Goal: Task Accomplishment & Management: Use online tool/utility

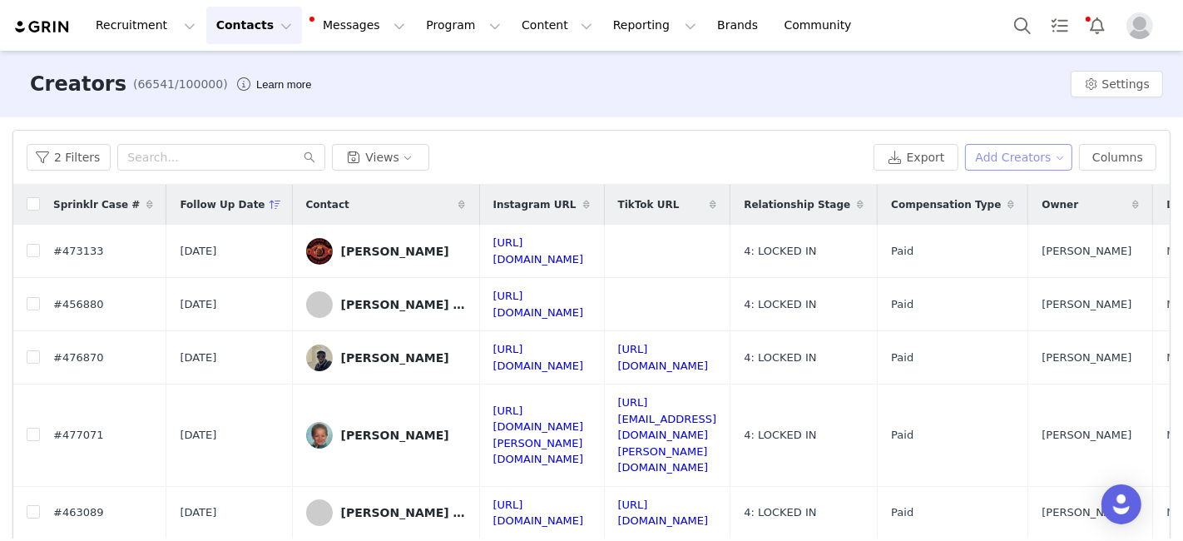
click at [1016, 146] on button "Add Creators" at bounding box center [1019, 157] width 108 height 27
click at [1003, 190] on span "Add a Creator" at bounding box center [1009, 190] width 81 height 18
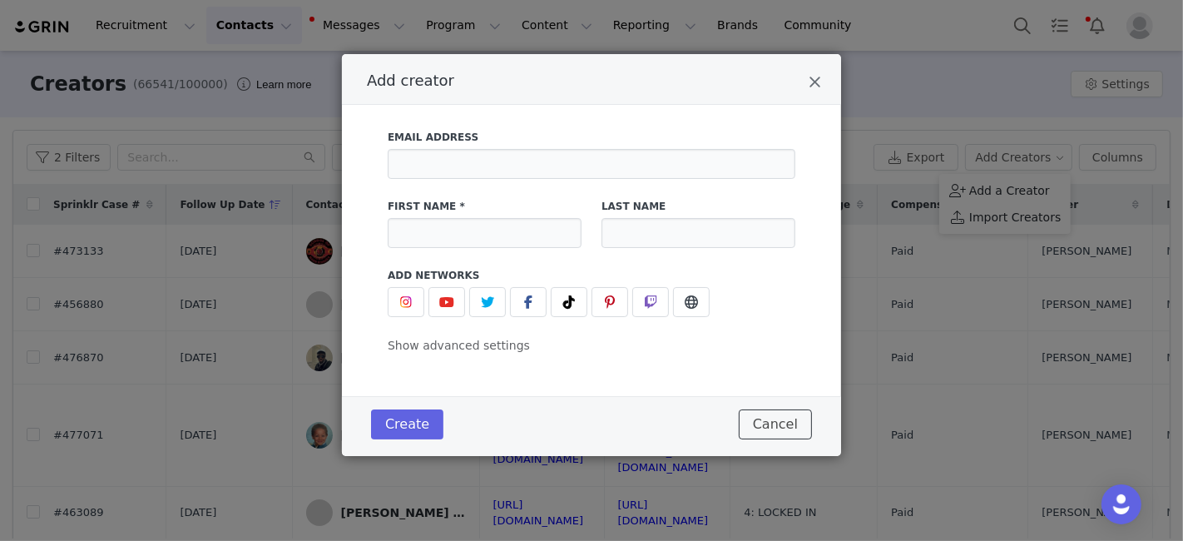
click at [770, 422] on button "Cancel" at bounding box center [775, 424] width 73 height 30
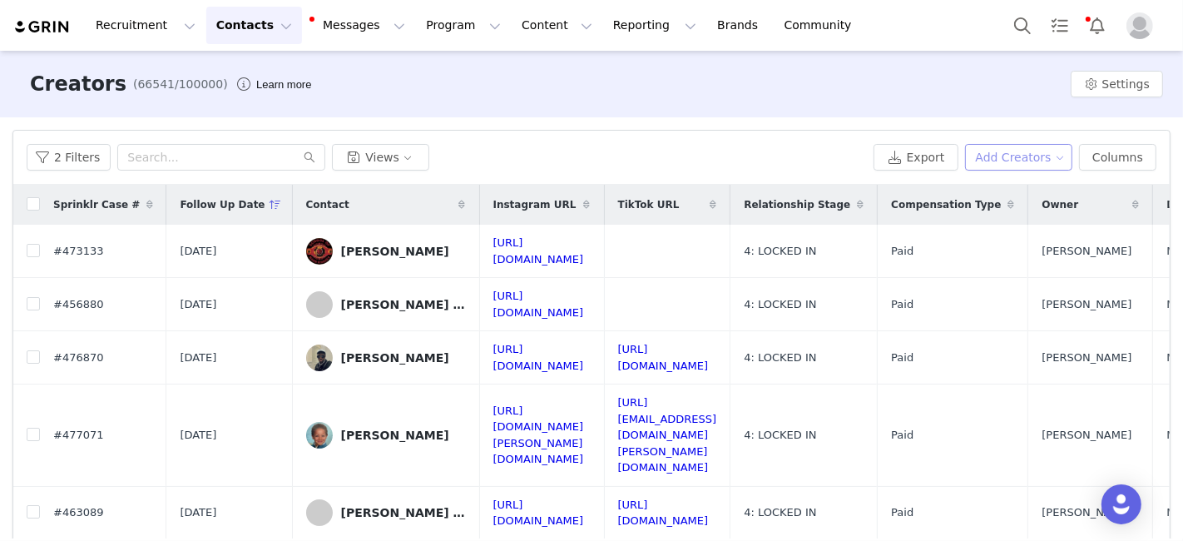
click at [999, 157] on button "Add Creators" at bounding box center [1019, 157] width 108 height 27
click at [965, 219] on span at bounding box center [957, 217] width 17 height 18
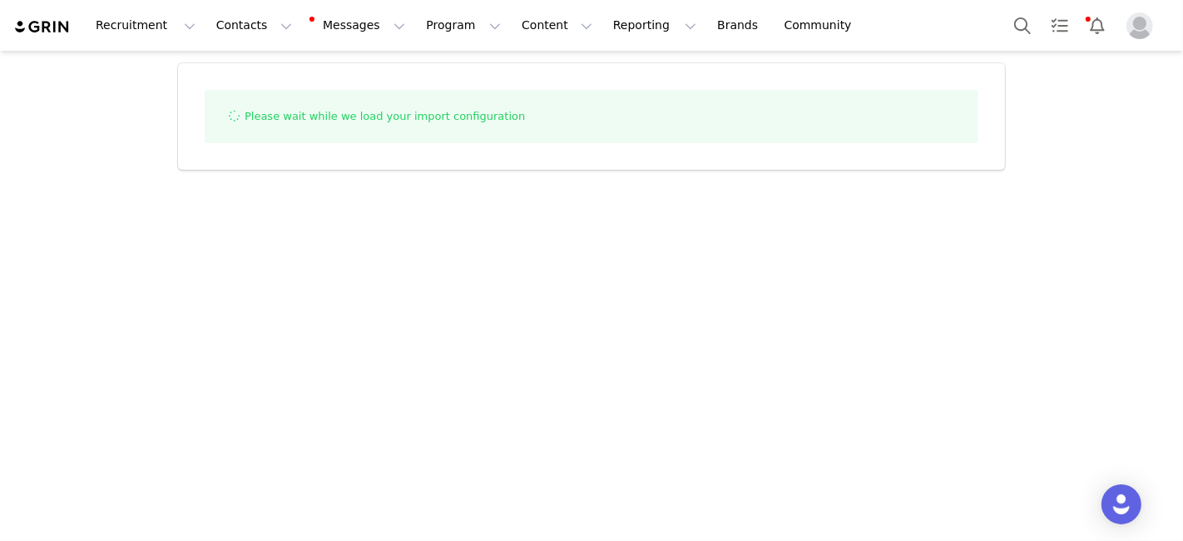
select select "influencer"
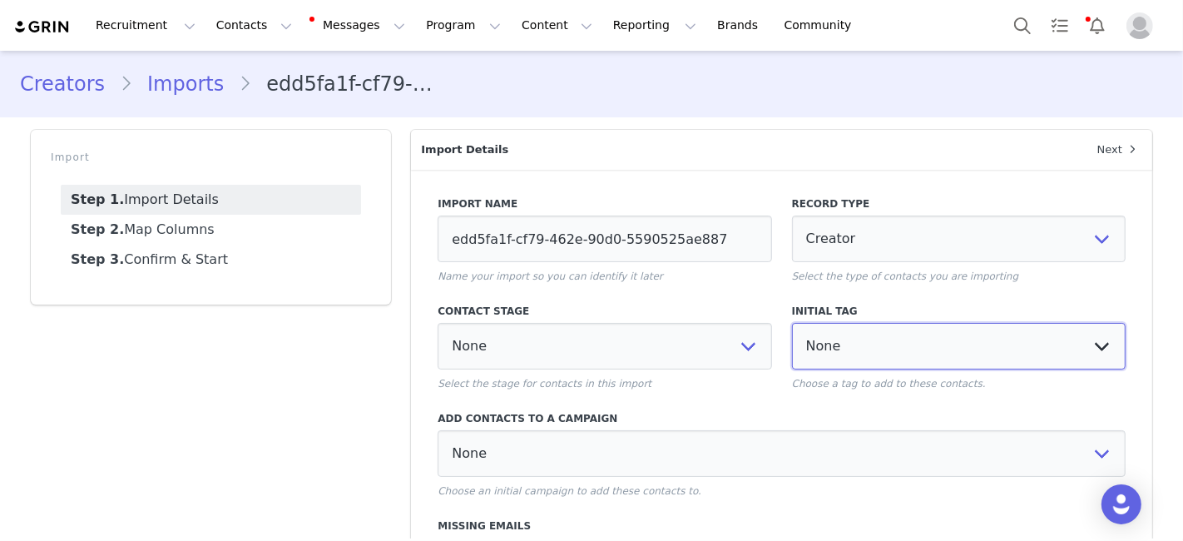
click at [844, 339] on select "None 2025 Halloween Template Sent 2025 NovaSwim: Hot Girl Summer - Campaign Bla…" at bounding box center [959, 346] width 334 height 47
select select "103945"
click at [792, 323] on select "None 2025 Halloween Template Sent 2025 NovaSwim: Hot Girl Summer - Campaign Bla…" at bounding box center [959, 346] width 334 height 47
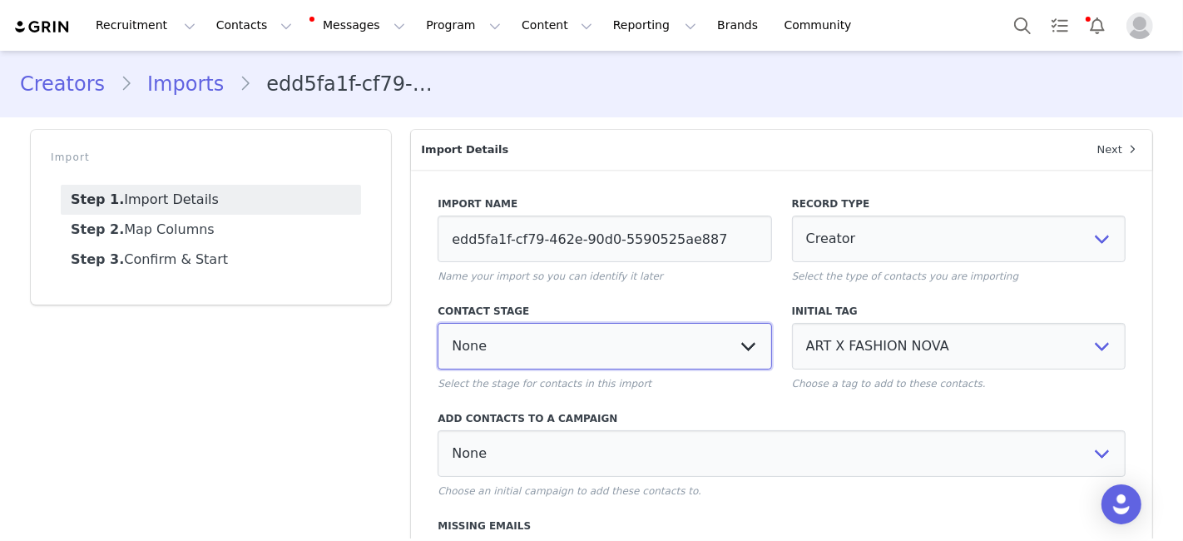
click at [617, 349] on select "None 0A: WAITING APPROVAL 0B: NEEDS OUTREACH 1: CONTACTED 2: NEGOTIATION 2A: NO…" at bounding box center [605, 346] width 334 height 47
select select "44922"
click at [438, 323] on select "None 0A: WAITING APPROVAL 0B: NEEDS OUTREACH 1: CONTACTED 2: NEGOTIATION 2A: NO…" at bounding box center [605, 346] width 334 height 47
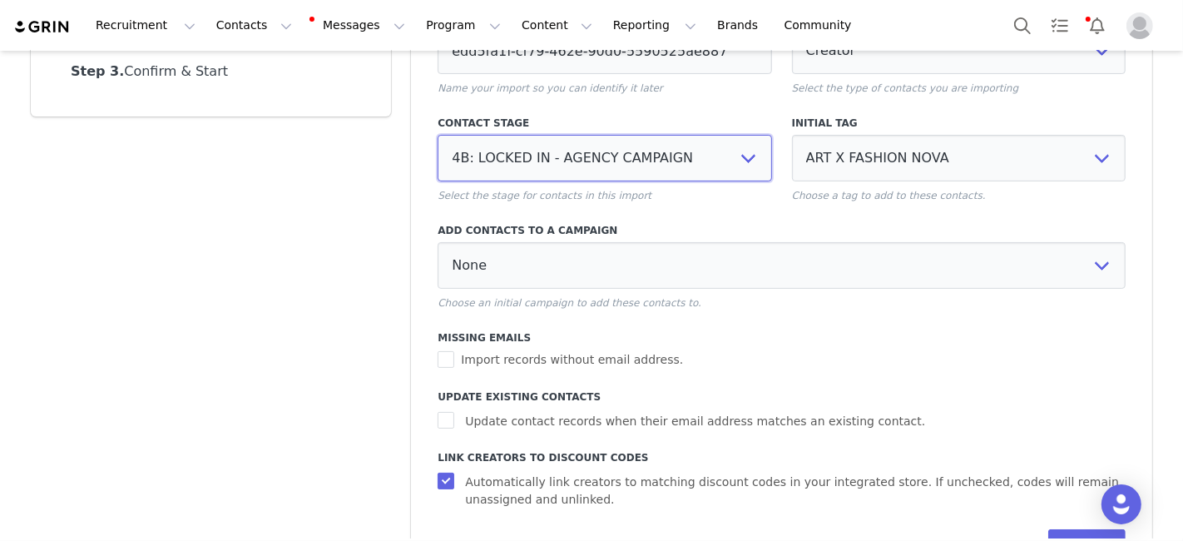
scroll to position [189, 0]
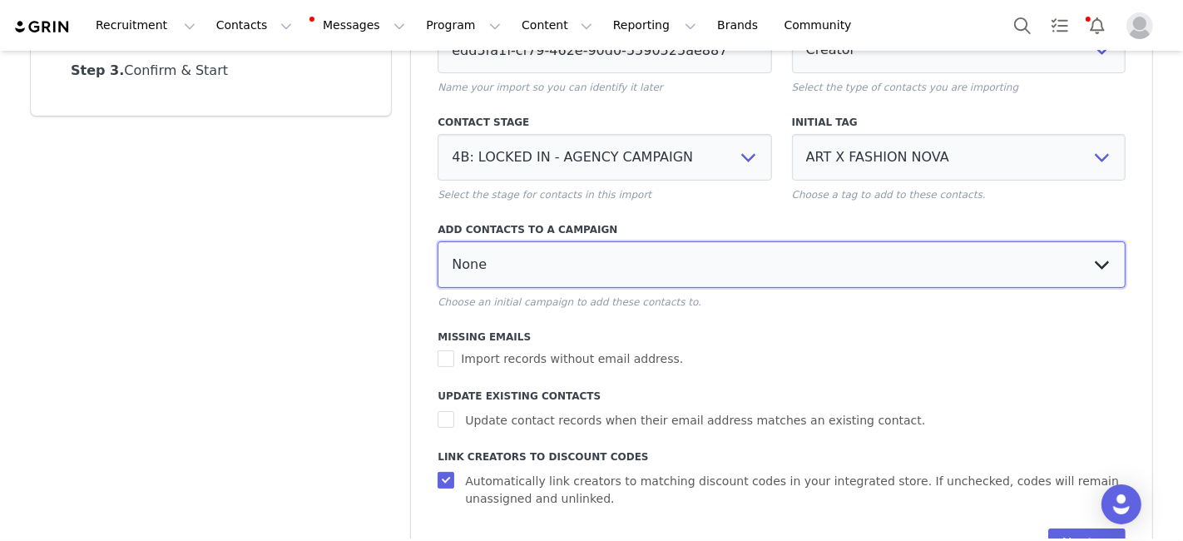
click at [560, 265] on select "None 2024 Halloween Campaign (PFP) CURVE 2025 2nd Drop - 2025 NovaSWIM Campaign…" at bounding box center [782, 264] width 688 height 47
click at [527, 265] on select "None 2024 Halloween Campaign (PFP) CURVE 2025 2nd Drop - 2025 NovaSWIM Campaign…" at bounding box center [782, 264] width 688 height 47
select select "8792eb61-dd04-4bbd-90d0-21a04f3d58b5"
click at [438, 241] on select "None 2024 Halloween Campaign (PFP) CURVE 2025 2nd Drop - 2025 NovaSWIM Campaign…" at bounding box center [782, 264] width 688 height 47
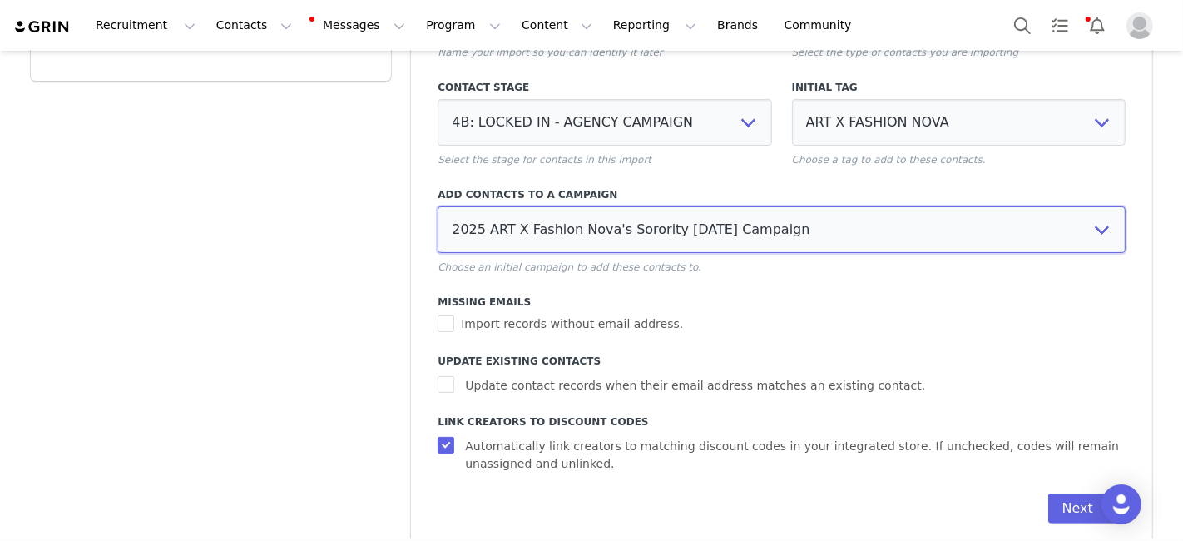
scroll to position [247, 0]
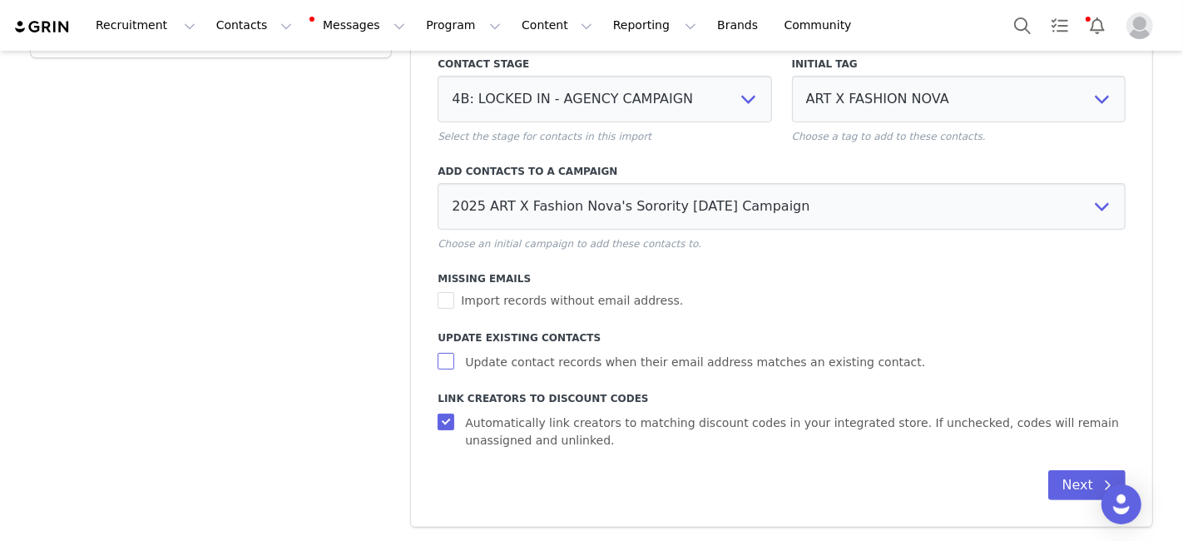
click at [438, 358] on input "Update contact records when their email address matches an existing contact." at bounding box center [448, 361] width 21 height 17
checkbox input "true"
click at [1060, 478] on button "Next" at bounding box center [1086, 485] width 77 height 30
select select
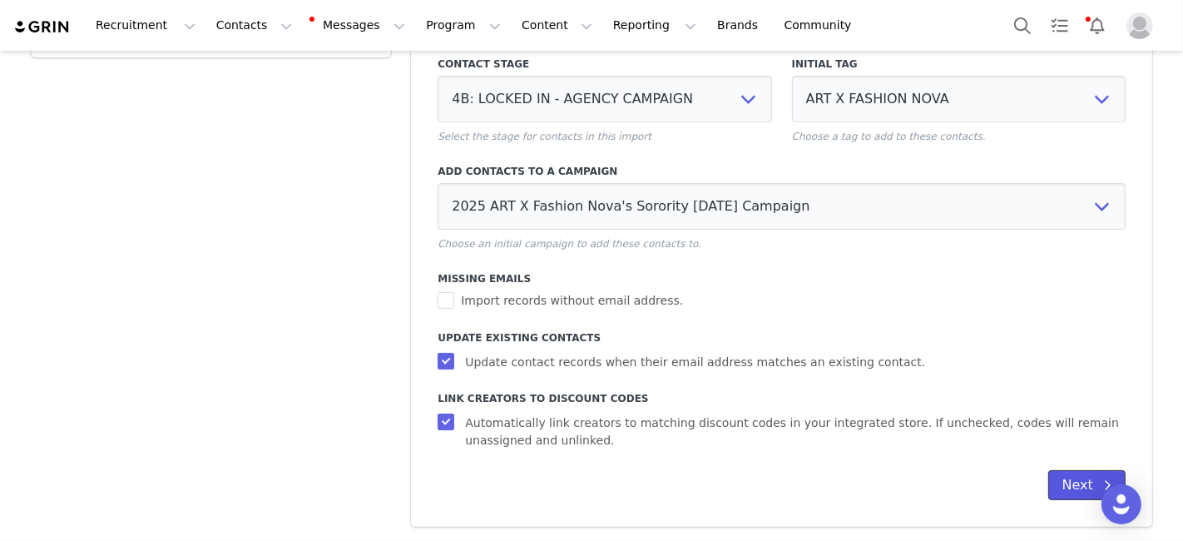
select select
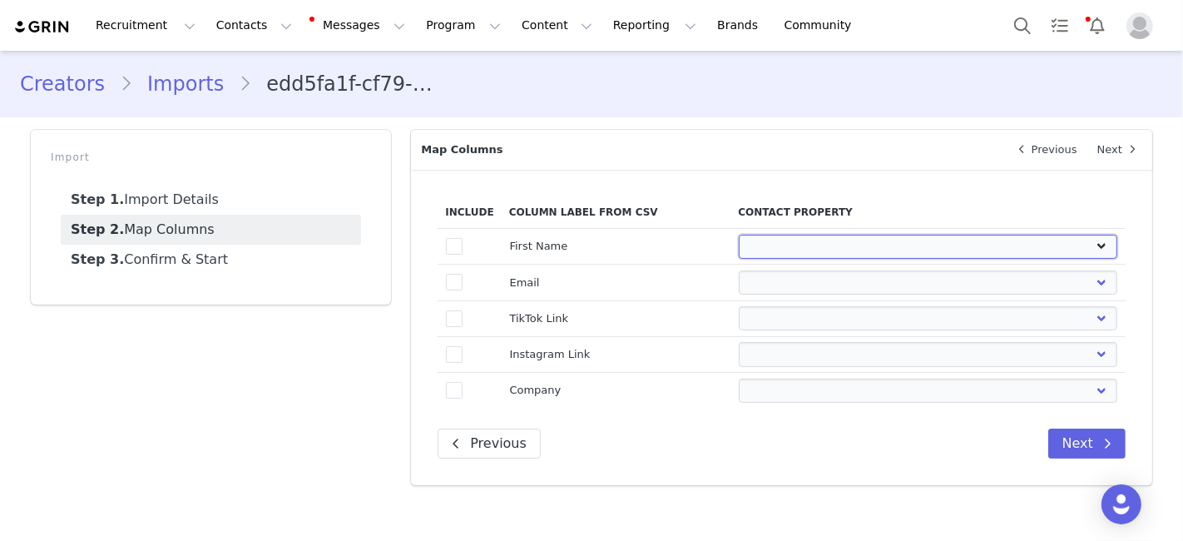
click at [784, 246] on select "First Name Last Name Email PayPal Email Gender Language Phone Country Code Phon…" at bounding box center [928, 247] width 378 height 24
select select "first_name"
click at [739, 235] on select "First Name Last Name Email PayPal Email Gender Language Phone Country Code Phon…" at bounding box center [928, 247] width 378 height 24
select select
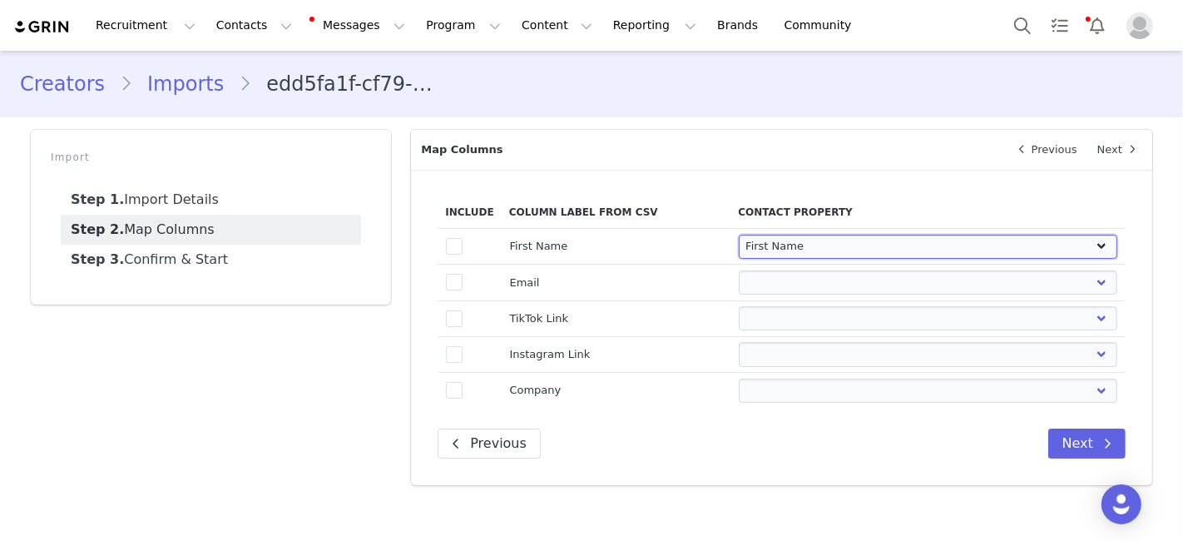
select select
click at [765, 281] on select "First Name Last Name Email PayPal Email Gender Language Phone Country Code Phon…" at bounding box center [928, 282] width 378 height 24
select select "email"
click at [739, 270] on select "First Name Last Name Email PayPal Email Gender Language Phone Country Code Phon…" at bounding box center [928, 282] width 378 height 24
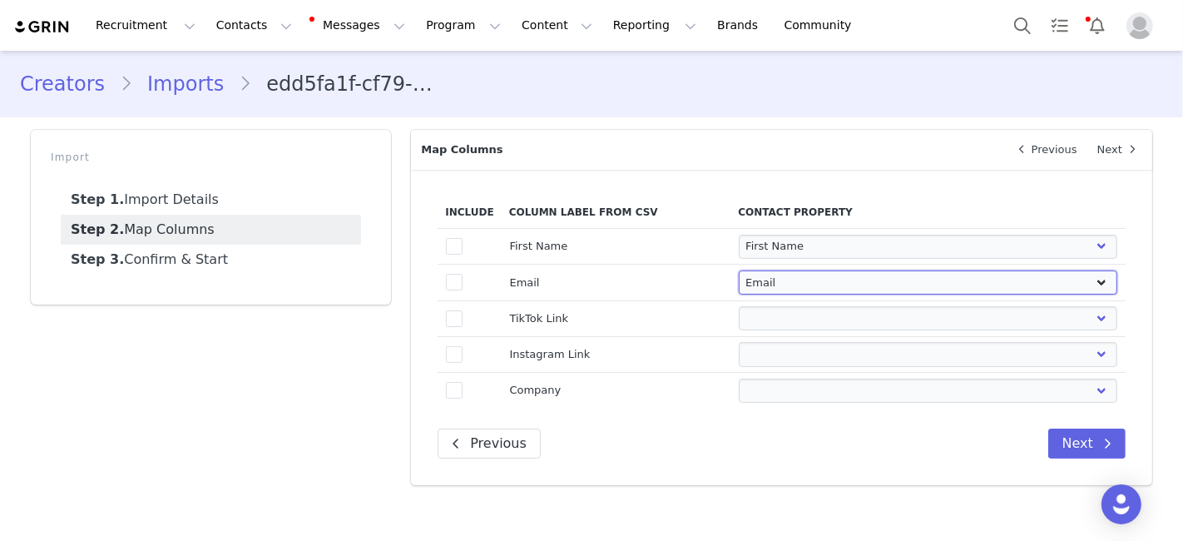
select select
click at [769, 322] on select "First Name Last Name Email PayPal Email Gender Language Phone Country Code Phon…" at bounding box center [928, 318] width 378 height 24
select select "tiktok_url"
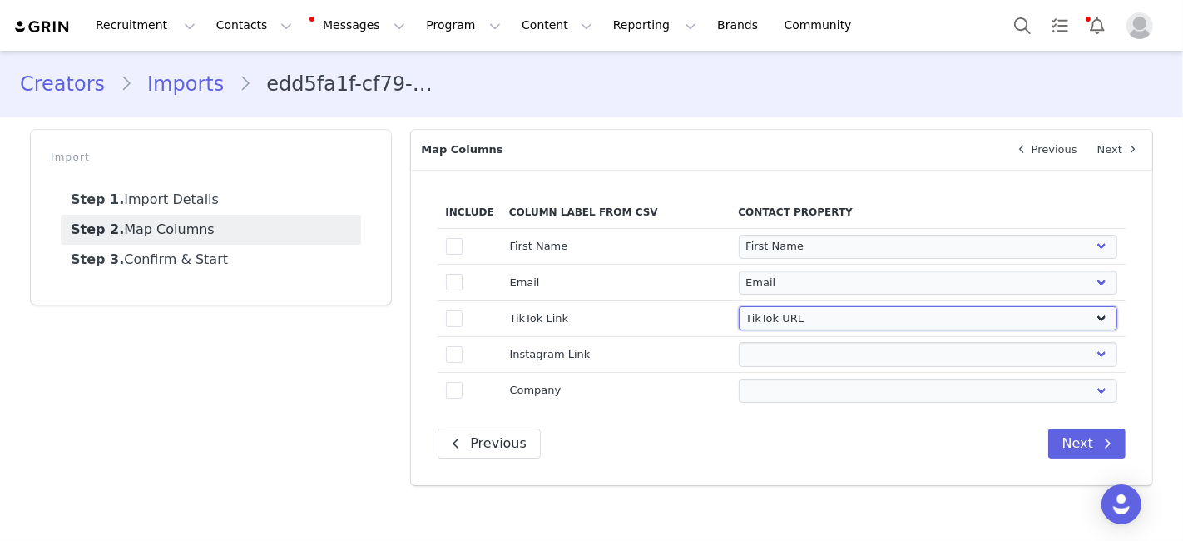
click at [739, 306] on select "First Name Last Name Email PayPal Email Gender Language Phone Country Code Phon…" at bounding box center [928, 318] width 378 height 24
select select
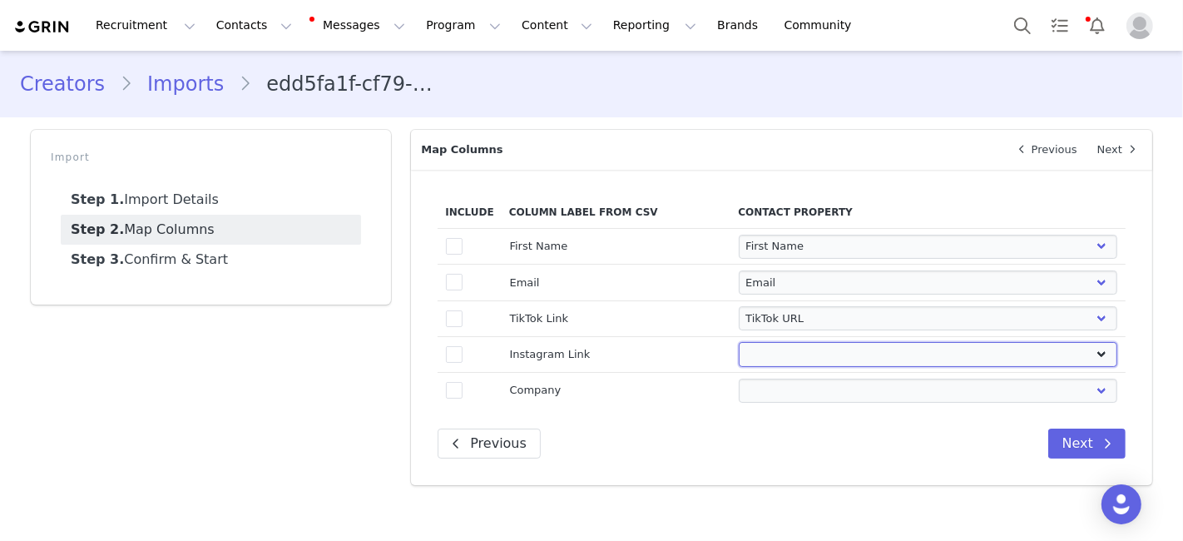
click at [773, 347] on select "First Name Last Name Email PayPal Email Gender Language Phone Country Code Phon…" at bounding box center [928, 354] width 378 height 24
select select "instagram_url"
click at [739, 342] on select "First Name Last Name Email PayPal Email Gender Language Phone Country Code Phon…" at bounding box center [928, 354] width 378 height 24
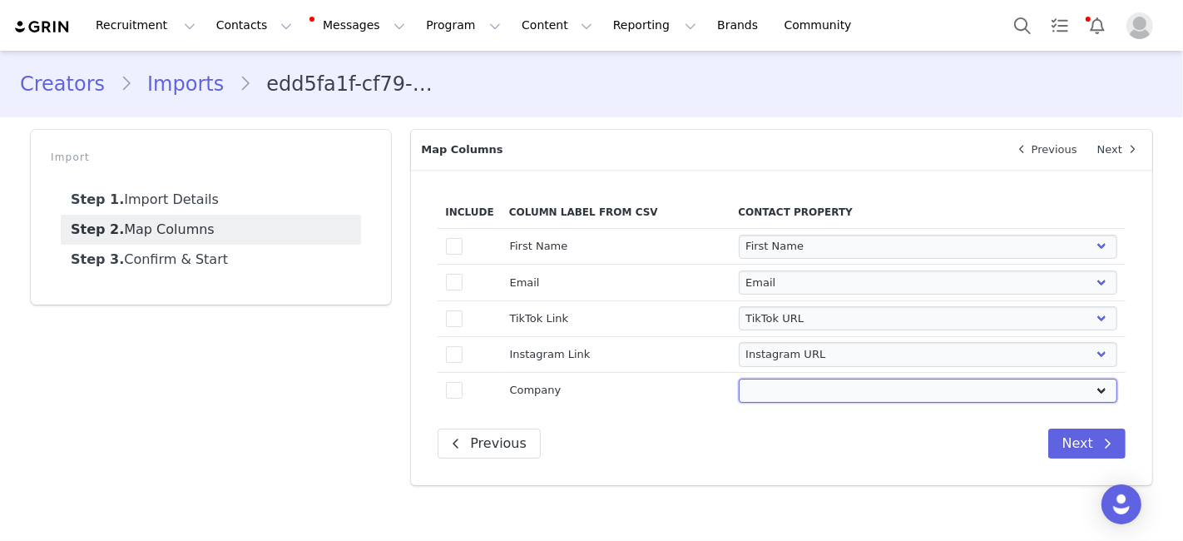
click at [779, 397] on select "First Name Last Name Email PayPal Email Gender Language Phone Country Code Phon…" at bounding box center [928, 390] width 378 height 24
select select "company"
click at [739, 378] on select "First Name Last Name Email PayPal Email Gender Language Phone Country Code Phon…" at bounding box center [928, 390] width 378 height 24
click at [454, 388] on span at bounding box center [454, 390] width 17 height 17
click at [462, 382] on input "true" at bounding box center [462, 382] width 0 height 0
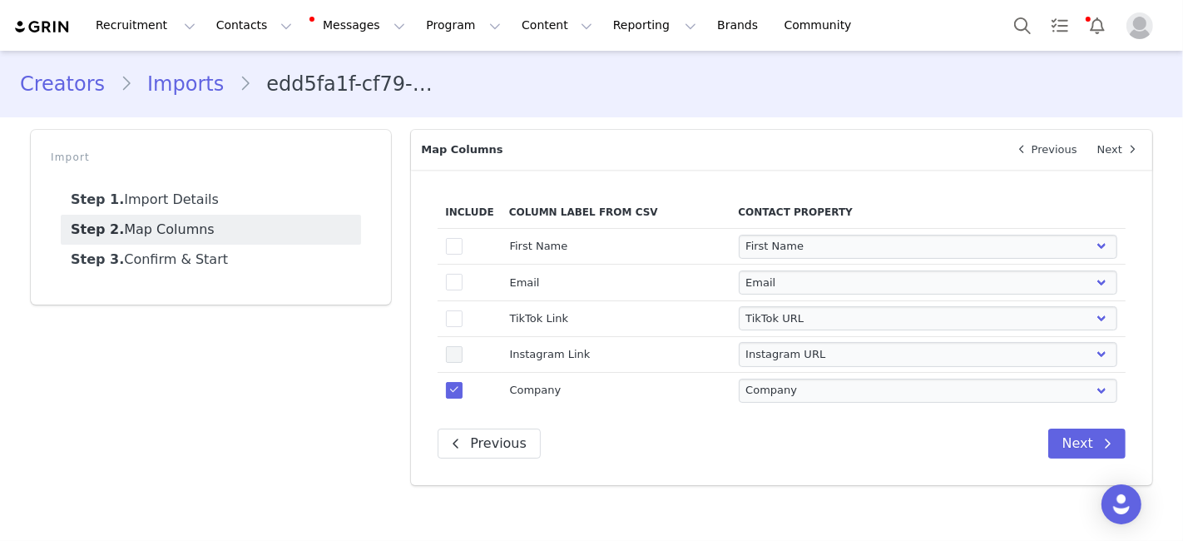
click at [457, 350] on span at bounding box center [454, 354] width 17 height 17
click at [462, 346] on input "true" at bounding box center [462, 346] width 0 height 0
click at [455, 314] on span at bounding box center [454, 318] width 17 height 17
click at [462, 310] on input "true" at bounding box center [462, 310] width 0 height 0
click at [455, 283] on span at bounding box center [454, 282] width 17 height 17
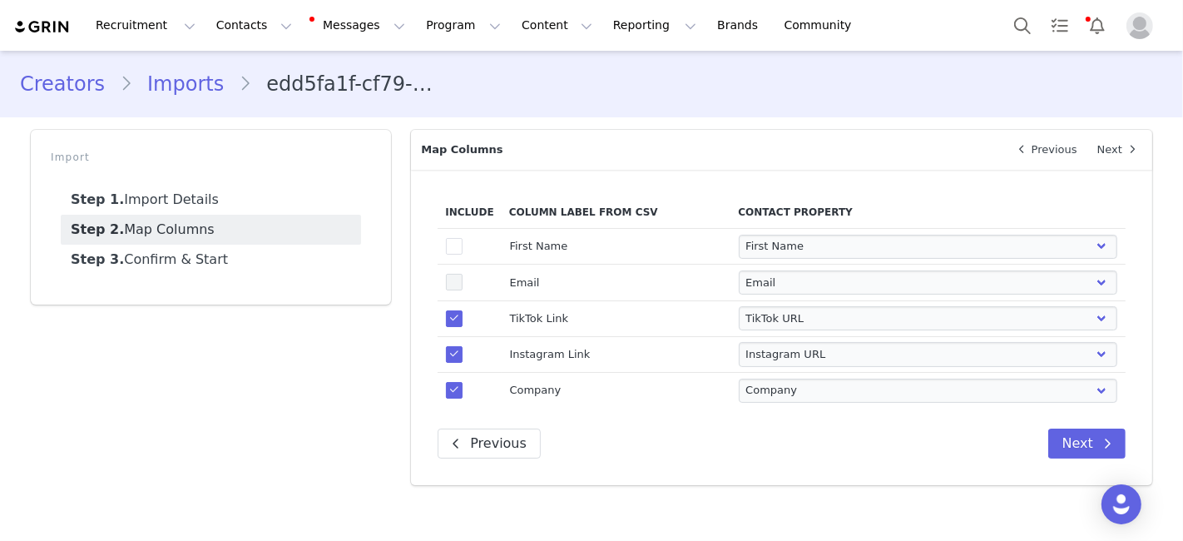
click at [462, 274] on input "true" at bounding box center [462, 274] width 0 height 0
click at [454, 242] on span at bounding box center [454, 246] width 17 height 17
click at [462, 238] on input "true" at bounding box center [462, 238] width 0 height 0
click at [1080, 437] on button "Next" at bounding box center [1086, 443] width 77 height 30
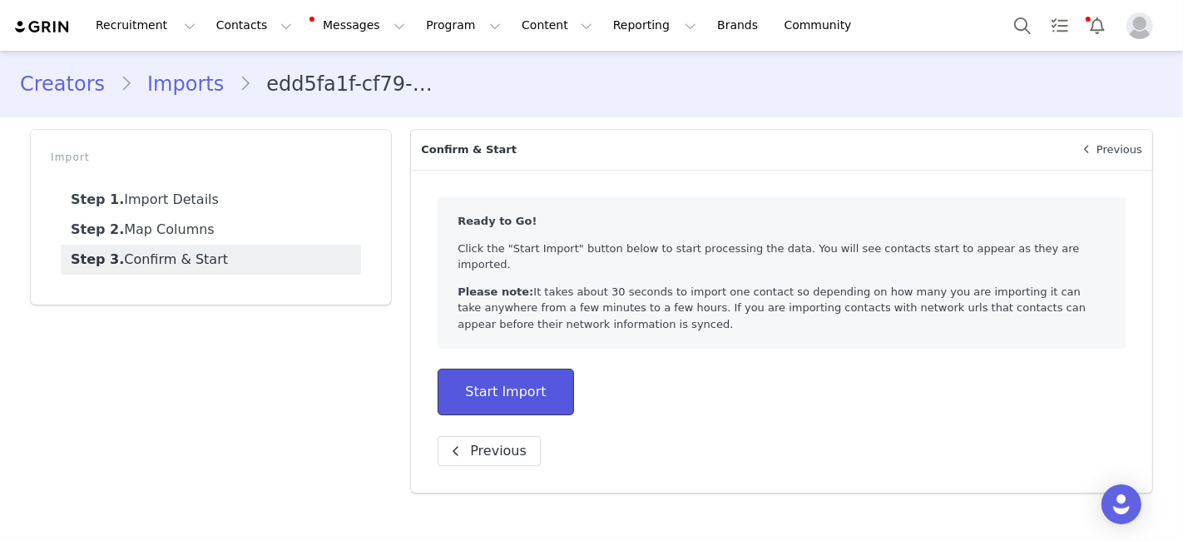
click at [530, 368] on button "Start Import" at bounding box center [506, 391] width 136 height 47
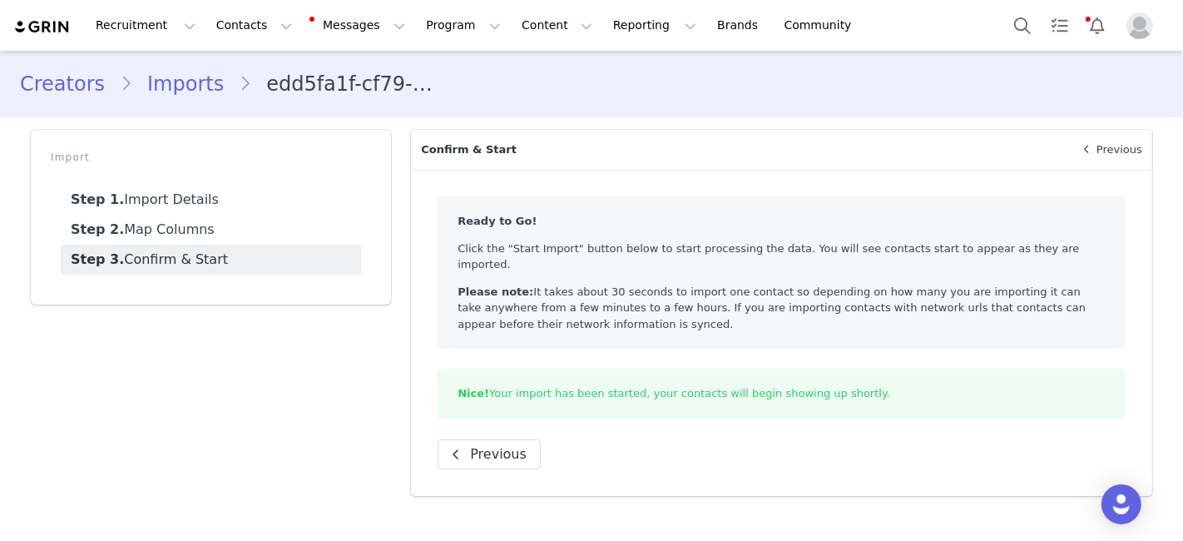
click at [78, 83] on link "Creators" at bounding box center [70, 84] width 100 height 30
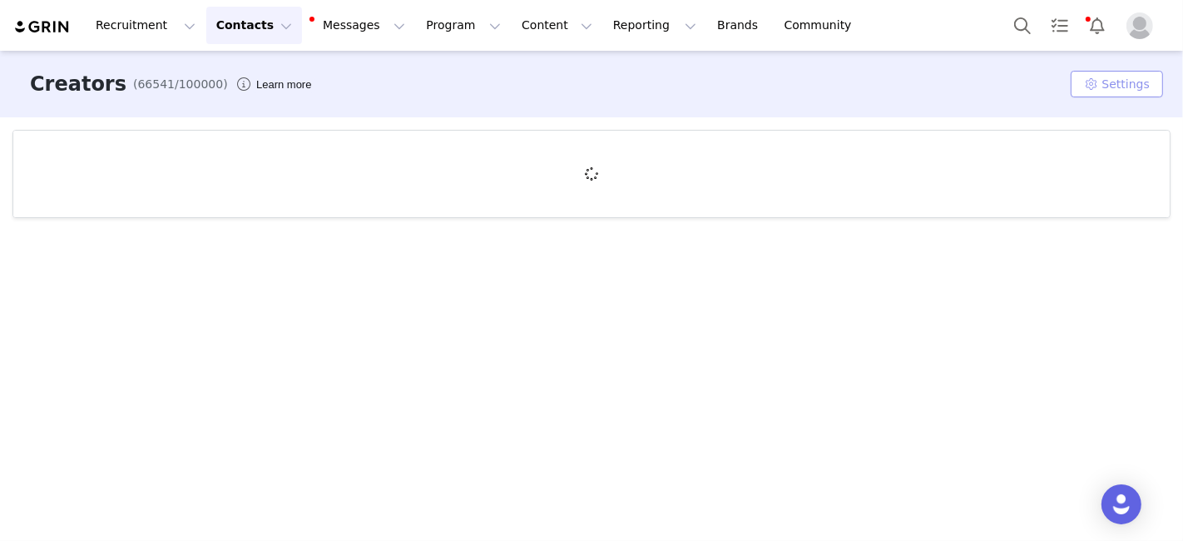
click at [1134, 95] on button "Settings" at bounding box center [1116, 84] width 92 height 27
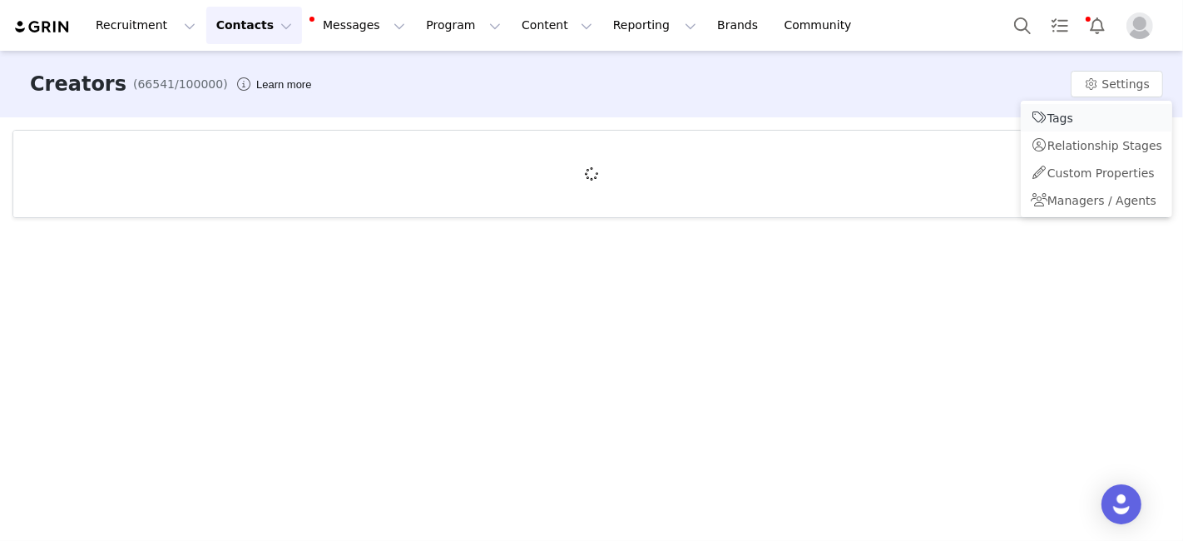
click at [1078, 119] on link "Tags" at bounding box center [1096, 117] width 151 height 27
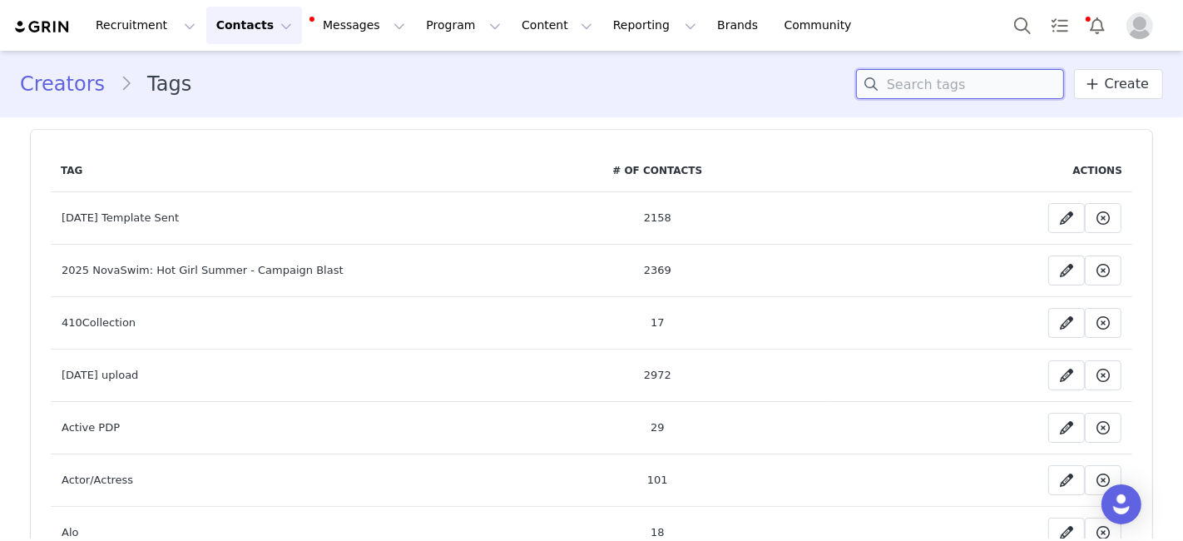
click at [916, 77] on input at bounding box center [960, 84] width 208 height 30
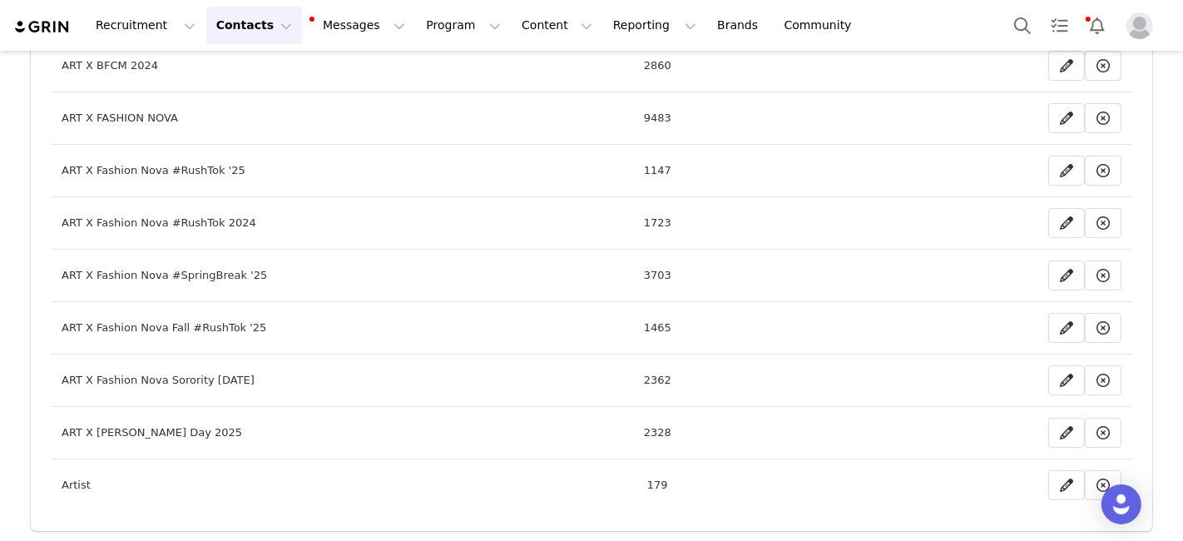
scroll to position [154, 0]
type input "art"
drag, startPoint x: 289, startPoint y: 370, endPoint x: 49, endPoint y: 380, distance: 240.6
click at [51, 380] on td "ART X Fashion Nova Sorority Halloween 2024" at bounding box center [267, 379] width 433 height 52
copy td "ART X Fashion Nova Sorority Halloween 2024"
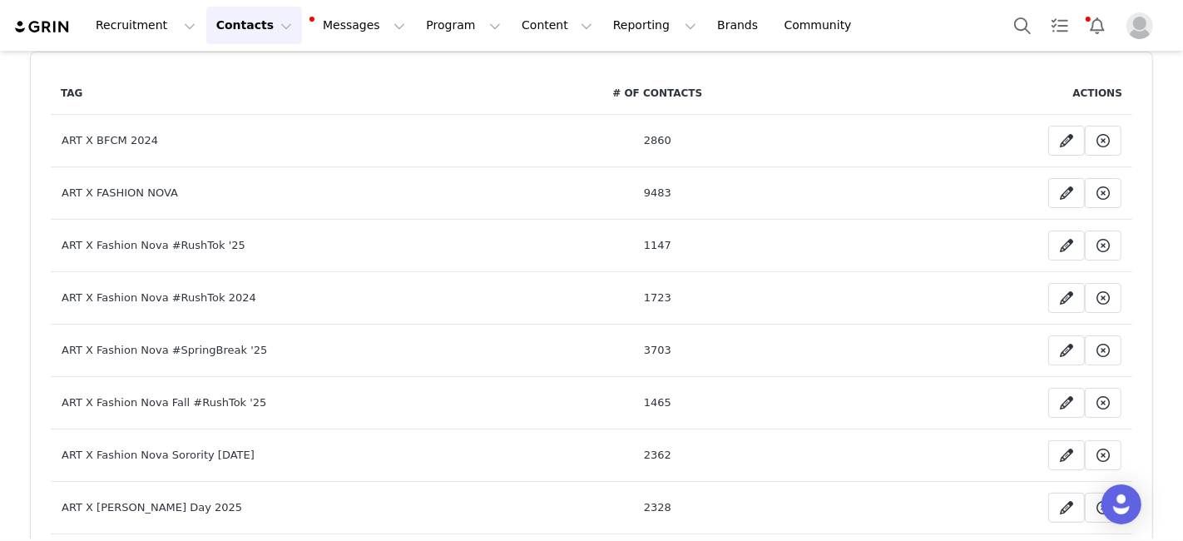
scroll to position [0, 0]
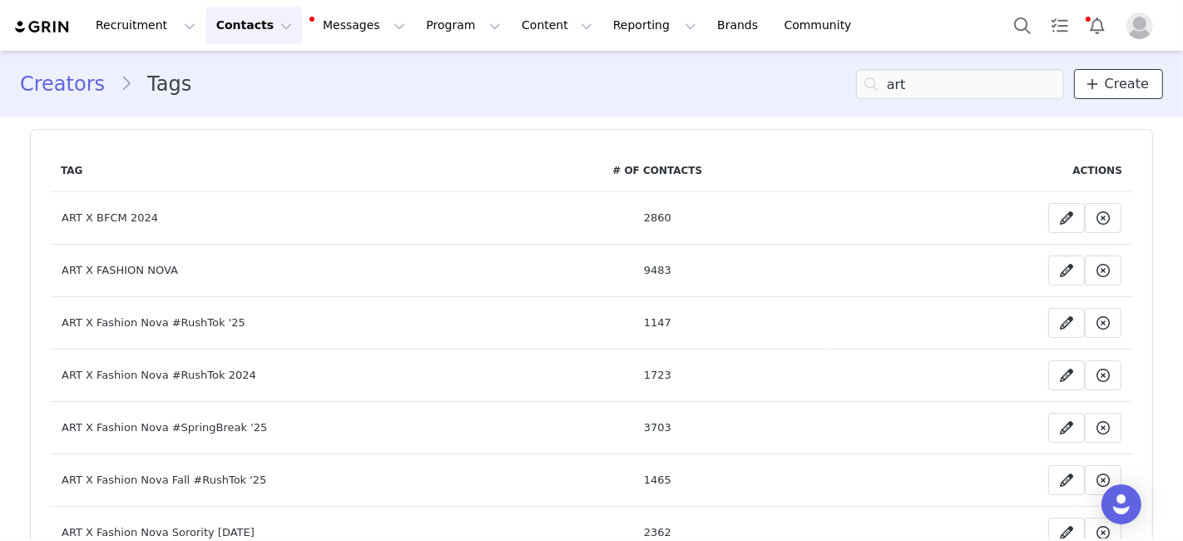
click at [1087, 83] on icon at bounding box center [1092, 83] width 12 height 13
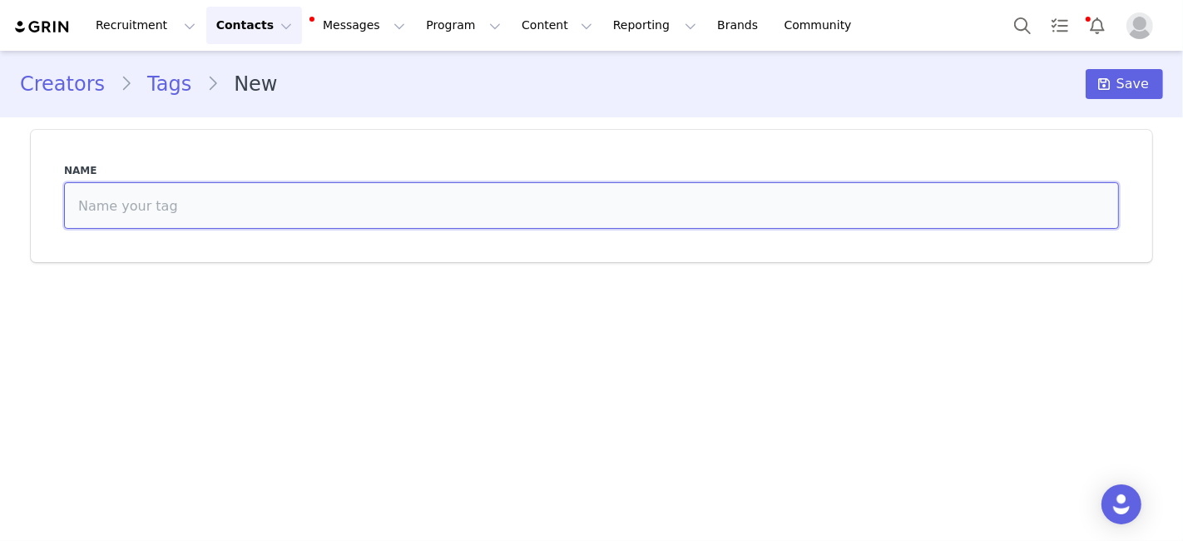
click at [376, 219] on input at bounding box center [591, 205] width 1055 height 47
paste input "ART X Fashion Nova Sorority Halloween 2024"
type input "ART X Fashion Nova Sorority Halloween 2025"
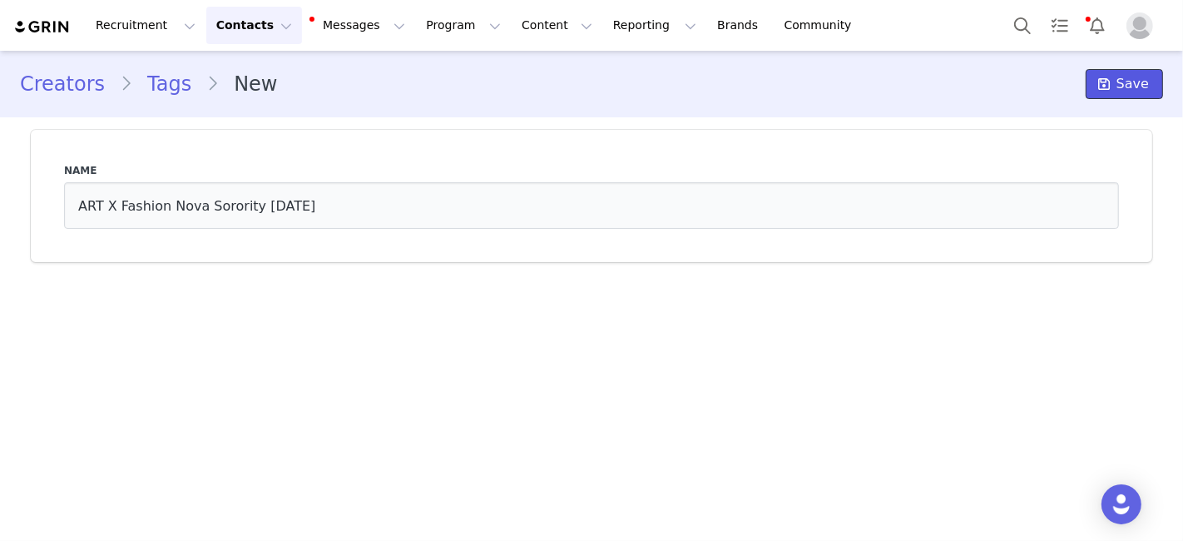
click at [1119, 86] on button "Save" at bounding box center [1123, 84] width 77 height 30
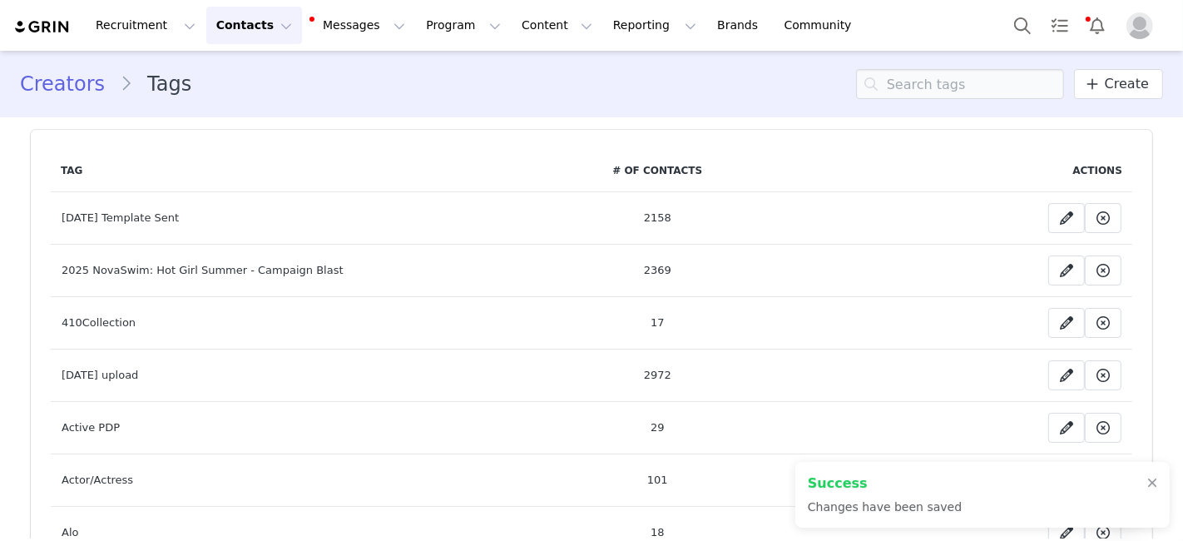
click at [245, 27] on button "Contacts Contacts" at bounding box center [254, 25] width 96 height 37
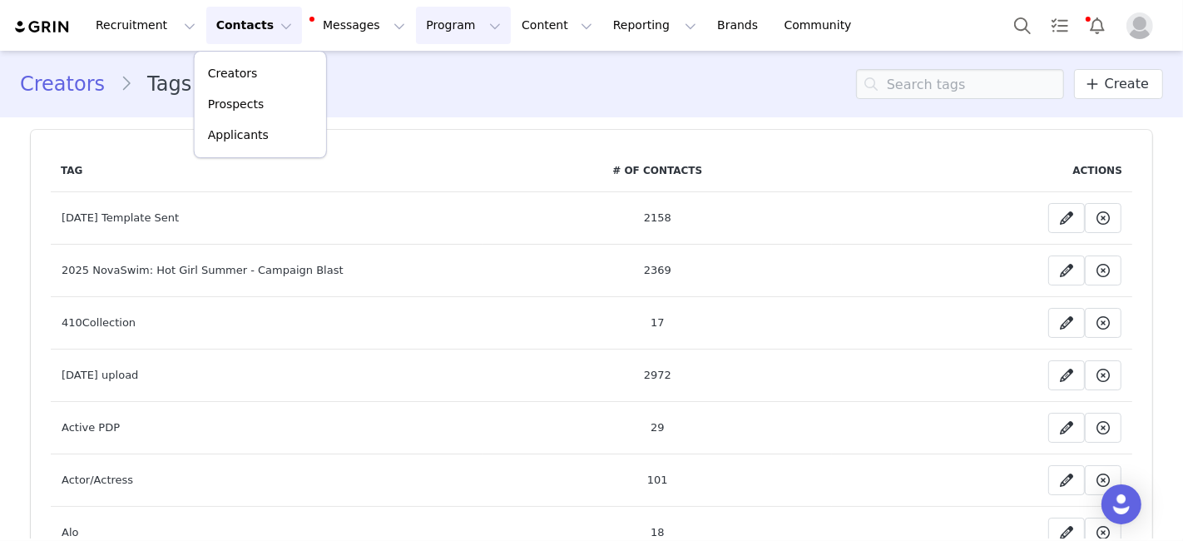
click at [421, 27] on button "Program Program" at bounding box center [463, 25] width 95 height 37
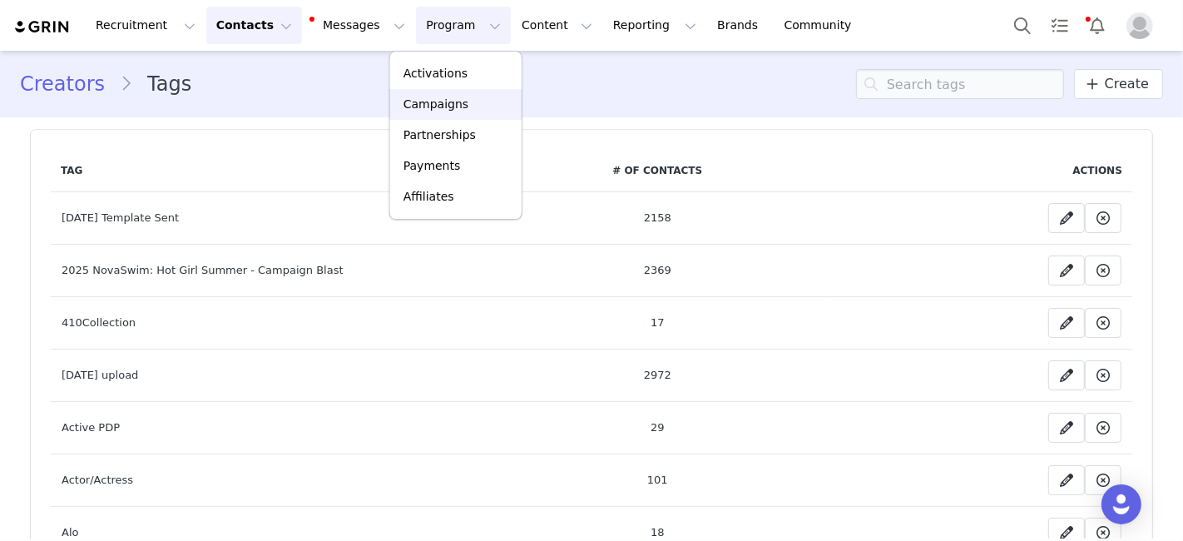
click at [413, 97] on p "Campaigns" at bounding box center [435, 104] width 65 height 17
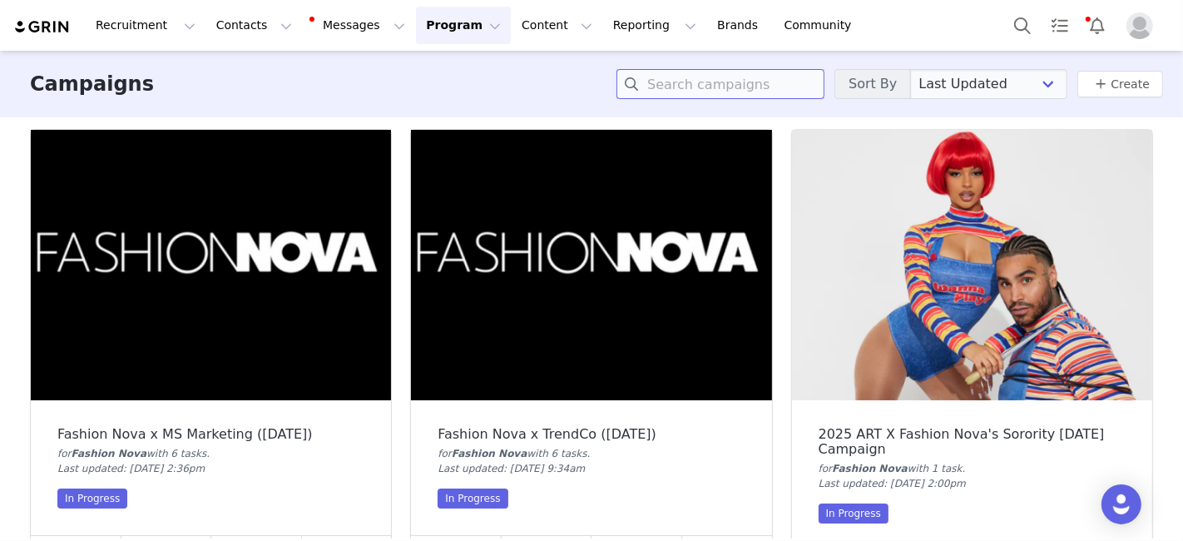
click at [654, 77] on input at bounding box center [720, 84] width 208 height 30
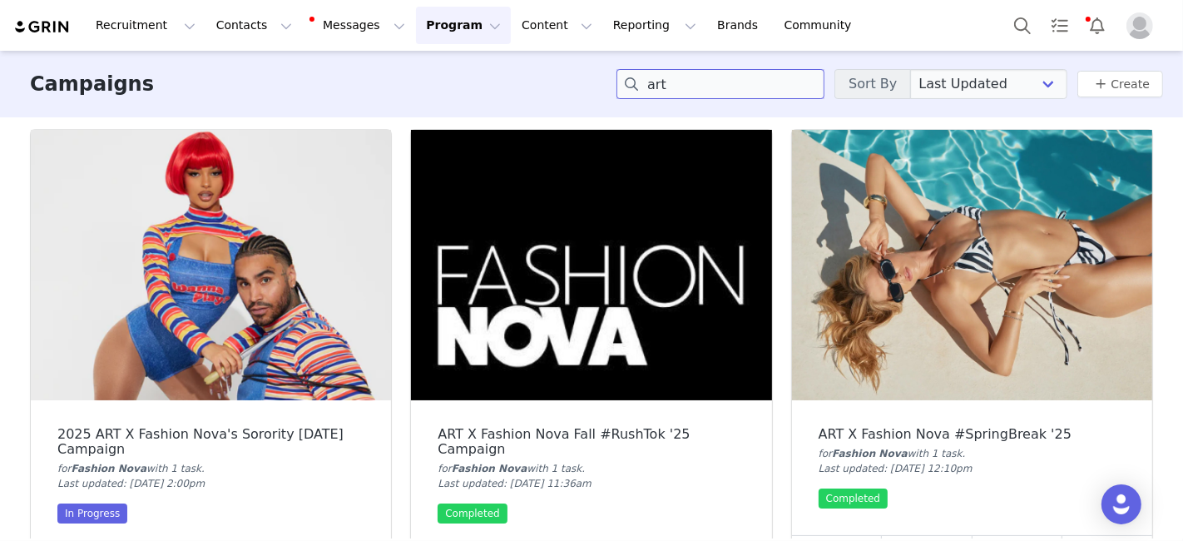
type input "art"
click at [226, 339] on img at bounding box center [211, 265] width 360 height 270
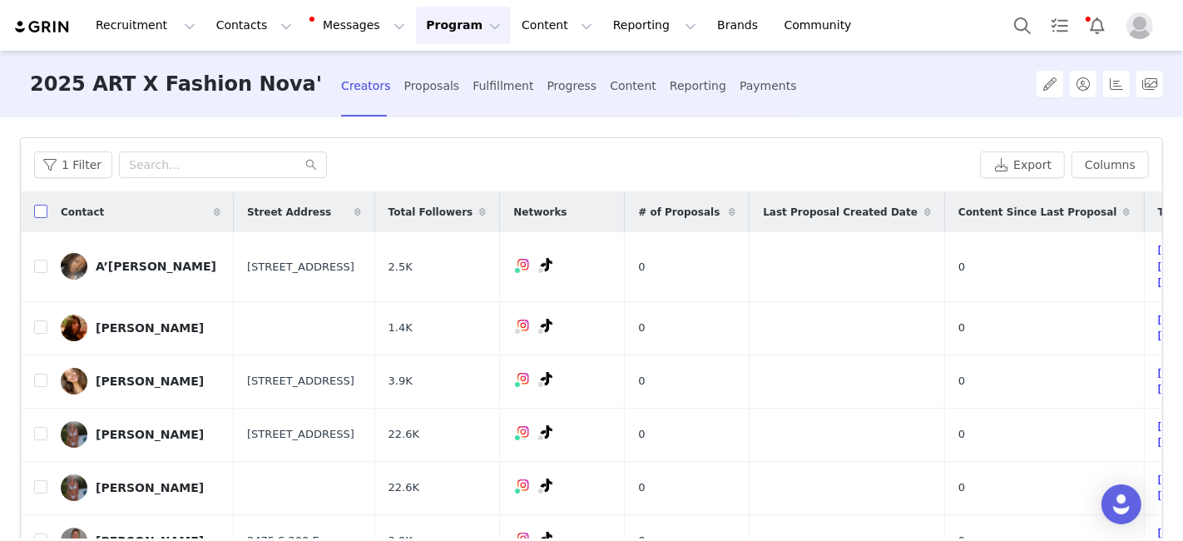
click at [43, 215] on input "checkbox" at bounding box center [40, 211] width 13 height 13
checkbox input "true"
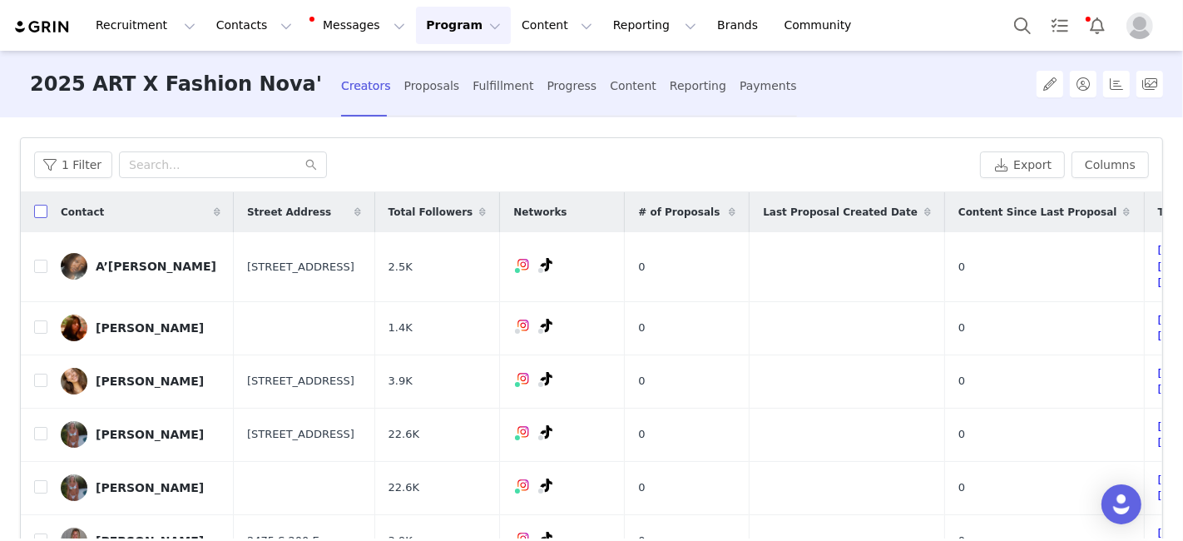
checkbox input "true"
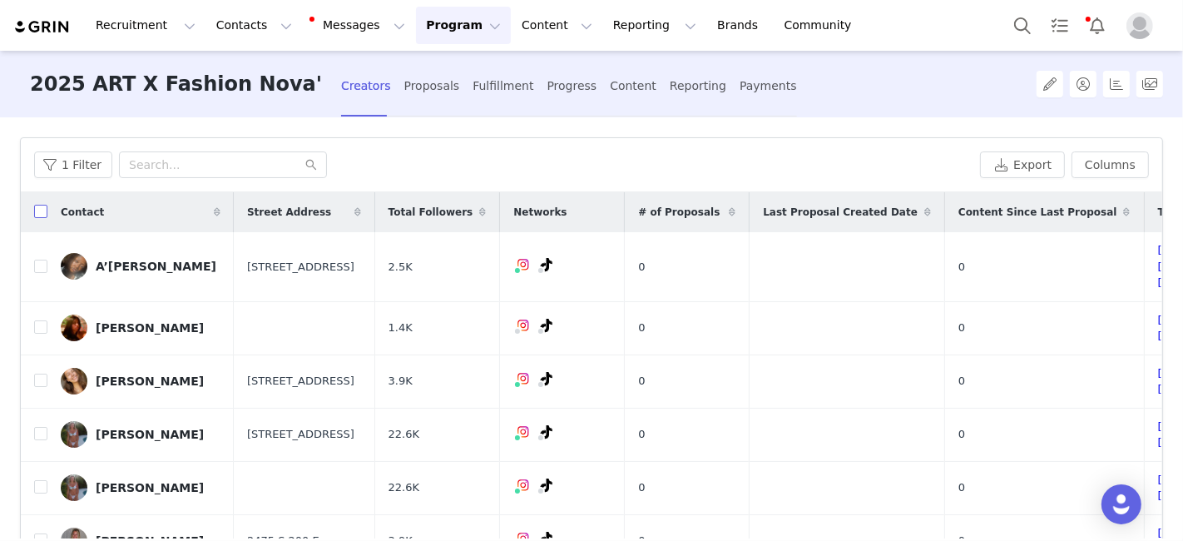
checkbox input "true"
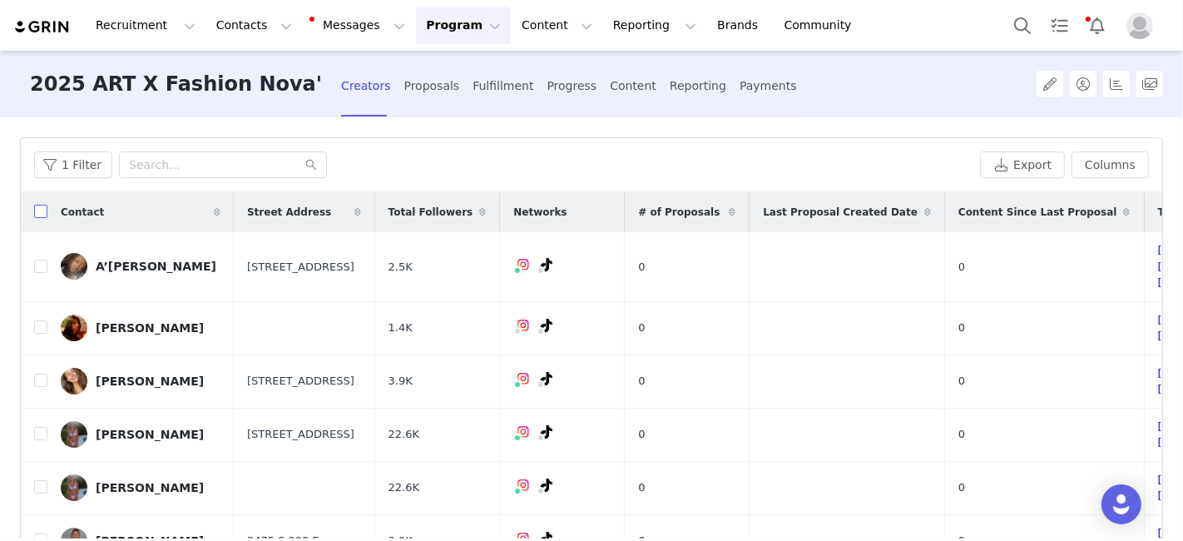
checkbox input "true"
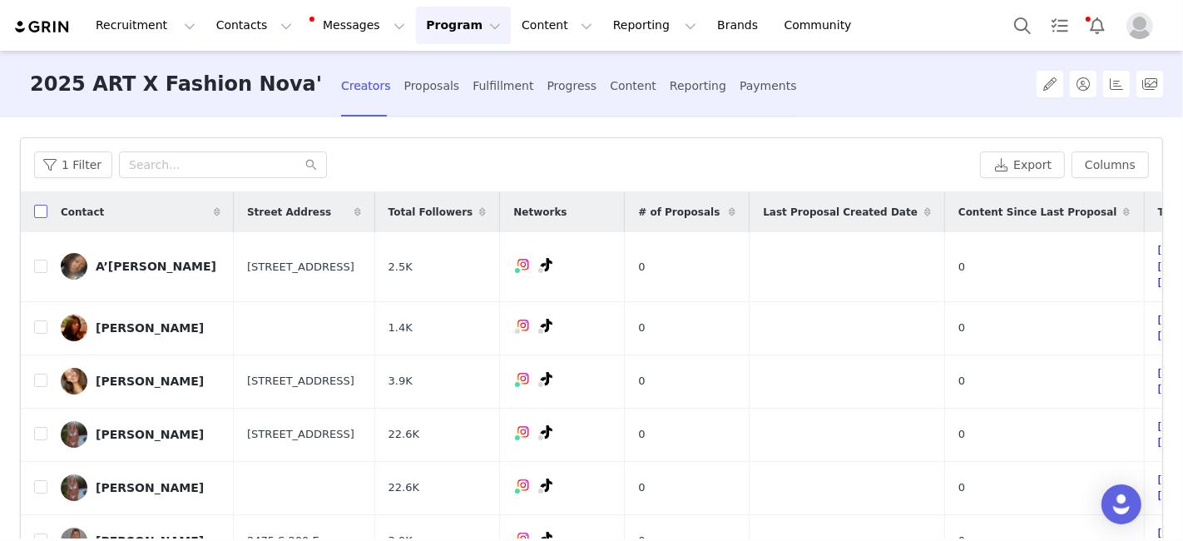
checkbox input "true"
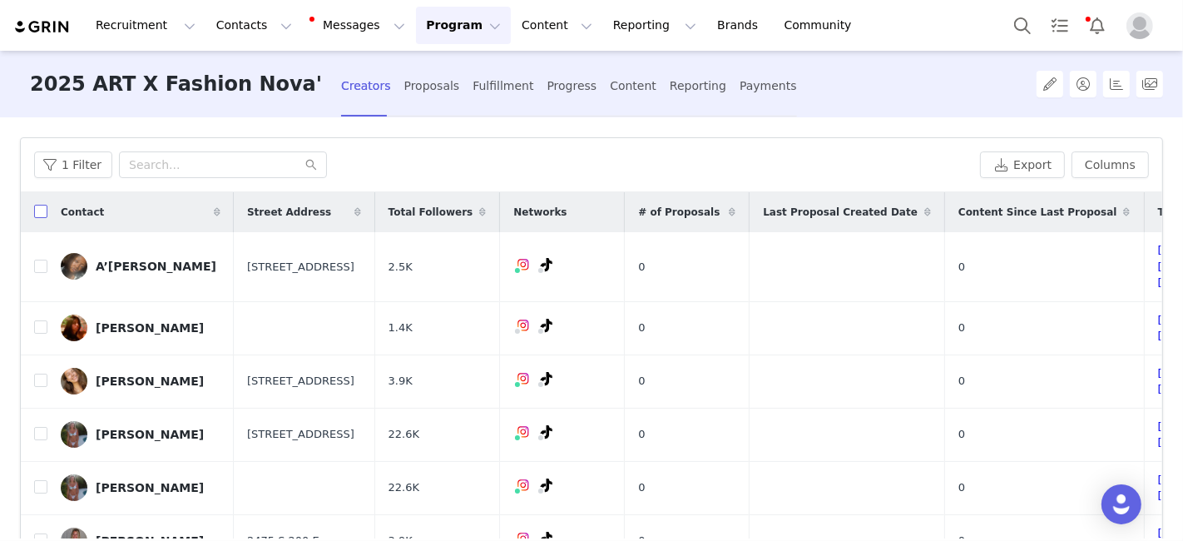
checkbox input "true"
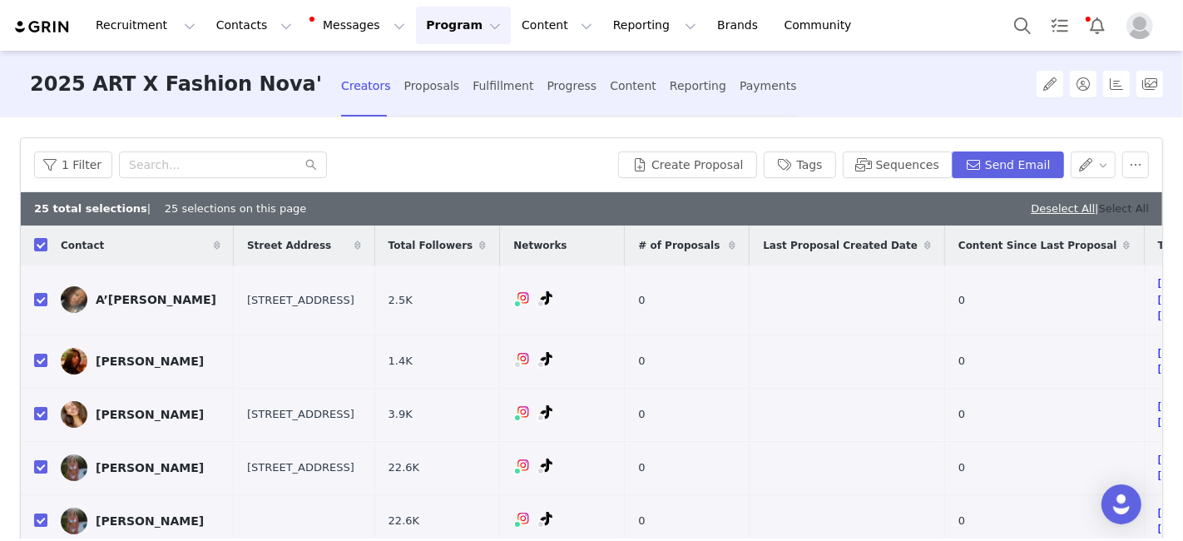
click at [1099, 204] on link "Select All" at bounding box center [1124, 208] width 50 height 12
click at [824, 166] on button "Tags" at bounding box center [800, 164] width 72 height 27
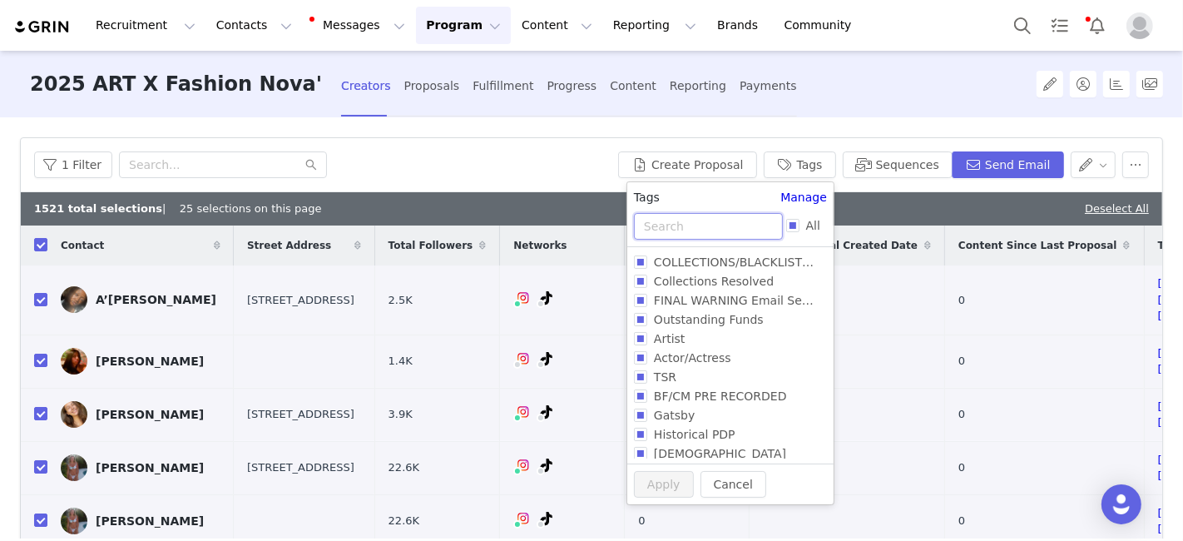
click at [718, 217] on input "text" at bounding box center [708, 226] width 149 height 27
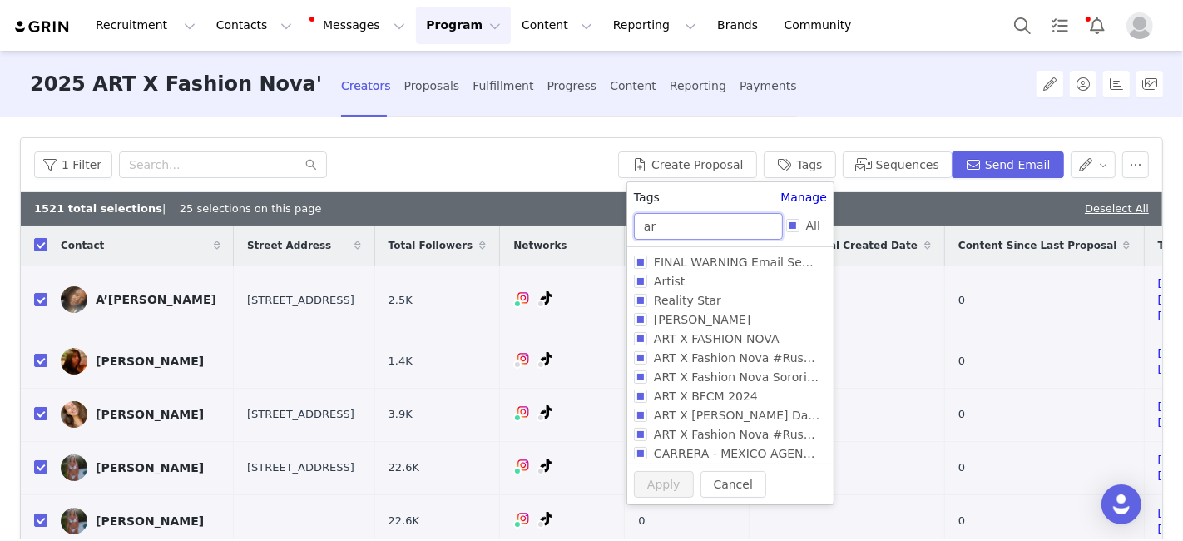
type input "a"
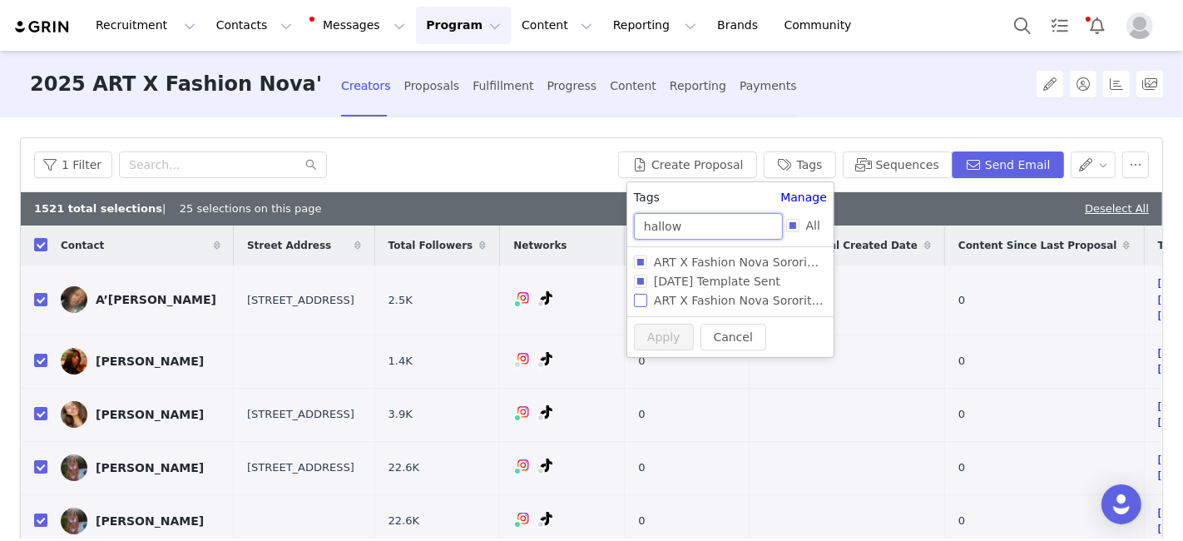
type input "hallow"
click at [644, 304] on input "ART X Fashion Nova Sorority Halloween 2025" at bounding box center [640, 300] width 13 height 13
click at [640, 299] on input "ART X Fashion Nova Sorority Halloween 2025" at bounding box center [640, 300] width 13 height 13
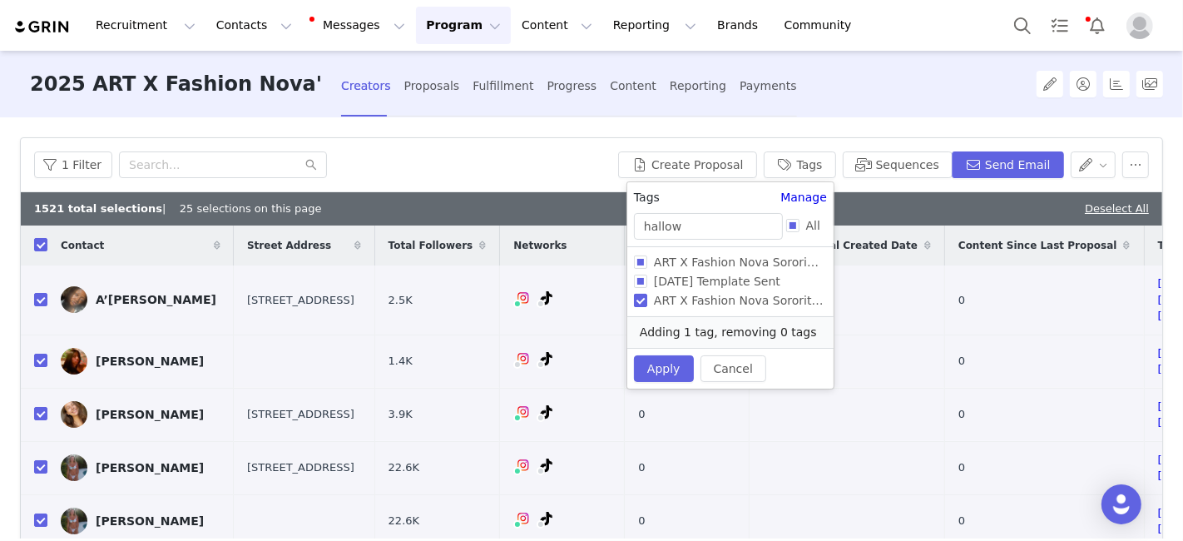
click at [758, 300] on span "ART X Fashion Nova Sorority Halloween 2025" at bounding box center [757, 300] width 221 height 13
click at [647, 300] on input "ART X Fashion Nova Sorority Halloween 2025" at bounding box center [640, 300] width 13 height 13
click at [758, 300] on span "ART X Fashion Nova Sorority Halloween 2025" at bounding box center [757, 300] width 221 height 13
click at [647, 300] on input "ART X Fashion Nova Sorority Halloween 2025" at bounding box center [640, 300] width 13 height 13
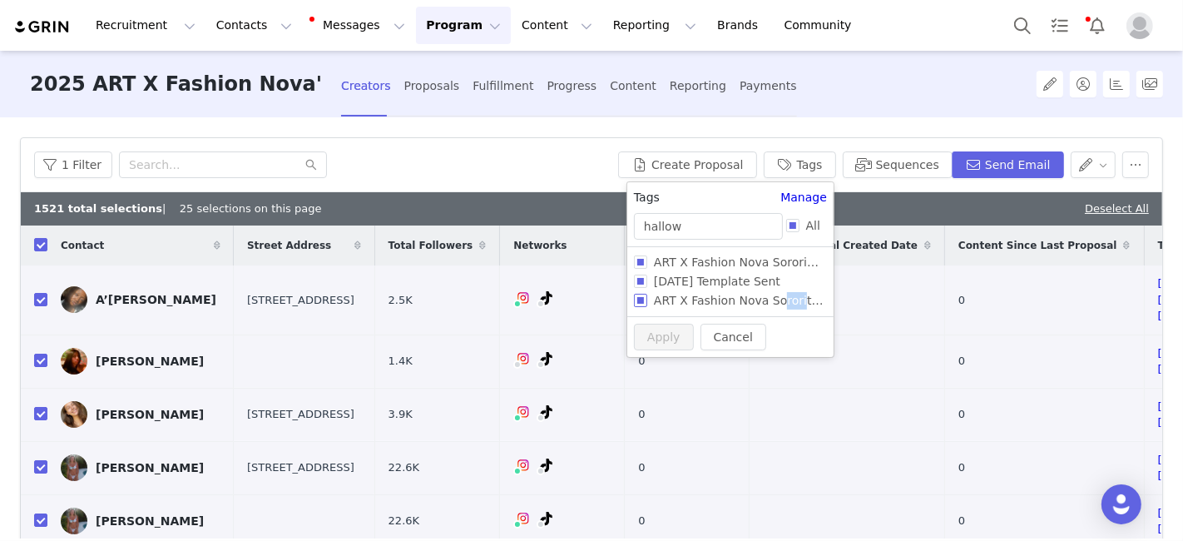
click at [758, 300] on span "ART X Fashion Nova Sorority Halloween 2025" at bounding box center [757, 300] width 221 height 13
click at [647, 300] on input "ART X Fashion Nova Sorority Halloween 2025" at bounding box center [640, 300] width 13 height 13
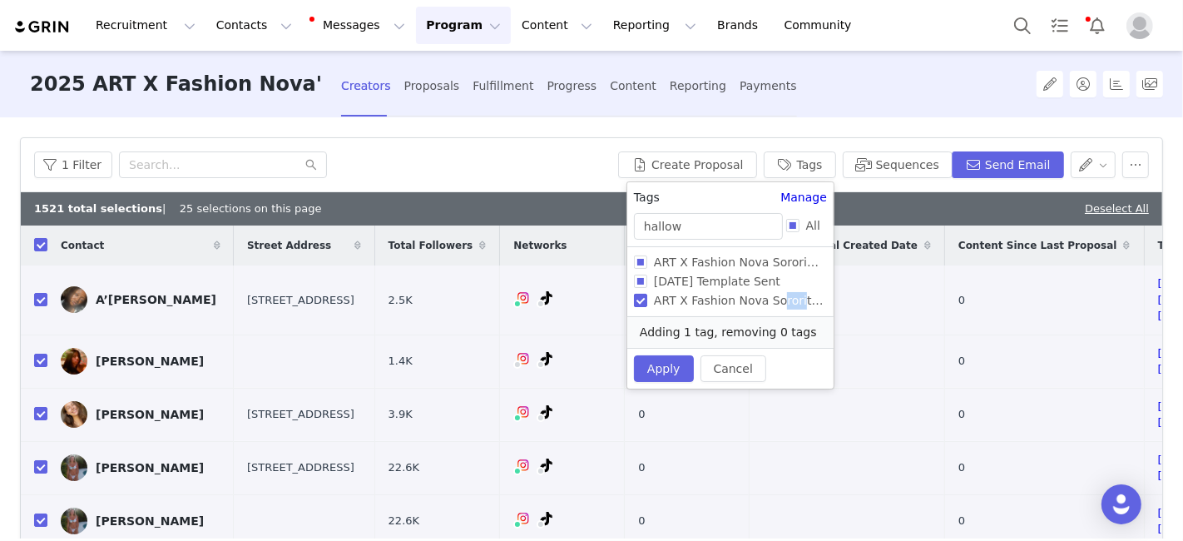
click at [758, 300] on span "ART X Fashion Nova Sorority Halloween 2025" at bounding box center [757, 300] width 221 height 13
click at [647, 300] on input "ART X Fashion Nova Sorority Halloween 2025" at bounding box center [640, 300] width 13 height 13
click at [758, 300] on span "ART X Fashion Nova Sorority Halloween 2025" at bounding box center [757, 300] width 221 height 13
click at [647, 300] on input "ART X Fashion Nova Sorority Halloween 2025" at bounding box center [640, 300] width 13 height 13
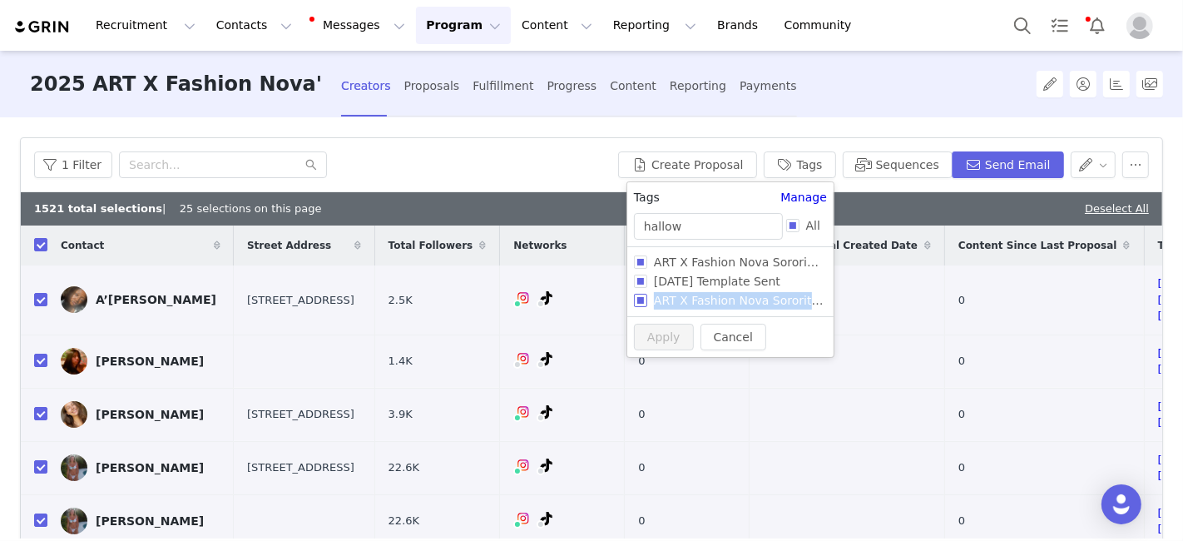
click at [641, 295] on input "ART X Fashion Nova Sorority Halloween 2025" at bounding box center [640, 300] width 13 height 13
checkbox input "true"
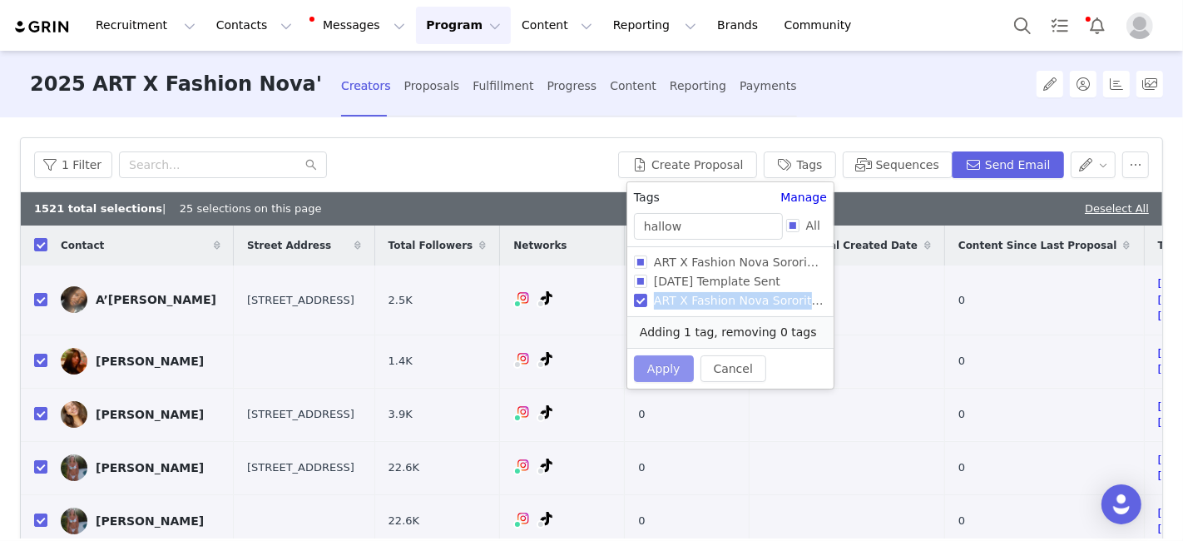
click at [649, 361] on button "Apply" at bounding box center [664, 368] width 60 height 27
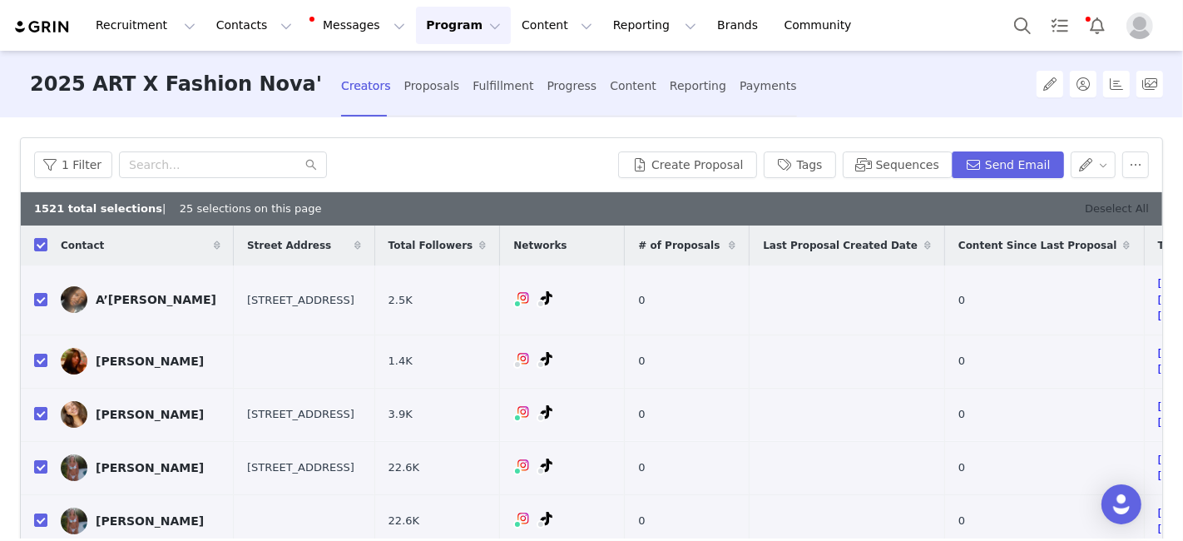
click at [1122, 208] on link "Deselect All" at bounding box center [1117, 208] width 64 height 12
checkbox input "false"
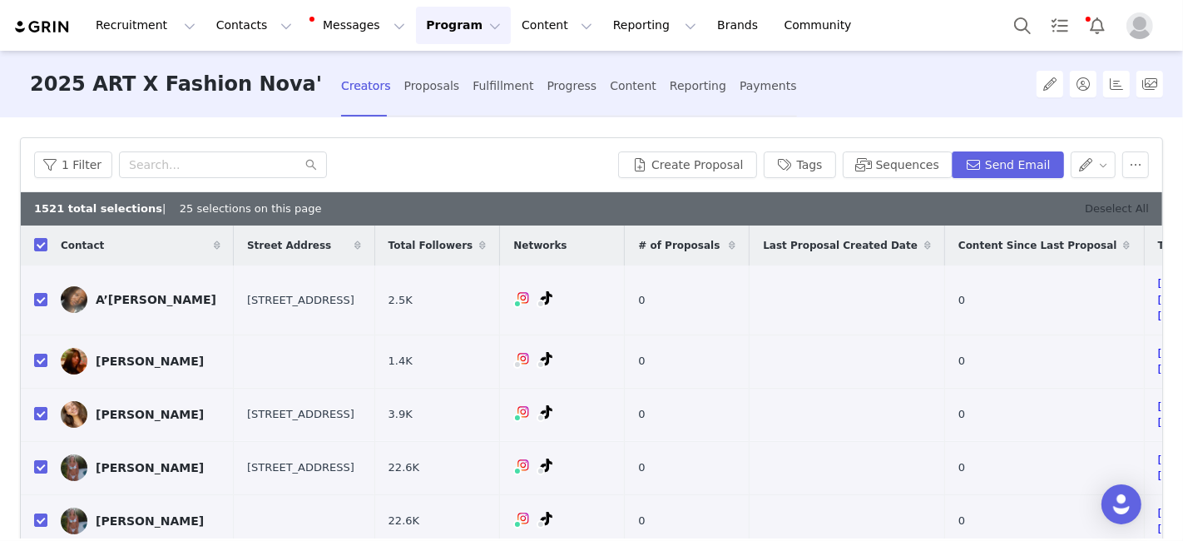
checkbox input "false"
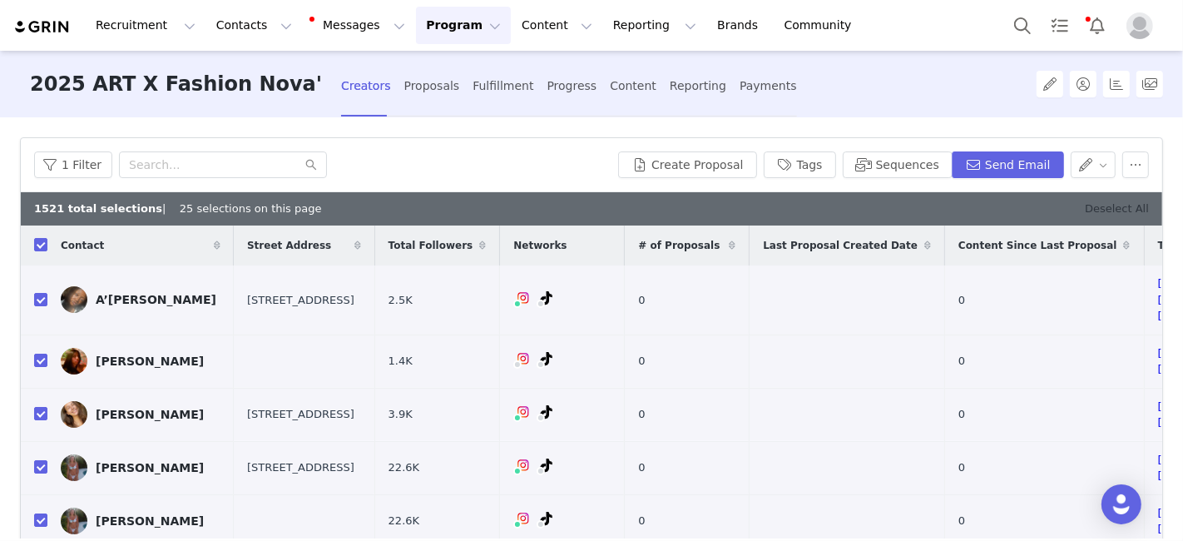
checkbox input "false"
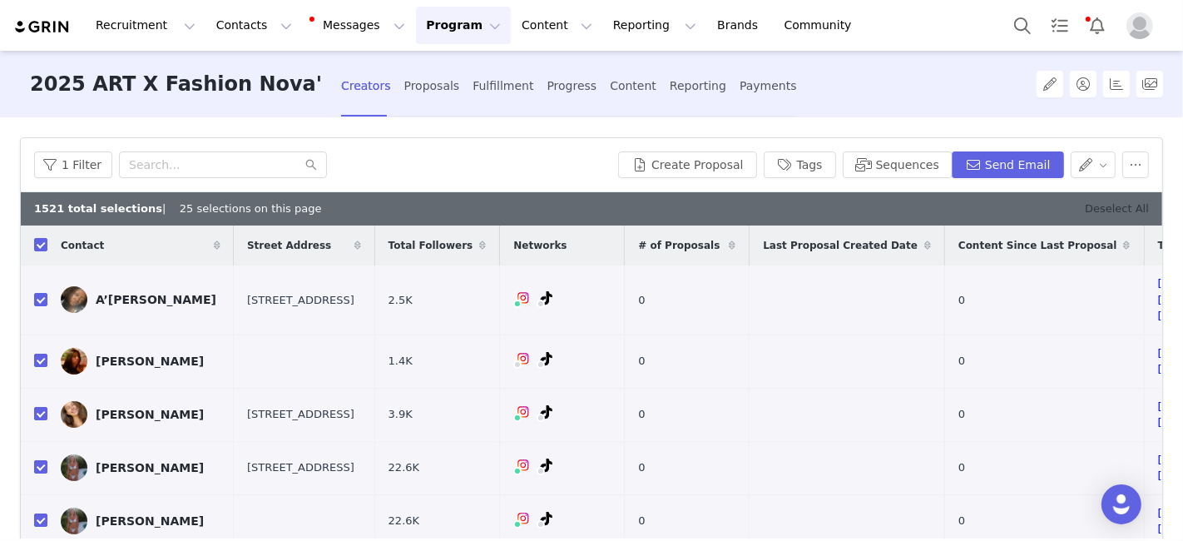
checkbox input "false"
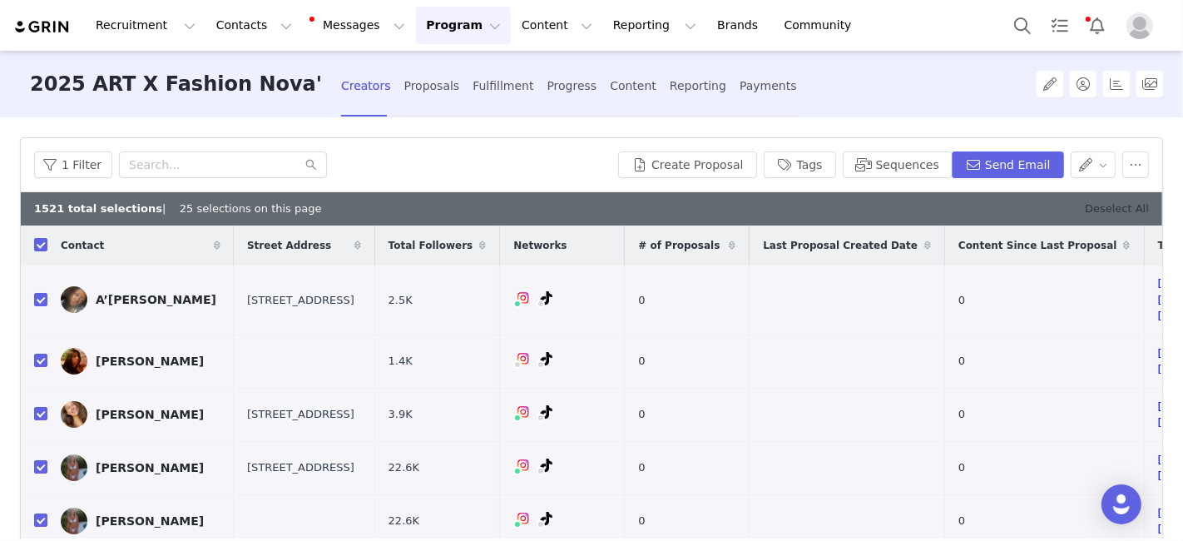
checkbox input "false"
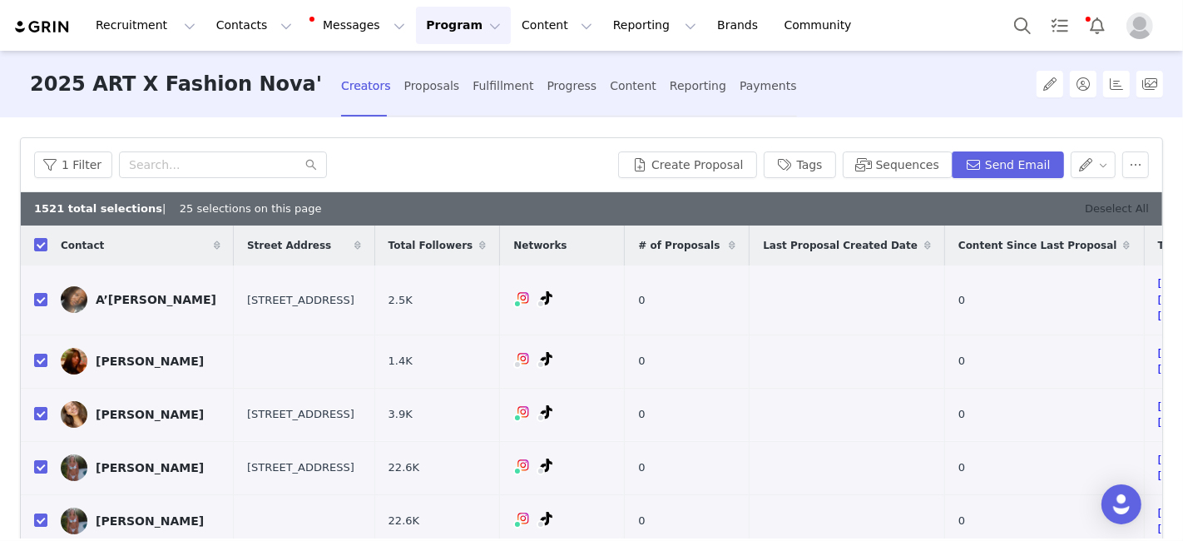
checkbox input "false"
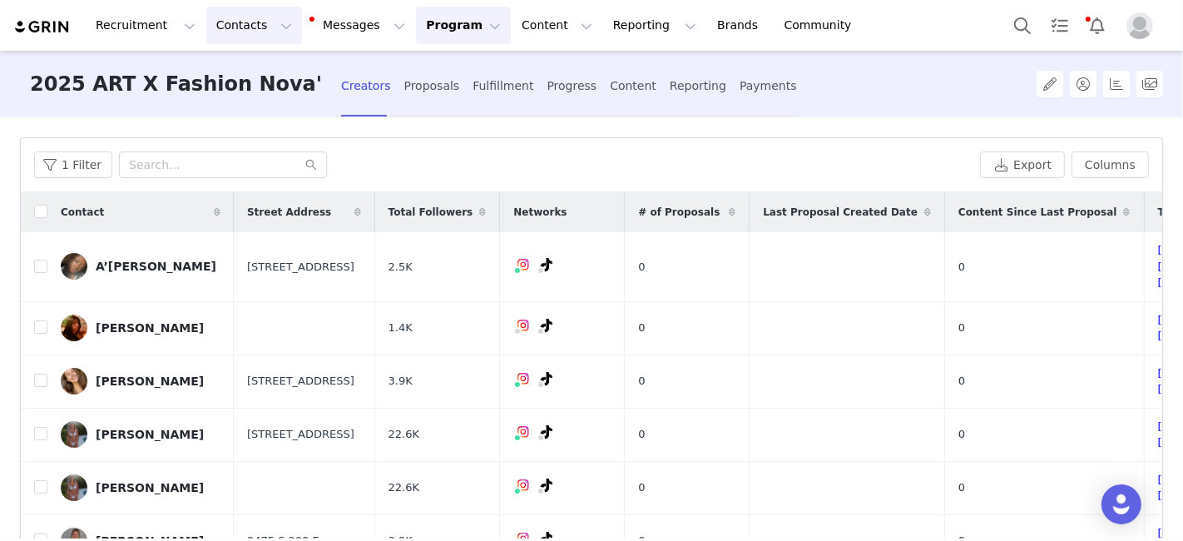
click at [218, 27] on button "Contacts Contacts" at bounding box center [254, 25] width 96 height 37
click at [225, 70] on p "Creators" at bounding box center [233, 73] width 50 height 17
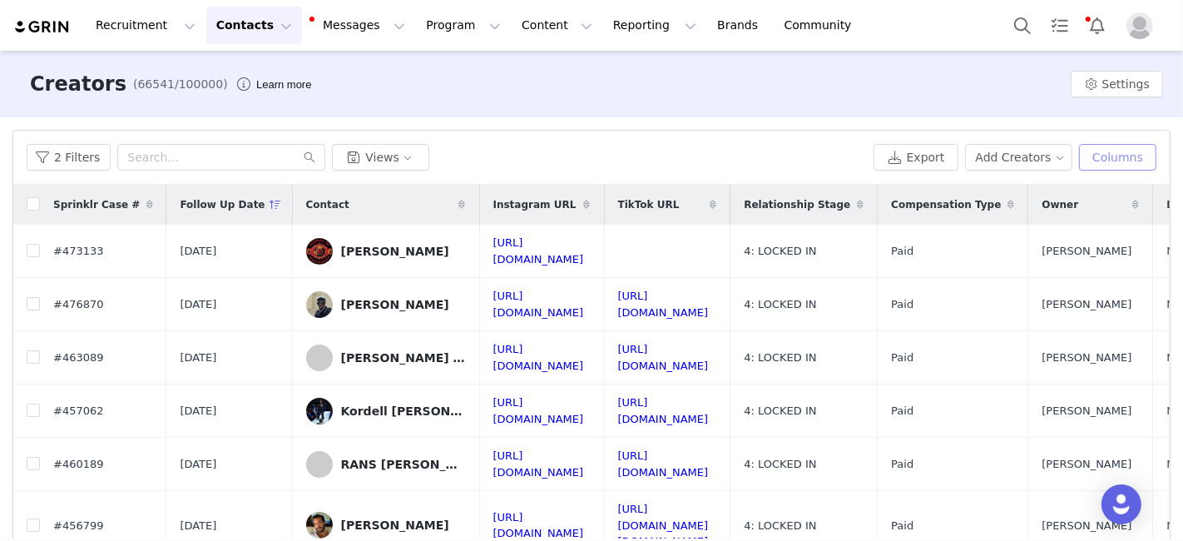
click at [1093, 166] on button "Columns" at bounding box center [1117, 157] width 77 height 27
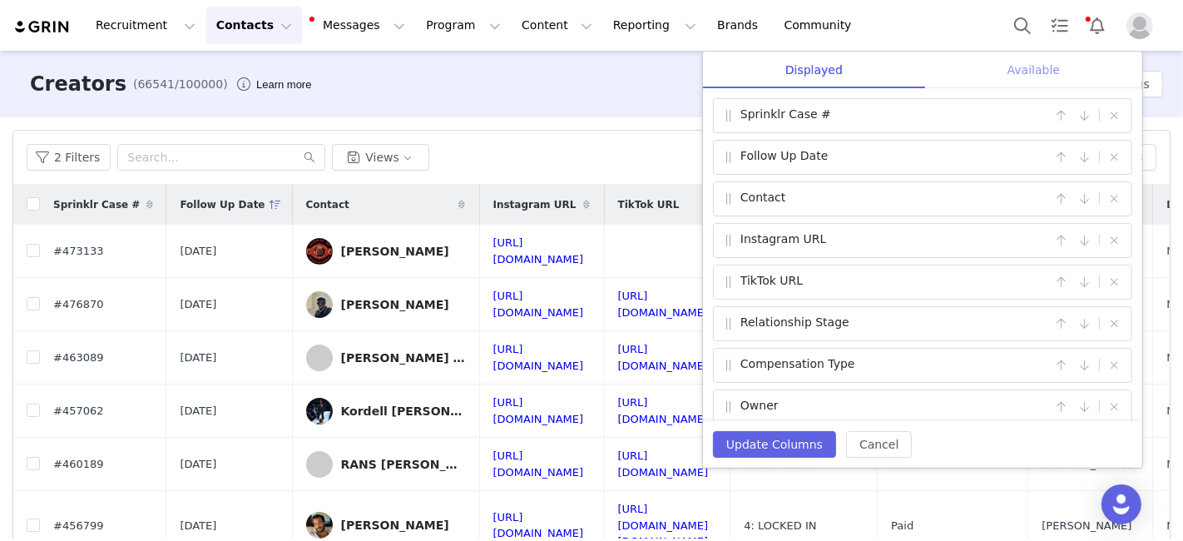
click at [1050, 68] on div "Available" at bounding box center [1033, 70] width 217 height 37
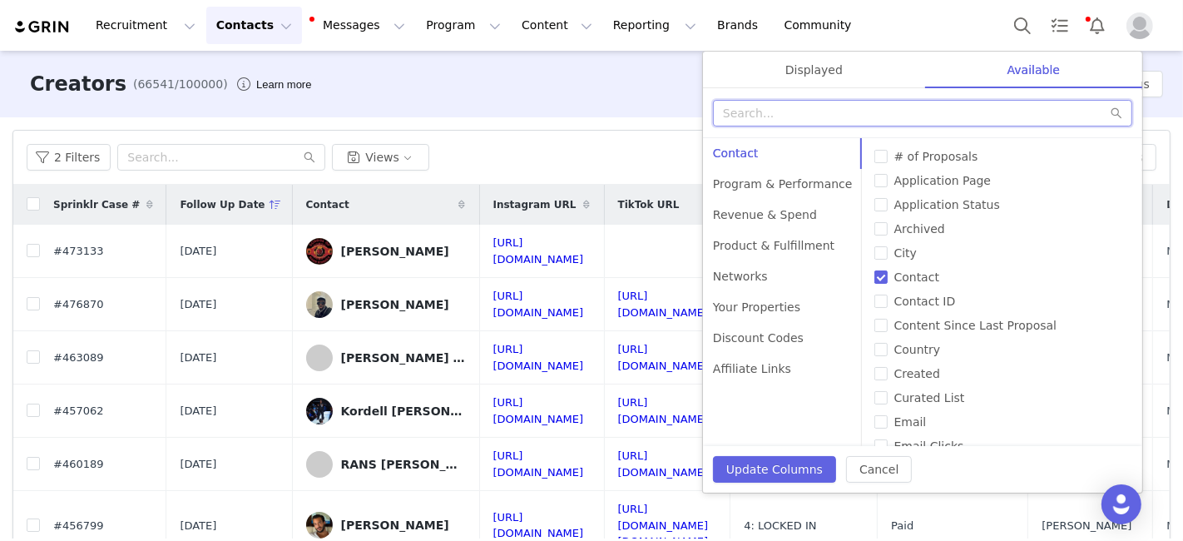
click at [827, 116] on input "text" at bounding box center [922, 113] width 419 height 27
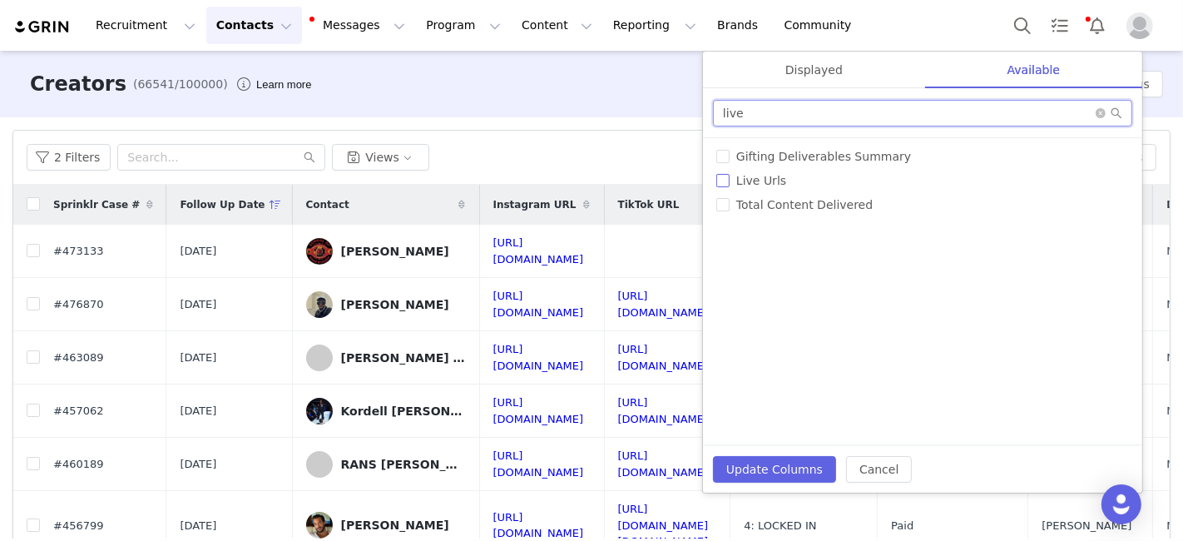
type input "live"
click at [769, 188] on label "Live Urls" at bounding box center [922, 180] width 413 height 17
click at [729, 187] on input "Live Urls" at bounding box center [722, 180] width 13 height 13
checkbox input "true"
click at [812, 79] on div "Displayed" at bounding box center [814, 70] width 222 height 37
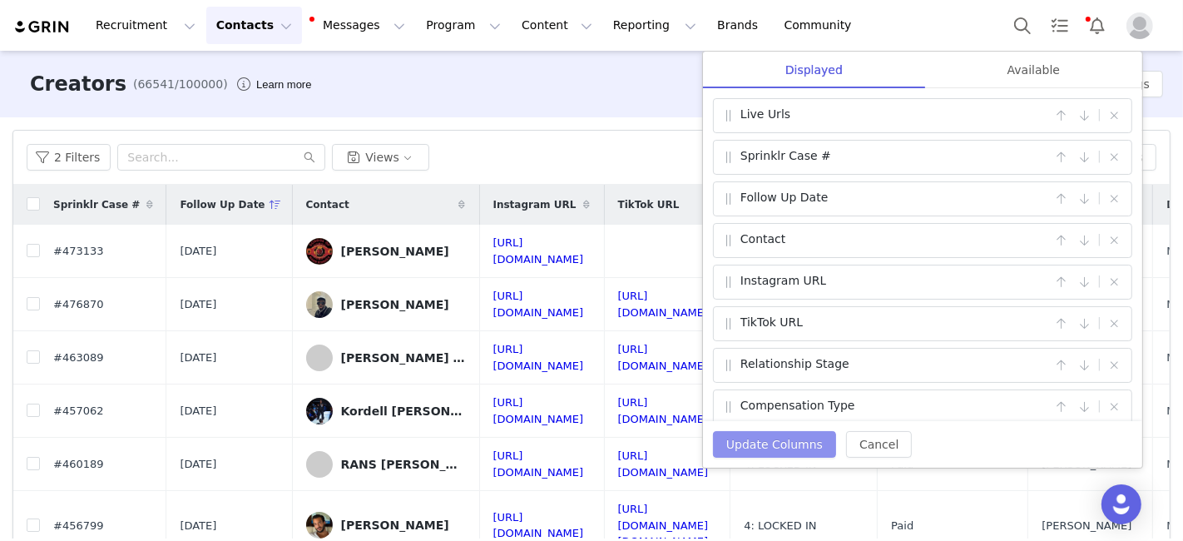
click at [766, 441] on button "Update Columns" at bounding box center [774, 444] width 123 height 27
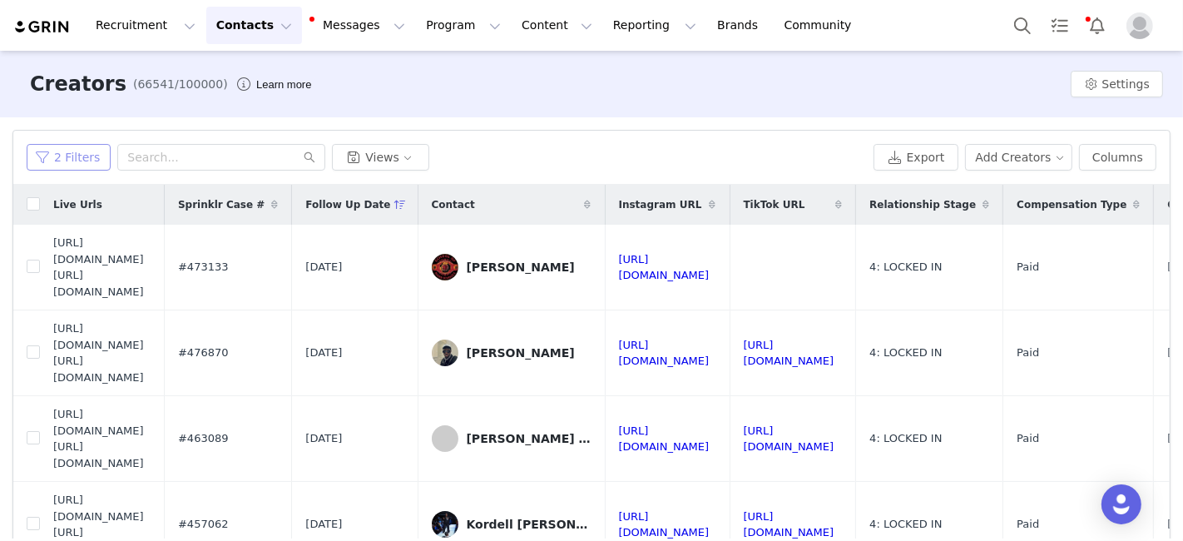
click at [80, 164] on button "2 Filters" at bounding box center [69, 157] width 84 height 27
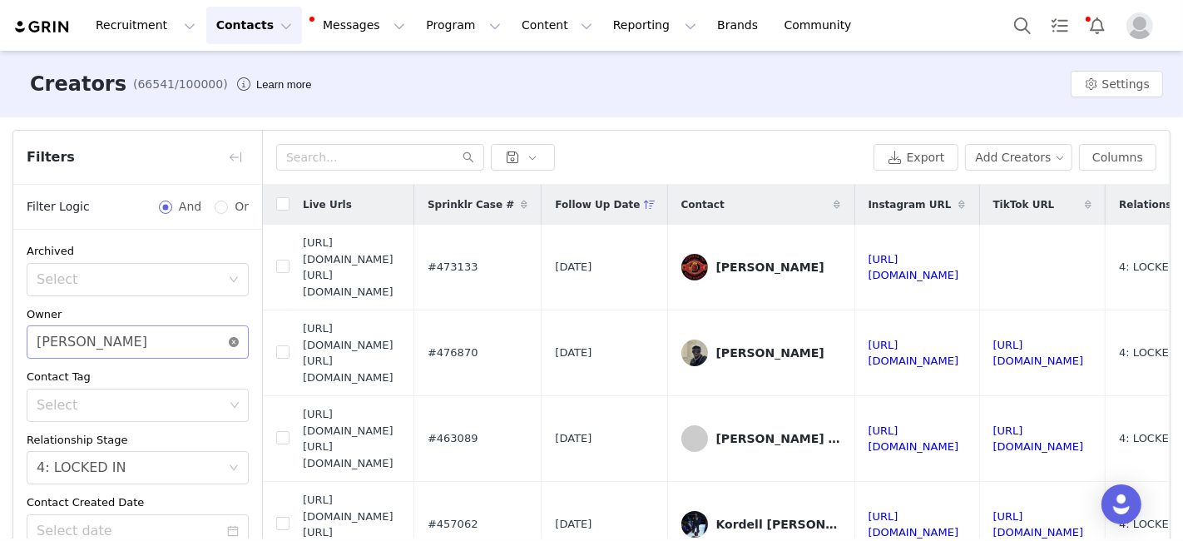
click at [229, 344] on icon "icon: close-circle" at bounding box center [234, 342] width 10 height 10
click at [195, 346] on div "Select" at bounding box center [129, 342] width 184 height 17
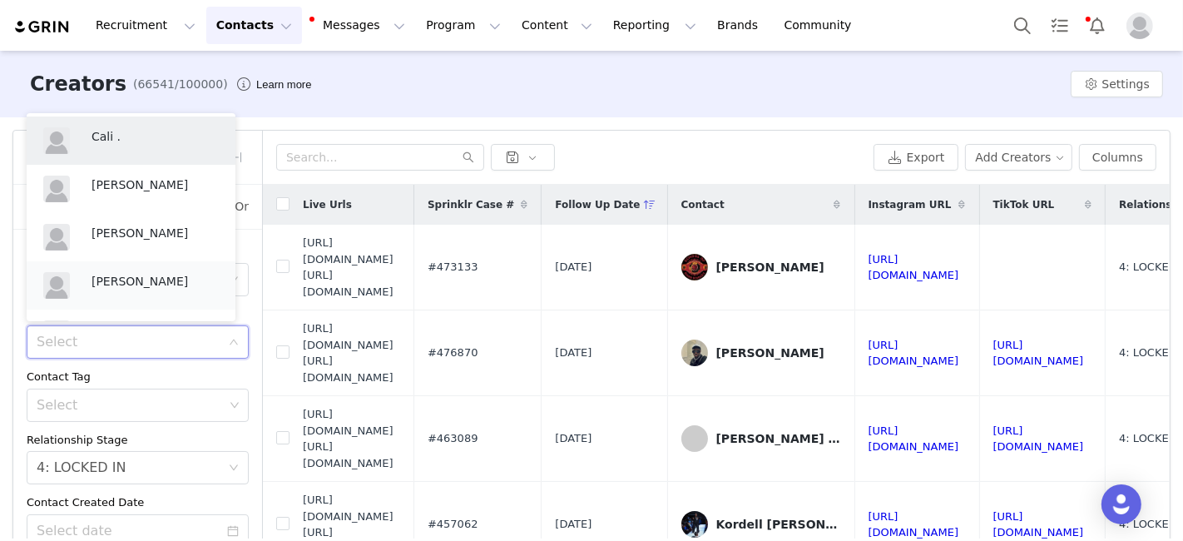
scroll to position [36, 0]
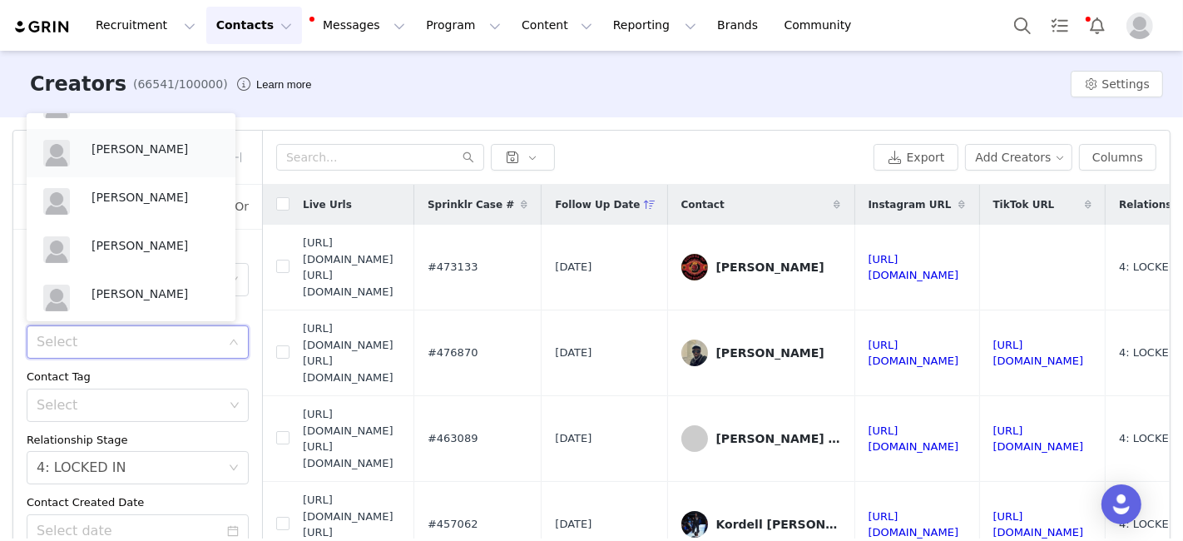
click at [144, 151] on p "Melanie Chavarin" at bounding box center [154, 149] width 127 height 18
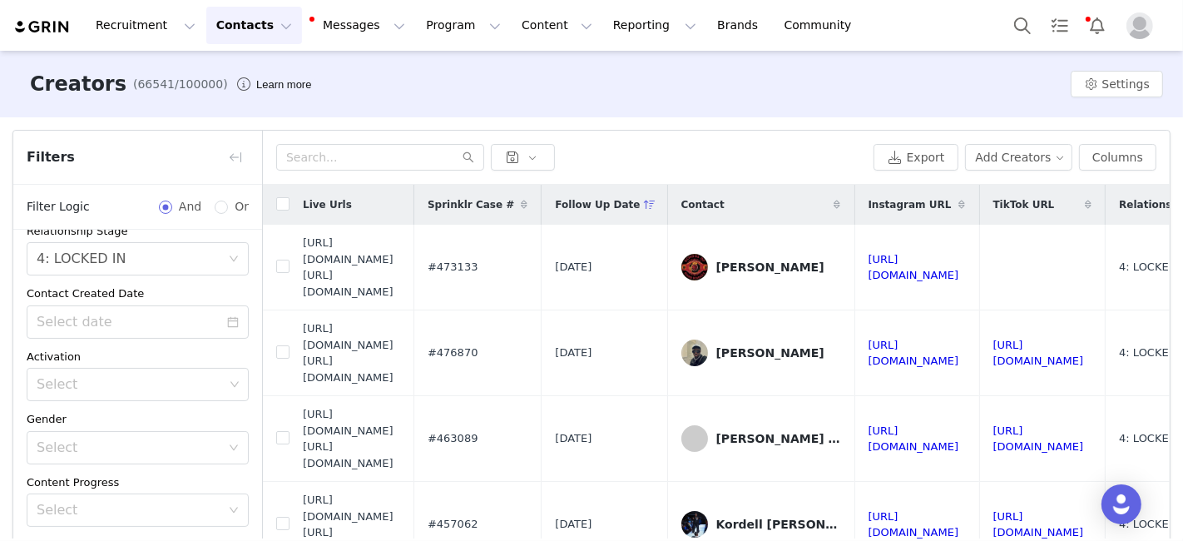
scroll to position [130, 0]
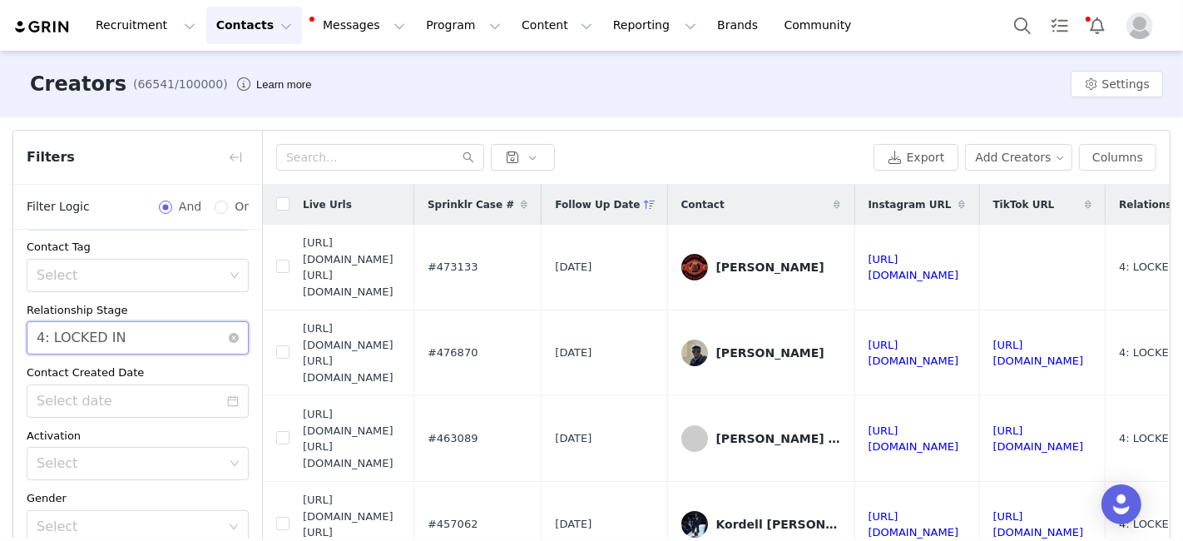
click at [126, 322] on div "Select 4: LOCKED IN" at bounding box center [132, 338] width 191 height 32
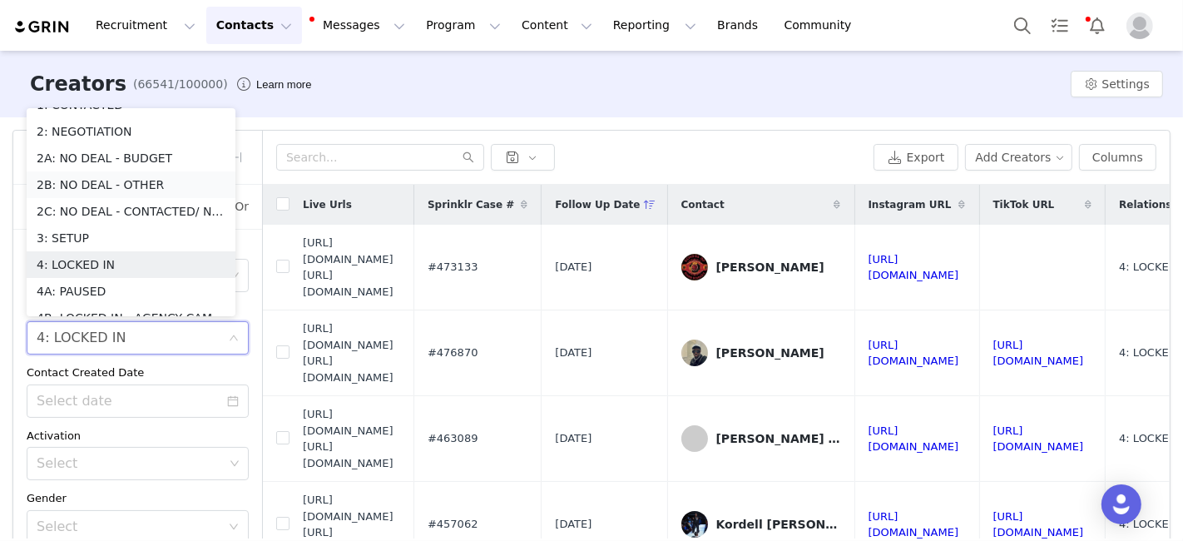
scroll to position [148, 0]
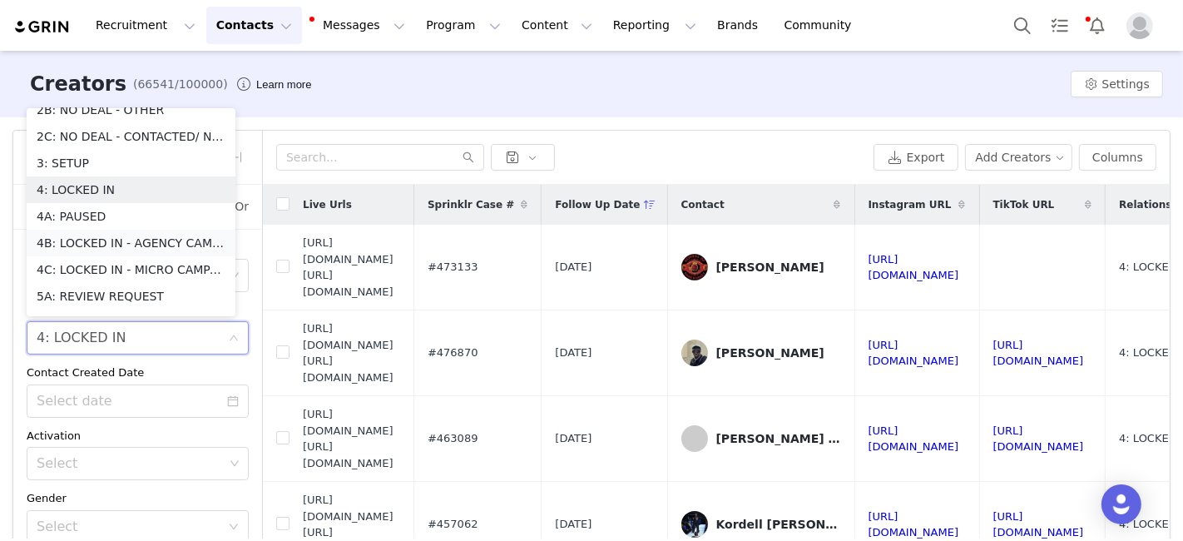
click at [140, 240] on li "4B: LOCKED IN - AGENCY CAMPAIGN" at bounding box center [131, 243] width 209 height 27
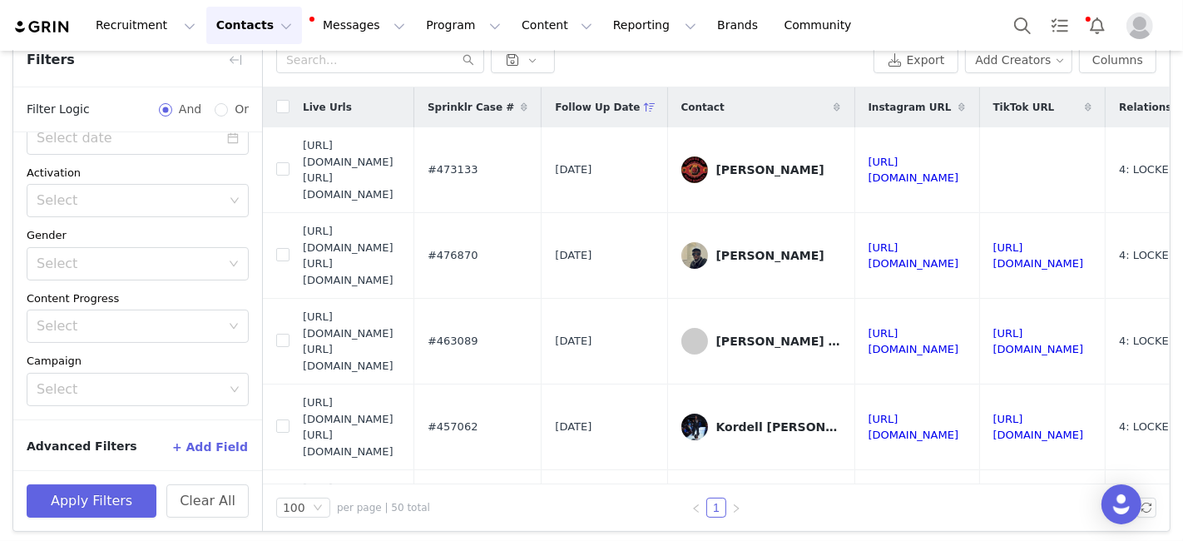
scroll to position [102, 0]
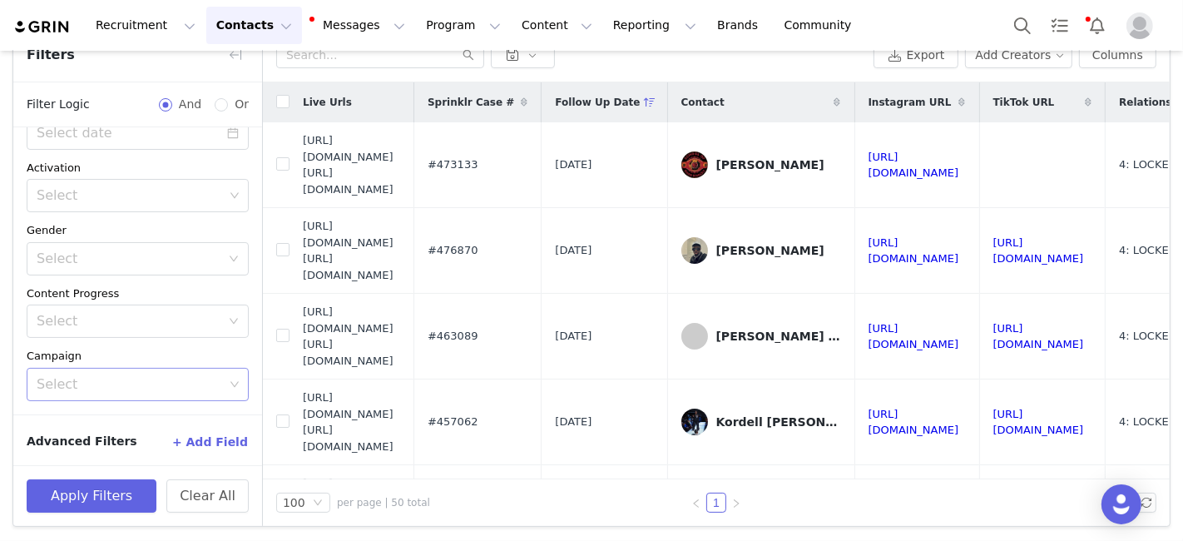
click at [123, 385] on div "Select" at bounding box center [130, 384] width 187 height 17
type input "hallowe"
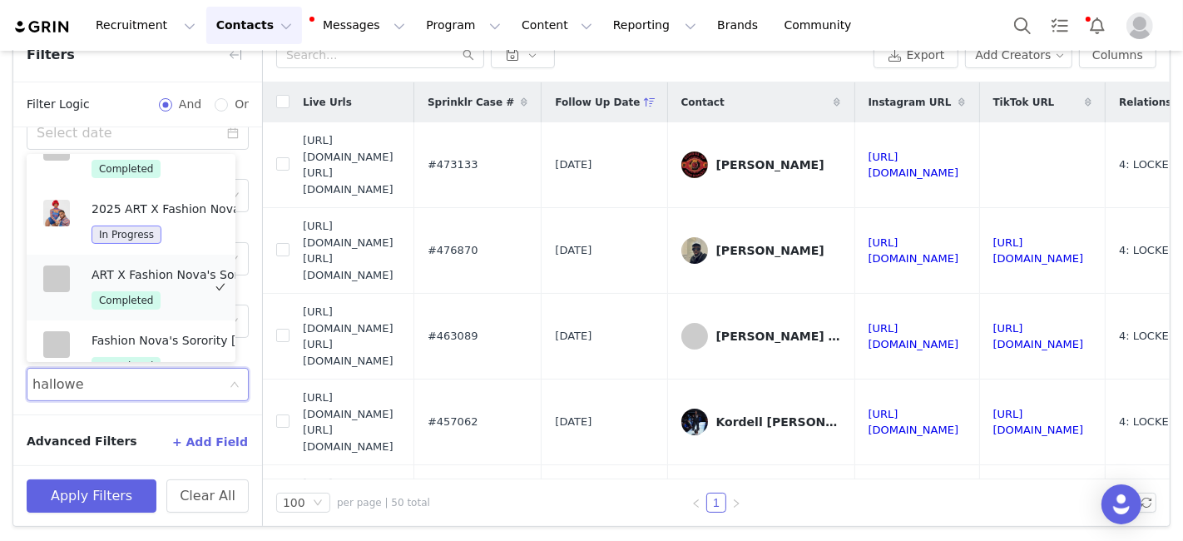
scroll to position [0, 0]
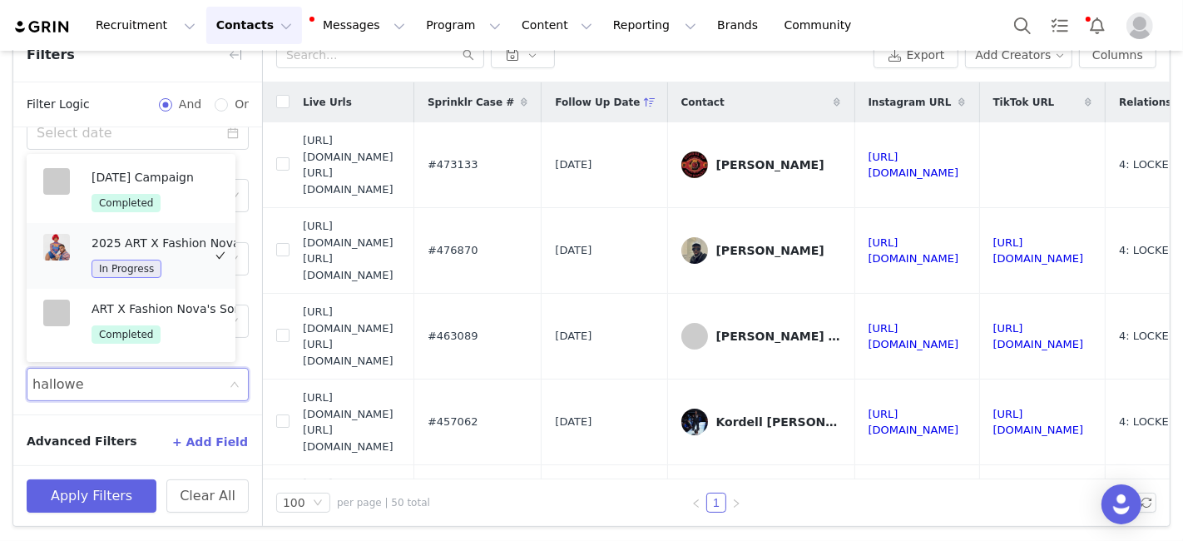
click at [51, 252] on img at bounding box center [56, 247] width 27 height 27
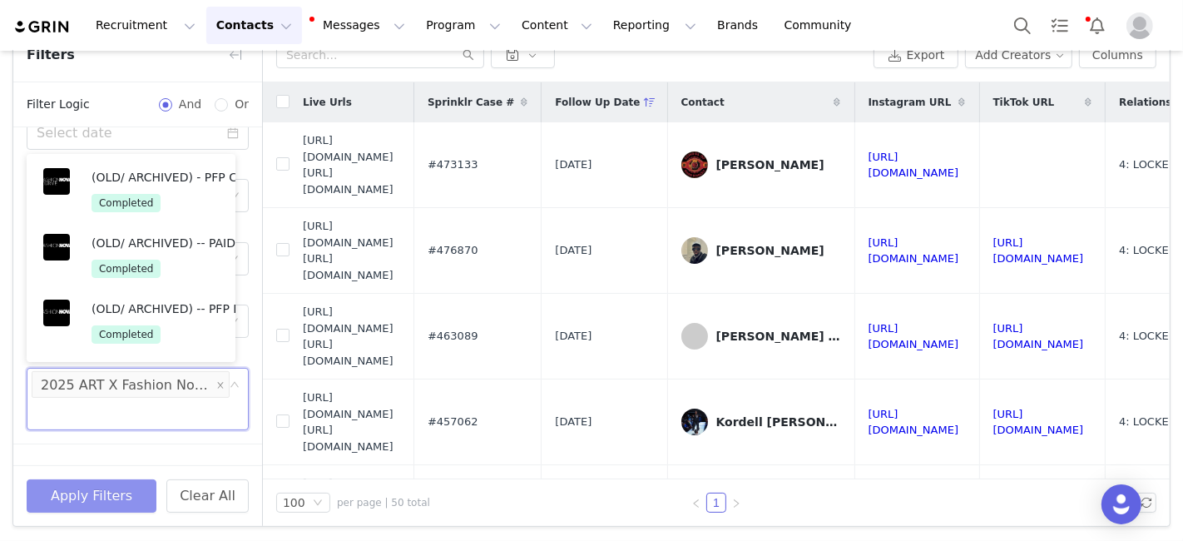
click at [93, 492] on button "Apply Filters" at bounding box center [92, 495] width 130 height 33
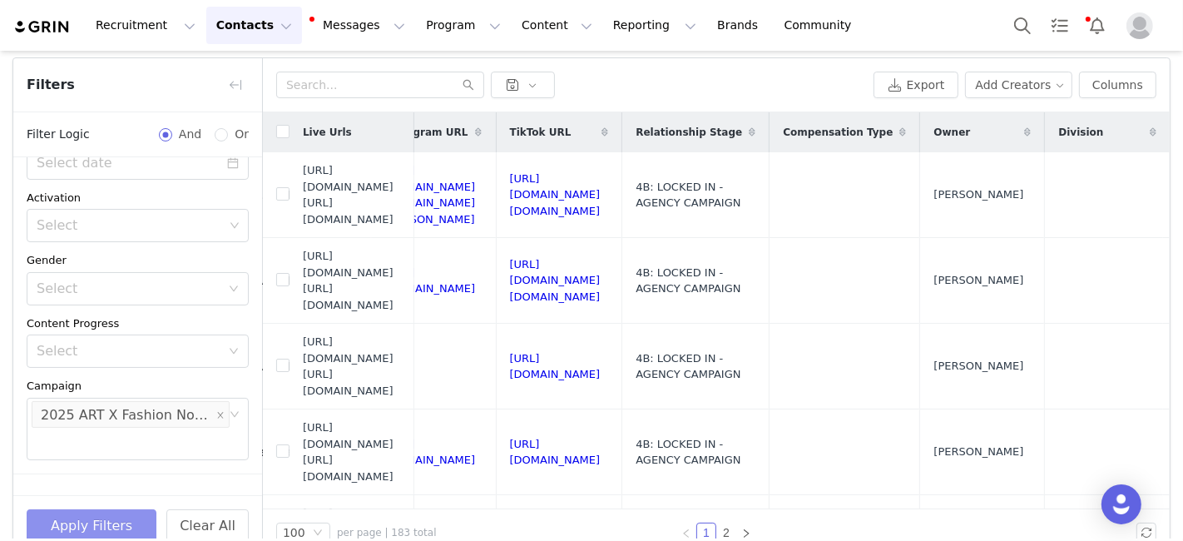
scroll to position [0, 904]
click at [1120, 68] on div "Export Add Creators Columns Displayed Available Live Urls | Sprinklr Case # | F…" at bounding box center [716, 85] width 907 height 54
click at [1117, 78] on button "Columns" at bounding box center [1117, 85] width 77 height 27
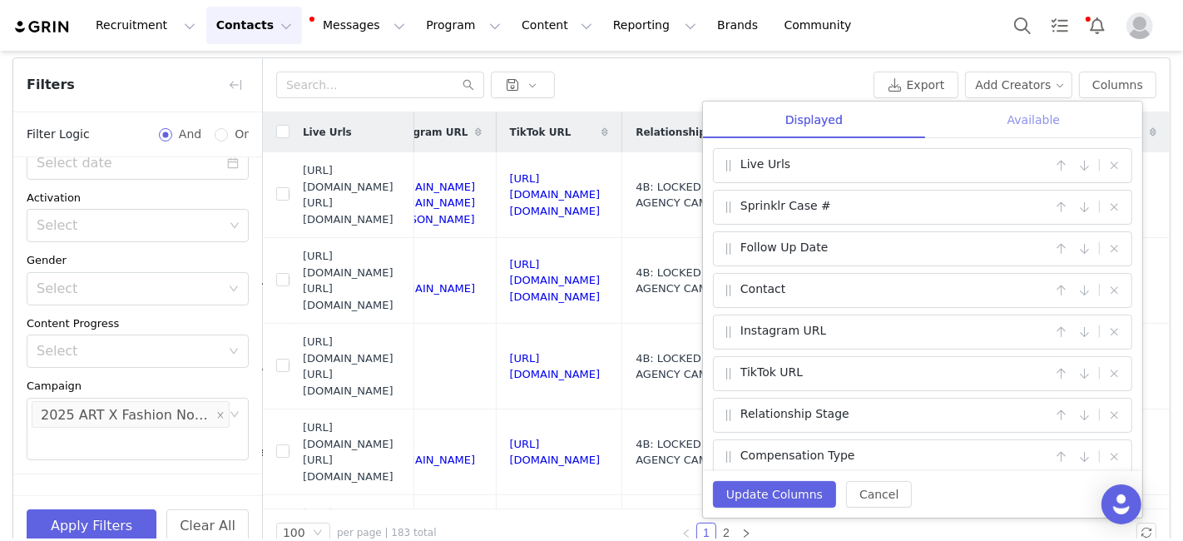
click at [1049, 117] on div "Available" at bounding box center [1033, 119] width 217 height 37
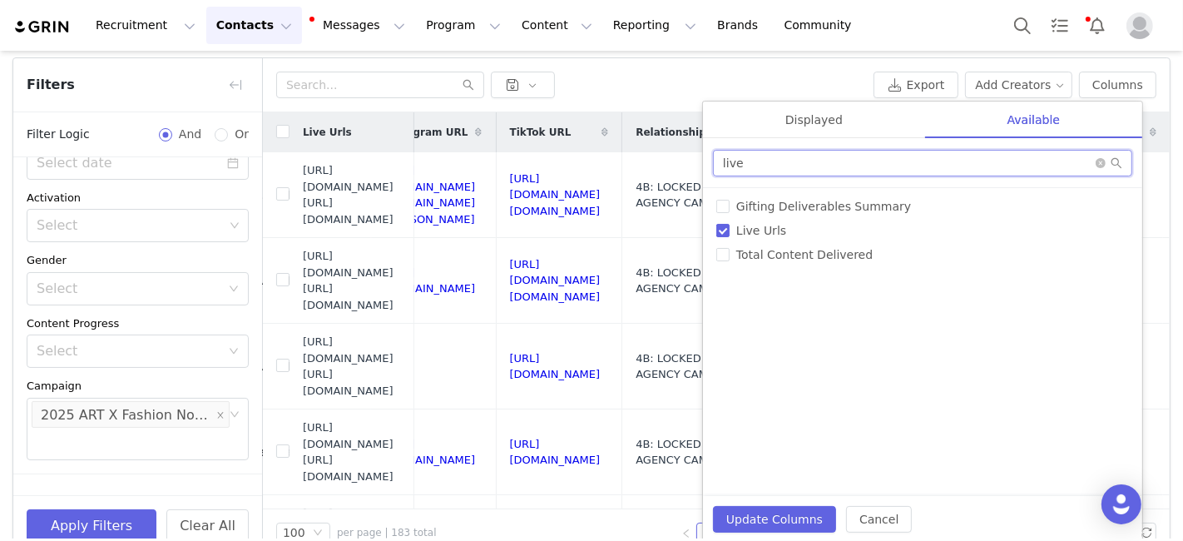
click at [793, 166] on input "live" at bounding box center [922, 163] width 419 height 27
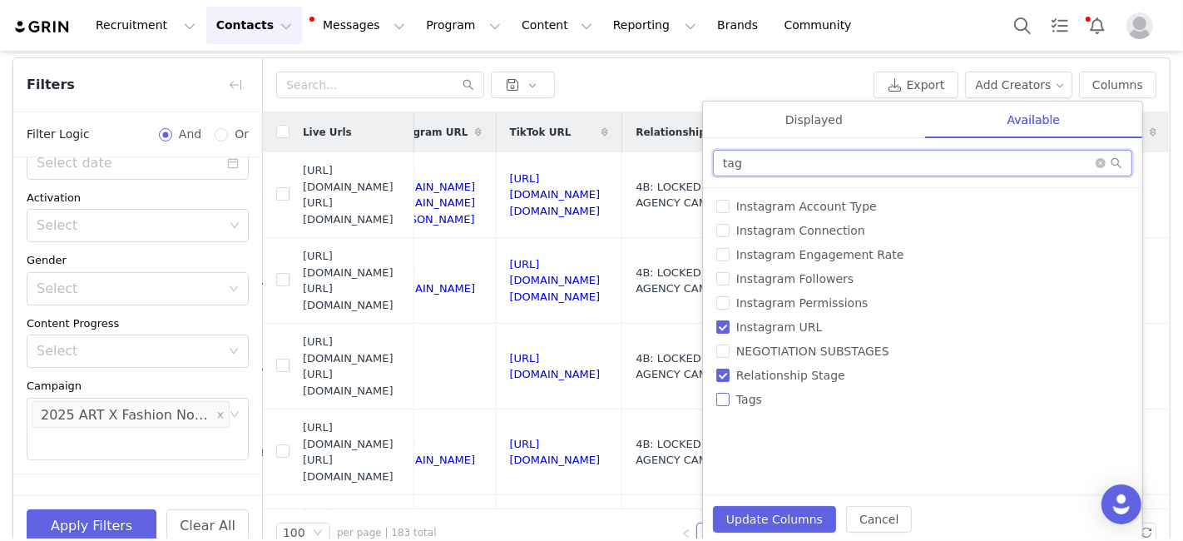
type input "tag"
click at [721, 403] on input "Tags" at bounding box center [722, 399] width 13 height 13
checkbox input "true"
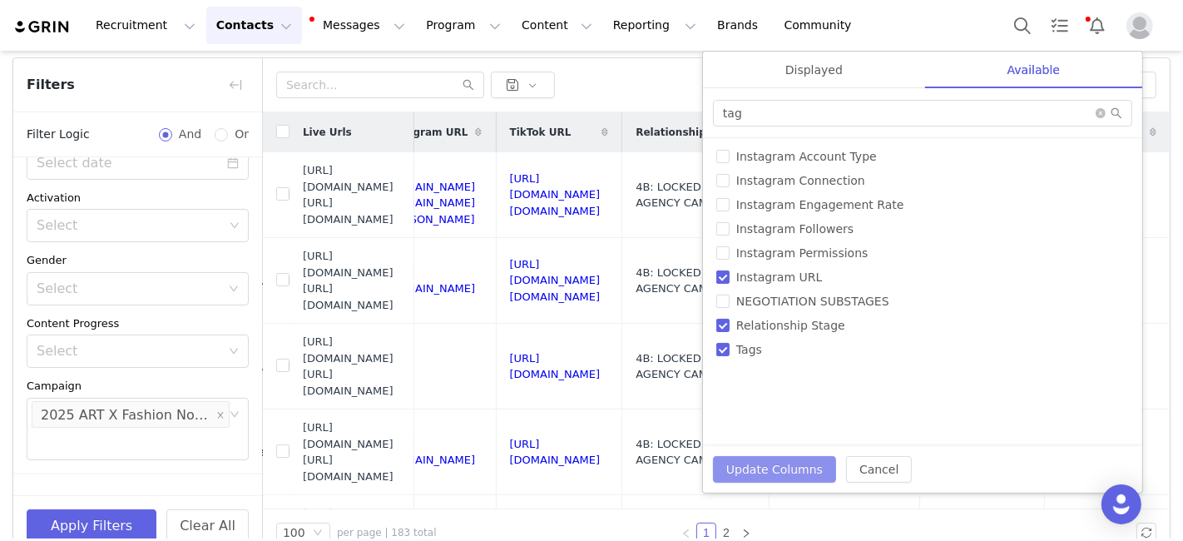
click at [769, 474] on button "Update Columns" at bounding box center [774, 469] width 123 height 27
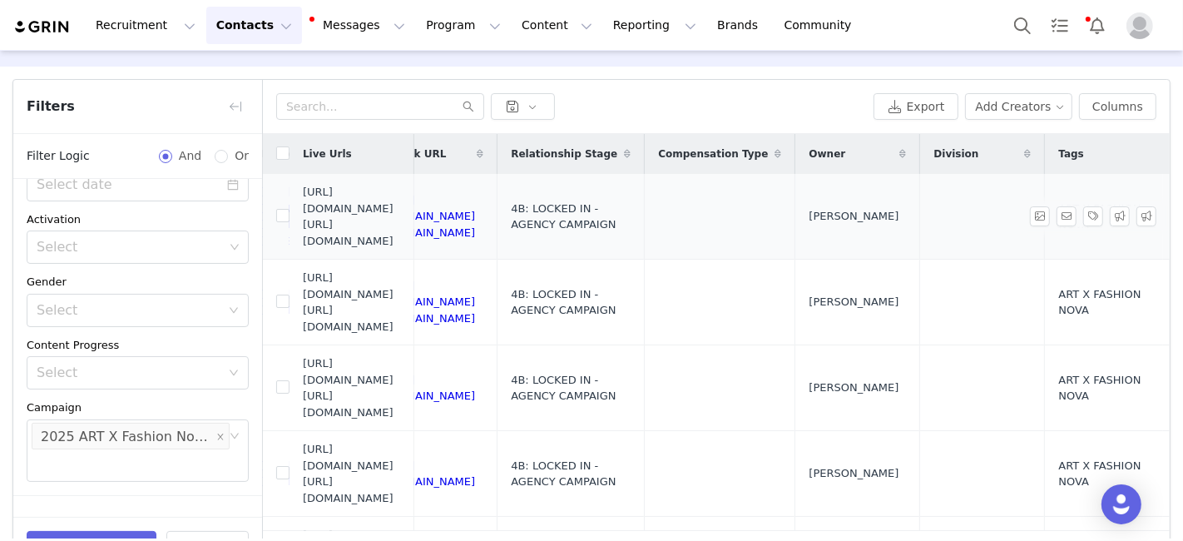
scroll to position [30, 0]
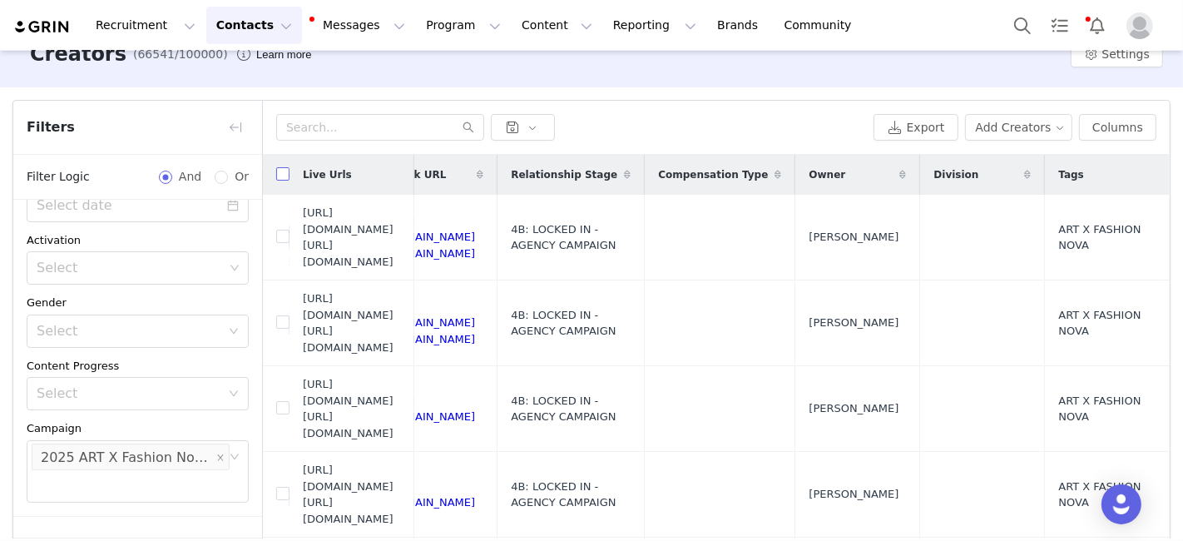
click at [280, 174] on input "checkbox" at bounding box center [282, 173] width 13 height 13
checkbox input "true"
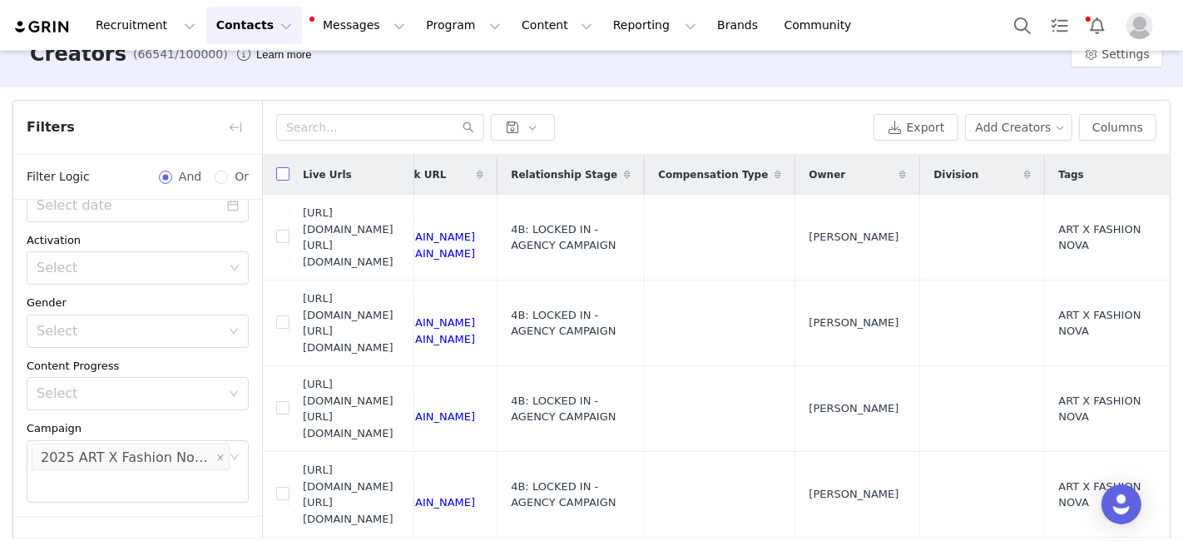
checkbox input "true"
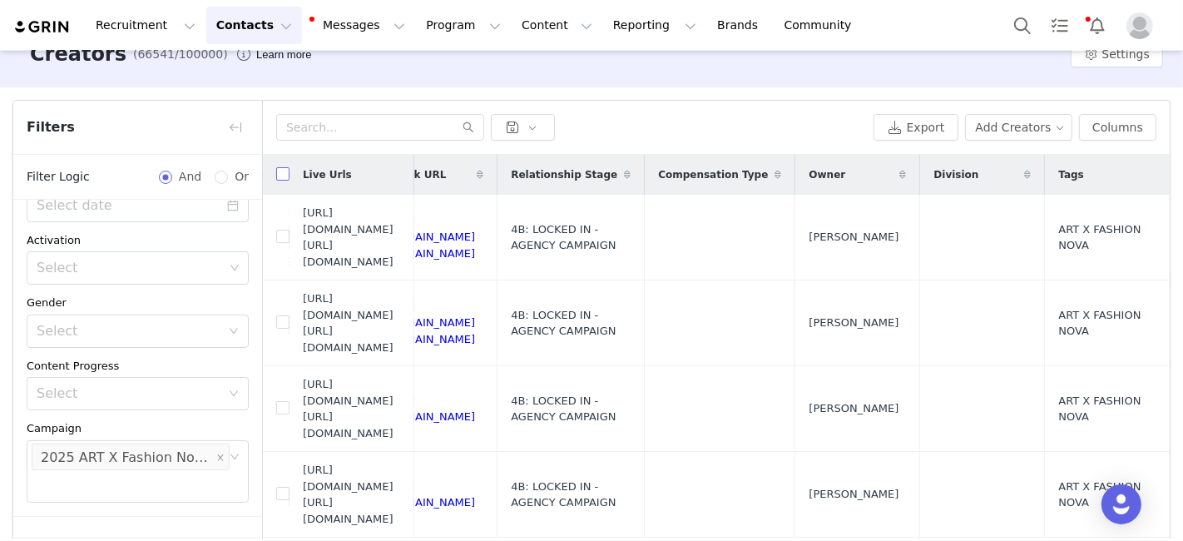
checkbox input "true"
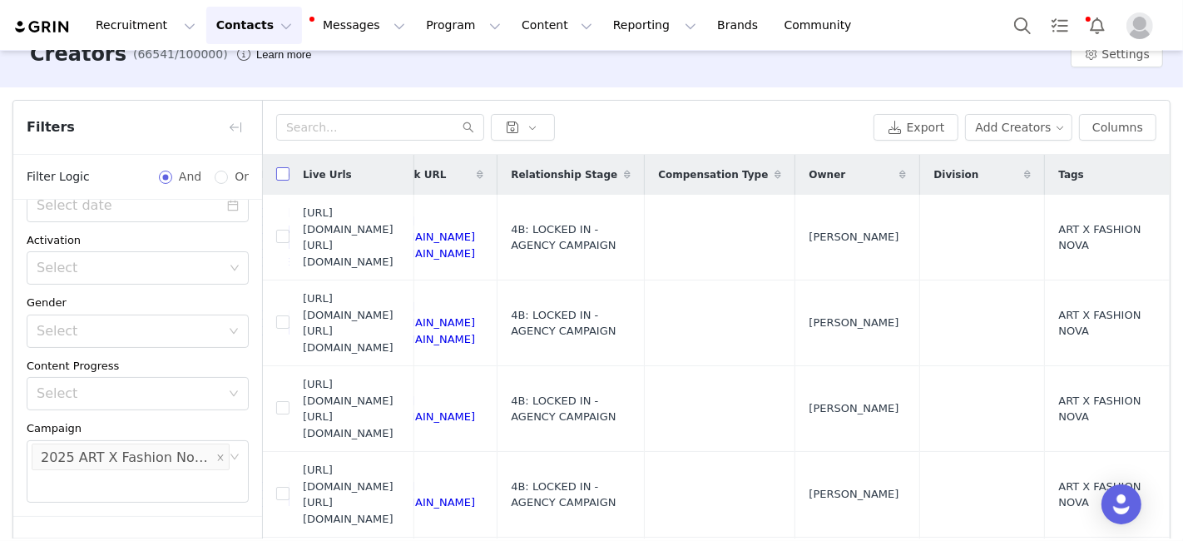
checkbox input "true"
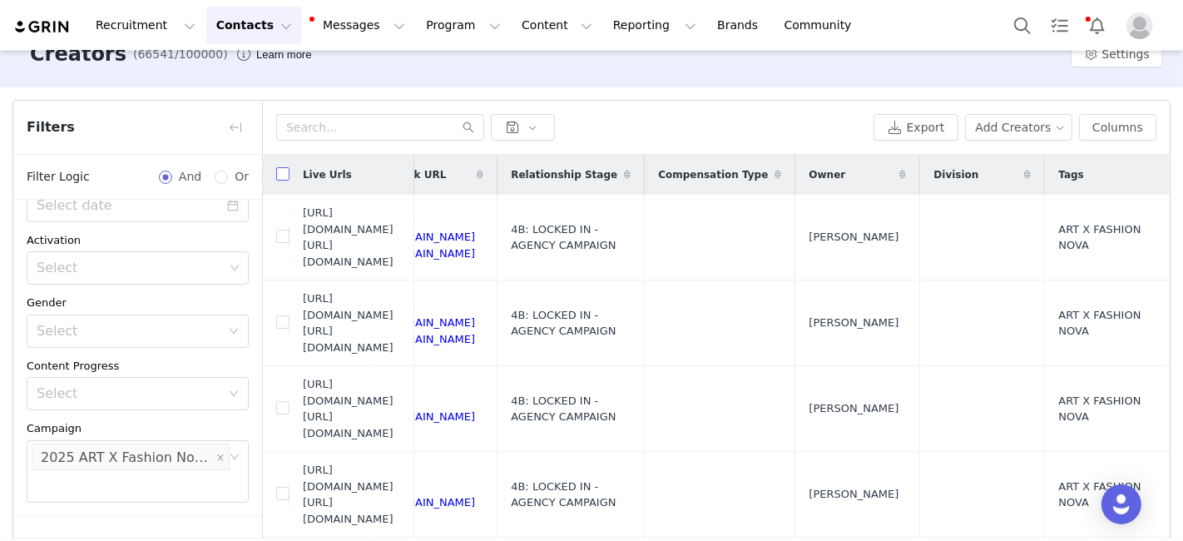
checkbox input "true"
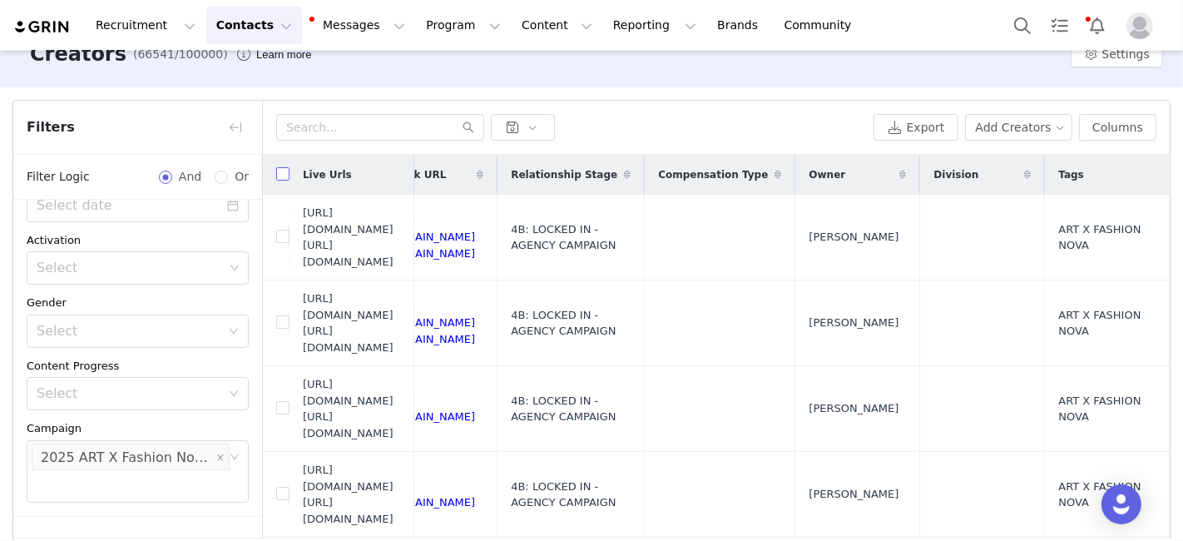
checkbox input "true"
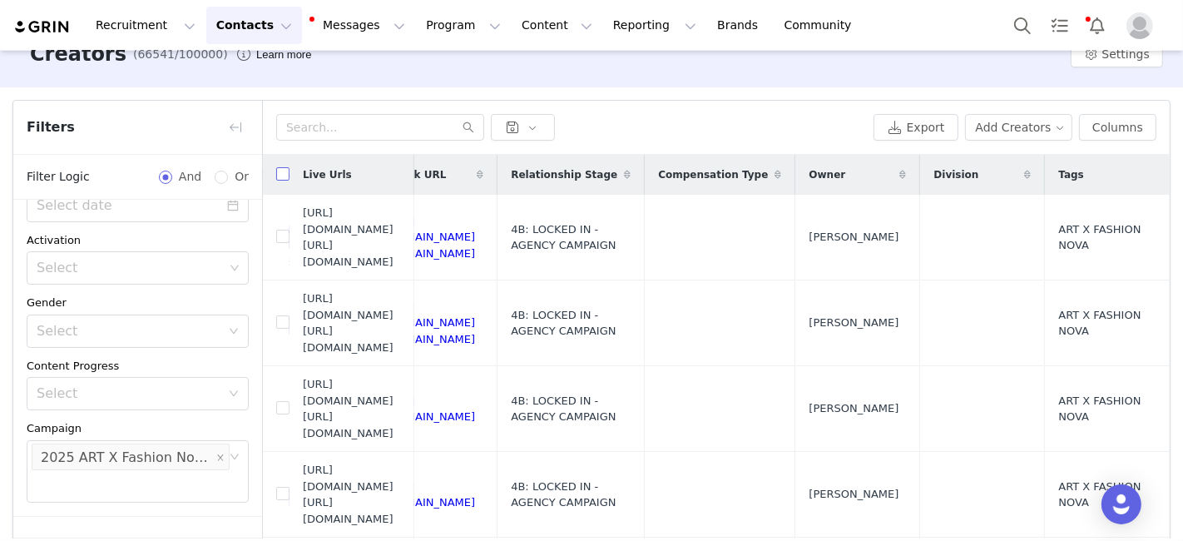
checkbox input "true"
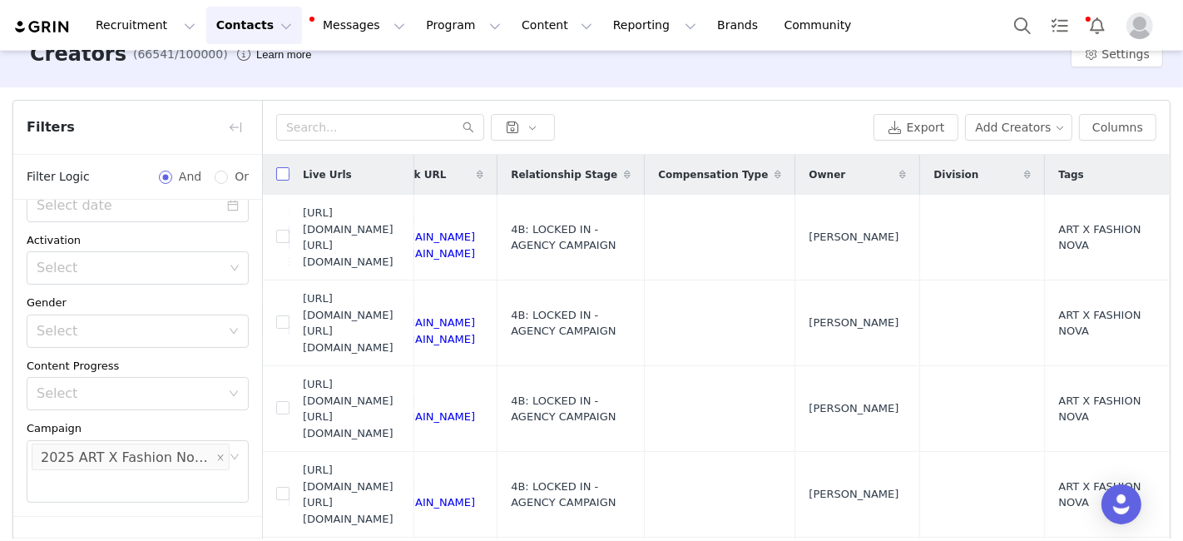
checkbox input "true"
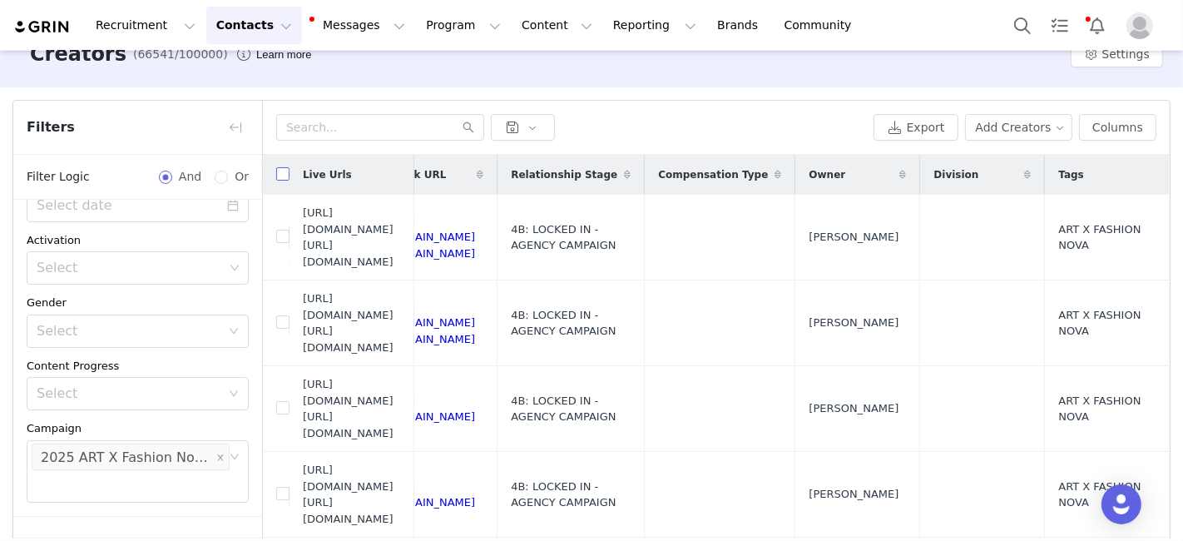
checkbox input "true"
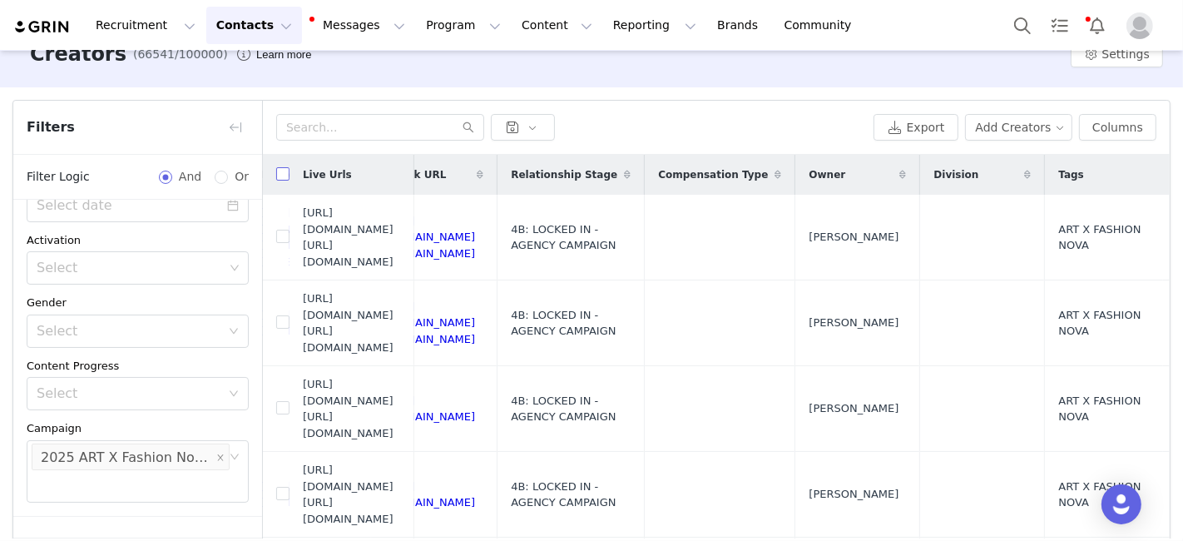
checkbox input "true"
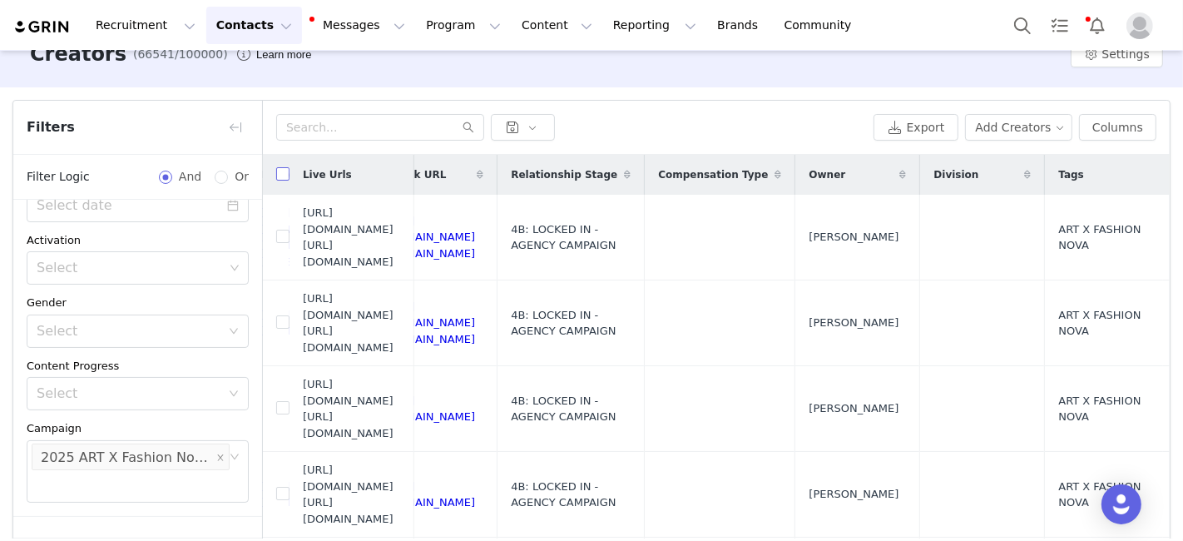
checkbox input "true"
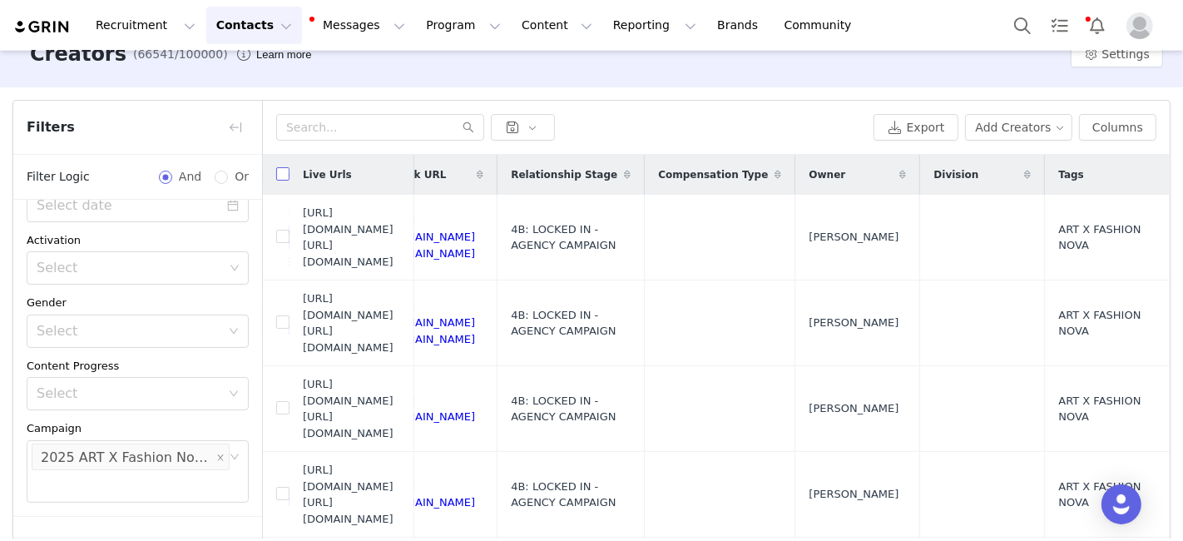
checkbox input "true"
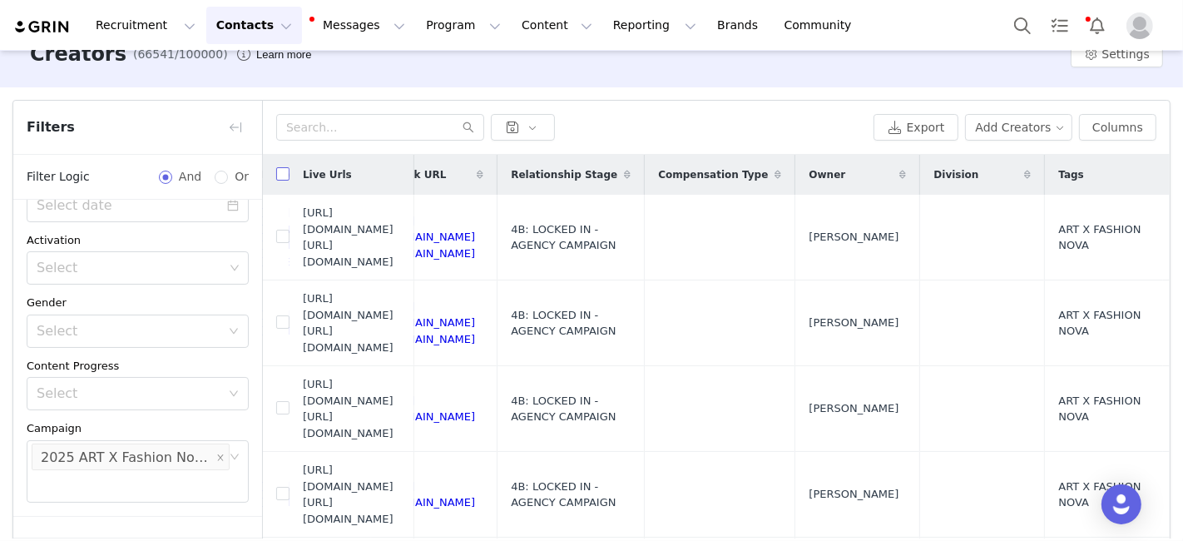
checkbox input "true"
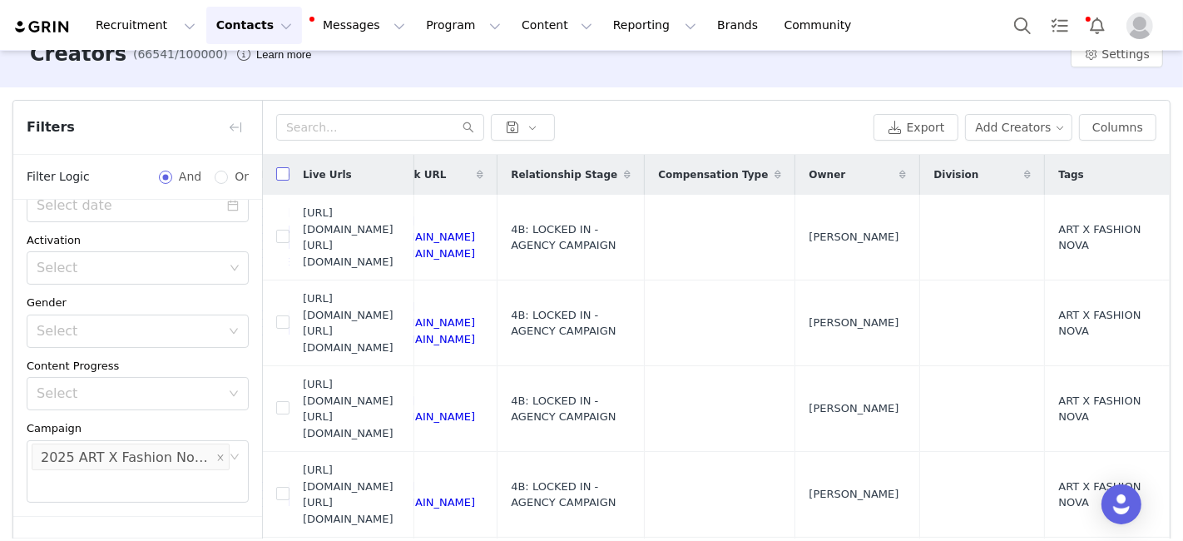
checkbox input "true"
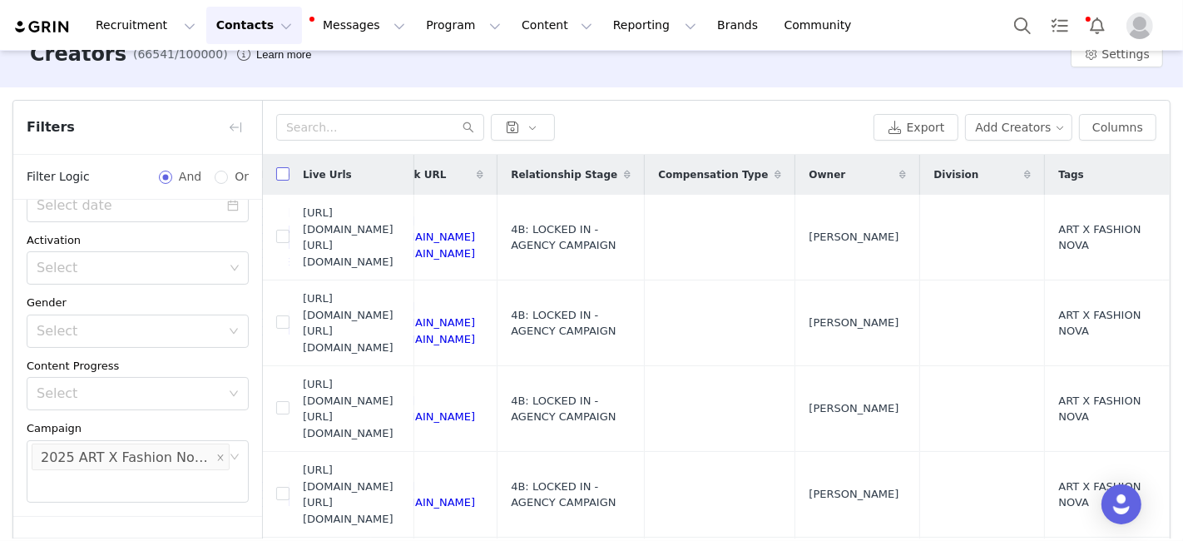
checkbox input "true"
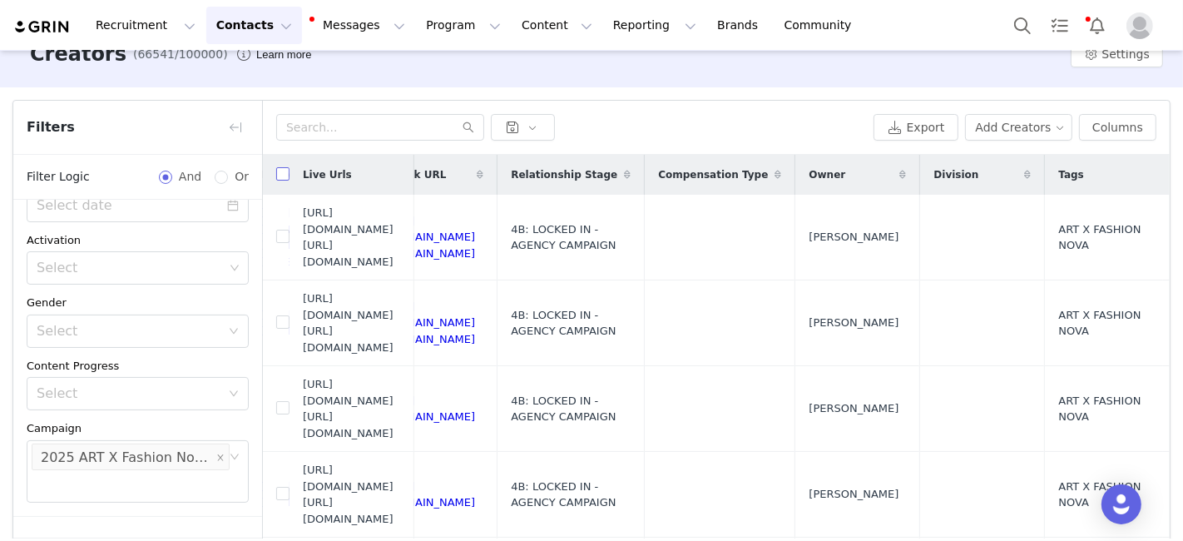
checkbox input "true"
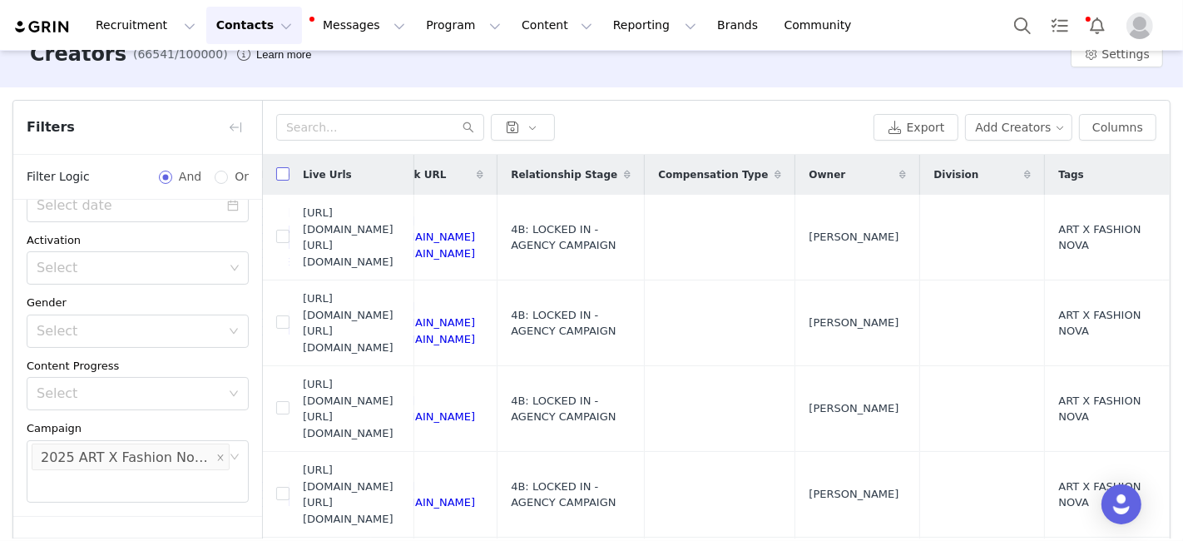
checkbox input "true"
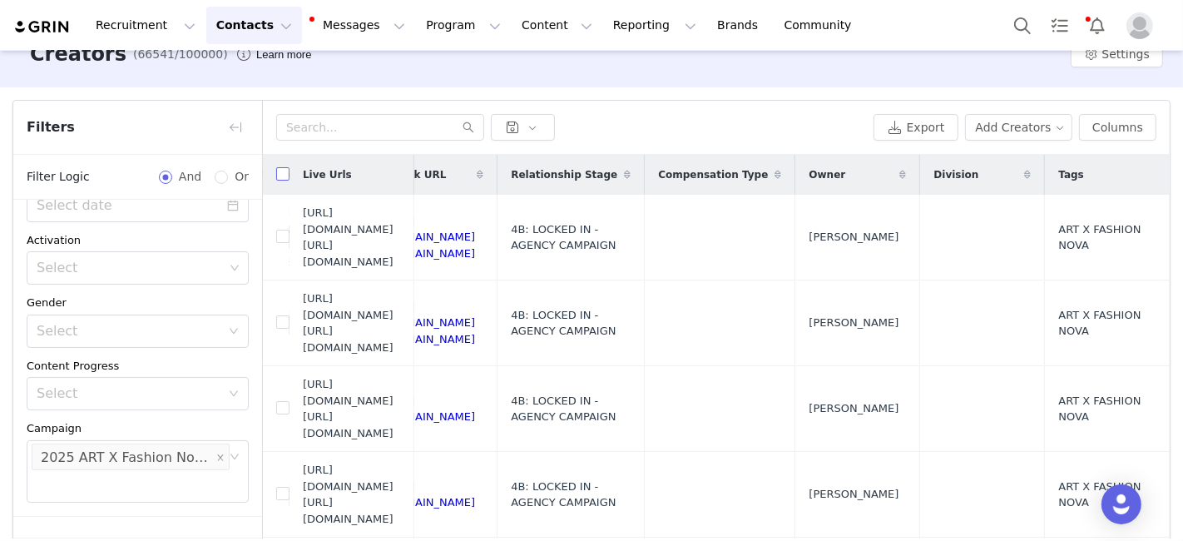
checkbox input "true"
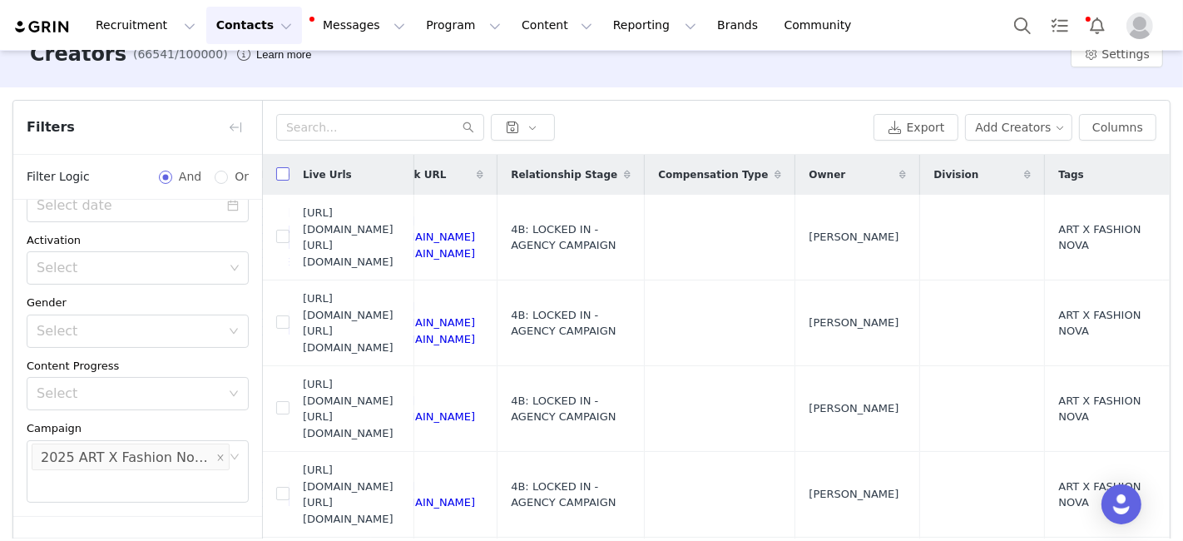
checkbox input "true"
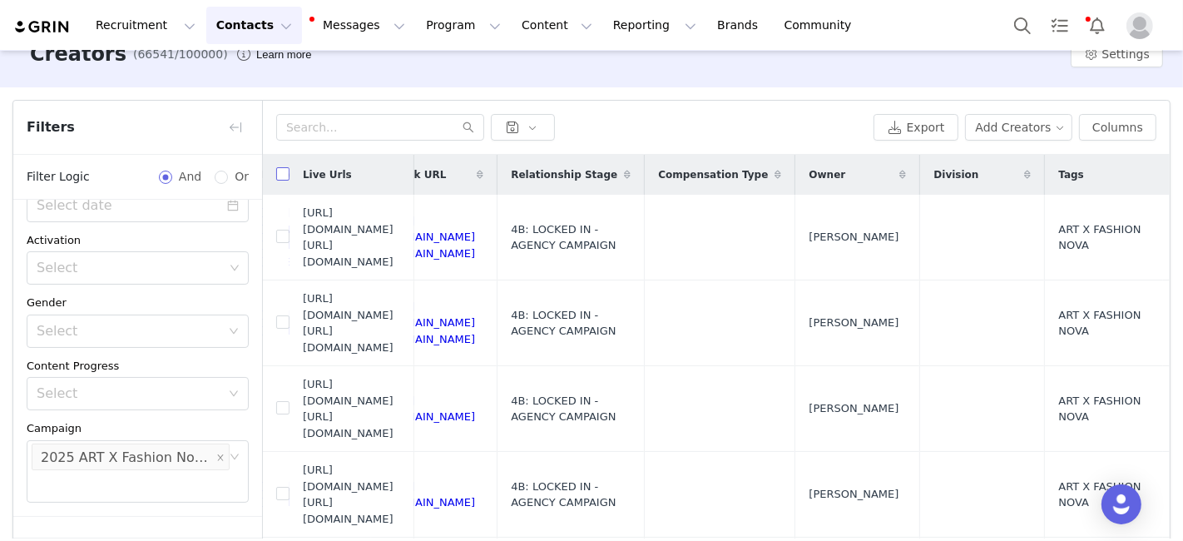
checkbox input "true"
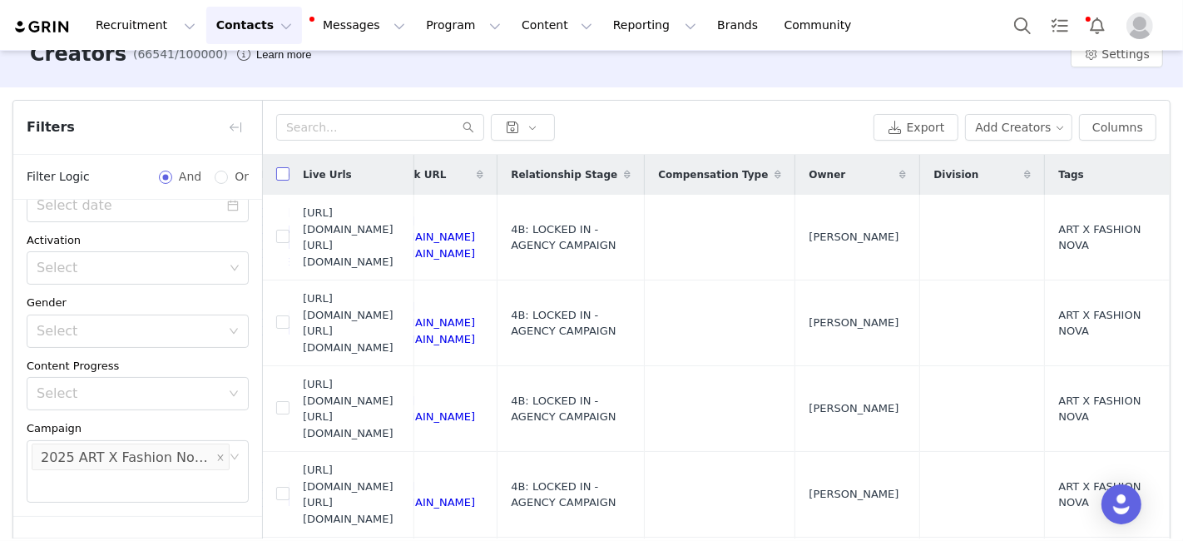
checkbox input "true"
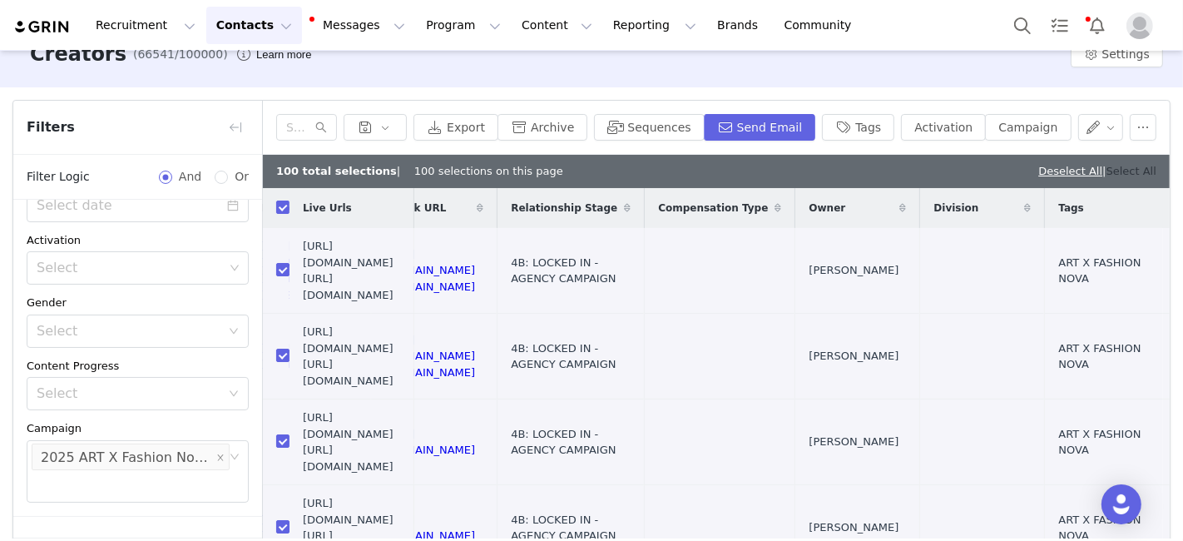
click at [1111, 175] on link "Select All" at bounding box center [1131, 171] width 50 height 12
click at [866, 128] on button "Tags" at bounding box center [858, 127] width 72 height 27
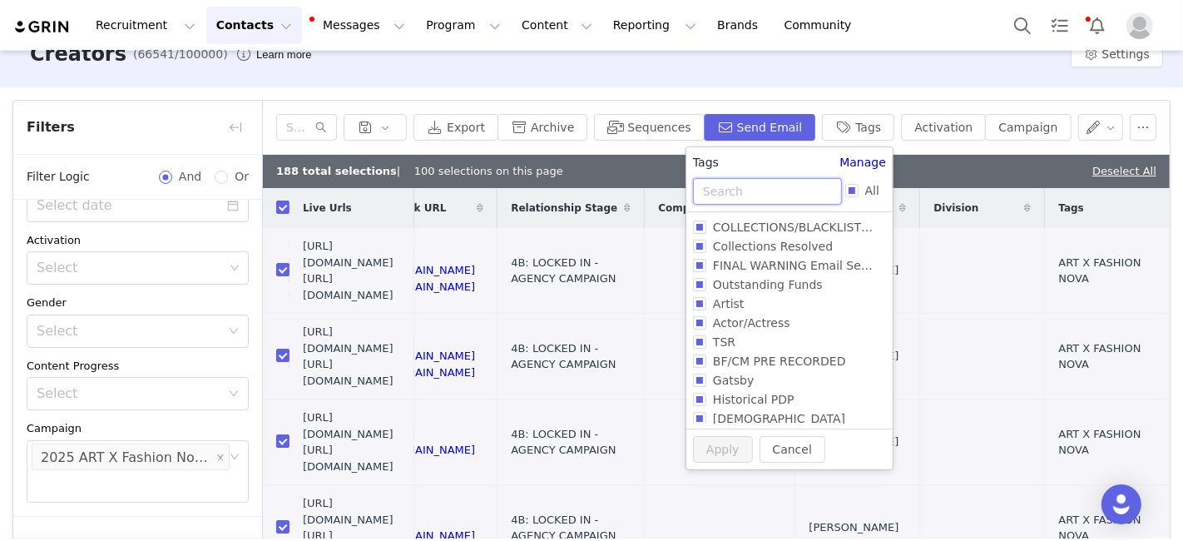
click at [757, 190] on input "text" at bounding box center [767, 191] width 149 height 27
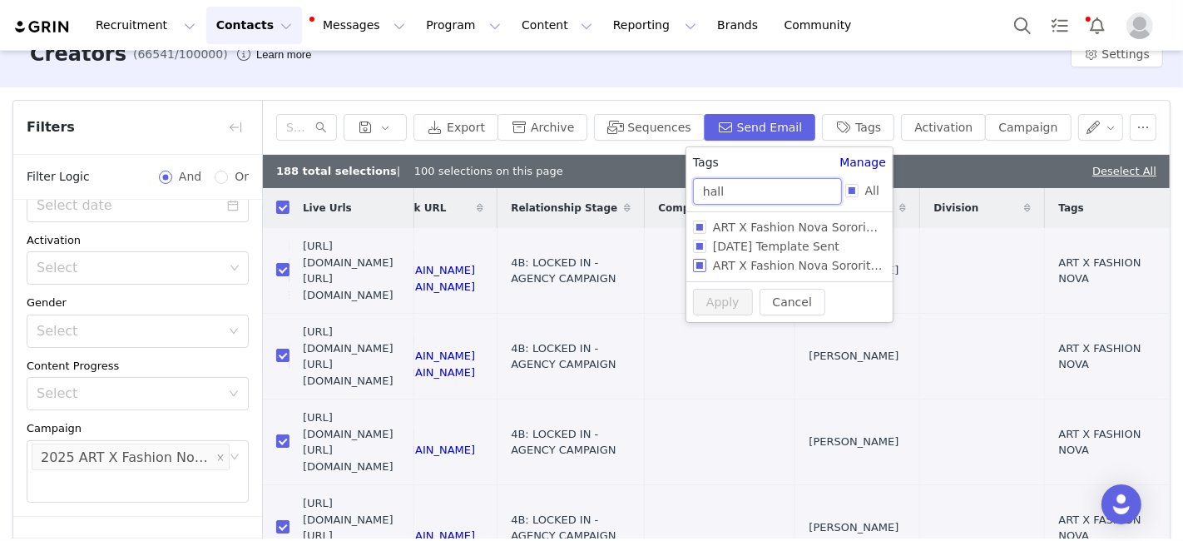
type input "hall"
click at [739, 264] on span "ART X Fashion Nova Sorority Halloween 2025" at bounding box center [816, 265] width 221 height 13
click at [706, 264] on input "ART X Fashion Nova Sorority Halloween 2025" at bounding box center [699, 265] width 13 height 13
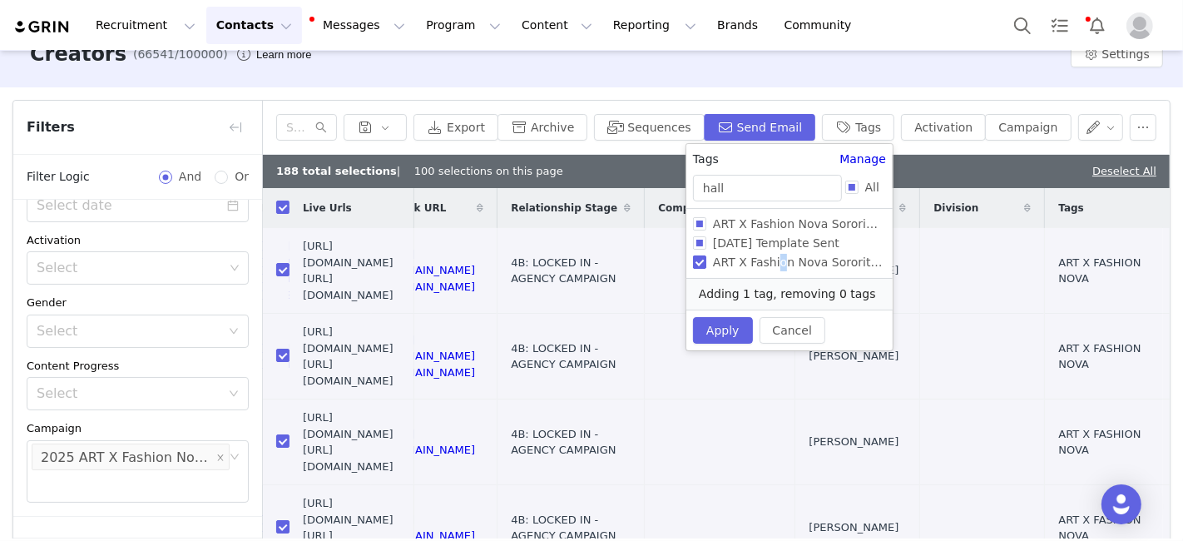
click at [739, 264] on span "ART X Fashion Nova Sorority Halloween 2025" at bounding box center [816, 261] width 221 height 13
click at [706, 264] on input "ART X Fashion Nova Sorority Halloween 2025" at bounding box center [699, 261] width 13 height 13
click at [739, 264] on span "ART X Fashion Nova Sorority Halloween 2025" at bounding box center [816, 261] width 221 height 13
click at [706, 264] on input "ART X Fashion Nova Sorority Halloween 2025" at bounding box center [699, 261] width 13 height 13
click at [739, 264] on span "ART X Fashion Nova Sorority Halloween 2025" at bounding box center [816, 261] width 221 height 13
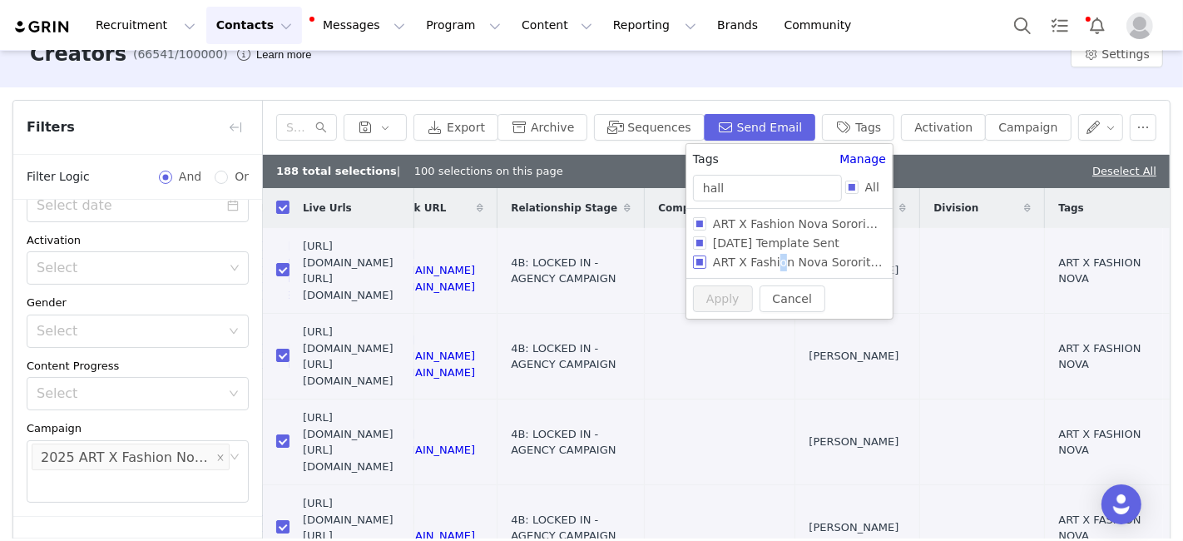
click at [706, 264] on input "ART X Fashion Nova Sorority Halloween 2025" at bounding box center [699, 261] width 13 height 13
click at [746, 262] on span "ART X Fashion Nova Sorority Halloween 2025" at bounding box center [816, 261] width 221 height 13
click at [706, 262] on input "ART X Fashion Nova Sorority Halloween 2025" at bounding box center [699, 261] width 13 height 13
click at [746, 262] on span "ART X Fashion Nova Sorority Halloween 2025" at bounding box center [816, 261] width 221 height 13
click at [706, 262] on input "ART X Fashion Nova Sorority Halloween 2025" at bounding box center [699, 261] width 13 height 13
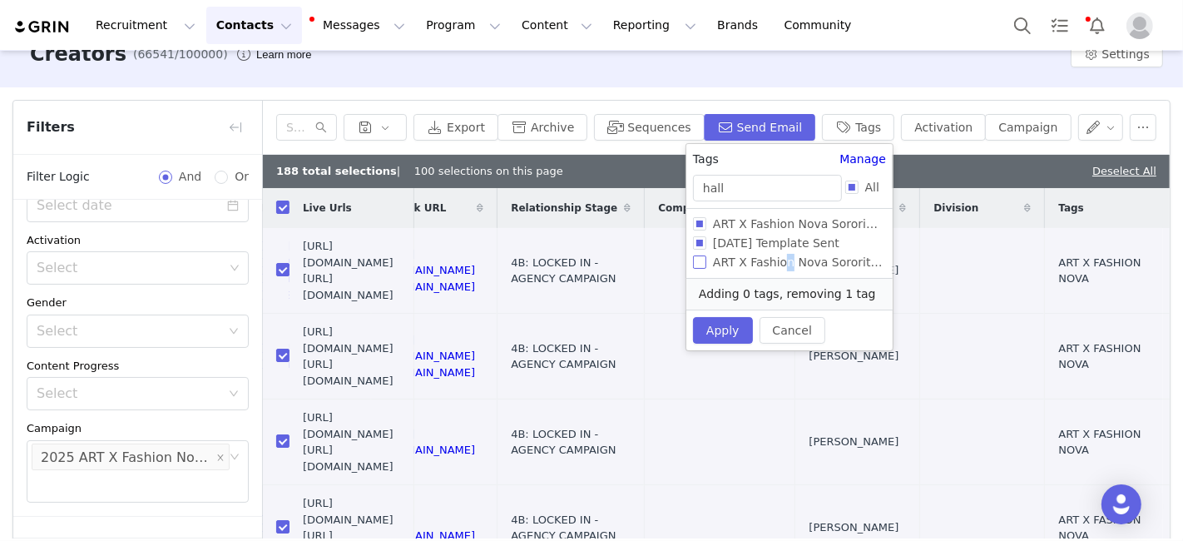
click at [746, 262] on span "ART X Fashion Nova Sorority Halloween 2025" at bounding box center [816, 261] width 221 height 13
click at [706, 262] on input "ART X Fashion Nova Sorority Halloween 2025" at bounding box center [699, 261] width 13 height 13
checkbox input "true"
click at [749, 226] on span "ART X Fashion Nova Sorority Halloween 2024" at bounding box center [816, 223] width 221 height 13
click at [706, 226] on input "ART X Fashion Nova Sorority Halloween 2024" at bounding box center [699, 223] width 13 height 13
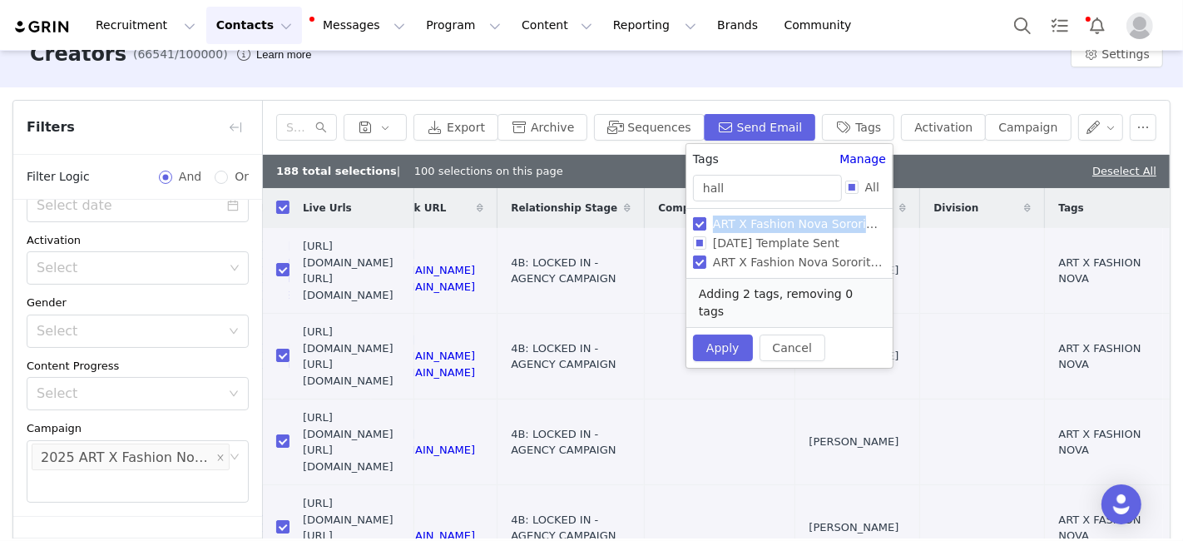
click at [697, 225] on input "ART X Fashion Nova Sorority Halloween 2024" at bounding box center [699, 223] width 13 height 13
checkbox input "false"
click at [695, 243] on input "2025 Halloween Template Sent" at bounding box center [699, 242] width 13 height 13
checkbox input "false"
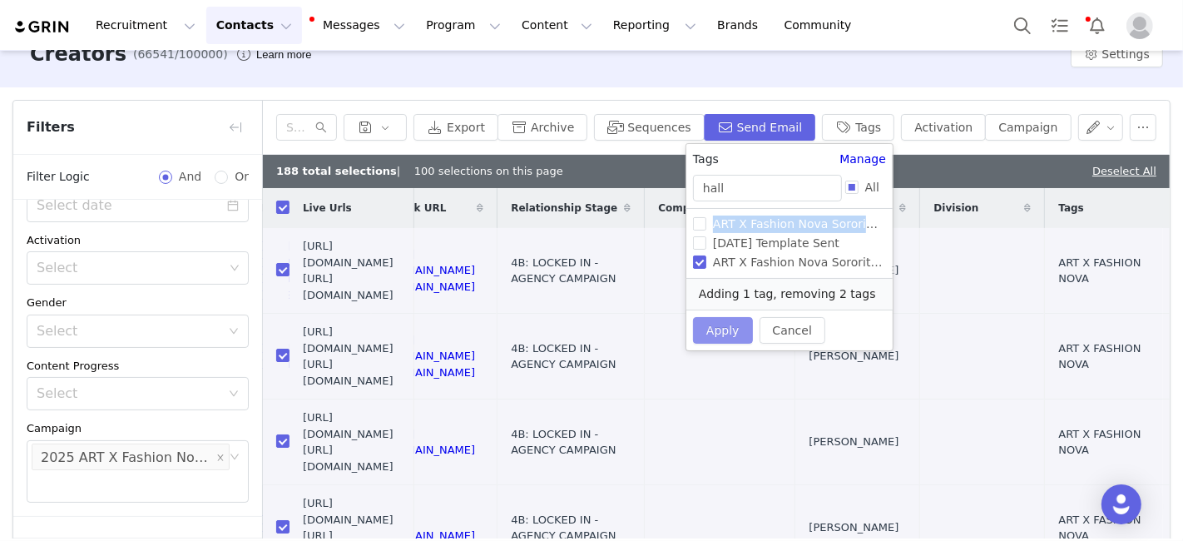
click at [717, 323] on button "Apply" at bounding box center [723, 330] width 60 height 27
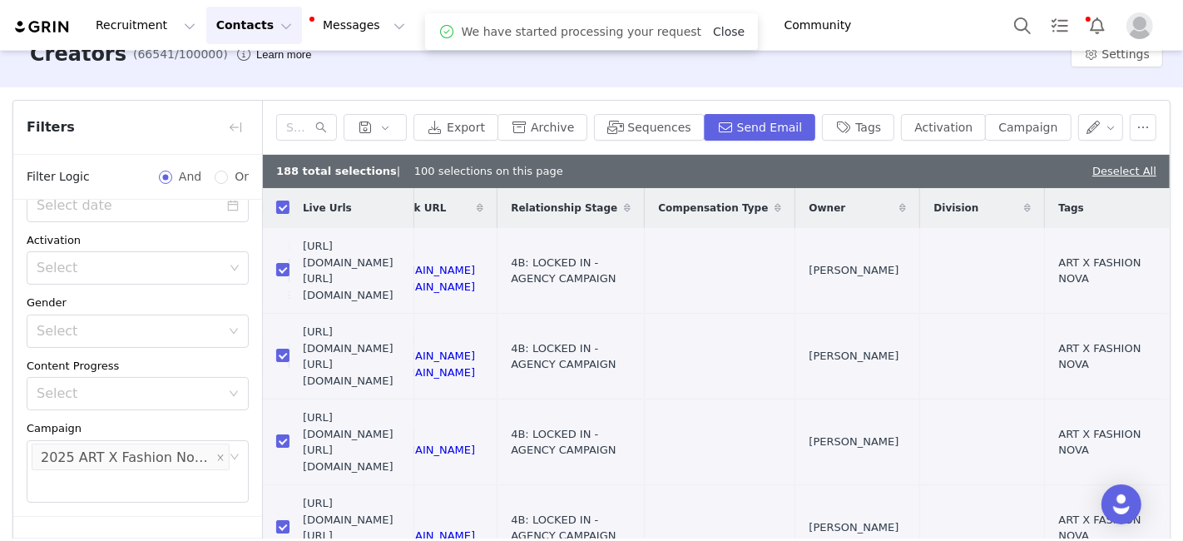
click at [713, 28] on link "Close" at bounding box center [729, 31] width 32 height 13
click at [1110, 171] on link "Deselect All" at bounding box center [1124, 171] width 64 height 12
checkbox input "false"
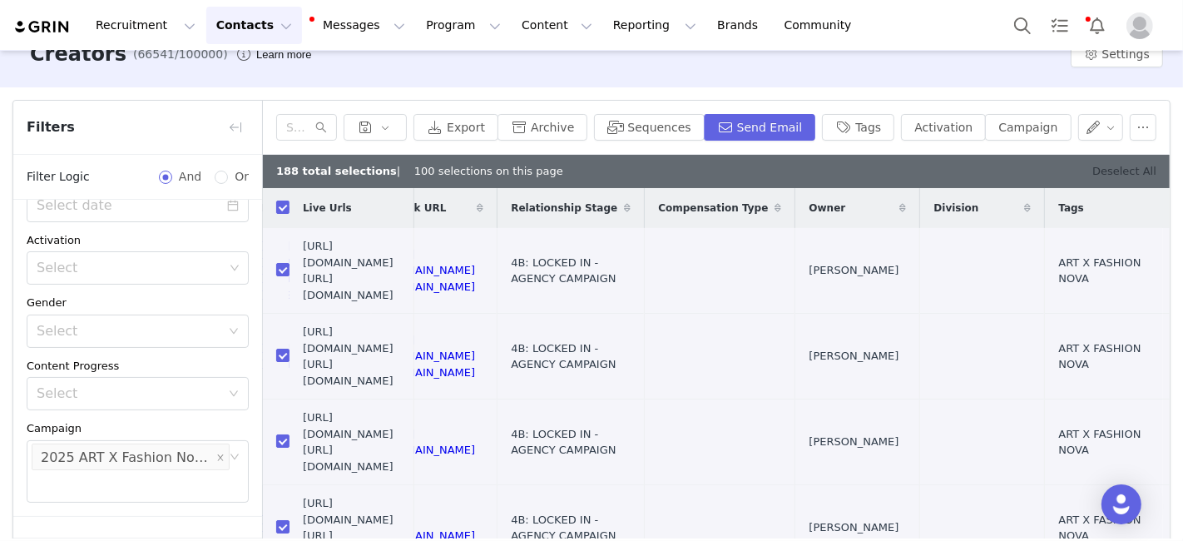
checkbox input "false"
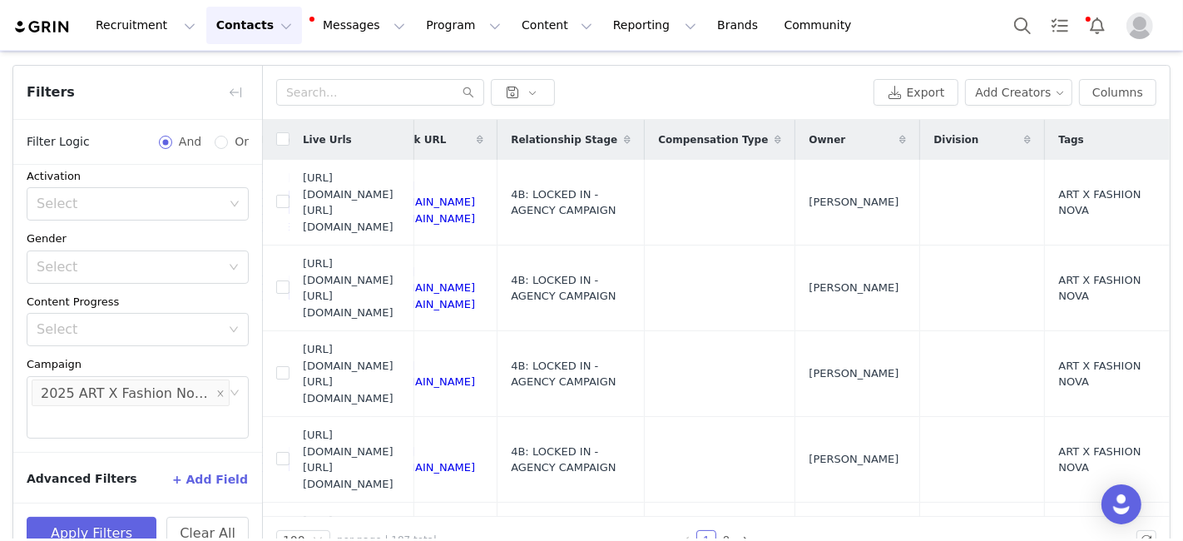
scroll to position [102, 0]
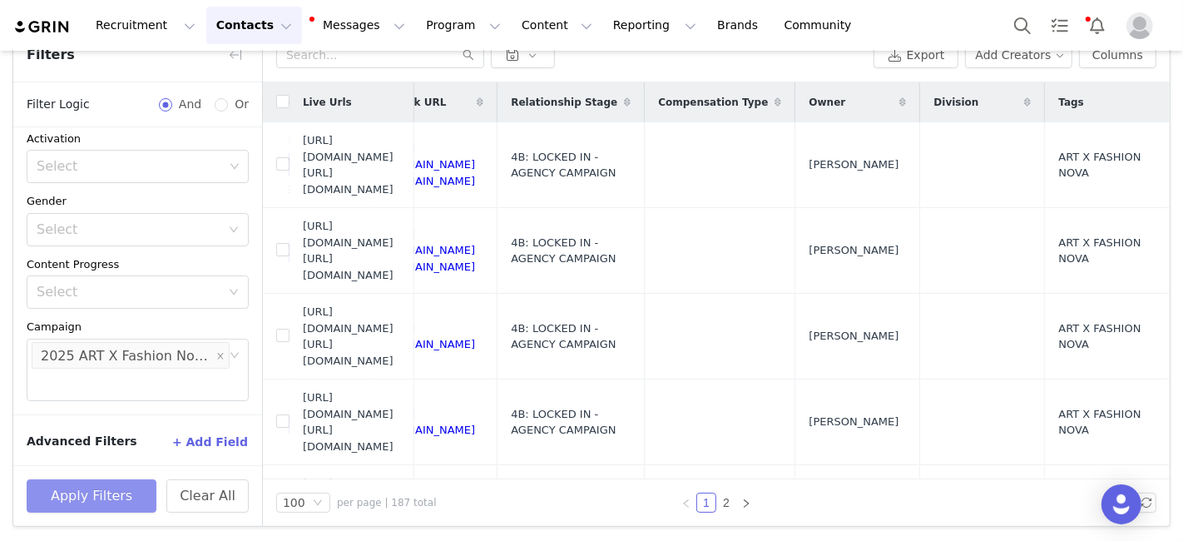
click at [84, 493] on button "Apply Filters" at bounding box center [92, 495] width 130 height 33
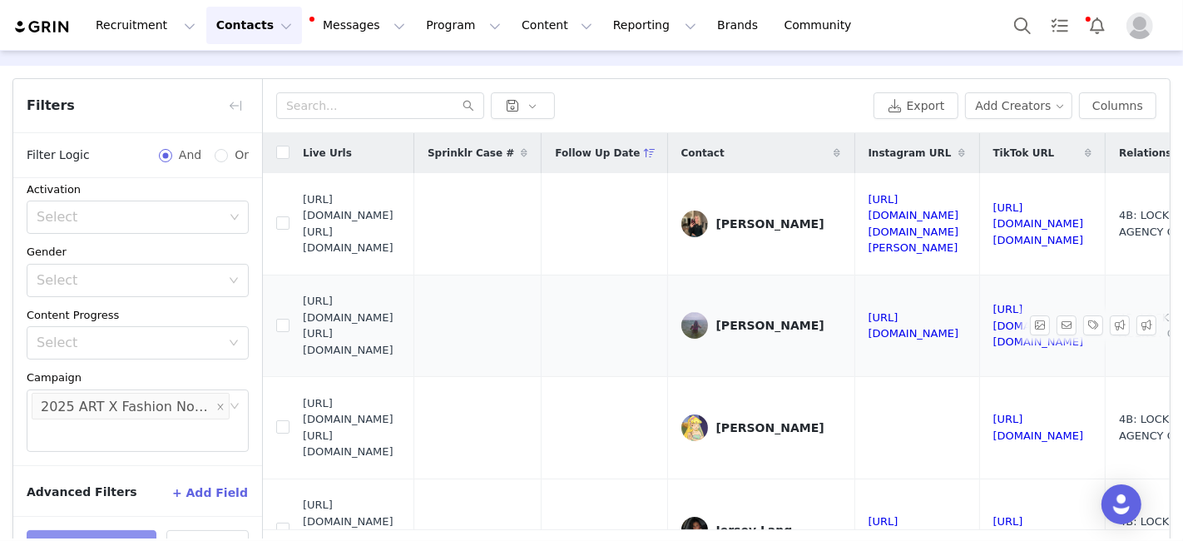
scroll to position [15, 0]
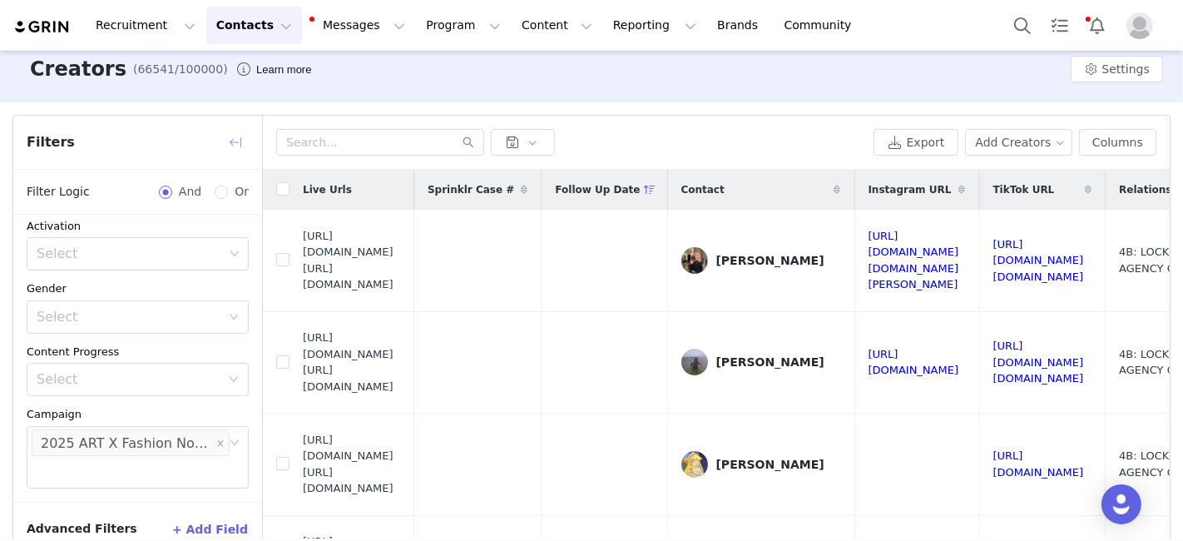
click at [236, 143] on button "button" at bounding box center [235, 142] width 27 height 27
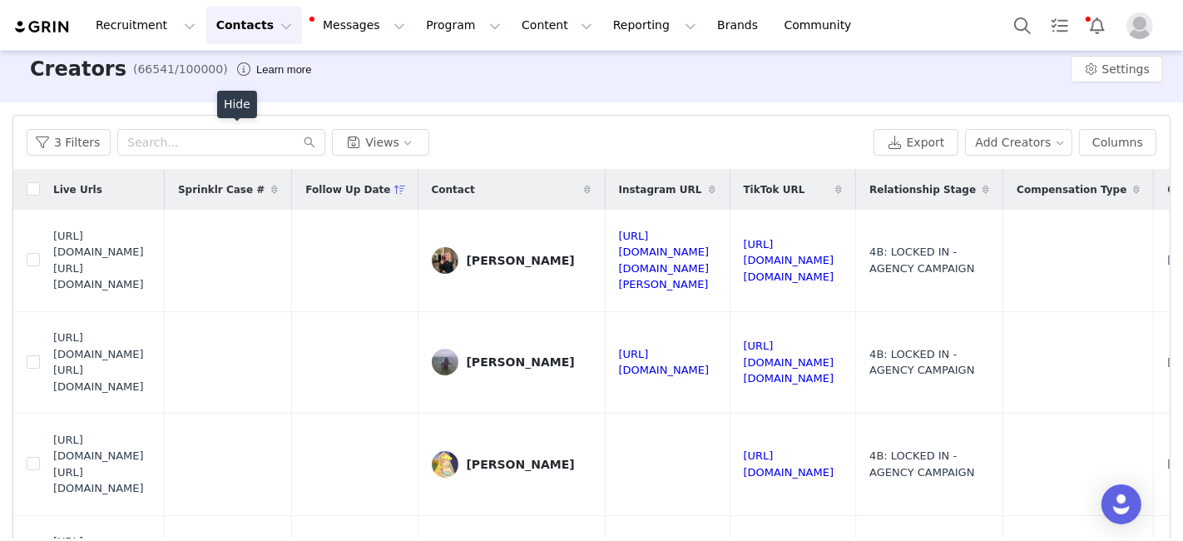
scroll to position [309, 0]
click at [154, 145] on input "text" at bounding box center [221, 142] width 208 height 27
paste input "marissa0226@verizon.net"
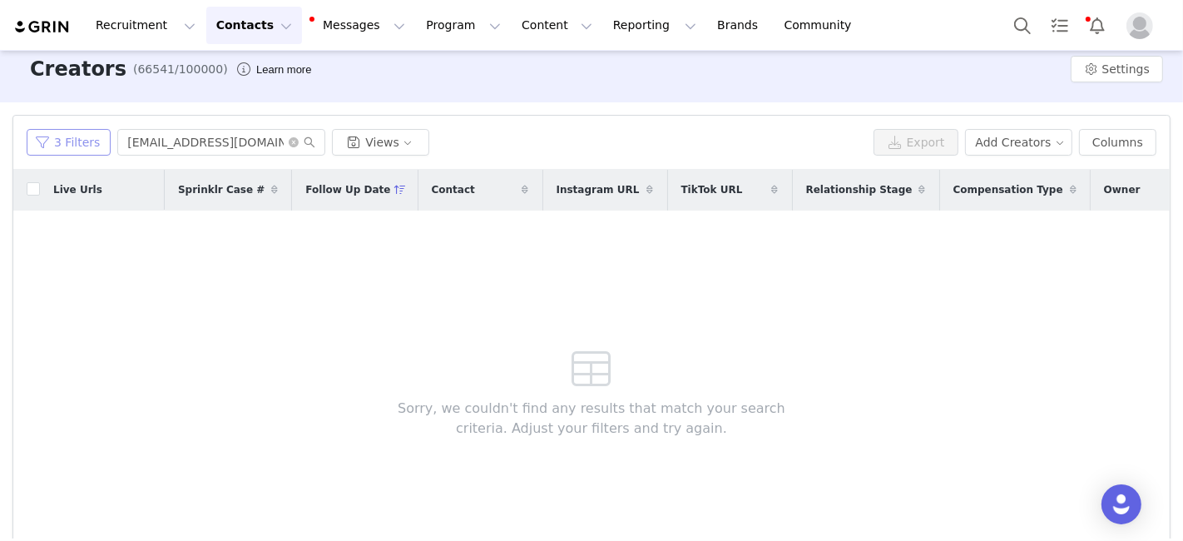
click at [73, 139] on button "3 Filters" at bounding box center [69, 142] width 84 height 27
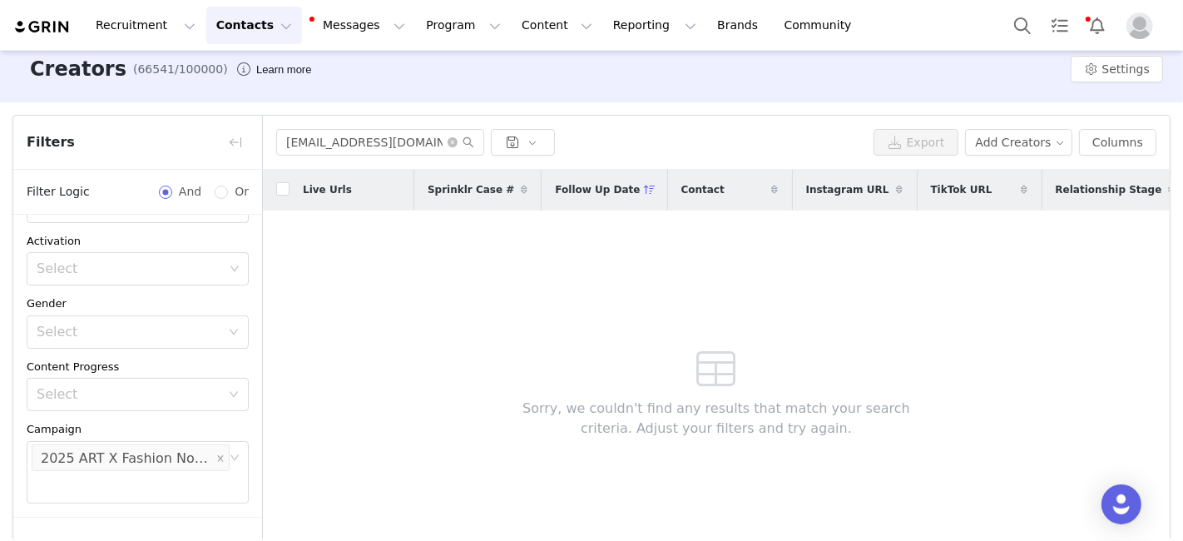
scroll to position [324, 0]
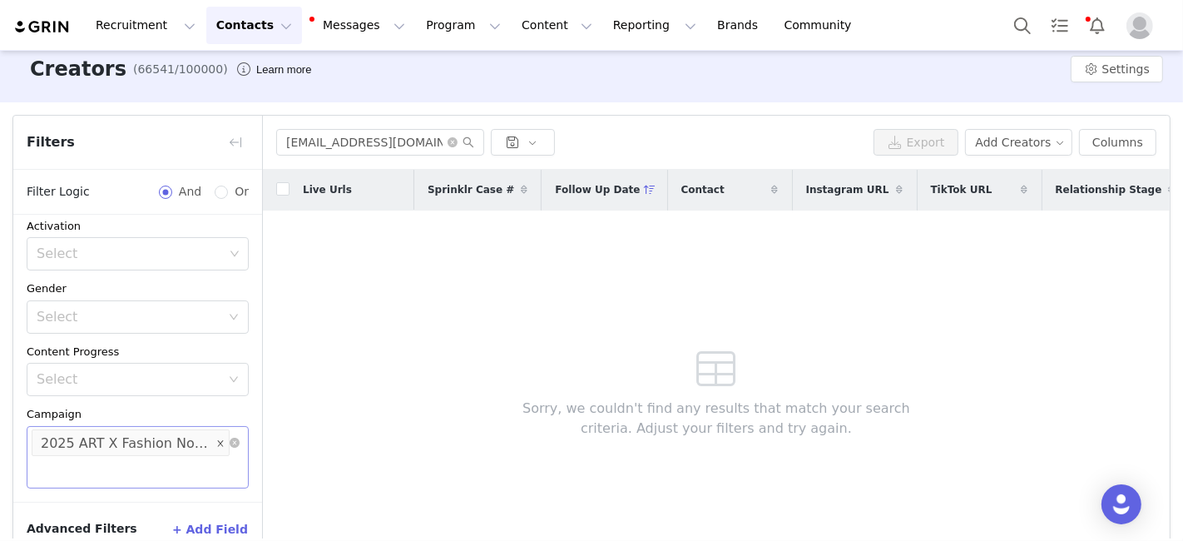
click at [217, 440] on icon "icon: close" at bounding box center [220, 443] width 6 height 6
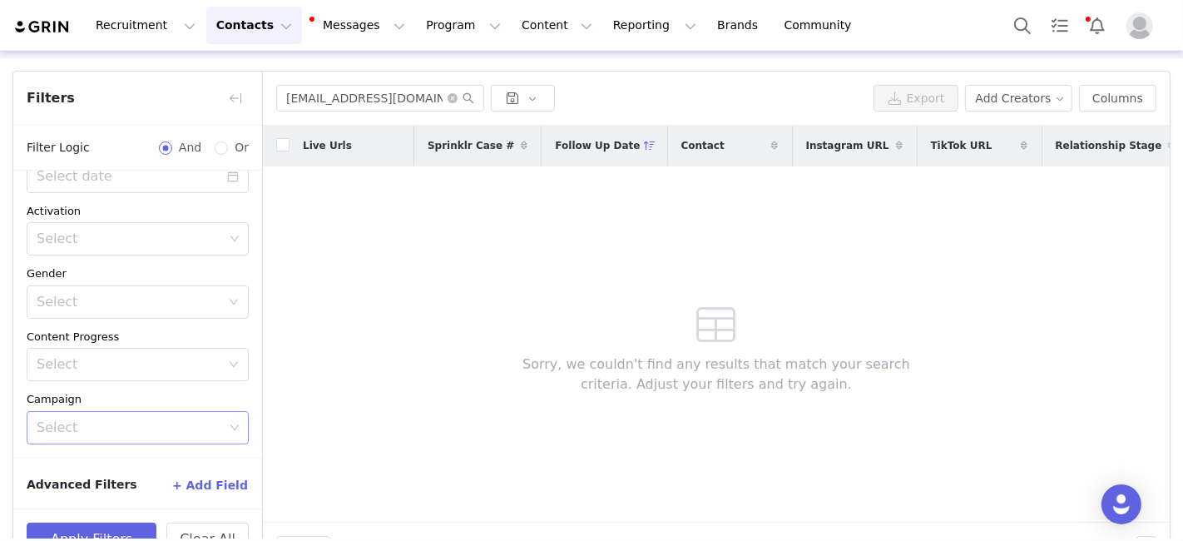
scroll to position [102, 0]
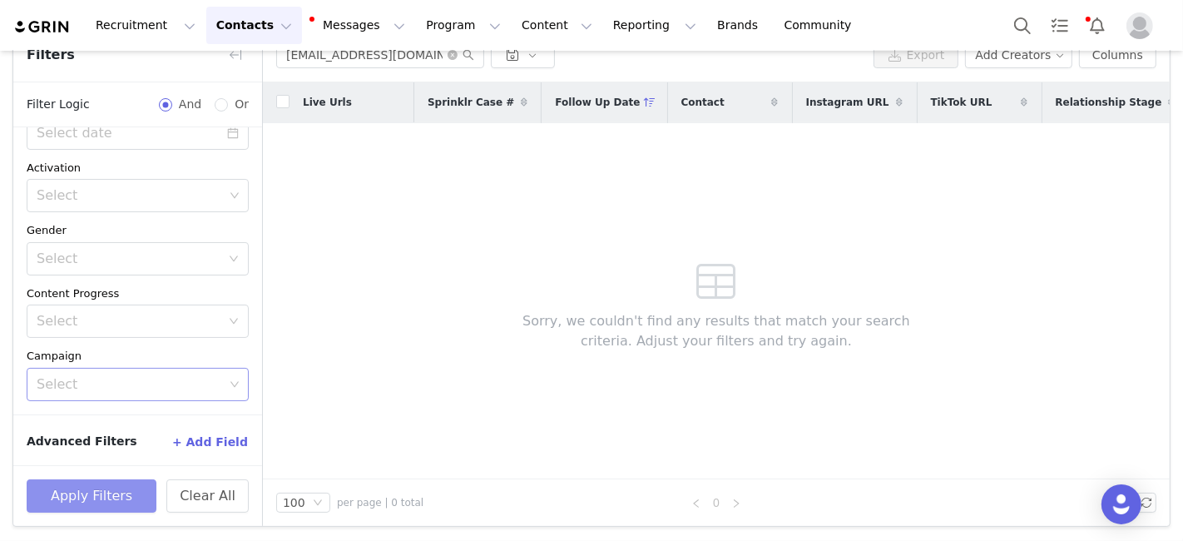
click at [117, 491] on button "Apply Filters" at bounding box center [92, 495] width 130 height 33
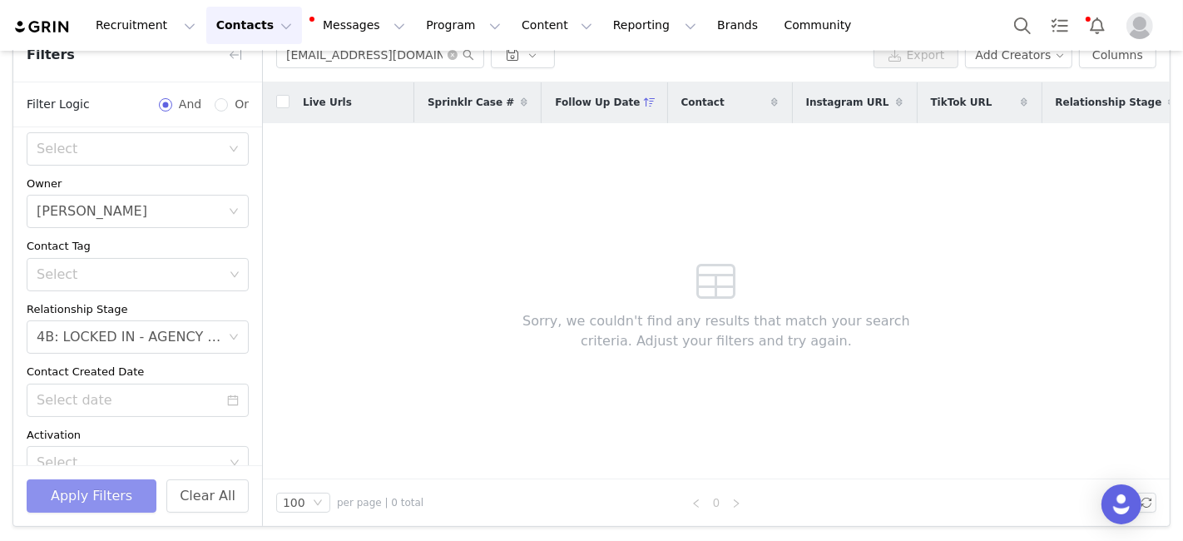
scroll to position [0, 0]
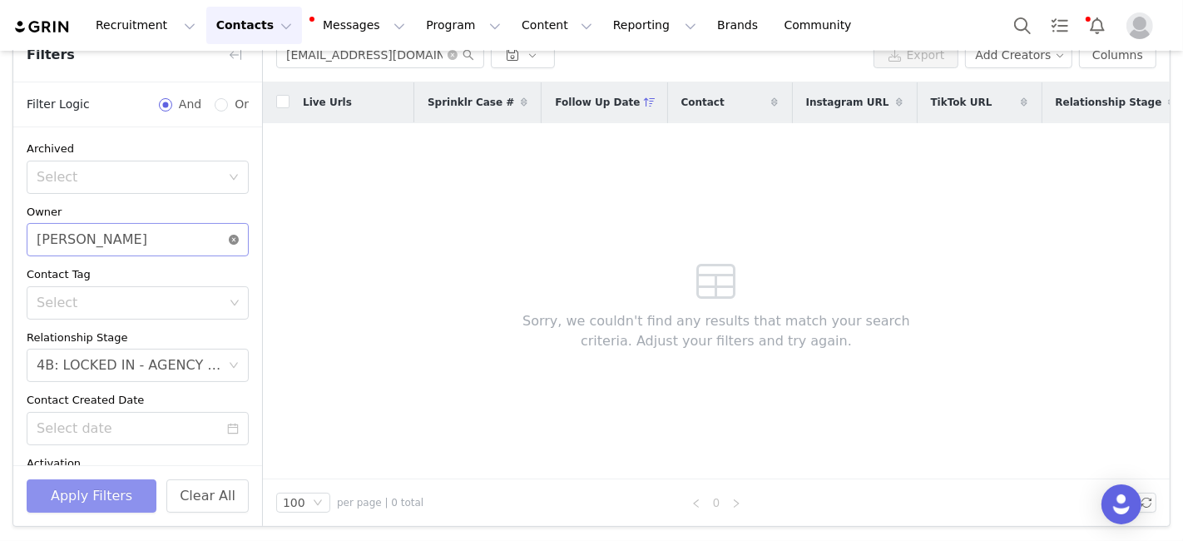
click at [229, 239] on icon "icon: close-circle" at bounding box center [234, 240] width 10 height 10
click at [90, 492] on button "Apply Filters" at bounding box center [92, 495] width 130 height 33
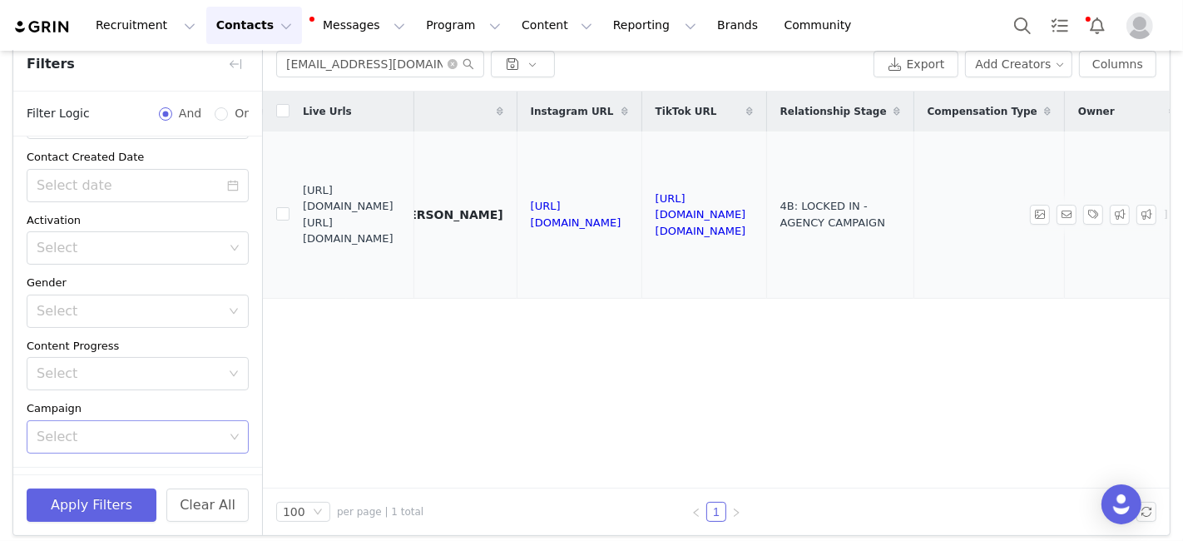
scroll to position [102, 0]
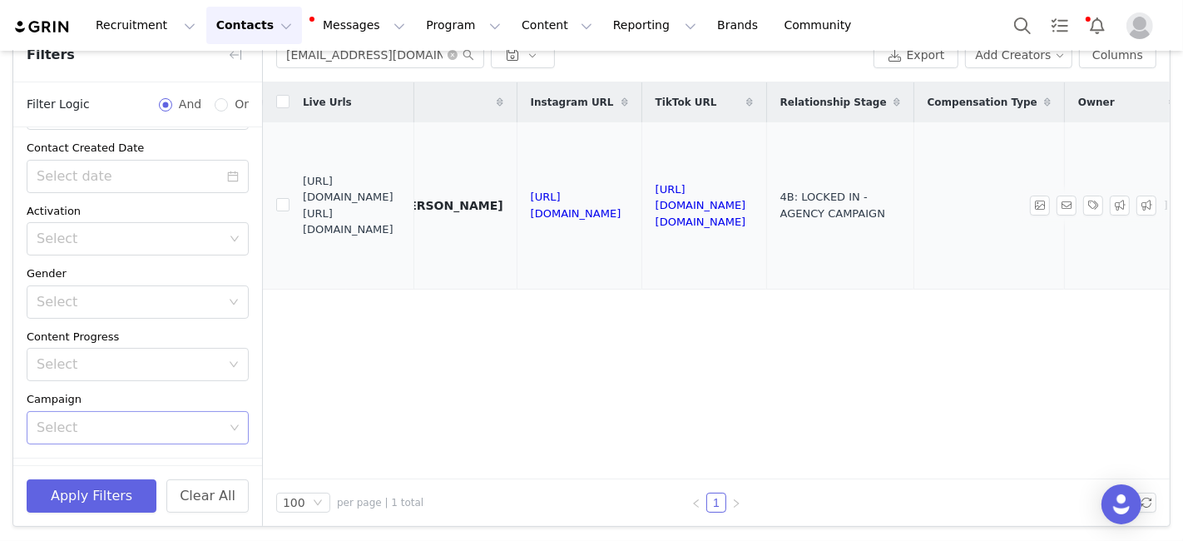
drag, startPoint x: 441, startPoint y: 231, endPoint x: 303, endPoint y: 199, distance: 141.8
click at [303, 199] on span "https://fashionnovadev.grin.live/f3839928-3fa5-47b5-a39b-26661b891b20 https://b…" at bounding box center [352, 205] width 98 height 65
copy span "https://babe.nova-influencer.com/f3839928-3fa5-47b5-a39b-26661b891b20"
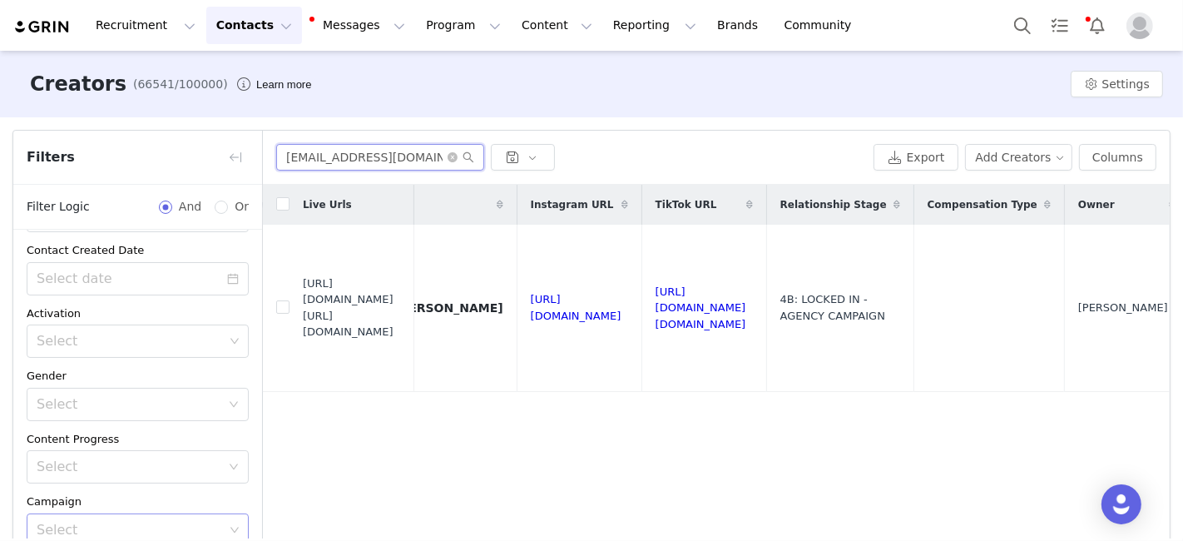
click at [378, 153] on input "marissa0226@verizon.net" at bounding box center [380, 157] width 208 height 27
paste input "paigerusso24@gmail.com"
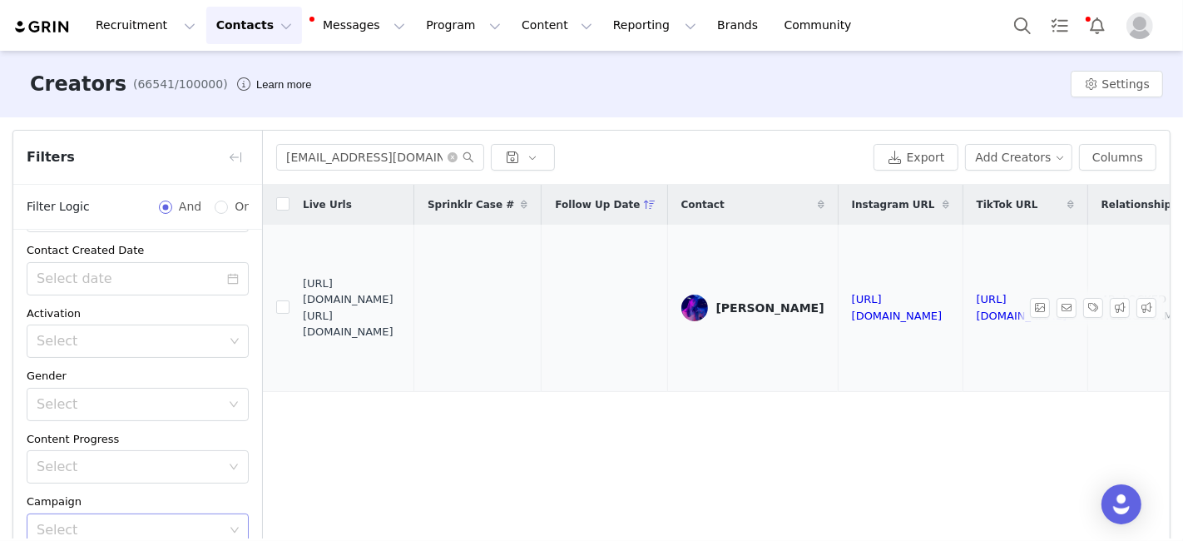
drag, startPoint x: 423, startPoint y: 334, endPoint x: 304, endPoint y: 303, distance: 123.1
click at [303, 303] on span "https://fashionnovadev.grin.live/1ac2658c-735d-4995-b155-8df48c71cfbf https://b…" at bounding box center [352, 307] width 98 height 65
copy span "https://babe.nova-influencer.com/1ac2658c-735d-4995-b155-8df48c71cfbf"
click at [314, 153] on input "paigerusso24@gmail.com" at bounding box center [380, 157] width 208 height 27
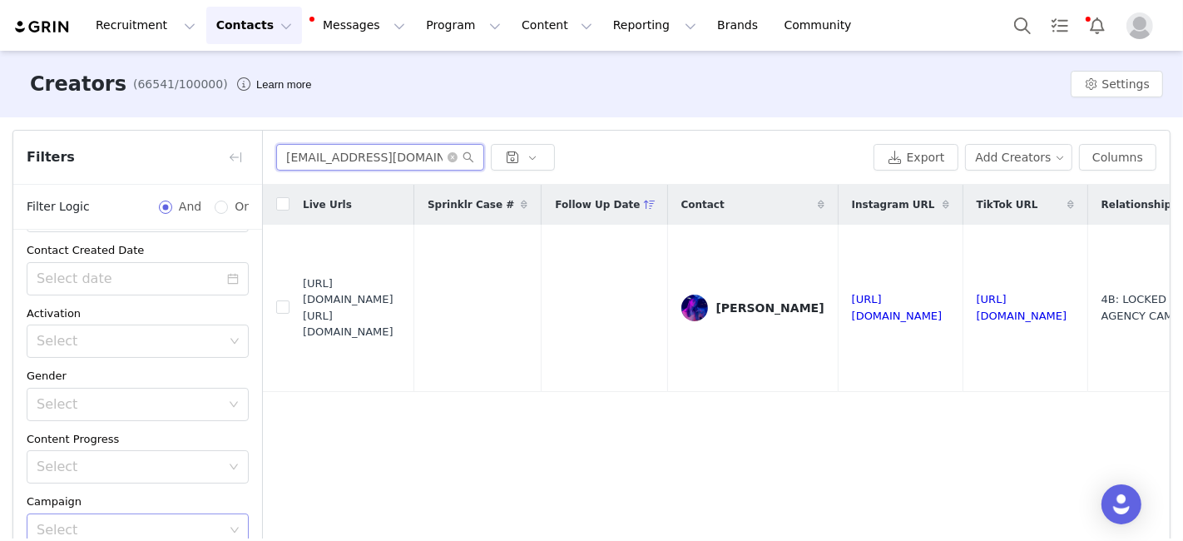
click at [314, 153] on input "paigerusso24@gmail.com" at bounding box center [380, 157] width 208 height 27
paste input "Dldang5626"
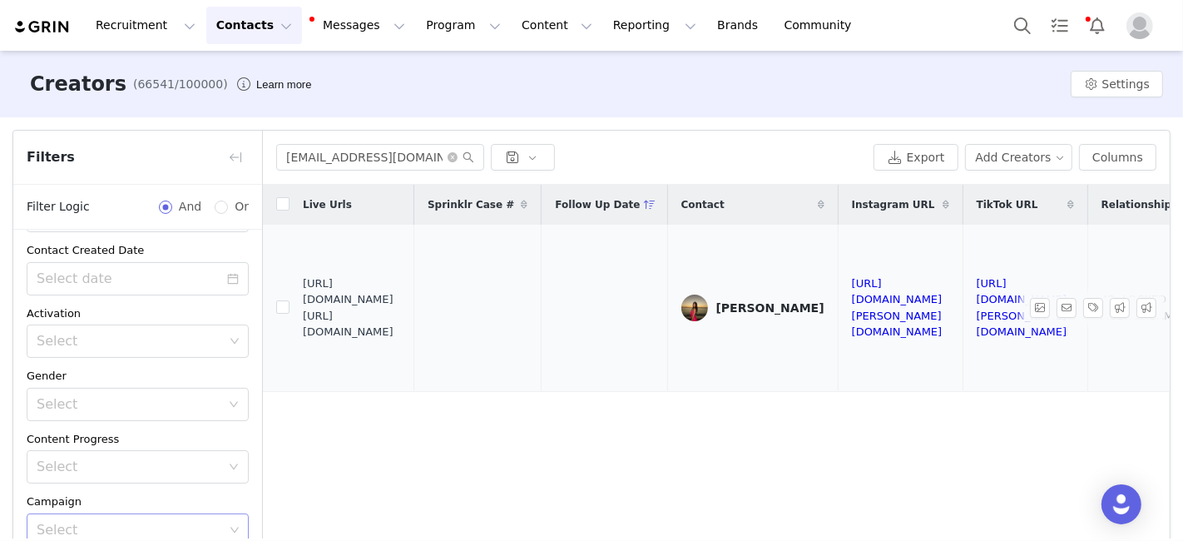
drag, startPoint x: 302, startPoint y: 301, endPoint x: 398, endPoint y: 316, distance: 96.8
click at [398, 316] on span "https://fashionnovadev.grin.live/544c36e6-54af-486f-bd70-5026bacca3b2 https://b…" at bounding box center [352, 307] width 98 height 65
click at [399, 316] on span "https://fashionnovadev.grin.live/544c36e6-54af-486f-bd70-5026bacca3b2 https://b…" at bounding box center [352, 307] width 98 height 65
drag, startPoint x: 417, startPoint y: 330, endPoint x: 303, endPoint y: 302, distance: 117.4
click at [303, 302] on span "https://fashionnovadev.grin.live/544c36e6-54af-486f-bd70-5026bacca3b2 https://b…" at bounding box center [352, 307] width 98 height 65
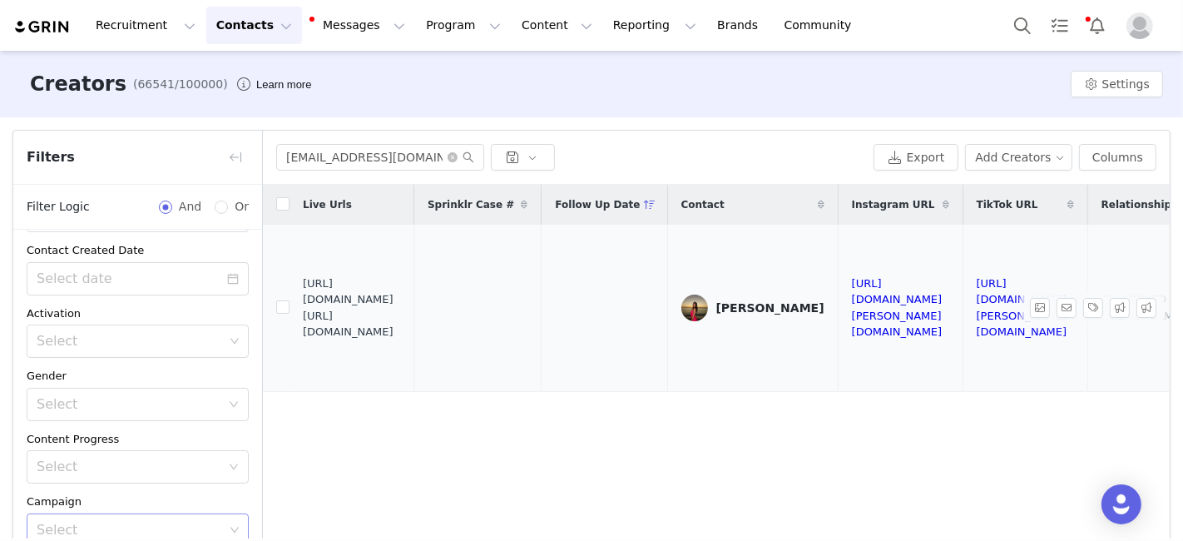
copy span "https://babe.nova-influencer.com/544c36e6-54af-486f-bd70-5026bacca3b2"
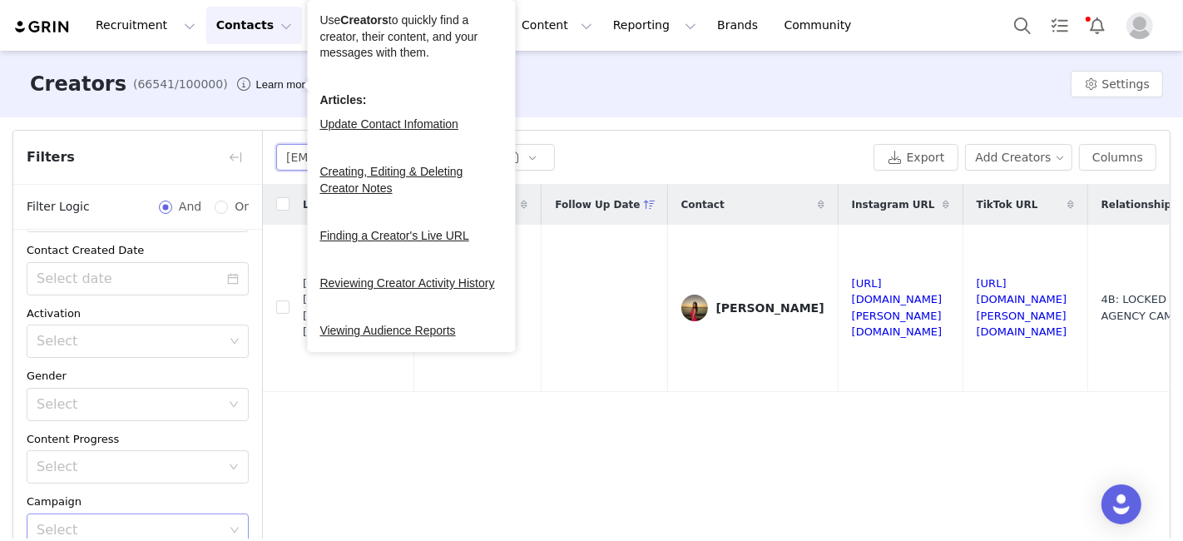
click at [303, 155] on input "Dldang5626@gmail.com" at bounding box center [380, 157] width 208 height 27
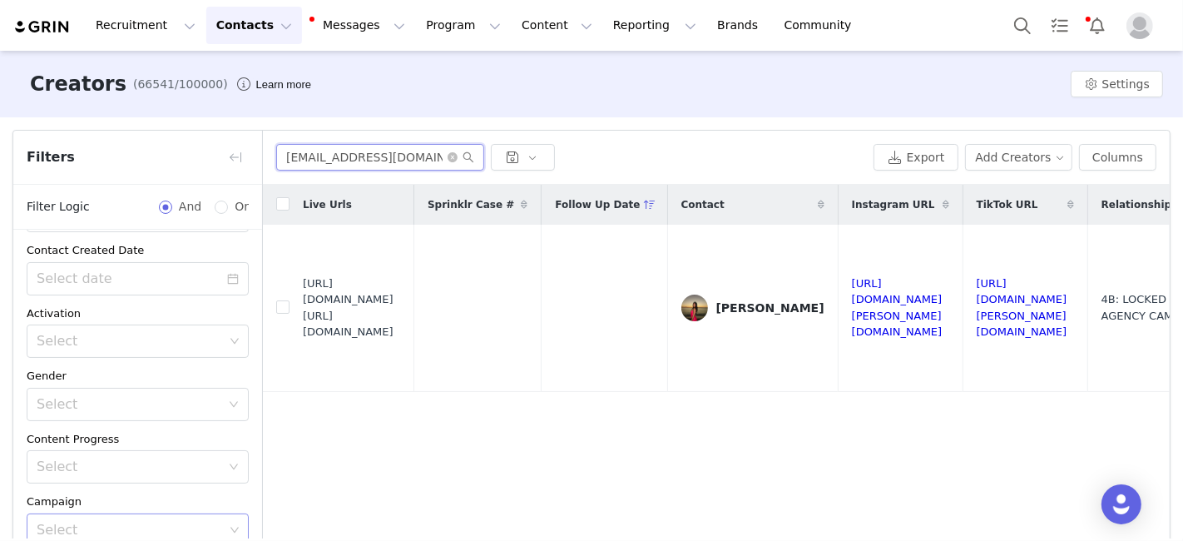
click at [300, 155] on input "Dldang5626@gmail.com" at bounding box center [380, 157] width 208 height 27
paste input "bribrip7"
drag, startPoint x: 412, startPoint y: 332, endPoint x: 304, endPoint y: 302, distance: 112.2
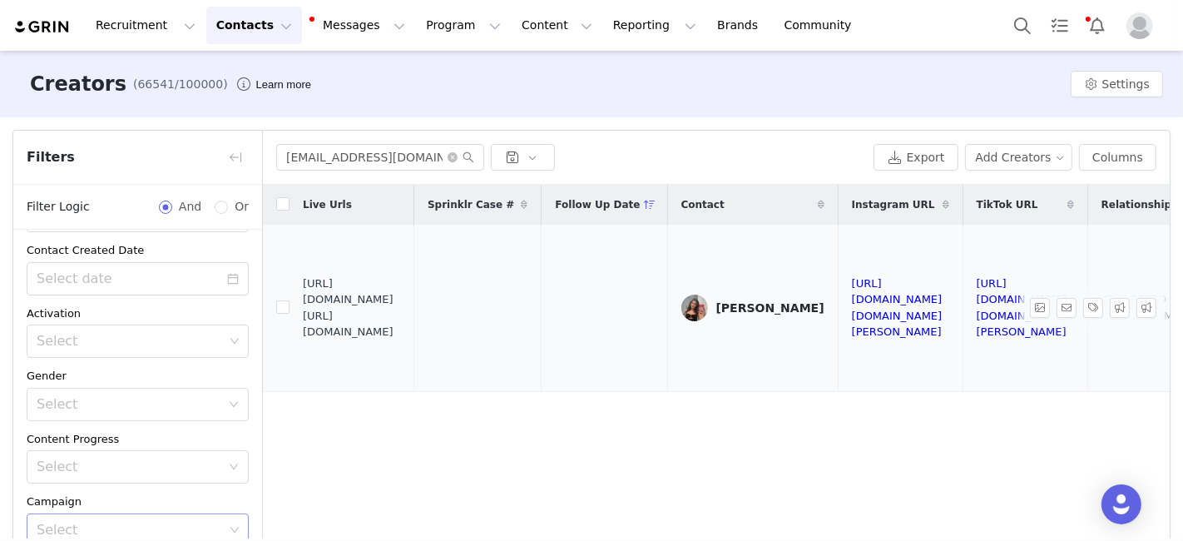
click at [304, 302] on span "https://fashionnovadev.grin.live/54c623b9-6a51-41a3-8e18-693f167e68dd https://b…" at bounding box center [352, 307] width 98 height 65
copy span "https://babe.nova-influencer.com/54c623b9-6a51-41a3-8e18-693f167e68dd"
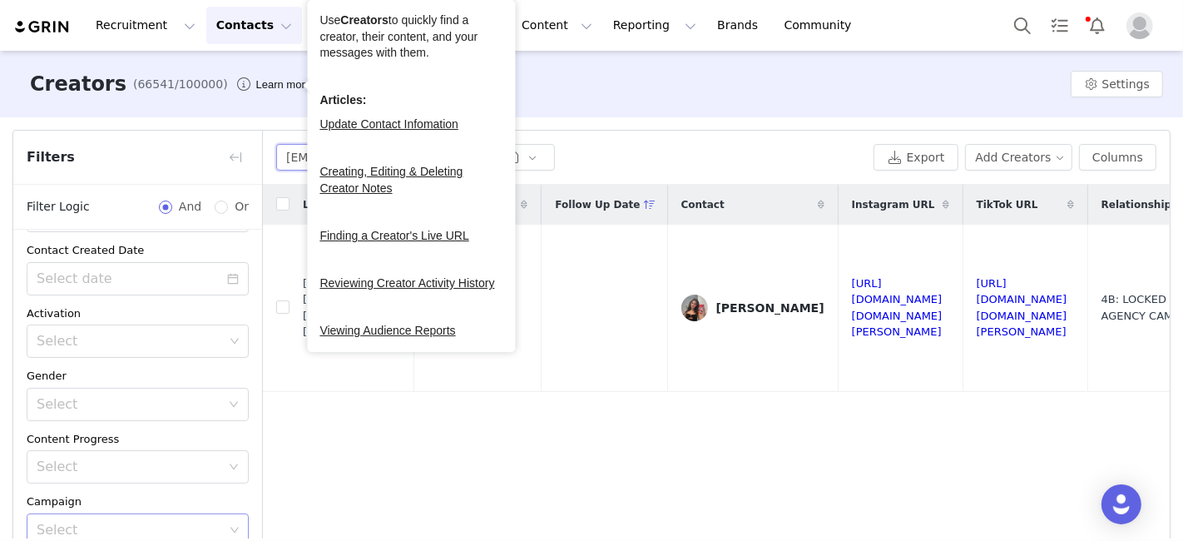
click at [299, 154] on input "bribrip7@gmail.com" at bounding box center [380, 157] width 208 height 27
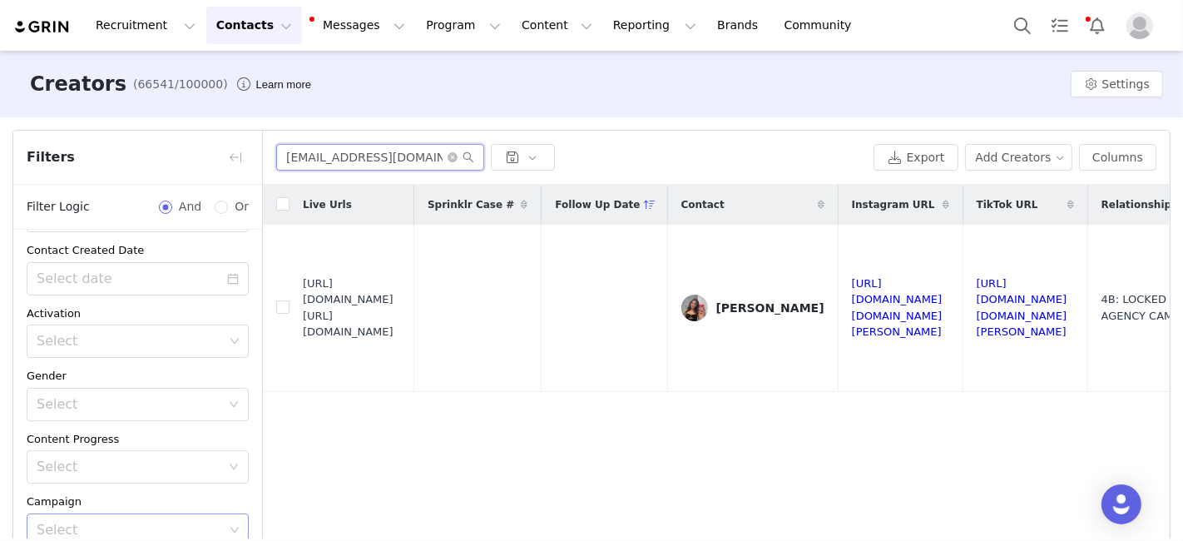
click at [299, 154] on input "bribrip7@gmail.com" at bounding box center [380, 157] width 208 height 27
paste input "lynnae215"
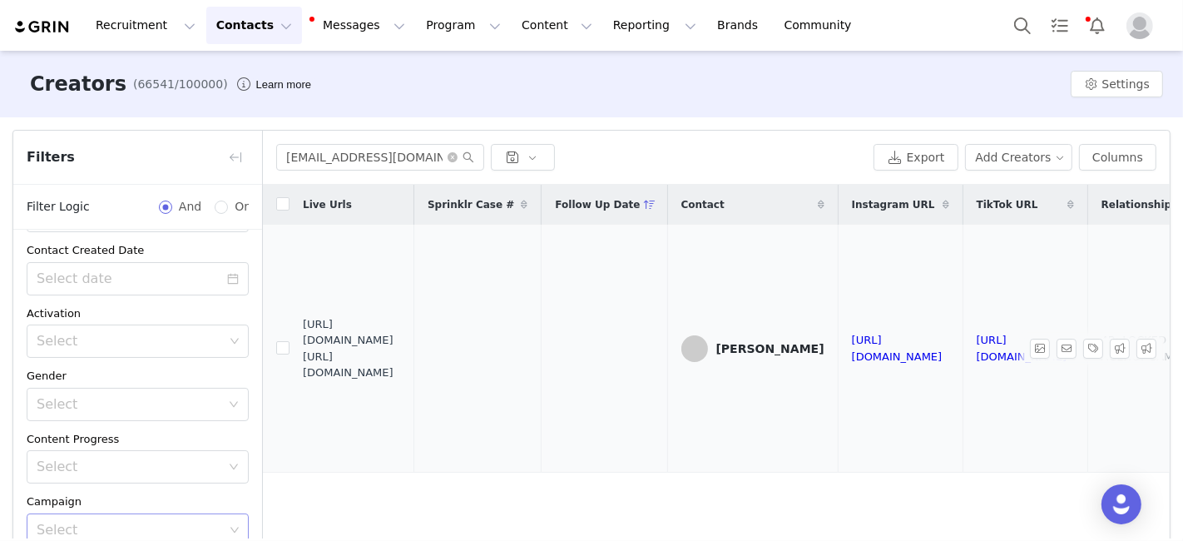
drag, startPoint x: 302, startPoint y: 338, endPoint x: 418, endPoint y: 368, distance: 119.6
click at [401, 368] on span "https://fashionnovadev.grin.live/93644f69-475d-4a76-bf5c-fbfd85f8fa5b https://b…" at bounding box center [352, 348] width 98 height 65
copy span "https://babe.nova-influencer.com/93644f69-475d-4a76-bf5c-fbfd85f8fa5b"
click at [295, 151] on input "lynnae215@gmail.com" at bounding box center [380, 157] width 208 height 27
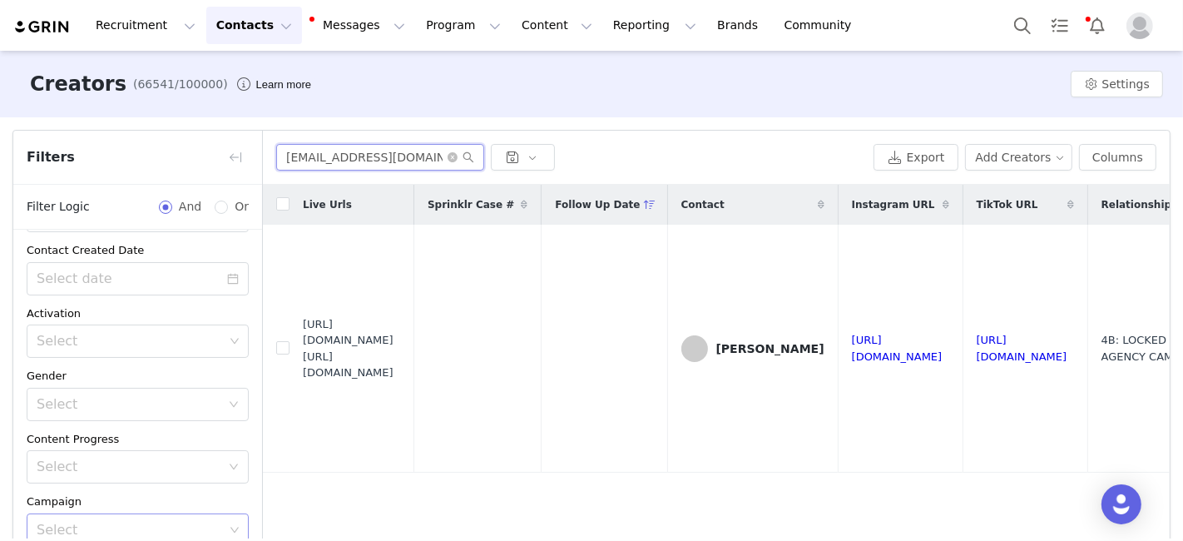
click at [295, 151] on input "lynnae215@gmail.com" at bounding box center [380, 157] width 208 height 27
paste input "emilycinker"
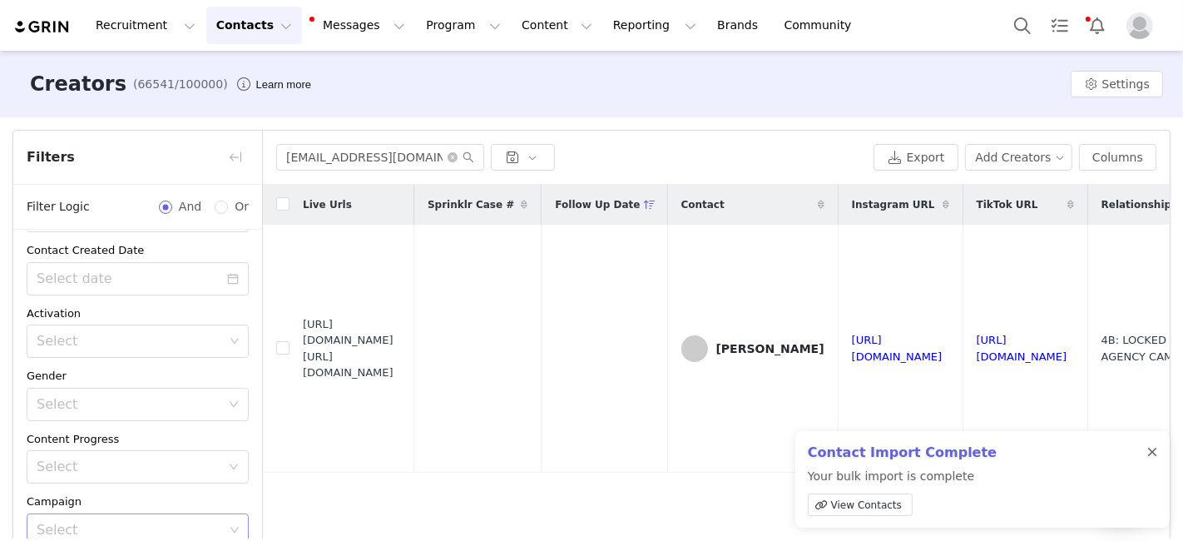
click at [1153, 449] on div at bounding box center [1152, 452] width 10 height 13
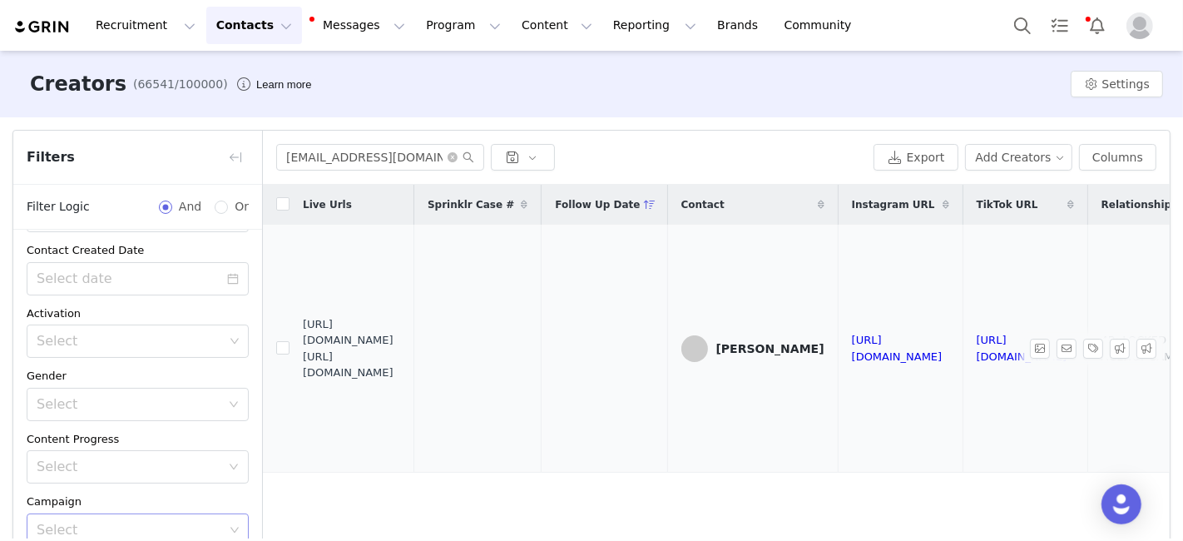
drag, startPoint x: 428, startPoint y: 377, endPoint x: 302, endPoint y: 343, distance: 130.9
click at [303, 343] on span "https://fashionnovadev.grin.live/d78fd8b1-fa74-407f-b609-5ae64625d46f https://b…" at bounding box center [352, 348] width 98 height 65
copy span "https://babe.nova-influencer.com/d78fd8b1-fa74-407f-b609-5ae64625d46f"
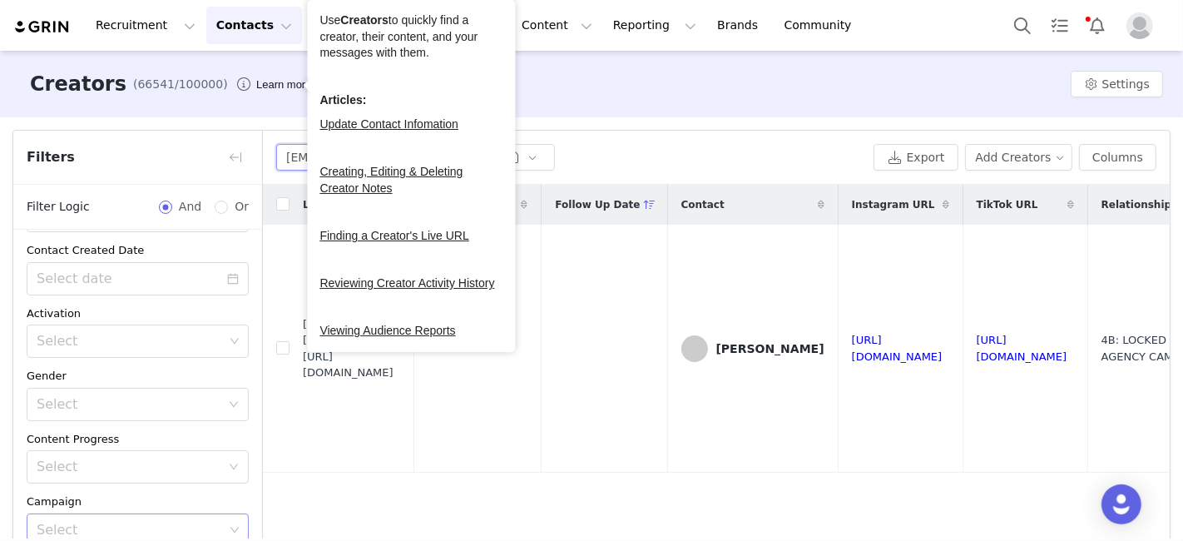
click at [289, 153] on input "emilycinker@gmail.com" at bounding box center [380, 157] width 208 height 27
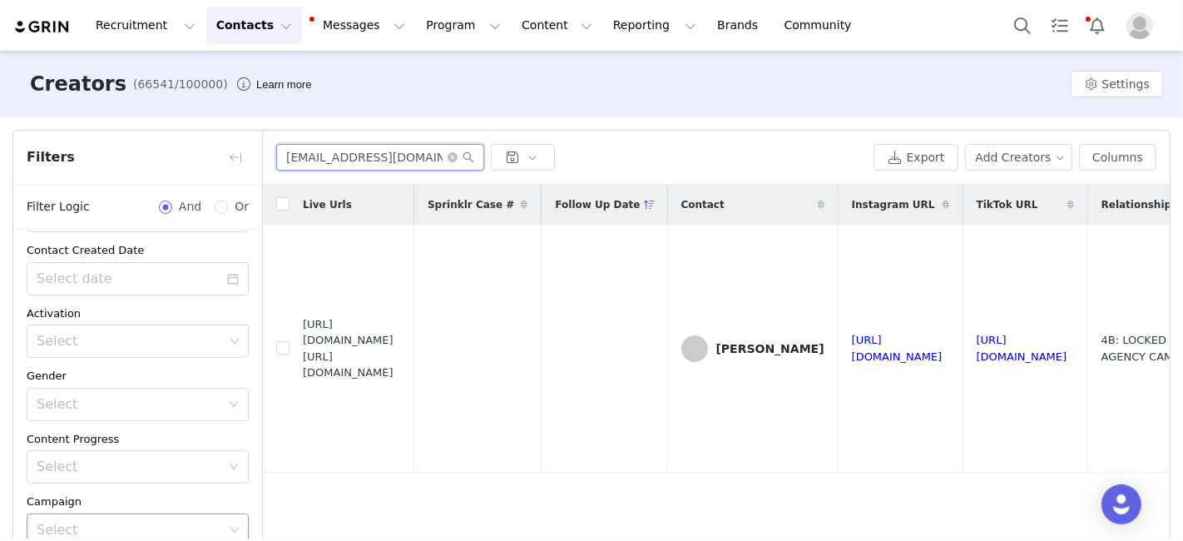
click at [289, 153] on input "emilycinker@gmail.com" at bounding box center [380, 157] width 208 height 27
paste input "kiraodonnell04"
drag, startPoint x: 419, startPoint y: 369, endPoint x: 303, endPoint y: 341, distance: 119.8
click at [303, 341] on span "https://fashionnovadev.grin.live/fc98e3b8-be3f-4b9f-96c3-9648acb0b7a3 https://b…" at bounding box center [352, 348] width 98 height 65
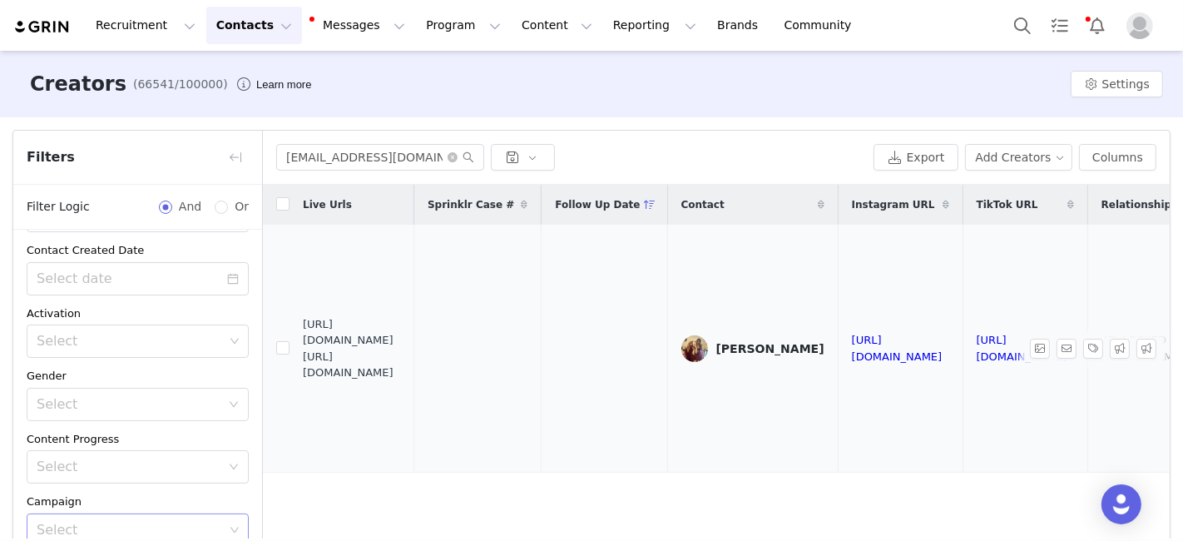
copy span "https://babe.nova-influencer.com/fc98e3b8-be3f-4b9f-96c3-9648acb0b7a3"
click at [343, 157] on input "kiraodonnell04@gmail.com" at bounding box center [380, 157] width 208 height 27
click at [319, 157] on input "kiraodonnell04@gmail.com" at bounding box center [380, 157] width 208 height 27
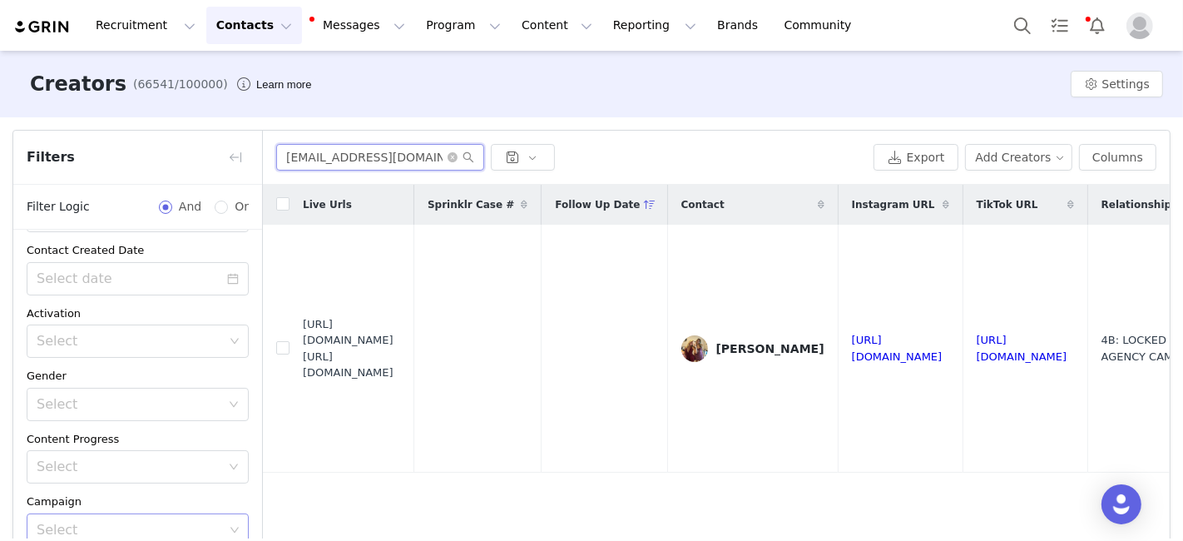
paste input "Jordanareissman"
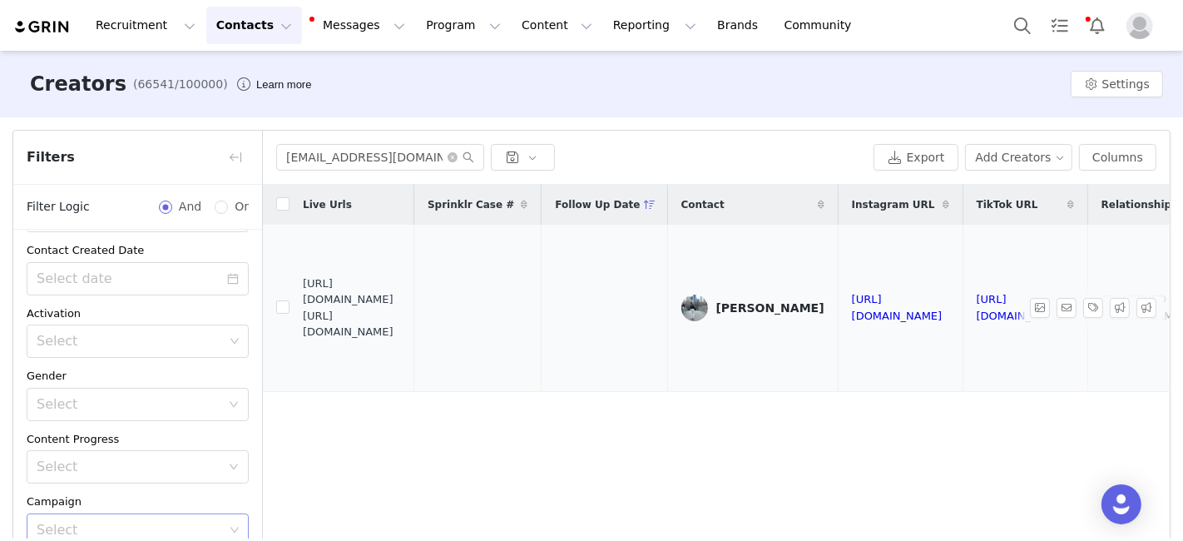
drag, startPoint x: 303, startPoint y: 299, endPoint x: 414, endPoint y: 329, distance: 115.4
click at [401, 329] on span "https://fashionnovadev.grin.live/c4098958-75f4-4d06-958b-c99e2f94fff9 https://b…" at bounding box center [352, 307] width 98 height 65
copy span "https://babe.nova-influencer.com/c4098958-75f4-4d06-958b-c99e2f94fff9"
click at [289, 154] on input "Jordanareissman@gmail.com" at bounding box center [380, 157] width 208 height 27
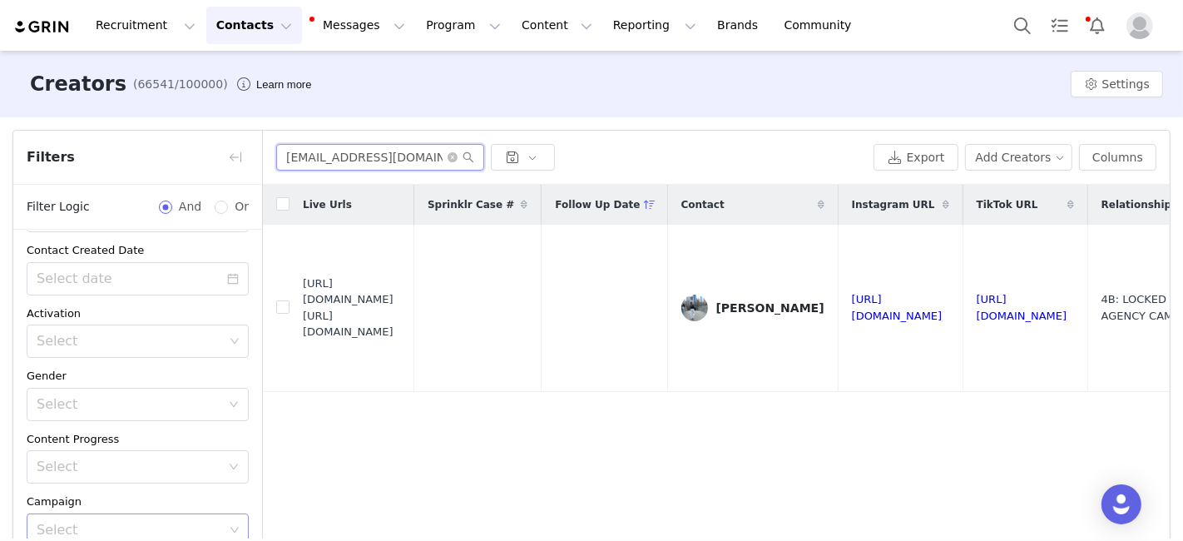
click at [289, 154] on input "Jordanareissman@gmail.com" at bounding box center [380, 157] width 208 height 27
paste input "bluerose8642"
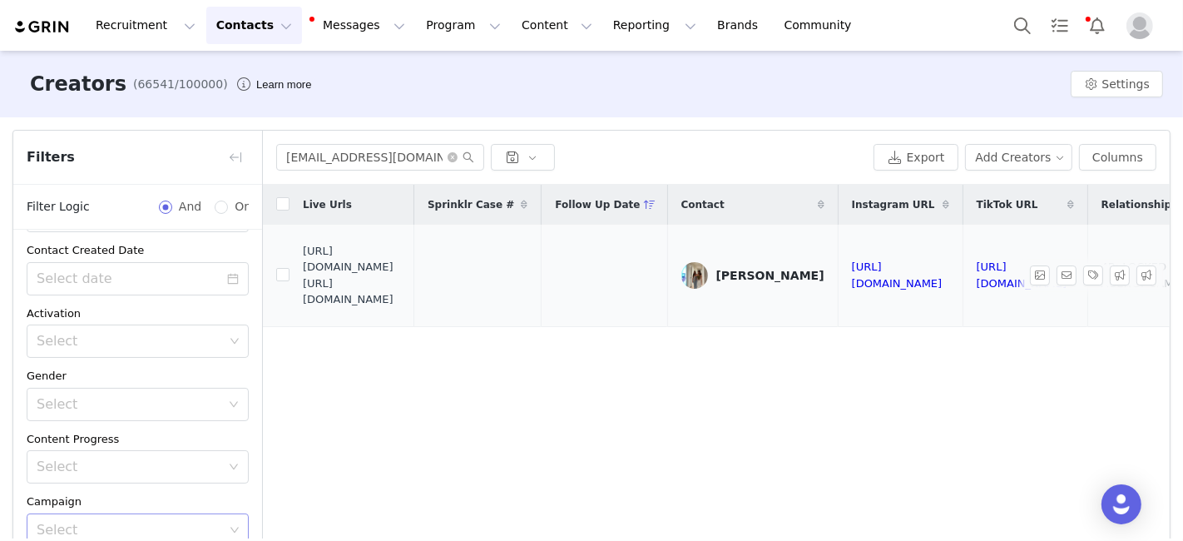
drag, startPoint x: 303, startPoint y: 270, endPoint x: 417, endPoint y: 302, distance: 118.3
click at [401, 307] on span "https://fashionnovadev.grin.live/4ae942a9-b839-4c76-9a53-4e4bf2938cd5 https://b…" at bounding box center [352, 275] width 98 height 65
copy span "https://babe.nova-influencer.com/4ae942a9-b839-4c76-9a53-4e4bf2938cd5"
click at [324, 166] on input "bluerose8642@gmail.com" at bounding box center [380, 157] width 208 height 27
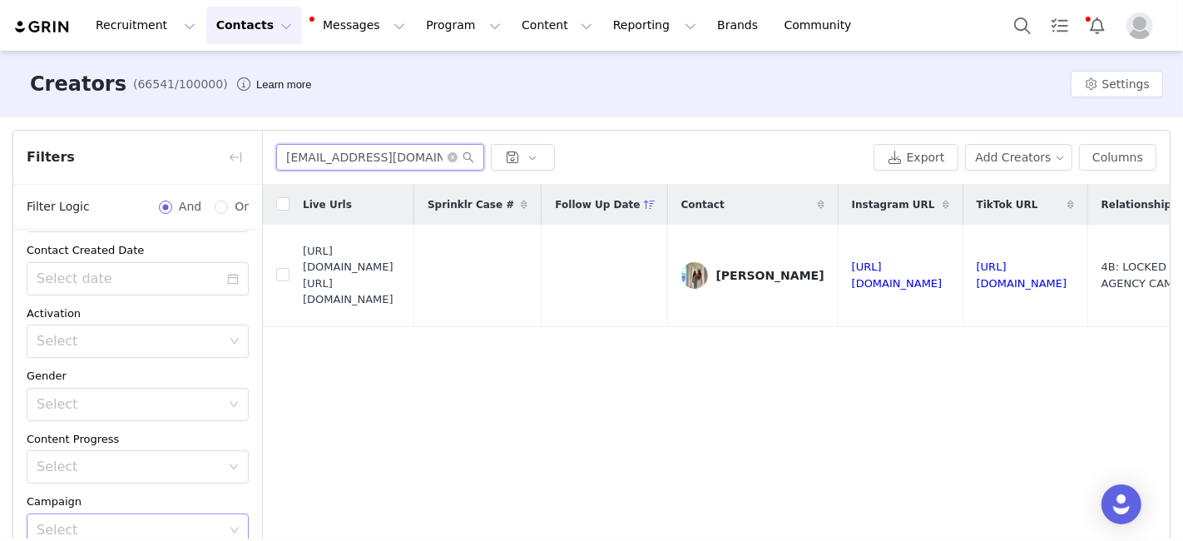
click at [324, 166] on input "bluerose8642@gmail.com" at bounding box center [380, 157] width 208 height 27
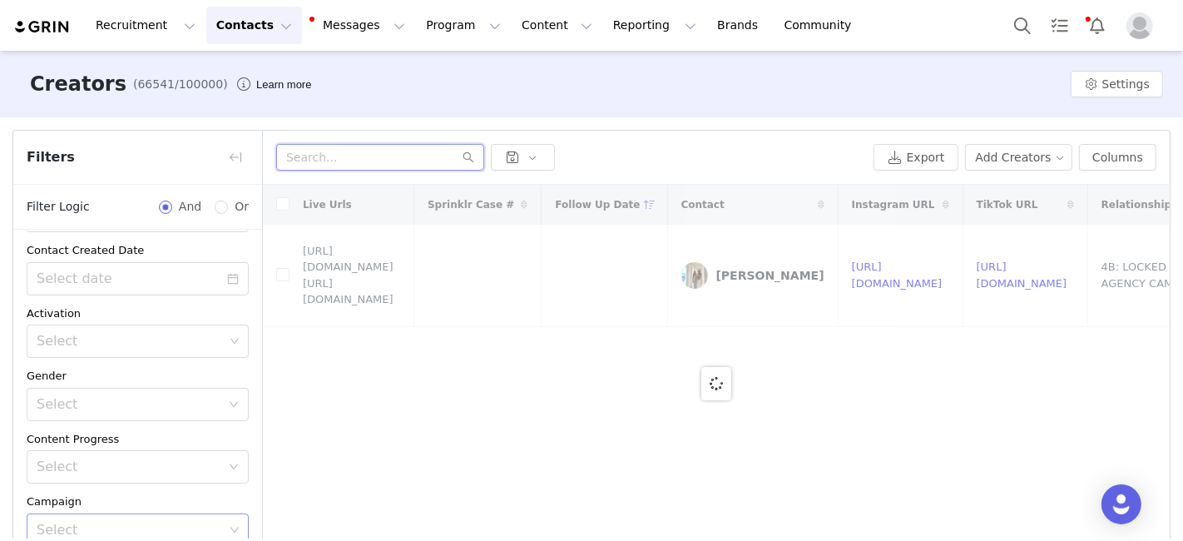
paste input "aeliav81405@icloud.com"
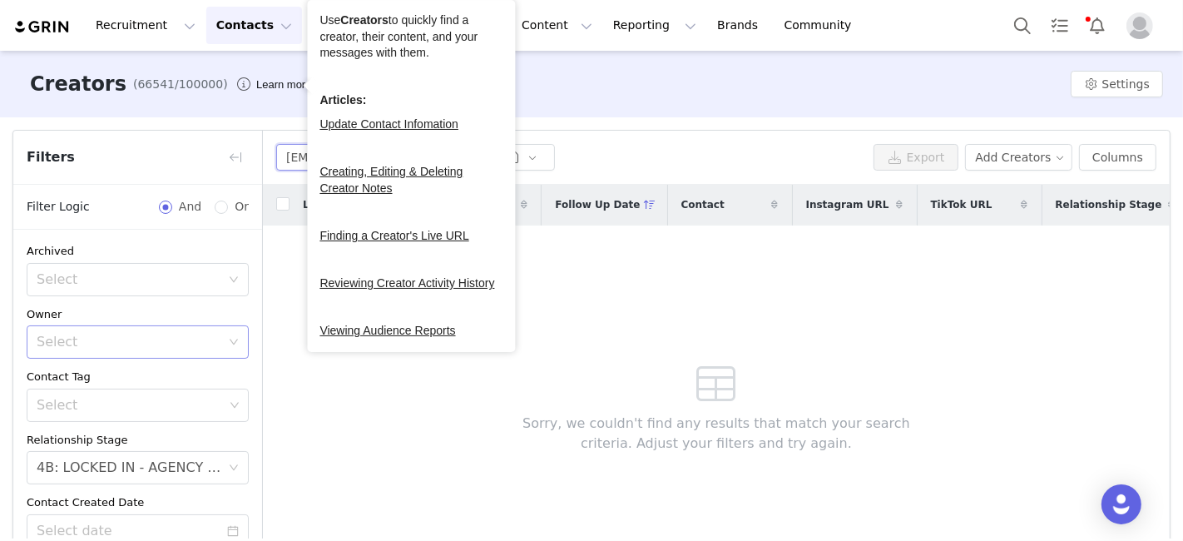
click at [283, 156] on input "aeliav81405@icloud.com" at bounding box center [380, 157] width 208 height 27
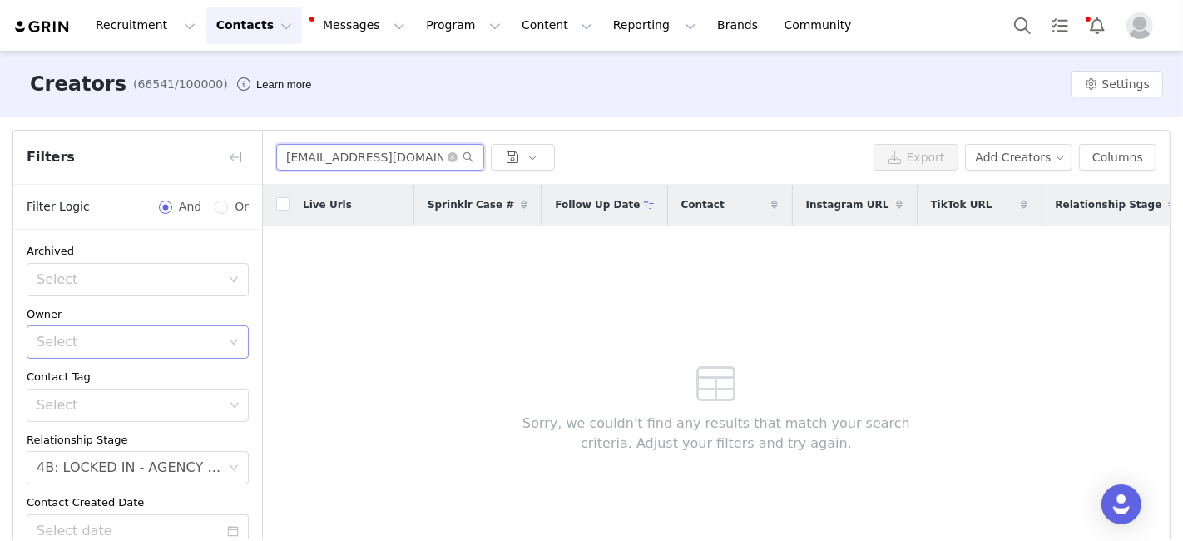
click at [283, 156] on input "aeliav81405@icloud.com" at bounding box center [380, 157] width 208 height 27
paste input "Alexis Eliav"
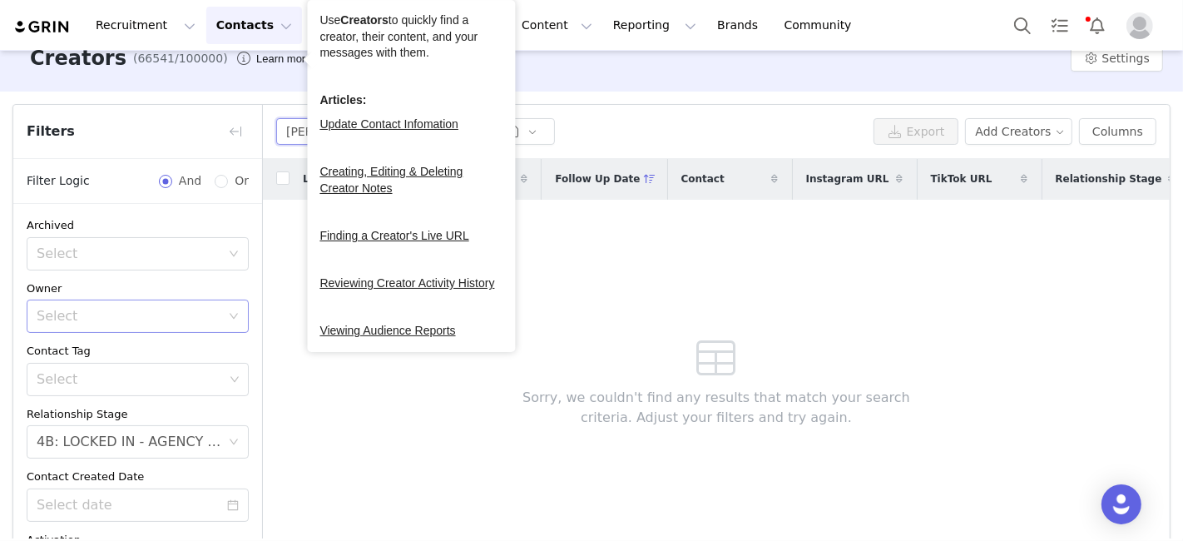
click at [307, 131] on input "Alexis Eliav" at bounding box center [380, 131] width 208 height 27
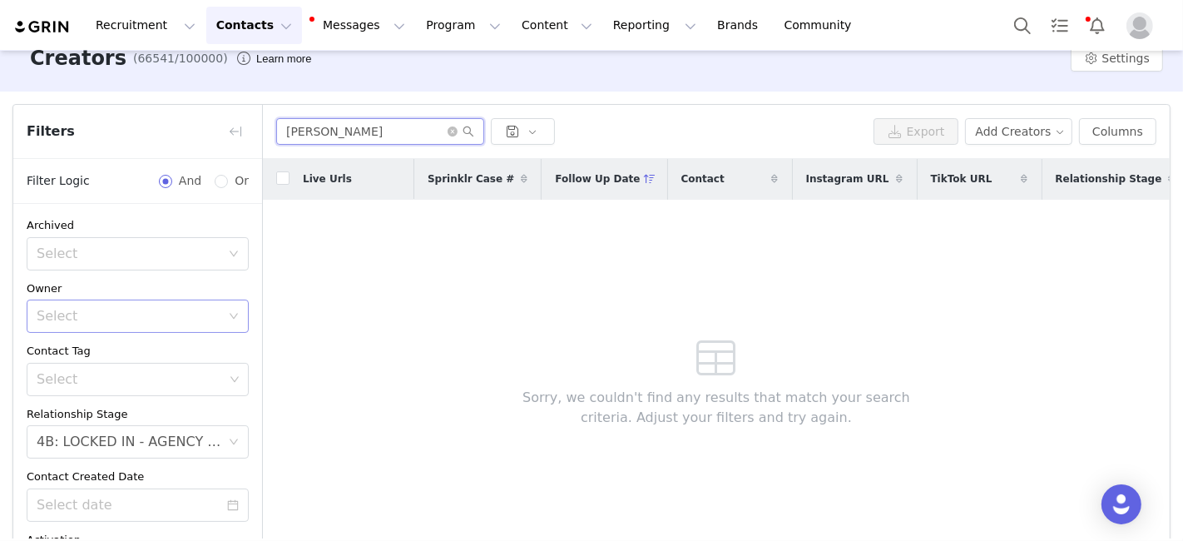
click at [307, 131] on input "Alexis Eliav" at bounding box center [380, 131] width 208 height 27
paste input "aeliav81405@icloud.com"
click at [317, 134] on input "aeliav81405@icloud.com" at bounding box center [380, 131] width 208 height 27
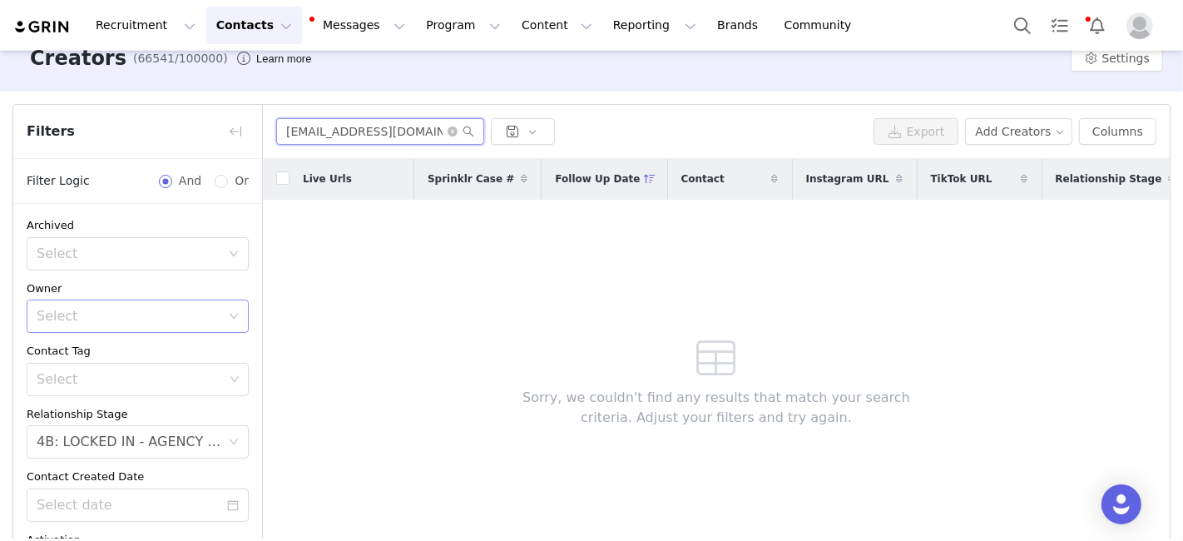
click at [317, 134] on input "aeliav81405@icloud.com" at bounding box center [380, 131] width 208 height 27
paste input "kat.varelis7@gmail"
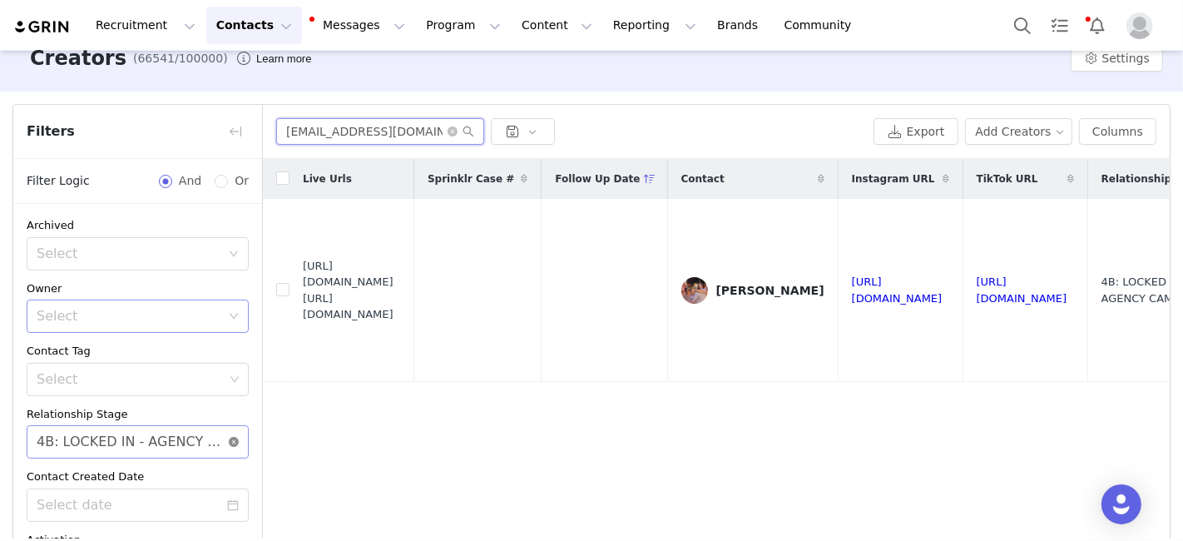
click at [229, 443] on icon "icon: close-circle" at bounding box center [234, 442] width 10 height 10
click at [354, 137] on input "kat.varelis7@gmail.com" at bounding box center [380, 131] width 208 height 27
paste input "aeliav81405@icloud"
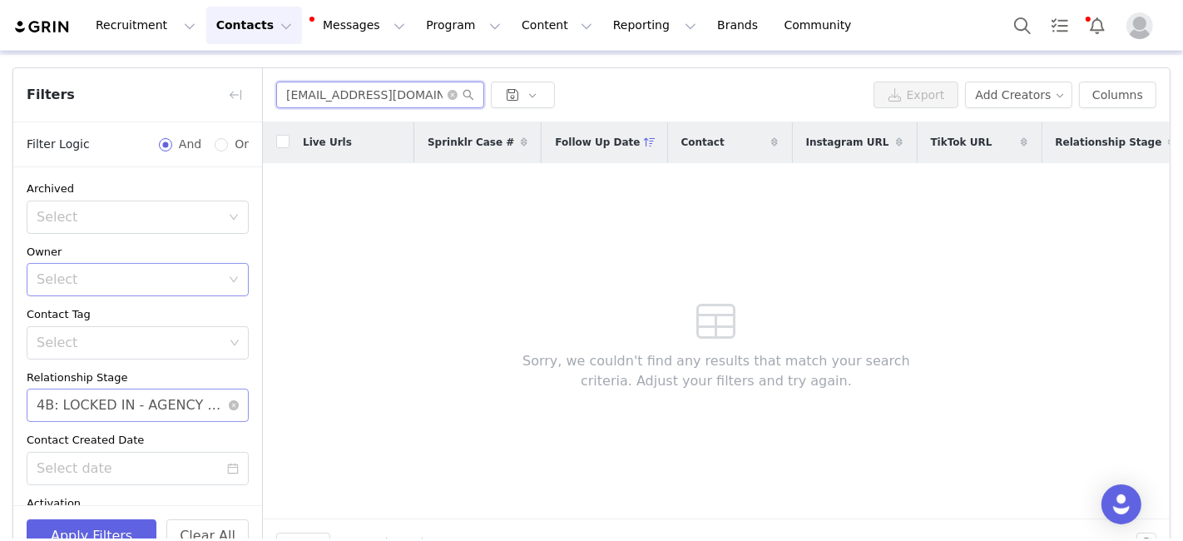
scroll to position [102, 0]
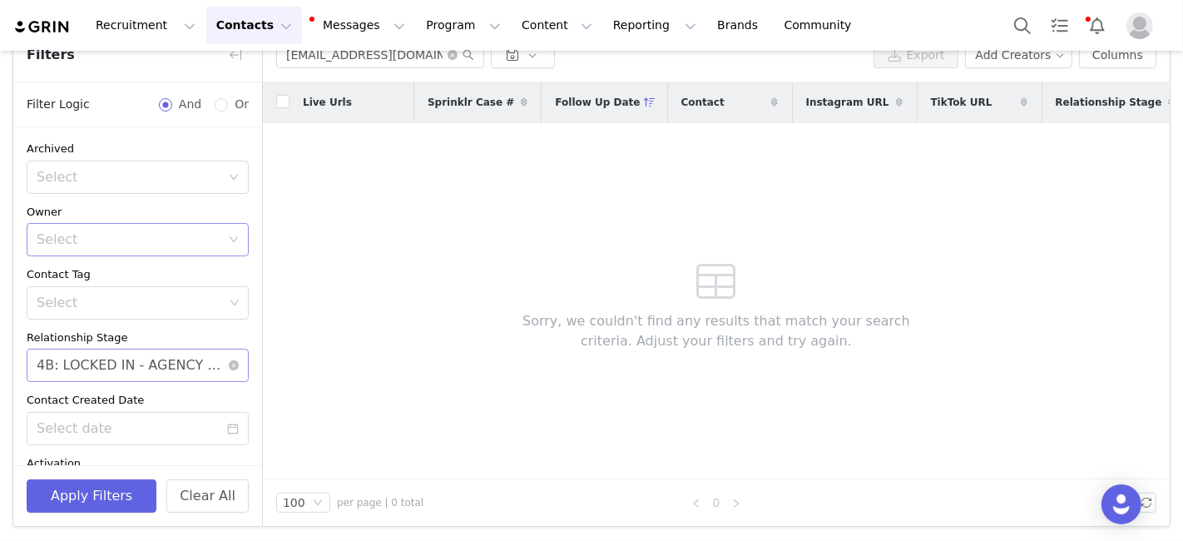
click at [229, 368] on icon "icon: down" at bounding box center [234, 366] width 10 height 12
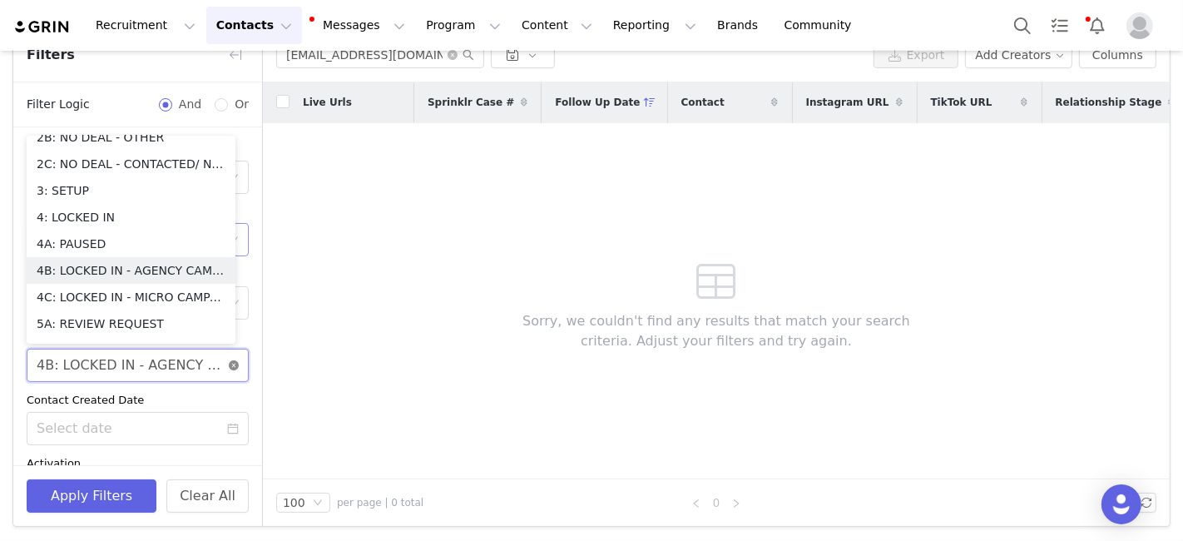
click at [229, 365] on icon "icon: close-circle" at bounding box center [234, 365] width 10 height 10
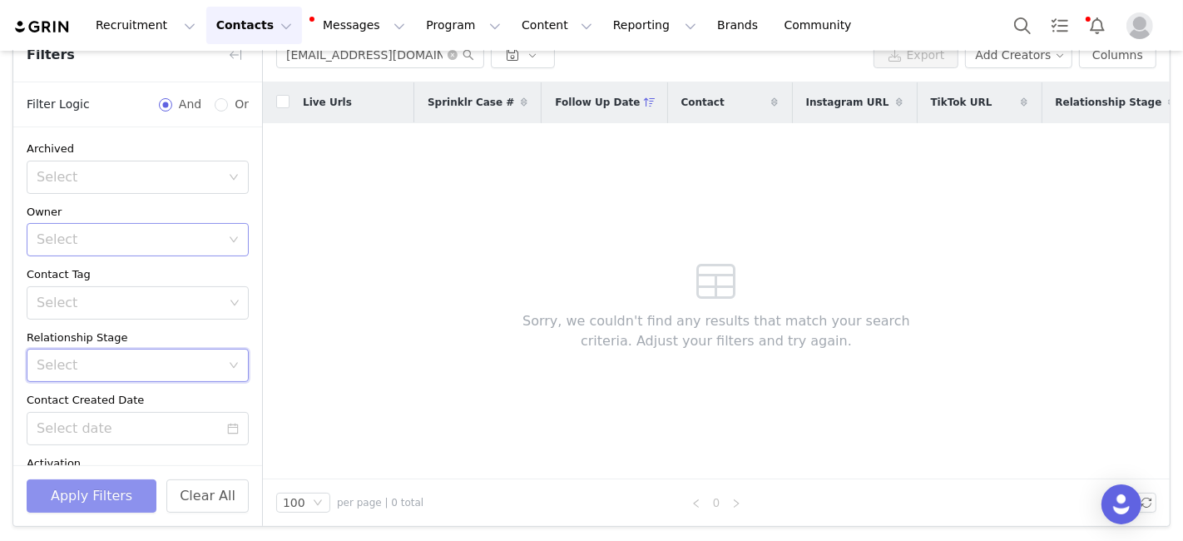
click at [118, 511] on button "Apply Filters" at bounding box center [92, 495] width 130 height 33
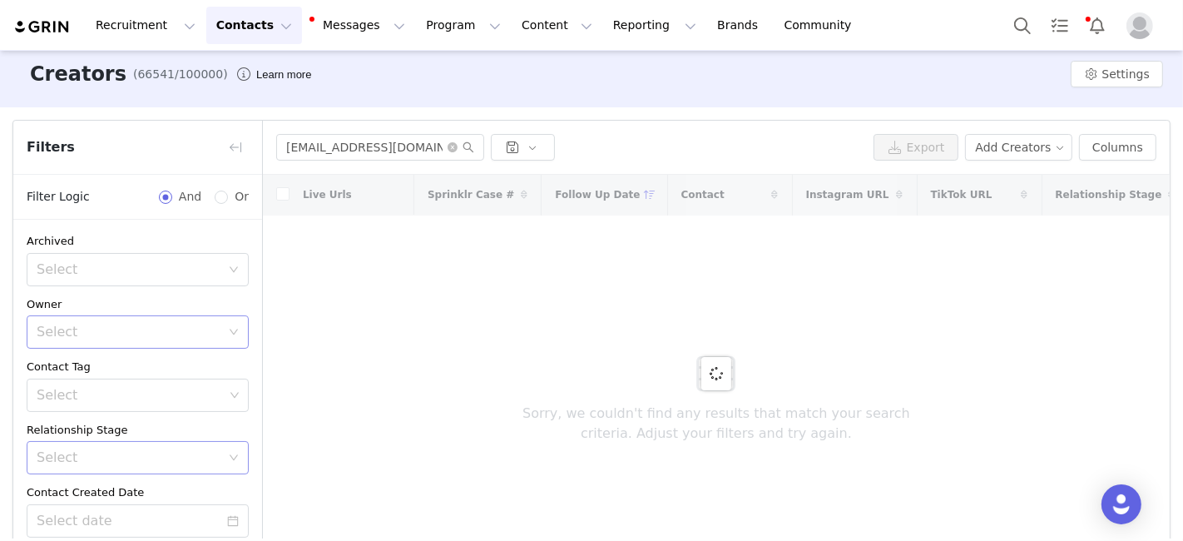
scroll to position [0, 0]
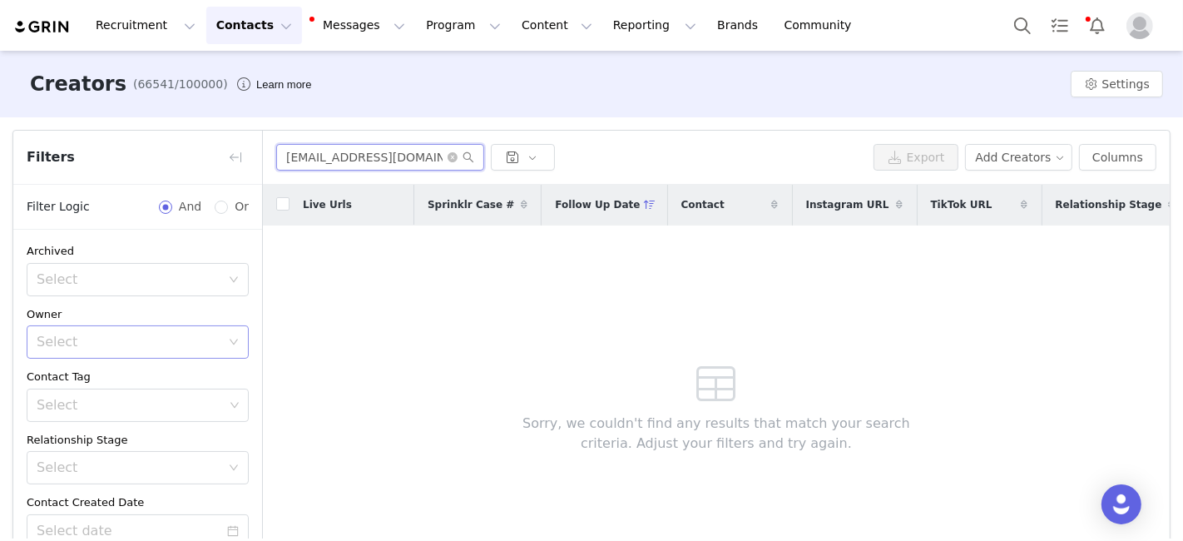
click at [438, 162] on input "aeliav81405@icloud.com" at bounding box center [380, 157] width 208 height 27
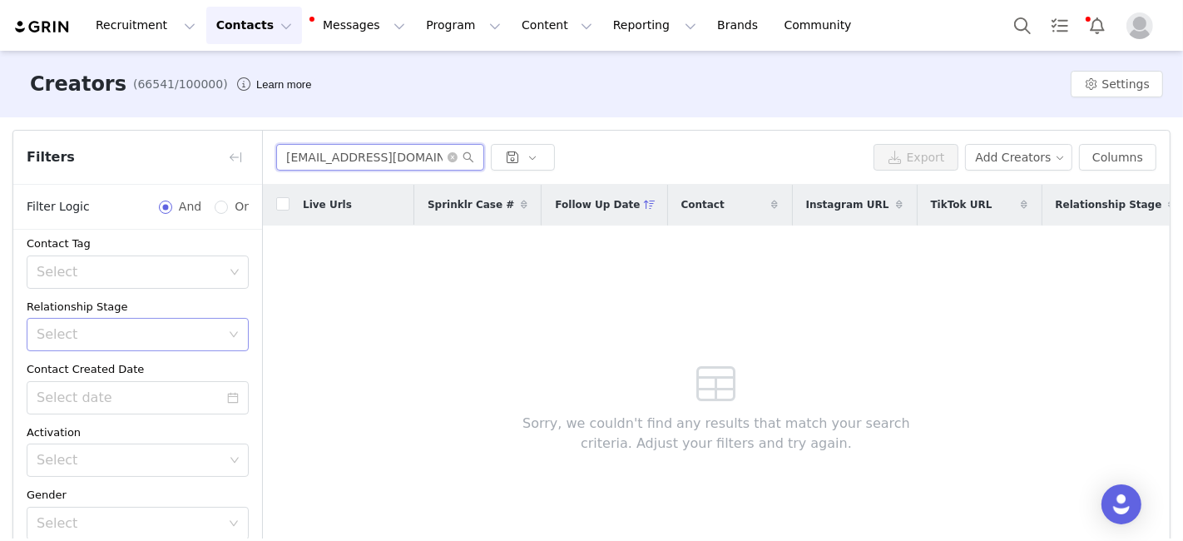
click at [121, 332] on div "Select" at bounding box center [129, 334] width 184 height 17
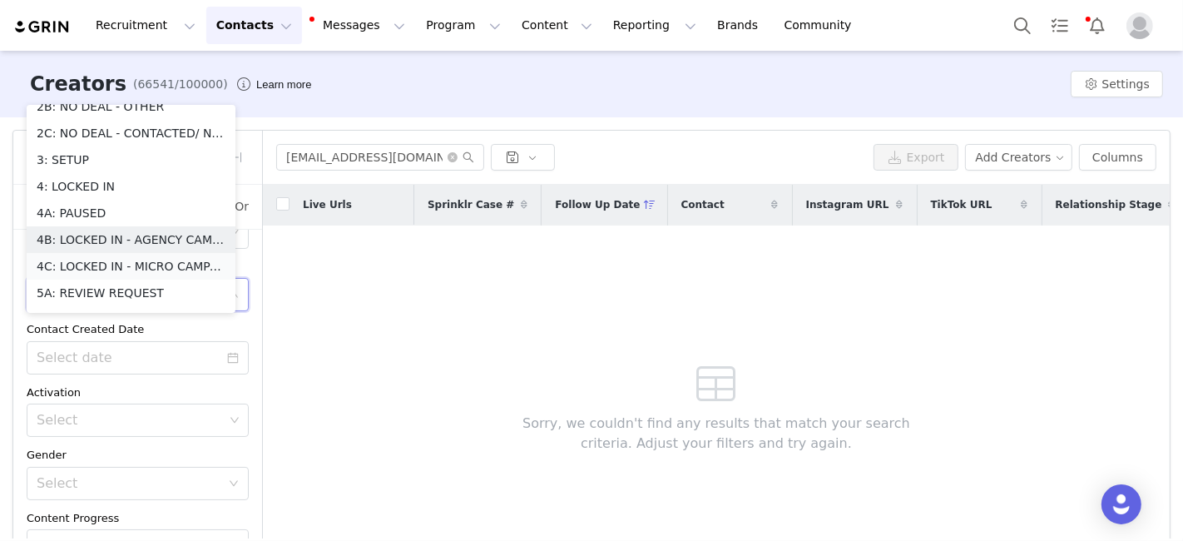
scroll to position [272, 0]
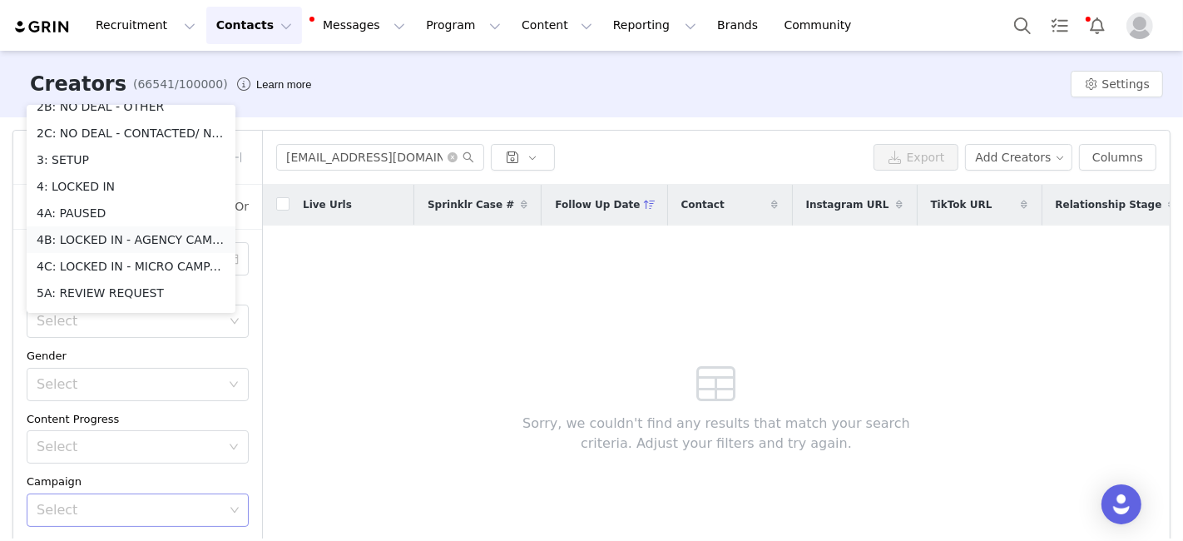
click at [129, 240] on li "4B: LOCKED IN - AGENCY CAMPAIGN" at bounding box center [131, 239] width 209 height 27
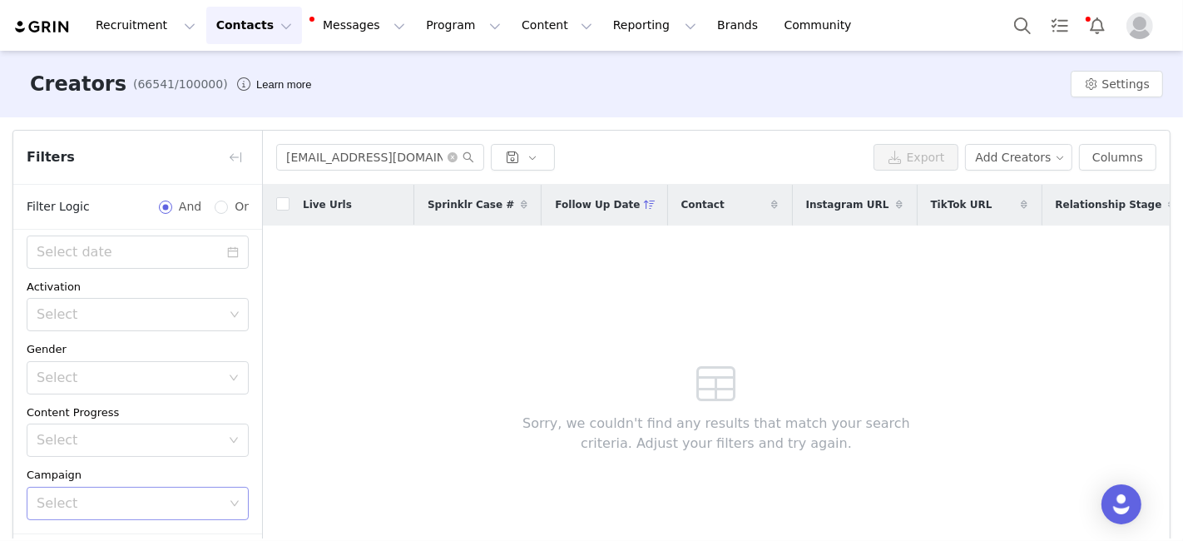
scroll to position [295, 0]
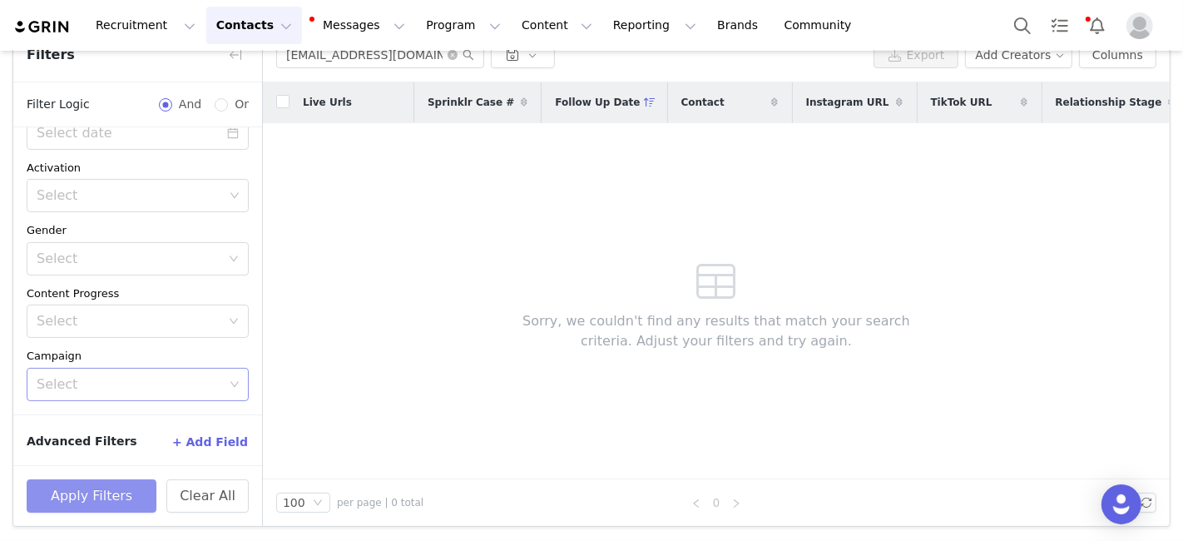
click at [127, 503] on button "Apply Filters" at bounding box center [92, 495] width 130 height 33
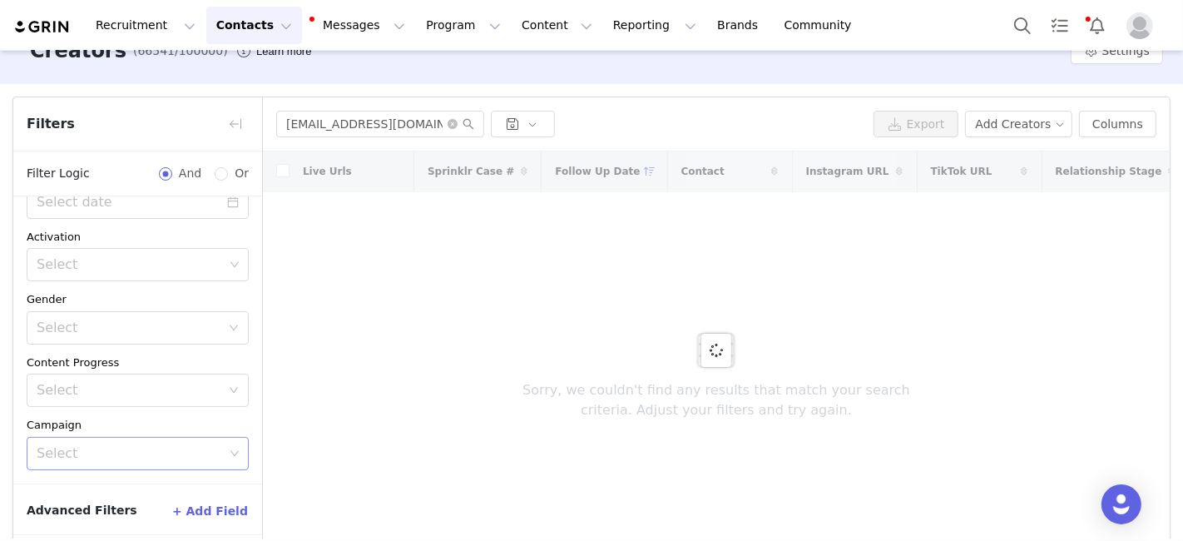
scroll to position [0, 0]
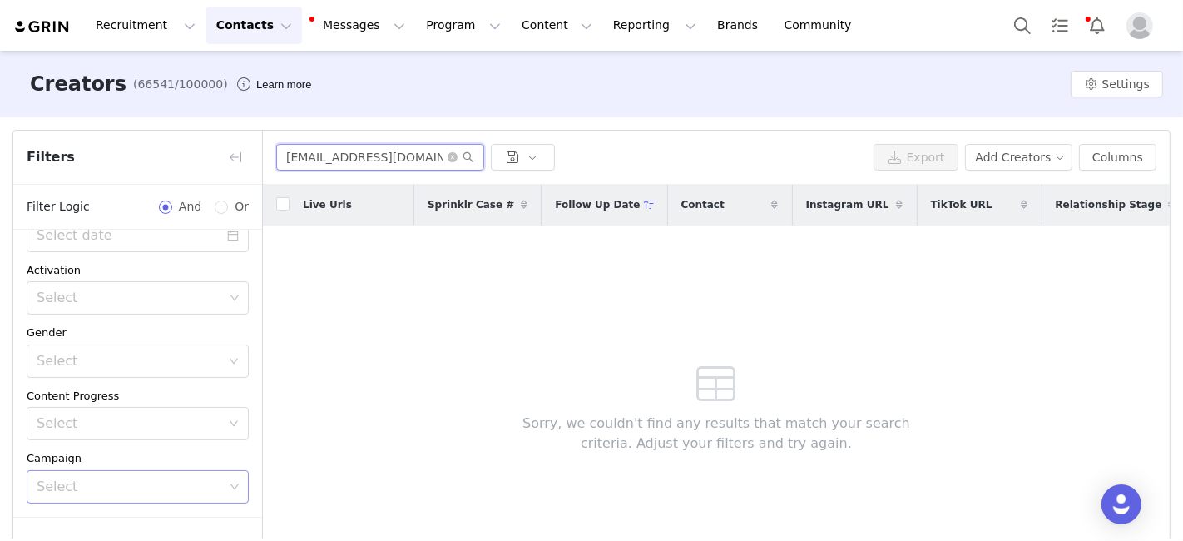
click at [357, 161] on input "aeliav81405@icloud.com" at bounding box center [380, 157] width 208 height 27
paste input "kat.varelis7@gmail"
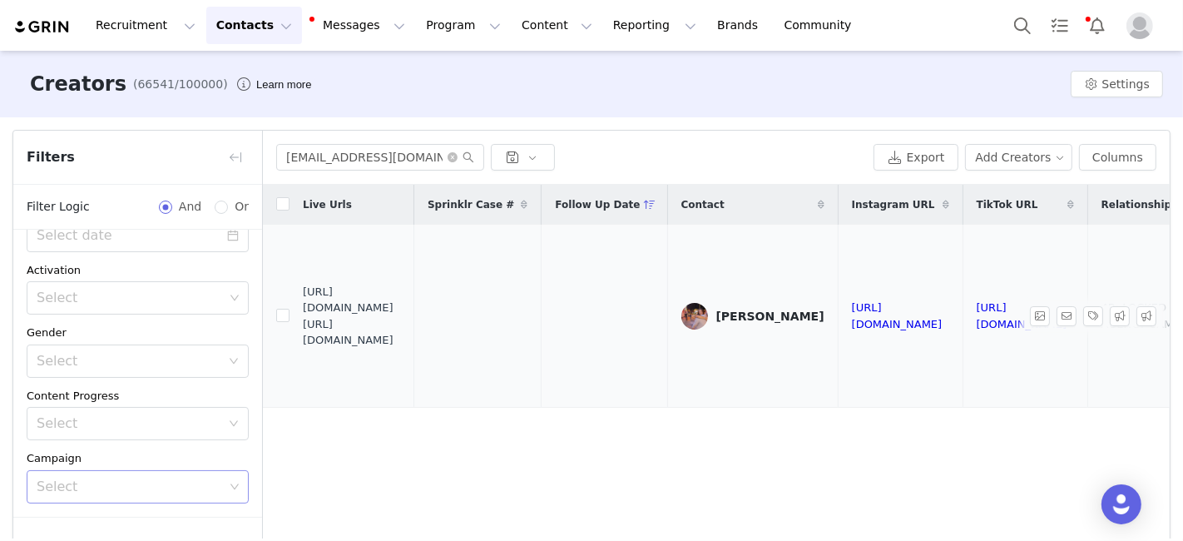
drag, startPoint x: 304, startPoint y: 311, endPoint x: 413, endPoint y: 349, distance: 116.3
click at [401, 349] on span "https://fashionnovadev.grin.live/2b2ea2ff-c37b-4f81-8bbc-bc41675ff359 https://b…" at bounding box center [352, 316] width 98 height 65
click at [339, 171] on div "kat.varelis7@gmail.com Export Add Creators Columns" at bounding box center [716, 158] width 907 height 54
click at [338, 162] on input "kat.varelis7@gmail.com" at bounding box center [380, 157] width 208 height 27
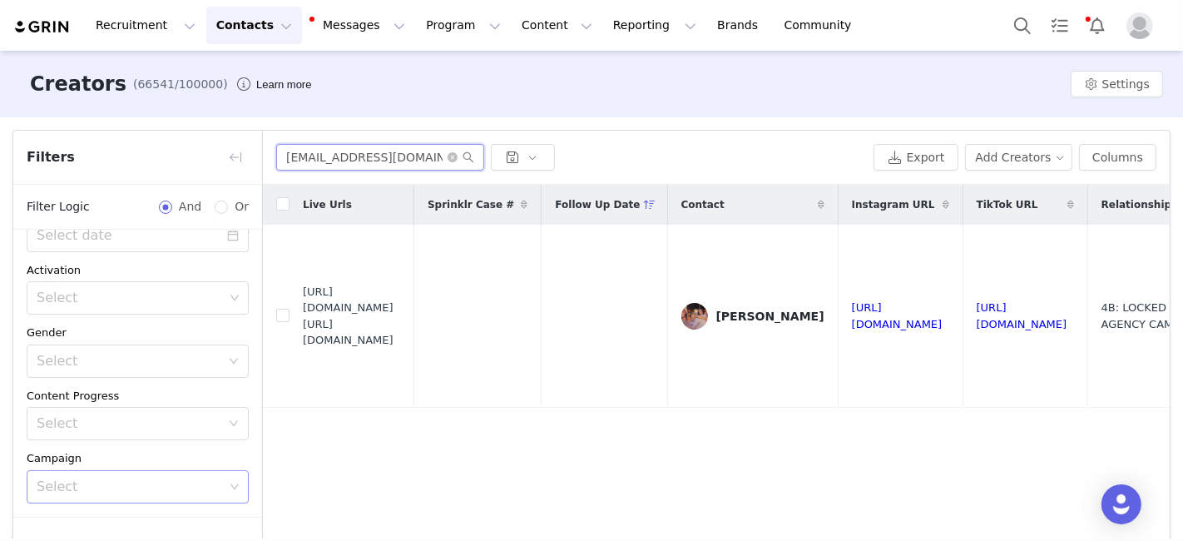
click at [338, 162] on input "kat.varelis7@gmail.com" at bounding box center [380, 157] width 208 height 27
paste input "mpb115"
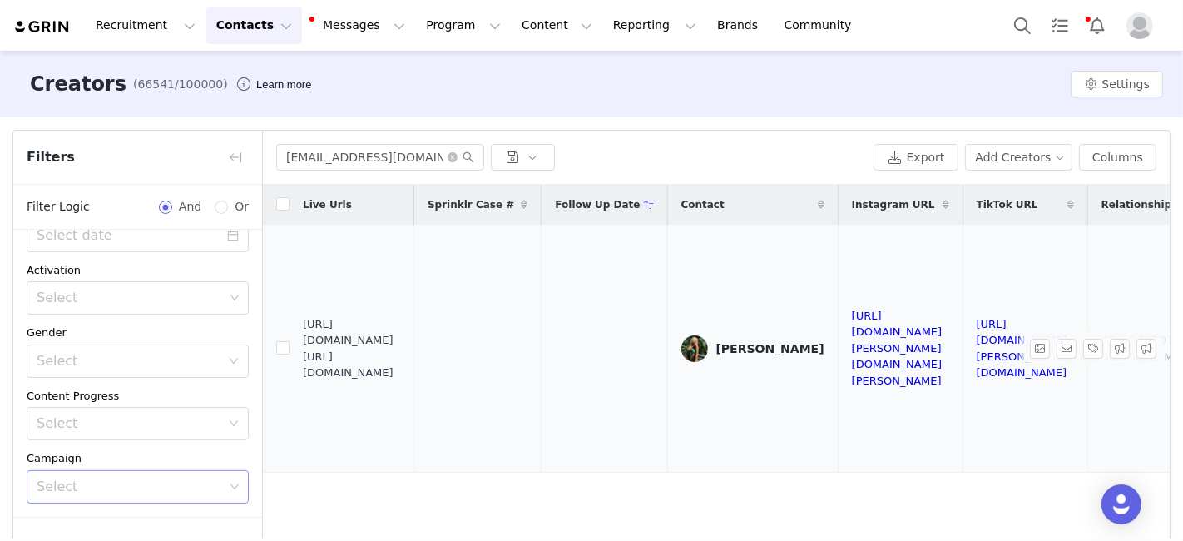
drag, startPoint x: 303, startPoint y: 337, endPoint x: 418, endPoint y: 363, distance: 118.6
click at [401, 368] on span "https://fashionnovadev.grin.live/bd21d6a8-5cd2-44c8-92c1-7cb60aa24d9f https://b…" at bounding box center [352, 348] width 98 height 65
click at [329, 158] on input "kmpb115@gmail.com" at bounding box center [380, 157] width 208 height 27
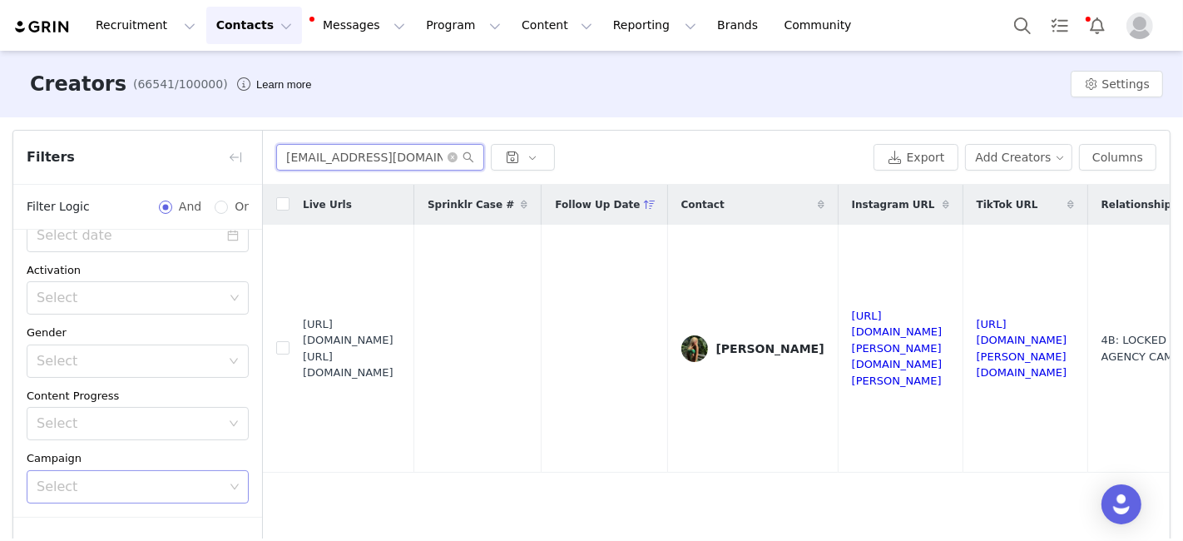
paste input "ashlynweiderman"
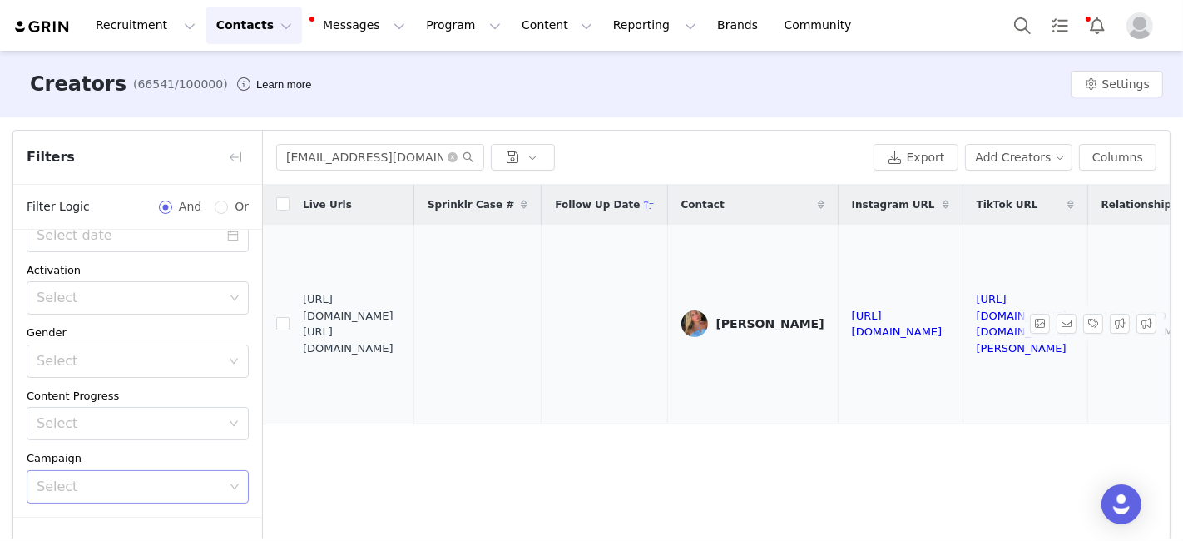
drag, startPoint x: 304, startPoint y: 318, endPoint x: 428, endPoint y: 349, distance: 127.1
click at [401, 349] on span "https://fashionnovadev.grin.live/901b3688-2d23-4f1f-981b-829a34207310 https://b…" at bounding box center [352, 323] width 98 height 65
click at [301, 146] on input "ashlynweiderman@gmail.com" at bounding box center [380, 157] width 208 height 27
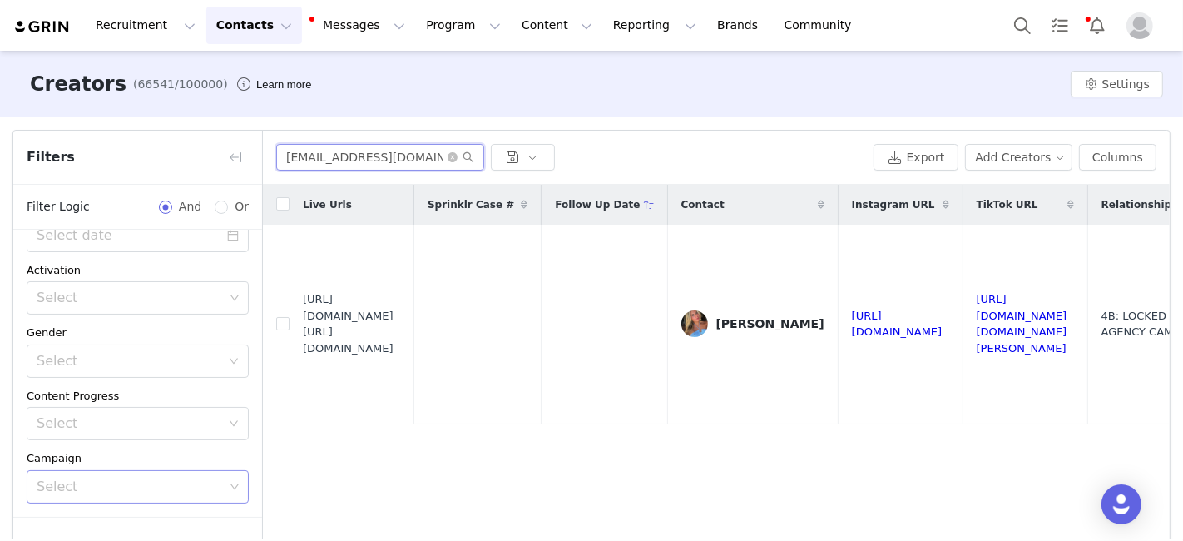
paste input "vazwer0108"
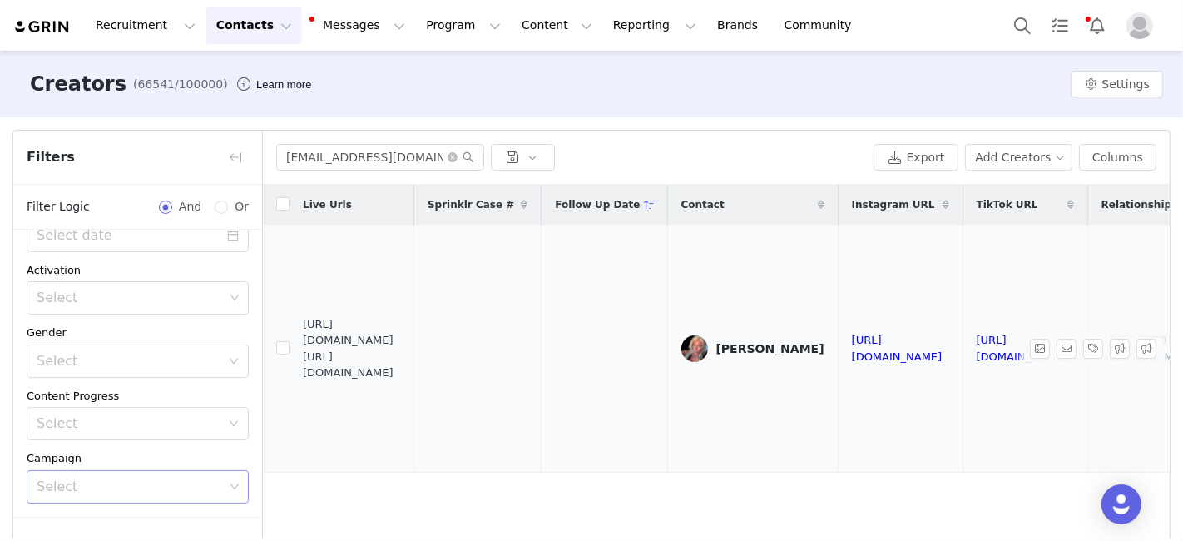
drag, startPoint x: 304, startPoint y: 339, endPoint x: 425, endPoint y: 372, distance: 125.9
click at [401, 372] on span "https://fashionnovadev.grin.live/1afaebe8-4281-4875-80f9-99d9c2a5fdb7 https://b…" at bounding box center [352, 348] width 98 height 65
click at [362, 160] on input "avazwer0108@gmail.com" at bounding box center [380, 157] width 208 height 27
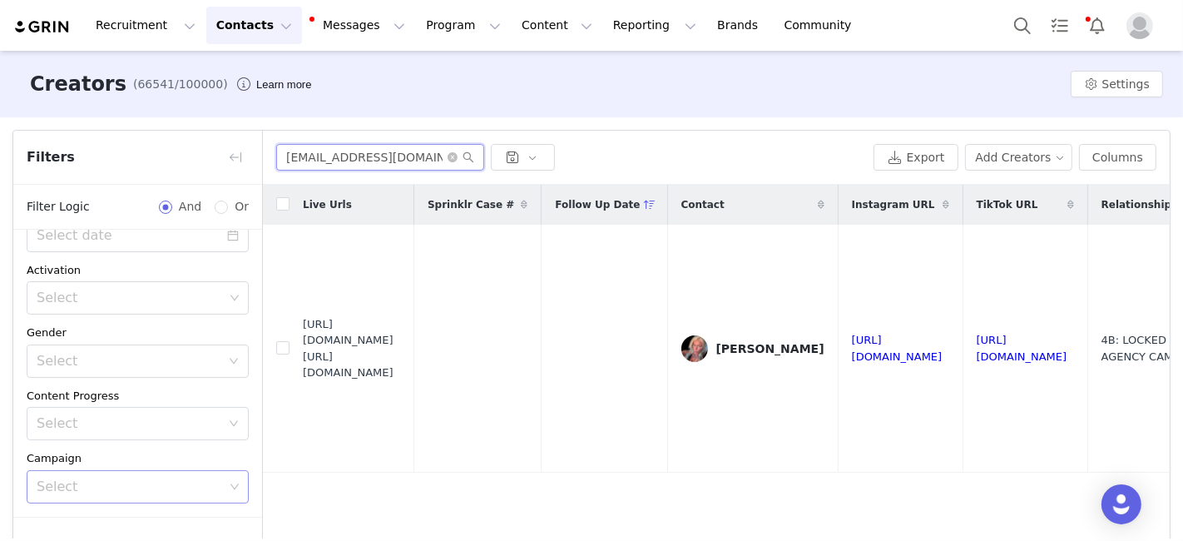
paste input "ellapergine"
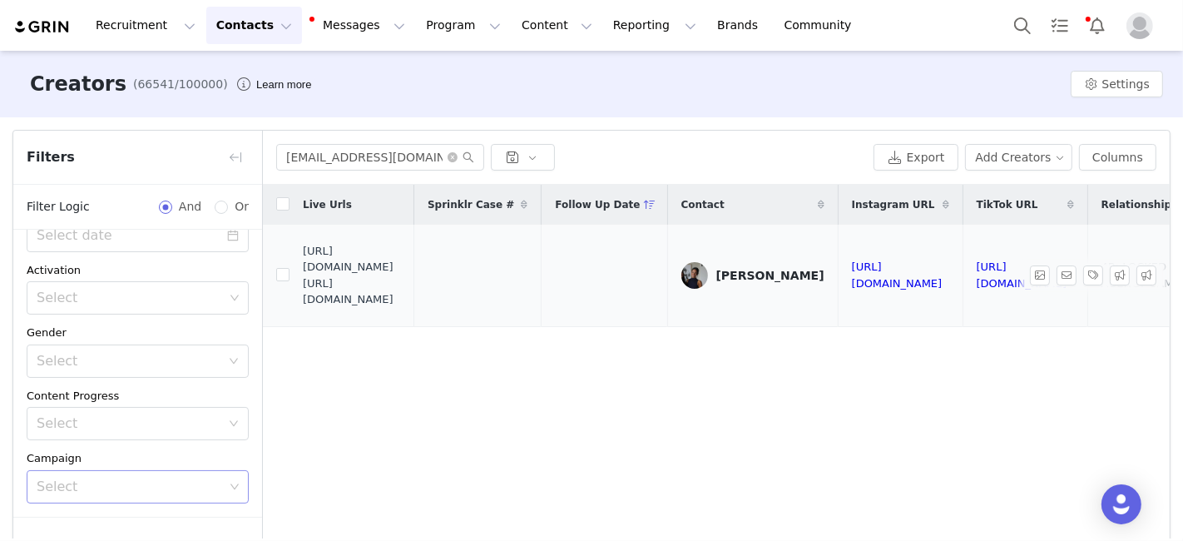
drag, startPoint x: 304, startPoint y: 277, endPoint x: 416, endPoint y: 302, distance: 115.0
click at [401, 302] on span "https://fashionnovadev.grin.live/ad98616d-fdf8-45a3-8e86-49de862d85e6 https://b…" at bounding box center [352, 275] width 98 height 65
click at [326, 152] on input "ellapergine@gmail.com" at bounding box center [380, 157] width 208 height 27
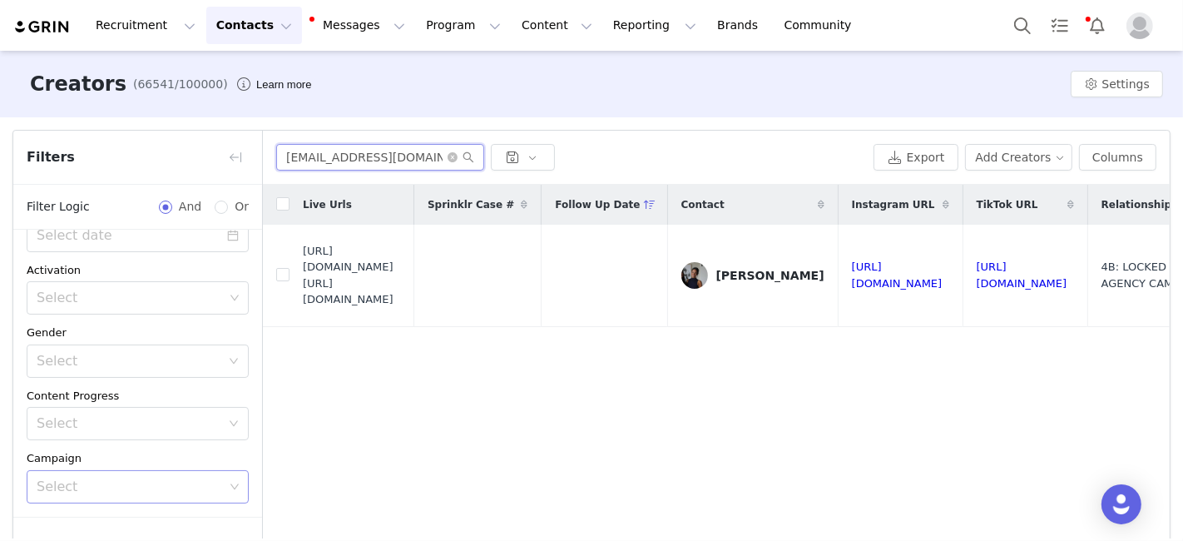
paste input "ameingy"
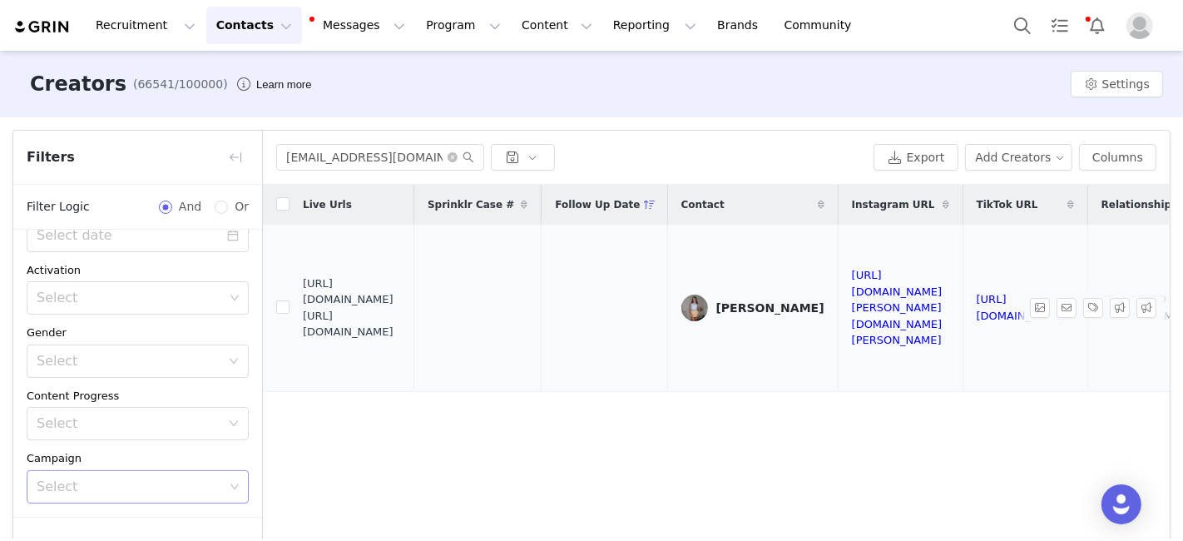
drag, startPoint x: 304, startPoint y: 298, endPoint x: 441, endPoint y: 337, distance: 141.9
click at [401, 337] on span "https://fashionnovadev.grin.live/9a90ec0f-04bf-4265-83f3-209da5c38dbd https://b…" at bounding box center [352, 307] width 98 height 65
click at [301, 153] on input "ameingy@gmail.com" at bounding box center [380, 157] width 208 height 27
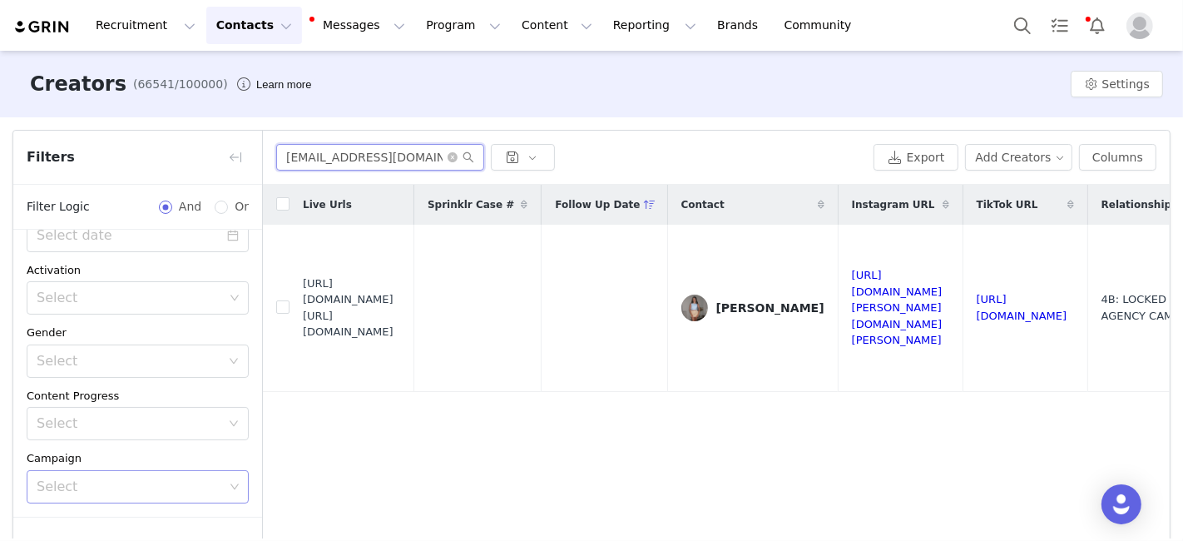
paste input "gsukay9"
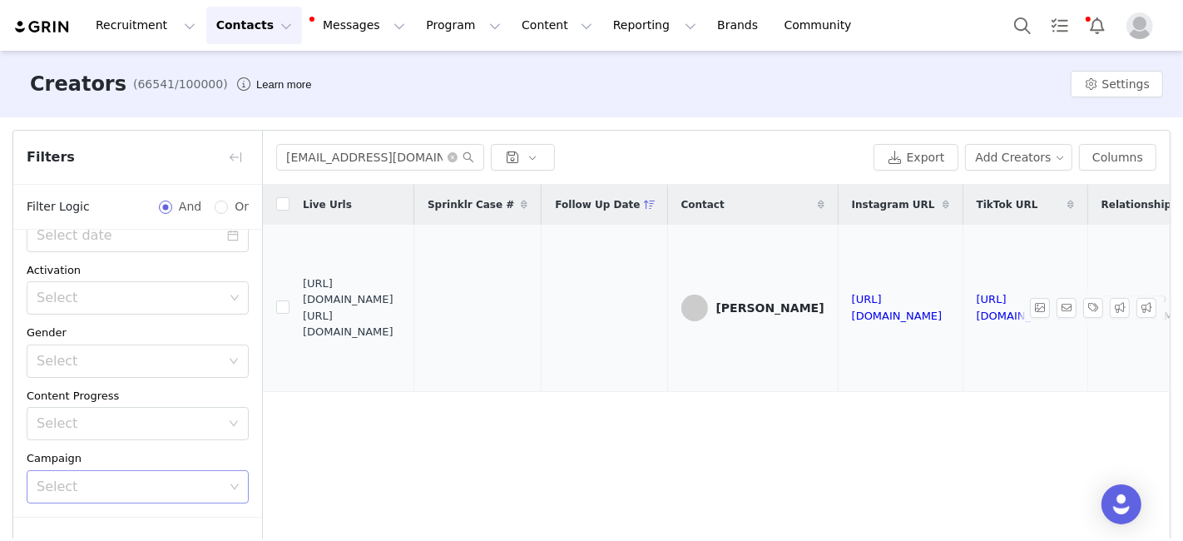
drag, startPoint x: 303, startPoint y: 299, endPoint x: 429, endPoint y: 334, distance: 131.2
click at [401, 334] on span "https://fashionnovadev.grin.live/faadf568-bcd2-4e55-ab7f-554c86405539 https://b…" at bounding box center [352, 307] width 98 height 65
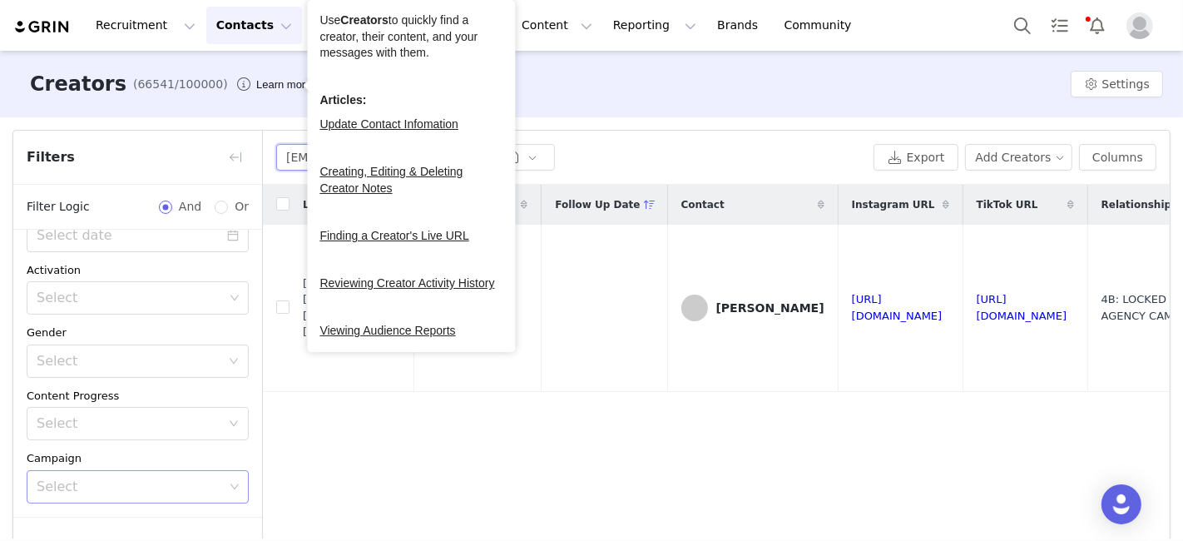
click at [297, 153] on input "gsukay9@gmail.com" at bounding box center [380, 157] width 208 height 27
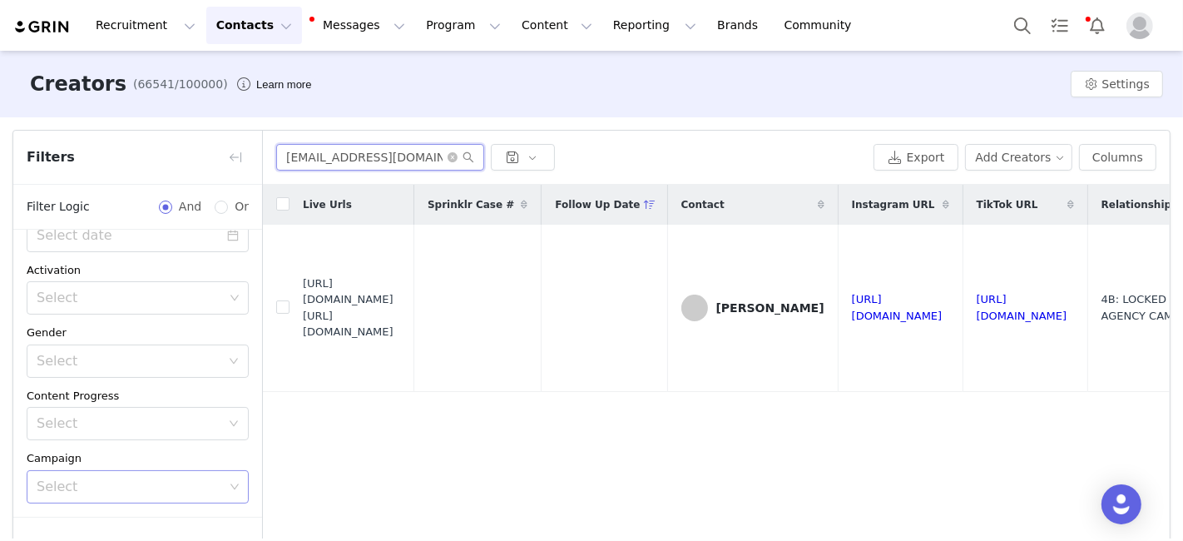
click at [297, 153] on input "gsukay9@gmail.com" at bounding box center [380, 157] width 208 height 27
paste input "lilynorton2"
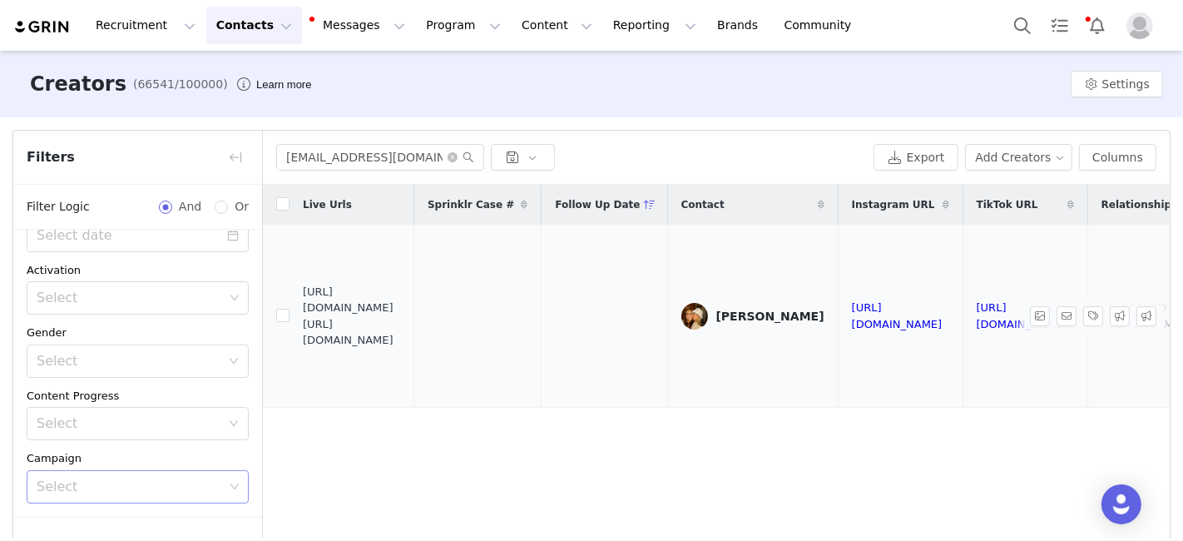
drag, startPoint x: 304, startPoint y: 314, endPoint x: 430, endPoint y: 345, distance: 130.1
click at [401, 344] on span "https://fashionnovadev.grin.live/d999e771-5387-499f-825a-1c58e9711e41 https://b…" at bounding box center [352, 316] width 98 height 65
click at [299, 156] on input "lilynorton2@gmail.com" at bounding box center [380, 157] width 208 height 27
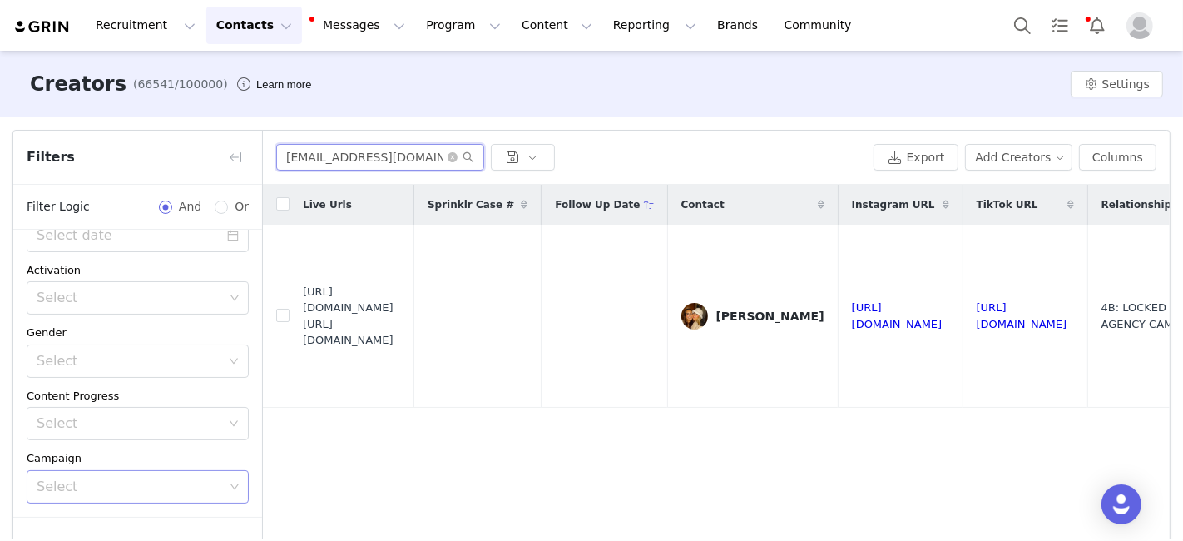
paste input "kenniroberts2"
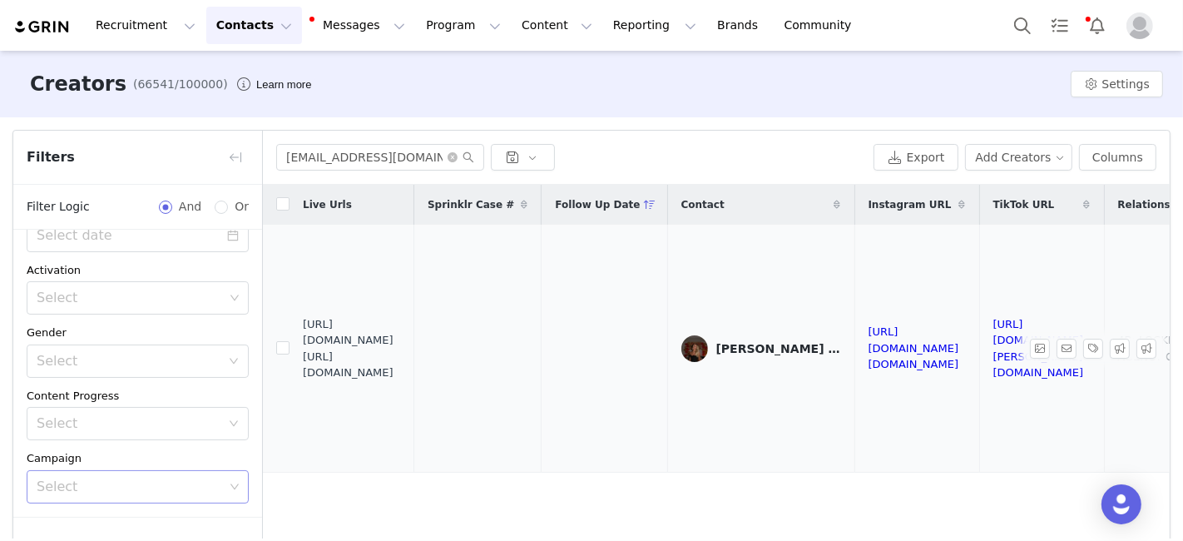
click at [303, 339] on td "https://fashionnovadev.grin.live/b61bf06c-cfac-45cd-aa6e-c91f99999513 https://b…" at bounding box center [351, 349] width 125 height 248
click at [304, 338] on span "https://fashionnovadev.grin.live/b61bf06c-cfac-45cd-aa6e-c91f99999513 https://b…" at bounding box center [352, 348] width 98 height 65
drag, startPoint x: 304, startPoint y: 338, endPoint x: 423, endPoint y: 377, distance: 126.0
click at [401, 377] on span "https://fashionnovadev.grin.live/b61bf06c-cfac-45cd-aa6e-c91f99999513 https://b…" at bounding box center [352, 348] width 98 height 65
click at [297, 150] on input "kenniroberts22@gmail.com" at bounding box center [380, 157] width 208 height 27
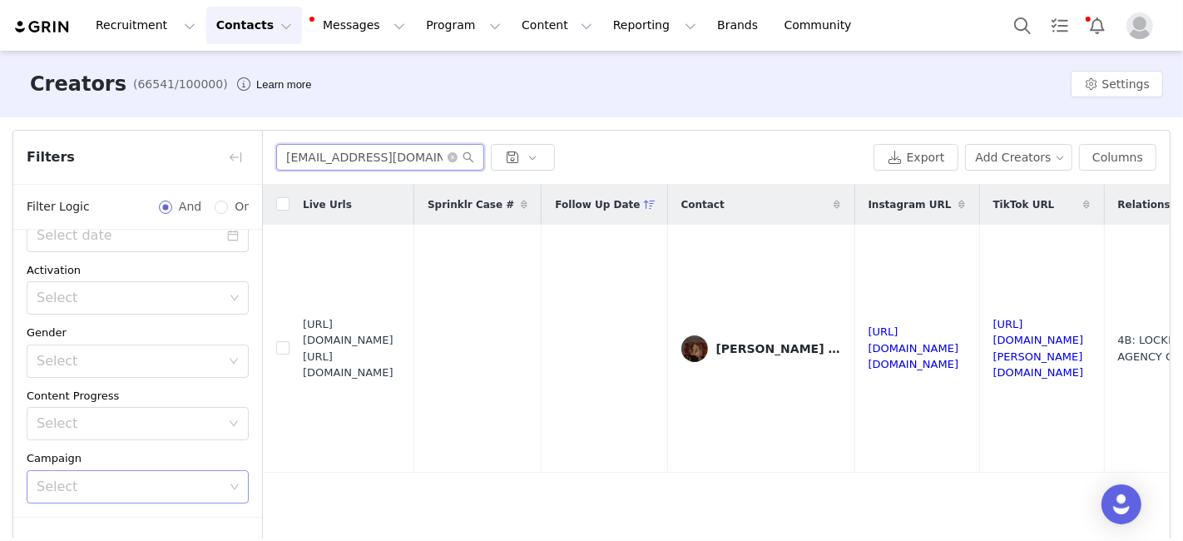
click at [297, 150] on input "kenniroberts22@gmail.com" at bounding box center [380, 157] width 208 height 27
paste input "Mollygodfried"
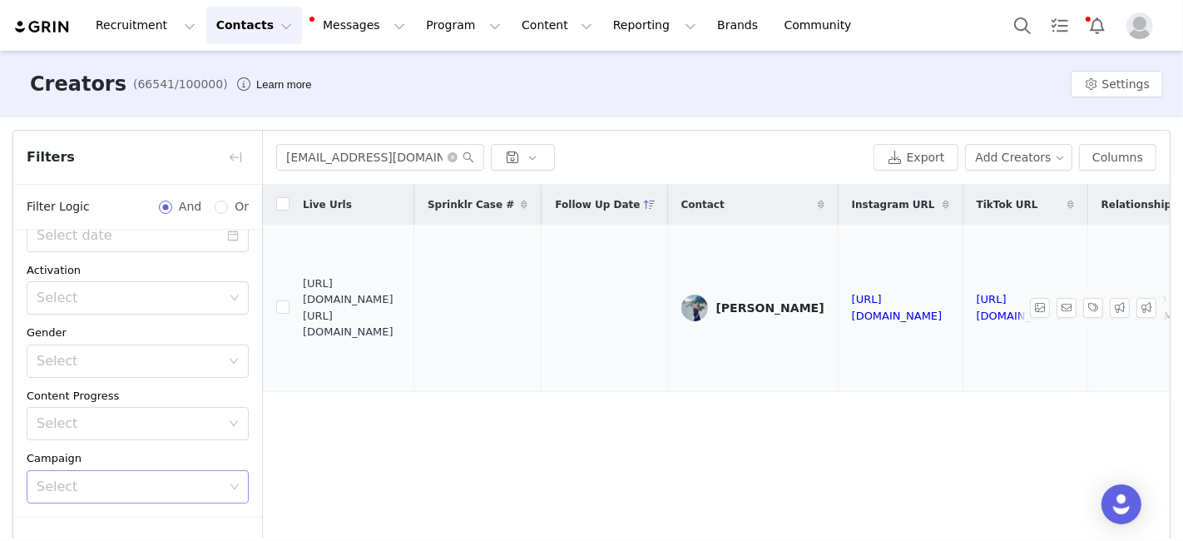
drag, startPoint x: 304, startPoint y: 299, endPoint x: 423, endPoint y: 331, distance: 123.9
click at [401, 331] on span "https://fashionnovadev.grin.live/581d0f79-d81b-4179-baa0-62f5d6641441 https://b…" at bounding box center [352, 307] width 98 height 65
click at [296, 155] on input "Mollygodfried@gmail.com" at bounding box center [380, 157] width 208 height 27
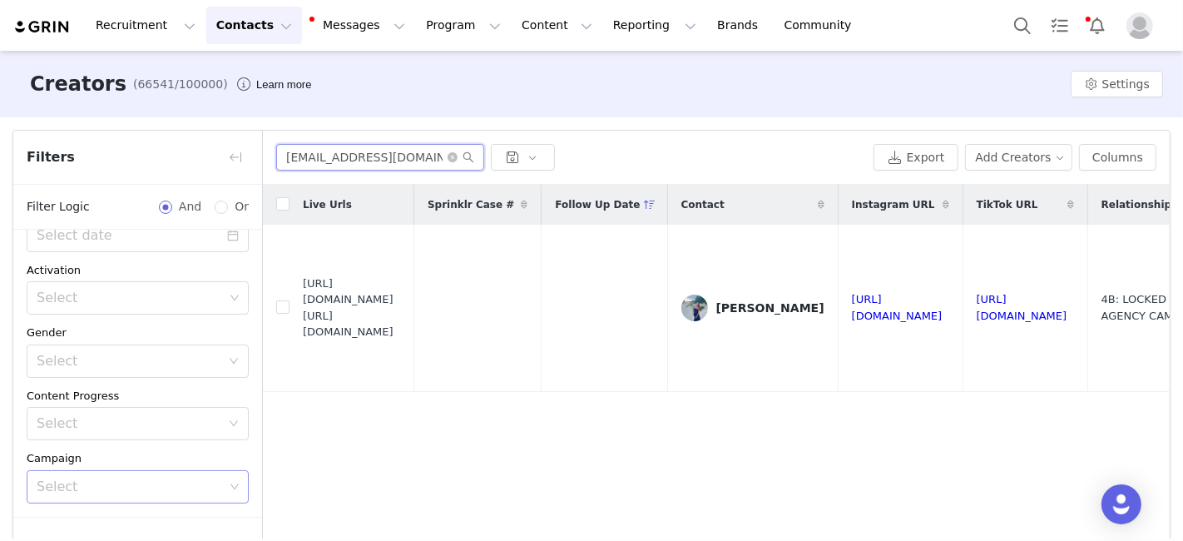
paste input "fisher.charlotte21"
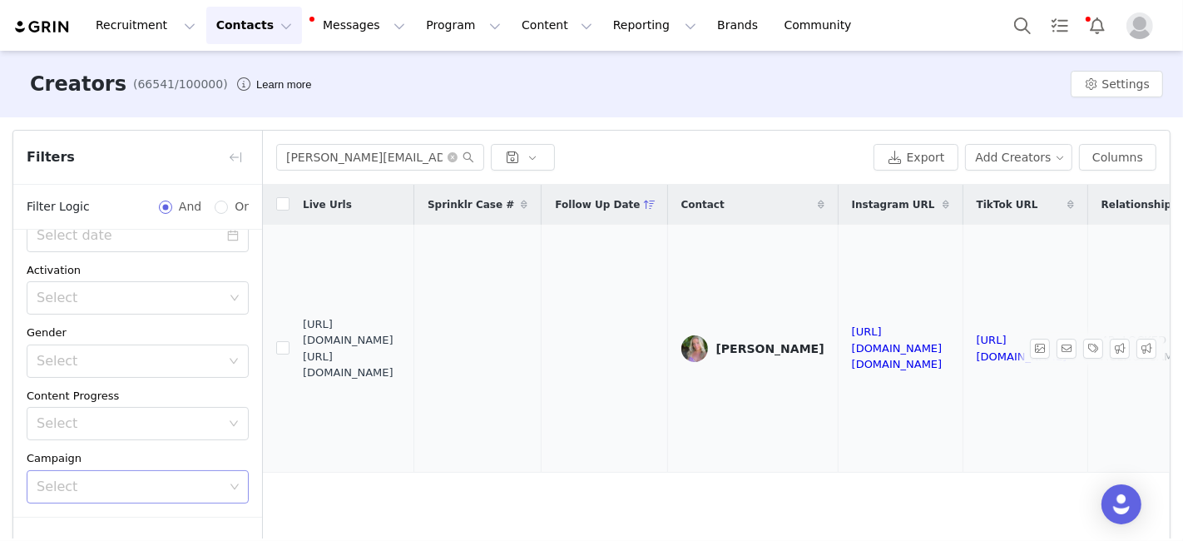
drag, startPoint x: 302, startPoint y: 338, endPoint x: 402, endPoint y: 365, distance: 103.5
click at [401, 365] on span "https://fashionnovadev.grin.live/f3dc1643-a92a-4385-8029-2b2ddfea27e2 https://b…" at bounding box center [352, 348] width 98 height 65
drag, startPoint x: 302, startPoint y: 337, endPoint x: 390, endPoint y: 361, distance: 91.4
click at [390, 361] on span "https://fashionnovadev.grin.live/f3dc1643-a92a-4385-8029-2b2ddfea27e2 https://b…" at bounding box center [352, 348] width 98 height 65
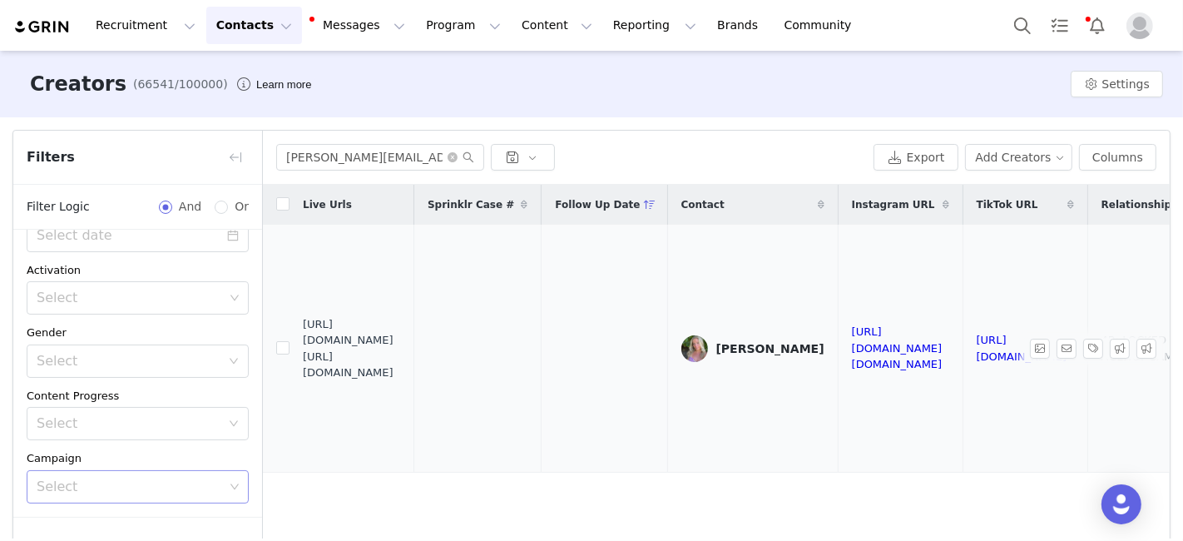
click at [391, 361] on span "https://fashionnovadev.grin.live/f3dc1643-a92a-4385-8029-2b2ddfea27e2 https://b…" at bounding box center [352, 348] width 98 height 65
drag, startPoint x: 304, startPoint y: 341, endPoint x: 413, endPoint y: 372, distance: 112.4
click at [401, 372] on span "https://fashionnovadev.grin.live/f3dc1643-a92a-4385-8029-2b2ddfea27e2 https://b…" at bounding box center [352, 348] width 98 height 65
click at [293, 154] on input "fisher.charlotte21@gmail.com" at bounding box center [380, 157] width 208 height 27
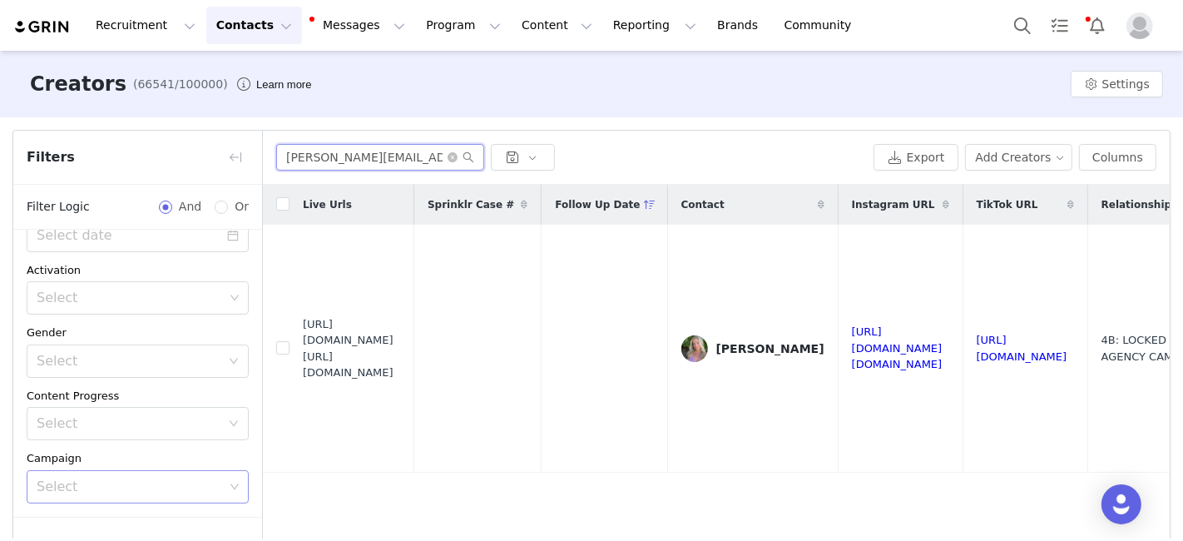
click at [293, 154] on input "fisher.charlotte21@gmail.com" at bounding box center [380, 157] width 208 height 27
paste input "giannaspagnola19"
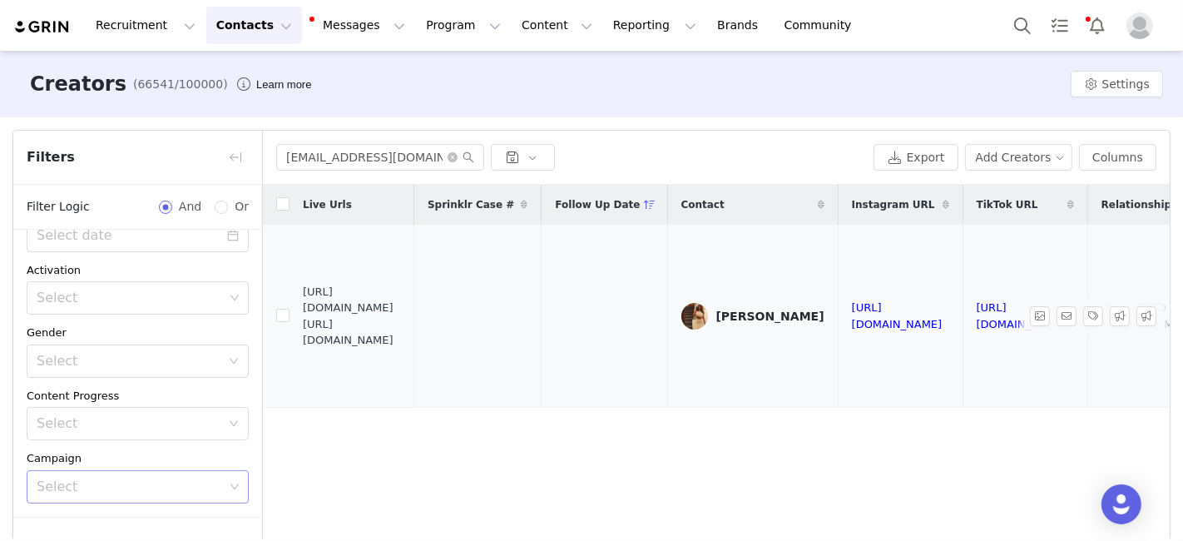
drag, startPoint x: 305, startPoint y: 317, endPoint x: 329, endPoint y: 315, distance: 23.3
click at [329, 315] on span "https://fashionnovadev.grin.live/647c615e-8122-48ff-83c1-abdeff47ded2 https://b…" at bounding box center [352, 316] width 98 height 65
click at [328, 315] on span "https://fashionnovadev.grin.live/647c615e-8122-48ff-83c1-abdeff47ded2 https://b…" at bounding box center [352, 316] width 98 height 65
drag, startPoint x: 302, startPoint y: 314, endPoint x: 437, endPoint y: 349, distance: 139.0
click at [401, 349] on span "https://fashionnovadev.grin.live/647c615e-8122-48ff-83c1-abdeff47ded2 https://b…" at bounding box center [352, 316] width 98 height 65
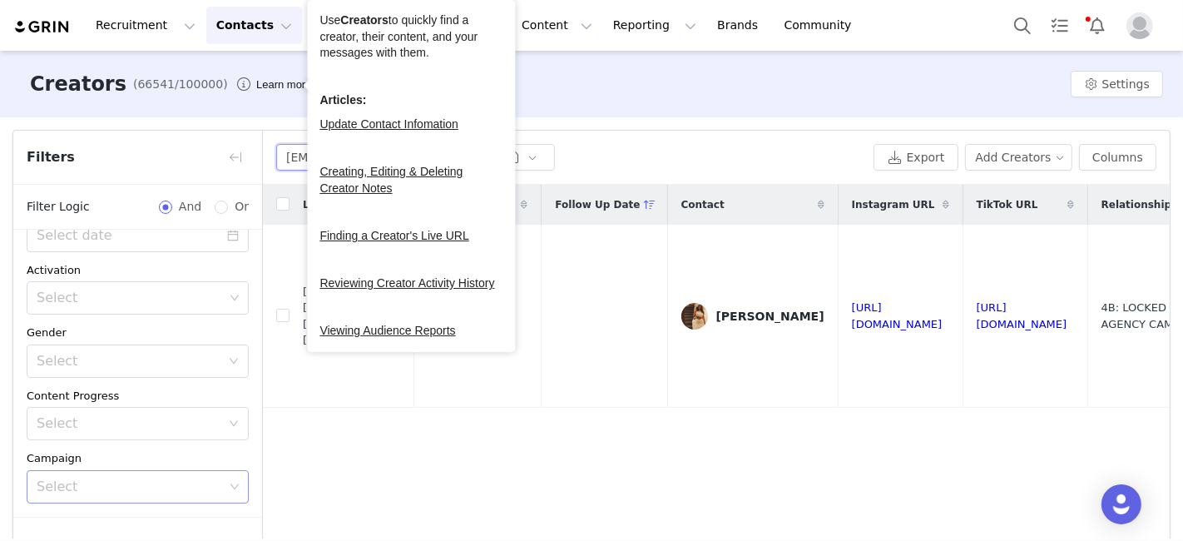
click at [279, 153] on input "giannaspagnola19@gmail.com" at bounding box center [380, 157] width 208 height 27
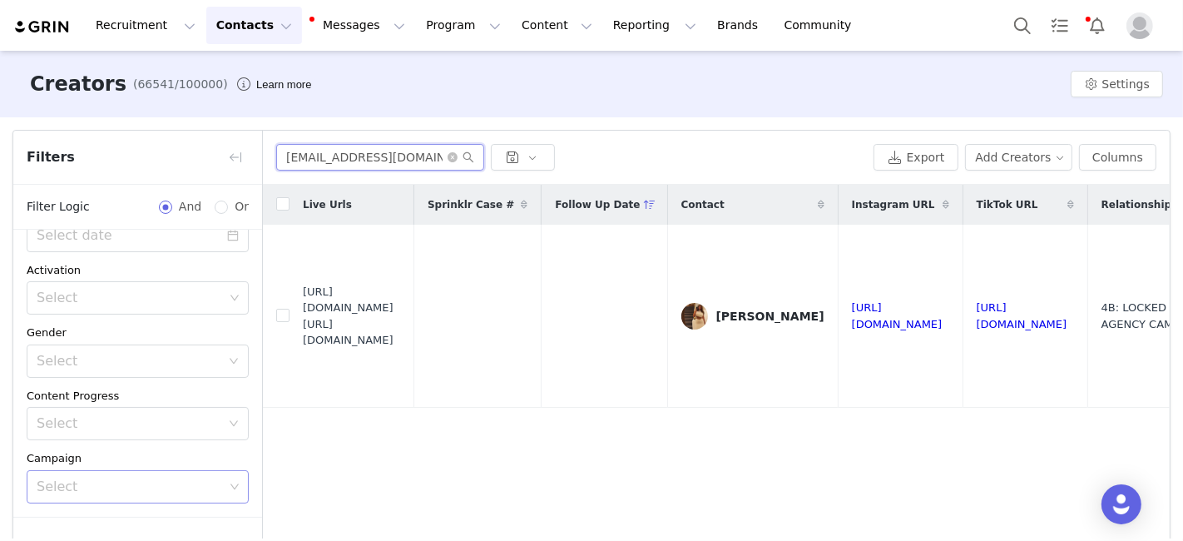
click at [279, 153] on input "giannaspagnola19@gmail.com" at bounding box center [380, 157] width 208 height 27
paste input "navyagopal2016"
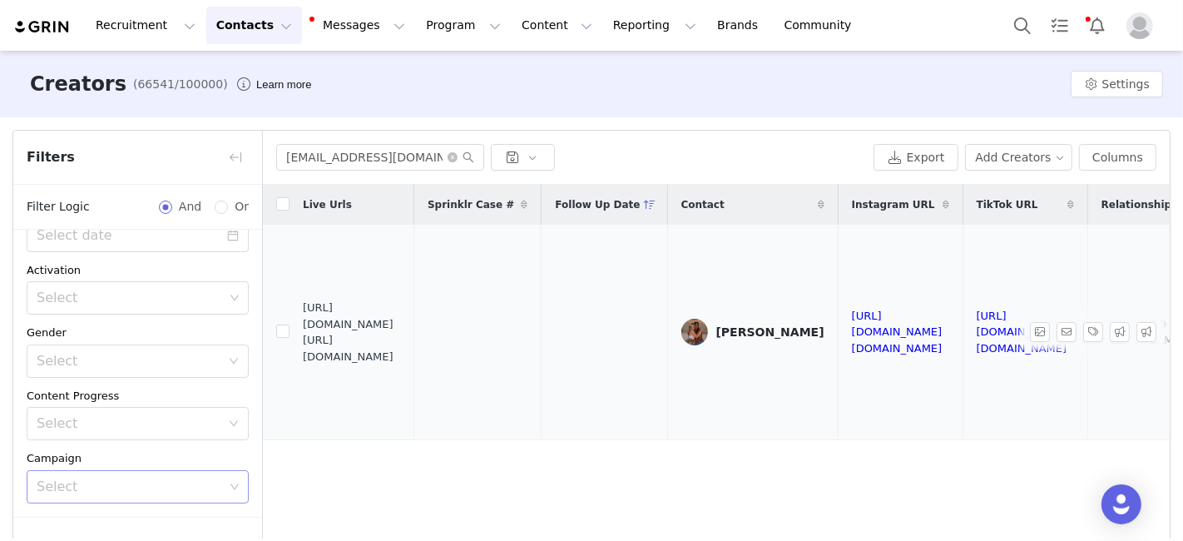
drag, startPoint x: 303, startPoint y: 322, endPoint x: 423, endPoint y: 352, distance: 124.3
click at [401, 352] on span "https://fashionnovadev.grin.live/a5707c64-0c38-4ebd-8198-4fd642136bea https://b…" at bounding box center [352, 331] width 98 height 65
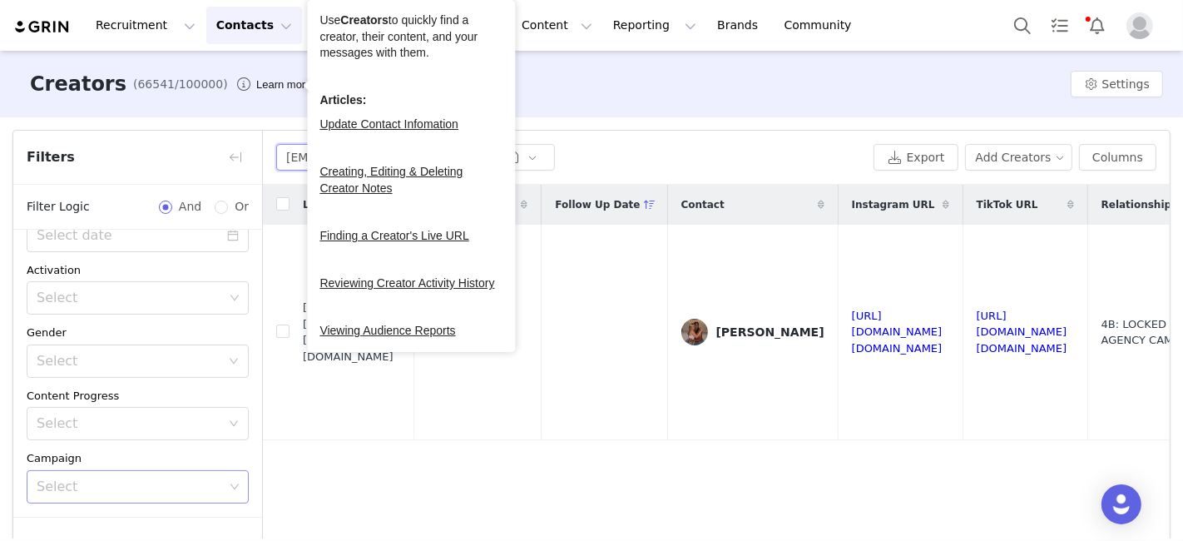
click at [297, 155] on input "navyagopal2016@gmail.com" at bounding box center [380, 157] width 208 height 27
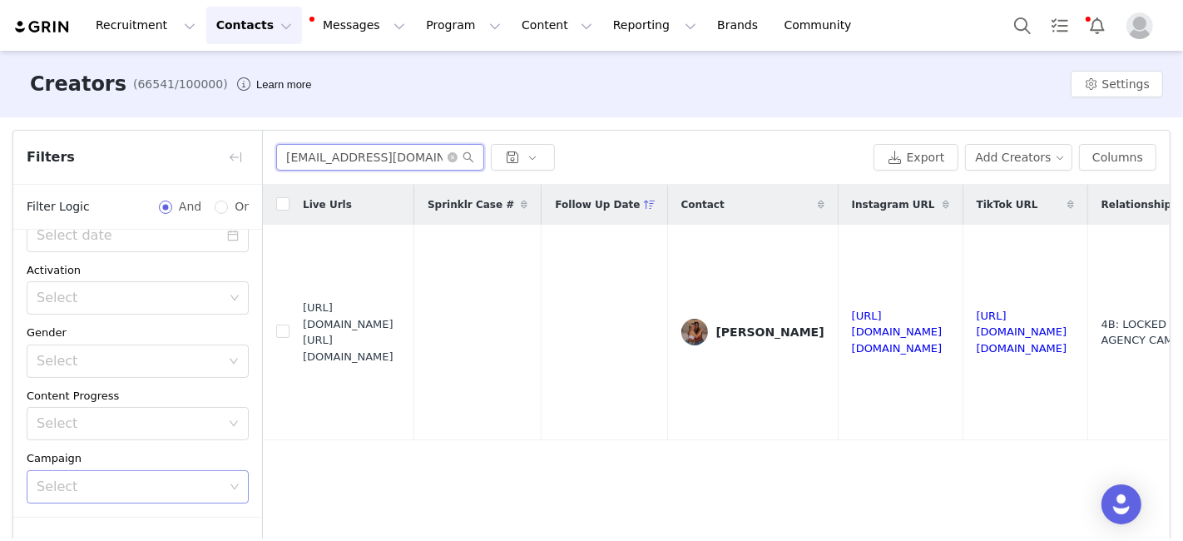
click at [297, 155] on input "navyagopal2016@gmail.com" at bounding box center [380, 157] width 208 height 27
paste input "bridgie.wells05"
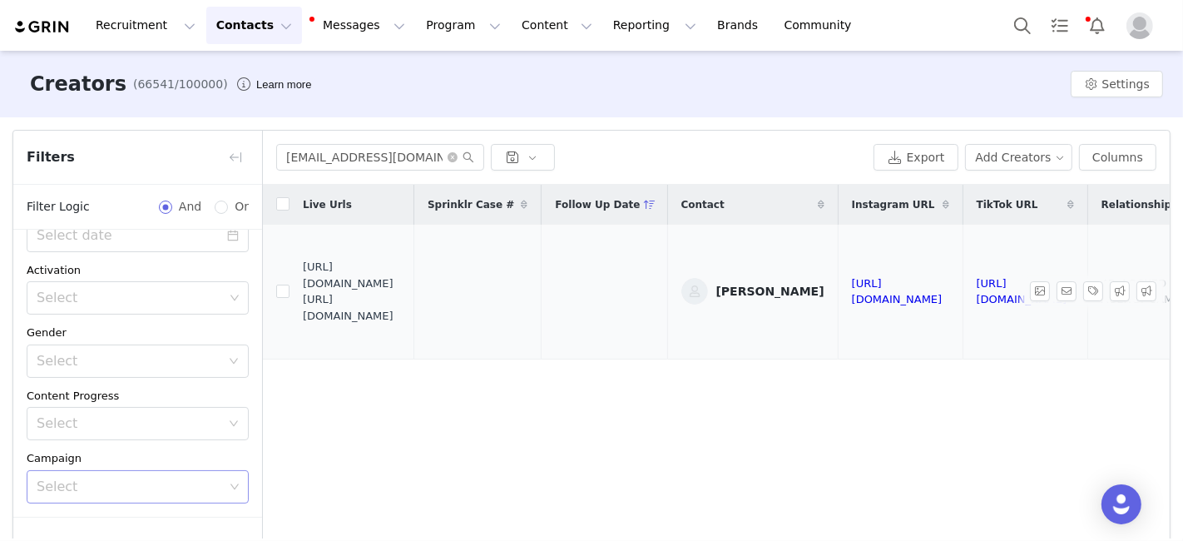
drag, startPoint x: 304, startPoint y: 294, endPoint x: 418, endPoint y: 309, distance: 115.8
click at [401, 309] on span "https://fashionnovadev.grin.live/b51d5c7d-73ed-4421-bfff-ffca854f6e86 https://b…" at bounding box center [352, 291] width 98 height 65
drag, startPoint x: 410, startPoint y: 327, endPoint x: 305, endPoint y: 294, distance: 109.7
click at [305, 294] on span "https://fashionnovadev.grin.live/b51d5c7d-73ed-4421-bfff-ffca854f6e86 https://b…" at bounding box center [352, 291] width 98 height 65
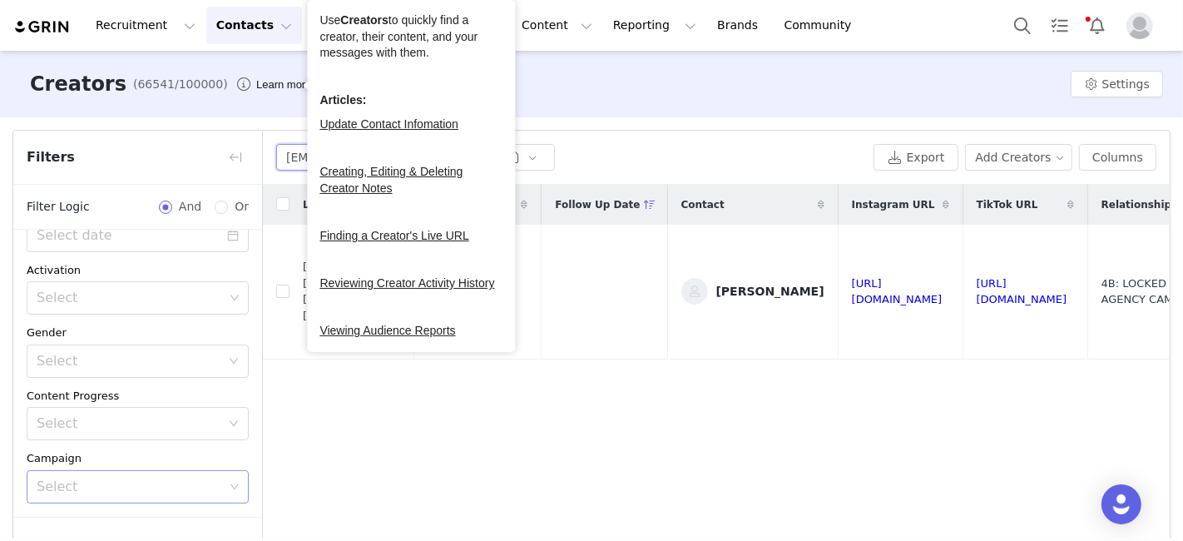
click at [297, 158] on input "bridgie.wells05@gmail.com" at bounding box center [380, 157] width 208 height 27
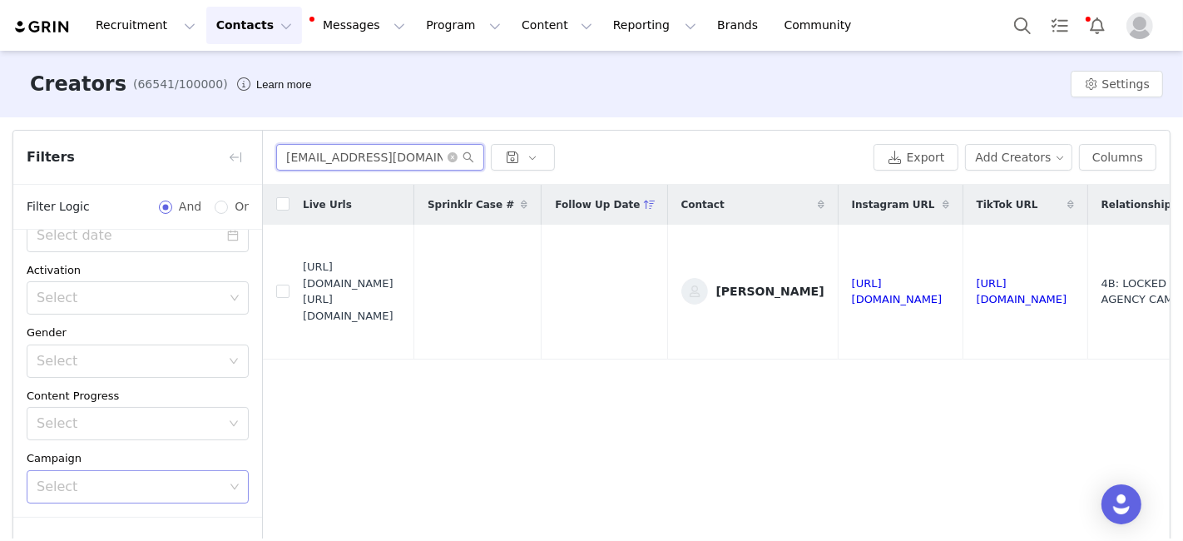
click at [297, 158] on input "bridgie.wells05@gmail.com" at bounding box center [380, 157] width 208 height 27
paste input "jjessicaandrews"
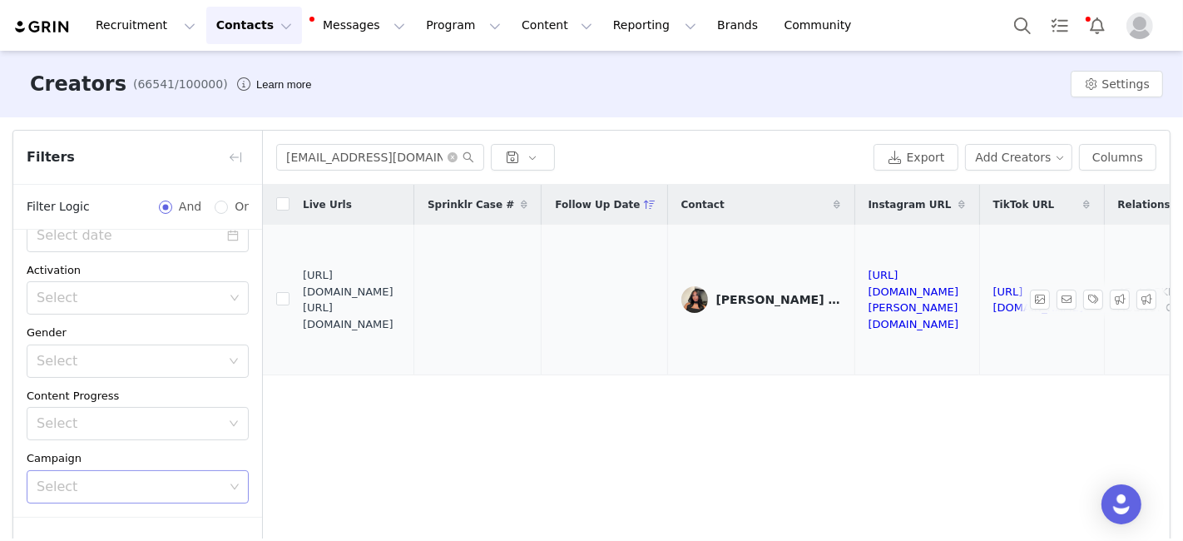
drag, startPoint x: 304, startPoint y: 298, endPoint x: 416, endPoint y: 331, distance: 116.3
click at [401, 331] on span "https://fashionnovadev.grin.live/35a488eb-1d93-4562-83b9-1c0b7e2c51f3 https://b…" at bounding box center [352, 299] width 98 height 65
click at [324, 151] on input "jjessicaandrews@gmail.com" at bounding box center [380, 157] width 208 height 27
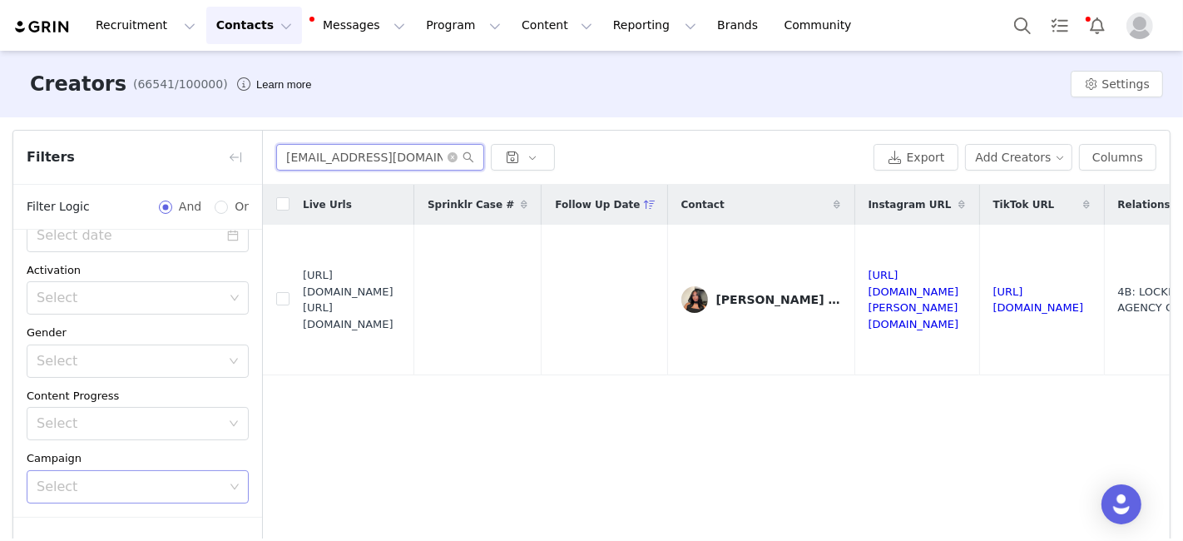
paste input "laurenfetta01"
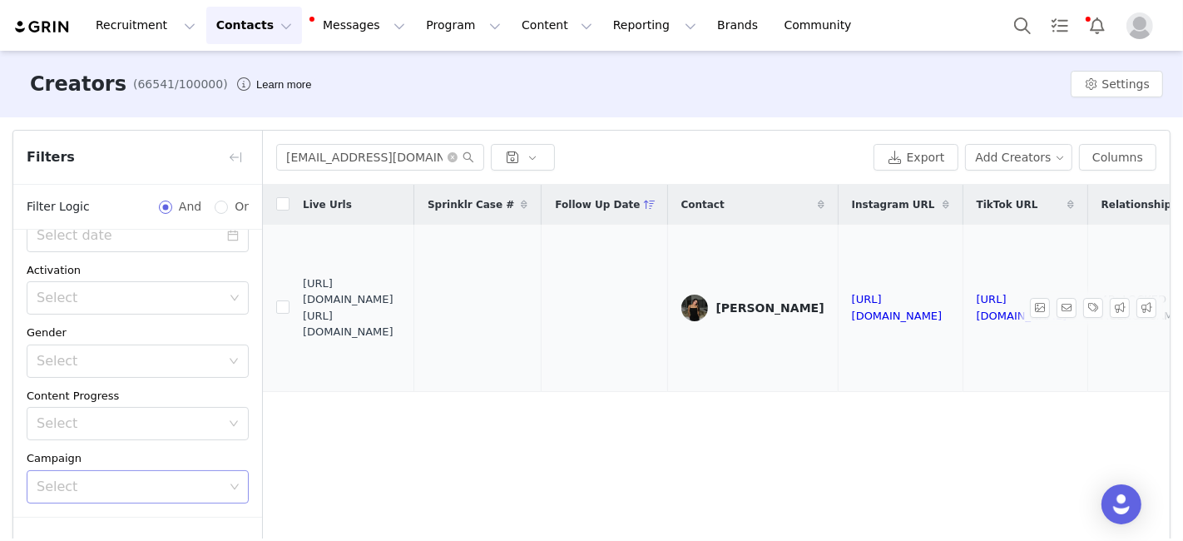
drag, startPoint x: 303, startPoint y: 299, endPoint x: 438, endPoint y: 332, distance: 138.8
click at [401, 332] on span "https://fashionnovadev.grin.live/2aa21902-6324-47b2-b6c4-5a9d834c3ca0 https://b…" at bounding box center [352, 307] width 98 height 65
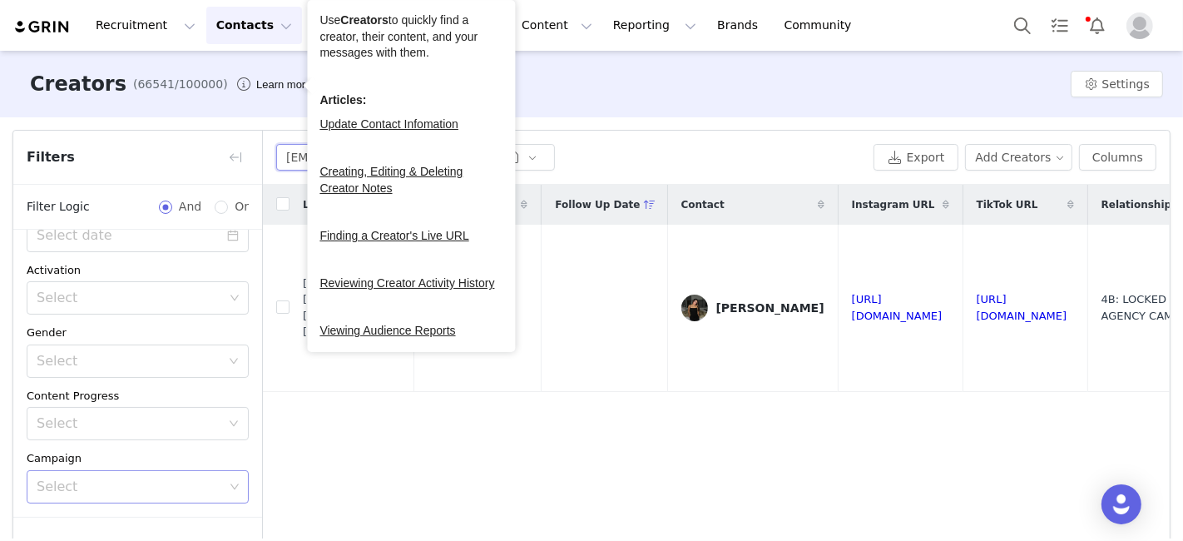
click at [294, 168] on input "laurenfetta01@gmail.com" at bounding box center [380, 157] width 208 height 27
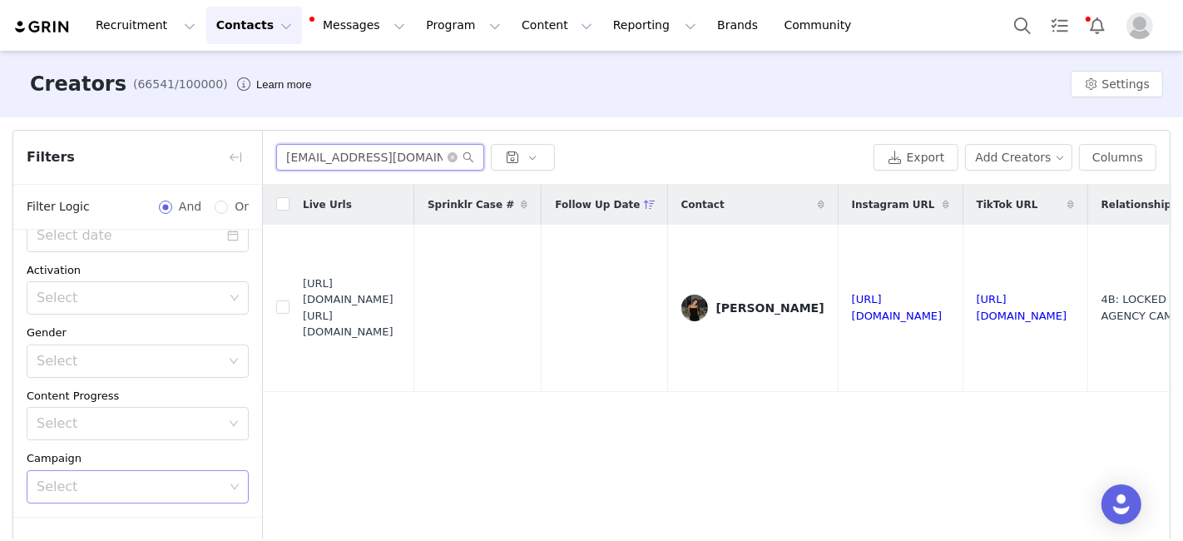
click at [294, 168] on input "laurenfetta01@gmail.com" at bounding box center [380, 157] width 208 height 27
paste input "elysehenry22"
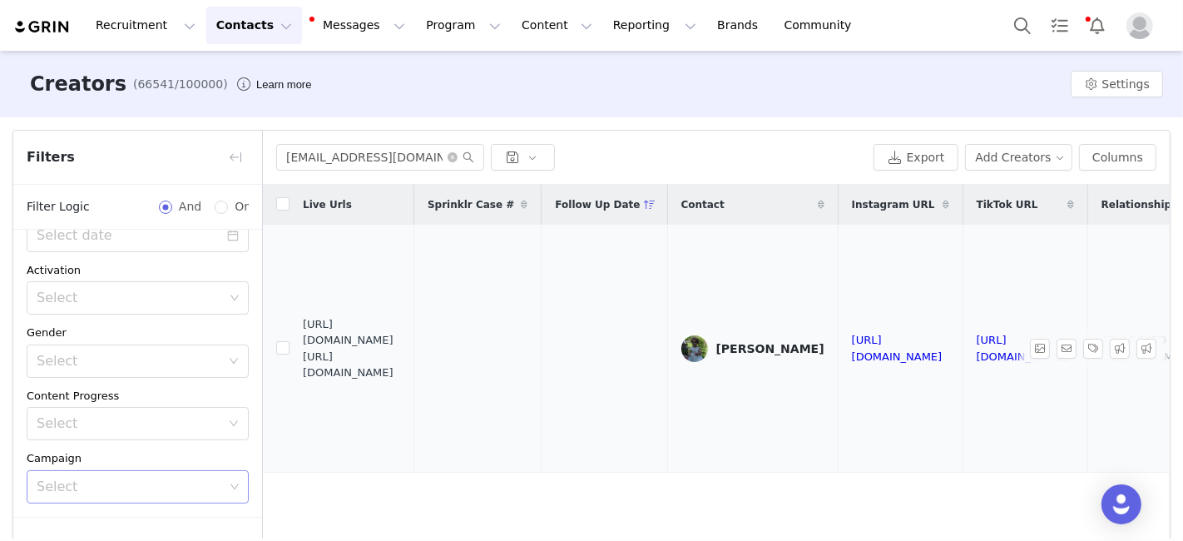
drag, startPoint x: 302, startPoint y: 338, endPoint x: 423, endPoint y: 366, distance: 124.7
click at [401, 366] on span "https://fashionnovadev.grin.live/9cc67001-1650-4548-a31e-ab0ea42562a9 https://b…" at bounding box center [352, 348] width 98 height 65
click at [300, 158] on input "elysehenry22@gmail.com" at bounding box center [380, 157] width 208 height 27
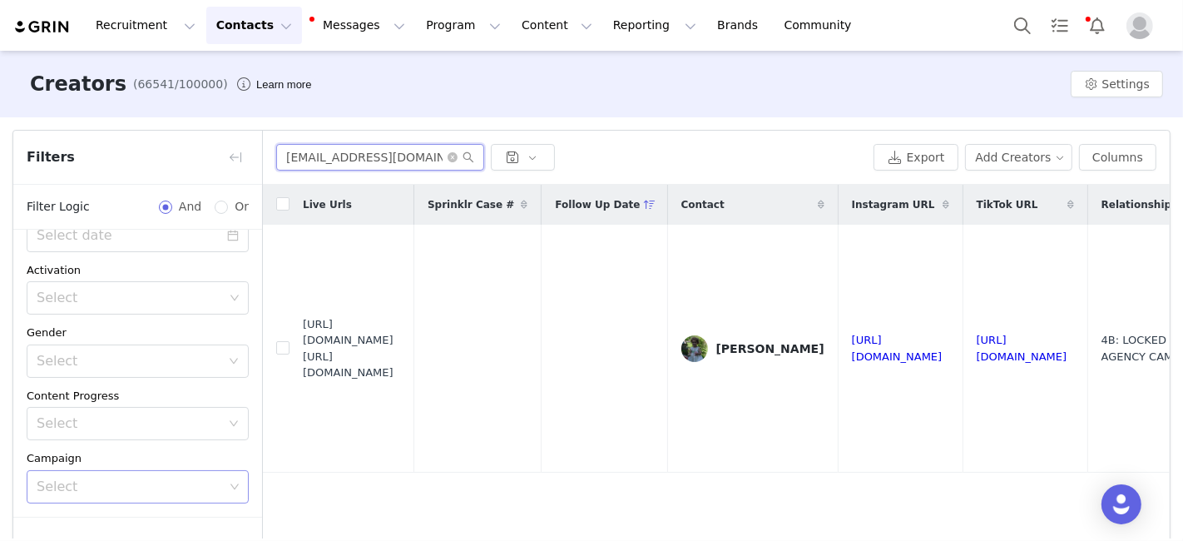
paste input "caseytyer0"
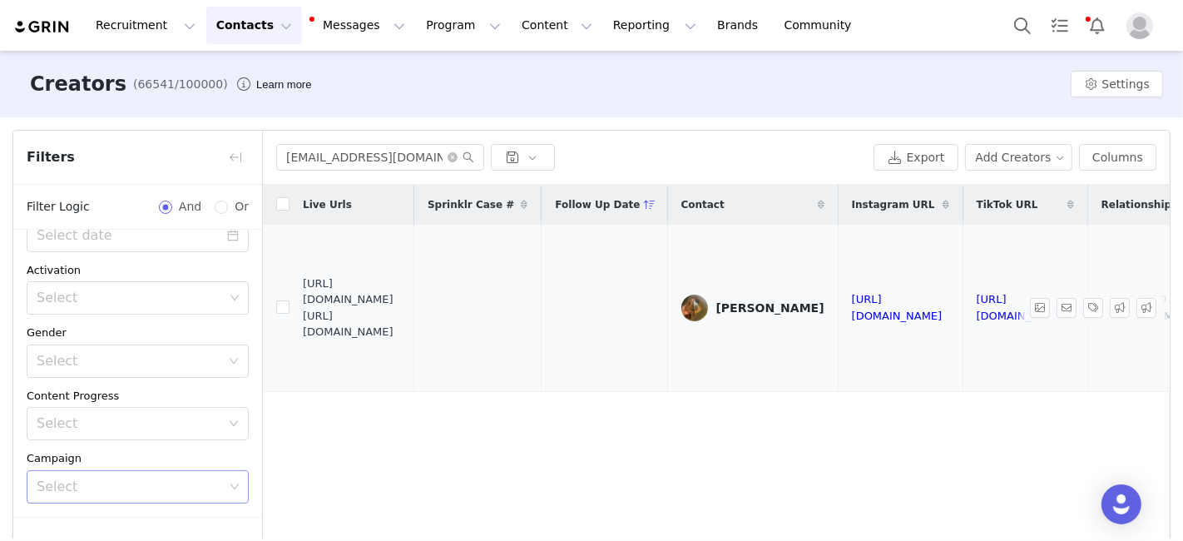
drag, startPoint x: 305, startPoint y: 297, endPoint x: 428, endPoint y: 327, distance: 125.9
click at [401, 327] on span "https://fashionnovadev.grin.live/b3cb5dd2-d374-4eb0-9b5d-282591b60fb6 https://b…" at bounding box center [352, 307] width 98 height 65
click at [319, 156] on input "caseytyer0@gmail.com" at bounding box center [380, 157] width 208 height 27
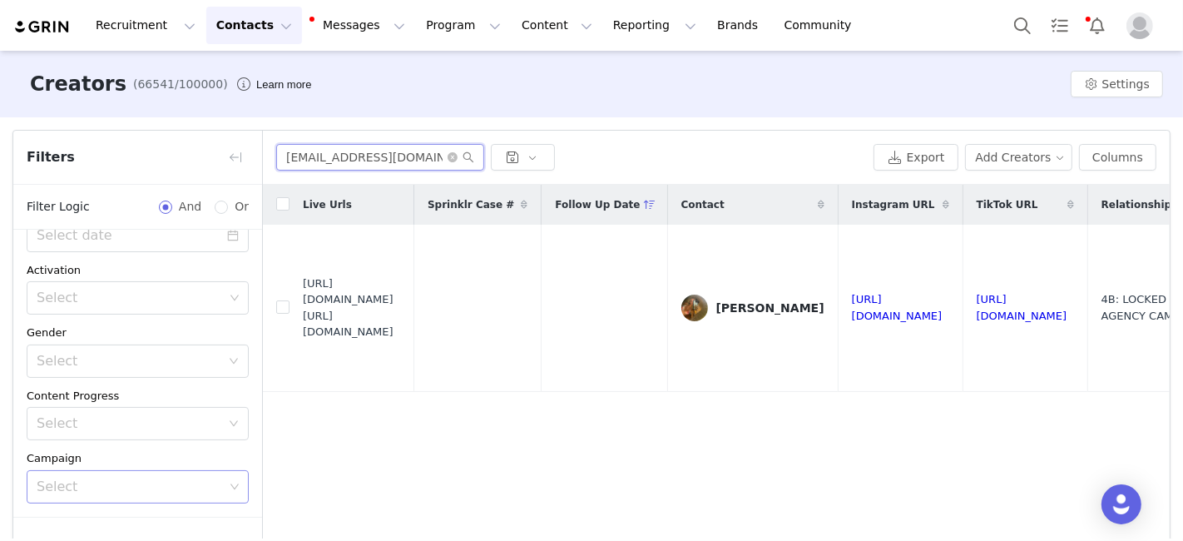
paste input "gilmartin.peyton@charterschool.org"
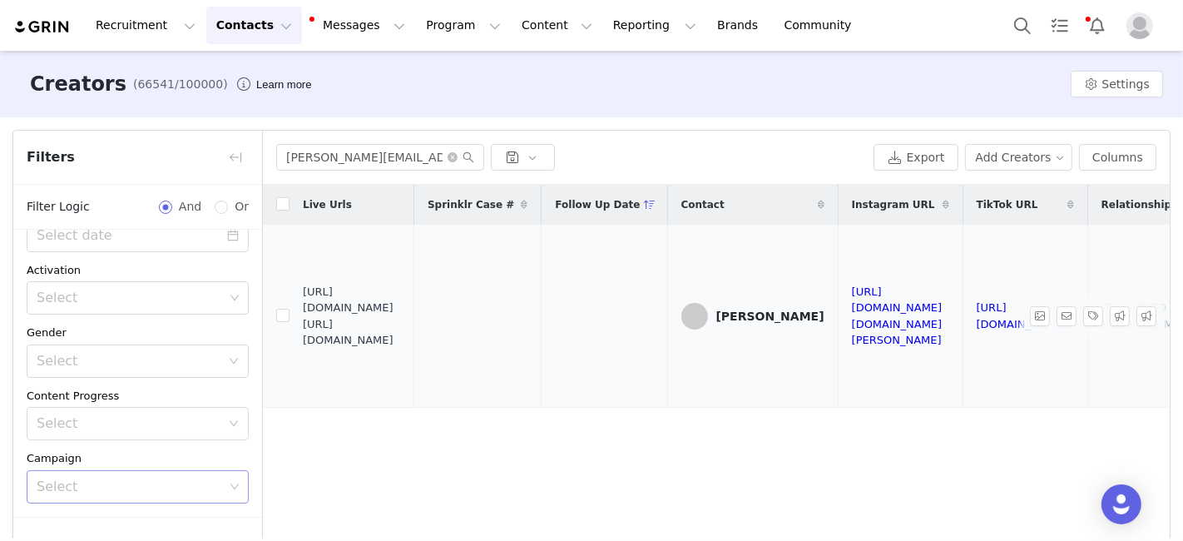
drag, startPoint x: 304, startPoint y: 317, endPoint x: 423, endPoint y: 345, distance: 121.5
click at [401, 345] on span "https://fashionnovadev.grin.live/dce69e73-eea4-46e0-a00a-a3ec653edae4 https://b…" at bounding box center [352, 316] width 98 height 65
click at [299, 158] on input "gilmartin.peyton@charterschool.org" at bounding box center [380, 157] width 208 height 27
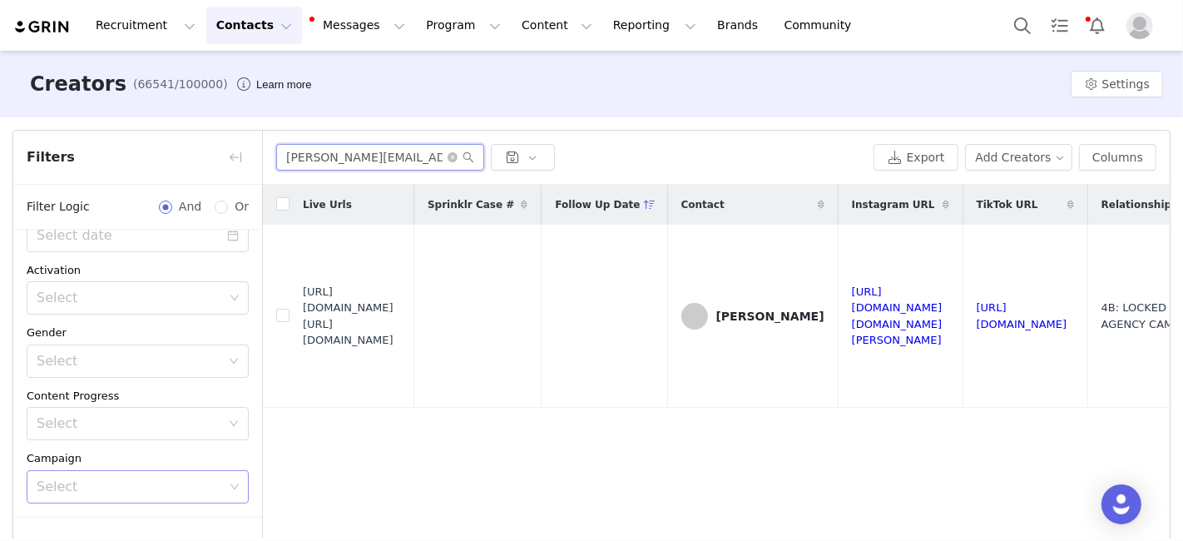
paste input "abster551@icloud.com"
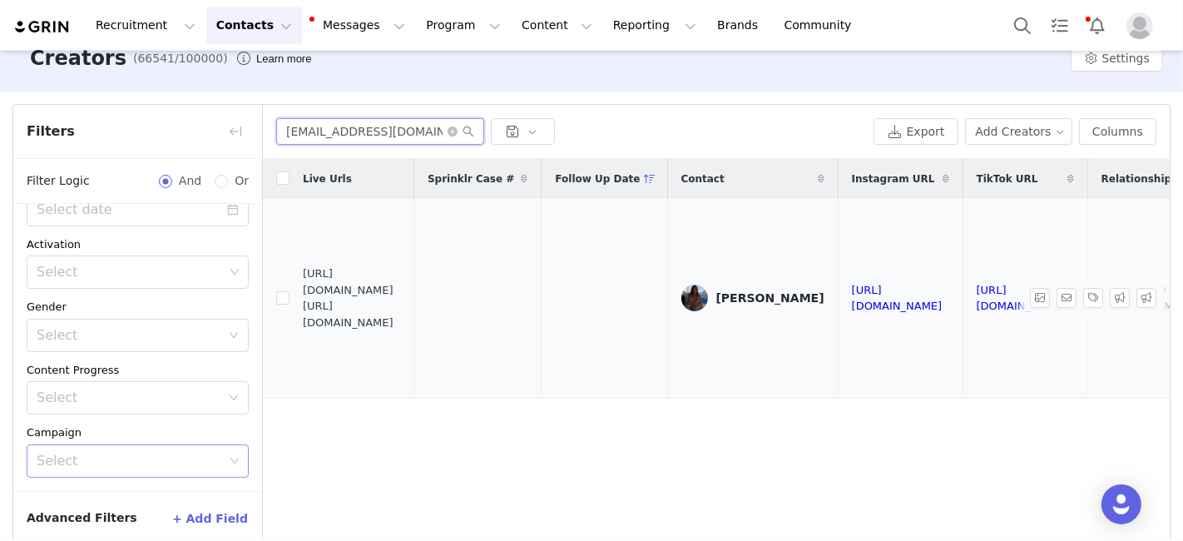
scroll to position [30, 0]
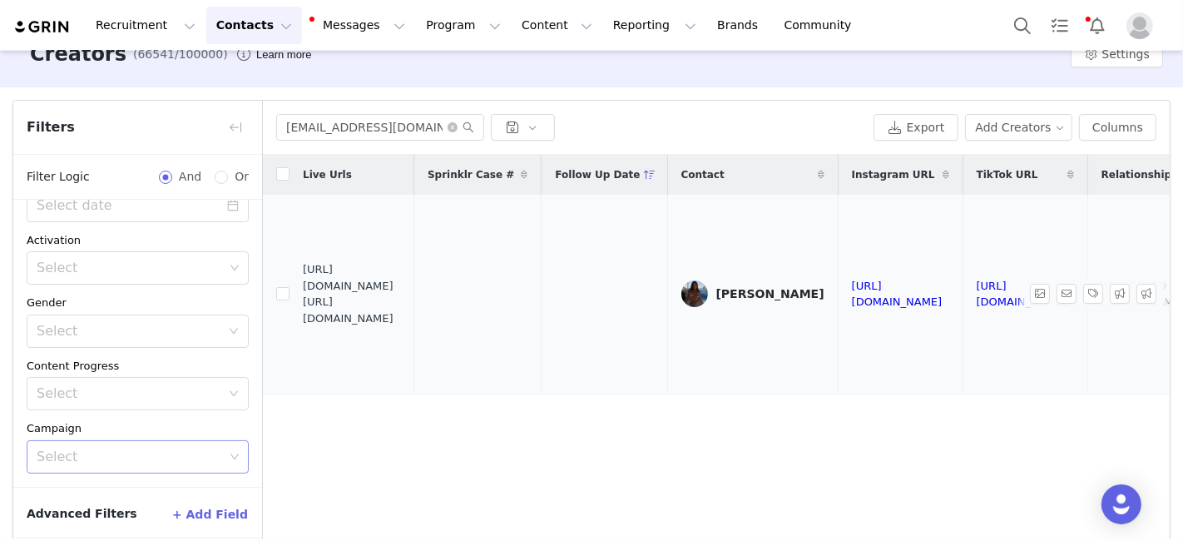
drag, startPoint x: 305, startPoint y: 284, endPoint x: 428, endPoint y: 309, distance: 124.6
click at [401, 309] on span "https://fashionnovadev.grin.live/8477f3c2-ca32-4c52-a3ee-fae0d0f06424 https://b…" at bounding box center [352, 293] width 98 height 65
drag, startPoint x: 413, startPoint y: 318, endPoint x: 297, endPoint y: 286, distance: 119.9
click at [297, 286] on td "https://fashionnovadev.grin.live/8477f3c2-ca32-4c52-a3ee-fae0d0f06424 https://b…" at bounding box center [351, 294] width 125 height 199
click at [301, 288] on td "https://fashionnovadev.grin.live/8477f3c2-ca32-4c52-a3ee-fae0d0f06424 https://b…" at bounding box center [351, 294] width 125 height 199
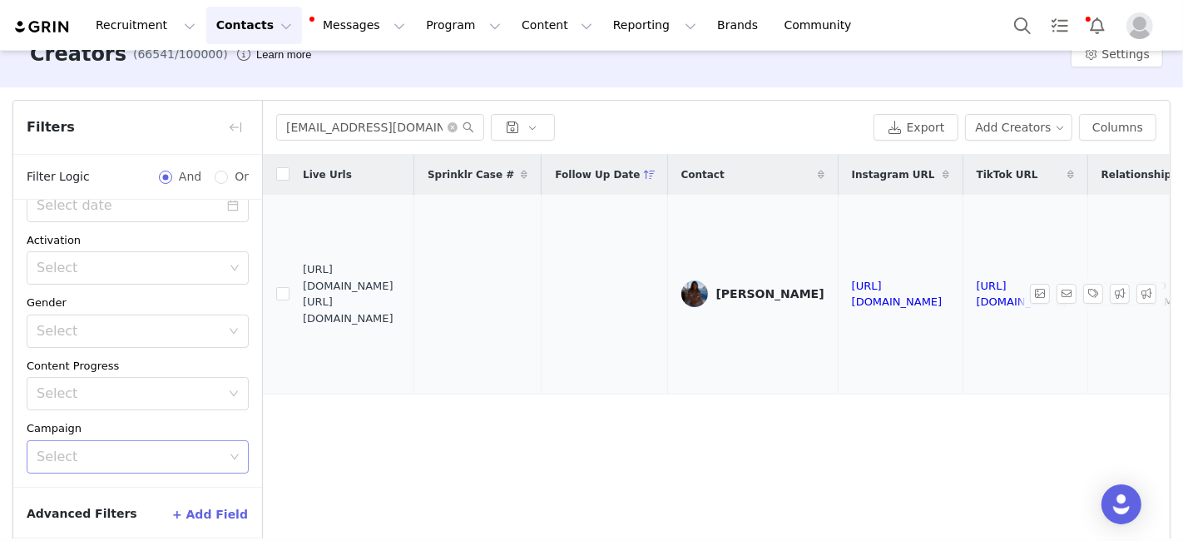
drag, startPoint x: 303, startPoint y: 284, endPoint x: 411, endPoint y: 314, distance: 112.2
click at [401, 314] on span "https://fashionnovadev.grin.live/8477f3c2-ca32-4c52-a3ee-fae0d0f06424 https://b…" at bounding box center [352, 293] width 98 height 65
click at [307, 133] on input "gabster551@icloud.com" at bounding box center [380, 127] width 208 height 27
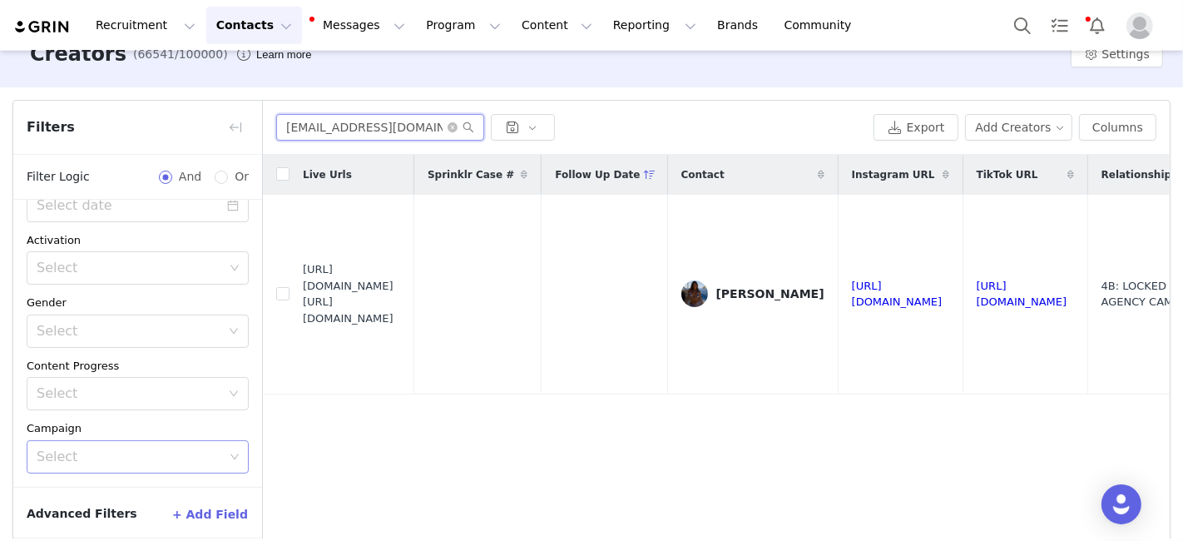
paste input "loscourtney@gmail"
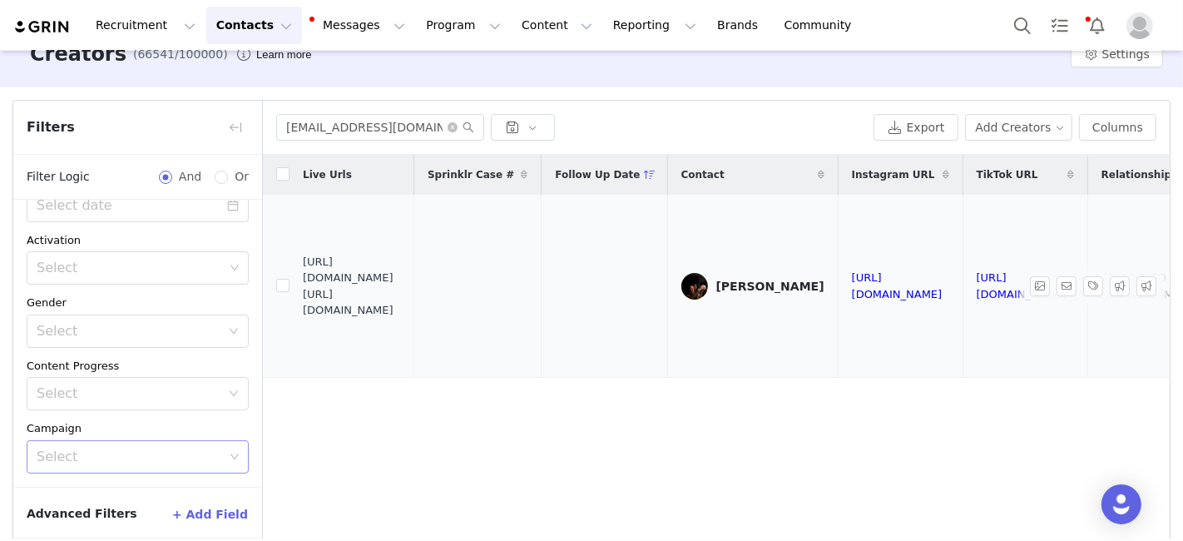
drag, startPoint x: 304, startPoint y: 286, endPoint x: 404, endPoint y: 309, distance: 102.5
click at [401, 314] on span "https://fashionnovadev.grin.live/85afa2c8-af23-4633-a01e-95dcb3a25dfc https://b…" at bounding box center [352, 286] width 98 height 65
click at [331, 130] on input "galoscourtney@gmail.com" at bounding box center [380, 127] width 208 height 27
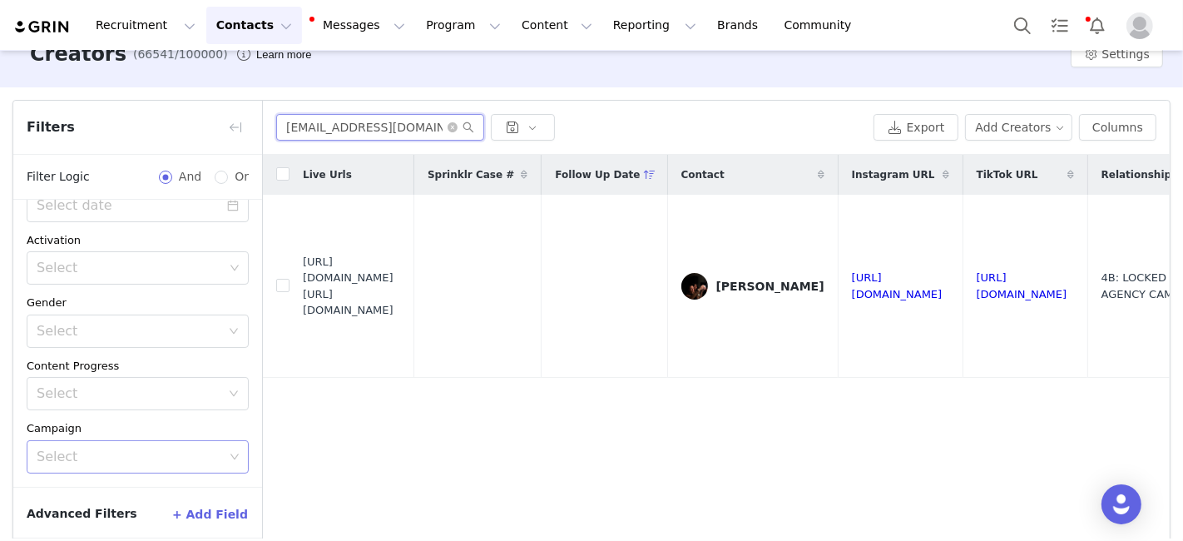
paste input "esmondsophia"
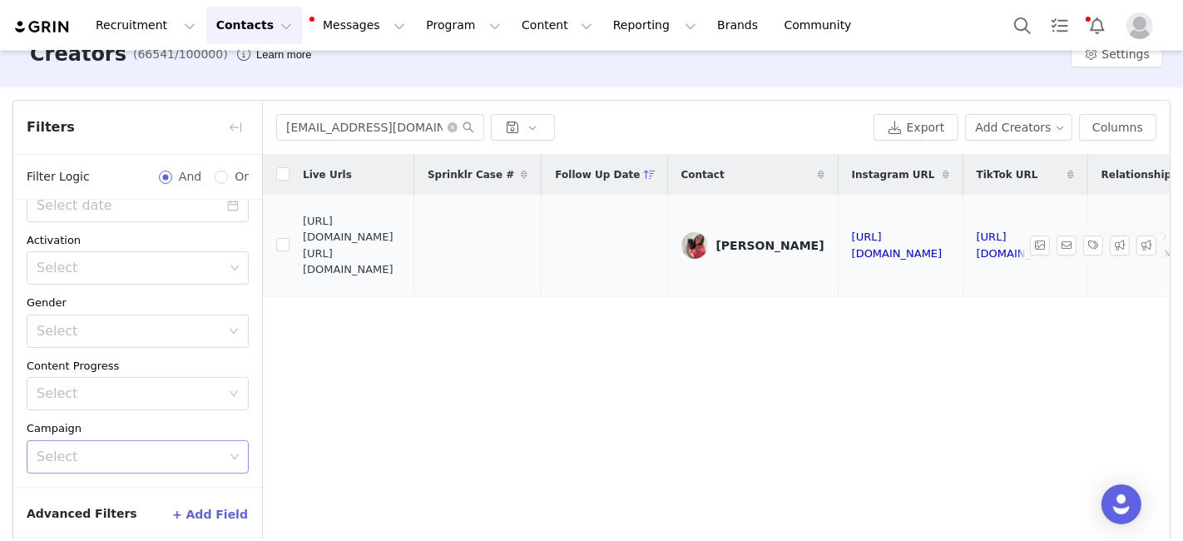
click at [309, 244] on td "https://fashionnovadev.grin.live/201b72c5-4953-4ce4-ae6c-d1b2baea7703 https://b…" at bounding box center [351, 245] width 125 height 101
click at [309, 244] on span "https://fashionnovadev.grin.live/201b72c5-4953-4ce4-ae6c-d1b2baea7703 https://b…" at bounding box center [352, 245] width 98 height 65
drag, startPoint x: 304, startPoint y: 245, endPoint x: 416, endPoint y: 275, distance: 115.4
click at [401, 275] on span "https://fashionnovadev.grin.live/201b72c5-4953-4ce4-ae6c-d1b2baea7703 https://b…" at bounding box center [352, 245] width 98 height 65
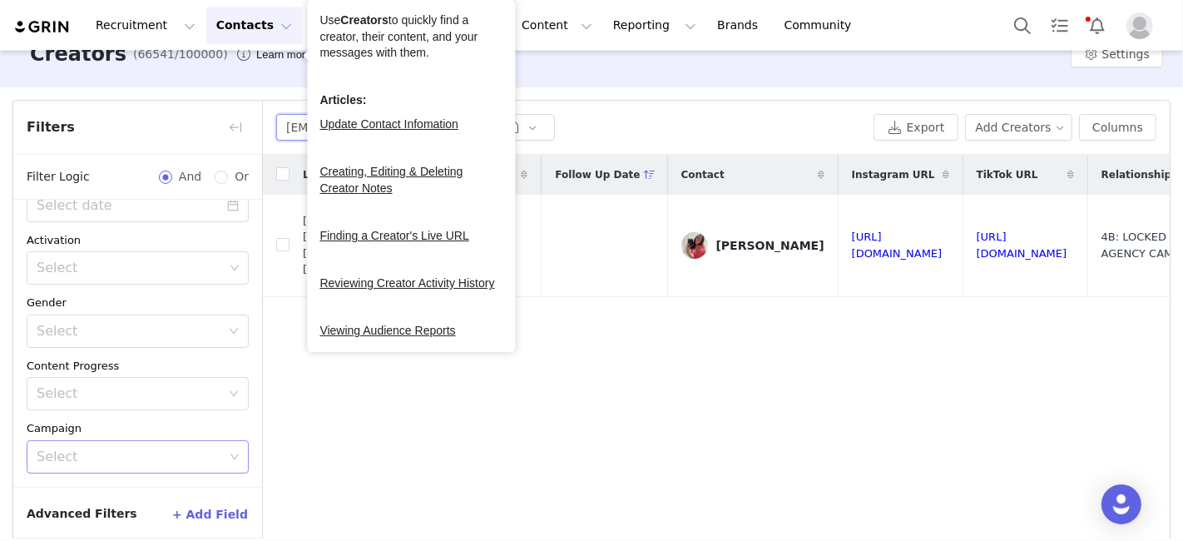
click at [294, 130] on input "esmondsophia@gmail.com" at bounding box center [380, 127] width 208 height 27
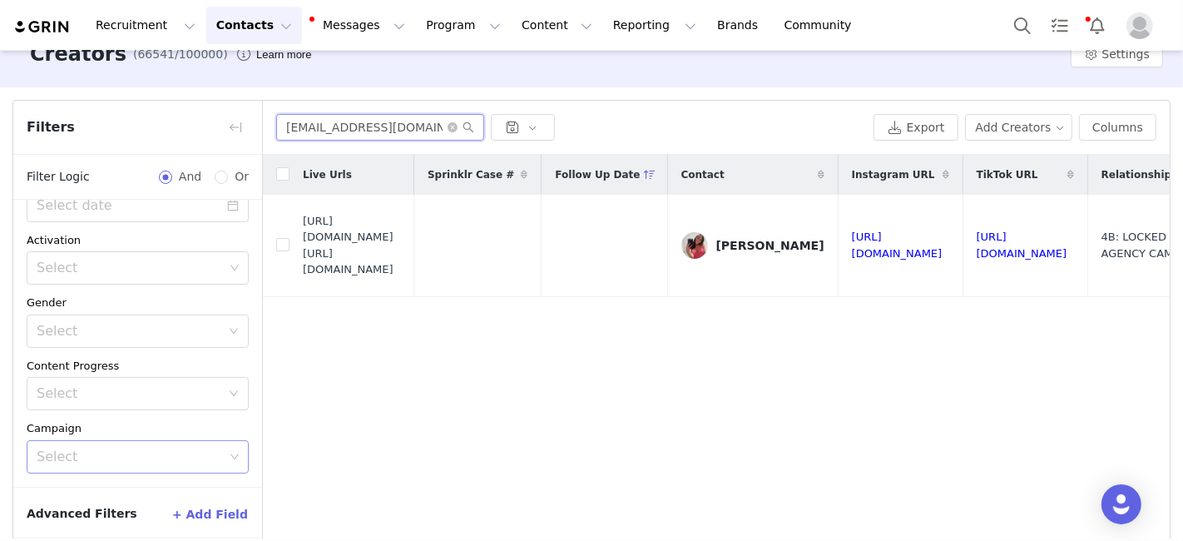
click at [294, 130] on input "esmondsophia@gmail.com" at bounding box center [380, 127] width 208 height 27
click at [294, 129] on input "esmondsophia@gmail.com" at bounding box center [380, 127] width 208 height 27
paste input "mayakatrose55"
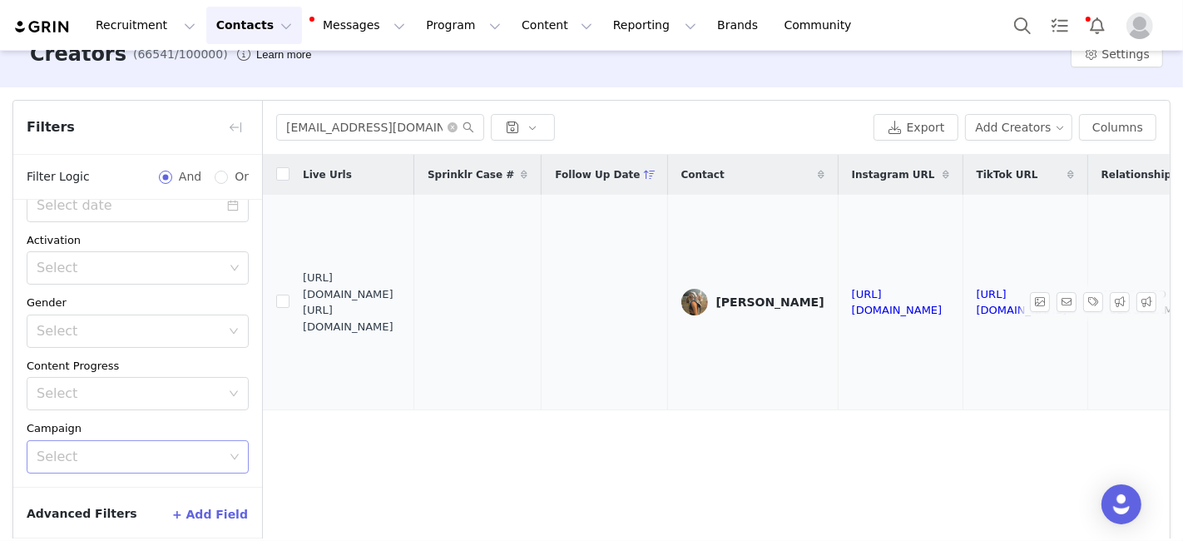
drag, startPoint x: 305, startPoint y: 296, endPoint x: 406, endPoint y: 319, distance: 103.3
click at [401, 325] on span "https://fashionnovadev.grin.live/676b86cb-caa5-494b-a5f5-12990ac783b5 https://b…" at bounding box center [352, 301] width 98 height 65
click at [300, 134] on input "mayakatrose55@gmail.com" at bounding box center [380, 127] width 208 height 27
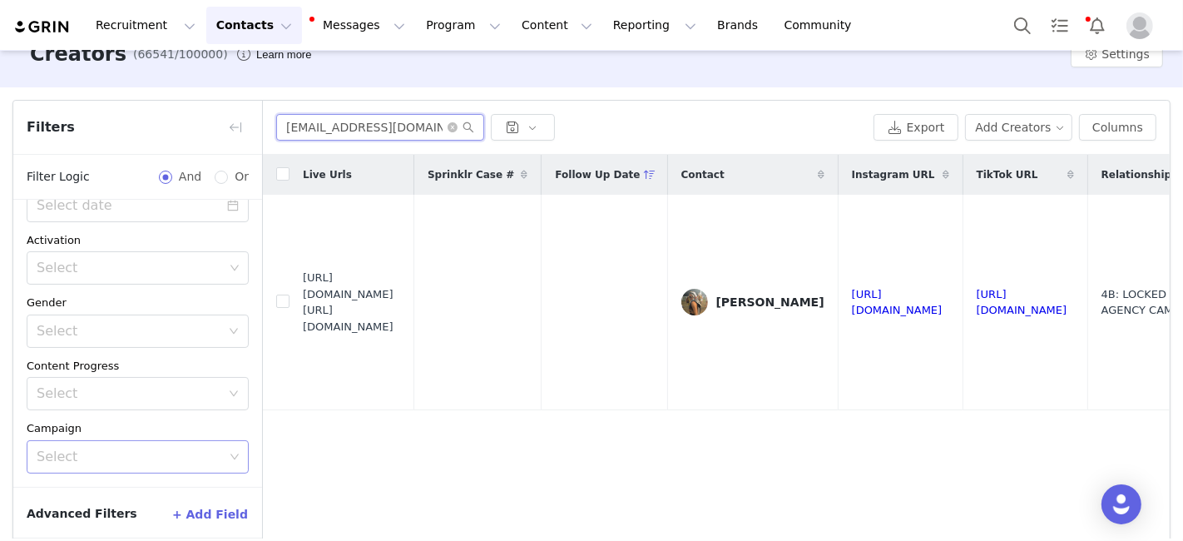
paste input "brookecollabs1"
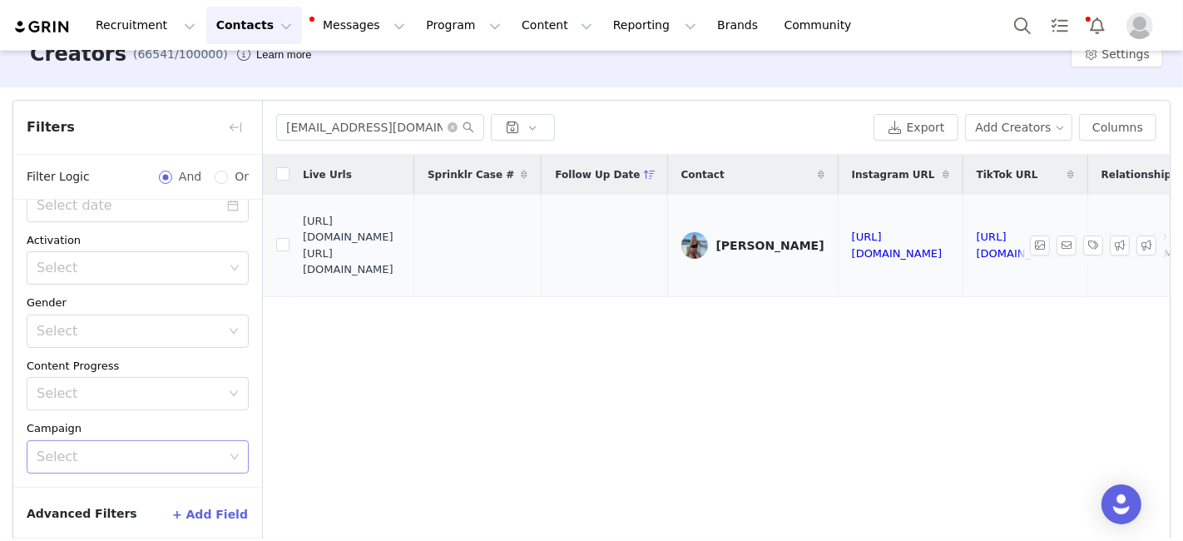
drag, startPoint x: 304, startPoint y: 246, endPoint x: 411, endPoint y: 274, distance: 111.0
click at [401, 274] on span "https://fashionnovadev.grin.live/c6b00e3d-702e-47e7-92ee-817cb4fa047a https://b…" at bounding box center [352, 245] width 98 height 65
click at [304, 129] on input "brookecollabs1@gmail.com" at bounding box center [380, 127] width 208 height 27
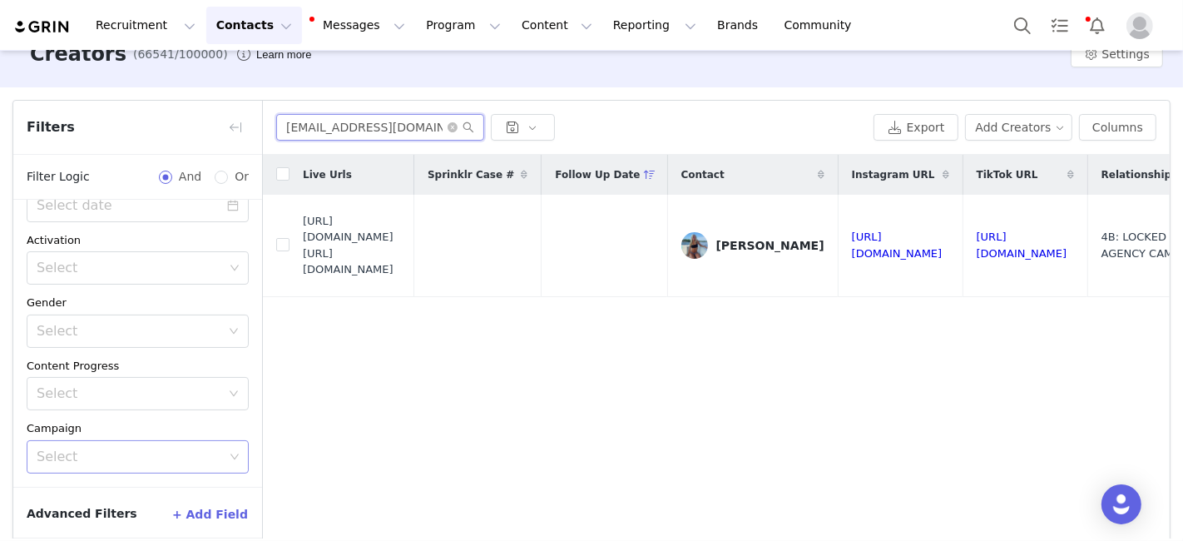
paste input "itskyleigh@icloud"
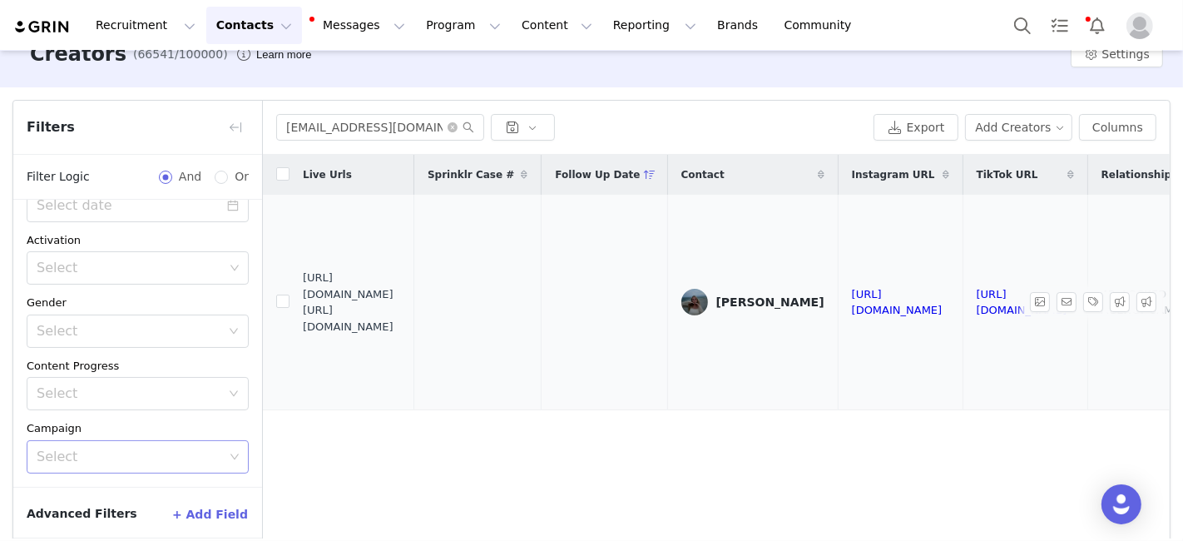
drag, startPoint x: 302, startPoint y: 290, endPoint x: 388, endPoint y: 312, distance: 89.2
click at [388, 312] on span "https://fashionnovadev.grin.live/4bc4379f-d5c4-41fe-b242-1ef9e24aeefa https://b…" at bounding box center [352, 301] width 98 height 65
click at [389, 312] on span "https://fashionnovadev.grin.live/4bc4379f-d5c4-41fe-b242-1ef9e24aeefa https://b…" at bounding box center [352, 301] width 98 height 65
drag, startPoint x: 303, startPoint y: 291, endPoint x: 418, endPoint y: 324, distance: 119.5
click at [401, 324] on span "https://fashionnovadev.grin.live/4bc4379f-d5c4-41fe-b242-1ef9e24aeefa https://b…" at bounding box center [352, 301] width 98 height 65
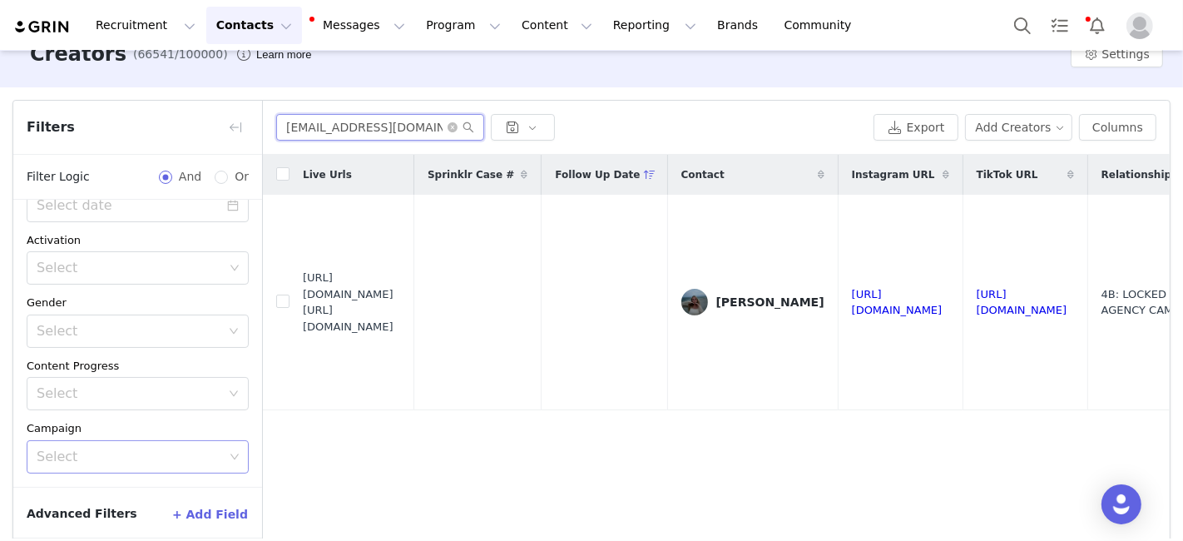
click at [294, 122] on input "itskyleigh@icloud.com" at bounding box center [380, 127] width 208 height 27
paste input "airalon05@gmail"
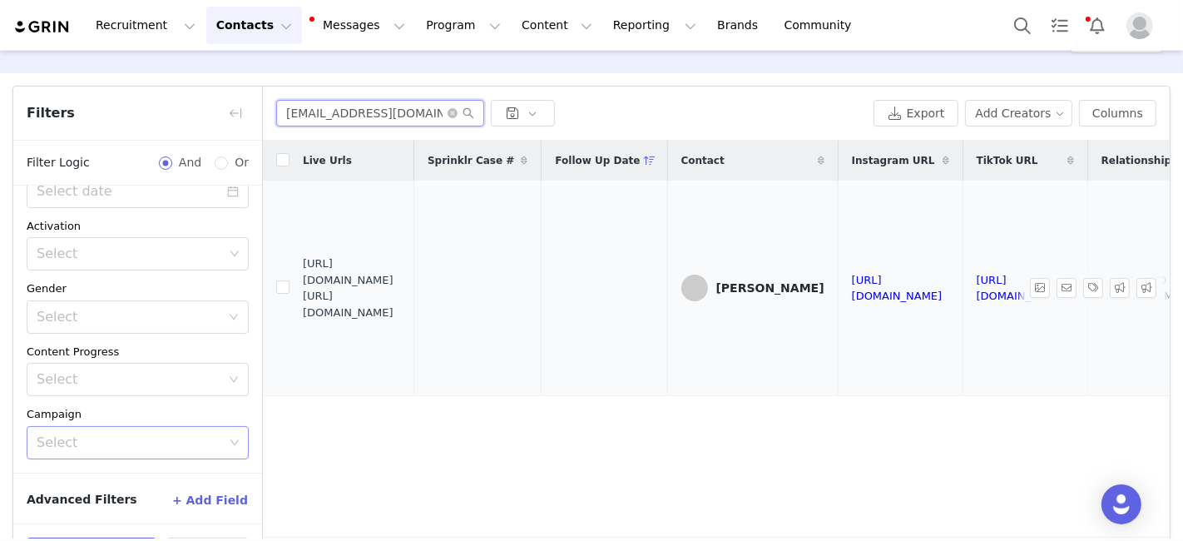
scroll to position [44, 0]
drag, startPoint x: 303, startPoint y: 270, endPoint x: 428, endPoint y: 303, distance: 129.7
click at [401, 303] on span "https://fashionnovadev.grin.live/87af2f50-355a-4865-b14c-ca190ba2c467 https://b…" at bounding box center [352, 287] width 98 height 65
click at [303, 117] on input "airalon05@gmail.com" at bounding box center [380, 113] width 208 height 27
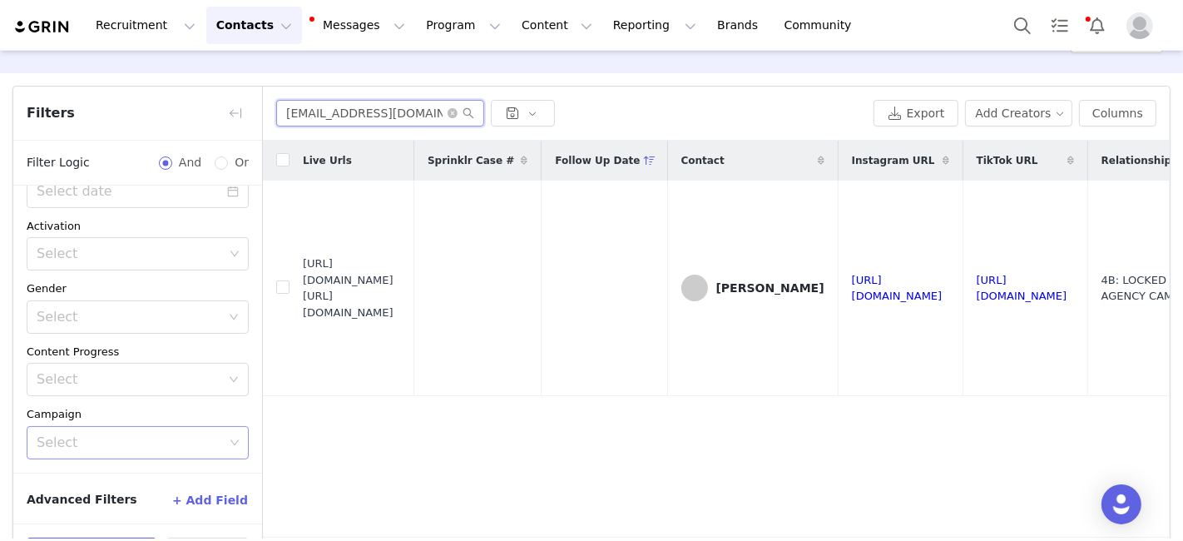
click at [303, 117] on input "airalon05@gmail.com" at bounding box center [380, 113] width 208 height 27
paste input "lexaem7"
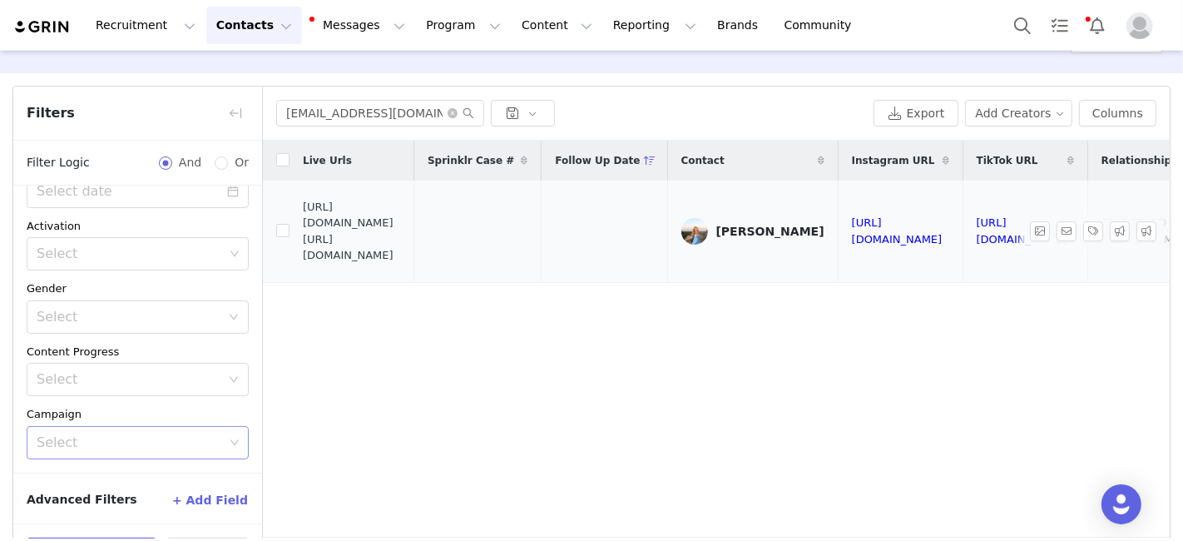
drag, startPoint x: 302, startPoint y: 229, endPoint x: 421, endPoint y: 248, distance: 120.5
click at [401, 248] on span "https://fashionnovadev.grin.live/32405d6a-4e5c-4ec5-998f-a23f5435c086 https://b…" at bounding box center [352, 231] width 98 height 65
drag, startPoint x: 302, startPoint y: 229, endPoint x: 412, endPoint y: 250, distance: 111.7
click at [401, 250] on span "https://fashionnovadev.grin.live/32405d6a-4e5c-4ec5-998f-a23f5435c086 https://b…" at bounding box center [352, 231] width 98 height 65
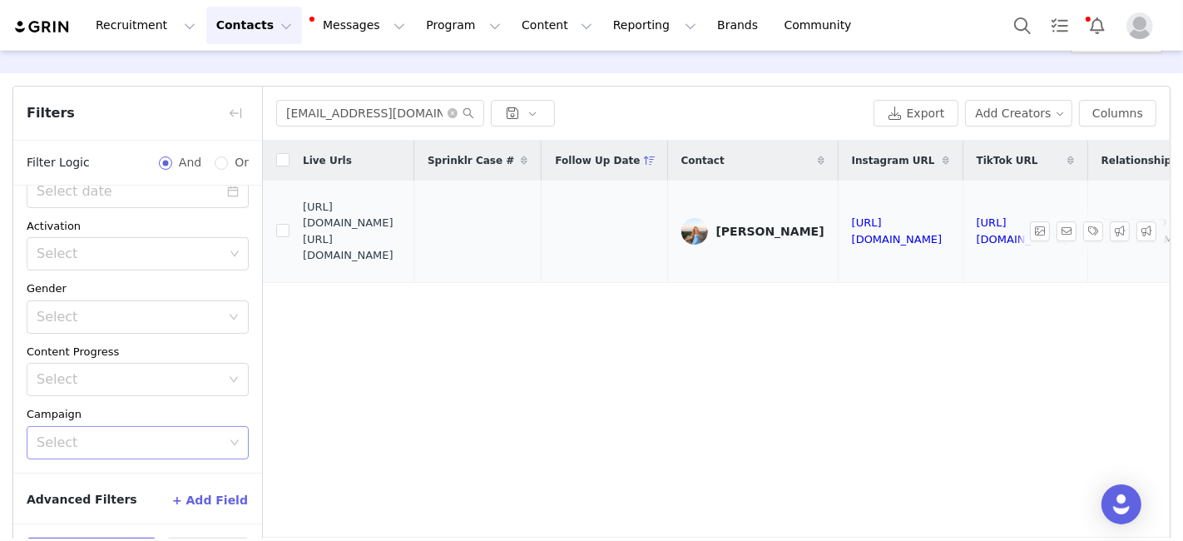
click at [401, 250] on span "https://fashionnovadev.grin.live/32405d6a-4e5c-4ec5-998f-a23f5435c086 https://b…" at bounding box center [352, 231] width 98 height 65
drag, startPoint x: 412, startPoint y: 258, endPoint x: 303, endPoint y: 232, distance: 112.0
click at [303, 232] on span "https://fashionnovadev.grin.live/32405d6a-4e5c-4ec5-998f-a23f5435c086 https://b…" at bounding box center [352, 231] width 98 height 65
click at [301, 113] on input "alexaem7@gmail.com" at bounding box center [380, 113] width 208 height 27
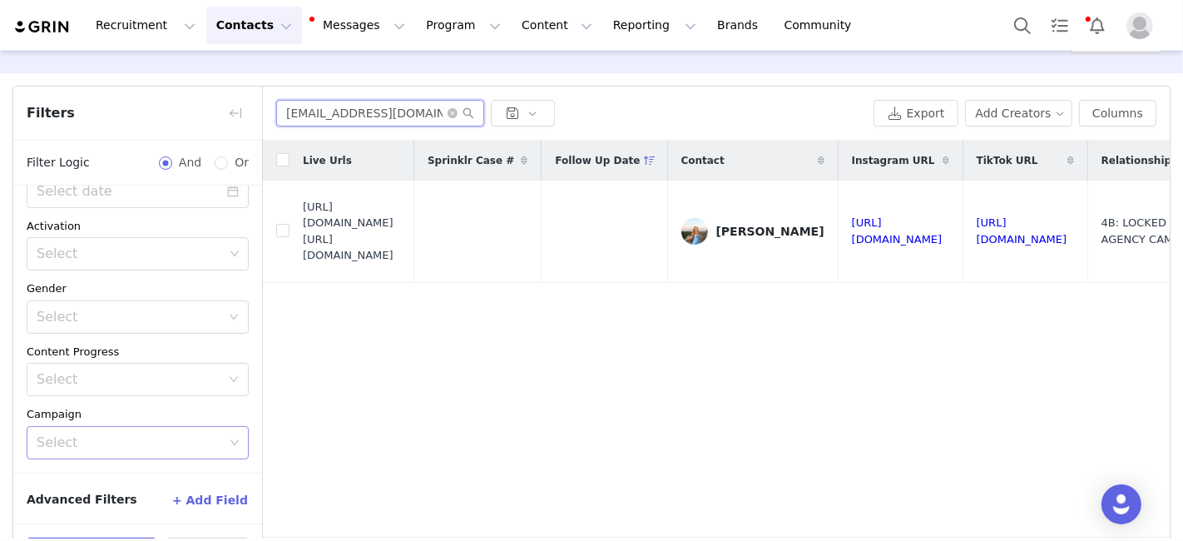
click at [301, 113] on input "alexaem7@gmail.com" at bounding box center [380, 113] width 208 height 27
paste input "rebeccayona6"
drag, startPoint x: 303, startPoint y: 227, endPoint x: 420, endPoint y: 260, distance: 121.7
click at [401, 260] on span "https://fashionnovadev.grin.live/9e8efa90-f453-4c2d-abc1-8c99bc252137 https://b…" at bounding box center [352, 231] width 98 height 65
click at [317, 116] on input "rebeccayona6@gmail.com" at bounding box center [380, 113] width 208 height 27
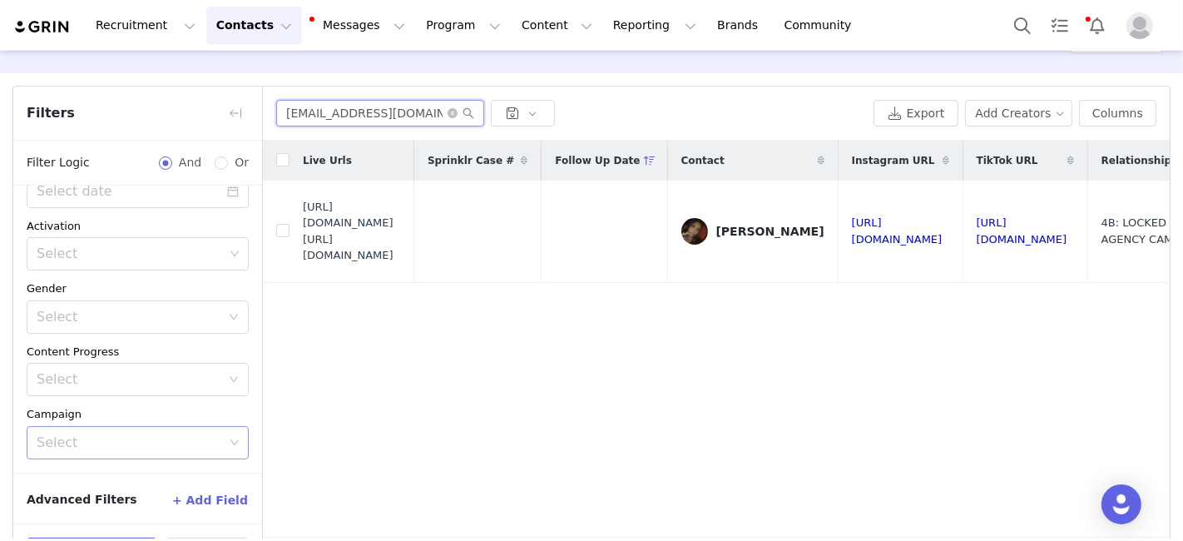
click at [317, 116] on input "rebeccayona6@gmail.com" at bounding box center [380, 113] width 208 height 27
paste input "lilyrodenbo"
drag, startPoint x: 304, startPoint y: 233, endPoint x: 413, endPoint y: 257, distance: 110.8
click at [401, 257] on span "https://fashionnovadev.grin.live/9915319a-2f20-4e4f-afed-1f3278a5a901 https://b…" at bounding box center [352, 231] width 98 height 65
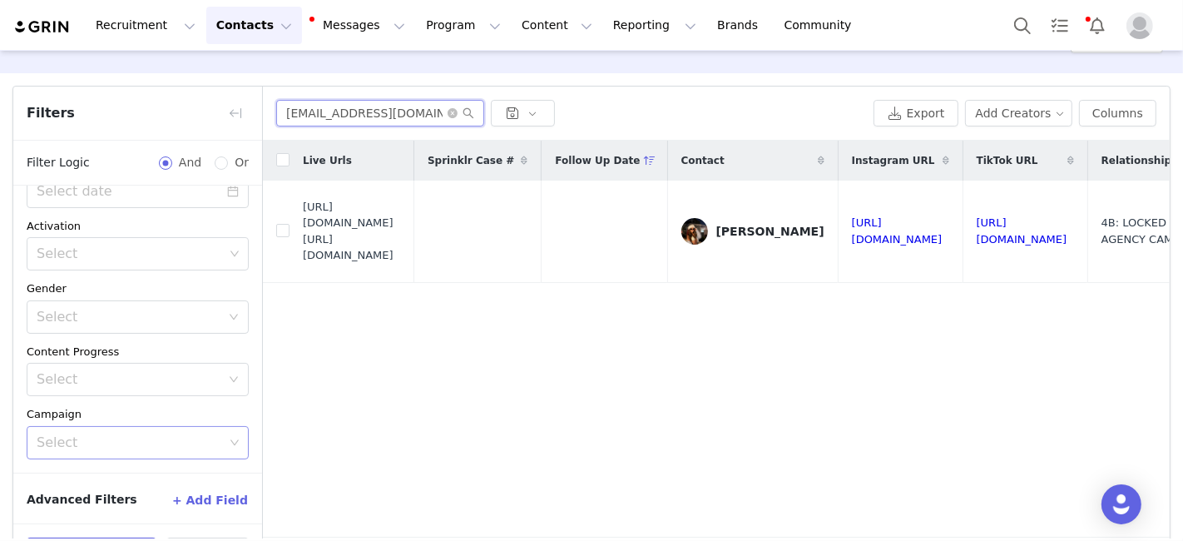
click at [322, 108] on input "lilyrodenbo@gmail.com" at bounding box center [380, 113] width 208 height 27
paste input "agf1705@hot"
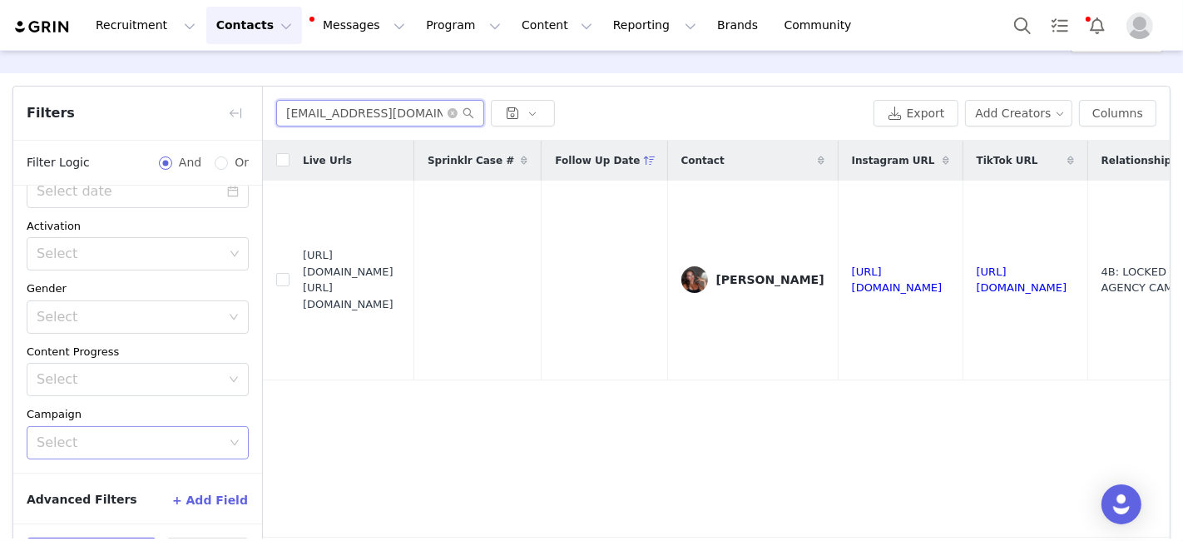
scroll to position [48, 0]
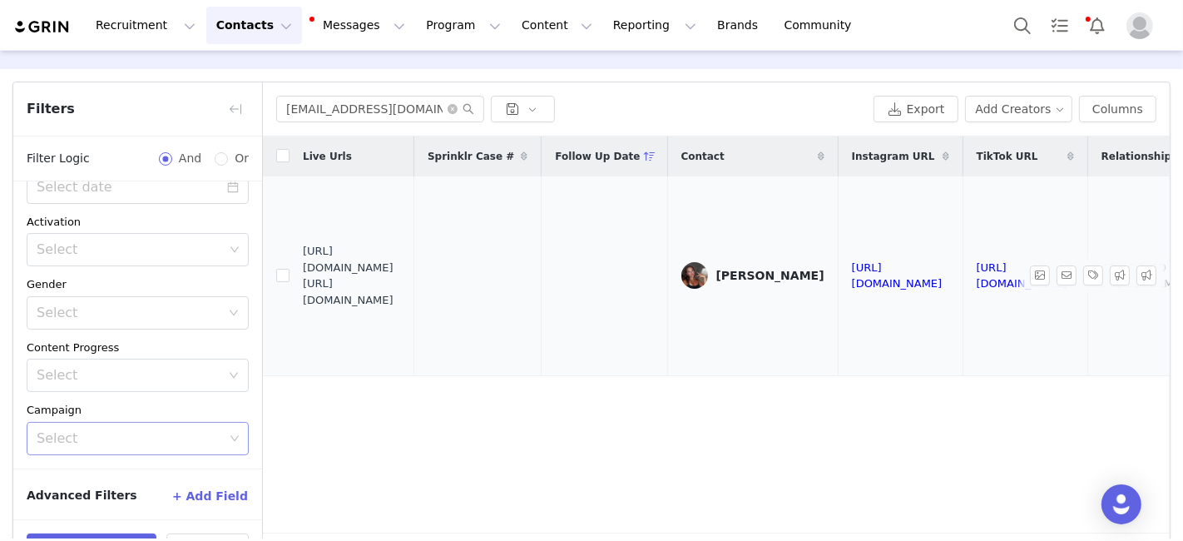
drag, startPoint x: 304, startPoint y: 265, endPoint x: 428, endPoint y: 296, distance: 128.5
click at [401, 296] on span "https://fashionnovadev.grin.live/f52f0951-183e-4086-820c-29cf3c08da03 https://b…" at bounding box center [352, 275] width 98 height 65
click at [299, 110] on input "agf1705@hotmail.com" at bounding box center [380, 109] width 208 height 27
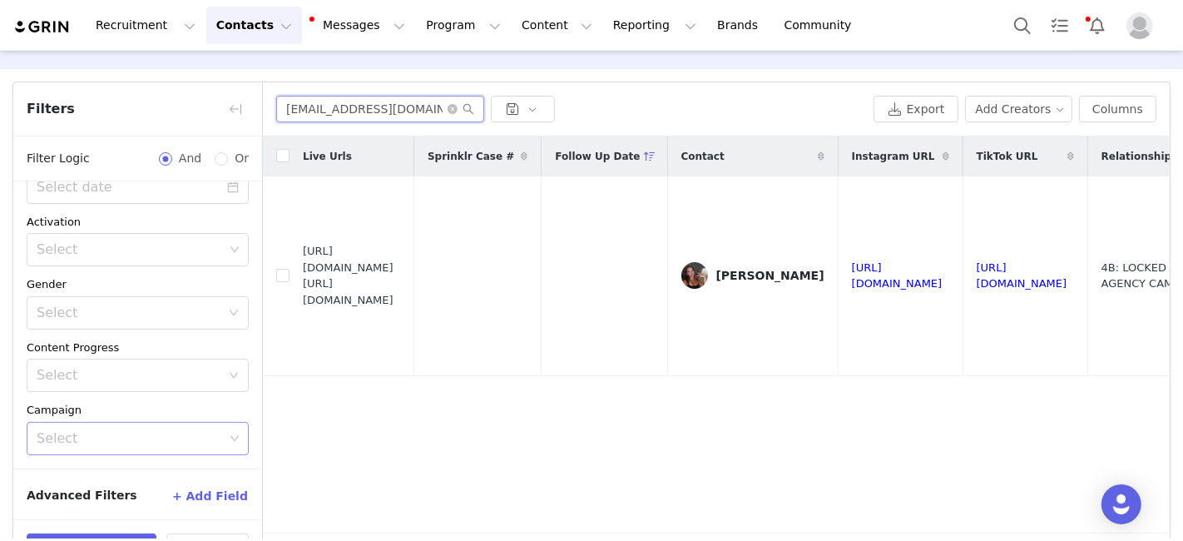
paste input "va.nardiello1@icloud"
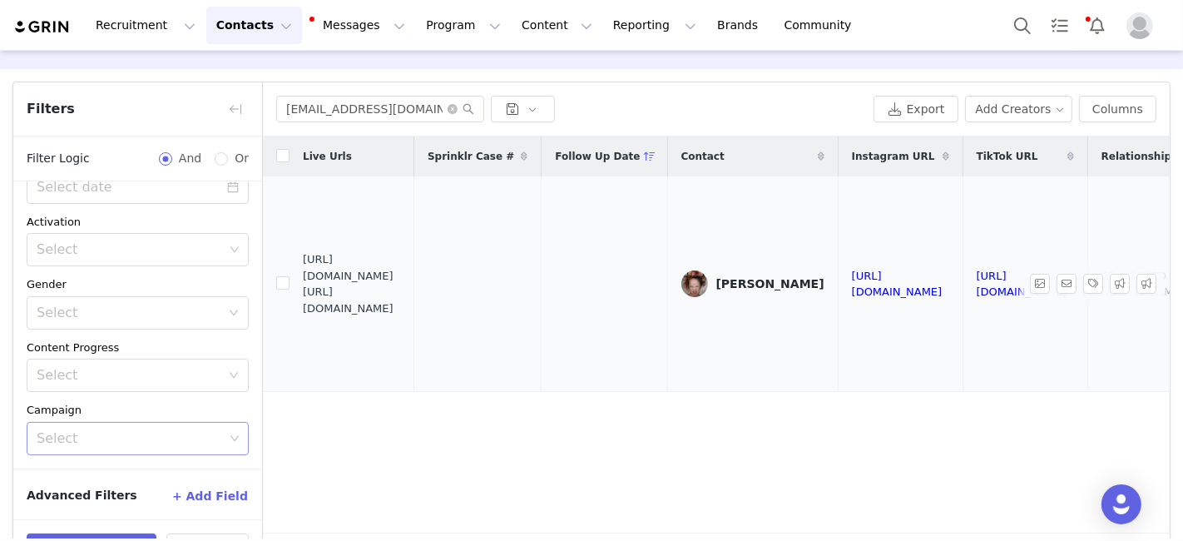
drag, startPoint x: 304, startPoint y: 272, endPoint x: 433, endPoint y: 303, distance: 131.7
click at [401, 303] on span "https://fashionnovadev.grin.live/54005214-3537-41f1-9e36-4cd92a7c4186 https://b…" at bounding box center [352, 283] width 98 height 65
click at [308, 104] on input "ava.nardiello1@icloud.com" at bounding box center [380, 109] width 208 height 27
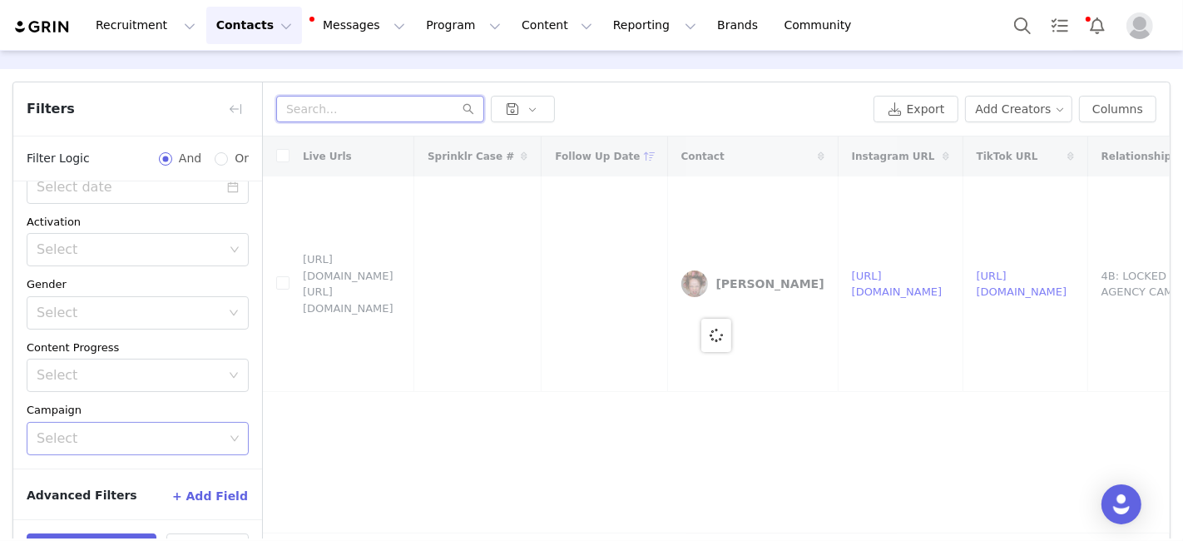
paste input "sarahmsheeran12@gmail.com"
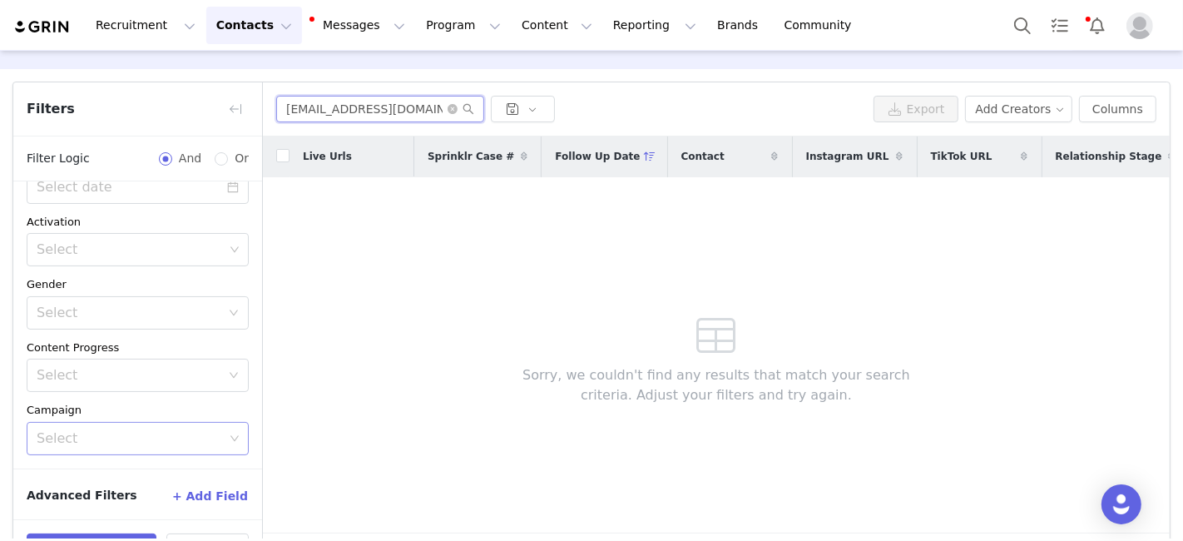
click at [324, 104] on input "sarahmsheeran12@gmail.co" at bounding box center [380, 109] width 208 height 27
paste input "easton_wechter@comcast.net"
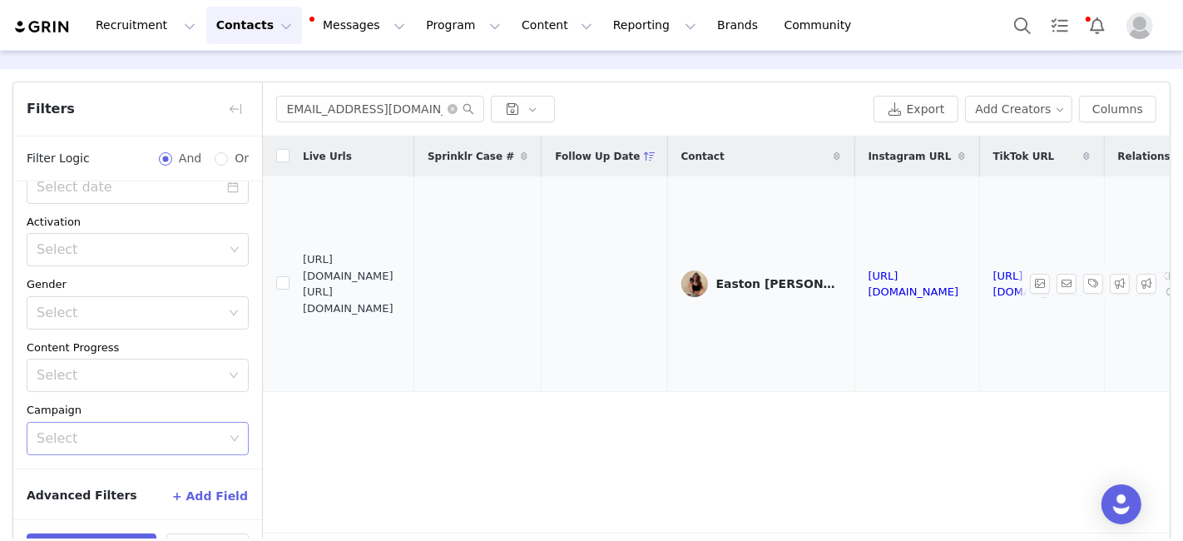
scroll to position [0, 0]
click at [307, 268] on span "https://fashionnovadev.grin.live/80039f57-0976-47c4-81c9-fb67dfeeab80 https://b…" at bounding box center [352, 283] width 98 height 65
drag, startPoint x: 304, startPoint y: 268, endPoint x: 425, endPoint y: 294, distance: 124.3
click at [401, 294] on span "https://fashionnovadev.grin.live/80039f57-0976-47c4-81c9-fb67dfeeab80 https://b…" at bounding box center [352, 283] width 98 height 65
click at [310, 105] on input "easton_wechter@comcast.net" at bounding box center [380, 109] width 208 height 27
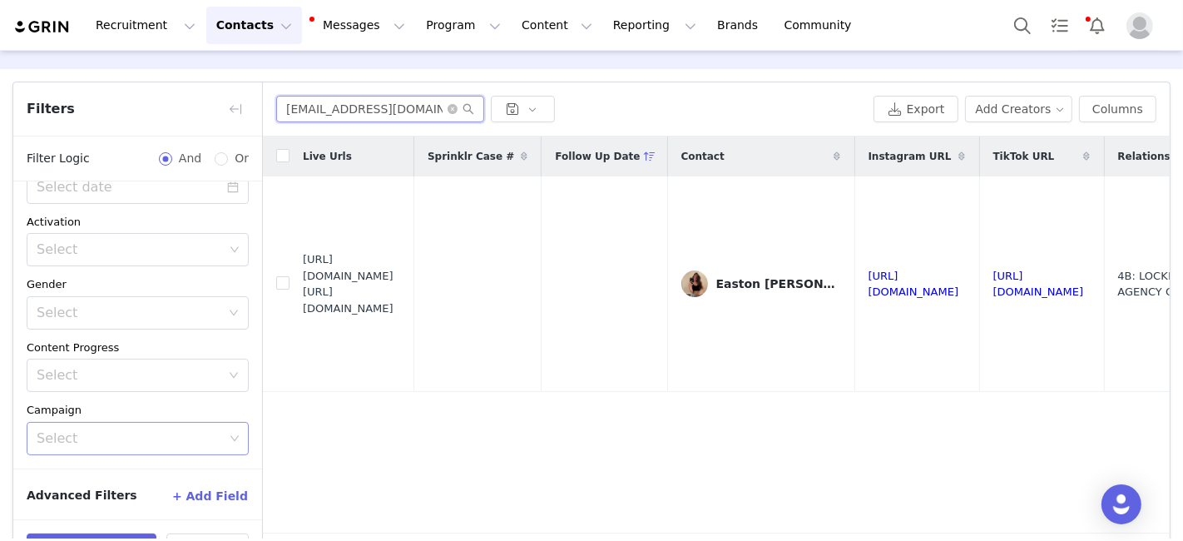
click at [310, 105] on input "easton_wechter@comcast.net" at bounding box center [380, 109] width 208 height 27
paste input "sofiefonseca@icloud.com"
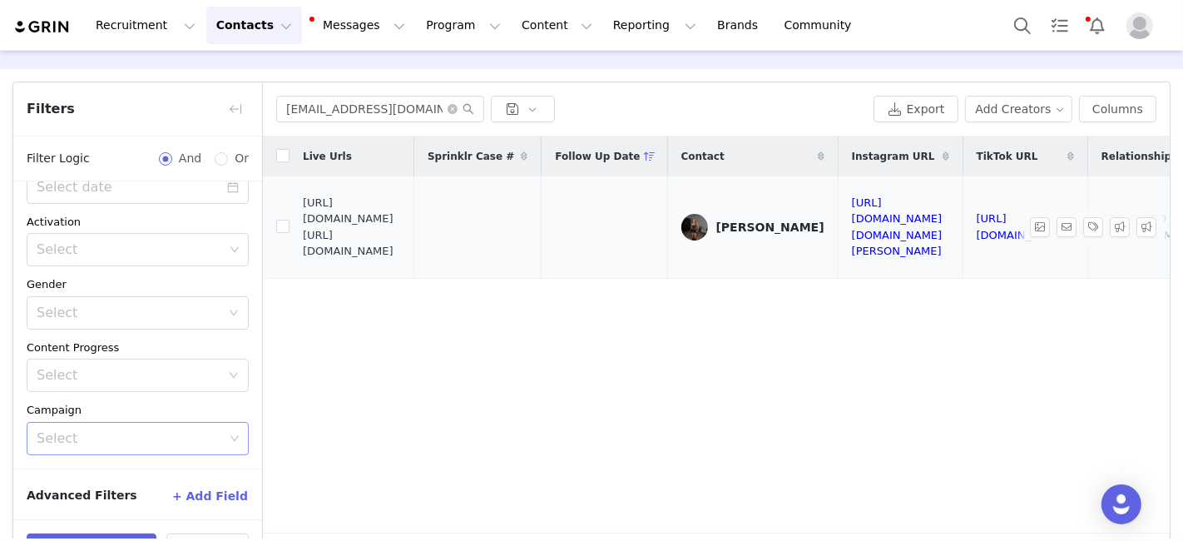
drag, startPoint x: 302, startPoint y: 227, endPoint x: 399, endPoint y: 245, distance: 99.0
click at [399, 245] on span "https://fashionnovadev.grin.live/a8175a6c-3693-462b-9e40-e418adc67441 https://b…" at bounding box center [352, 227] width 98 height 65
drag, startPoint x: 414, startPoint y: 255, endPoint x: 301, endPoint y: 231, distance: 115.7
click at [301, 231] on td "https://fashionnovadev.grin.live/a8175a6c-3693-462b-9e40-e418adc67441 https://b…" at bounding box center [351, 226] width 125 height 101
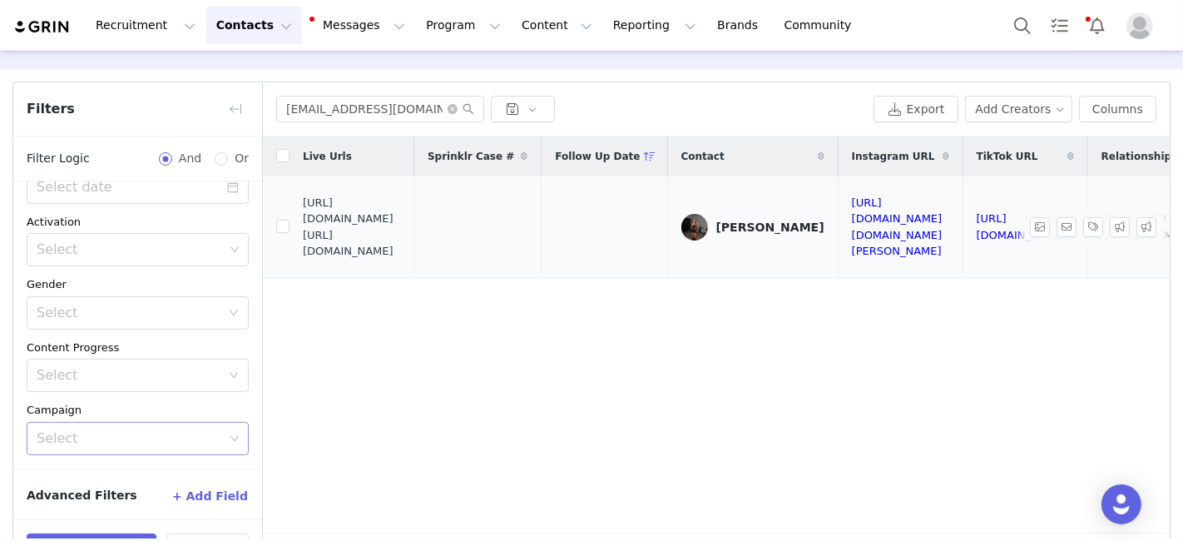
click at [303, 232] on span "https://fashionnovadev.grin.live/a8175a6c-3693-462b-9e40-e418adc67441 https://b…" at bounding box center [352, 227] width 98 height 65
drag, startPoint x: 304, startPoint y: 227, endPoint x: 393, endPoint y: 247, distance: 90.4
click at [401, 255] on span "https://fashionnovadev.grin.live/a8175a6c-3693-462b-9e40-e418adc67441 https://b…" at bounding box center [352, 227] width 98 height 65
click at [309, 104] on input "sofiefonseca@icloud.com" at bounding box center [380, 109] width 208 height 27
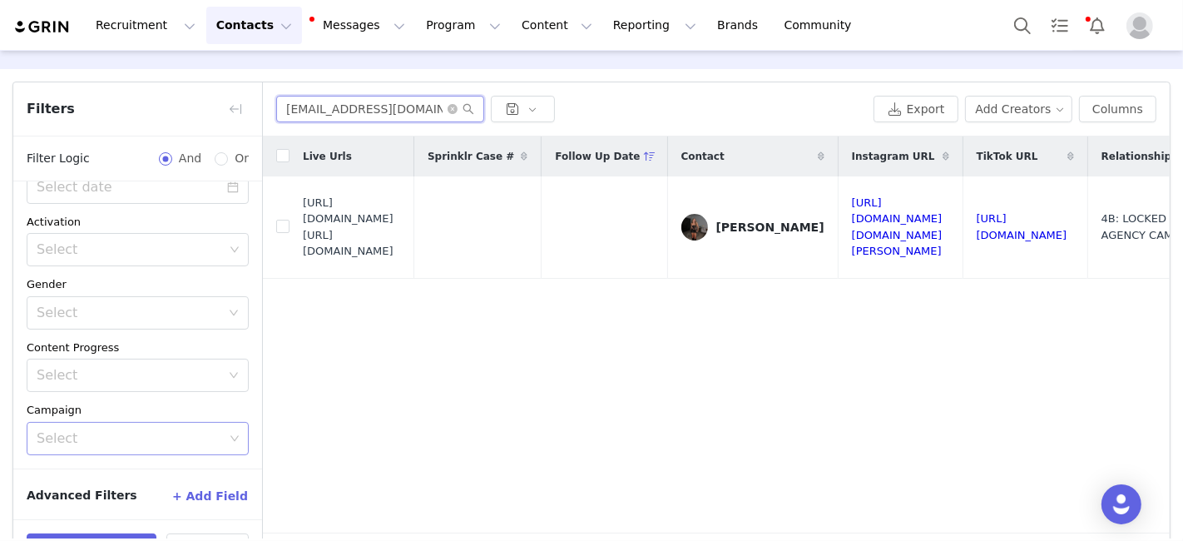
click at [309, 104] on input "sofiefonseca@icloud.com" at bounding box center [380, 109] width 208 height 27
paste input "karalinaptakowski"
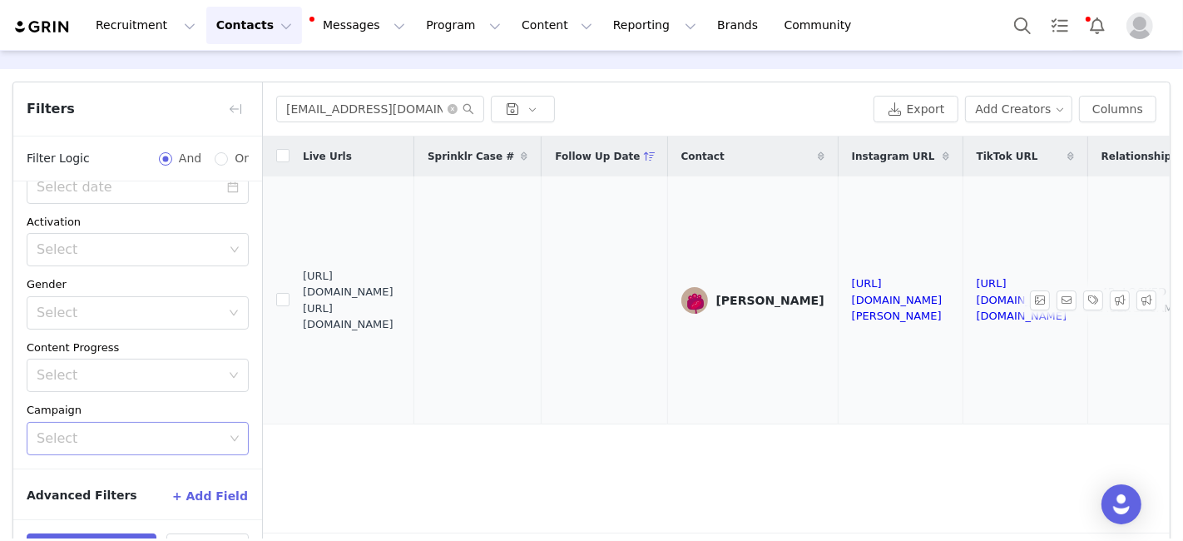
drag, startPoint x: 304, startPoint y: 289, endPoint x: 419, endPoint y: 320, distance: 118.8
click at [401, 320] on span "https://fashionnovadev.grin.live/1c338592-5b86-481e-83a3-9a6b87cd9f64 https://b…" at bounding box center [352, 300] width 98 height 65
click at [324, 104] on input "karalinaptakowski@icloud.com" at bounding box center [380, 109] width 208 height 27
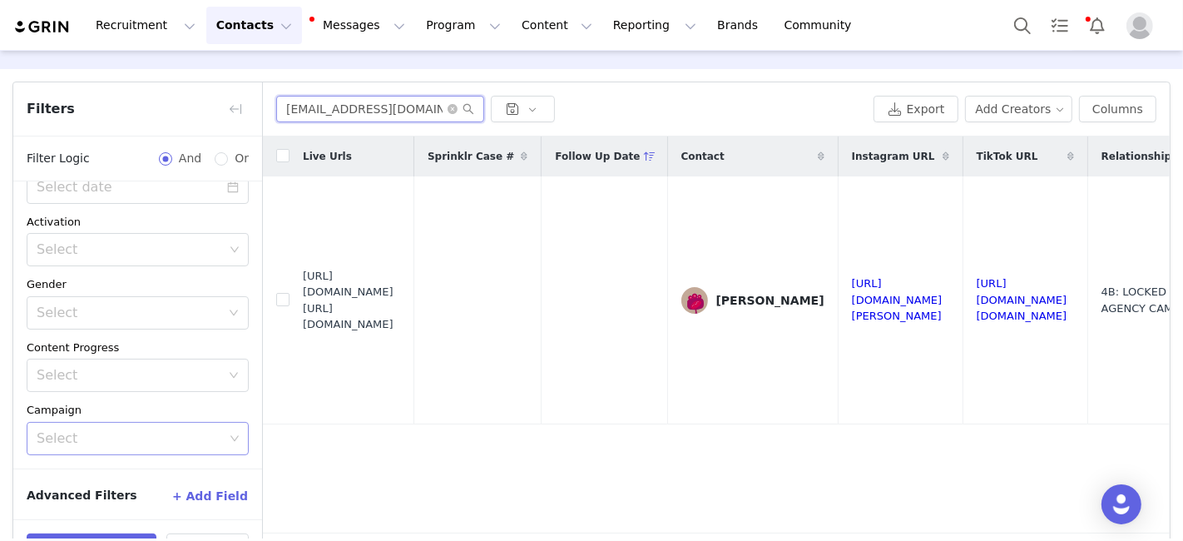
paste input "janebautista115@gmail"
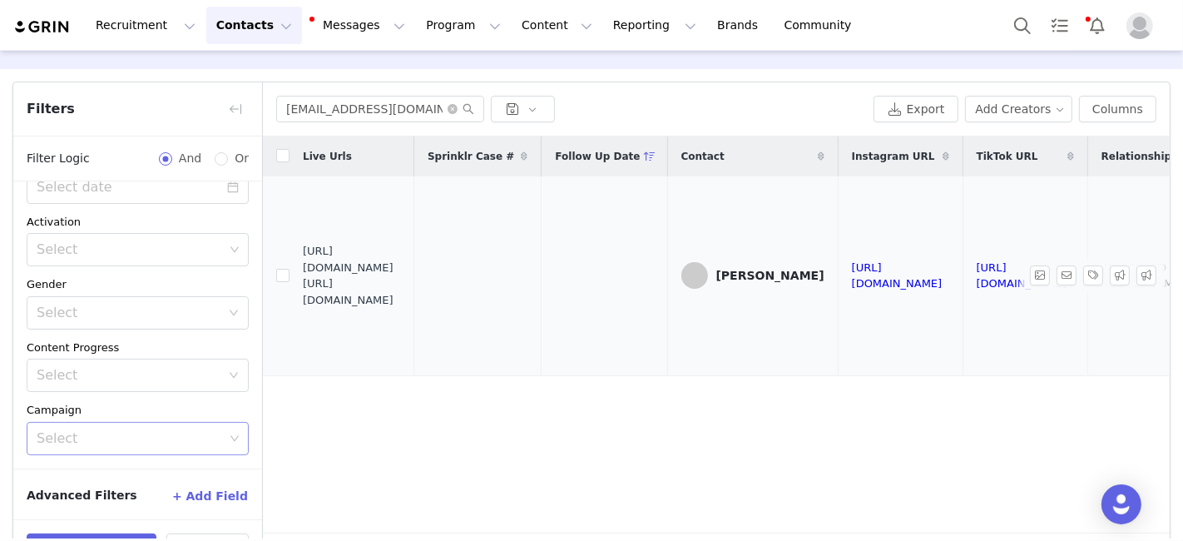
drag, startPoint x: 303, startPoint y: 267, endPoint x: 419, endPoint y: 299, distance: 120.7
click at [401, 299] on span "https://fashionnovadev.grin.live/1a3a2602-3a0f-4b8d-b095-b264249965a9 https://b…" at bounding box center [352, 275] width 98 height 65
click at [324, 105] on input "janebautista115@gmail.com" at bounding box center [380, 109] width 208 height 27
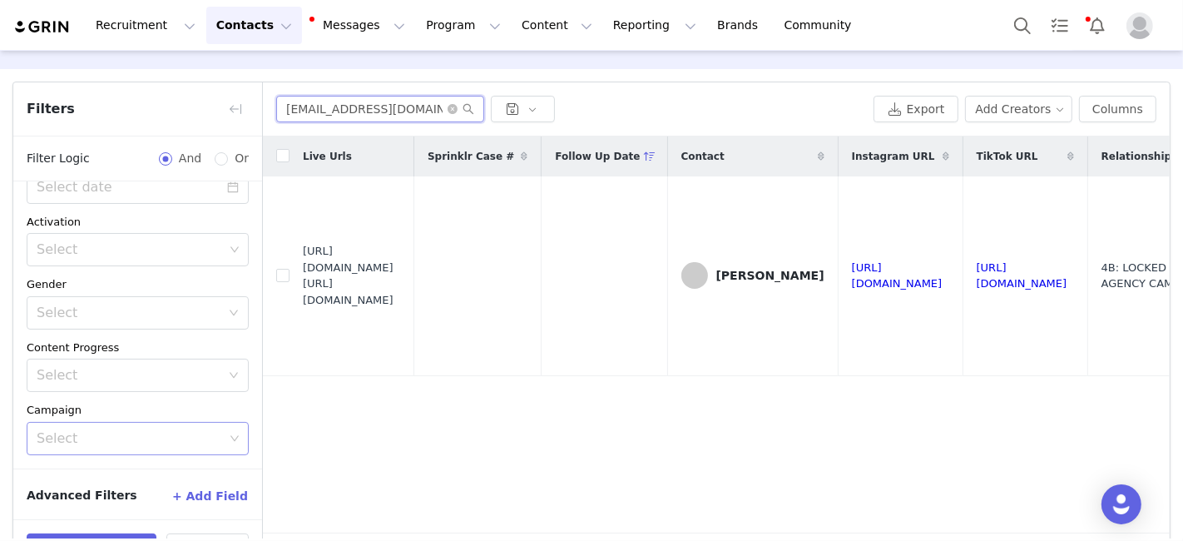
paste input "Gdegregorio73"
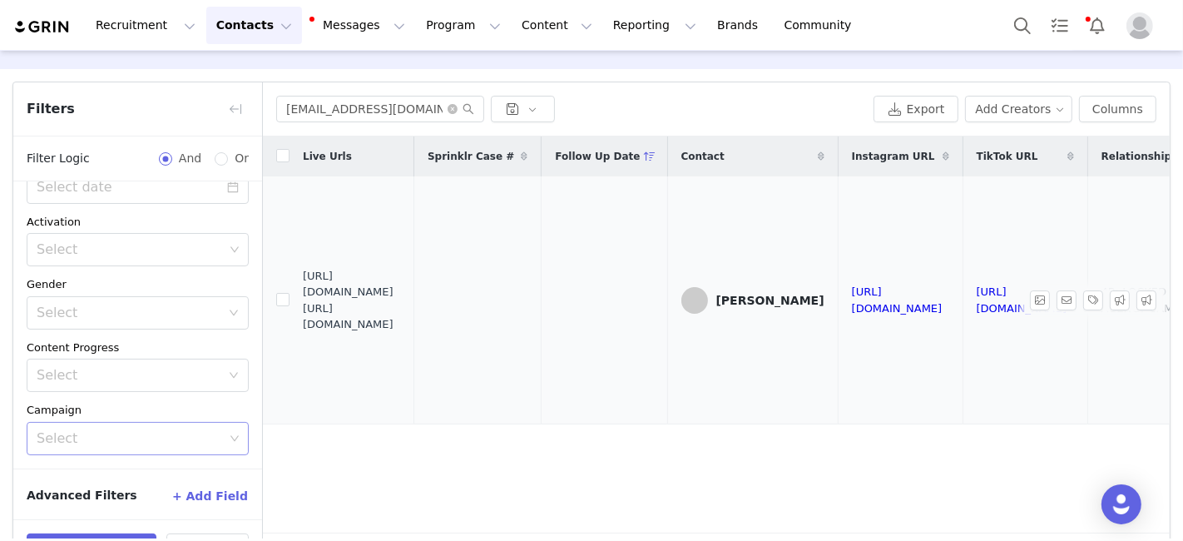
drag, startPoint x: 305, startPoint y: 288, endPoint x: 389, endPoint y: 305, distance: 85.8
click at [389, 305] on span "https://fashionnovadev.grin.live/f4808bf2-9699-41d9-85c0-91c8bcab6518 https://b…" at bounding box center [352, 300] width 98 height 65
click at [401, 320] on span "https://fashionnovadev.grin.live/f4808bf2-9699-41d9-85c0-91c8bcab6518 https://b…" at bounding box center [352, 300] width 98 height 65
drag, startPoint x: 303, startPoint y: 292, endPoint x: 427, endPoint y: 322, distance: 127.5
click at [401, 321] on span "https://fashionnovadev.grin.live/f4808bf2-9699-41d9-85c0-91c8bcab6518 https://b…" at bounding box center [352, 300] width 98 height 65
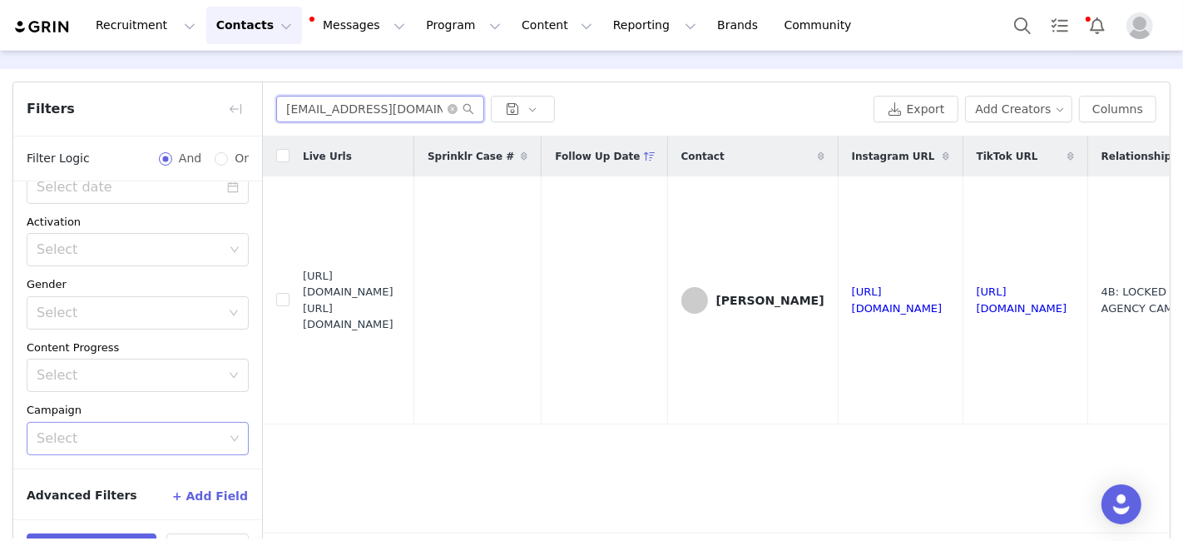
click at [292, 111] on input "Gdegregorio73@gmail.com" at bounding box center [380, 109] width 208 height 27
paste input "hannahnewby08"
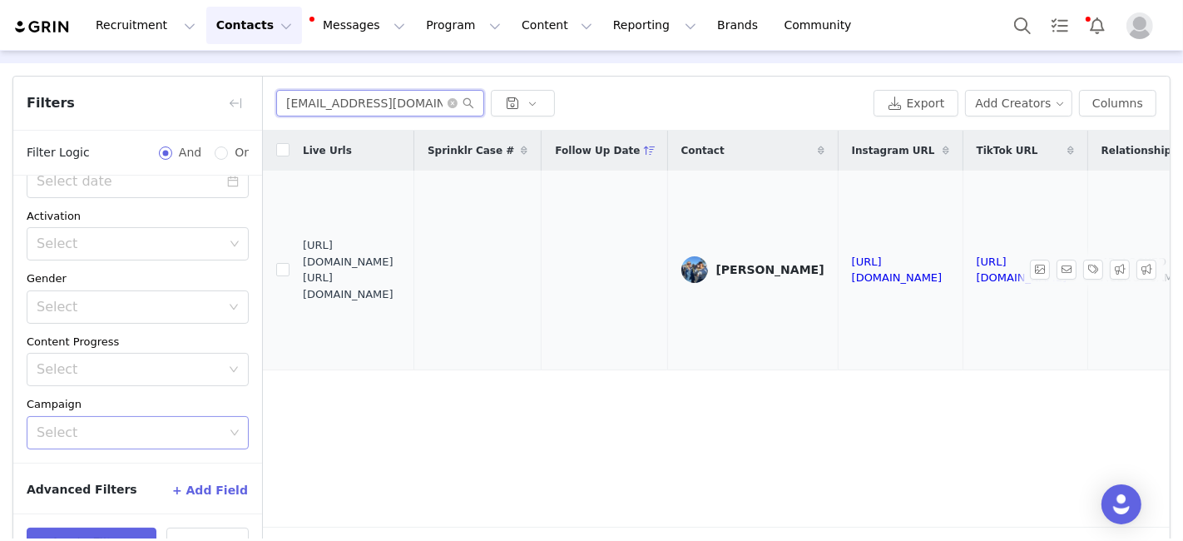
scroll to position [56, 0]
drag, startPoint x: 304, startPoint y: 260, endPoint x: 429, endPoint y: 289, distance: 128.7
click at [401, 289] on span "https://fashionnovadev.grin.live/81da3636-71a8-45e8-86f0-e5c61d28ee38 https://b…" at bounding box center [352, 267] width 98 height 65
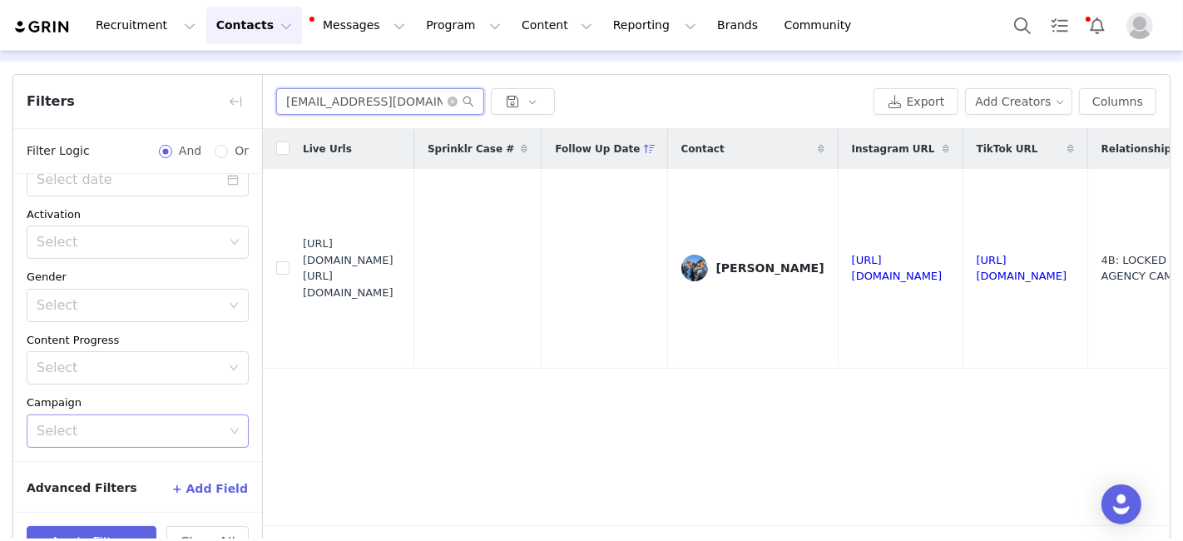
click at [321, 100] on input "hannahnewby08@gmail.com" at bounding box center [380, 101] width 208 height 27
paste input "brynncreer"
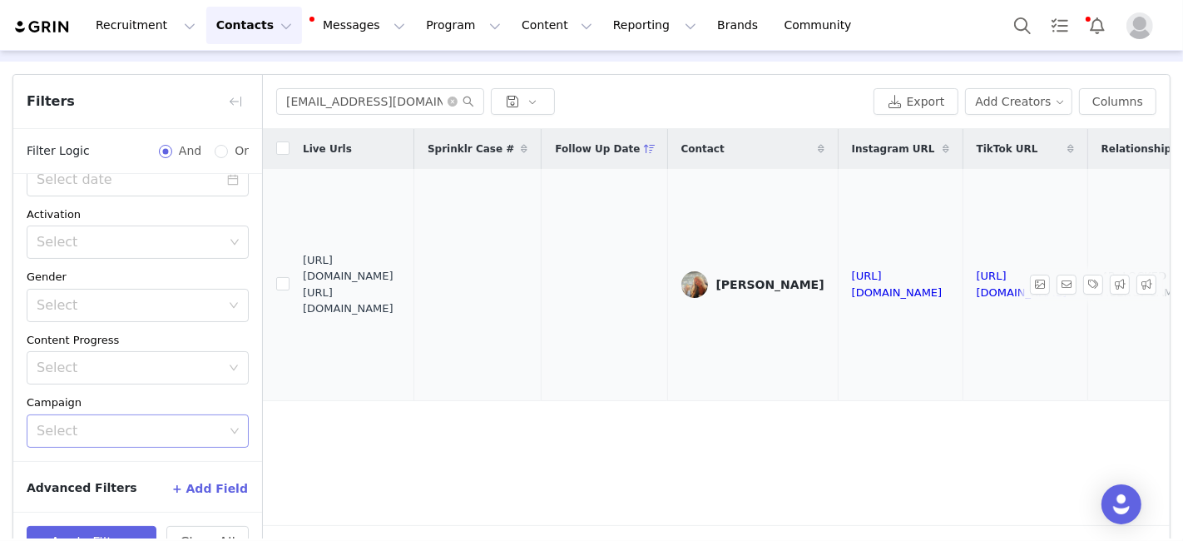
drag, startPoint x: 304, startPoint y: 278, endPoint x: 428, endPoint y: 307, distance: 127.3
click at [401, 307] on span "https://fashionnovadev.grin.live/751d473a-35b7-4968-b54c-280069dc28ba https://b…" at bounding box center [352, 284] width 98 height 65
click at [307, 96] on input "brynncreer@gmail.com" at bounding box center [380, 101] width 208 height 27
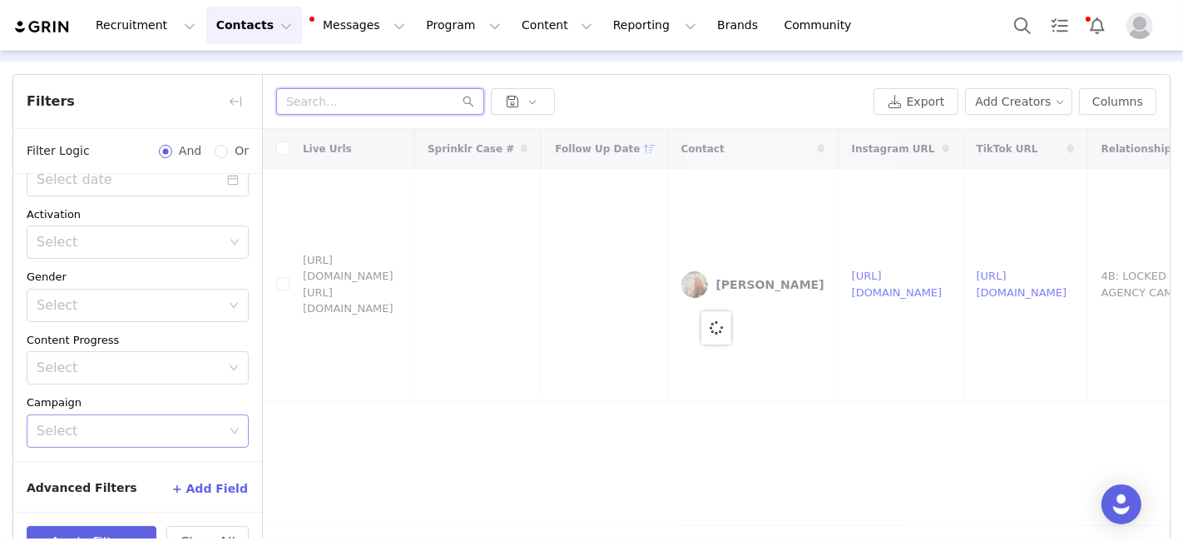
paste input "ceciliagutekunst@gmail.com"
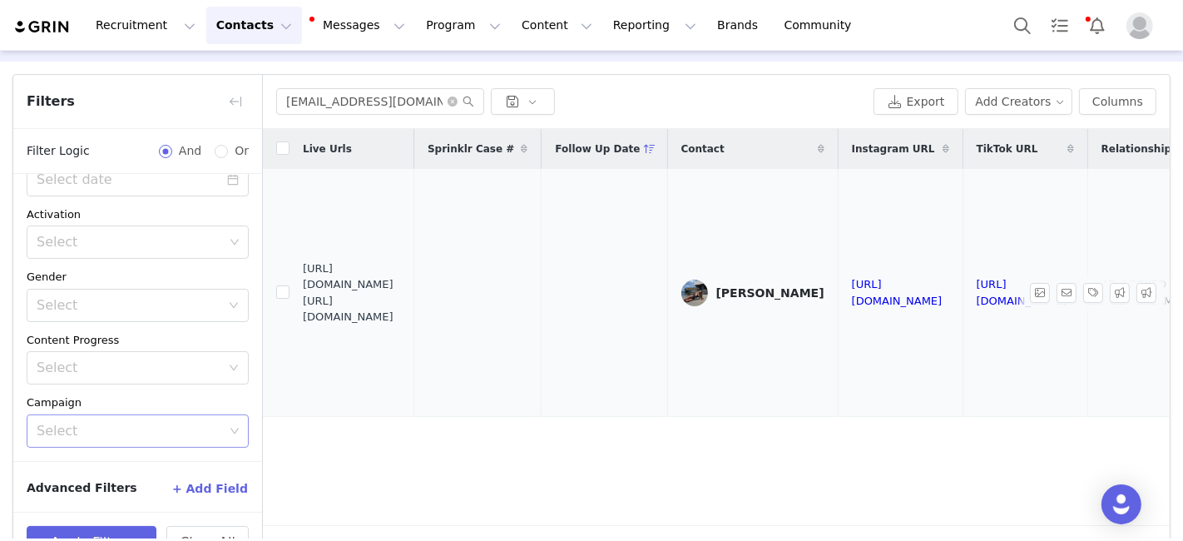
drag, startPoint x: 305, startPoint y: 283, endPoint x: 388, endPoint y: 290, distance: 83.5
click at [388, 290] on span "https://fashionnovadev.grin.live/c4fda05a-b07b-4ff3-9509-65f46ccef6e2 https://b…" at bounding box center [352, 292] width 98 height 65
drag, startPoint x: 303, startPoint y: 285, endPoint x: 421, endPoint y: 313, distance: 121.3
click at [401, 313] on span "https://fashionnovadev.grin.live/c4fda05a-b07b-4ff3-9509-65f46ccef6e2 https://b…" at bounding box center [352, 292] width 98 height 65
click at [326, 103] on input "ceciliagutekunst@gmail.com" at bounding box center [380, 101] width 208 height 27
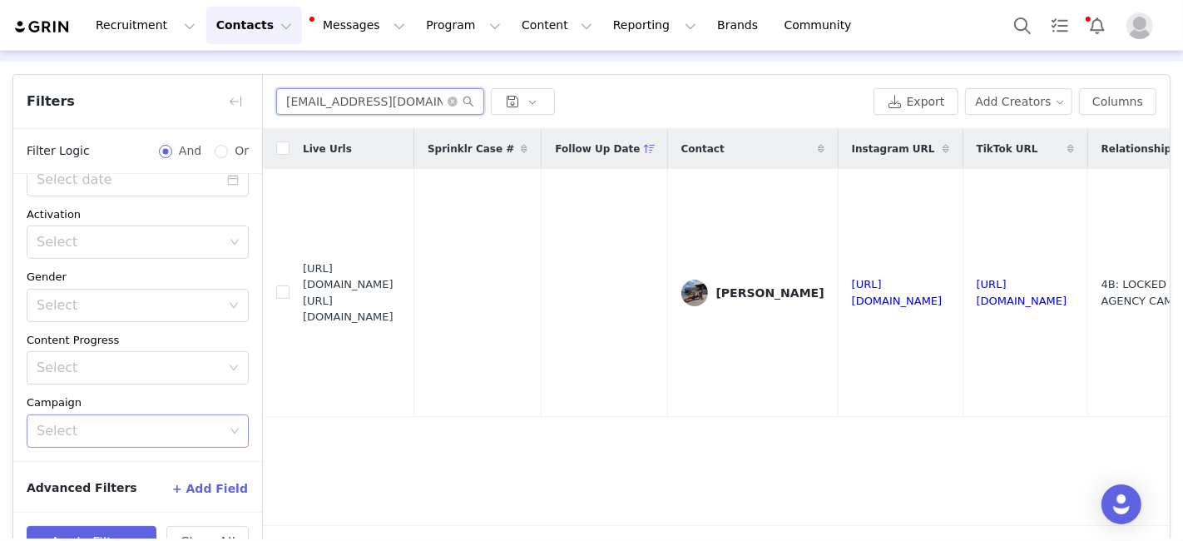
click at [326, 103] on input "ceciliagutekunst@gmail.com" at bounding box center [380, 101] width 208 height 27
paste input "aramorrison20"
drag, startPoint x: 304, startPoint y: 284, endPoint x: 423, endPoint y: 314, distance: 122.9
click at [401, 314] on span "https://fashionnovadev.grin.live/c0d89ce2-f936-45ab-a4c3-0c1cd9d4b8af https://b…" at bounding box center [352, 292] width 98 height 65
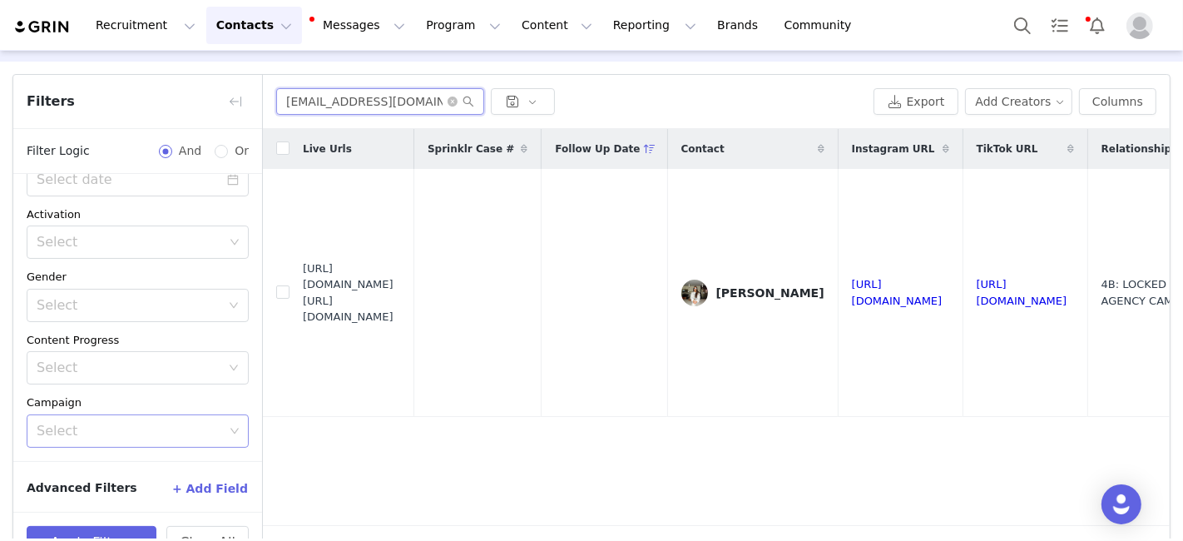
click at [307, 106] on input "caramorrison20@gmail.com" at bounding box center [380, 101] width 208 height 27
paste input "farkasbrianna06"
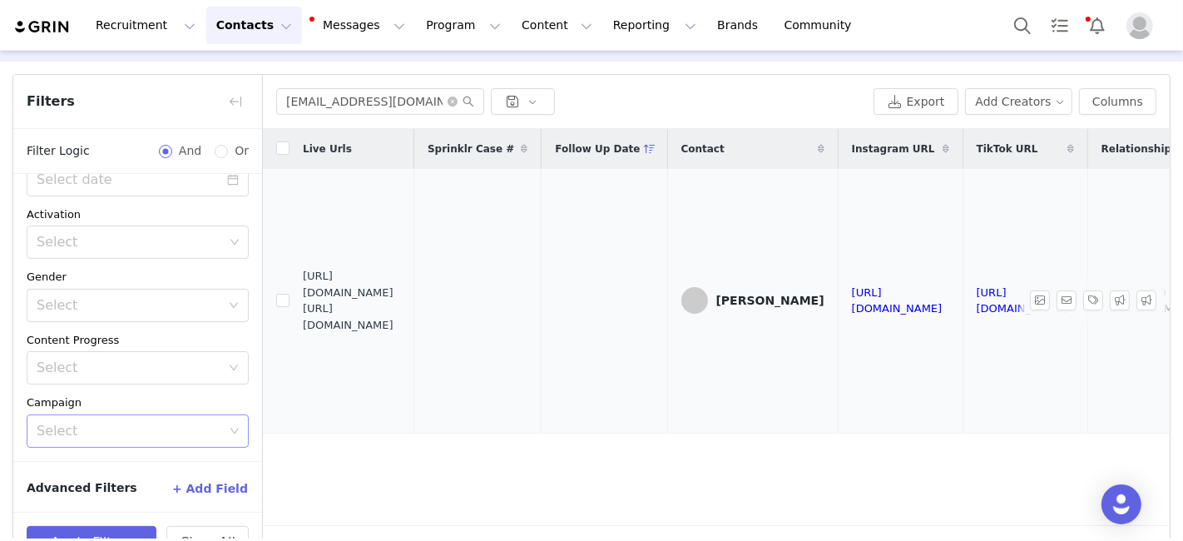
drag, startPoint x: 306, startPoint y: 282, endPoint x: 413, endPoint y: 304, distance: 109.5
click at [401, 304] on span "https://fashionnovadev.grin.live/c123bf3a-20ec-4b27-8681-74342dbcb6a3 https://b…" at bounding box center [352, 300] width 98 height 65
click at [334, 293] on span "https://fashionnovadev.grin.live/c123bf3a-20ec-4b27-8681-74342dbcb6a3 https://b…" at bounding box center [352, 300] width 98 height 65
drag, startPoint x: 304, startPoint y: 285, endPoint x: 407, endPoint y: 308, distance: 105.6
click at [401, 318] on span "https://fashionnovadev.grin.live/c123bf3a-20ec-4b27-8681-74342dbcb6a3 https://b…" at bounding box center [352, 300] width 98 height 65
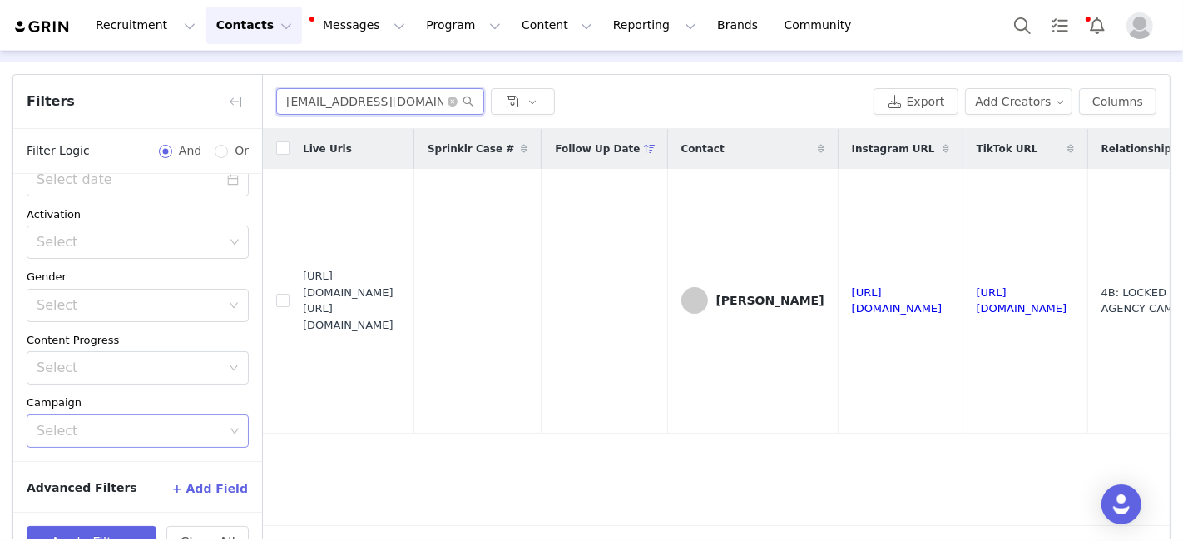
click at [329, 104] on input "farkasbrianna06@gmail.com" at bounding box center [380, 101] width 208 height 27
paste input "craziechanger04@ao"
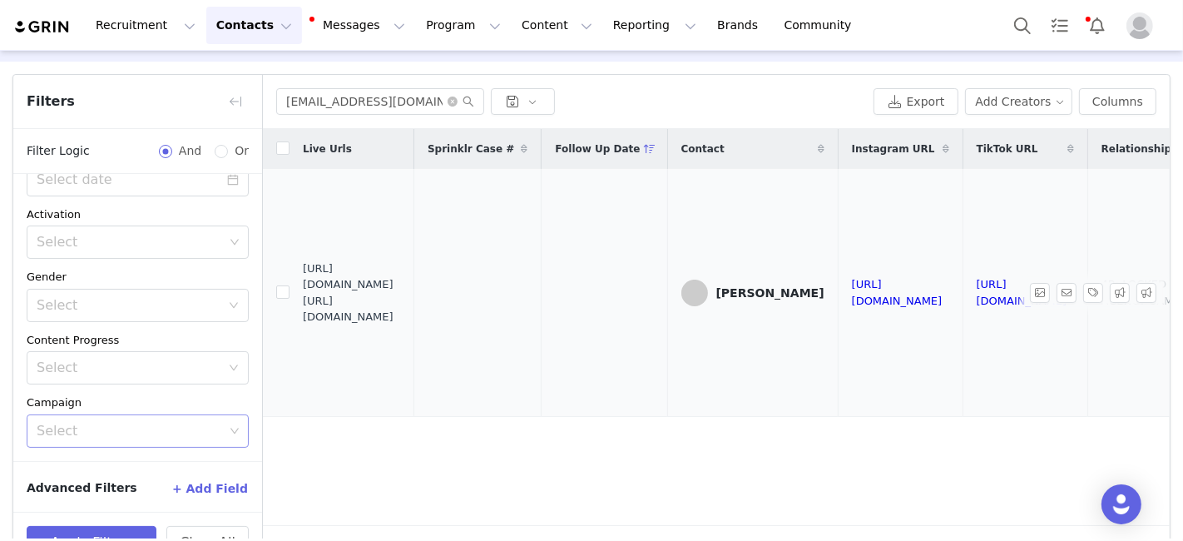
drag, startPoint x: 304, startPoint y: 279, endPoint x: 423, endPoint y: 316, distance: 123.7
click at [401, 316] on span "https://fashionnovadev.grin.live/172cb1c8-a7f8-40e6-aec7-e9e75f233d88 https://b…" at bounding box center [352, 292] width 98 height 65
click at [303, 106] on input "craziechanger04@aol.com" at bounding box center [380, 101] width 208 height 27
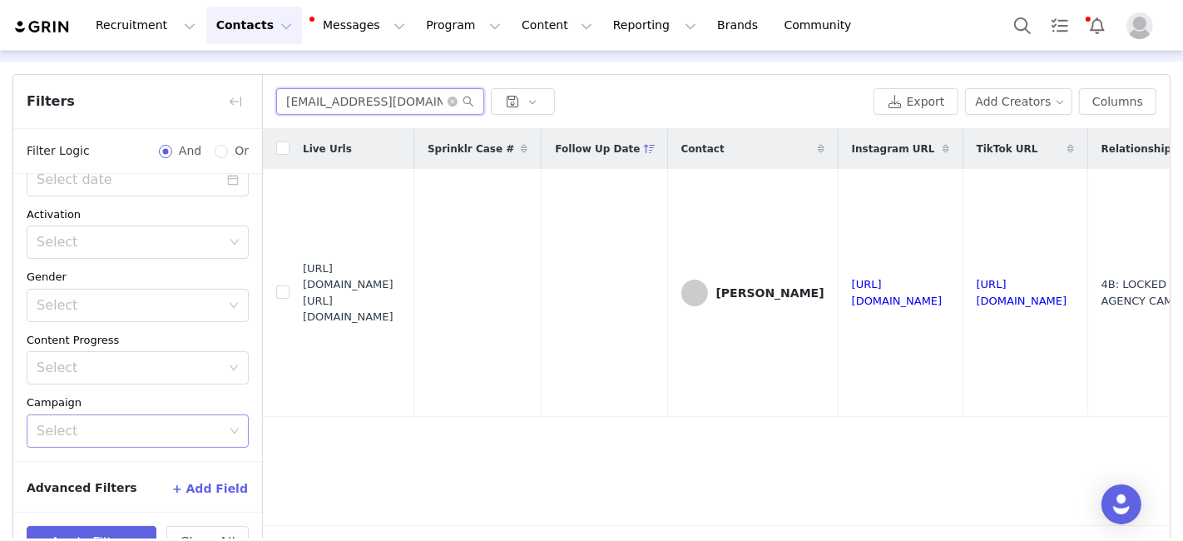
paste input "Camkwit1@gmail,"
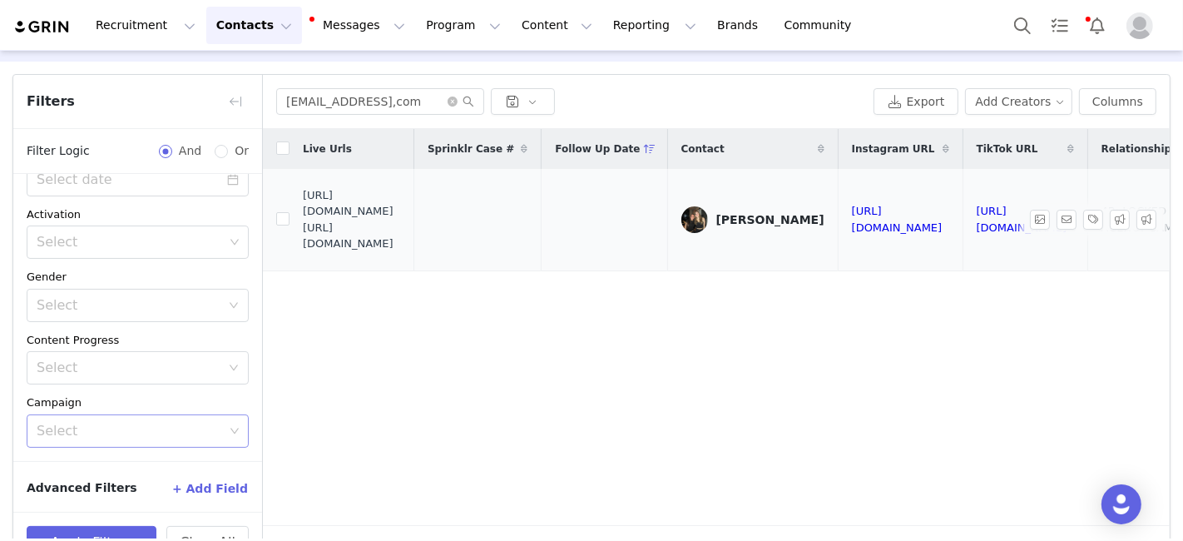
drag, startPoint x: 303, startPoint y: 219, endPoint x: 416, endPoint y: 250, distance: 117.5
click at [401, 250] on span "https://fashionnovadev.grin.live/434c16be-ba01-4530-a6bf-d909b6949c8d https://b…" at bounding box center [352, 219] width 98 height 65
click at [320, 110] on input "Camkwit1@gmail,com" at bounding box center [380, 101] width 208 height 27
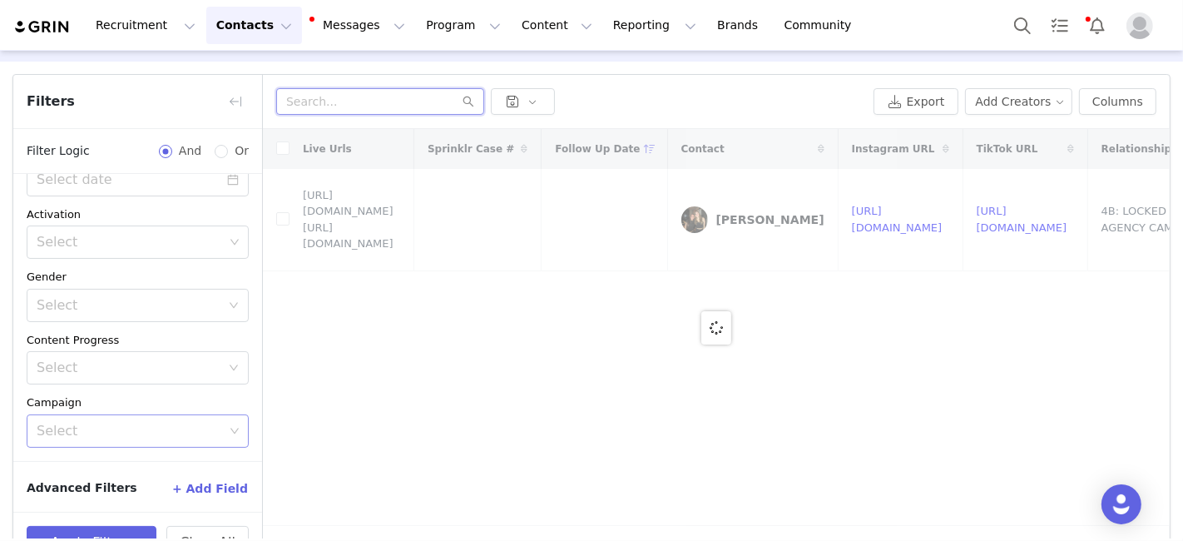
paste input "ashleypalomino617@gmail.com"
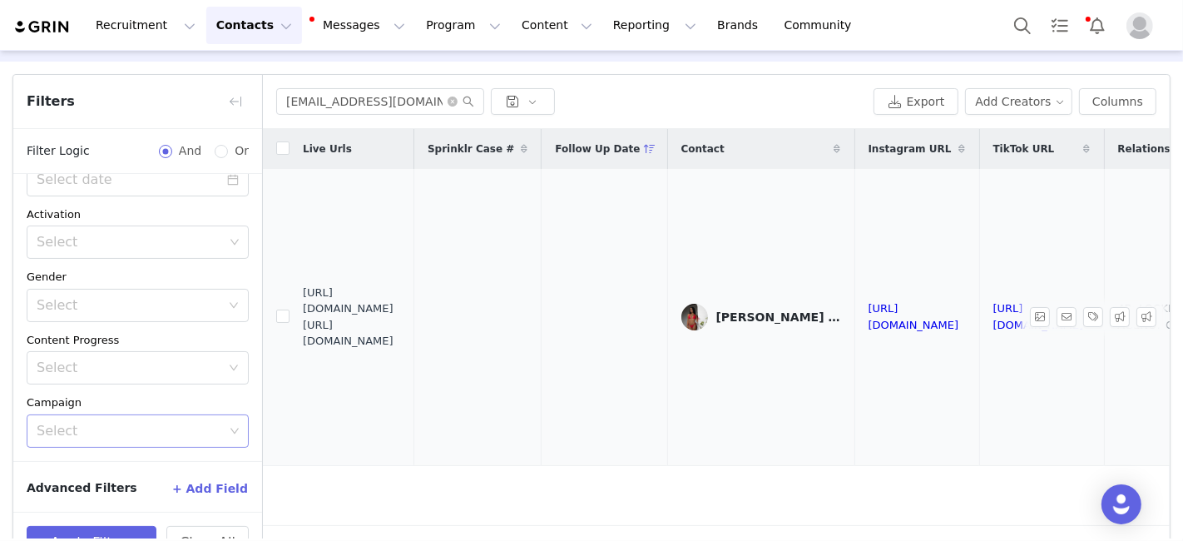
drag, startPoint x: 304, startPoint y: 301, endPoint x: 427, endPoint y: 335, distance: 127.7
click at [401, 335] on span "https://fashionnovadev.grin.live/5e45d2f7-f42b-46e0-9e35-13362338402b https://b…" at bounding box center [352, 316] width 98 height 65
click at [318, 98] on input "ashleypalomino617@gmail.com" at bounding box center [380, 101] width 208 height 27
click at [315, 85] on div "ashleypalomino617@gmail.com Export Add Creators Columns" at bounding box center [716, 102] width 907 height 54
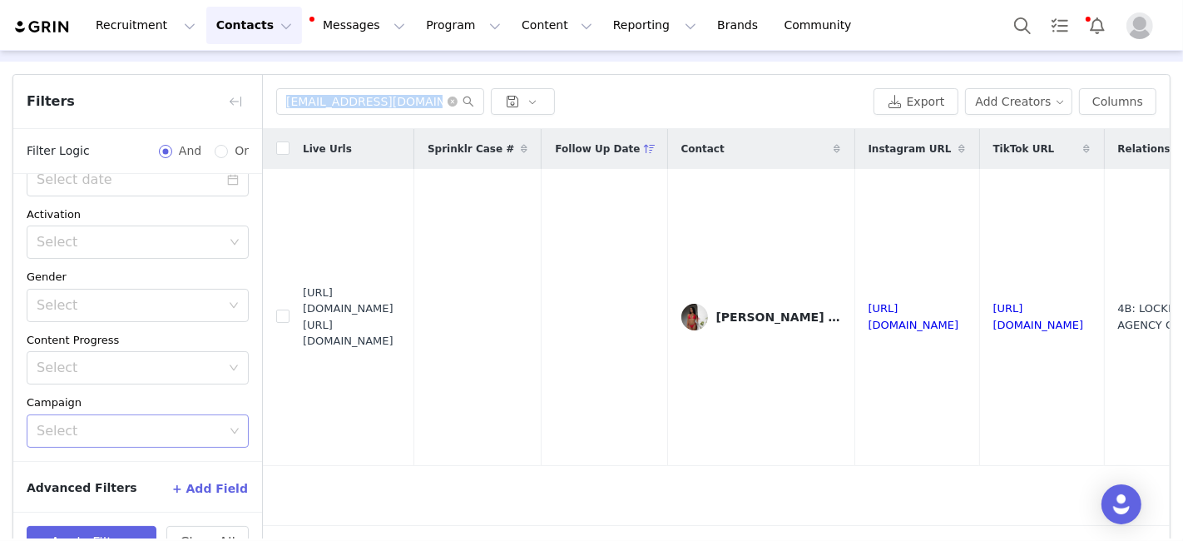
click at [315, 85] on div "ashleypalomino617@gmail.com Export Add Creators Columns" at bounding box center [716, 102] width 907 height 54
click at [314, 96] on input "ashleypalomino617@gmail.com" at bounding box center [380, 101] width 208 height 27
paste input "lkbr0wne@yahoo"
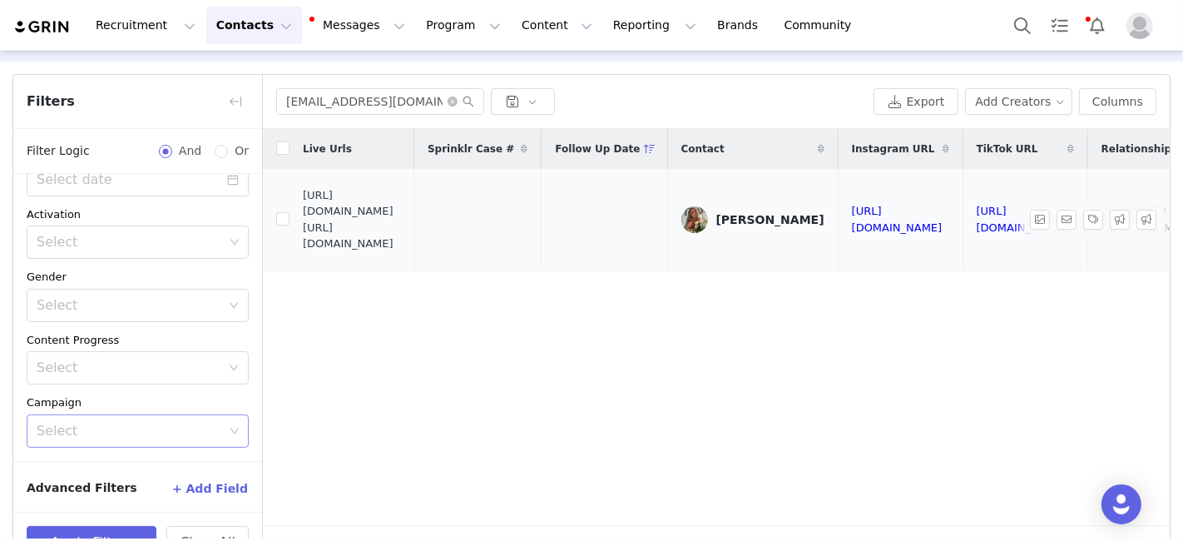
drag, startPoint x: 305, startPoint y: 221, endPoint x: 433, endPoint y: 255, distance: 131.8
click at [401, 252] on span "https://fashionnovadev.grin.live/19373bf9-95f3-4ae8-9e83-af26538c1d4f https://b…" at bounding box center [352, 219] width 98 height 65
click at [298, 103] on input "lkbr0wne@yahoo.com" at bounding box center [380, 101] width 208 height 27
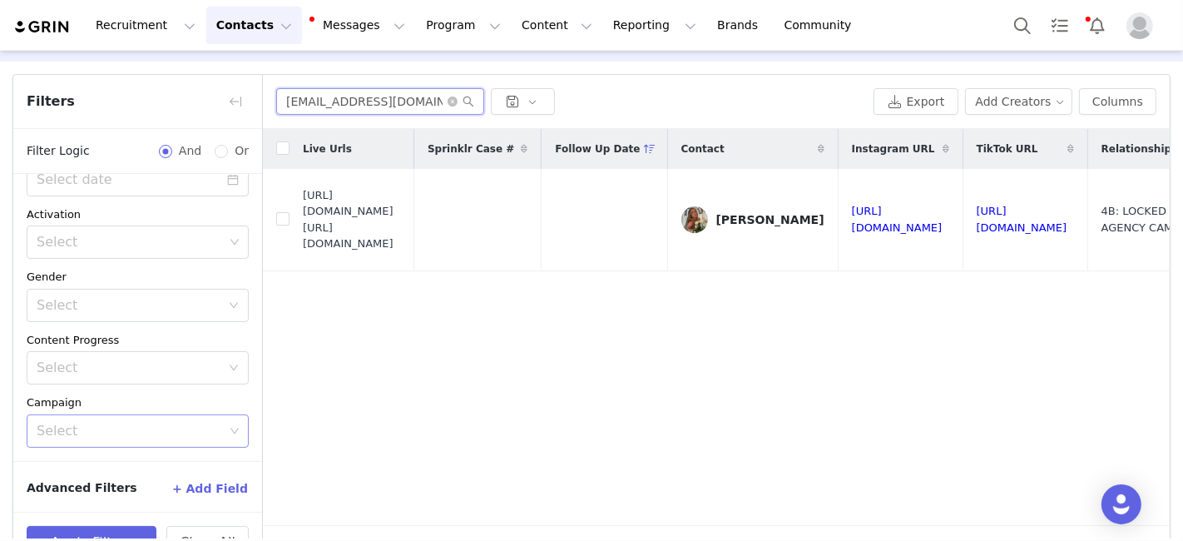
paste input "italfarahnik1@gmail"
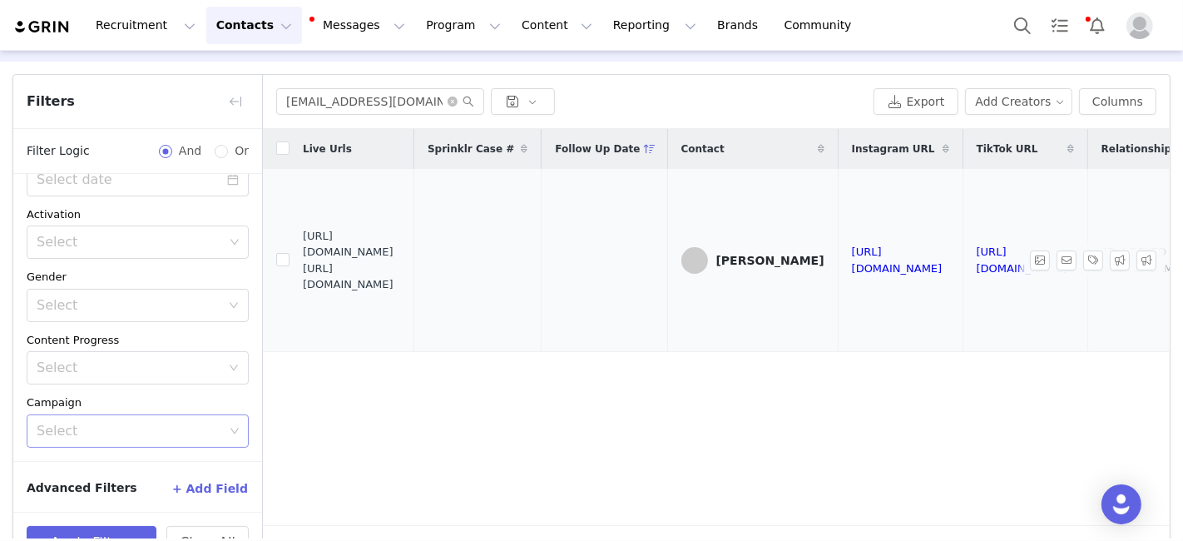
drag, startPoint x: 302, startPoint y: 258, endPoint x: 432, endPoint y: 288, distance: 133.2
click at [401, 287] on span "https://fashionnovadev.grin.live/9c5c1bd7-3a25-4e92-a753-dc3857e53b7b https://b…" at bounding box center [352, 260] width 98 height 65
click at [309, 101] on input "litalfarahnik1@gmail.com" at bounding box center [380, 101] width 208 height 27
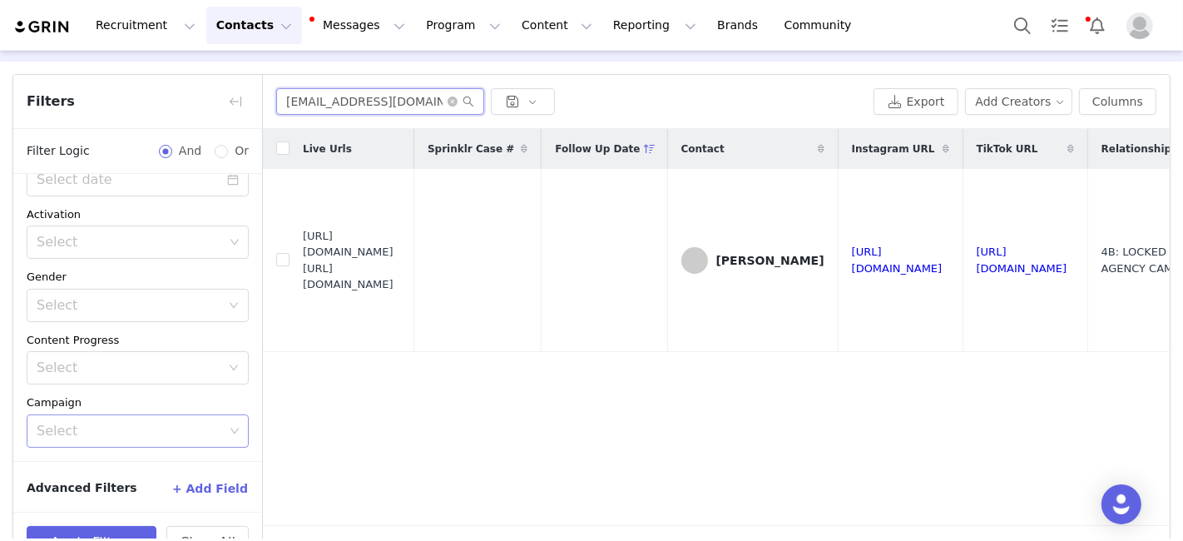
paste input "harrislayea"
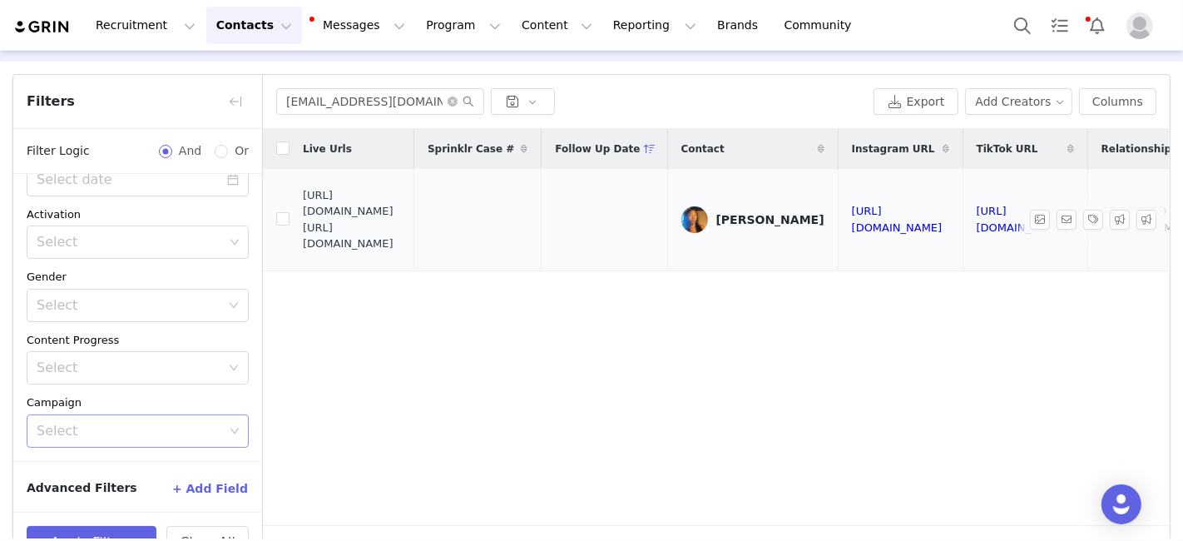
drag, startPoint x: 304, startPoint y: 221, endPoint x: 429, endPoint y: 250, distance: 128.9
click at [401, 250] on span "https://fashionnovadev.grin.live/00e09b35-3731-49d4-ae9d-5c6d6b6d31a5 https://b…" at bounding box center [352, 219] width 98 height 65
click at [326, 108] on input "harrislayea@gmail.com" at bounding box center [380, 101] width 208 height 27
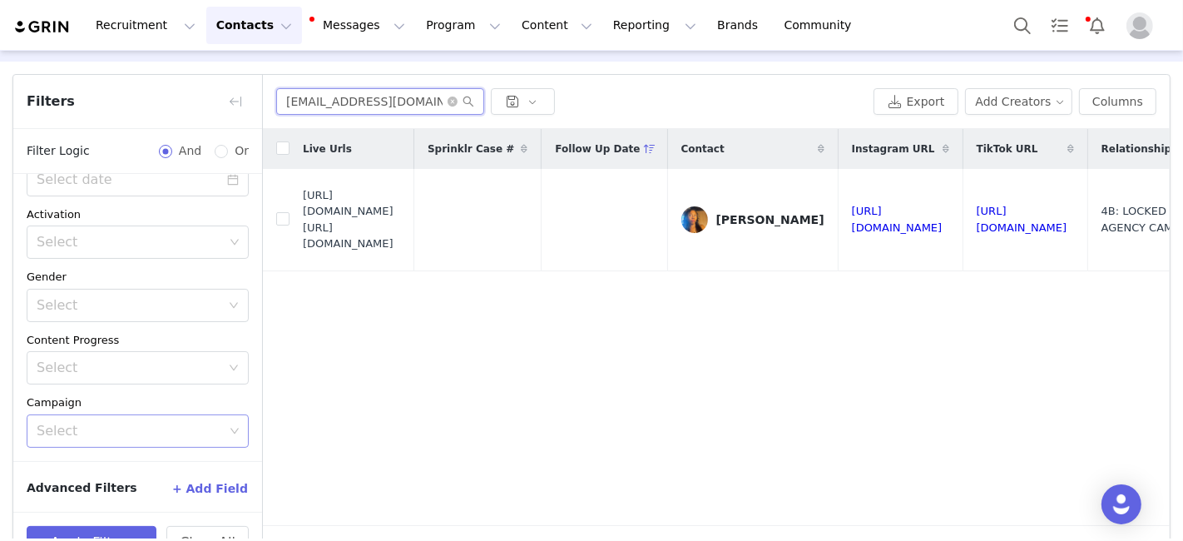
paste input "marleylilogage"
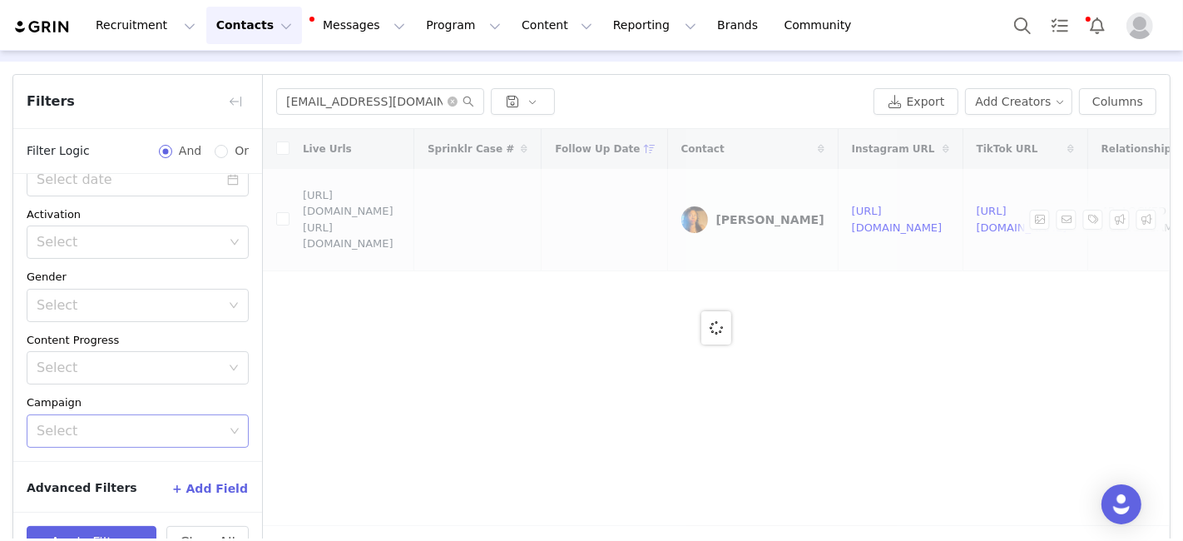
click at [303, 220] on span "https://fashionnovadev.grin.live/00e09b35-3731-49d4-ae9d-5c6d6b6d31a5 https://b…" at bounding box center [352, 219] width 98 height 65
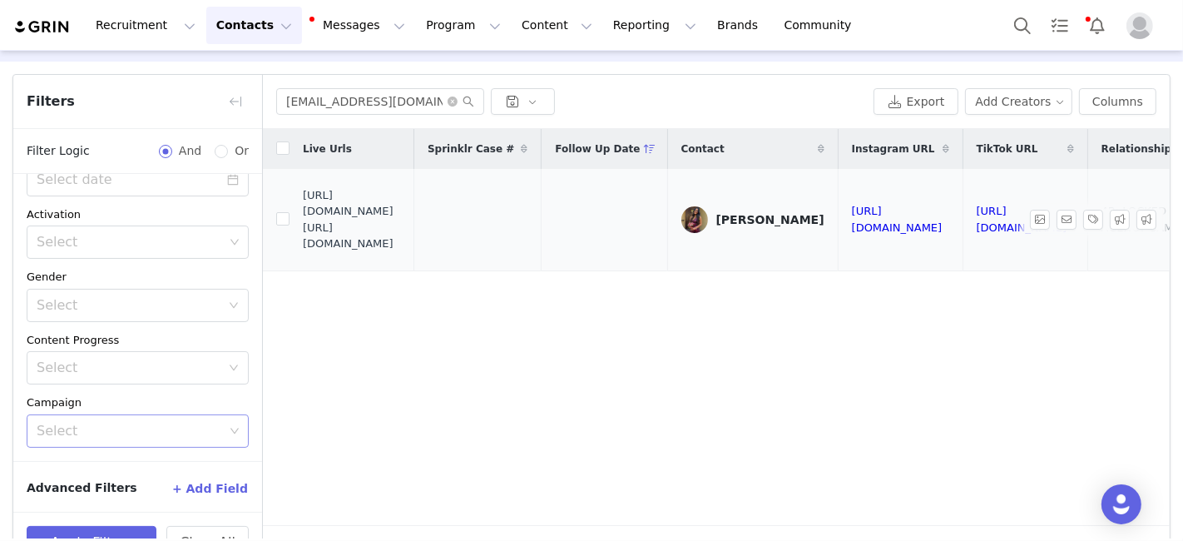
drag, startPoint x: 302, startPoint y: 218, endPoint x: 366, endPoint y: 227, distance: 64.7
click at [377, 229] on span "https://fashionnovadev.grin.live/b364e416-797b-4aa9-8a57-6aab6dfee535 https://b…" at bounding box center [352, 219] width 98 height 65
drag, startPoint x: 303, startPoint y: 218, endPoint x: 436, endPoint y: 251, distance: 137.2
click at [401, 250] on span "https://fashionnovadev.grin.live/b364e416-797b-4aa9-8a57-6aab6dfee535 https://b…" at bounding box center [352, 219] width 98 height 65
click at [314, 95] on input "marleylilogage@gmail.com" at bounding box center [380, 101] width 208 height 27
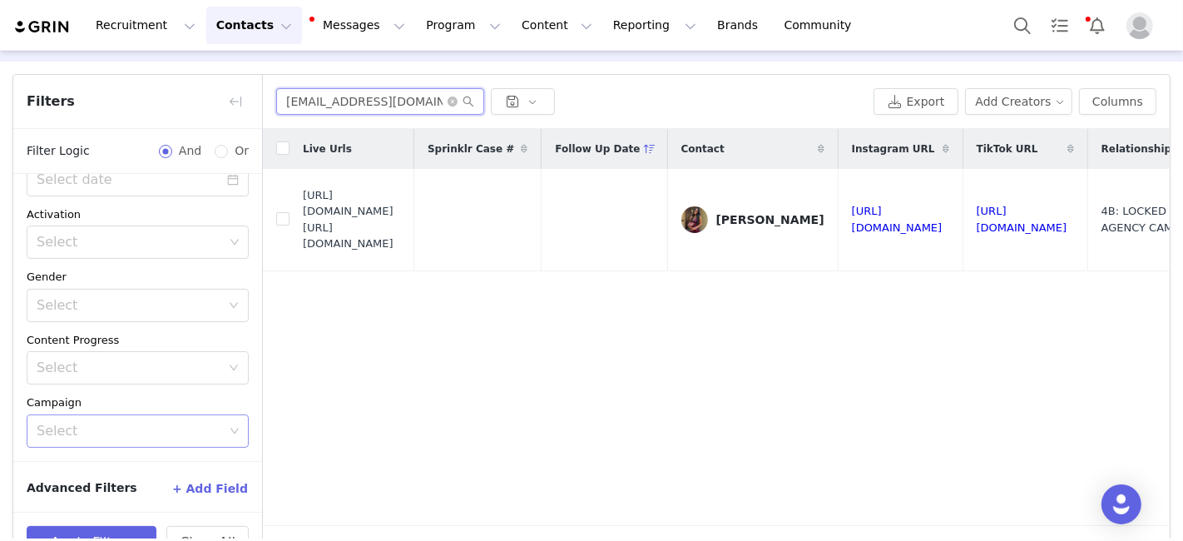
click at [314, 95] on input "marleylilogage@gmail.com" at bounding box center [380, 101] width 208 height 27
paste input "dalia.benninghoff"
drag, startPoint x: 305, startPoint y: 220, endPoint x: 430, endPoint y: 252, distance: 128.9
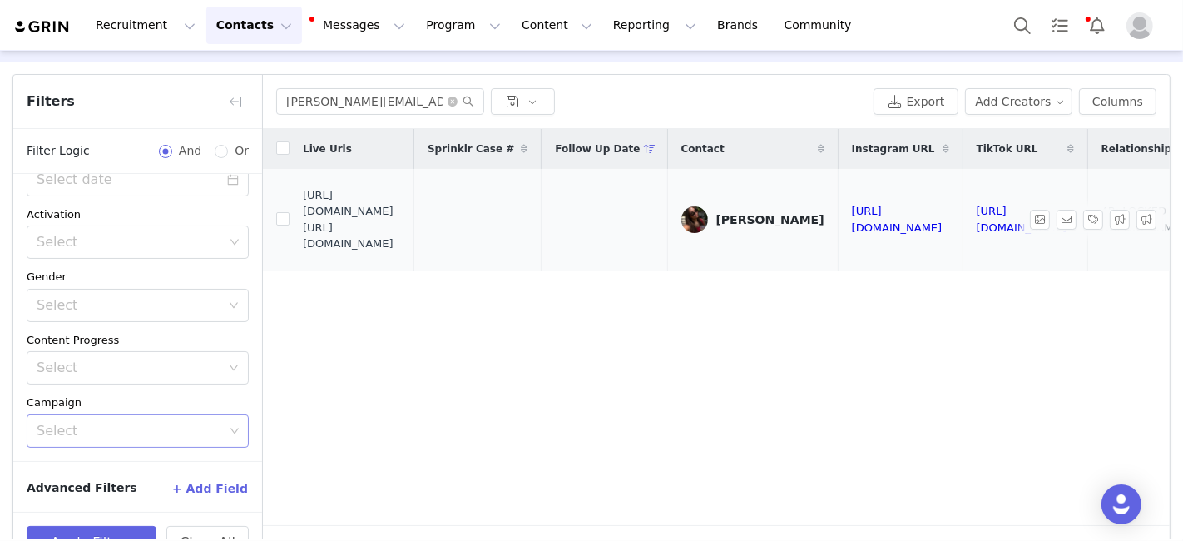
click at [401, 252] on span "https://fashionnovadev.grin.live/115a27c4-e1f3-46cc-95dd-8796b9d038f4 https://b…" at bounding box center [352, 219] width 98 height 65
click at [317, 100] on input "dalia.benninghoff@gmail.com" at bounding box center [380, 101] width 208 height 27
paste input "milennacolmenares"
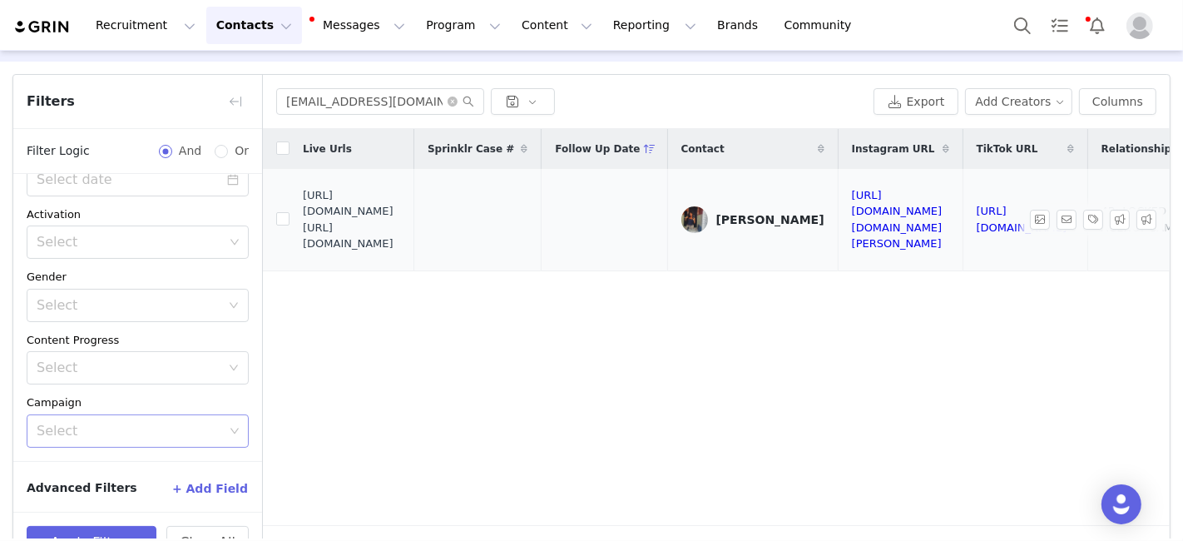
drag, startPoint x: 302, startPoint y: 219, endPoint x: 422, endPoint y: 252, distance: 124.3
click at [401, 252] on span "https://fashionnovadev.grin.live/733f2016-206c-4c95-ace9-7d2a54b2120a https://b…" at bounding box center [352, 219] width 98 height 65
click at [316, 91] on input "milennacolmenares@gmail.com" at bounding box center [380, 101] width 208 height 27
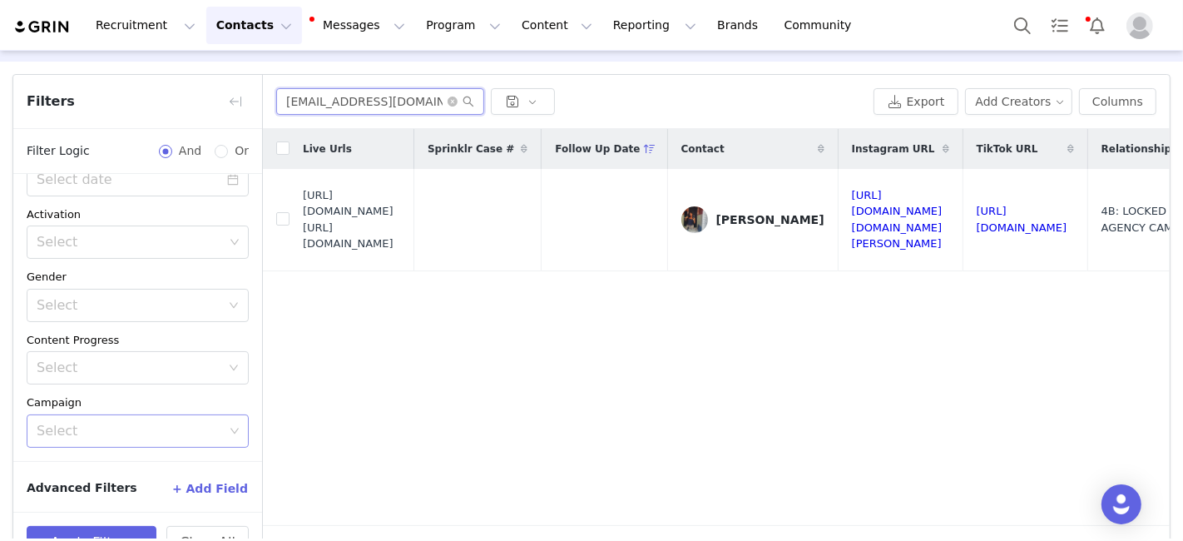
paste input "ellagrace099"
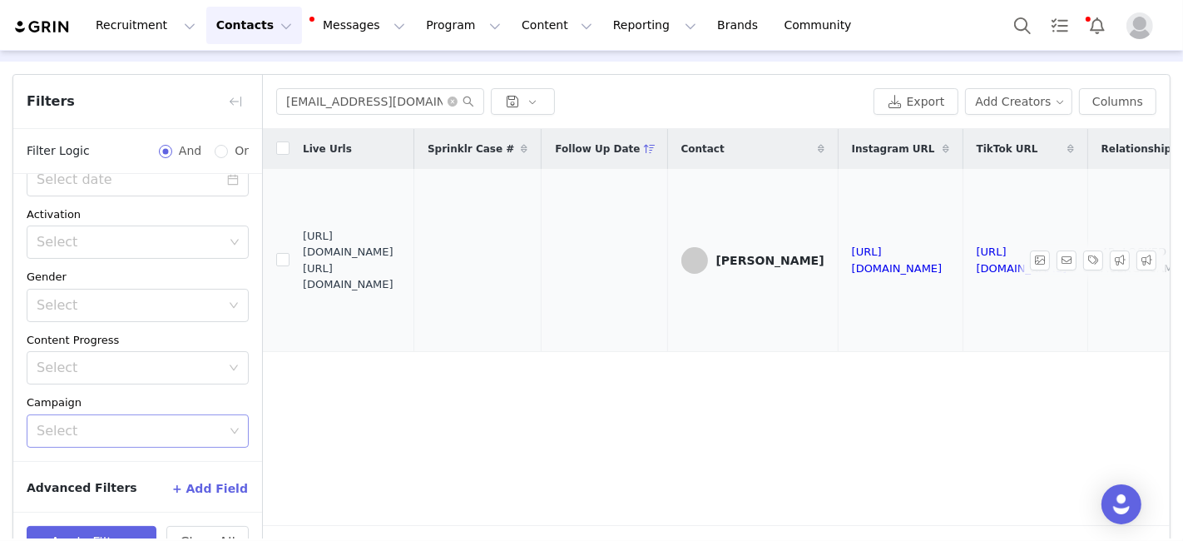
drag, startPoint x: 305, startPoint y: 259, endPoint x: 432, endPoint y: 278, distance: 127.9
click at [401, 278] on span "https://fashionnovadev.grin.live/8afd8f5b-a36b-4e52-931b-93717cfd85e7 https://b…" at bounding box center [352, 260] width 98 height 65
drag, startPoint x: 400, startPoint y: 282, endPoint x: 304, endPoint y: 263, distance: 98.4
click at [304, 263] on span "https://fashionnovadev.grin.live/8afd8f5b-a36b-4e52-931b-93717cfd85e7 https://b…" at bounding box center [352, 260] width 98 height 65
click at [302, 104] on input "ellagrace099@gmail.com" at bounding box center [380, 101] width 208 height 27
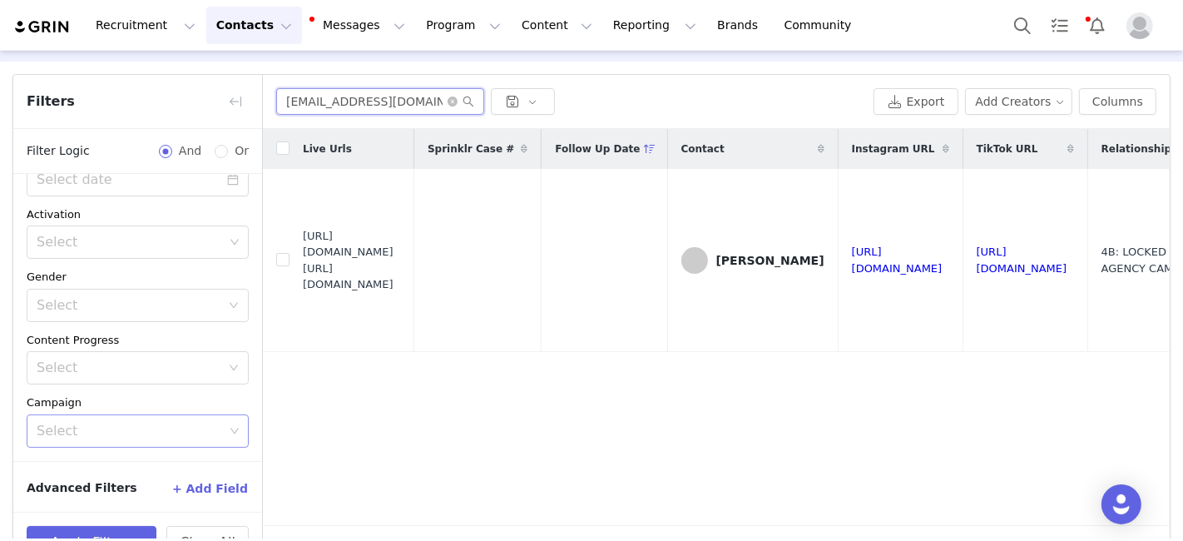
click at [302, 104] on input "ellagrace099@gmail.com" at bounding box center [380, 101] width 208 height 27
paste input "giannamaiale"
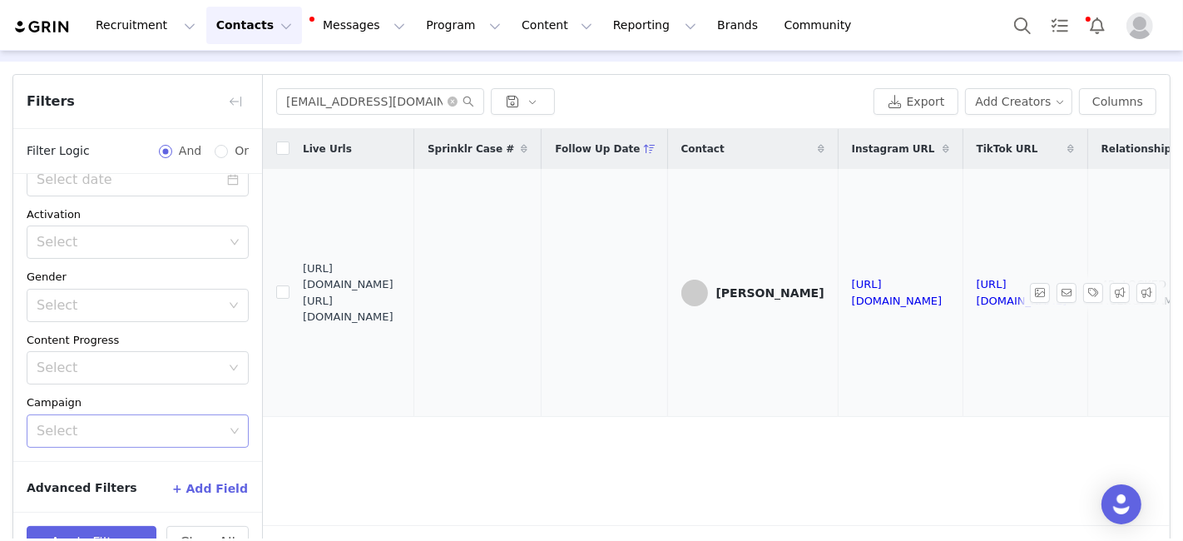
drag, startPoint x: 304, startPoint y: 282, endPoint x: 443, endPoint y: 317, distance: 143.2
click at [401, 317] on span "https://fashionnovadev.grin.live/a516159f-e403-4909-8aa4-6c0a0273f890 https://b…" at bounding box center [352, 292] width 98 height 65
click at [347, 101] on input "giannamaiale@gmail.com" at bounding box center [380, 101] width 208 height 27
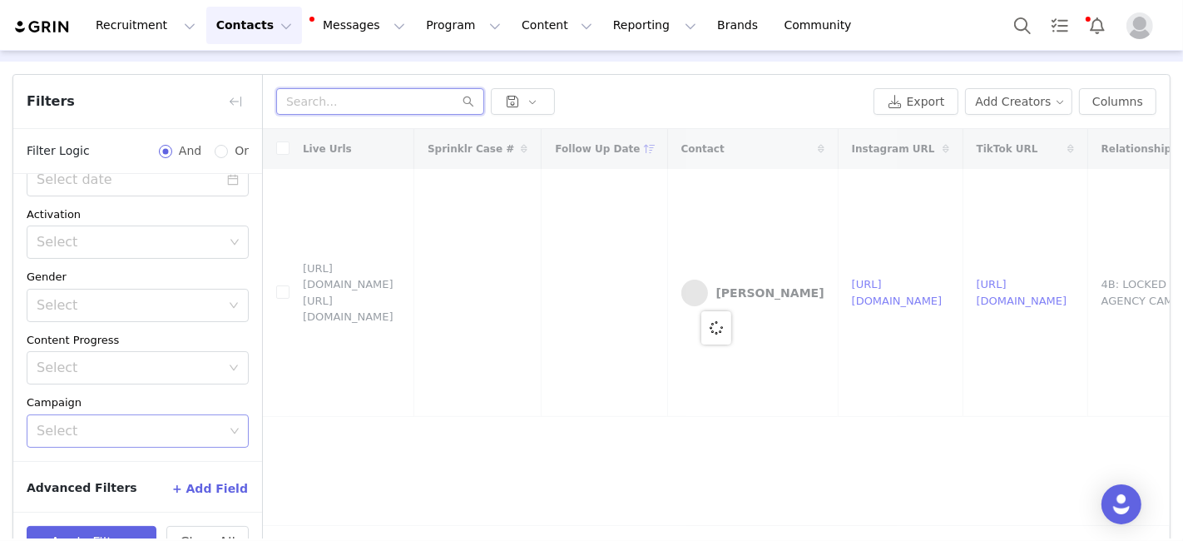
paste input "emmarose728@gmail.com"
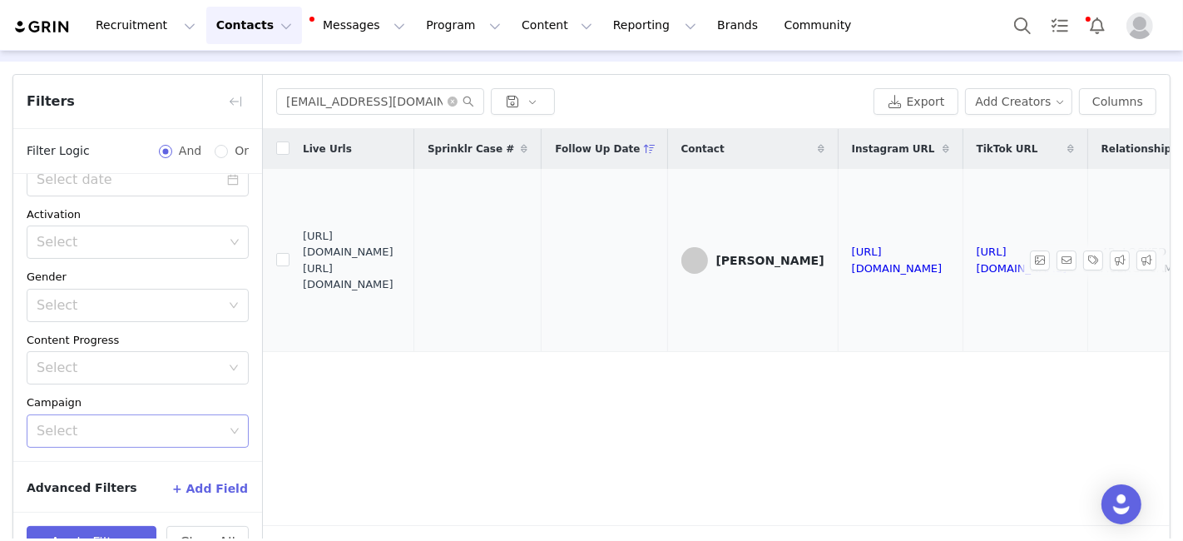
drag, startPoint x: 305, startPoint y: 260, endPoint x: 367, endPoint y: 269, distance: 62.2
click at [367, 269] on span "https://fashionnovadev.grin.live/79a52b15-41b9-4797-b4a9-67210b9a3ef0 https://b…" at bounding box center [352, 260] width 98 height 65
drag, startPoint x: 417, startPoint y: 291, endPoint x: 305, endPoint y: 265, distance: 114.4
click at [304, 265] on span "https://fashionnovadev.grin.live/79a52b15-41b9-4797-b4a9-67210b9a3ef0 https://b…" at bounding box center [352, 260] width 98 height 65
click at [335, 110] on input "emmarose728@gmail.com" at bounding box center [380, 101] width 208 height 27
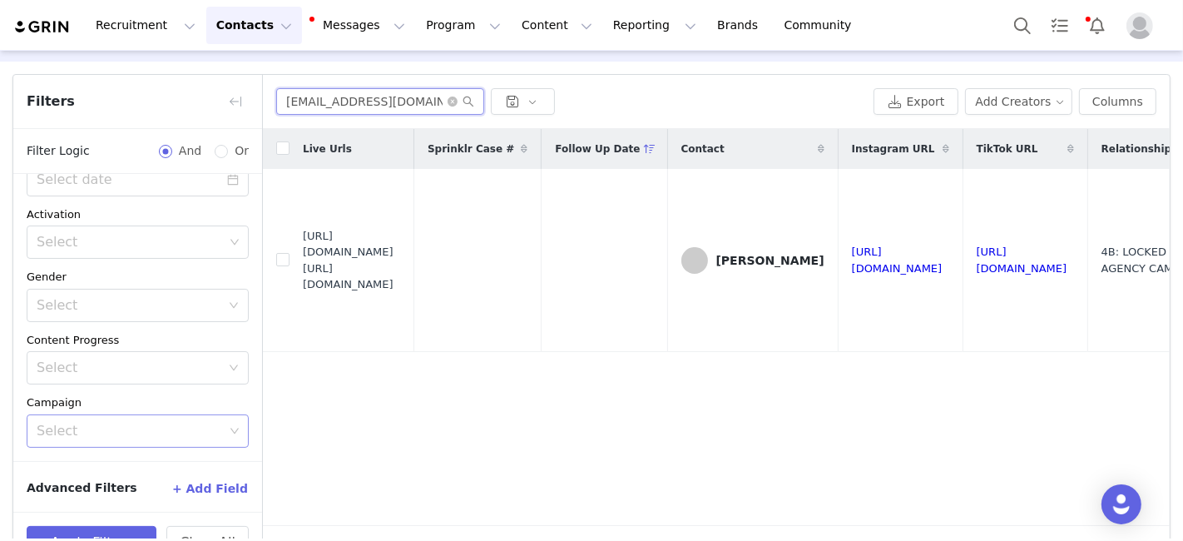
click at [335, 110] on input "emmarose728@gmail.com" at bounding box center [380, 101] width 208 height 27
paste input "moriahjthomas"
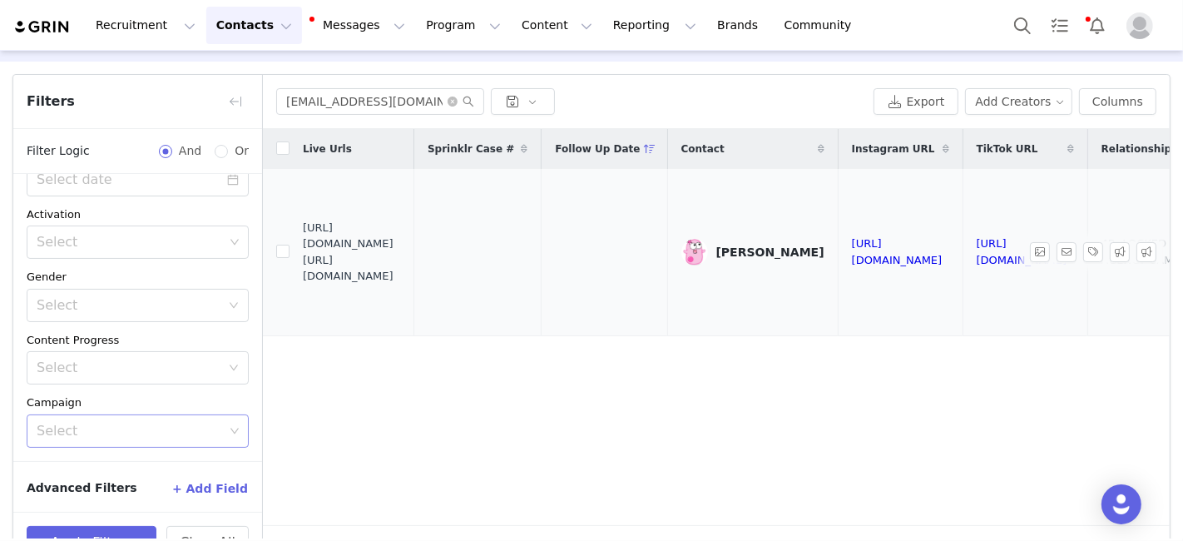
drag, startPoint x: 304, startPoint y: 242, endPoint x: 398, endPoint y: 265, distance: 95.8
click at [401, 275] on span "https://fashionnovadev.grin.live/b467a396-b622-43c6-881e-44985e62dc5c https://b…" at bounding box center [352, 252] width 98 height 65
click at [299, 97] on input "moriahjthomas@gmail.com" at bounding box center [380, 101] width 208 height 27
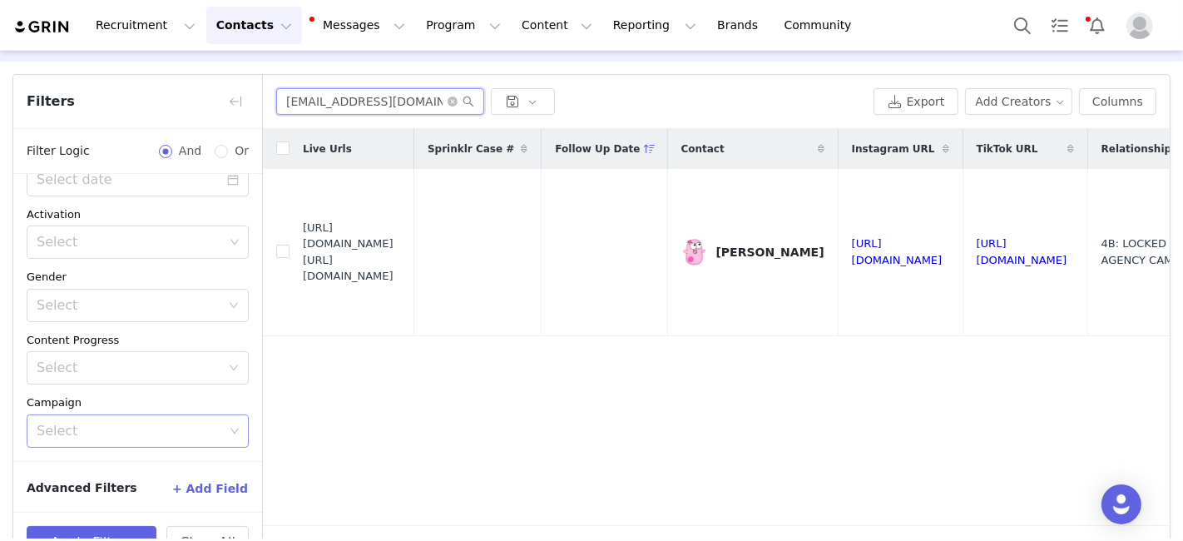
paste input "ayavz@yahoo"
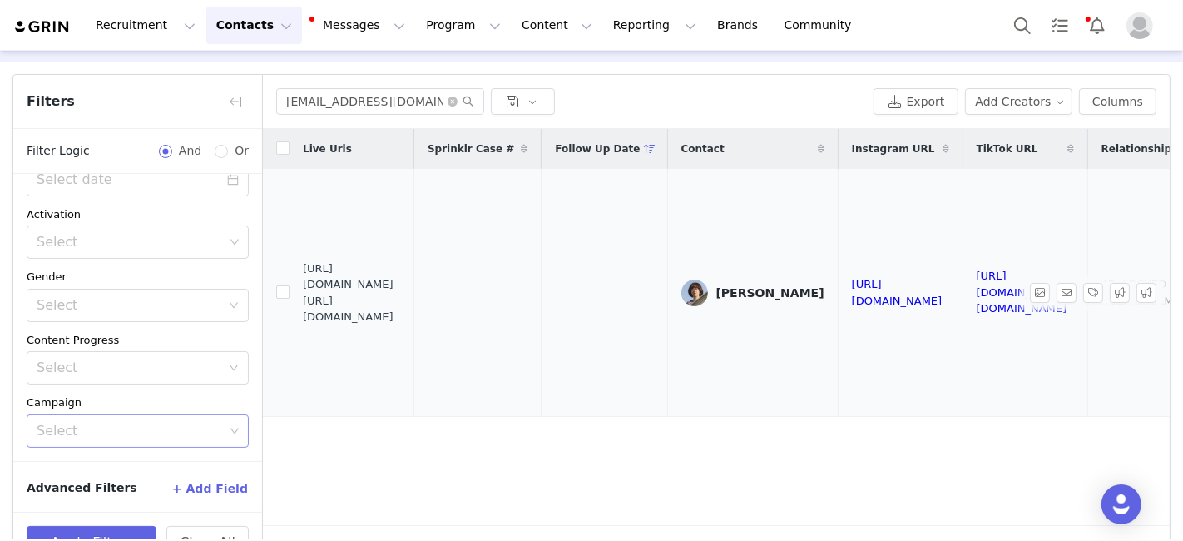
drag, startPoint x: 304, startPoint y: 286, endPoint x: 417, endPoint y: 314, distance: 115.8
click at [401, 314] on span "https://fashionnovadev.grin.live/dc43d653-7258-4464-b2d5-592f5b6a8f1a https://b…" at bounding box center [352, 292] width 98 height 65
click at [328, 101] on input "mayavz@yahoo.com" at bounding box center [380, 101] width 208 height 27
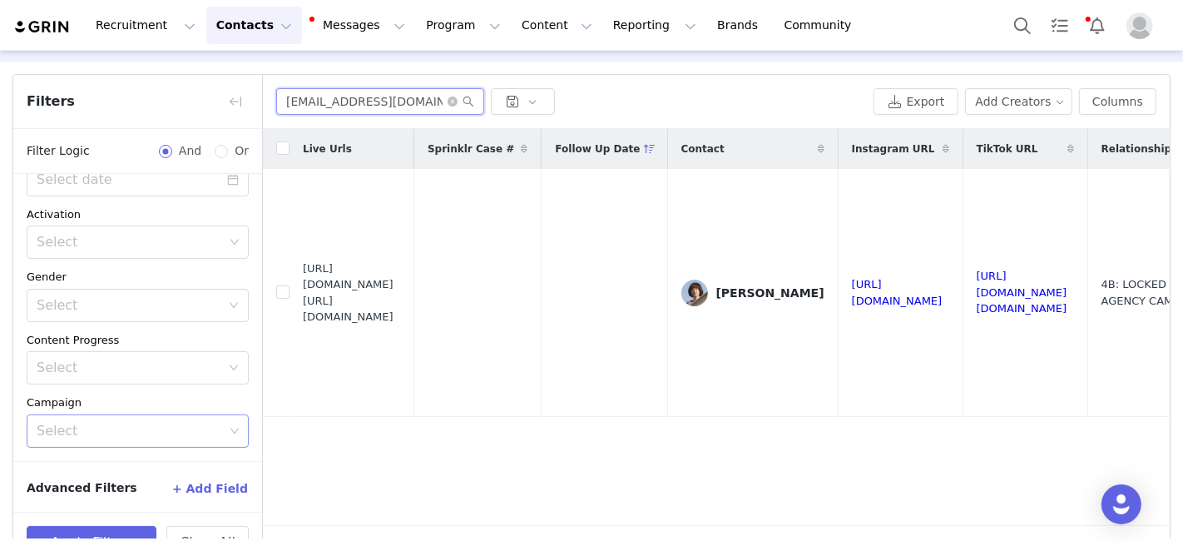
paste input "ellierayma@gmail"
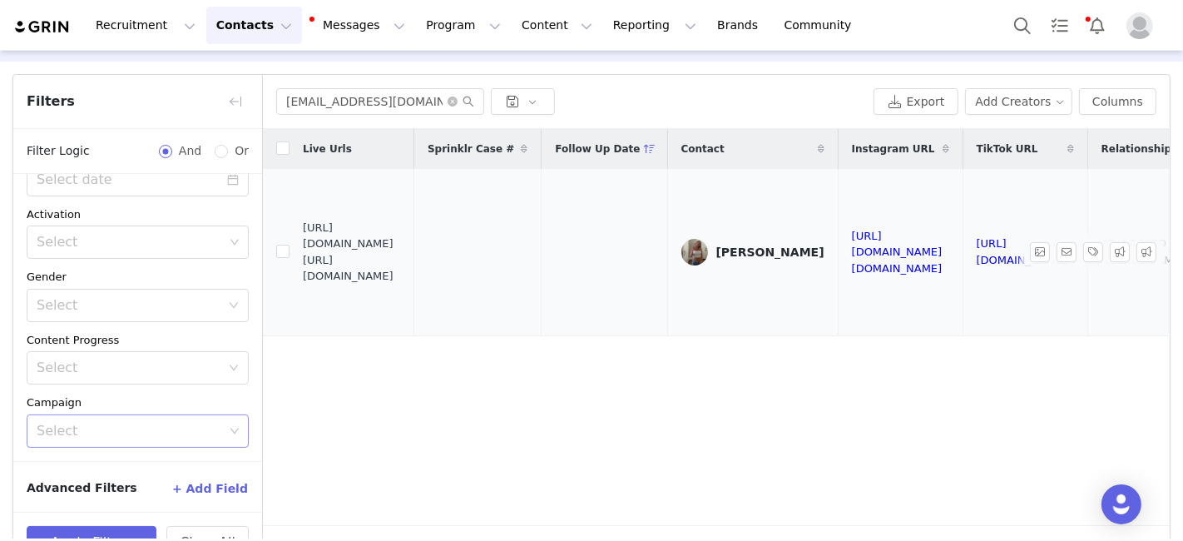
drag, startPoint x: 304, startPoint y: 243, endPoint x: 434, endPoint y: 273, distance: 134.0
click at [401, 273] on span "https://fashionnovadev.grin.live/161450ea-665c-44ca-96cc-68b0b167c30d https://b…" at bounding box center [352, 252] width 98 height 65
click at [304, 111] on input "ellierayma@gmail.com" at bounding box center [380, 101] width 208 height 27
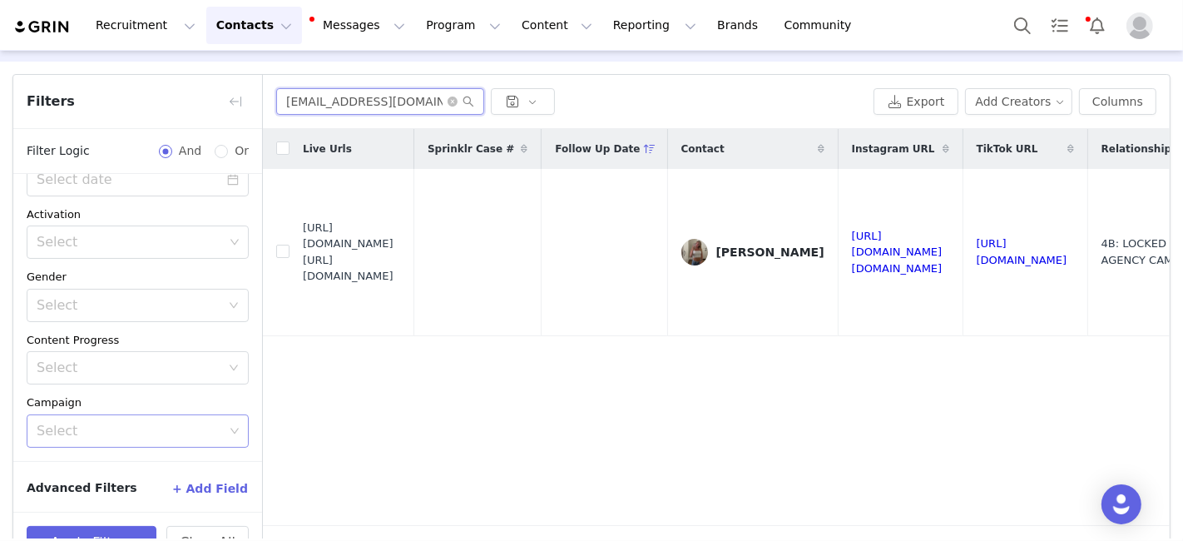
paste input "bayplower13"
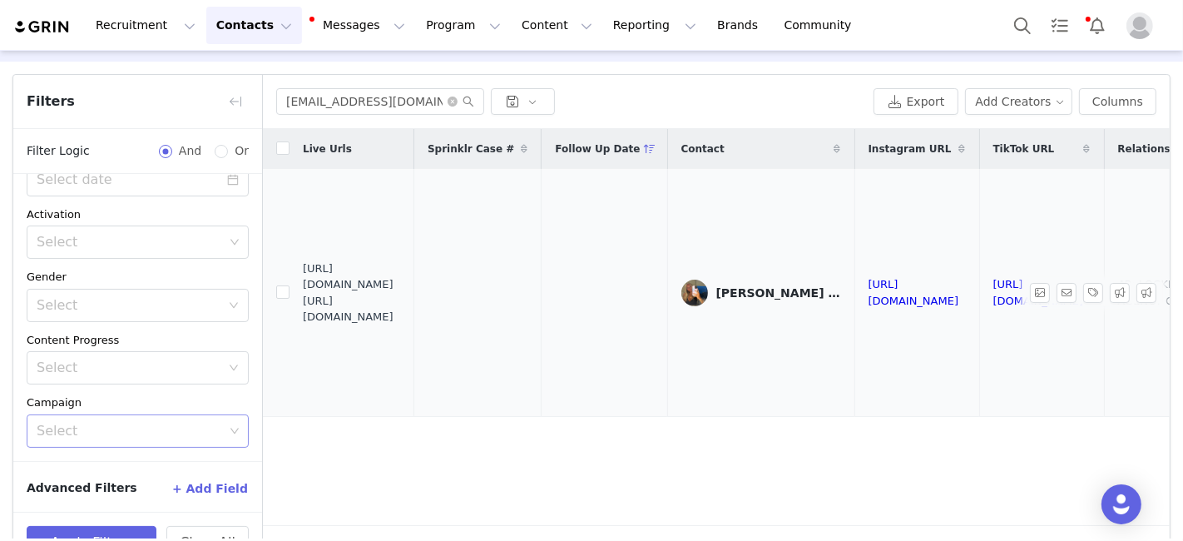
drag, startPoint x: 304, startPoint y: 284, endPoint x: 424, endPoint y: 314, distance: 124.3
click at [401, 314] on span "https://fashionnovadev.grin.live/3bf7f90d-3a4b-4413-8a9f-3de5347c0cfc https://b…" at bounding box center [352, 292] width 98 height 65
click at [305, 98] on input "bayplower13@gmail.com" at bounding box center [380, 101] width 208 height 27
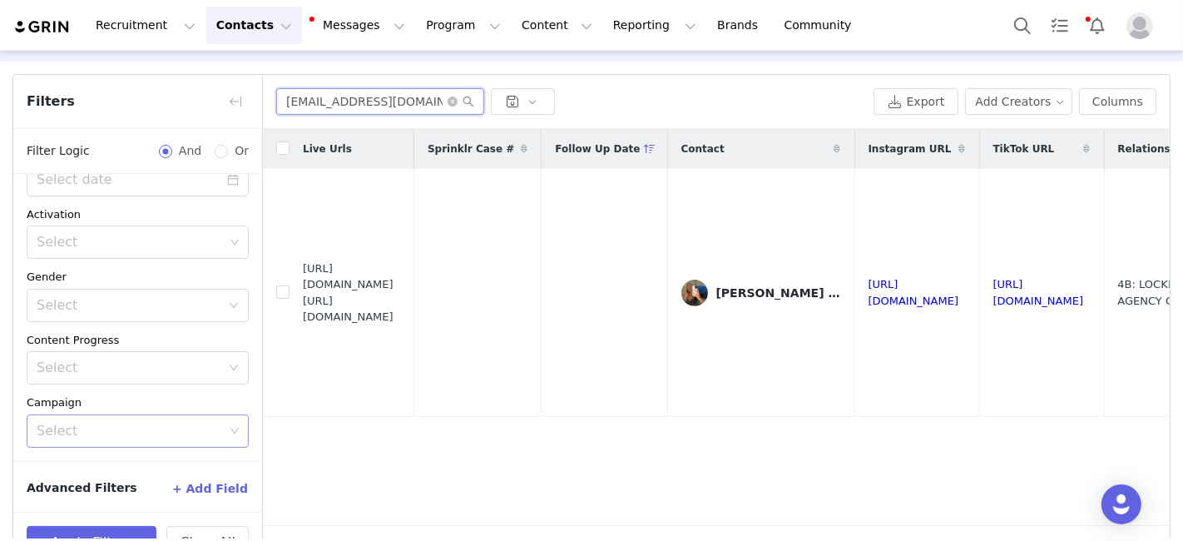
paste input "Bellafloriobusiness"
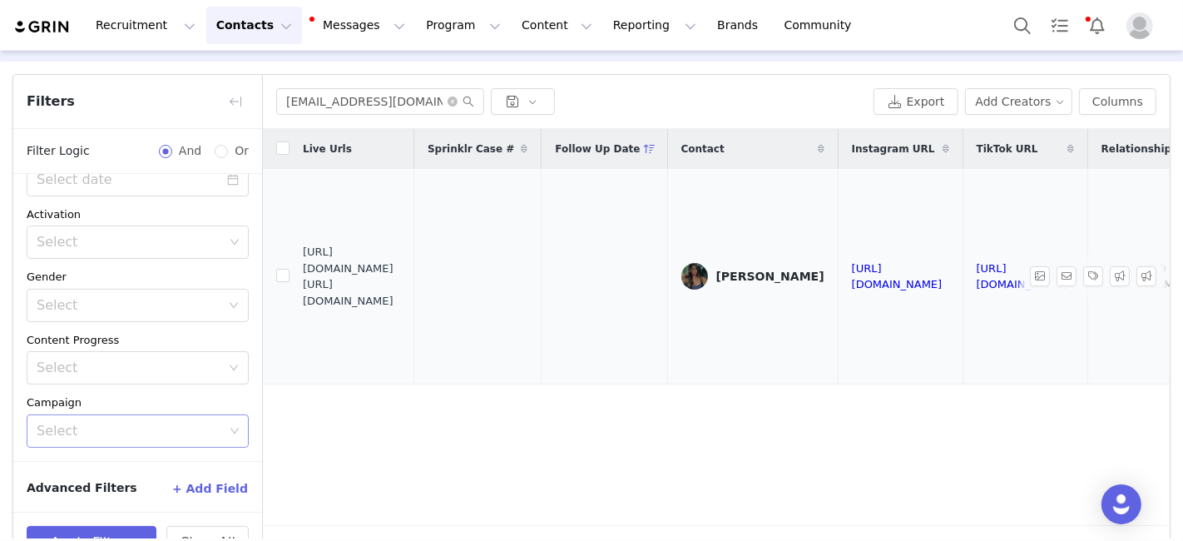
drag, startPoint x: 304, startPoint y: 265, endPoint x: 423, endPoint y: 299, distance: 124.3
click at [401, 299] on span "https://fashionnovadev.grin.live/e4048429-d5ae-4fd3-9161-6f33d2faf5f4 https://b…" at bounding box center [352, 276] width 98 height 65
click at [298, 101] on input "Bellafloriobusiness@gmail.com" at bounding box center [380, 101] width 208 height 27
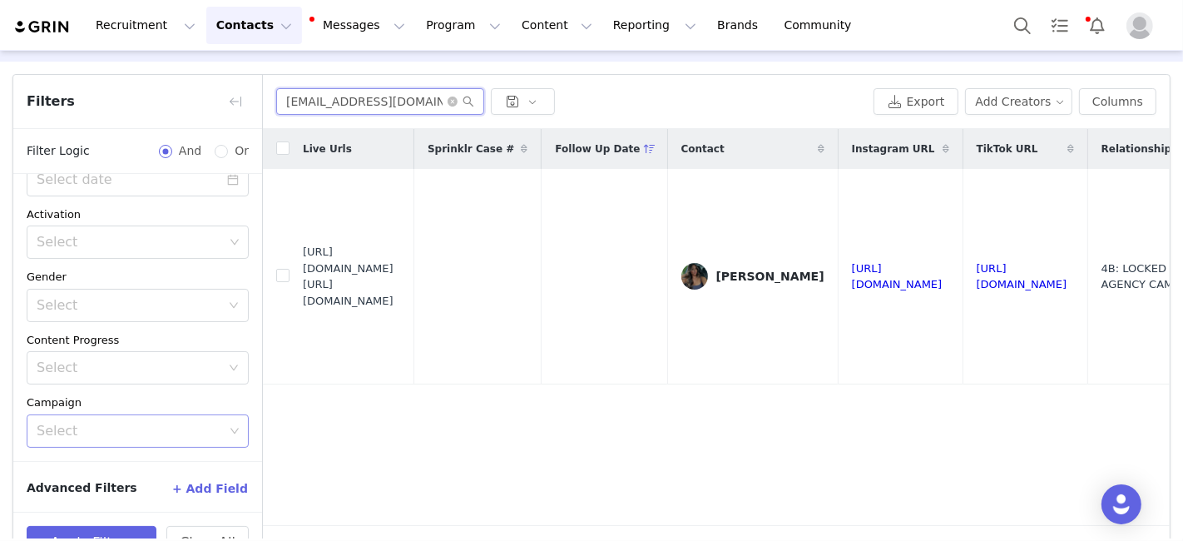
paste input "Maggiencorley@icloud"
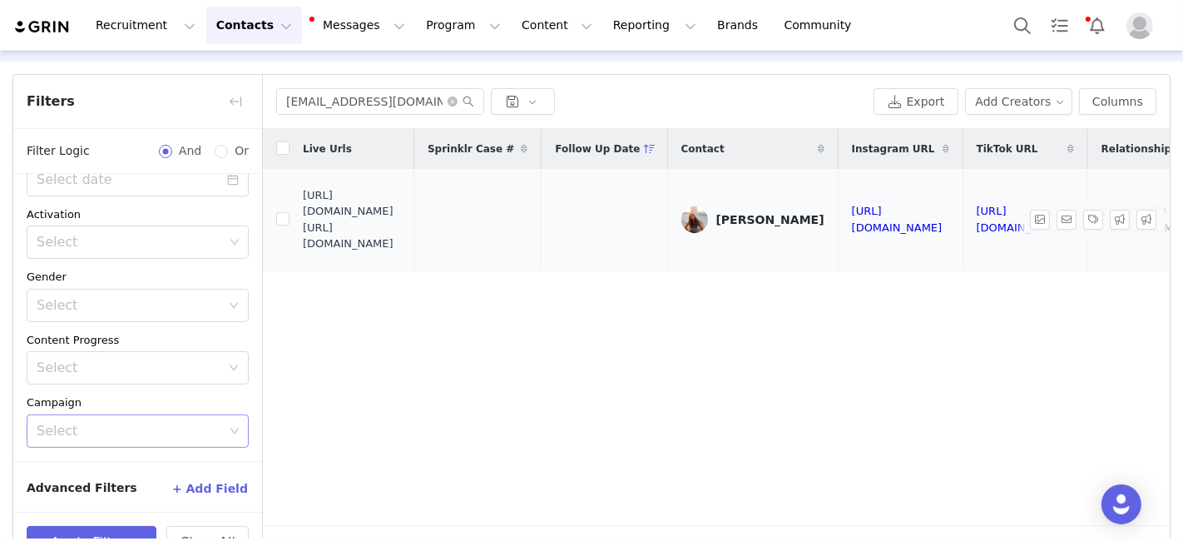
drag, startPoint x: 303, startPoint y: 220, endPoint x: 430, endPoint y: 247, distance: 130.0
click at [401, 247] on span "https://fashionnovadev.grin.live/eadaec68-876f-405c-b716-494bfba57210 https://b…" at bounding box center [352, 219] width 98 height 65
click at [298, 95] on input "Maggiencorley@icloud.com" at bounding box center [380, 101] width 208 height 27
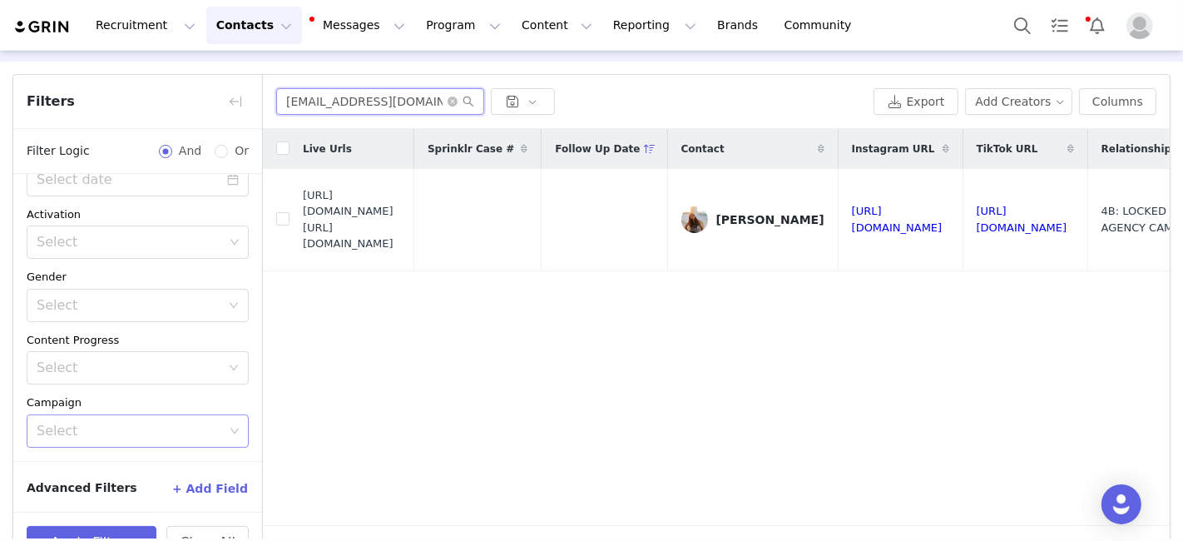
paste input "jennarucosky09@gmail"
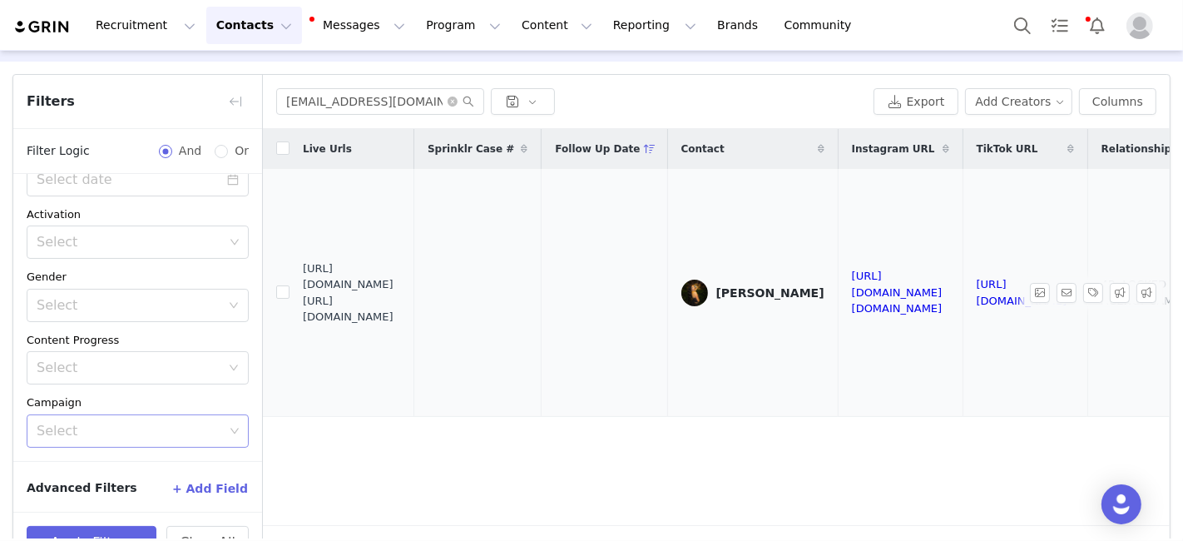
drag, startPoint x: 304, startPoint y: 285, endPoint x: 409, endPoint y: 312, distance: 108.9
click at [401, 312] on span "https://fashionnovadev.grin.live/f0ebf62f-645f-4a55-8a03-f8cd691d8b46 https://b…" at bounding box center [352, 292] width 98 height 65
click at [321, 103] on input "jennarucosky09@gmail.com" at bounding box center [380, 101] width 208 height 27
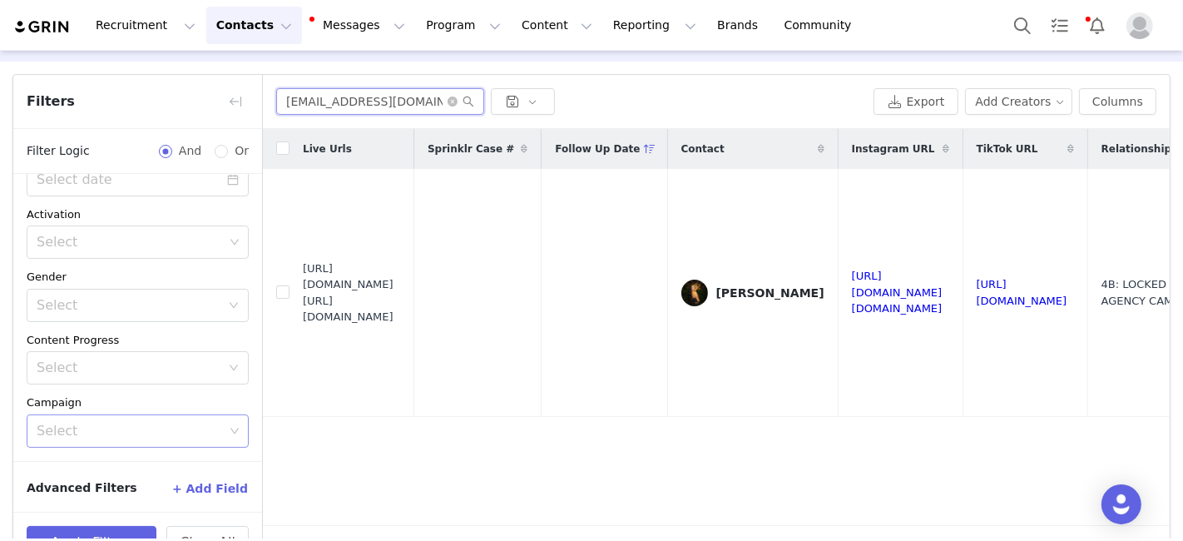
paste input "sydneybonner"
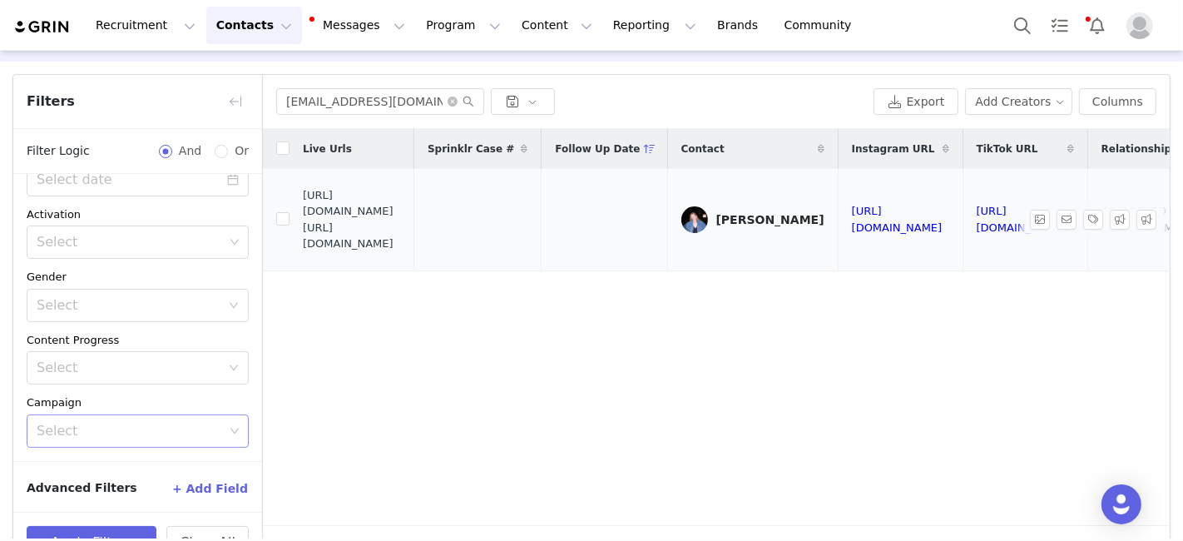
click at [311, 220] on span "https://fashionnovadev.grin.live/8916e44e-a478-4359-9d07-38266a00b987 https://b…" at bounding box center [352, 219] width 98 height 65
drag, startPoint x: 304, startPoint y: 219, endPoint x: 430, endPoint y: 259, distance: 132.6
click at [414, 260] on td "https://fashionnovadev.grin.live/8916e44e-a478-4359-9d07-38266a00b987 https://b…" at bounding box center [351, 219] width 125 height 101
click at [339, 97] on input "sydneybonner@gmail.com" at bounding box center [380, 101] width 208 height 27
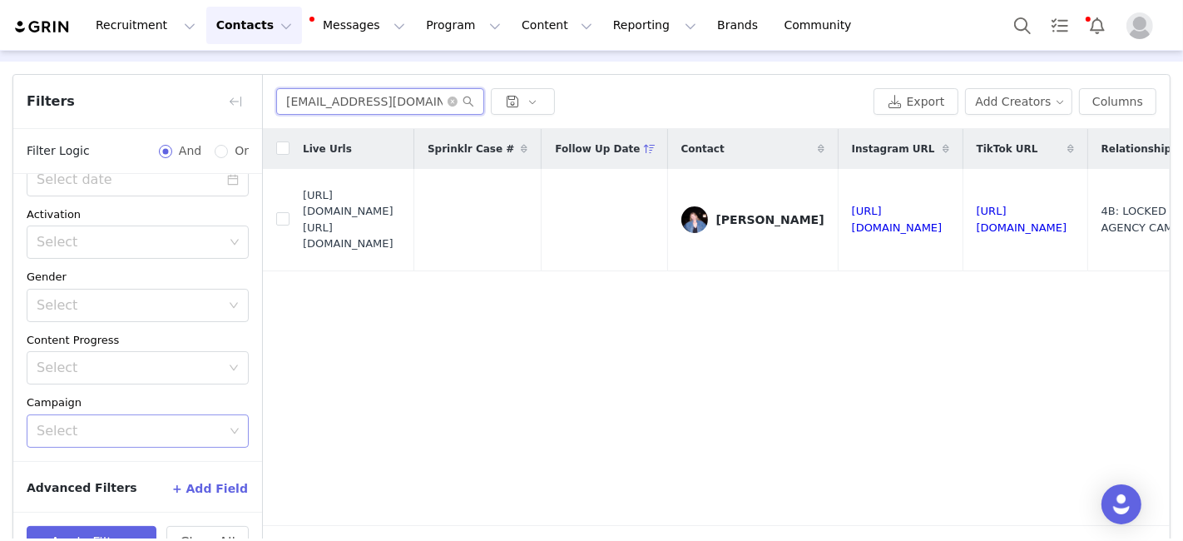
click at [339, 97] on input "sydneybonner@gmail.com" at bounding box center [380, 101] width 208 height 27
paste input "mjsiegel1106"
drag, startPoint x: 305, startPoint y: 220, endPoint x: 410, endPoint y: 249, distance: 108.6
click at [401, 250] on span "https://fashionnovadev.grin.live/a9a266d5-bf7b-4a61-b3f4-39106f60232a https://b…" at bounding box center [352, 219] width 98 height 65
click at [315, 97] on input "mjsiegel1106@gmail.com" at bounding box center [380, 101] width 208 height 27
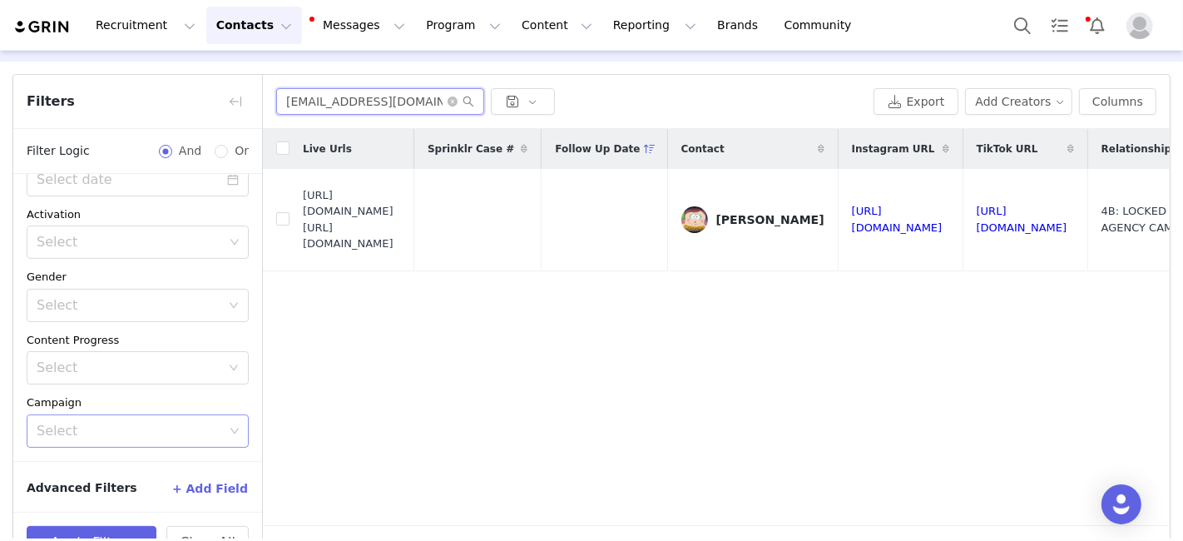
click at [315, 97] on input "mjsiegel1106@gmail.com" at bounding box center [380, 101] width 208 height 27
paste input "aria.lazzaro1008"
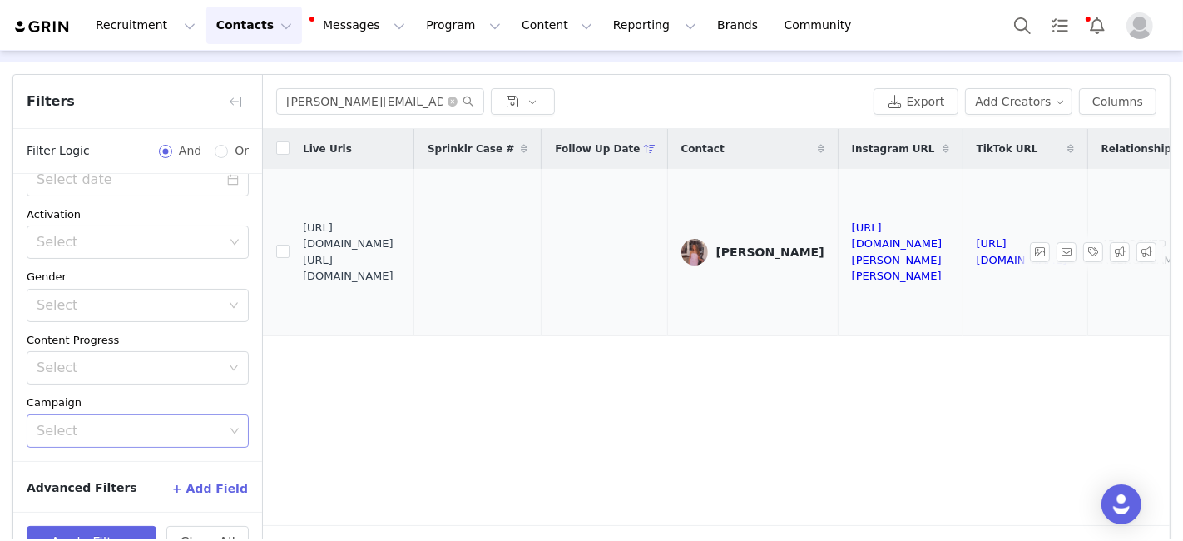
drag, startPoint x: 304, startPoint y: 244, endPoint x: 438, endPoint y: 276, distance: 137.8
click at [401, 276] on span "https://fashionnovadev.grin.live/f03e22d8-3b22-4f66-b1eb-f86a089f9a34 https://b…" at bounding box center [352, 252] width 98 height 65
click at [293, 97] on input "maria.lazzaro1008@gmail.com" at bounding box center [380, 101] width 208 height 27
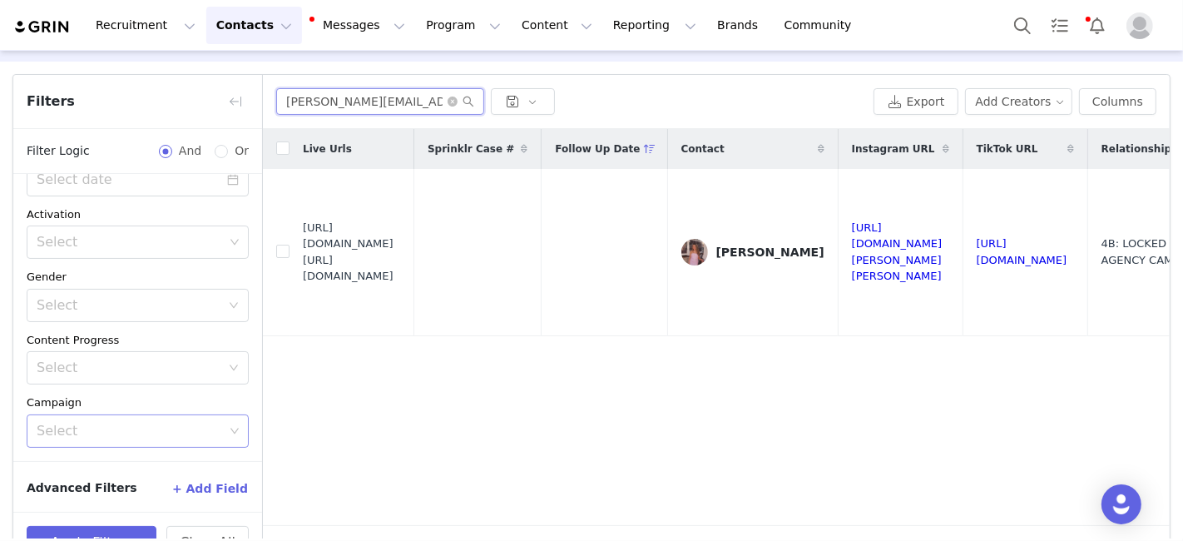
paste input "keeliloeffler"
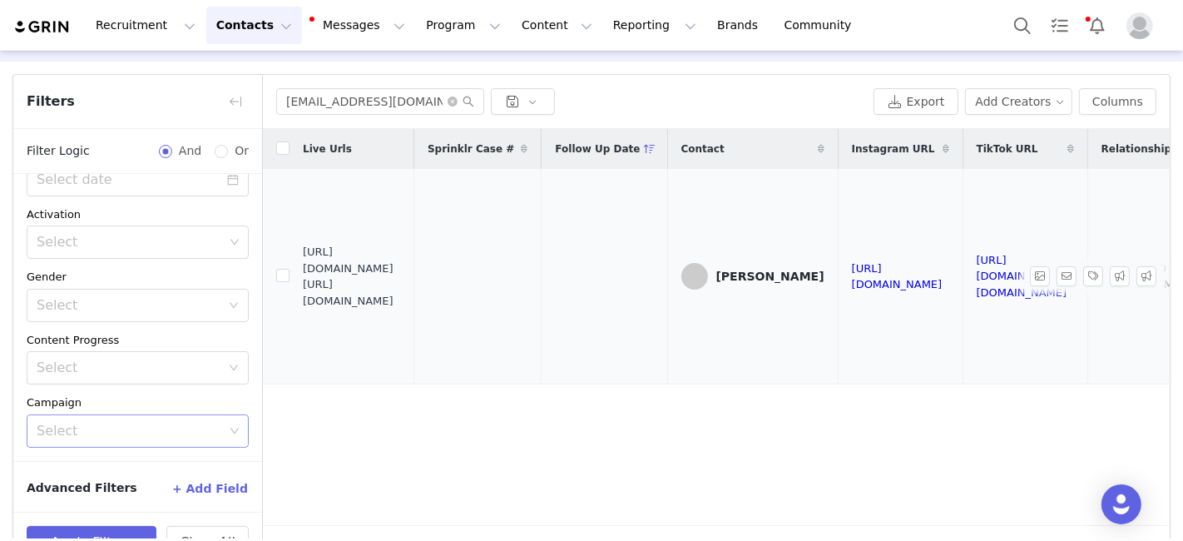
drag, startPoint x: 304, startPoint y: 269, endPoint x: 421, endPoint y: 294, distance: 119.7
click at [401, 294] on span "https://fashionnovadev.grin.live/72a8059b-d9c4-4c0b-8a30-eacb0dba48b5 https://b…" at bounding box center [352, 276] width 98 height 65
click at [309, 94] on input "keeliloeffler@gmail.com" at bounding box center [380, 101] width 208 height 27
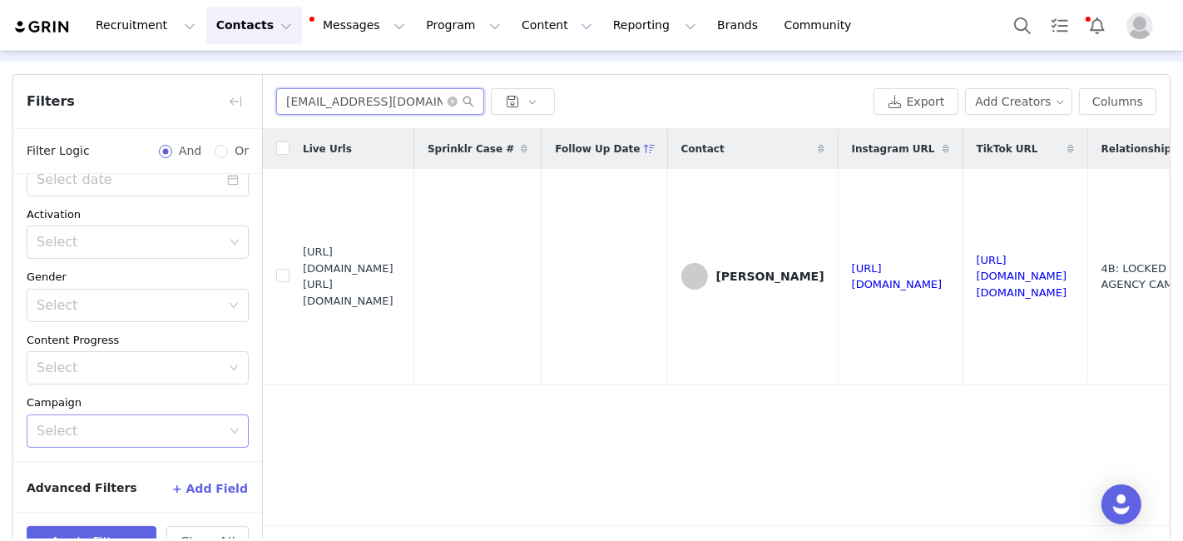
click at [309, 94] on input "keeliloeffler@gmail.com" at bounding box center [380, 101] width 208 height 27
paste input "ckenworthy36"
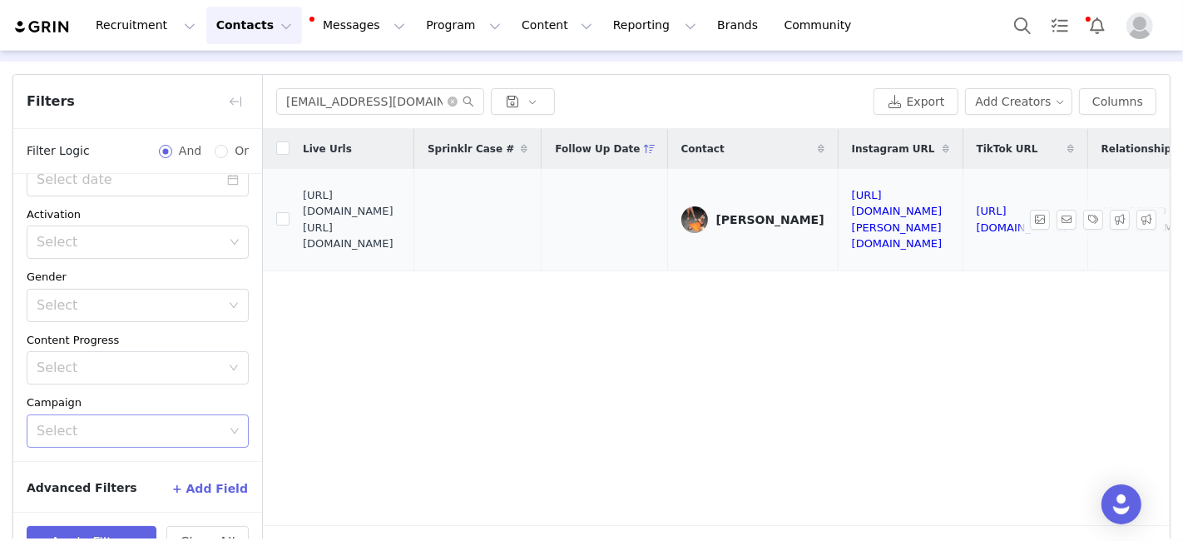
drag, startPoint x: 304, startPoint y: 218, endPoint x: 413, endPoint y: 247, distance: 112.8
click at [401, 250] on span "https://fashionnovadev.grin.live/88dfe897-d578-4e89-b662-d7b4029c8764 https://b…" at bounding box center [352, 219] width 98 height 65
click at [301, 96] on input "ckenworthy36@gmail.com" at bounding box center [380, 101] width 208 height 27
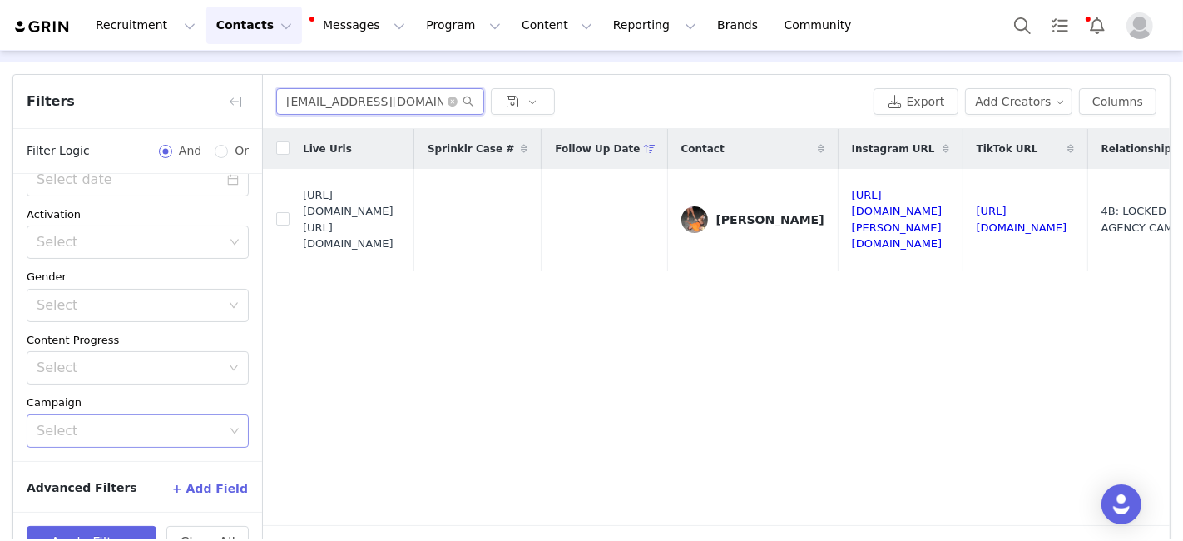
paste input "nikki.babs61"
drag, startPoint x: 304, startPoint y: 220, endPoint x: 414, endPoint y: 254, distance: 115.8
click at [401, 252] on span "https://fashionnovadev.grin.live/82692694-fe6c-4c92-b848-9a999fe31dbd https://b…" at bounding box center [352, 219] width 98 height 65
click at [334, 88] on input "nikki.babs61@gmail.com" at bounding box center [380, 101] width 208 height 27
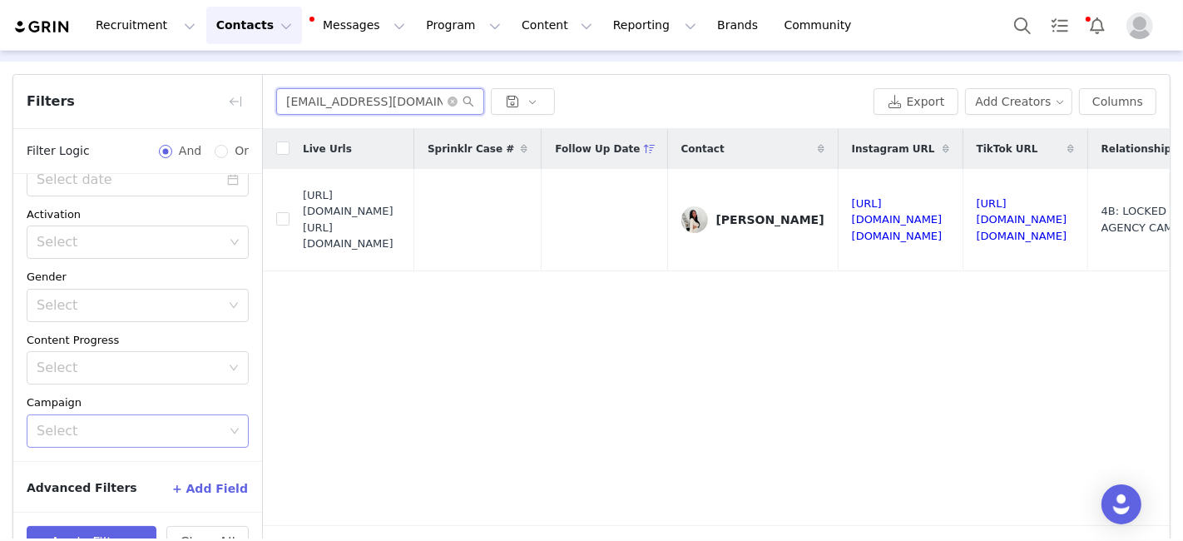
click at [334, 88] on input "nikki.babs61@gmail.com" at bounding box center [380, 101] width 208 height 27
paste input "sophiacaputo1@icloud"
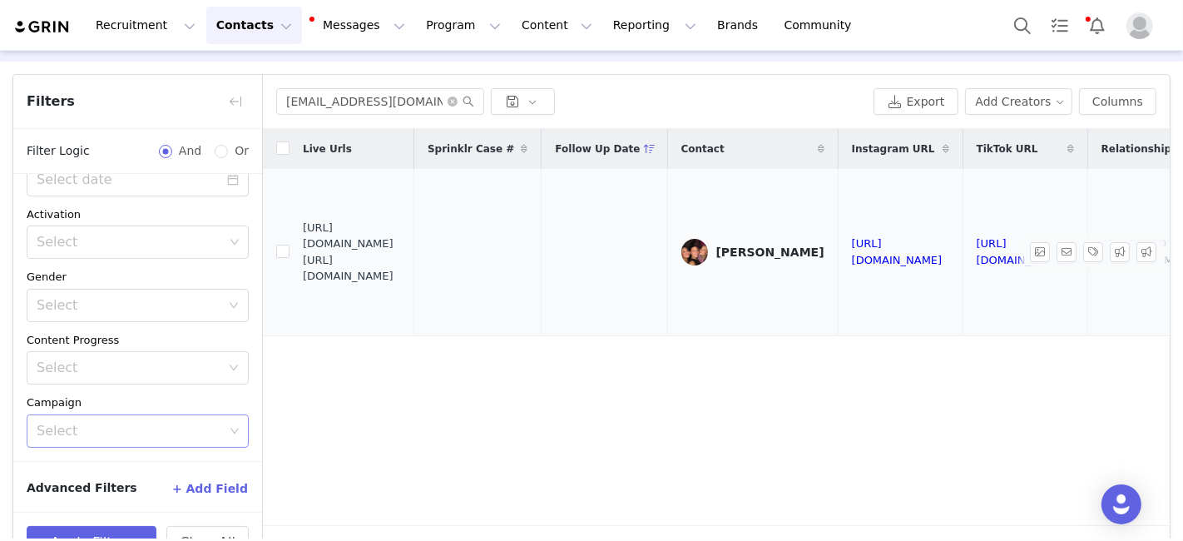
drag, startPoint x: 303, startPoint y: 246, endPoint x: 442, endPoint y: 274, distance: 141.8
click at [401, 274] on span "https://fashionnovadev.grin.live/5916b8ff-adf4-49c3-a14a-d97ca33303cd https://b…" at bounding box center [352, 252] width 98 height 65
click at [322, 99] on input "sophiacaputo1@icloud.com" at bounding box center [380, 101] width 208 height 27
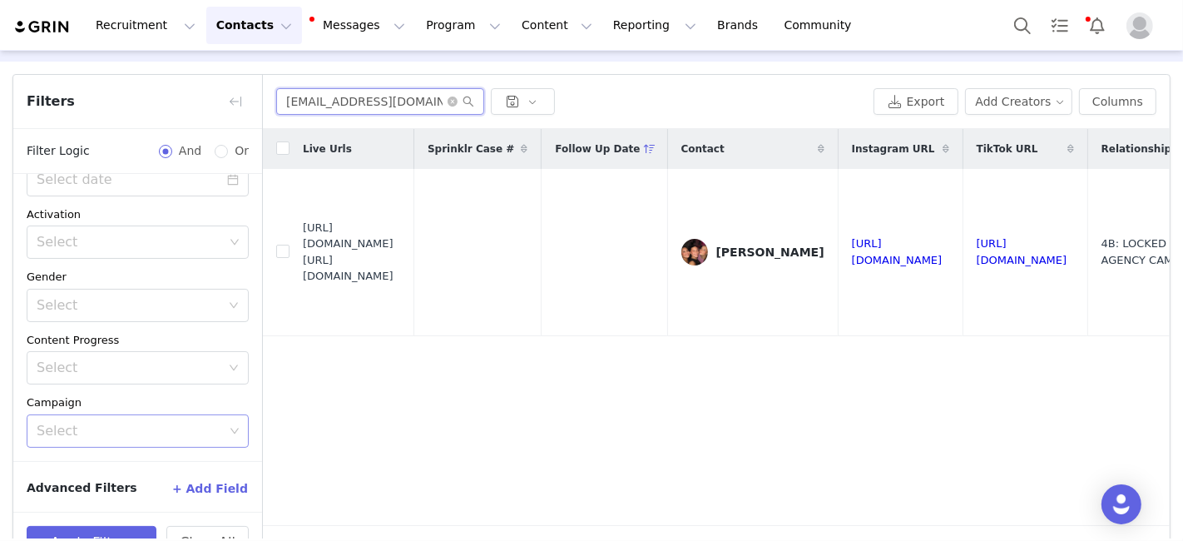
paste input "mckennajeanchase@gmail"
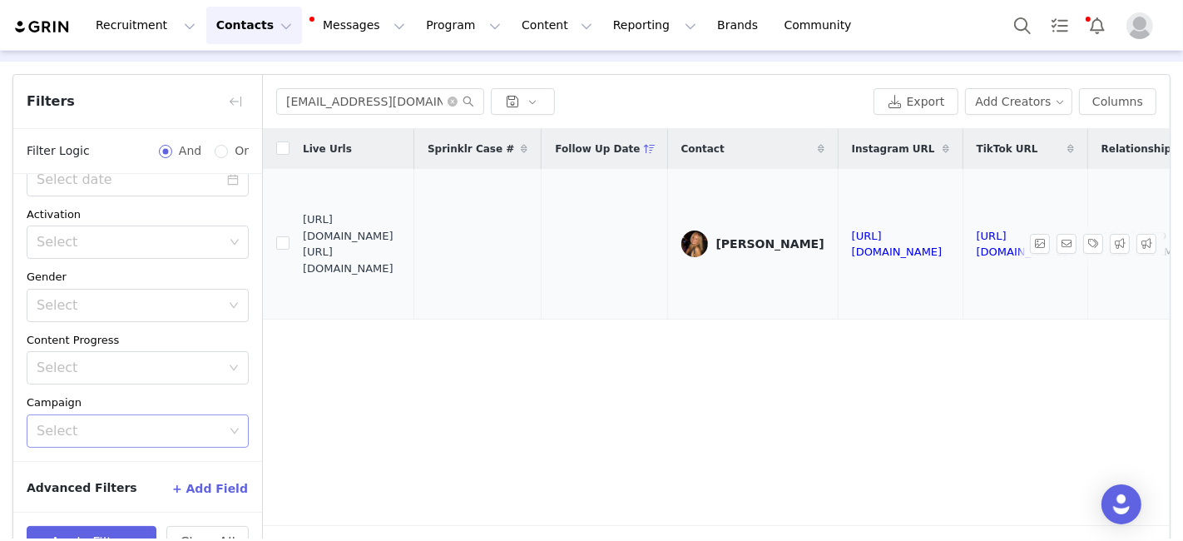
drag, startPoint x: 303, startPoint y: 235, endPoint x: 465, endPoint y: 275, distance: 167.0
click at [414, 275] on td "https://fashionnovadev.grin.live/06ce4375-39f9-4d02-bf06-ed9ed126204e https://b…" at bounding box center [351, 244] width 125 height 151
click at [305, 96] on input "mckennajeanchase@gmail.com" at bounding box center [380, 101] width 208 height 27
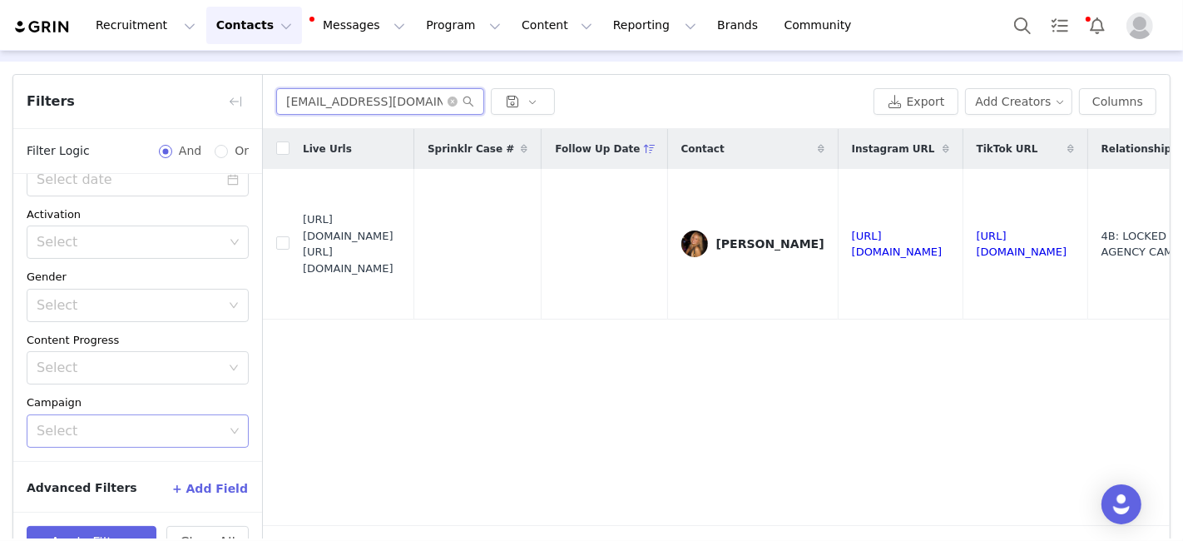
paste input "vschaef245"
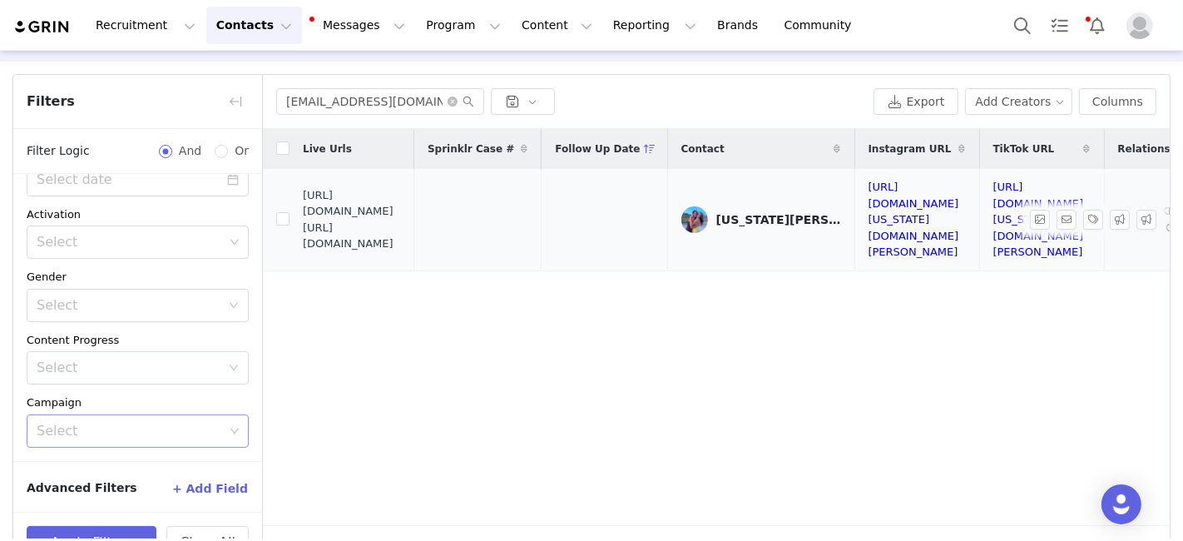
drag, startPoint x: 303, startPoint y: 219, endPoint x: 446, endPoint y: 253, distance: 147.1
click at [401, 252] on span "https://fashionnovadev.grin.live/1f25c2ee-5d3e-44f2-8800-f1690220bbf4 https://b…" at bounding box center [352, 219] width 98 height 65
click at [313, 99] on input "vschaef245@gmail.com" at bounding box center [380, 101] width 208 height 27
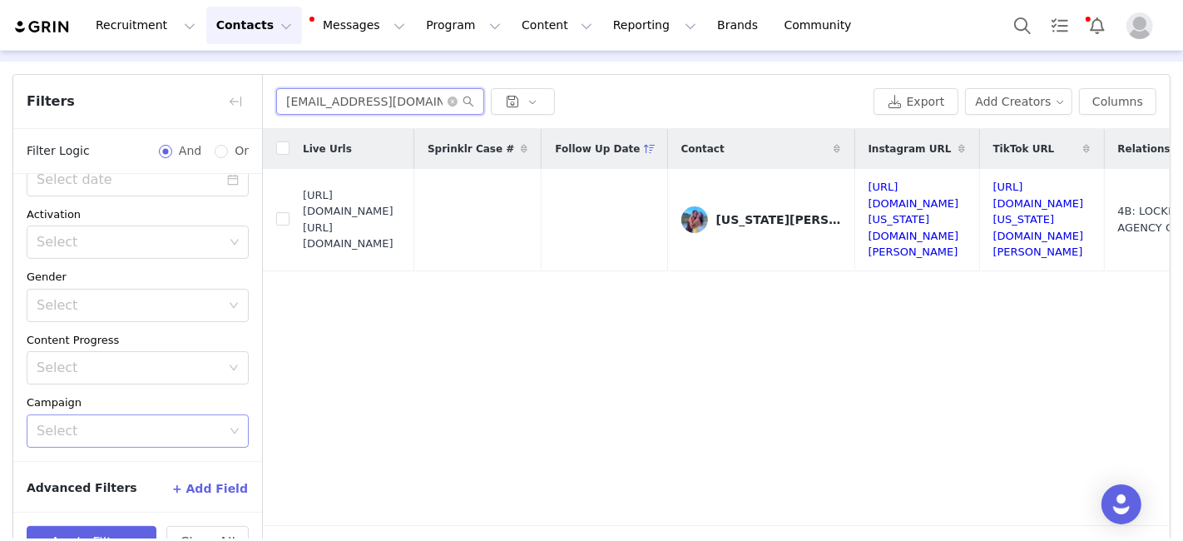
paste input "callielepselter"
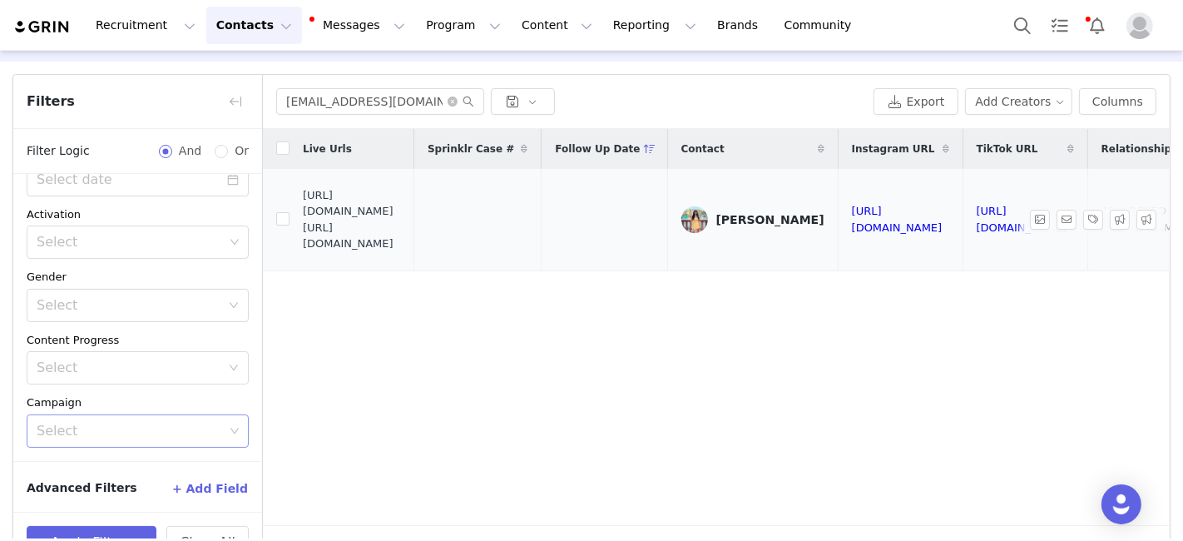
drag, startPoint x: 304, startPoint y: 219, endPoint x: 425, endPoint y: 253, distance: 125.3
click at [401, 252] on span "https://fashionnovadev.grin.live/9b56fc73-8c49-4918-9898-bda7a2bf7024 https://b…" at bounding box center [352, 219] width 98 height 65
click at [322, 106] on input "callielepselter@gmail.com" at bounding box center [380, 101] width 208 height 27
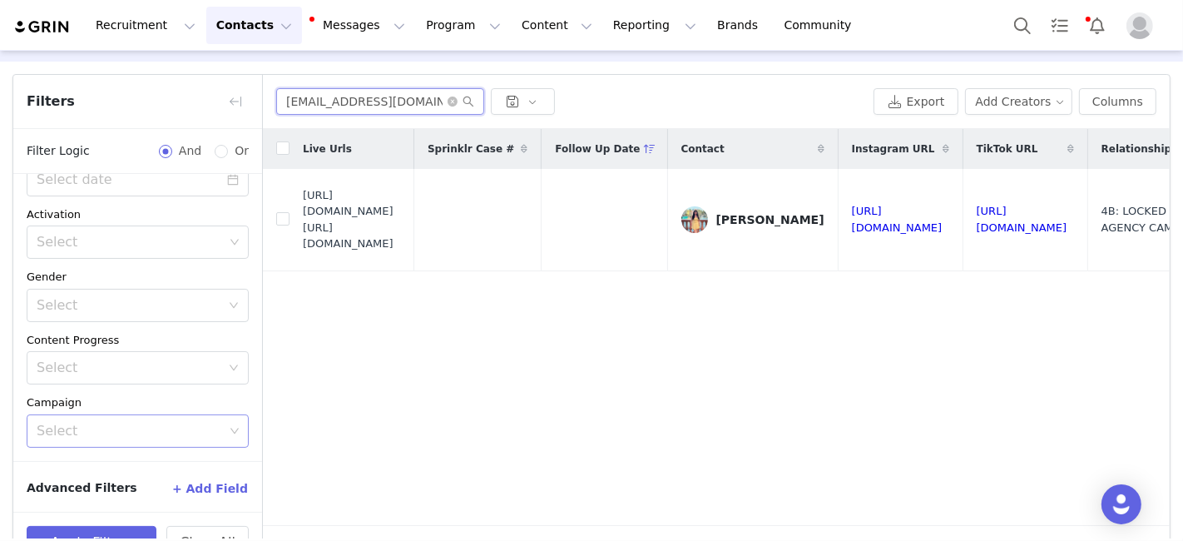
paste input "mnadjarians"
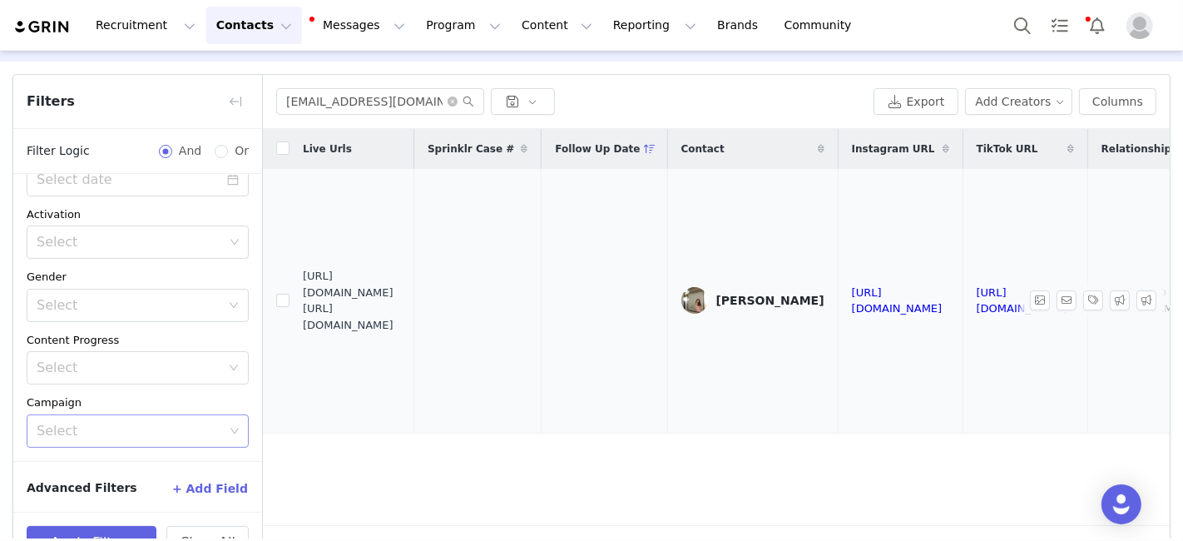
drag, startPoint x: 302, startPoint y: 289, endPoint x: 398, endPoint y: 314, distance: 98.6
click at [398, 314] on span "https://fashionnovadev.grin.live/4601a4f6-a3ee-4eb8-8cf9-ddd70caae2ef https://b…" at bounding box center [352, 300] width 98 height 65
drag, startPoint x: 304, startPoint y: 291, endPoint x: 428, endPoint y: 327, distance: 129.0
click at [401, 327] on span "https://fashionnovadev.grin.live/4601a4f6-a3ee-4eb8-8cf9-ddd70caae2ef https://b…" at bounding box center [352, 300] width 98 height 65
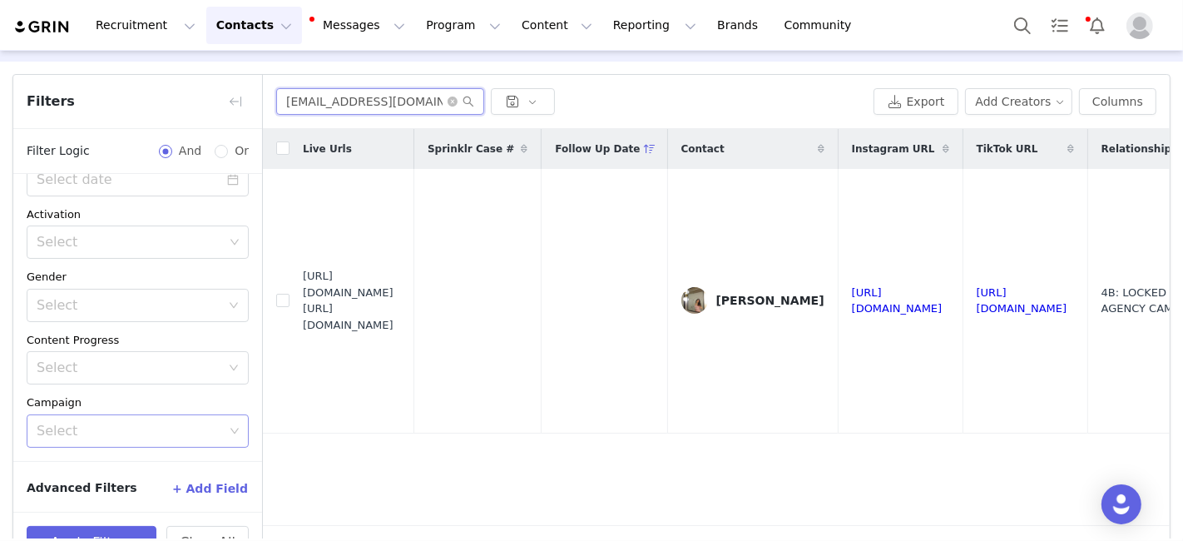
click at [299, 94] on input "mnadjarians@gmail.com" at bounding box center [380, 101] width 208 height 27
paste input "Tatianalaylaaa"
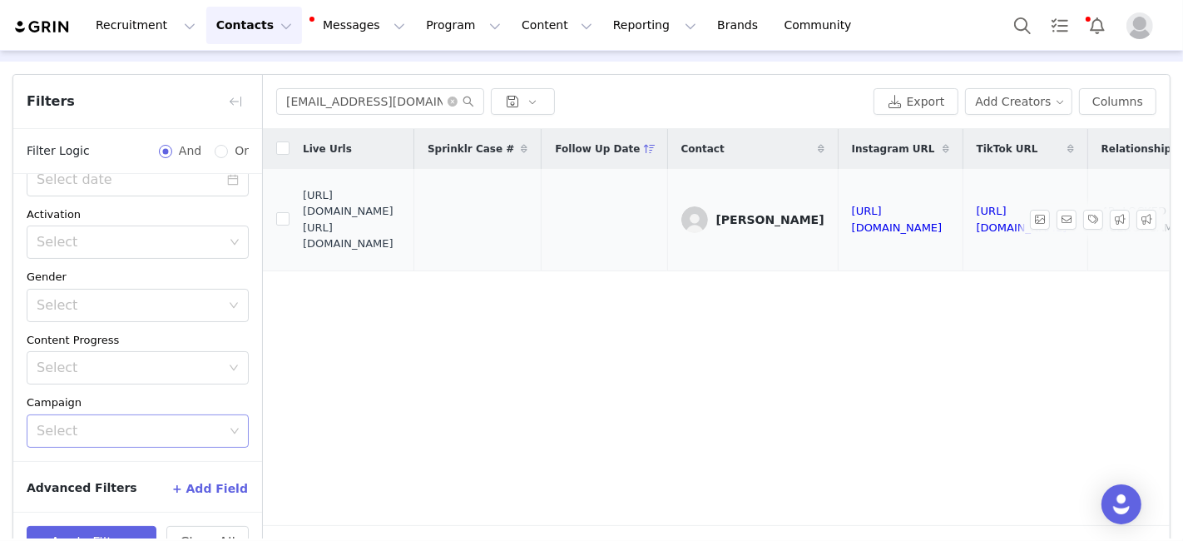
drag, startPoint x: 304, startPoint y: 221, endPoint x: 423, endPoint y: 255, distance: 123.7
click at [401, 252] on span "https://fashionnovadev.grin.live/7812aaf0-1c3e-4e10-ada5-955b38fa1339 https://b…" at bounding box center [352, 219] width 98 height 65
click at [307, 98] on input "Tatianalaylaaa@gmail.com" at bounding box center [380, 101] width 208 height 27
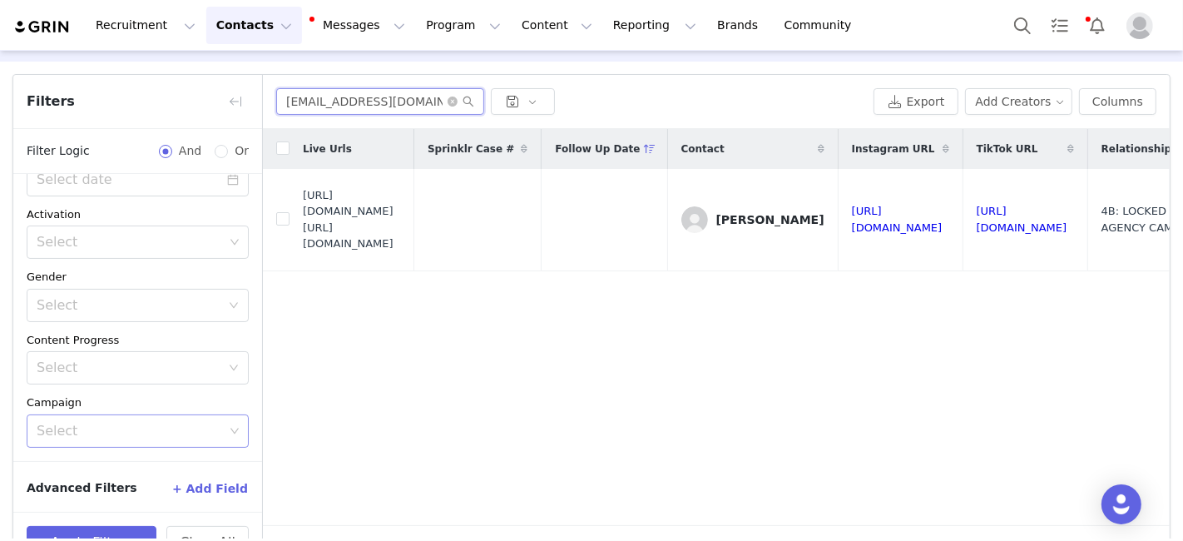
paste input "32carroll6"
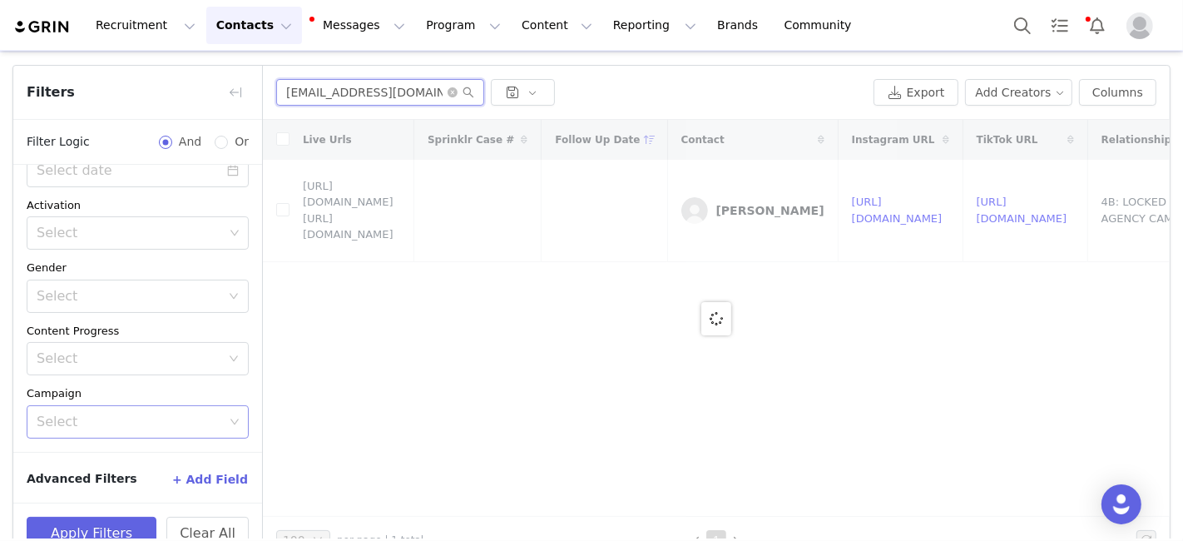
scroll to position [79, 0]
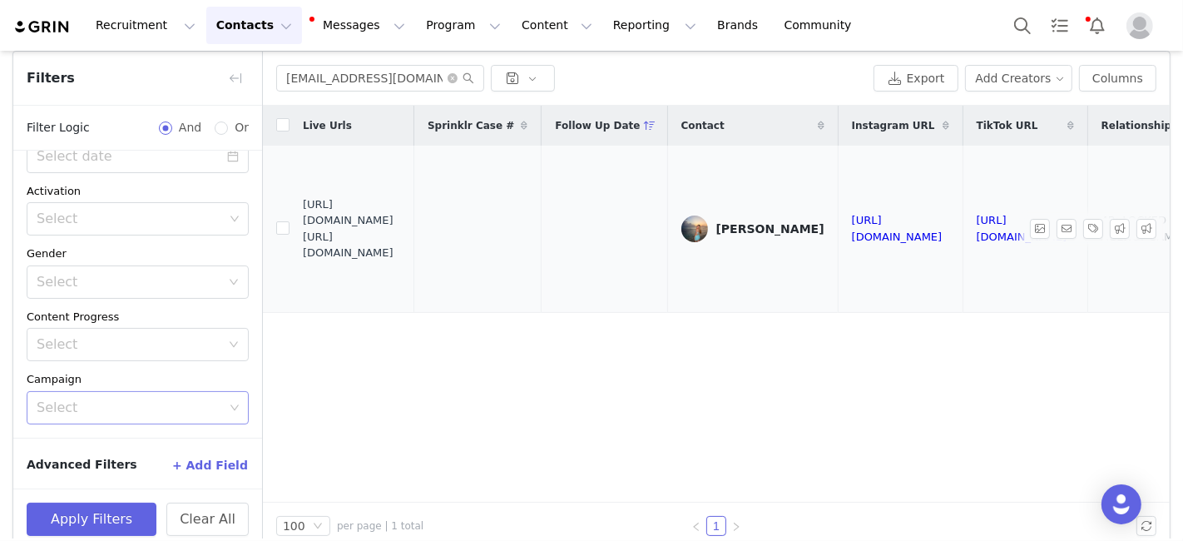
drag, startPoint x: 304, startPoint y: 219, endPoint x: 444, endPoint y: 245, distance: 142.1
click at [401, 245] on span "https://fashionnovadev.grin.live/ef59e7c8-8551-455a-a950-7753daee6aee https://b…" at bounding box center [352, 228] width 98 height 65
click at [314, 77] on input "32carroll6@gmail.com" at bounding box center [380, 78] width 208 height 27
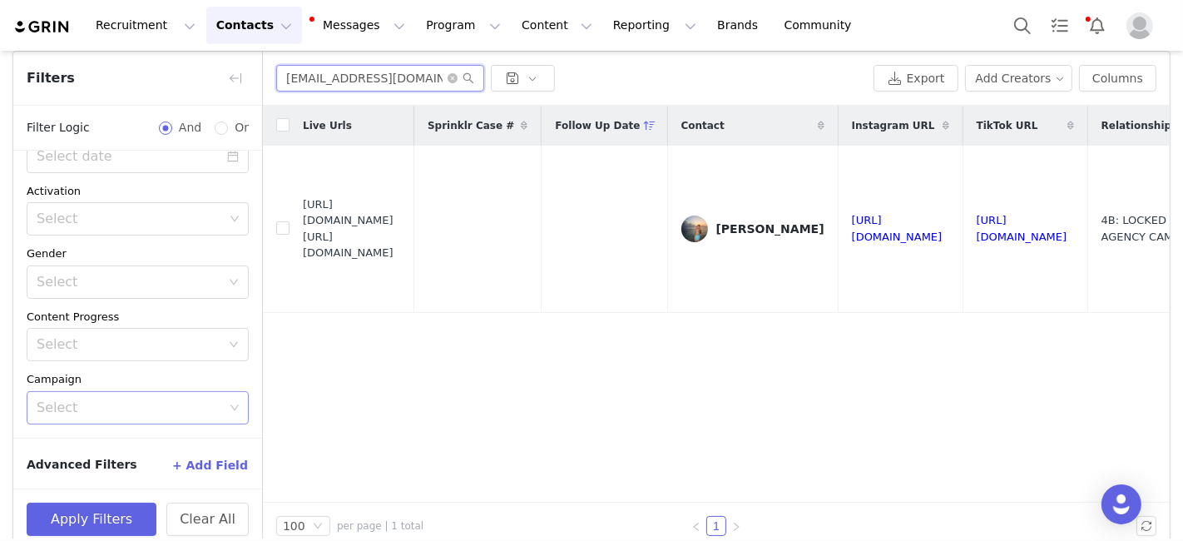
paste input "kaylaxsalgado"
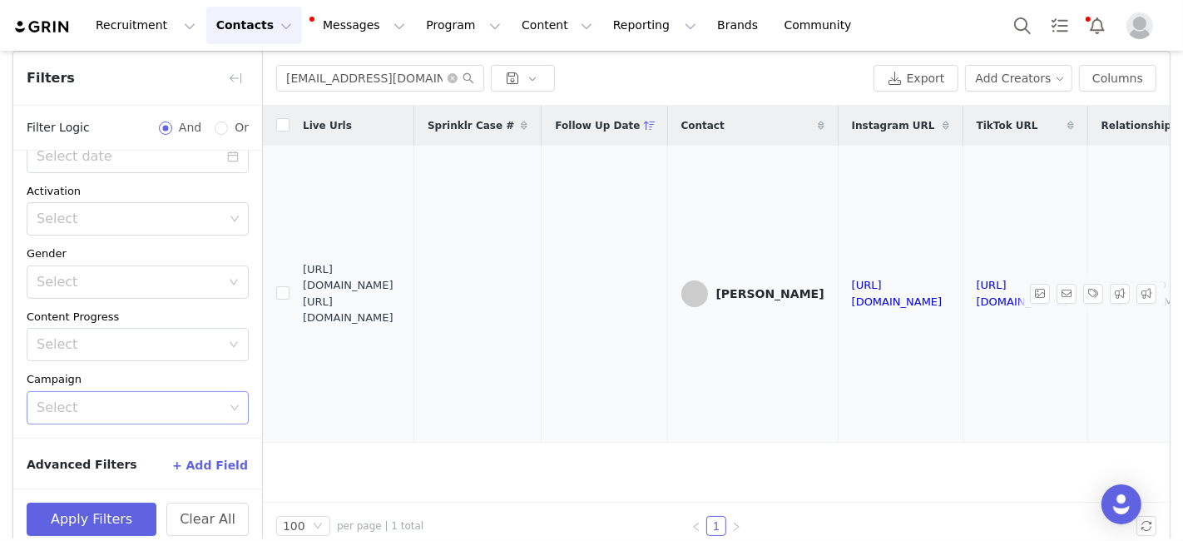
drag, startPoint x: 305, startPoint y: 276, endPoint x: 439, endPoint y: 313, distance: 138.8
click at [401, 313] on span "https://fashionnovadev.grin.live/acd1dbda-9137-4eda-b0a0-d60d8893ffcb https://b…" at bounding box center [352, 293] width 98 height 65
click at [301, 68] on input "kaylaxsalgado@gmail.com" at bounding box center [380, 78] width 208 height 27
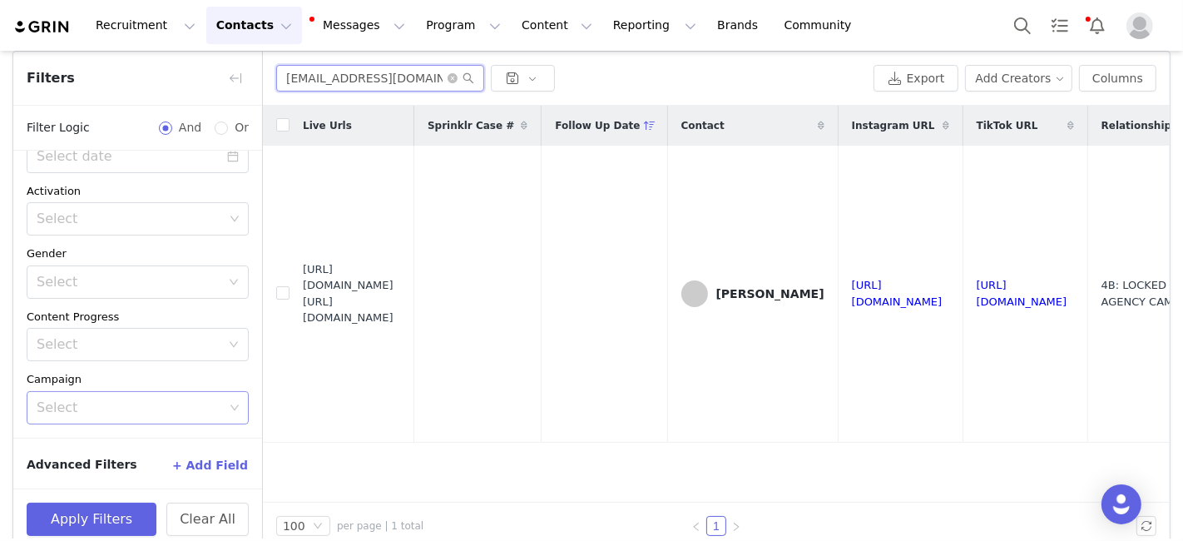
paste input "Ashleyrob511"
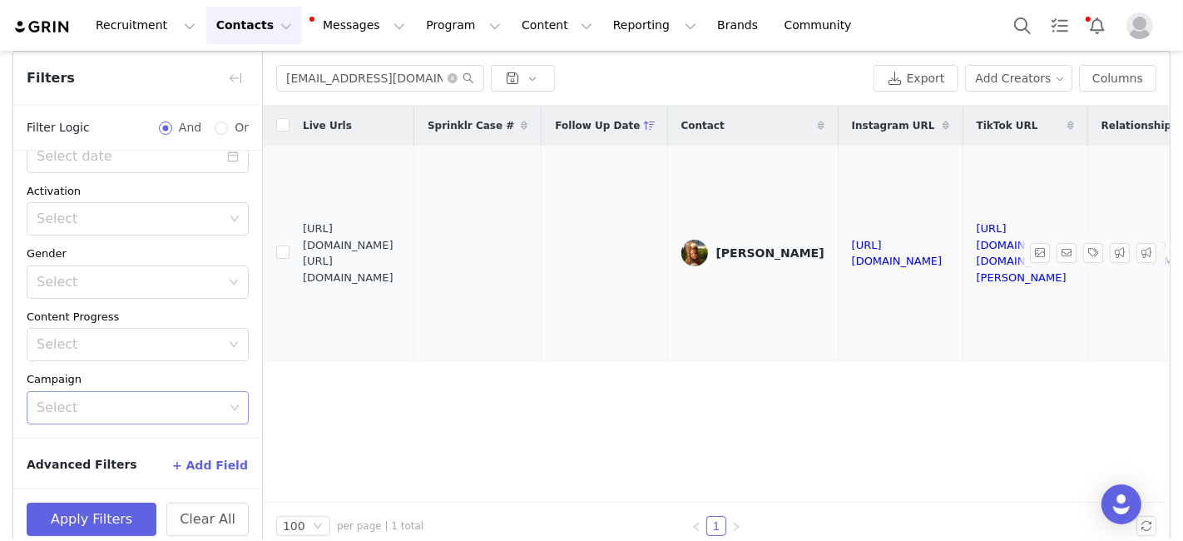
drag, startPoint x: 303, startPoint y: 241, endPoint x: 393, endPoint y: 267, distance: 93.5
click at [401, 271] on span "https://fashionnovadev.grin.live/8fcbcc78-43da-412b-8aad-4e2595e48b71 https://b…" at bounding box center [352, 252] width 98 height 65
click at [303, 92] on div "Ashleyrob511@gmail.com Export Add Creators Columns" at bounding box center [716, 79] width 907 height 54
click at [305, 82] on input "Ashleyrob511@gmail.com" at bounding box center [380, 78] width 208 height 27
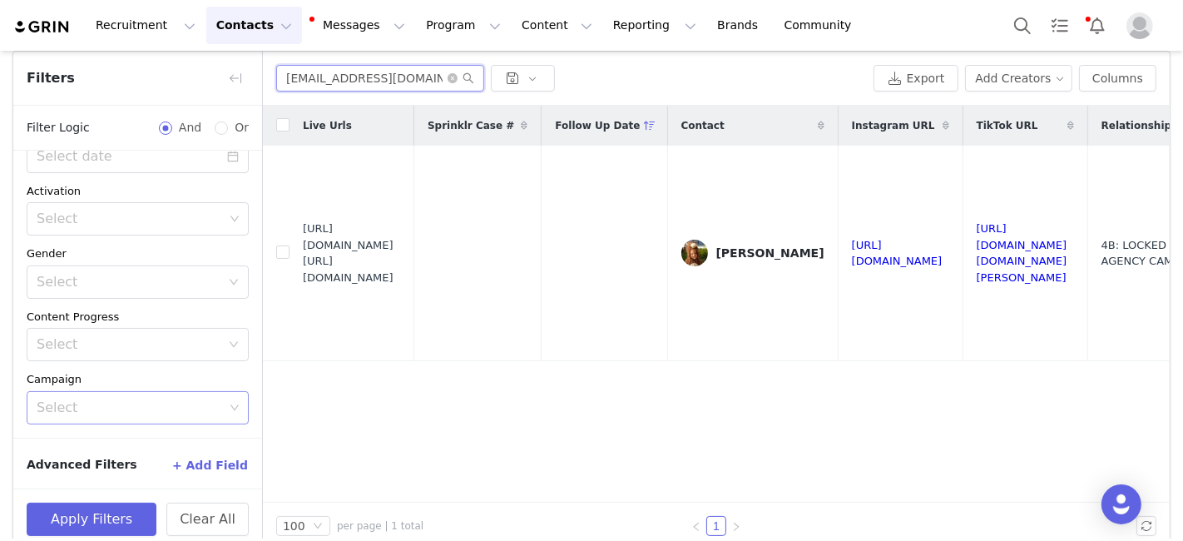
click at [305, 82] on input "Ashleyrob511@gmail.com" at bounding box center [380, 78] width 208 height 27
paste input "leelah.hamilton"
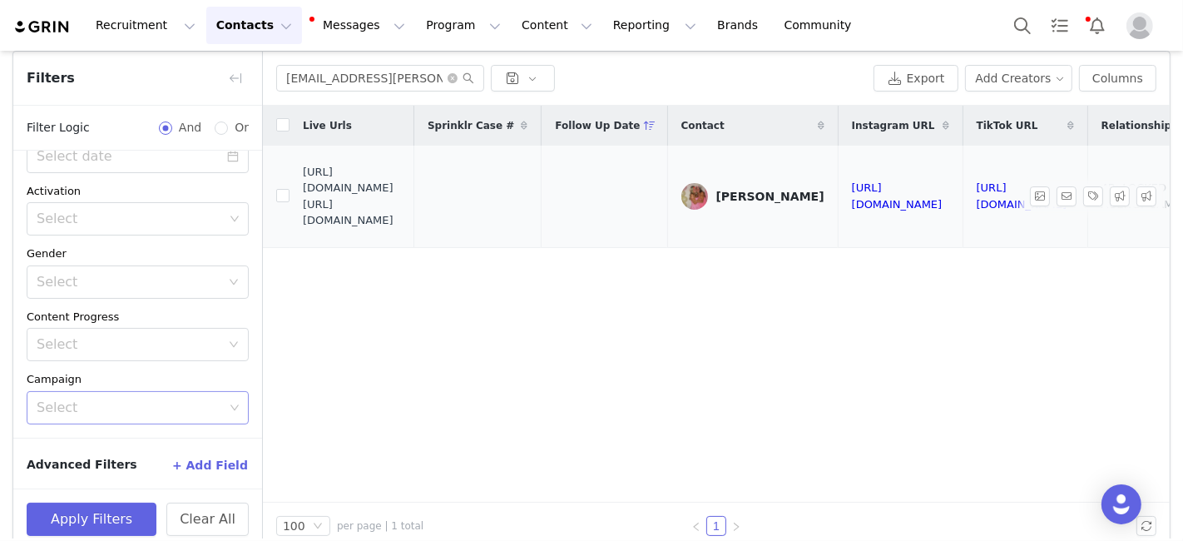
drag, startPoint x: 304, startPoint y: 195, endPoint x: 422, endPoint y: 235, distance: 123.9
click at [401, 229] on span "https://fashionnovadev.grin.live/6f7f602a-6189-4356-9042-627a6be47fa6 https://b…" at bounding box center [352, 196] width 98 height 65
click at [314, 71] on input "leelah.hamilton@gmail.com" at bounding box center [380, 78] width 208 height 27
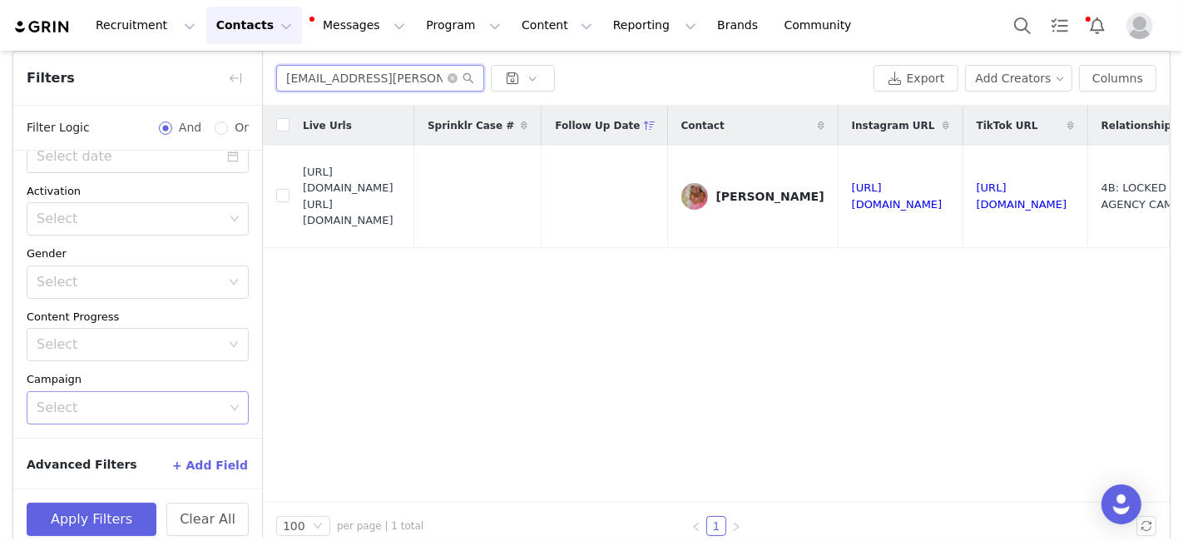
paste input "sydneychem"
drag, startPoint x: 304, startPoint y: 197, endPoint x: 392, endPoint y: 223, distance: 91.1
click at [401, 229] on span "https://fashionnovadev.grin.live/39600331-d593-41cd-a57f-0b81da49ca58 https://b…" at bounding box center [352, 196] width 98 height 65
click at [320, 77] on input "sydneychem@gmail.com" at bounding box center [380, 78] width 208 height 27
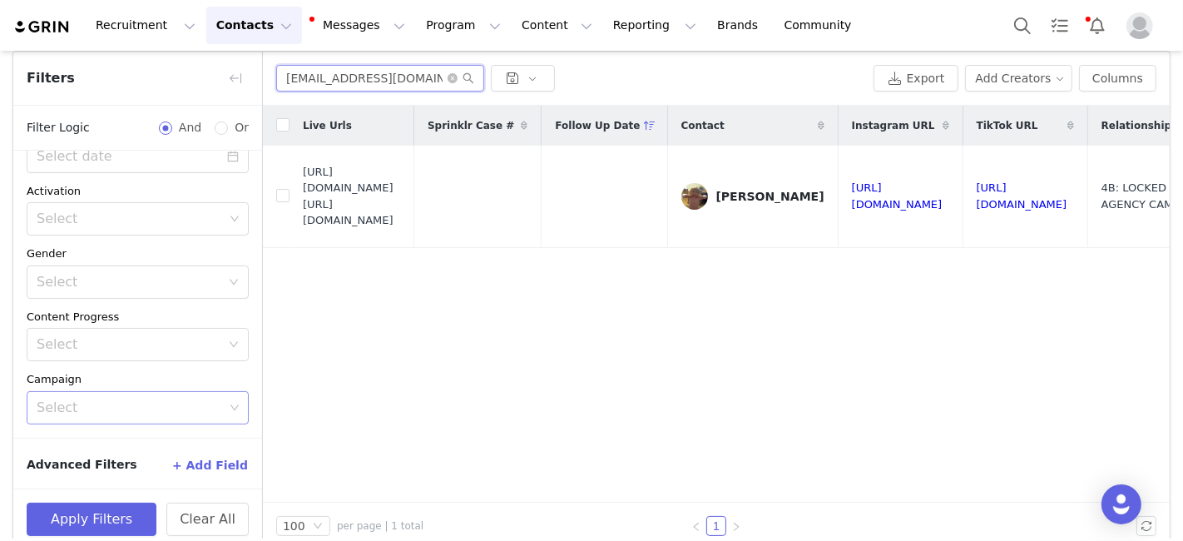
click at [320, 77] on input "sydneychem@gmail.com" at bounding box center [380, 78] width 208 height 27
paste input "tellajmarshall"
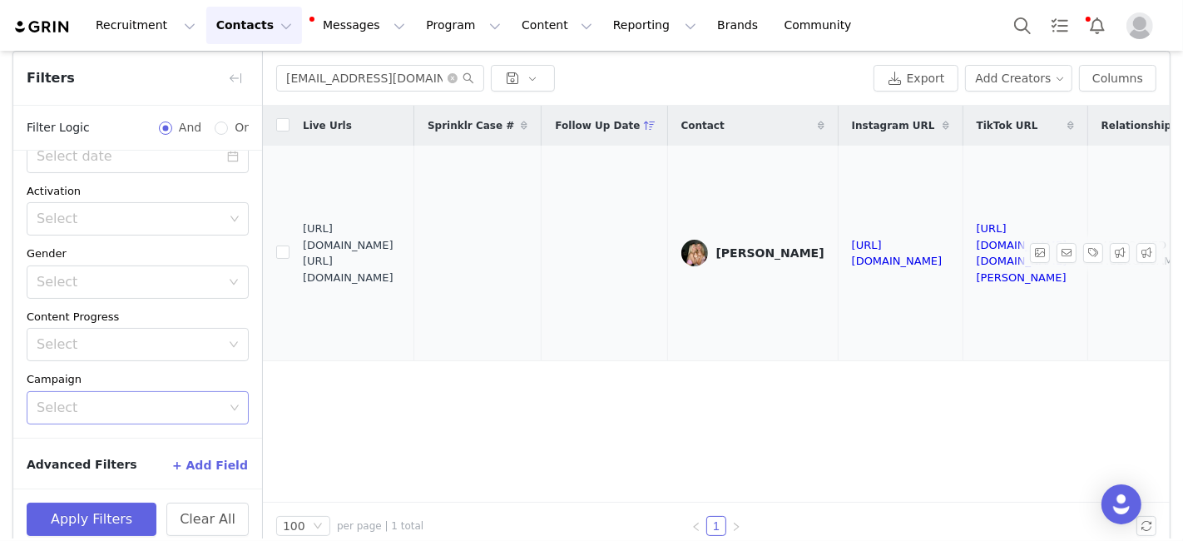
drag, startPoint x: 304, startPoint y: 242, endPoint x: 436, endPoint y: 274, distance: 136.0
click at [401, 274] on span "https://fashionnovadev.grin.live/e3c3fd4f-a500-49bd-be27-572e8f0a8a0a https://b…" at bounding box center [352, 252] width 98 height 65
click at [292, 75] on input "stellajmarshall@gmail.com" at bounding box center [380, 78] width 208 height 27
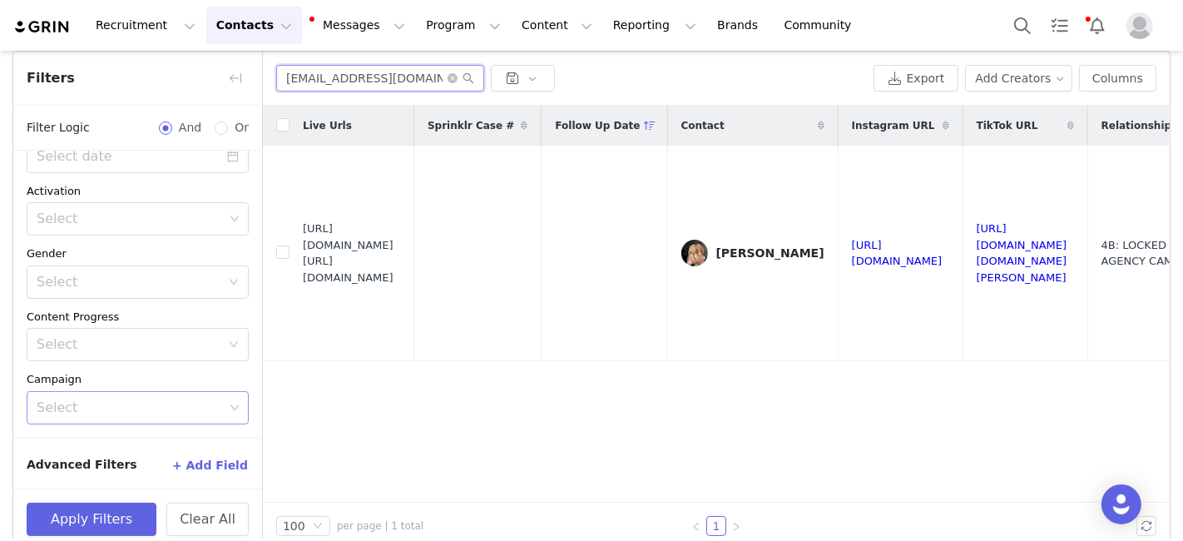
paste input "avacheerlax"
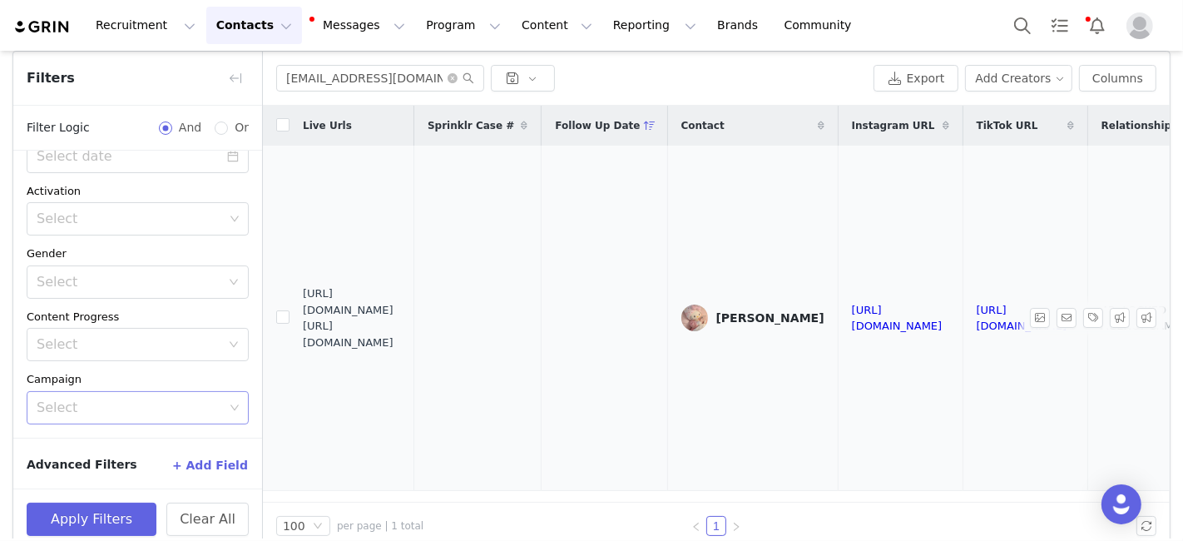
drag, startPoint x: 302, startPoint y: 310, endPoint x: 437, endPoint y: 336, distance: 137.2
click at [401, 336] on span "https://fashionnovadev.grin.live/36cccda9-78ad-4910-9187-8db20bfa30a8 https://b…" at bounding box center [352, 317] width 98 height 65
drag, startPoint x: 417, startPoint y: 339, endPoint x: 302, endPoint y: 313, distance: 117.8
click at [303, 313] on span "https://fashionnovadev.grin.live/36cccda9-78ad-4910-9187-8db20bfa30a8 https://b…" at bounding box center [352, 317] width 98 height 65
click at [309, 315] on span "https://fashionnovadev.grin.live/36cccda9-78ad-4910-9187-8db20bfa30a8 https://b…" at bounding box center [352, 317] width 98 height 65
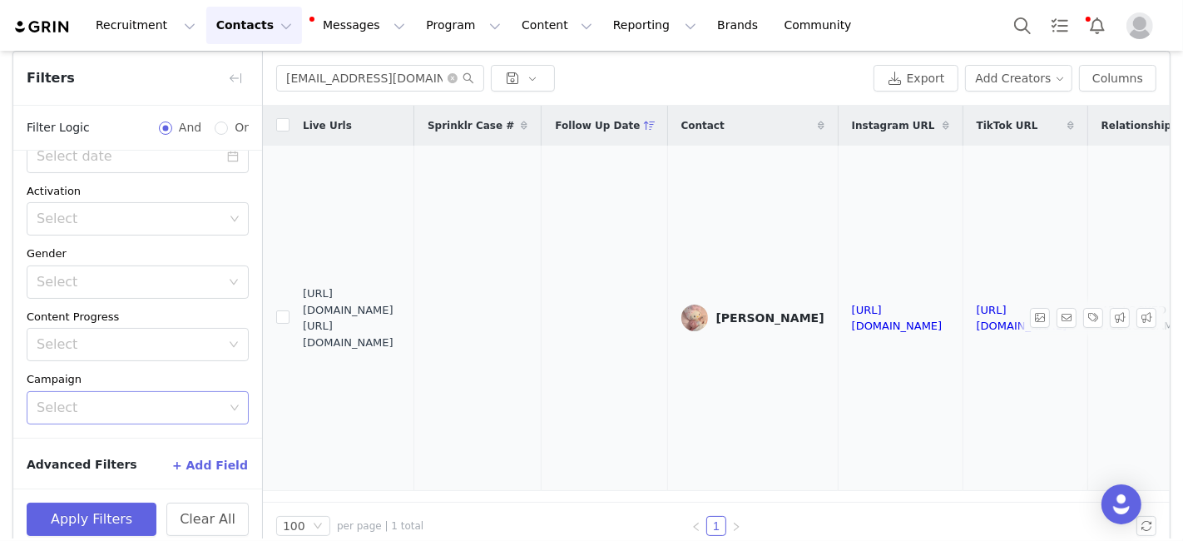
drag, startPoint x: 304, startPoint y: 312, endPoint x: 417, endPoint y: 335, distance: 114.7
click at [401, 335] on span "https://fashionnovadev.grin.live/36cccda9-78ad-4910-9187-8db20bfa30a8 https://b…" at bounding box center [352, 317] width 98 height 65
click at [357, 79] on input "avacheerlax@gmail.com" at bounding box center [380, 78] width 208 height 27
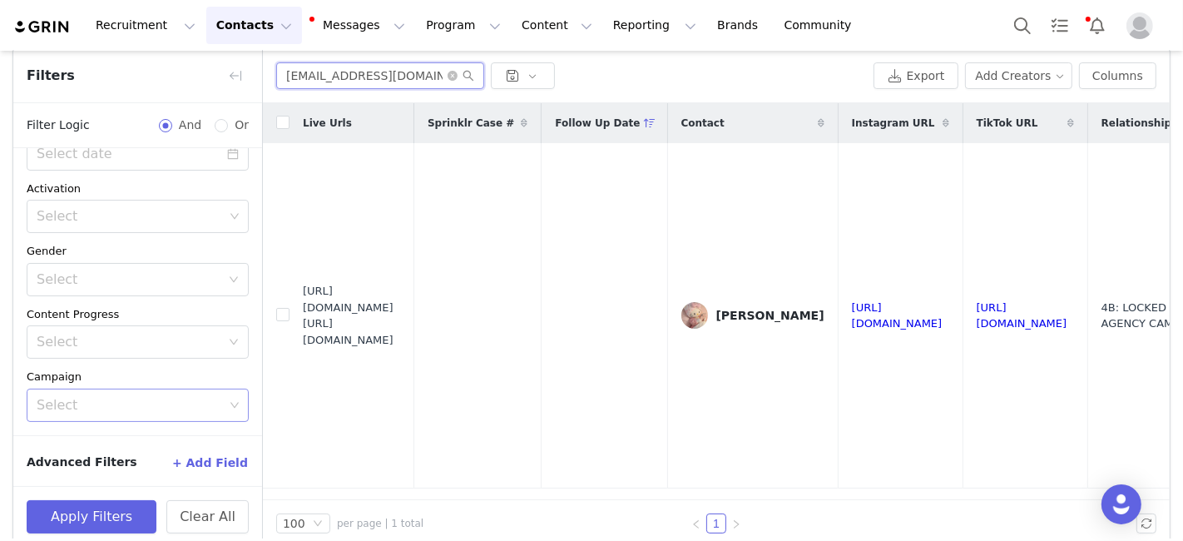
scroll to position [65, 0]
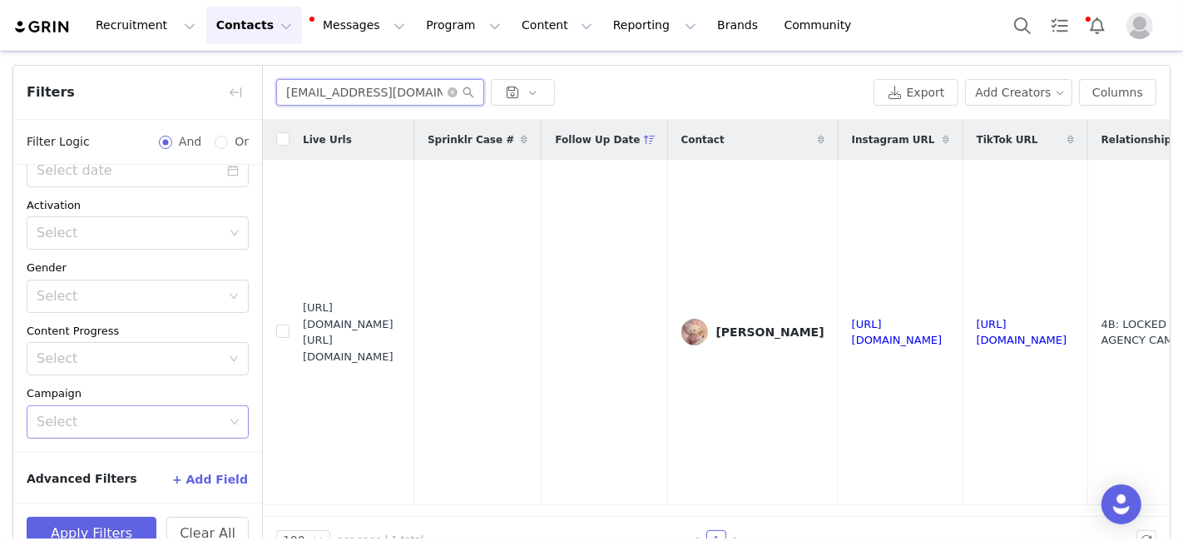
paste input "shleyburia"
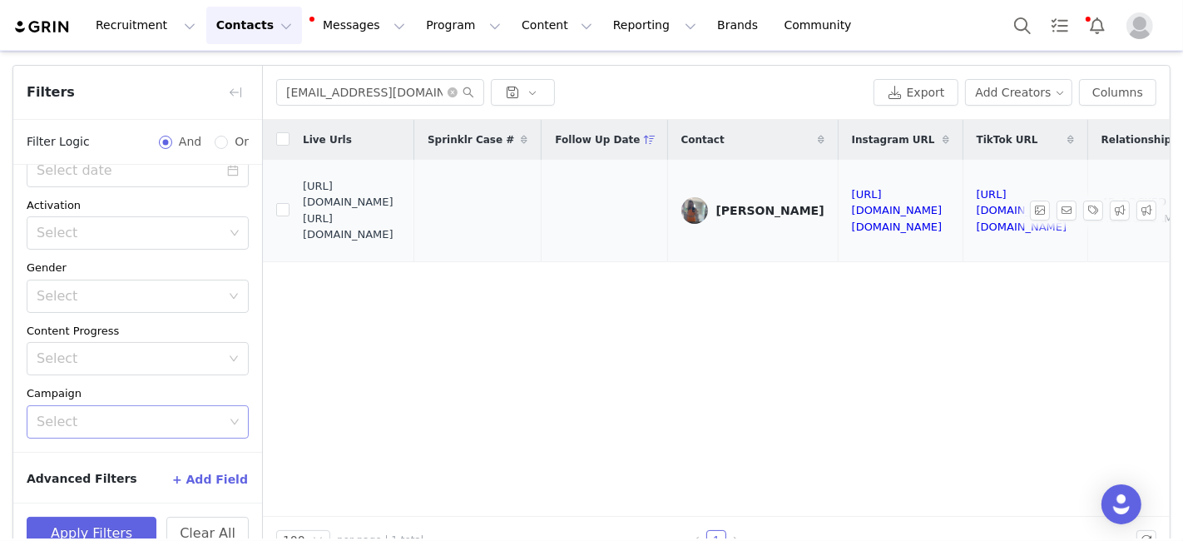
drag, startPoint x: 304, startPoint y: 211, endPoint x: 432, endPoint y: 235, distance: 129.5
click at [401, 235] on span "https://fashionnovadev.grin.live/fccad326-7714-401e-a53e-e00add50c176 https://b…" at bounding box center [352, 210] width 98 height 65
click at [315, 93] on input "ashleyburia@gmail.com" at bounding box center [380, 92] width 208 height 27
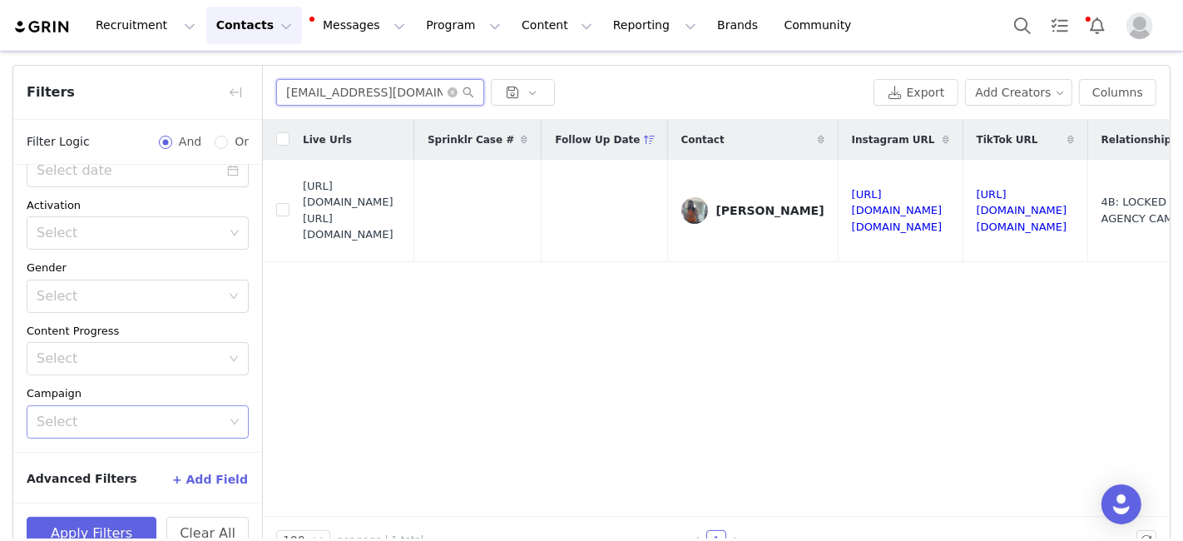
paste input "sonyapatel116@icloud"
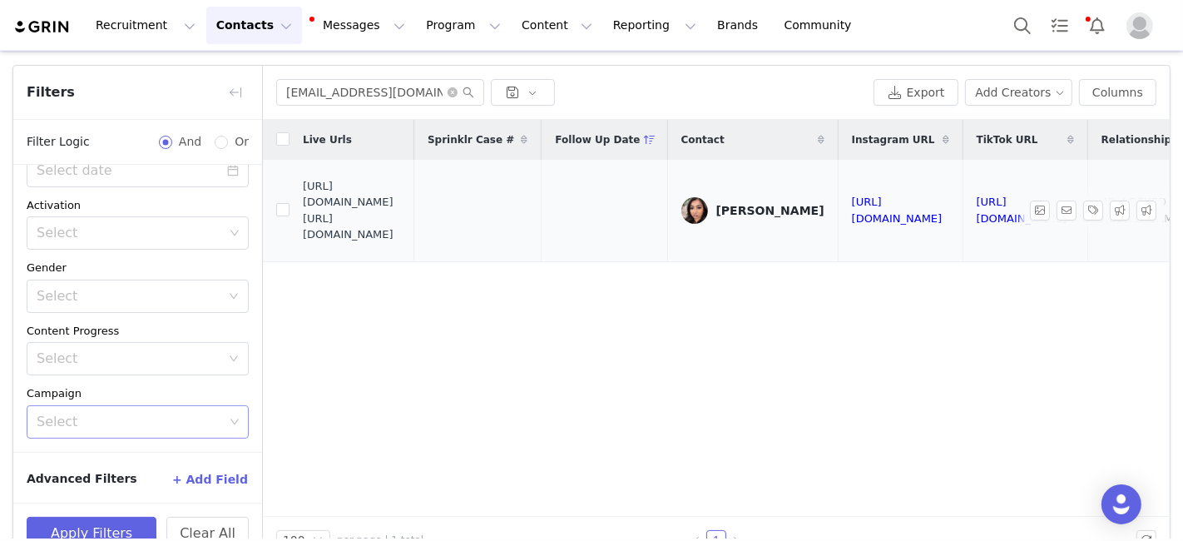
drag, startPoint x: 305, startPoint y: 210, endPoint x: 420, endPoint y: 230, distance: 116.4
click at [401, 230] on span "https://fashionnovadev.grin.live/6fc33a49-fd09-40f2-91af-8e35c19349f3 https://b…" at bounding box center [352, 210] width 98 height 65
drag, startPoint x: 305, startPoint y: 210, endPoint x: 444, endPoint y: 237, distance: 141.6
click at [401, 237] on span "https://fashionnovadev.grin.live/6fc33a49-fd09-40f2-91af-8e35c19349f3 https://b…" at bounding box center [352, 210] width 98 height 65
click at [304, 88] on input "sonyapatel116@icloud.com" at bounding box center [380, 92] width 208 height 27
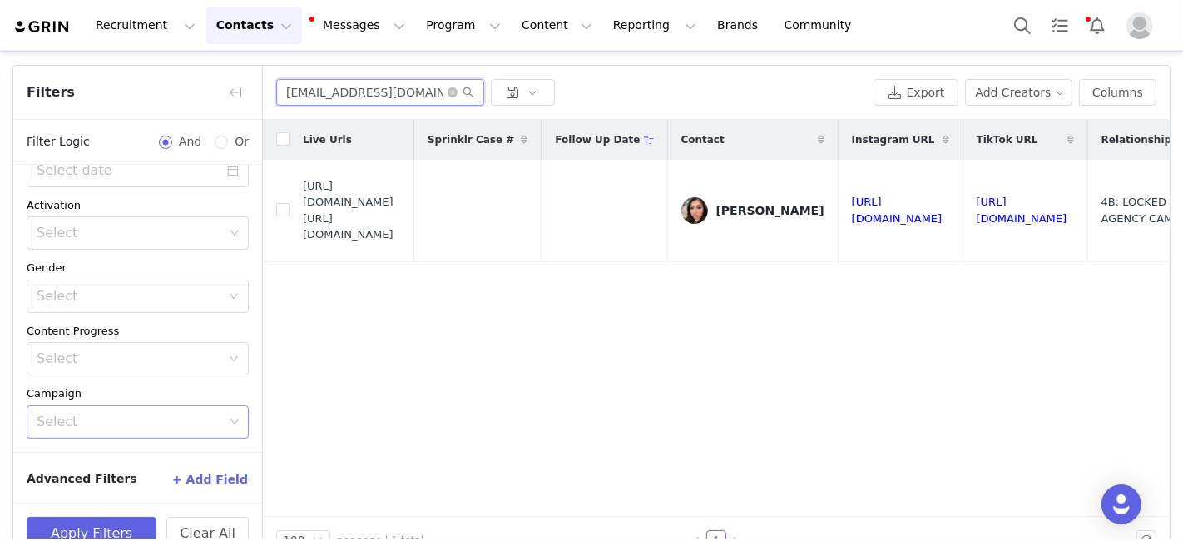
click at [304, 88] on input "sonyapatel116@icloud.com" at bounding box center [380, 92] width 208 height 27
paste input "Ashleyjustin105@gmail"
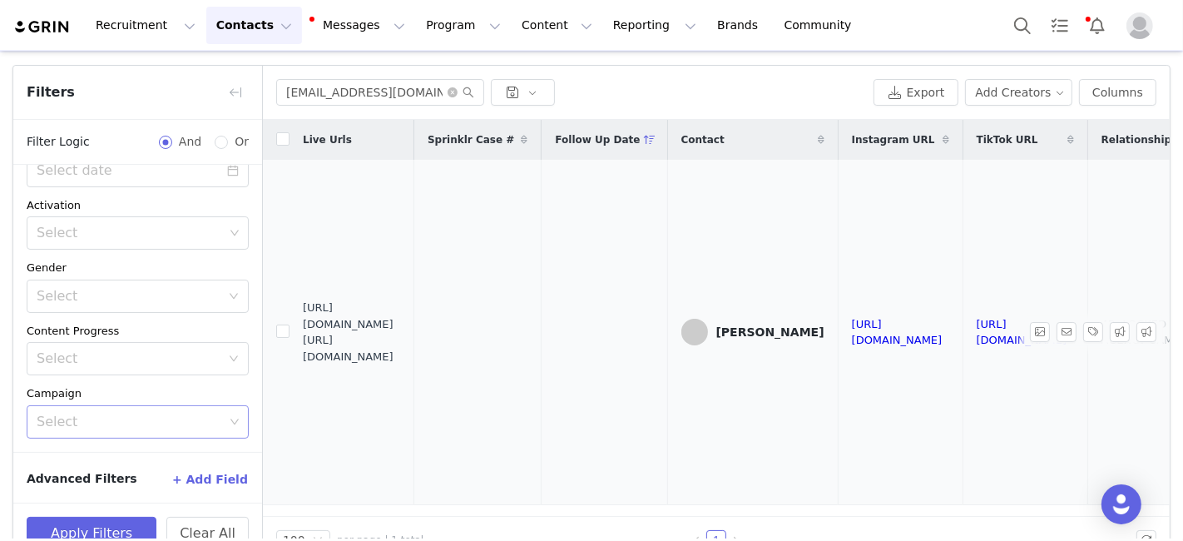
drag, startPoint x: 303, startPoint y: 321, endPoint x: 431, endPoint y: 350, distance: 131.4
click at [401, 350] on span "https://fashionnovadev.grin.live/e748e97e-5bdd-4505-b90b-1de0bdb9fdb2 https://b…" at bounding box center [352, 331] width 98 height 65
click at [337, 99] on input "Ashleyjustin105@gmail.com" at bounding box center [380, 92] width 208 height 27
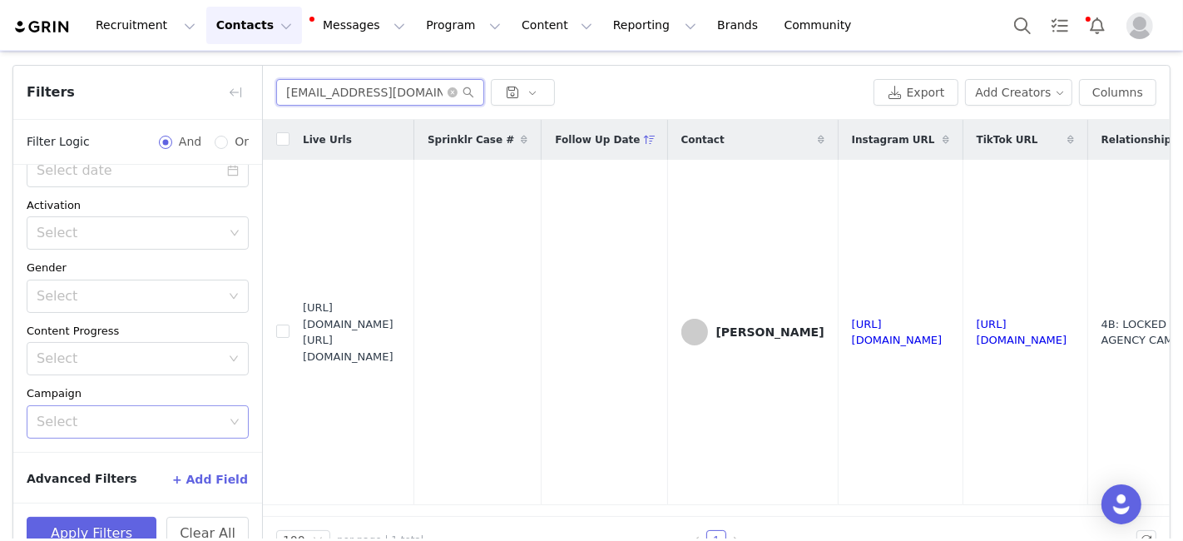
paste input "avaborgman@icloud"
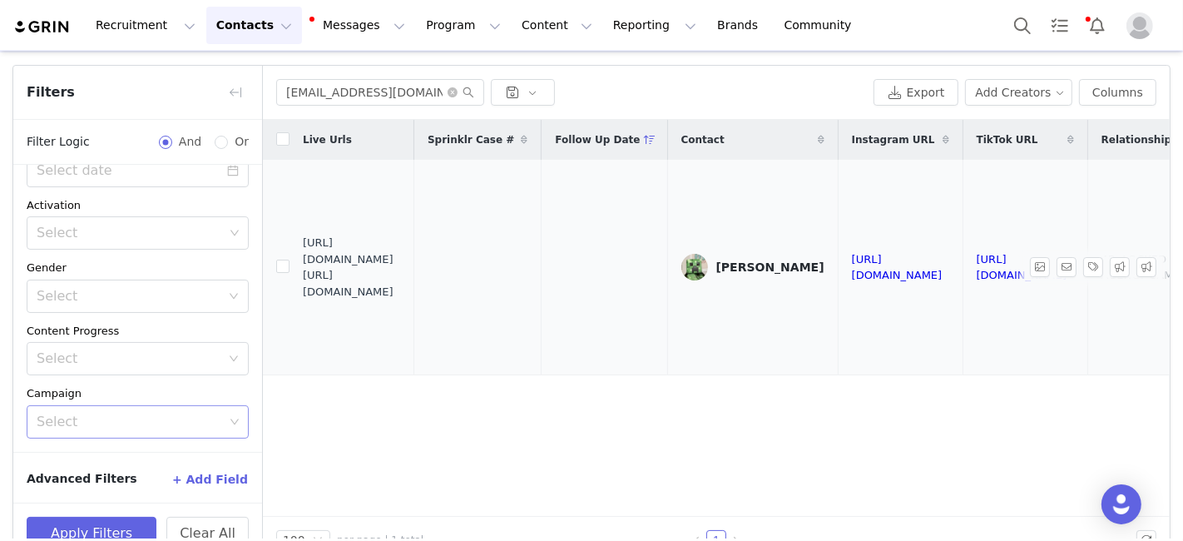
drag, startPoint x: 304, startPoint y: 252, endPoint x: 436, endPoint y: 278, distance: 133.9
click at [401, 278] on span "https://fashionnovadev.grin.live/90273a35-62f4-4ef2-9e34-025059e2c807 https://b…" at bounding box center [352, 267] width 98 height 65
click at [317, 91] on input "avaborgman@icloud.com" at bounding box center [380, 92] width 208 height 27
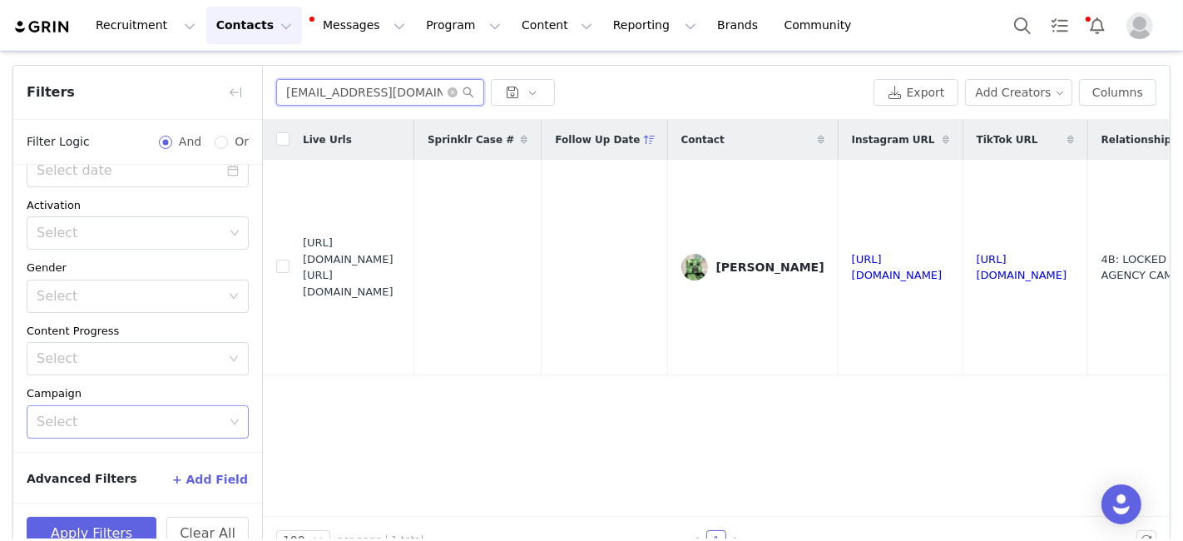
paste input "Catherinedawsom224@gmail"
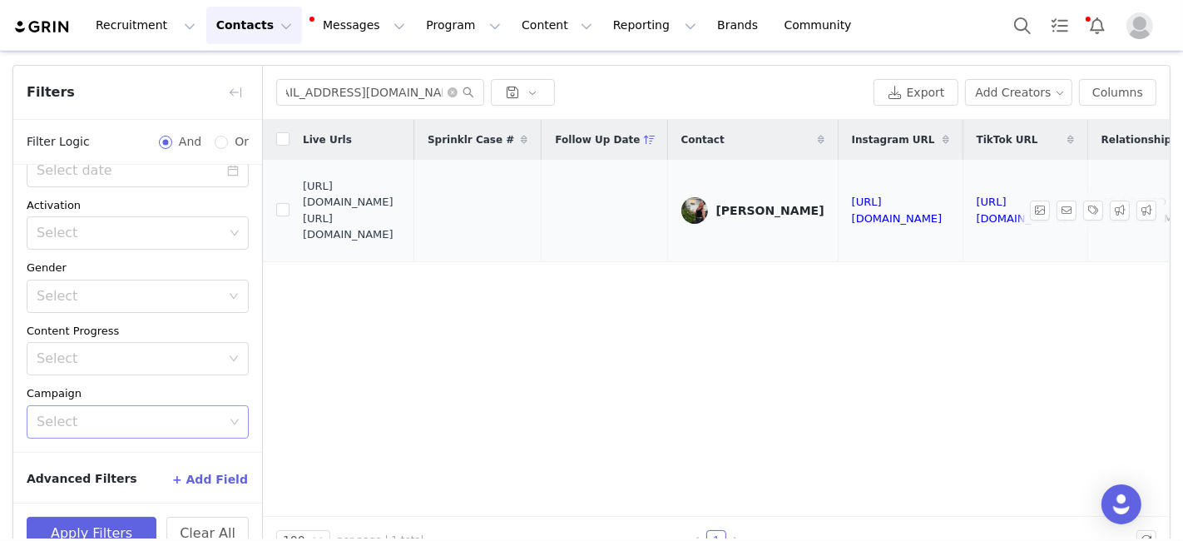
scroll to position [0, 0]
drag, startPoint x: 303, startPoint y: 207, endPoint x: 400, endPoint y: 232, distance: 100.5
click at [401, 240] on span "https://fashionnovadev.grin.live/5a8bf22a-481b-474e-9e47-1fc6a21bb394 https://b…" at bounding box center [352, 210] width 98 height 65
click at [320, 101] on input "Catherinedawsom224@gmail.com" at bounding box center [380, 92] width 208 height 27
click at [320, 100] on input "Catherinedawsom224@gmail.com" at bounding box center [380, 92] width 208 height 27
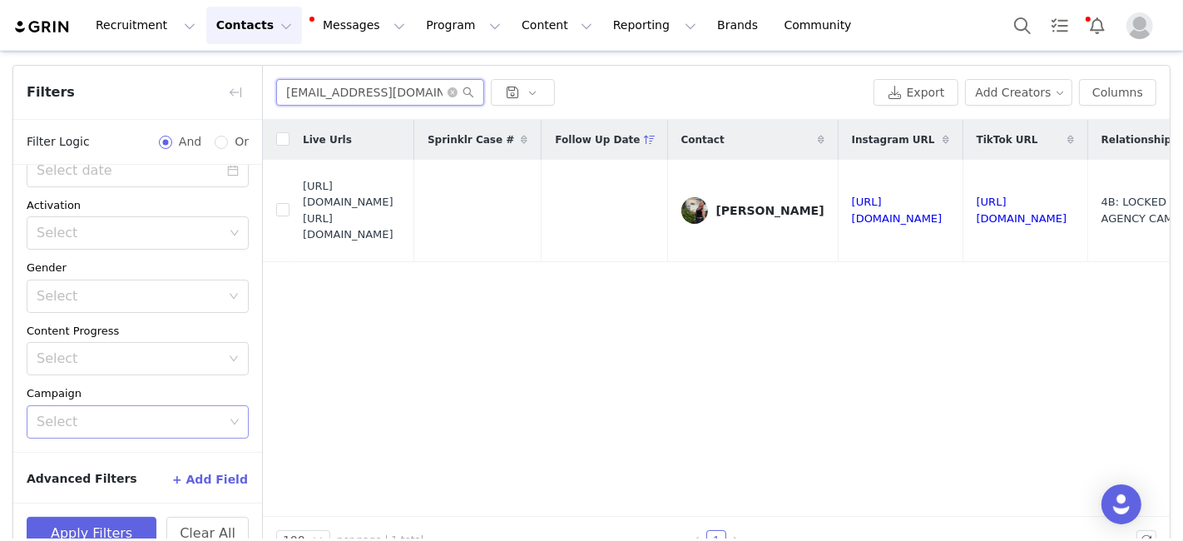
click at [320, 100] on input "Catherinedawsom224@gmail.com" at bounding box center [380, 92] width 208 height 27
click at [320, 95] on input "Catherinedawsom224@gmail.com" at bounding box center [380, 92] width 208 height 27
paste
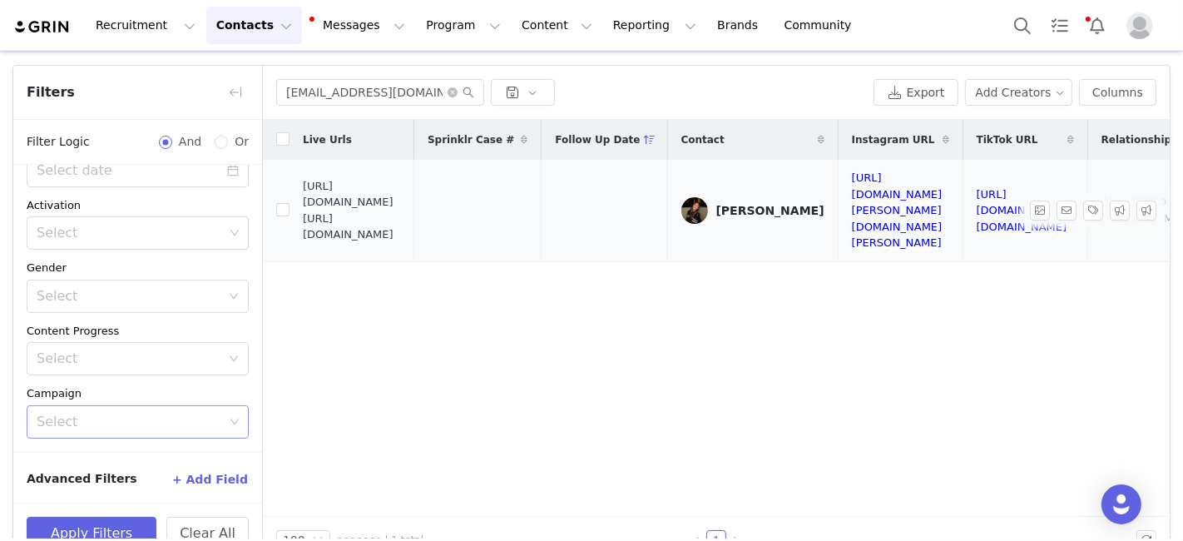
drag, startPoint x: 304, startPoint y: 210, endPoint x: 416, endPoint y: 241, distance: 116.7
click at [401, 242] on span "https://fashionnovadev.grin.live/8530d8b0-010c-4dd8-aef0-974a44b3344a https://b…" at bounding box center [352, 210] width 98 height 65
click at [294, 85] on input "isabellagiaquinto7@gmail.com" at bounding box center [380, 92] width 208 height 27
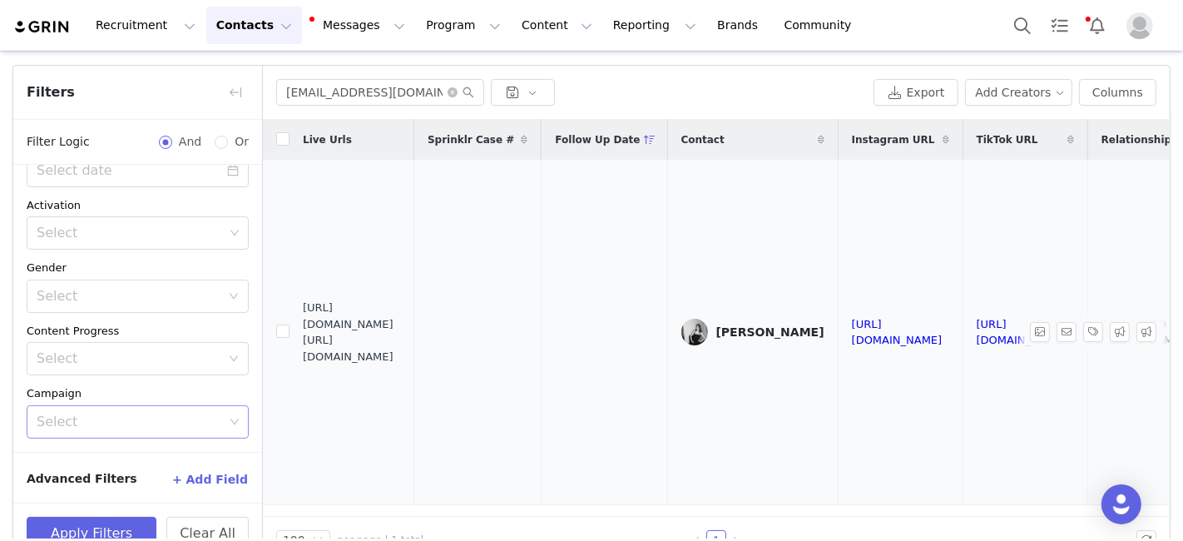
drag, startPoint x: 303, startPoint y: 320, endPoint x: 419, endPoint y: 353, distance: 120.9
click at [401, 352] on span "https://fashionnovadev.grin.live/e321bfe1-0a27-4368-9f5f-a0a3cc2f9dd6 https://b…" at bounding box center [352, 331] width 98 height 65
click at [332, 91] on input "jujusklyar@icloud.com" at bounding box center [380, 92] width 208 height 27
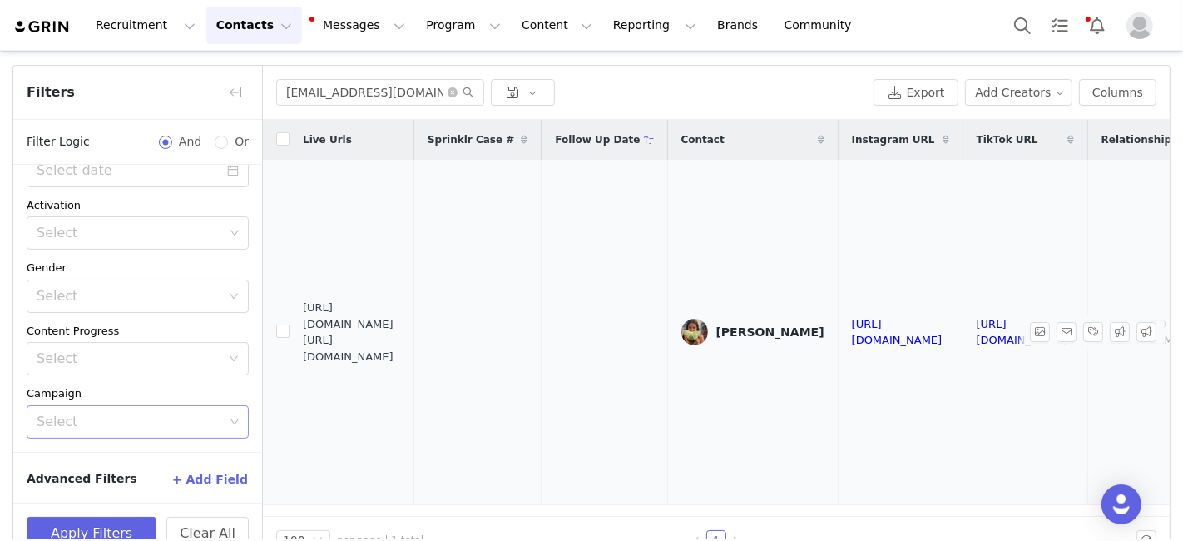
drag, startPoint x: 303, startPoint y: 324, endPoint x: 424, endPoint y: 355, distance: 125.5
click at [401, 354] on span "https://fashionnovadev.grin.live/560b32f3-f536-4967-963d-2d1298bc6b0c https://b…" at bounding box center [352, 331] width 98 height 65
click at [336, 79] on input "avaandrew09@gmail.com" at bounding box center [380, 92] width 208 height 27
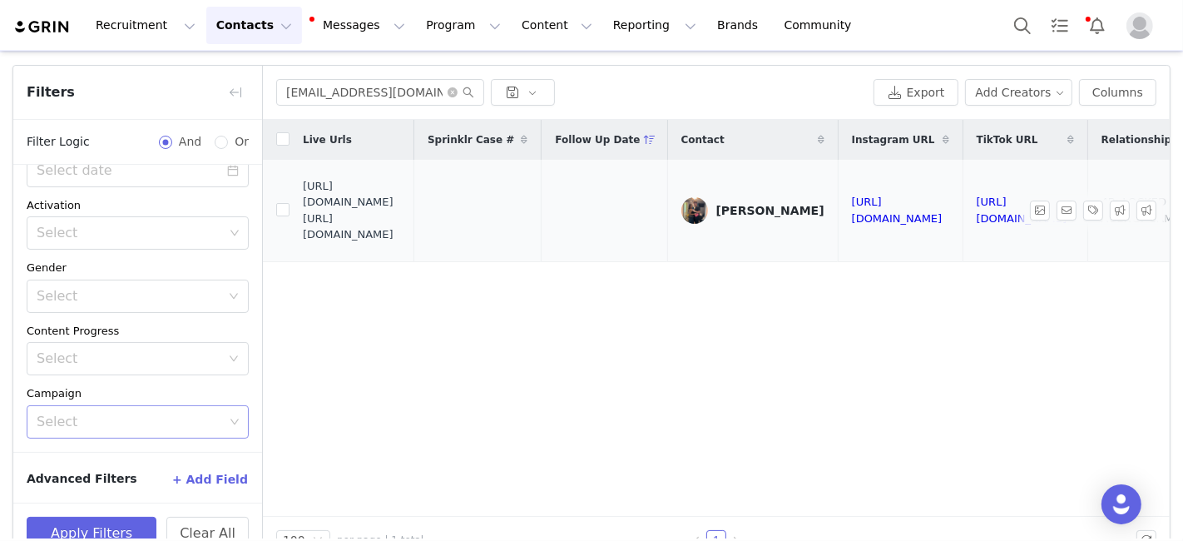
drag, startPoint x: 304, startPoint y: 210, endPoint x: 434, endPoint y: 245, distance: 134.4
click at [401, 243] on span "https://fashionnovadev.grin.live/39c43735-03ca-41a3-9463-9f756362a4e2 https://b…" at bounding box center [352, 210] width 98 height 65
click at [307, 91] on input "Briannak843@gmail.com" at bounding box center [380, 92] width 208 height 27
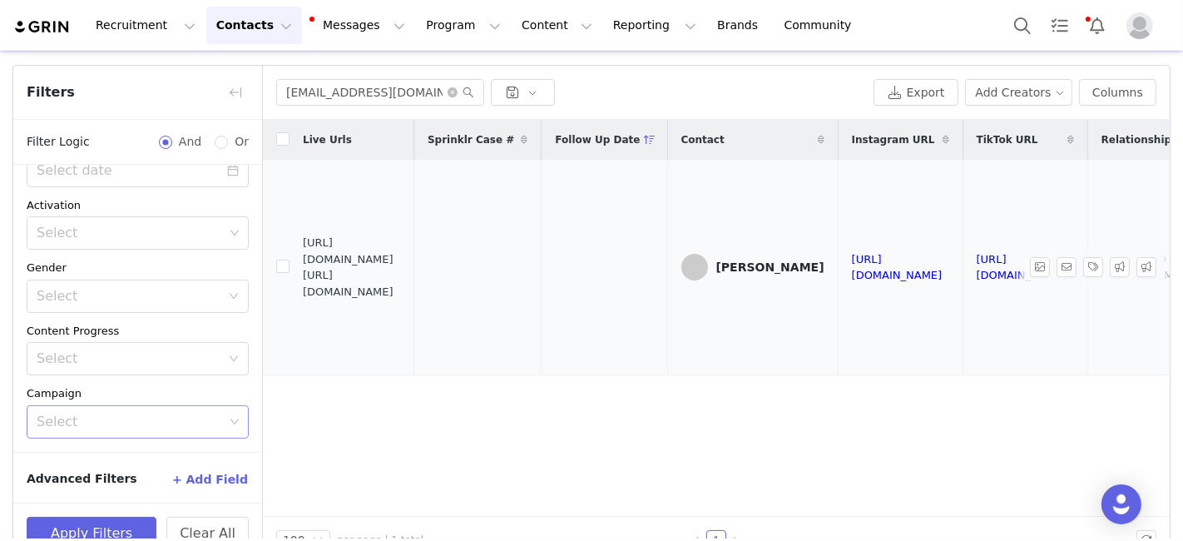
drag, startPoint x: 304, startPoint y: 250, endPoint x: 421, endPoint y: 284, distance: 121.1
click at [401, 284] on span "https://fashionnovadev.grin.live/9daf020a-8791-44b1-880b-687f2eceb30b https://b…" at bounding box center [352, 267] width 98 height 65
click at [309, 85] on input "Aifoy05@icloud.com" at bounding box center [380, 92] width 208 height 27
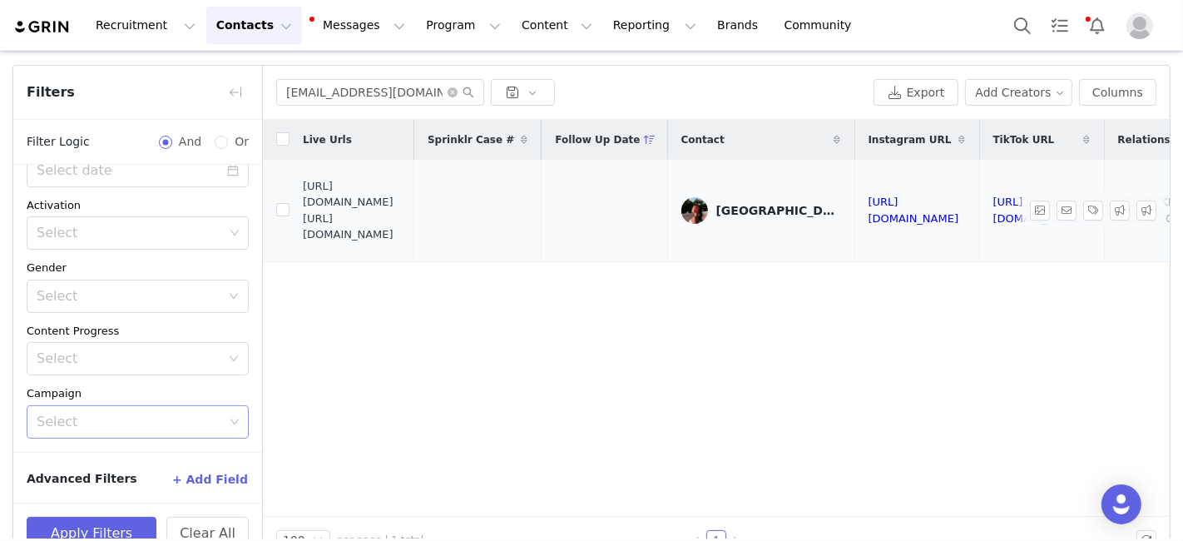
drag, startPoint x: 304, startPoint y: 210, endPoint x: 428, endPoint y: 243, distance: 128.9
click at [401, 243] on span "https://fashionnovadev.grin.live/5b47b133-8d6a-4b62-bc2d-a2b384e6a00e https://b…" at bounding box center [352, 210] width 98 height 65
click at [310, 90] on input "luzonmvaleria@gmail.com" at bounding box center [380, 92] width 208 height 27
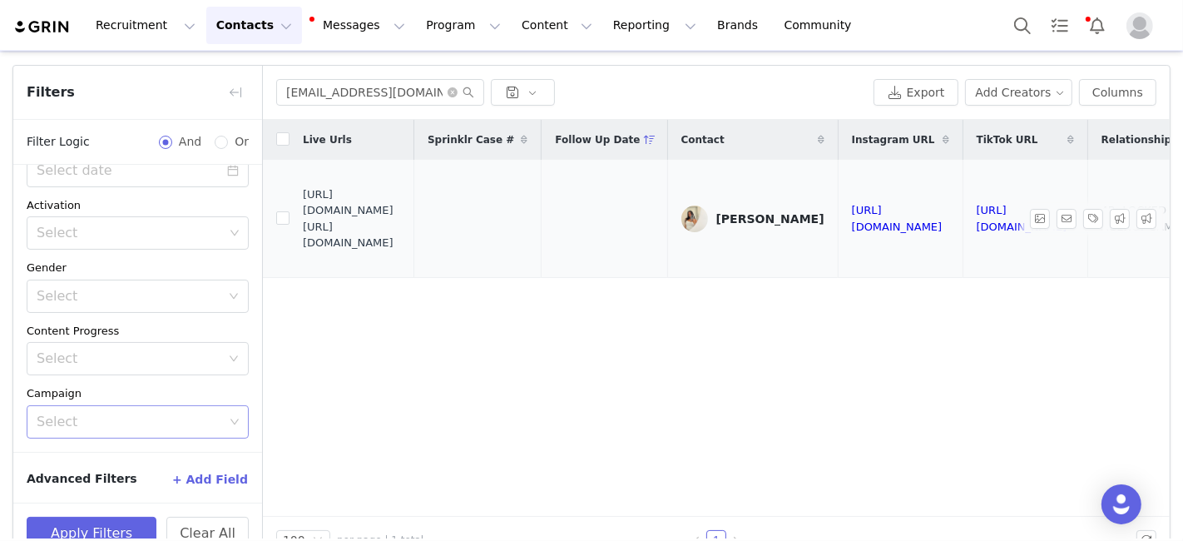
drag, startPoint x: 304, startPoint y: 212, endPoint x: 437, endPoint y: 246, distance: 136.6
click at [401, 247] on span "https://fashionnovadev.grin.live/0af6b633-23e8-4638-821d-3867472a427f https://b…" at bounding box center [352, 218] width 98 height 65
click at [338, 98] on input "Taylorjshearer25@gmail.com" at bounding box center [380, 92] width 208 height 27
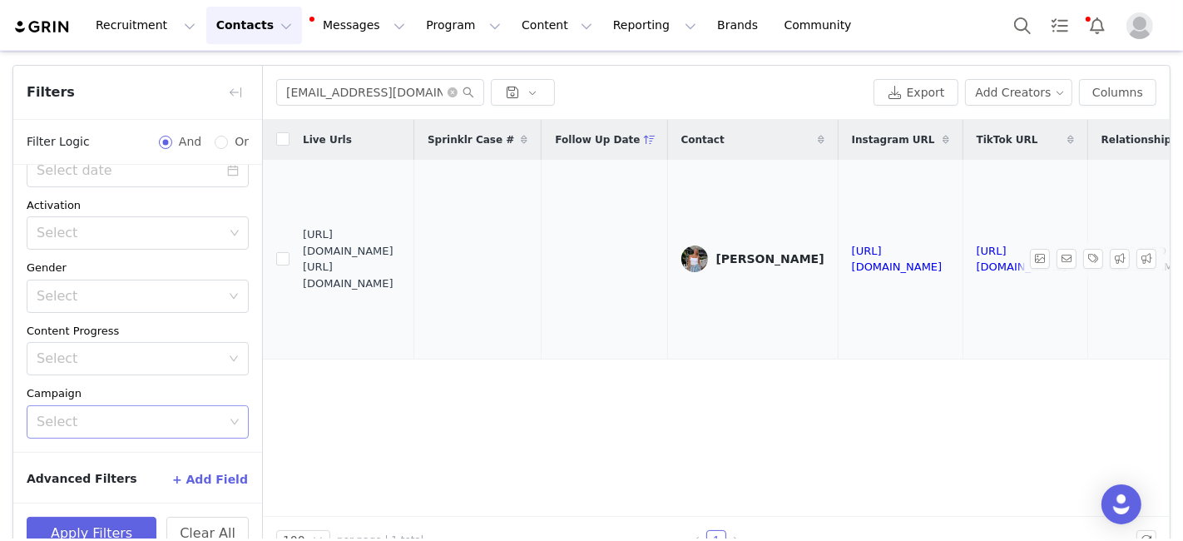
drag, startPoint x: 304, startPoint y: 250, endPoint x: 432, endPoint y: 280, distance: 131.7
click at [401, 280] on span "https://fashionnovadev.grin.live/46ce04a8-52b8-4eb1-9dce-94d42419932b https://b…" at bounding box center [352, 258] width 98 height 65
click at [335, 87] on input "devonhelmer2@gmail.com" at bounding box center [380, 92] width 208 height 27
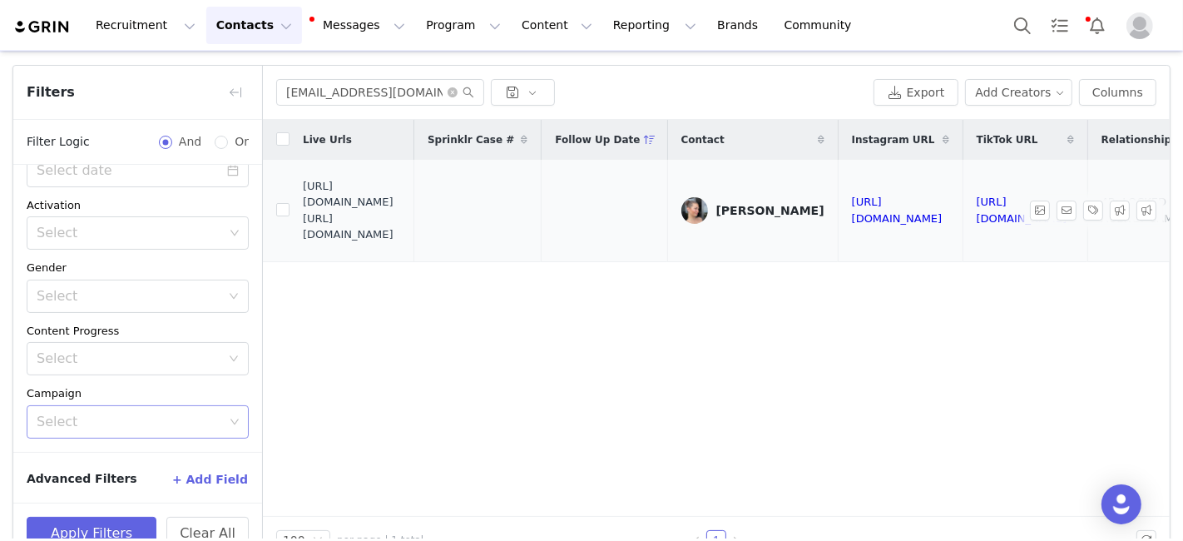
drag, startPoint x: 304, startPoint y: 210, endPoint x: 422, endPoint y: 236, distance: 120.1
click at [401, 236] on span "https://fashionnovadev.grin.live/feb5afbd-b05f-44c8-8dc5-f7337a2dbef8 https://b…" at bounding box center [352, 210] width 98 height 65
click at [328, 97] on input "Jaclynlsobel@icloud.com" at bounding box center [380, 92] width 208 height 27
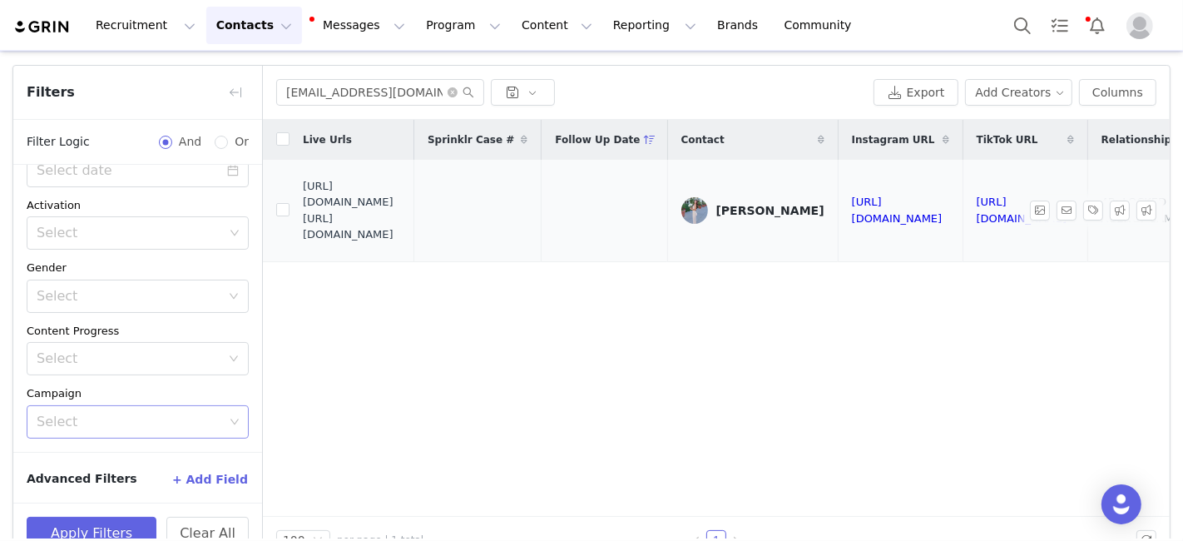
drag, startPoint x: 304, startPoint y: 212, endPoint x: 437, endPoint y: 242, distance: 136.4
click at [401, 242] on span "https://fashionnovadev.grin.live/d5ef9f5e-0ca6-401c-9899-0c4c36235d59 https://b…" at bounding box center [352, 210] width 98 height 65
click at [318, 86] on input "brynn_mcdowell@icloud.com" at bounding box center [380, 92] width 208 height 27
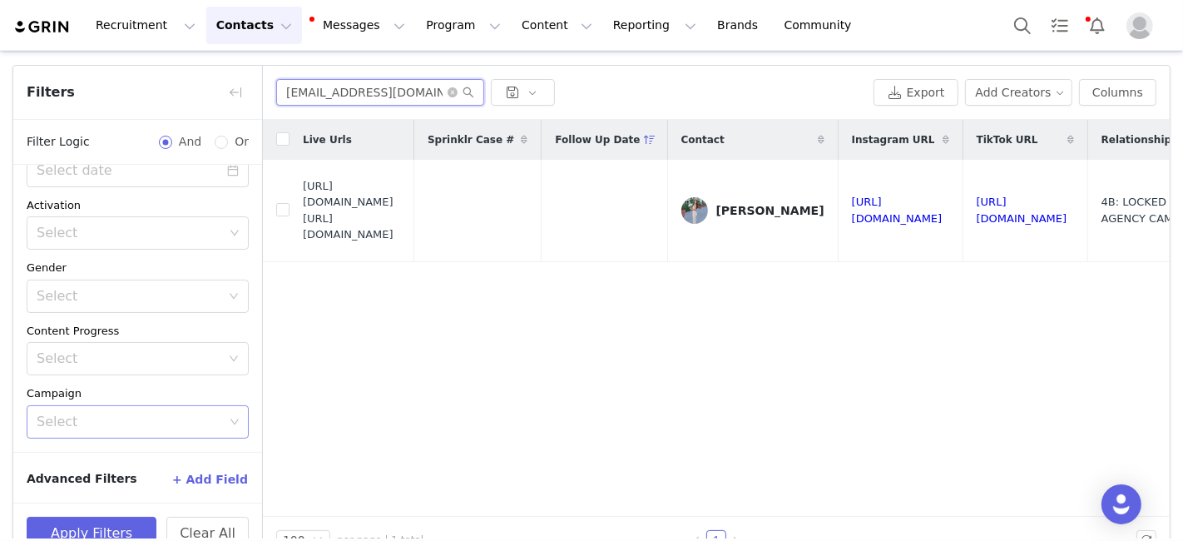
click at [318, 86] on input "brynn_mcdowell@icloud.com" at bounding box center [380, 92] width 208 height 27
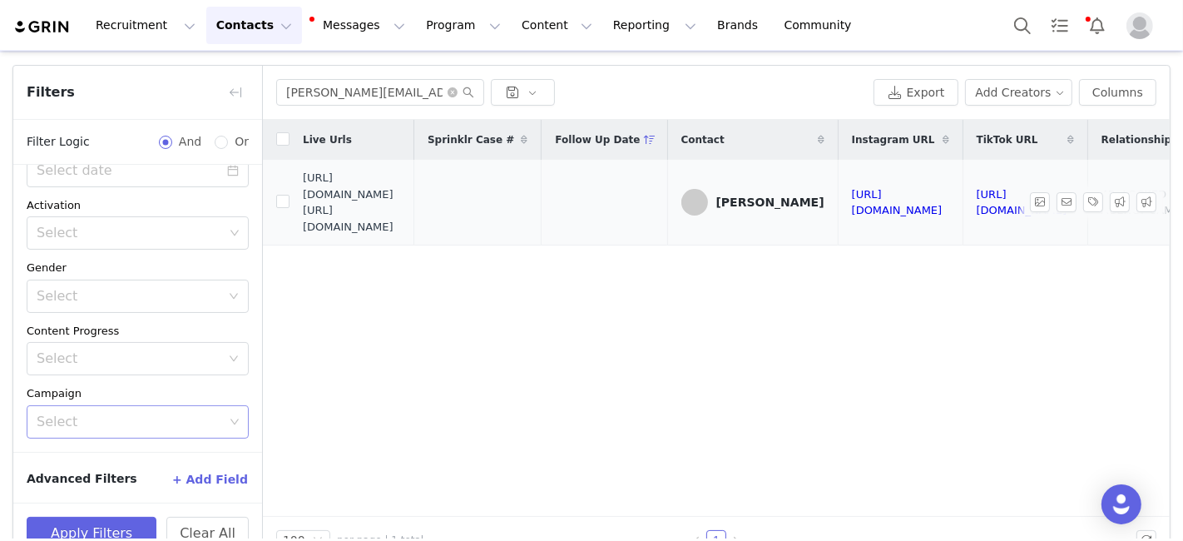
drag, startPoint x: 304, startPoint y: 209, endPoint x: 427, endPoint y: 235, distance: 125.9
click at [401, 235] on span "https://fashionnovadev.grin.live/0adda263-f1f9-42f3-a35a-c752fdc8e7b7 https://b…" at bounding box center [352, 202] width 98 height 65
click at [290, 91] on input "Shreeya.nalla@gmail.com" at bounding box center [380, 92] width 208 height 27
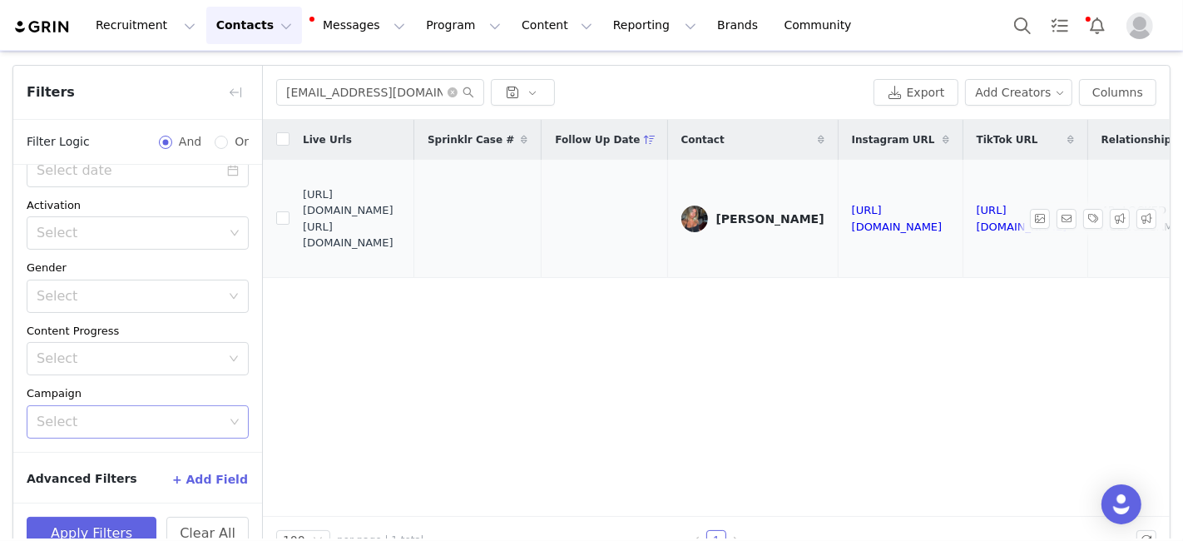
drag, startPoint x: 304, startPoint y: 210, endPoint x: 440, endPoint y: 232, distance: 138.2
click at [401, 232] on span "https://fashionnovadev.grin.live/ccf10e1e-9719-4bc3-8816-9cdde4dd2b67 https://b…" at bounding box center [352, 218] width 98 height 65
drag, startPoint x: 419, startPoint y: 238, endPoint x: 304, endPoint y: 211, distance: 118.6
click at [304, 211] on span "https://fashionnovadev.grin.live/ccf10e1e-9719-4bc3-8816-9cdde4dd2b67 https://b…" at bounding box center [352, 218] width 98 height 65
click at [339, 88] on input "darien07206@gmail.com" at bounding box center [380, 92] width 208 height 27
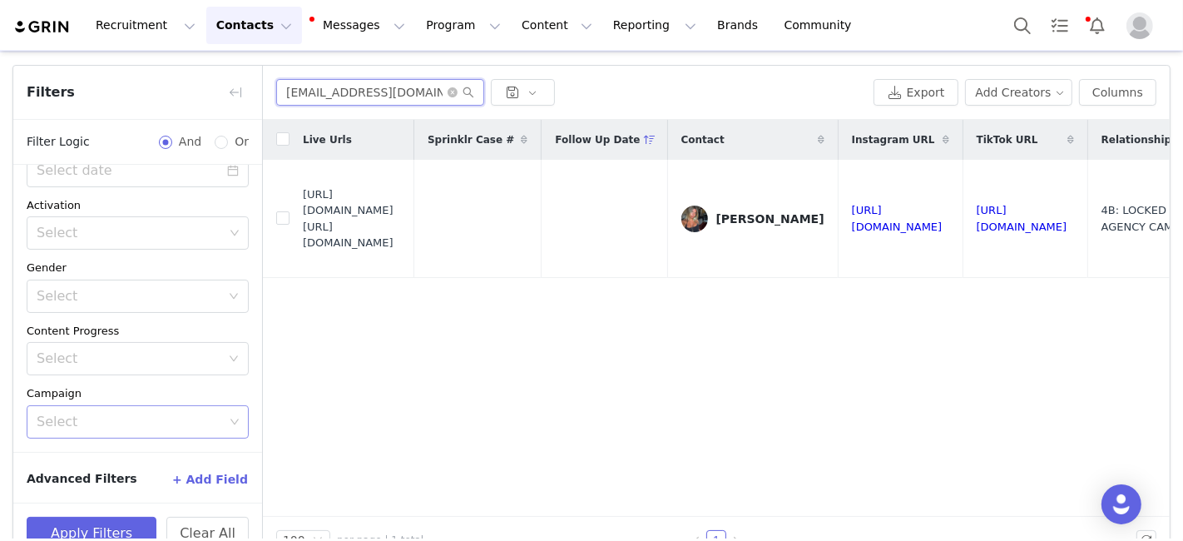
click at [339, 88] on input "darien07206@gmail.com" at bounding box center [380, 92] width 208 height 27
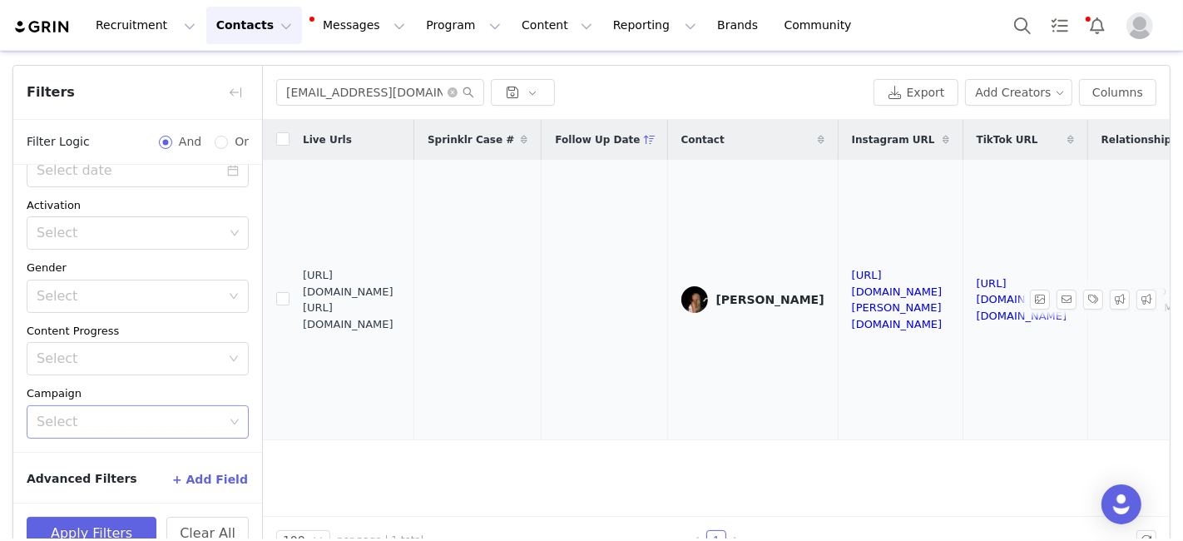
drag, startPoint x: 303, startPoint y: 288, endPoint x: 415, endPoint y: 326, distance: 118.6
click at [414, 333] on td "https://fashionnovadev.grin.live/3108847c-0762-4021-81f8-6ba028fe4585 https://b…" at bounding box center [351, 300] width 125 height 280
click at [317, 86] on input "rachel23price@gmail.com" at bounding box center [380, 92] width 208 height 27
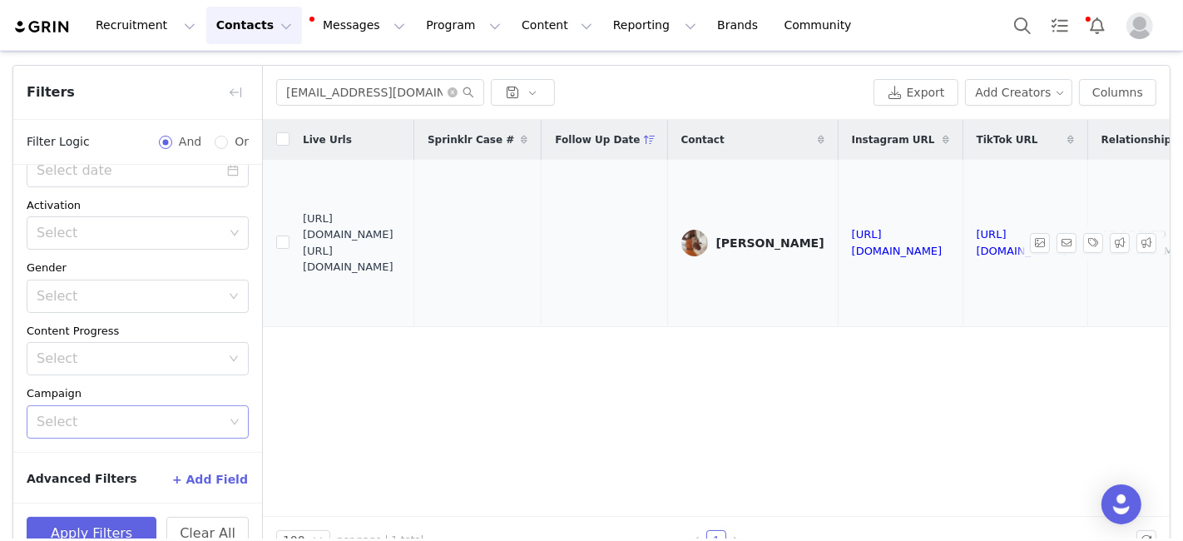
drag, startPoint x: 304, startPoint y: 230, endPoint x: 452, endPoint y: 267, distance: 152.5
click at [401, 267] on span "https://fashionnovadev.grin.live/4f9f1a21-7d67-4e95-be8a-744c3e58106c https://b…" at bounding box center [352, 242] width 98 height 65
click at [319, 93] on input "taylorpolach2024@gmail.com" at bounding box center [380, 92] width 208 height 27
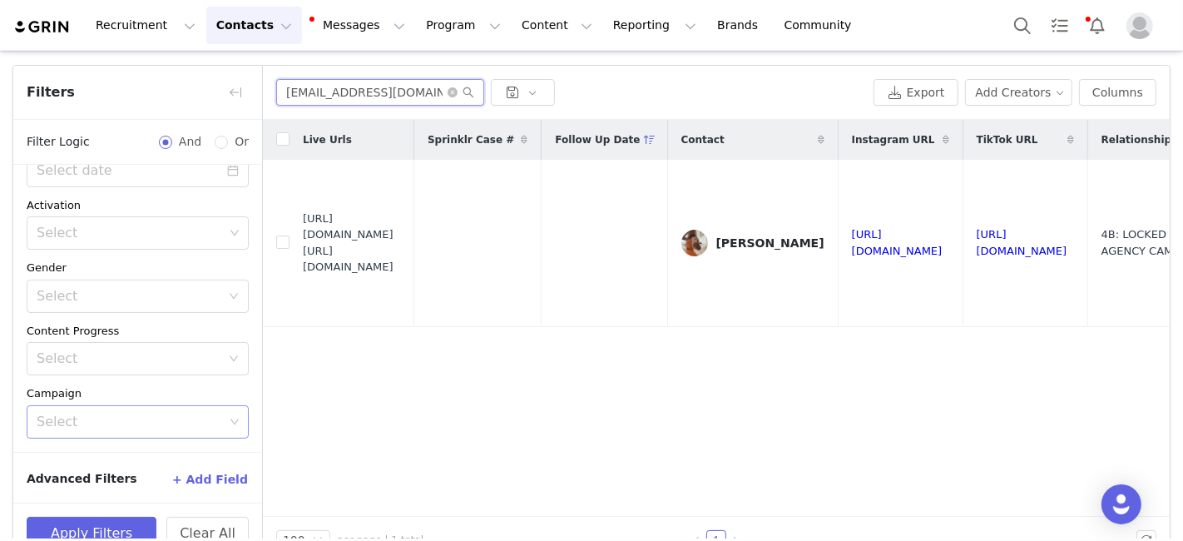
click at [319, 93] on input "taylorpolach2024@gmail.com" at bounding box center [380, 92] width 208 height 27
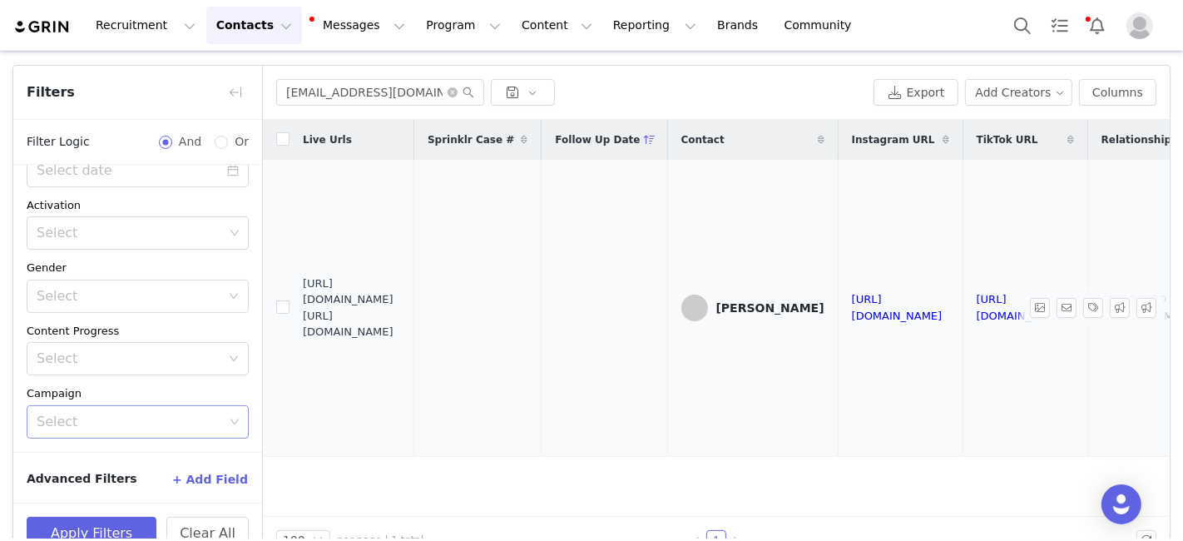
drag, startPoint x: 304, startPoint y: 300, endPoint x: 403, endPoint y: 324, distance: 101.1
click at [401, 335] on span "https://fashionnovadev.grin.live/007ce499-5586-4329-9fe3-080ff50346ad https://b…" at bounding box center [352, 307] width 98 height 65
click at [310, 99] on input "nikkaturro@gmail.com" at bounding box center [380, 92] width 208 height 27
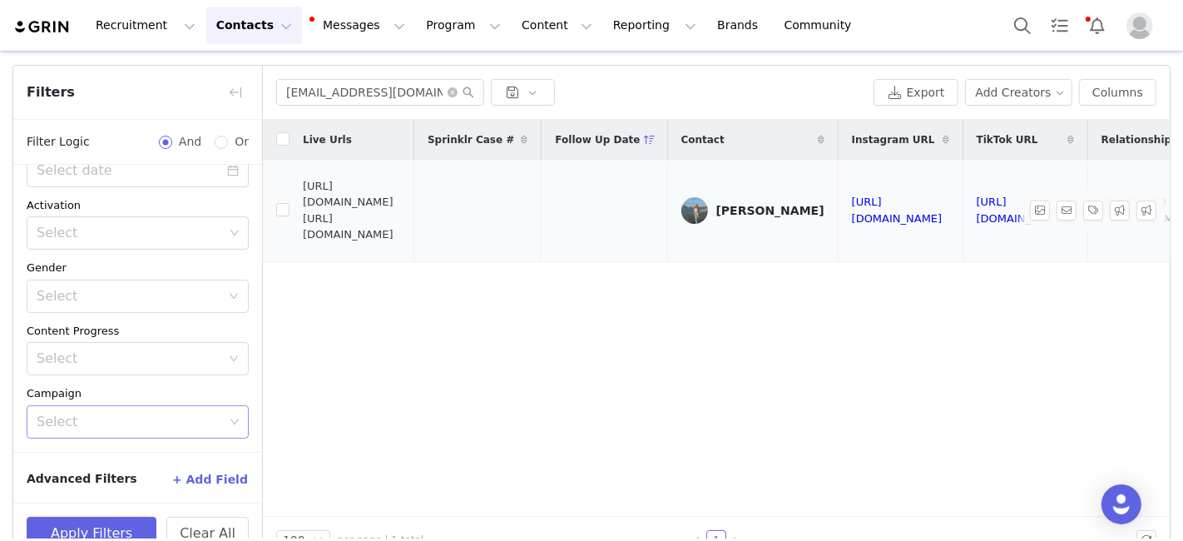
drag, startPoint x: 304, startPoint y: 210, endPoint x: 427, endPoint y: 249, distance: 128.1
click at [401, 243] on span "https://fashionnovadev.grin.live/f805b5b1-9c72-4c51-a9c1-0dfe9ff8162f https://b…" at bounding box center [352, 210] width 98 height 65
click at [301, 93] on input "kbrigden4@gmail.com" at bounding box center [380, 92] width 208 height 27
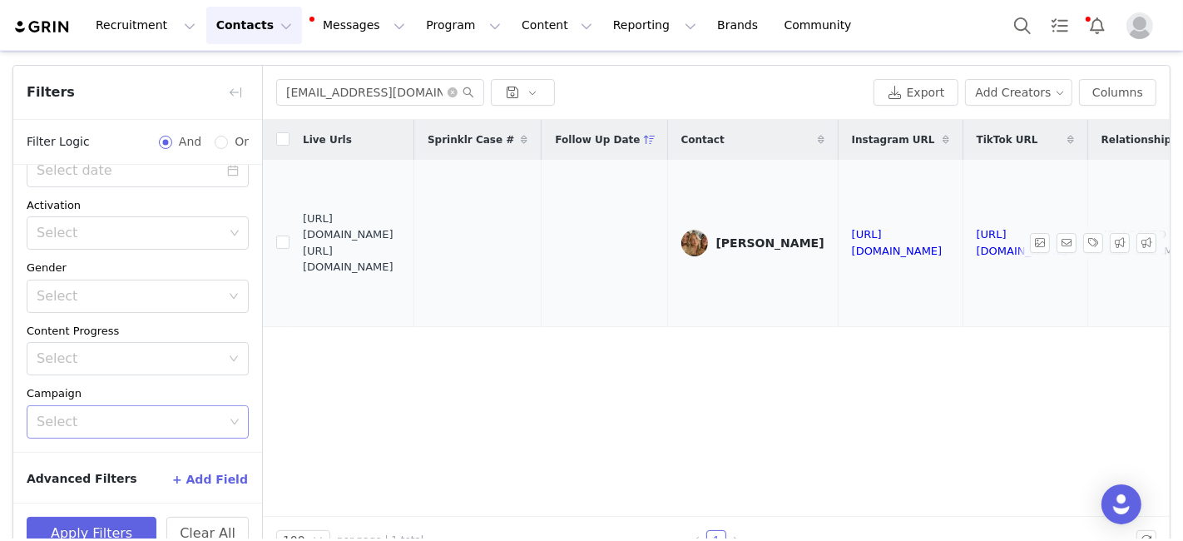
drag, startPoint x: 304, startPoint y: 225, endPoint x: 418, endPoint y: 260, distance: 118.1
click at [401, 260] on span "https://fashionnovadev.grin.live/f01bbbff-20db-4071-985a-82f76a77e4ec https://b…" at bounding box center [352, 242] width 98 height 65
click at [326, 94] on input "sarahgladheim@gmail.com" at bounding box center [380, 92] width 208 height 27
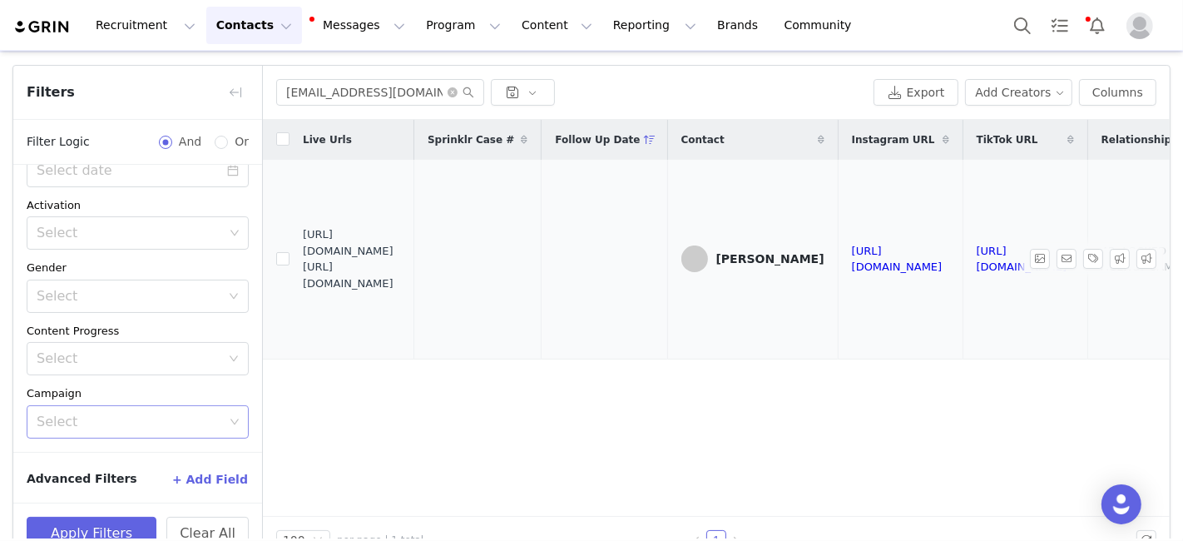
drag, startPoint x: 326, startPoint y: 252, endPoint x: 422, endPoint y: 277, distance: 98.9
click at [401, 277] on span "https://fashionnovadev.grin.live/5181f500-3e54-4c9d-92cb-6922a57fb6d9 https://b…" at bounding box center [352, 258] width 98 height 65
click at [319, 94] on input "rileyhand@gmail.com" at bounding box center [380, 92] width 208 height 27
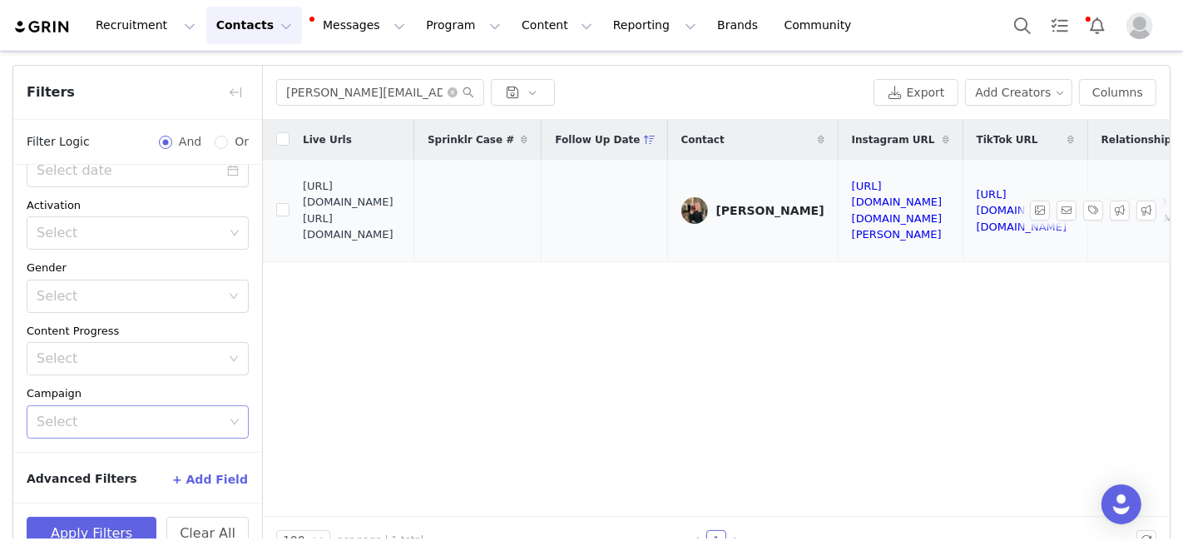
click at [303, 208] on span "https://fashionnovadev.grin.live/a7a4a56e-9cb1-4396-8ef5-8c4db1b6c79c https://b…" at bounding box center [352, 210] width 98 height 65
click at [303, 210] on span "https://fashionnovadev.grin.live/a7a4a56e-9cb1-4396-8ef5-8c4db1b6c79c https://b…" at bounding box center [352, 210] width 98 height 65
drag, startPoint x: 303, startPoint y: 210, endPoint x: 429, endPoint y: 239, distance: 129.7
click at [401, 239] on span "https://fashionnovadev.grin.live/a7a4a56e-9cb1-4396-8ef5-8c4db1b6c79c https://b…" at bounding box center [352, 210] width 98 height 65
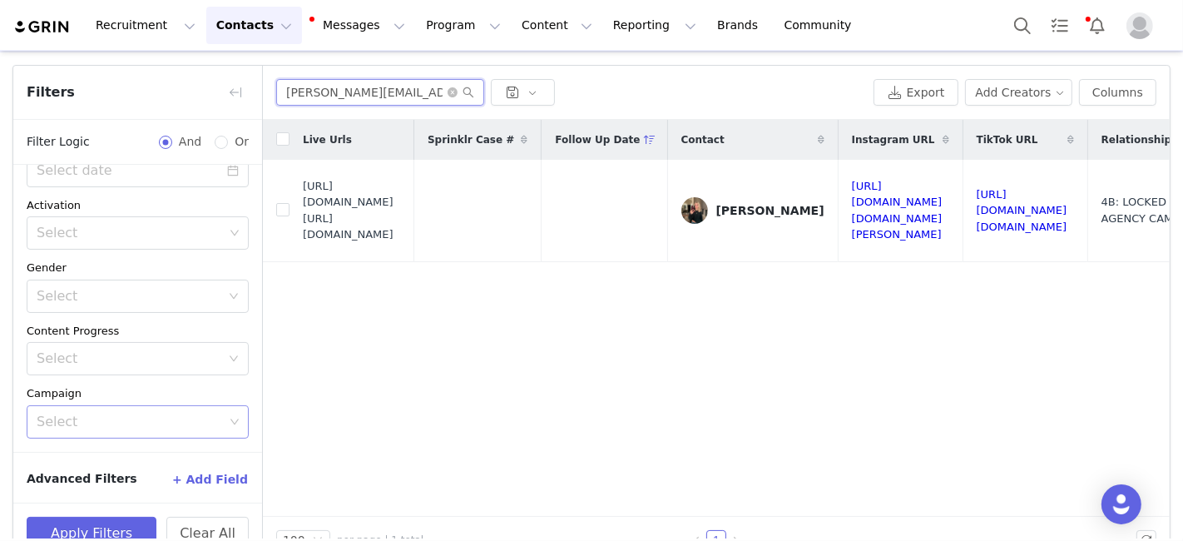
click at [324, 88] on input "paige.lily@icloud.com" at bounding box center [380, 92] width 208 height 27
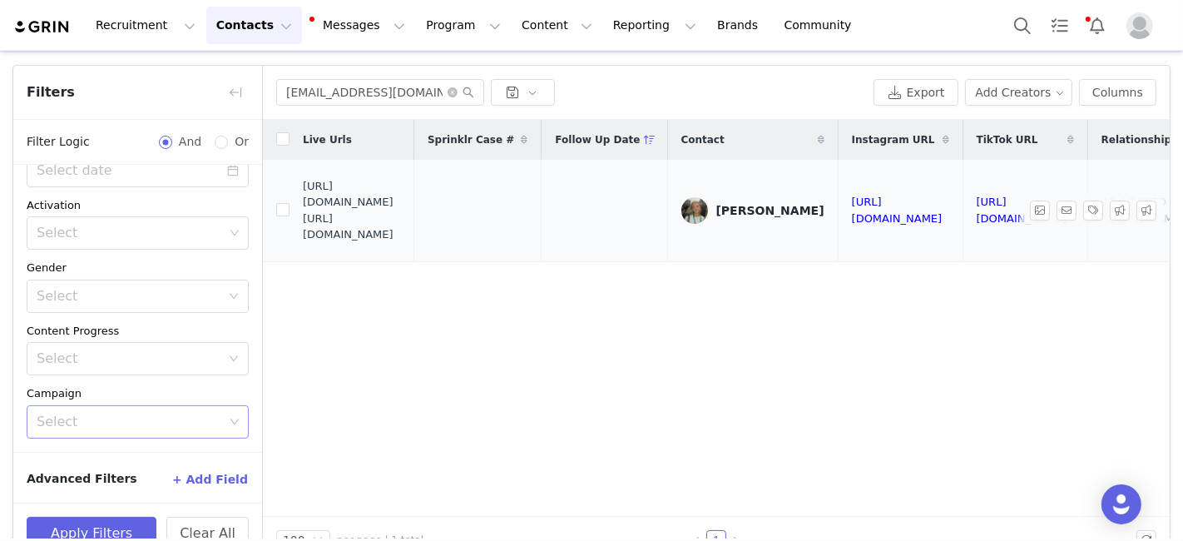
drag, startPoint x: 304, startPoint y: 210, endPoint x: 425, endPoint y: 249, distance: 127.3
click at [414, 250] on td "https://fashionnovadev.grin.live/c62f3011-0f3c-4e24-b1bc-ed03a885a86b https://b…" at bounding box center [351, 210] width 125 height 101
click at [327, 87] on input "eacdomino@gmail.com" at bounding box center [380, 92] width 208 height 27
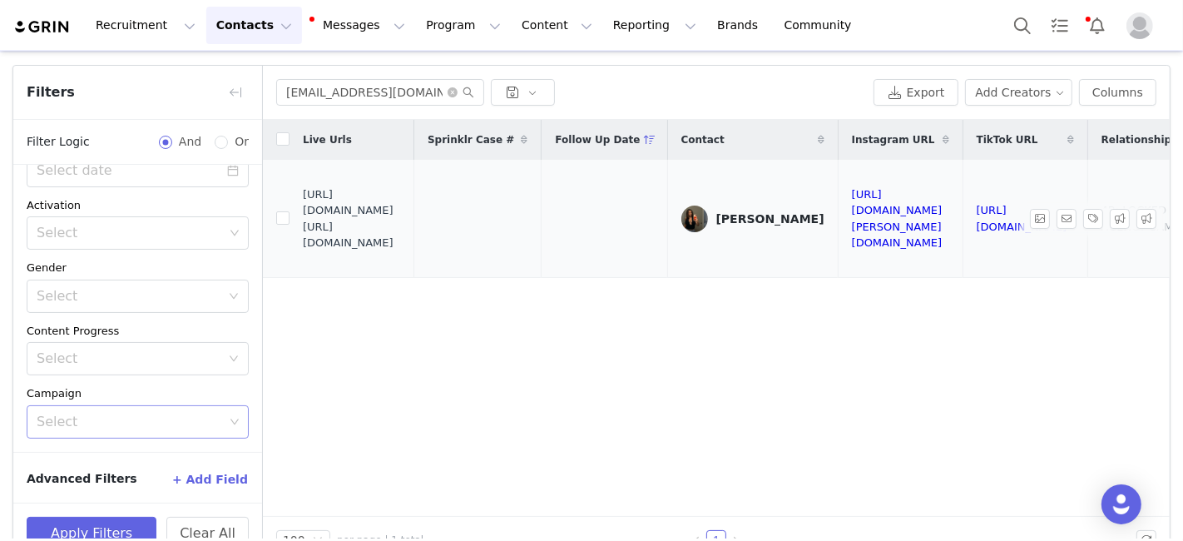
drag, startPoint x: 304, startPoint y: 207, endPoint x: 428, endPoint y: 240, distance: 128.1
click at [401, 240] on span "https://fashionnovadev.grin.live/f106016b-8fba-4d5c-8280-50ef63a5ddb1 https://b…" at bounding box center [352, 218] width 98 height 65
click at [319, 91] on input "monicaafran1@gmail.com" at bounding box center [380, 92] width 208 height 27
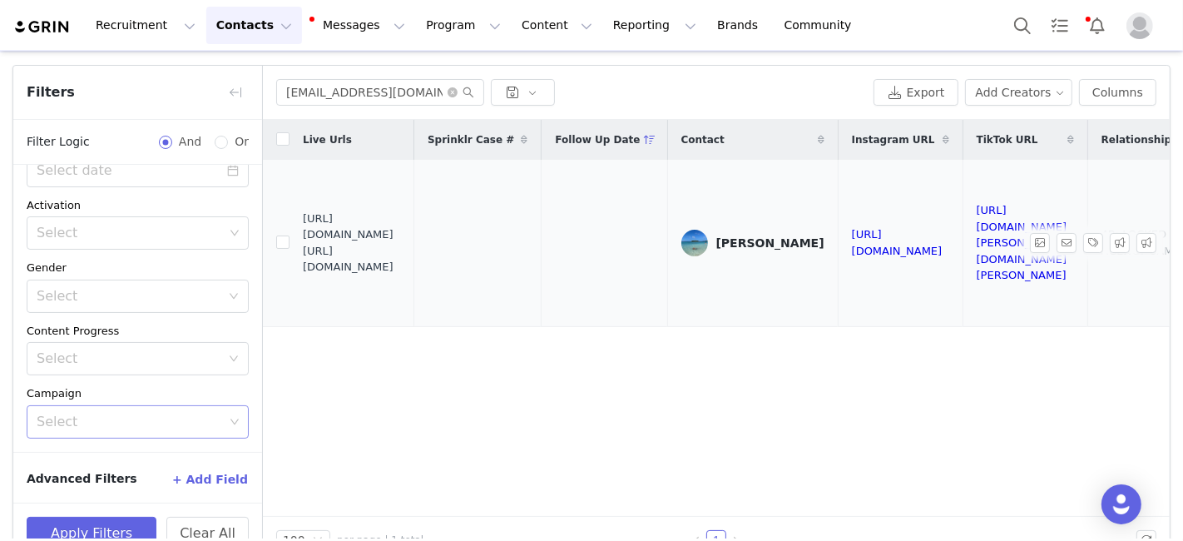
drag, startPoint x: 318, startPoint y: 229, endPoint x: 391, endPoint y: 251, distance: 76.6
click at [401, 256] on span "https://fashionnovadev.grin.live/7d16a65d-d51e-4ddd-8107-94c340691d35 https://b…" at bounding box center [352, 242] width 98 height 65
click at [327, 96] on input "westerccw@gmail.com" at bounding box center [380, 92] width 208 height 27
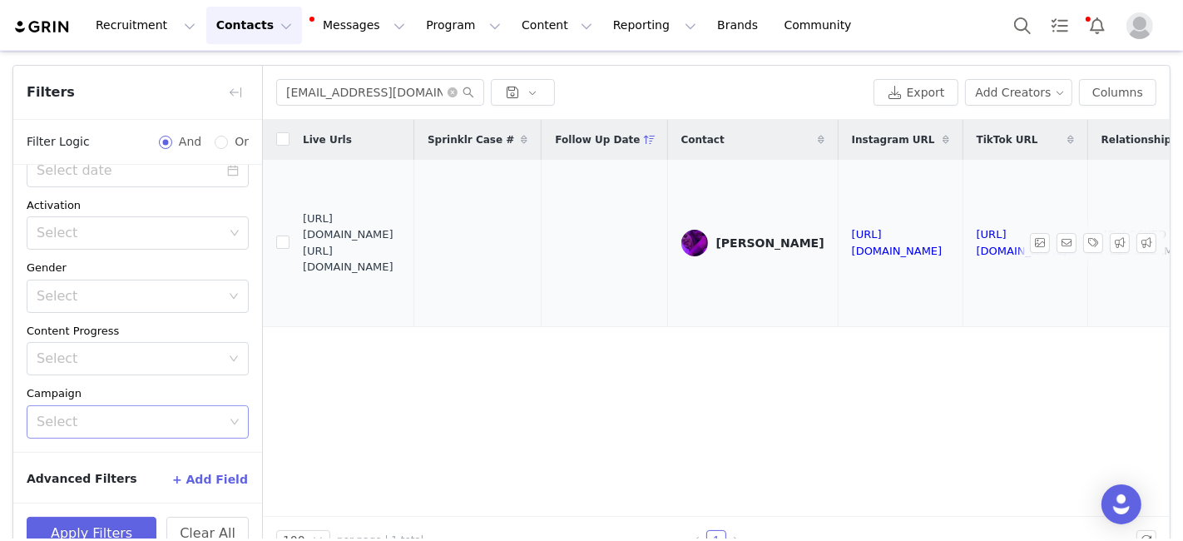
drag, startPoint x: 303, startPoint y: 231, endPoint x: 440, endPoint y: 261, distance: 140.5
click at [401, 261] on span "https://fashionnovadev.grin.live/edac3167-022f-426d-82ed-eaec027641d5 https://b…" at bounding box center [352, 242] width 98 height 65
click at [325, 95] on input "sbw090605@gmail.com" at bounding box center [380, 92] width 208 height 27
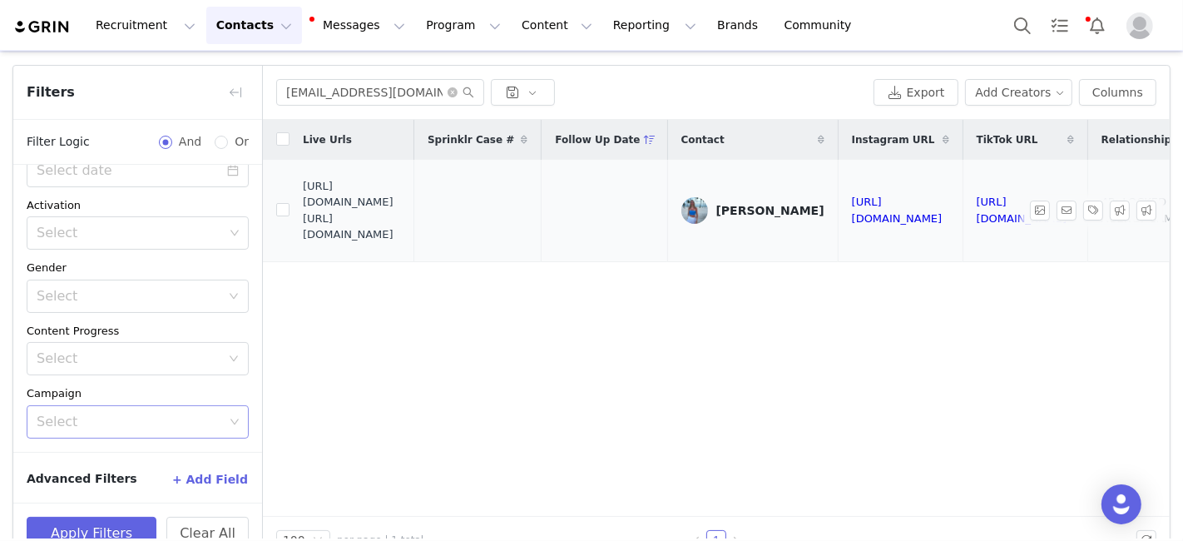
drag, startPoint x: 305, startPoint y: 212, endPoint x: 451, endPoint y: 240, distance: 148.3
click at [401, 240] on span "https://fashionnovadev.grin.live/ed0dd640-4076-42ec-ae35-0772b709d001 https://b…" at bounding box center [352, 210] width 98 height 65
drag, startPoint x: 443, startPoint y: 244, endPoint x: 305, endPoint y: 212, distance: 141.6
click at [305, 212] on span "https://fashionnovadev.grin.live/ed0dd640-4076-42ec-ae35-0772b709d001 https://b…" at bounding box center [352, 210] width 98 height 65
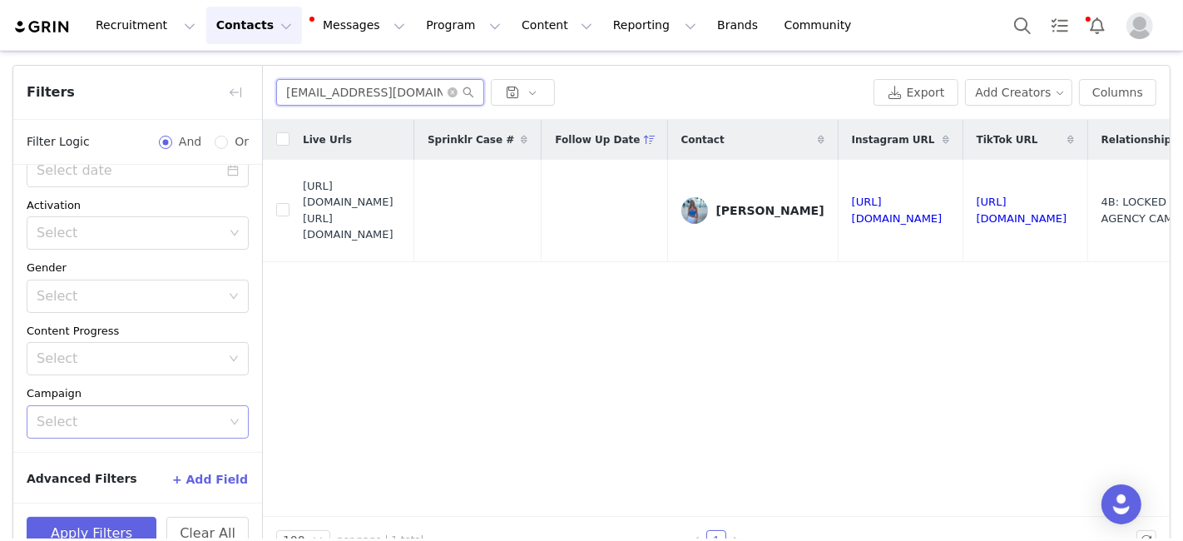
click at [337, 93] on input "sonnenscheinsara28@gmail.com" at bounding box center [380, 92] width 208 height 27
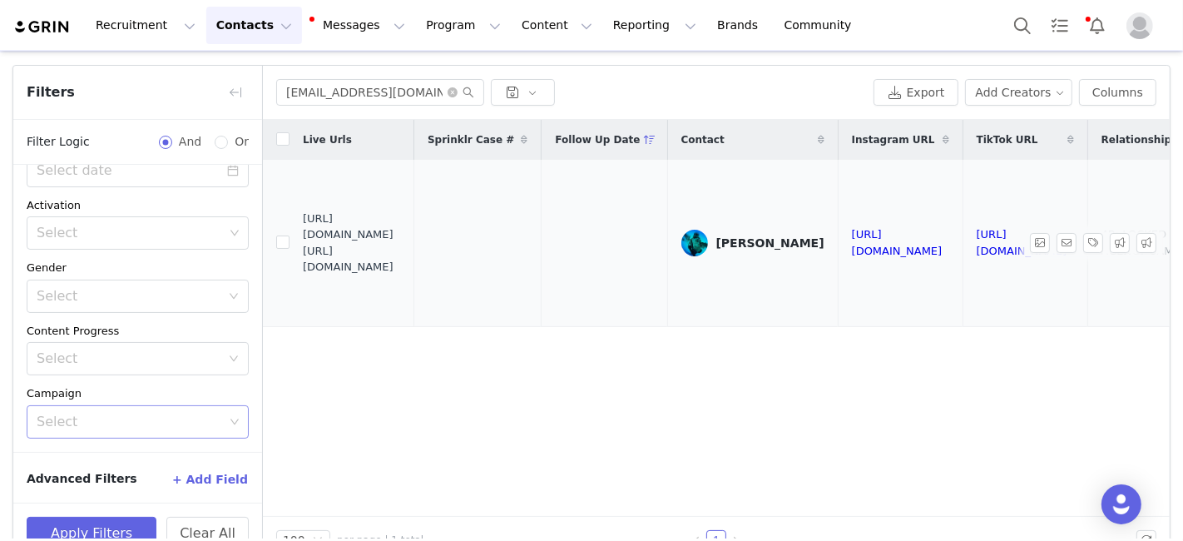
drag, startPoint x: 304, startPoint y: 234, endPoint x: 420, endPoint y: 267, distance: 120.3
click at [401, 267] on span "https://fashionnovadev.grin.live/f2e21bcb-6fd0-4f29-9aff-870961bfa96f https://b…" at bounding box center [352, 242] width 98 height 65
click at [327, 89] on input "jdcrouthamel312@icloud.com" at bounding box center [380, 92] width 208 height 27
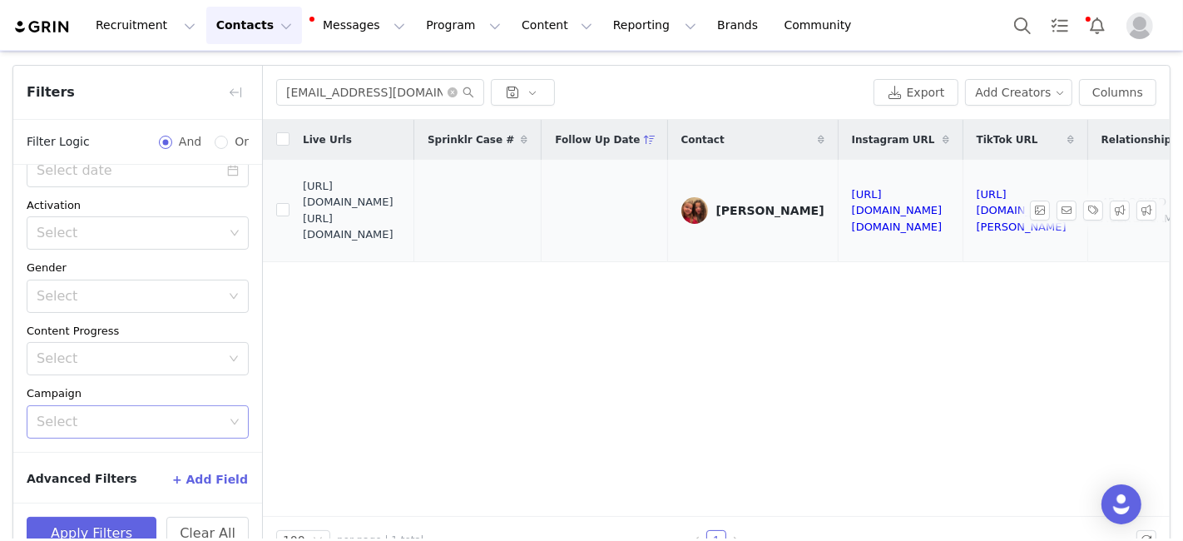
drag, startPoint x: 304, startPoint y: 210, endPoint x: 423, endPoint y: 242, distance: 123.1
click at [401, 242] on span "https://fashionnovadev.grin.live/4e471d86-e90f-4b77-9fee-a4ce05c41d61 https://b…" at bounding box center [352, 210] width 98 height 65
click at [308, 79] on input "ebobilya@yahoo.com" at bounding box center [380, 92] width 208 height 27
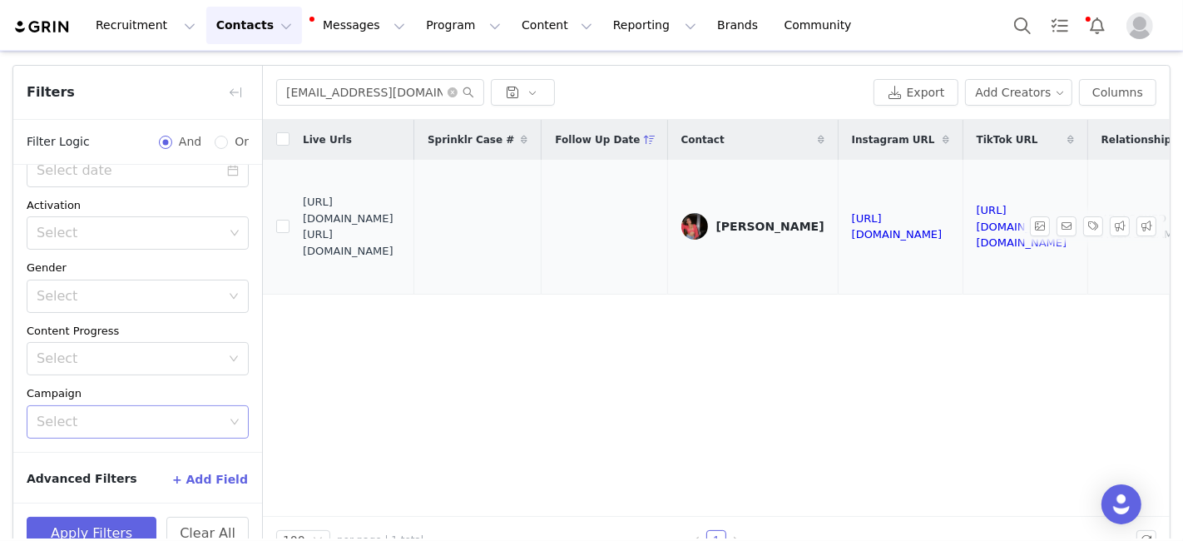
drag, startPoint x: 302, startPoint y: 224, endPoint x: 427, endPoint y: 258, distance: 129.3
click at [401, 258] on span "https://fashionnovadev.grin.live/da96c3b2-72c3-4da4-8fde-e154b2276643 https://b…" at bounding box center [352, 226] width 98 height 65
drag, startPoint x: 422, startPoint y: 258, endPoint x: 304, endPoint y: 226, distance: 121.5
click at [304, 226] on span "https://fashionnovadev.grin.live/da96c3b2-72c3-4da4-8fde-e154b2276643 https://b…" at bounding box center [352, 226] width 98 height 65
click at [332, 93] on input "mayarubio05@gmail.com" at bounding box center [380, 92] width 208 height 27
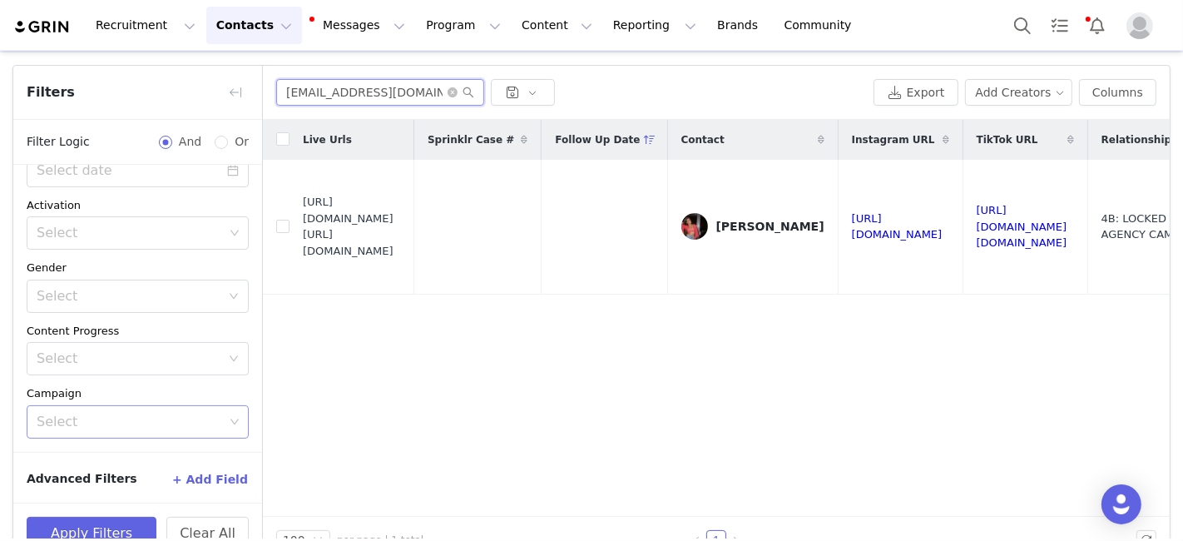
click at [332, 93] on input "mayarubio05@gmail.com" at bounding box center [380, 92] width 208 height 27
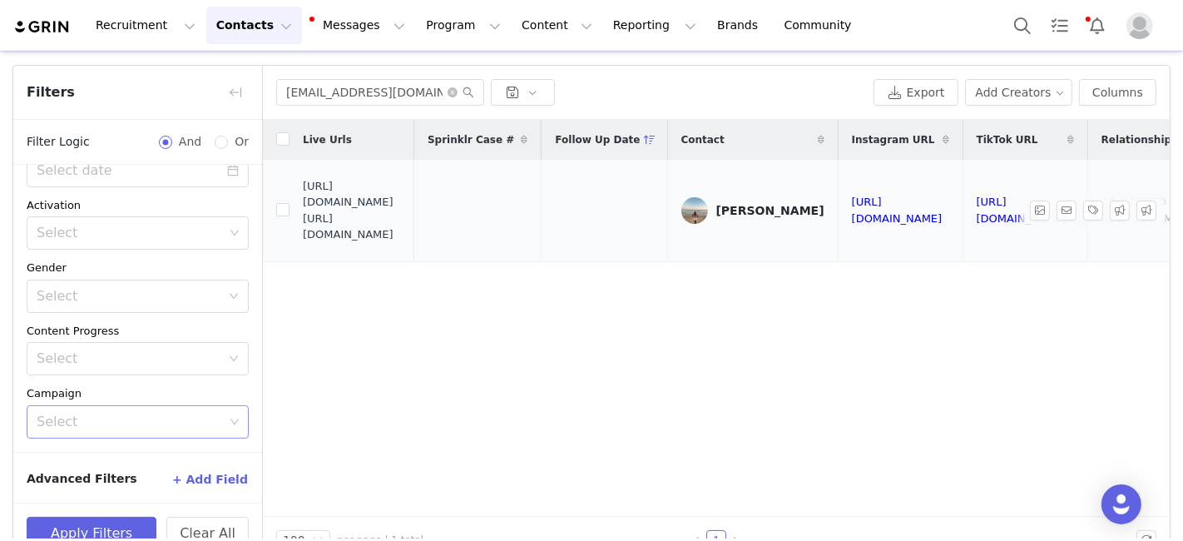
drag, startPoint x: 302, startPoint y: 211, endPoint x: 438, endPoint y: 255, distance: 142.3
click at [414, 255] on td "https://fashionnovadev.grin.live/c16921f4-77de-421b-a3b1-4f2488f9b9cc https://b…" at bounding box center [351, 210] width 125 height 101
drag, startPoint x: 302, startPoint y: 210, endPoint x: 417, endPoint y: 243, distance: 119.5
click at [401, 243] on span "https://fashionnovadev.grin.live/c16921f4-77de-421b-a3b1-4f2488f9b9cc https://b…" at bounding box center [352, 210] width 98 height 65
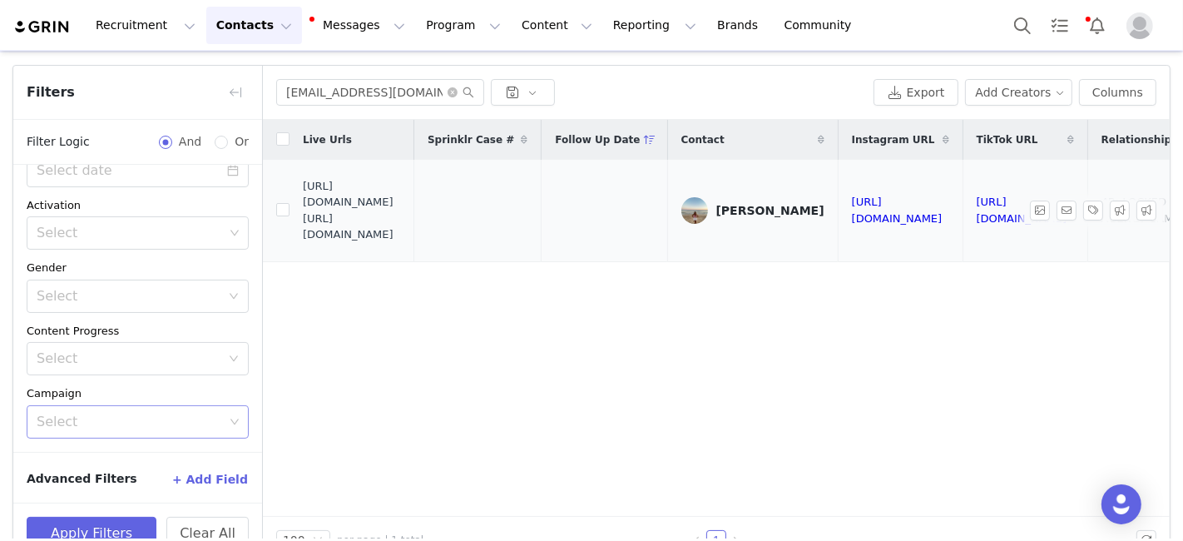
drag, startPoint x: 414, startPoint y: 244, endPoint x: 304, endPoint y: 211, distance: 115.3
click at [304, 211] on span "https://fashionnovadev.grin.live/c16921f4-77de-421b-a3b1-4f2488f9b9cc https://b…" at bounding box center [352, 210] width 98 height 65
click at [316, 92] on input "cilaprz@icloud.com" at bounding box center [380, 92] width 208 height 27
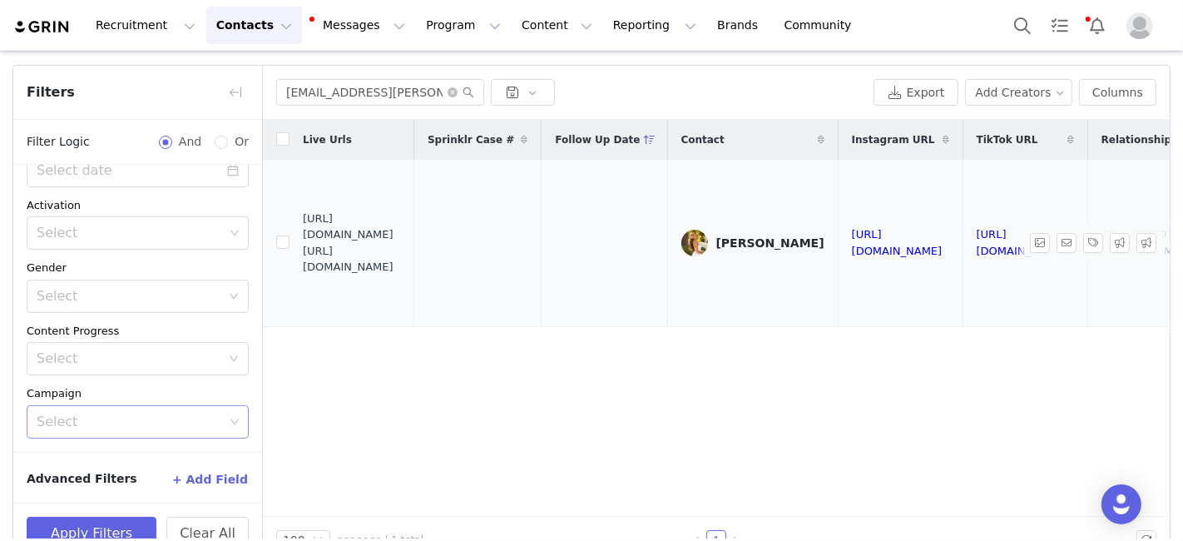
click at [305, 226] on span "https://fashionnovadev.grin.live/a2b3e653-03b0-47bc-a3df-a4d248f3a820 https://b…" at bounding box center [352, 242] width 98 height 65
drag, startPoint x: 308, startPoint y: 228, endPoint x: 445, endPoint y: 273, distance: 144.4
click at [414, 273] on td "https://fashionnovadev.grin.live/a2b3e653-03b0-47bc-a3df-a4d248f3a820 https://b…" at bounding box center [351, 243] width 125 height 166
click at [419, 96] on input "alivia.sirianni@gmail.com" at bounding box center [380, 92] width 208 height 27
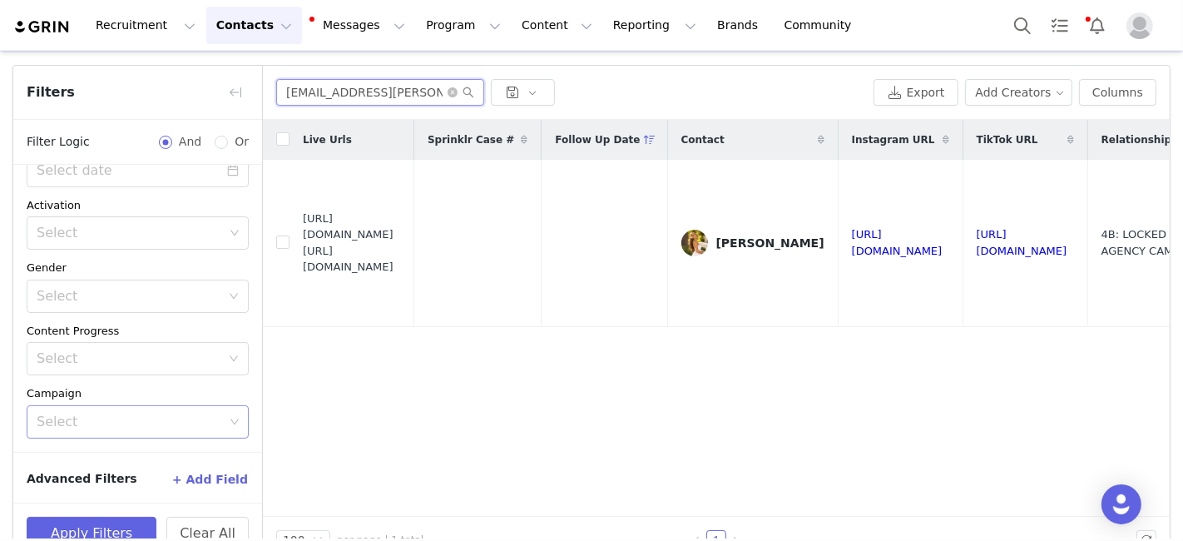
click at [419, 96] on input "alivia.sirianni@gmail.com" at bounding box center [380, 92] width 208 height 27
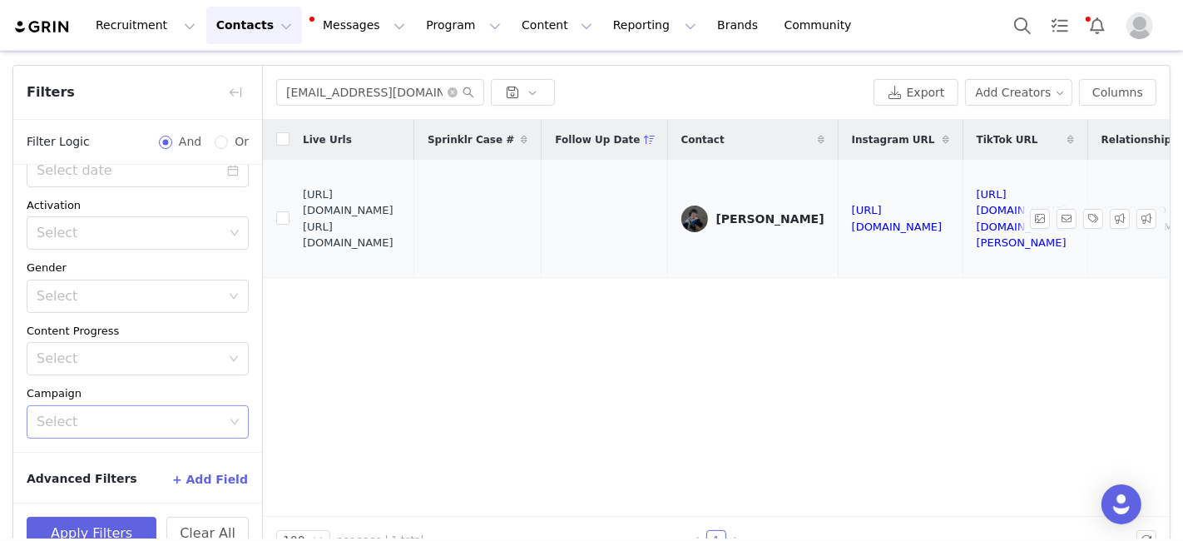
drag, startPoint x: 304, startPoint y: 212, endPoint x: 422, endPoint y: 240, distance: 120.4
click at [401, 240] on span "https://fashionnovadev.grin.live/1b361fcf-5e76-4d76-a645-d49548b18525 https://b…" at bounding box center [352, 218] width 98 height 65
click at [321, 91] on input "Megvankuiken@gmail.com" at bounding box center [380, 92] width 208 height 27
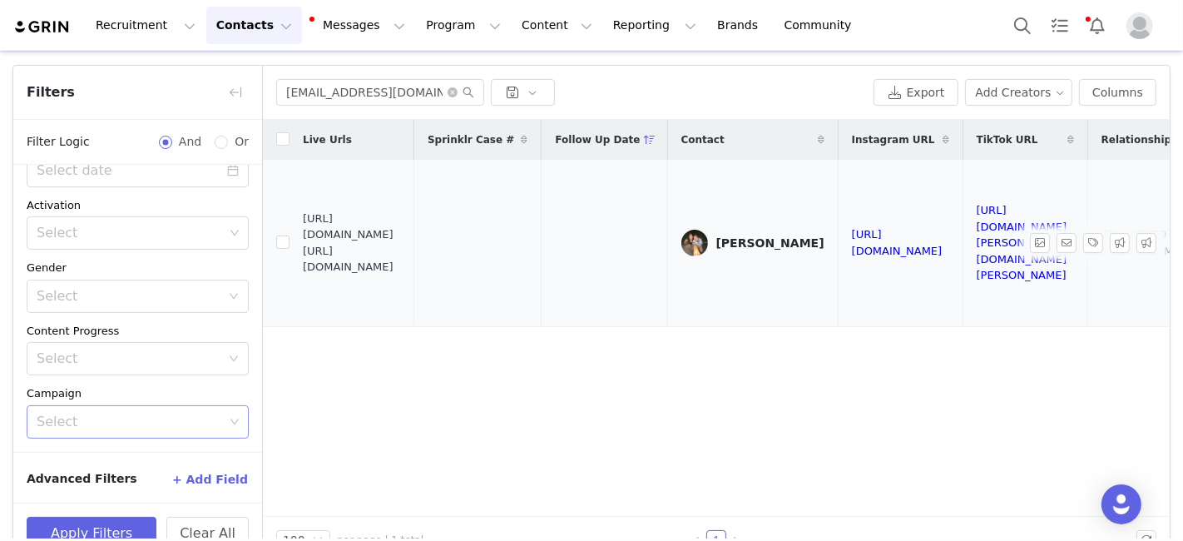
drag, startPoint x: 305, startPoint y: 228, endPoint x: 432, endPoint y: 256, distance: 129.6
click at [401, 256] on span "https://fashionnovadev.grin.live/26541d6b-4681-4b18-a0ed-8db3fa16f8ed https://b…" at bounding box center [352, 242] width 98 height 65
click at [337, 94] on input "kzm3944@gmail.com" at bounding box center [380, 92] width 208 height 27
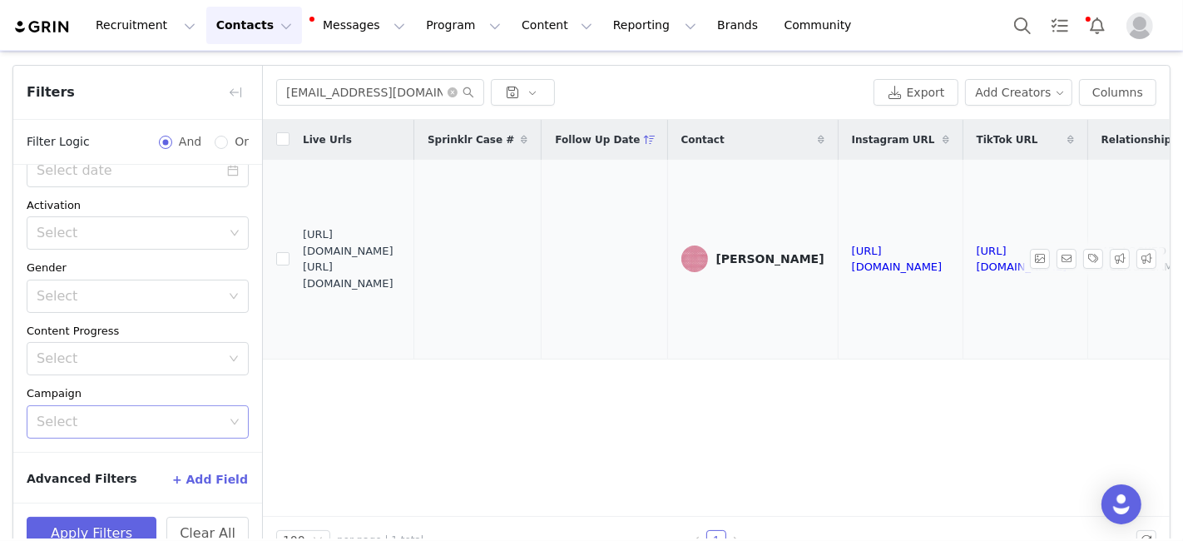
drag, startPoint x: 304, startPoint y: 252, endPoint x: 423, endPoint y: 284, distance: 123.1
click at [401, 284] on span "https://fashionnovadev.grin.live/4c9fade2-ce90-41f2-bbce-4ab4450a98d1 https://b…" at bounding box center [352, 258] width 98 height 65
click at [319, 100] on input "KeoughDominique@gmail.com" at bounding box center [380, 92] width 208 height 27
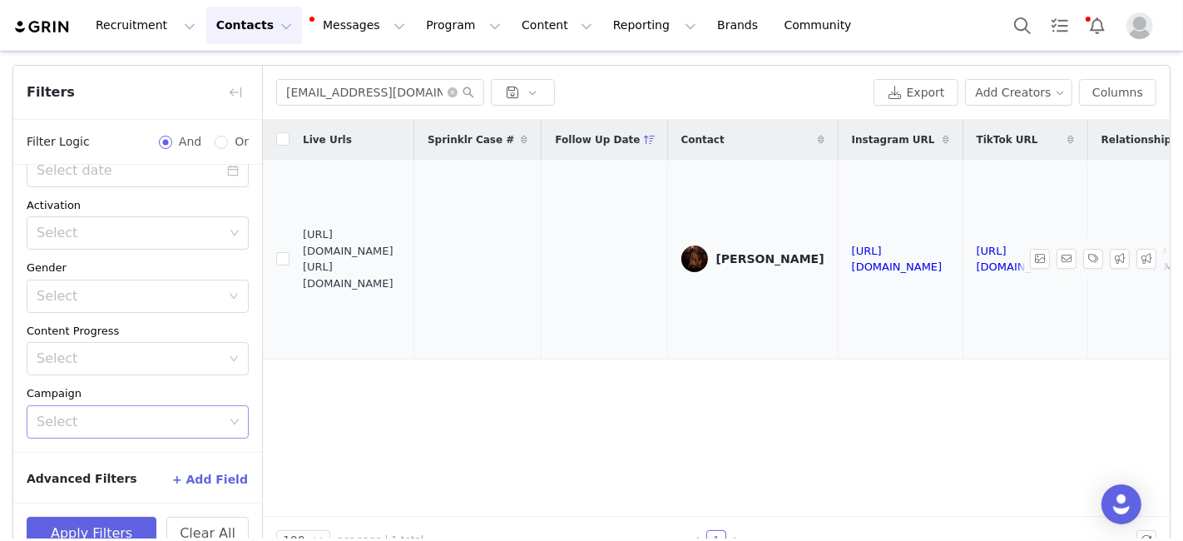
drag, startPoint x: 303, startPoint y: 250, endPoint x: 427, endPoint y: 281, distance: 127.7
click at [401, 281] on span "https://fashionnovadev.grin.live/2025ca4b-b63c-47ee-9d9a-ad6f9b15a92d https://b…" at bounding box center [352, 258] width 98 height 65
click at [345, 96] on input "dylanpirozzi@gmail.com" at bounding box center [380, 92] width 208 height 27
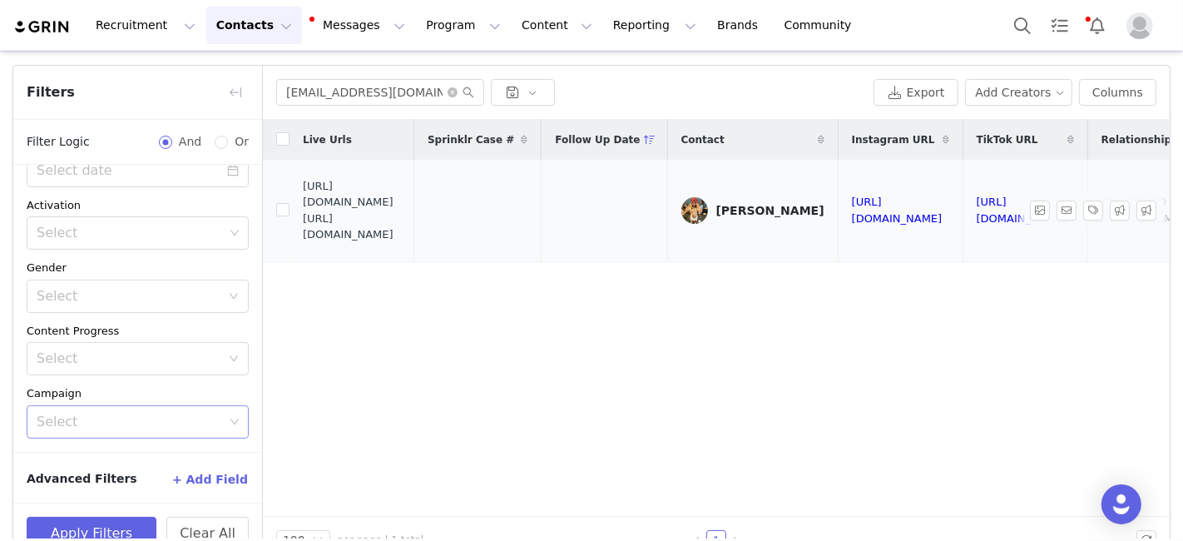
drag, startPoint x: 305, startPoint y: 211, endPoint x: 430, endPoint y: 245, distance: 129.3
click at [401, 243] on span "https://fashionnovadev.grin.live/9f49e0e8-c4e4-468f-a380-9c04869ee846 https://b…" at bounding box center [352, 210] width 98 height 65
click at [424, 81] on input "naveenayeddula5@gmail.com" at bounding box center [380, 92] width 208 height 27
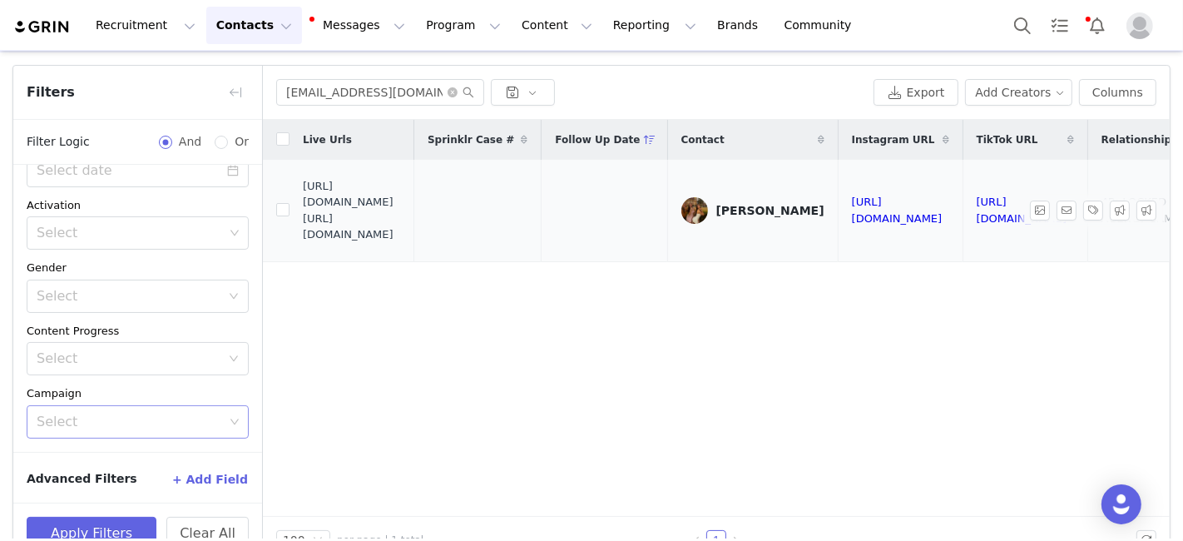
drag, startPoint x: 304, startPoint y: 211, endPoint x: 410, endPoint y: 236, distance: 109.4
click at [401, 242] on span "https://fashionnovadev.grin.live/0831be04-77db-4108-859a-09327949415b https://b…" at bounding box center [352, 210] width 98 height 65
click at [327, 86] on input "gigicanovais@icloud.com" at bounding box center [380, 92] width 208 height 27
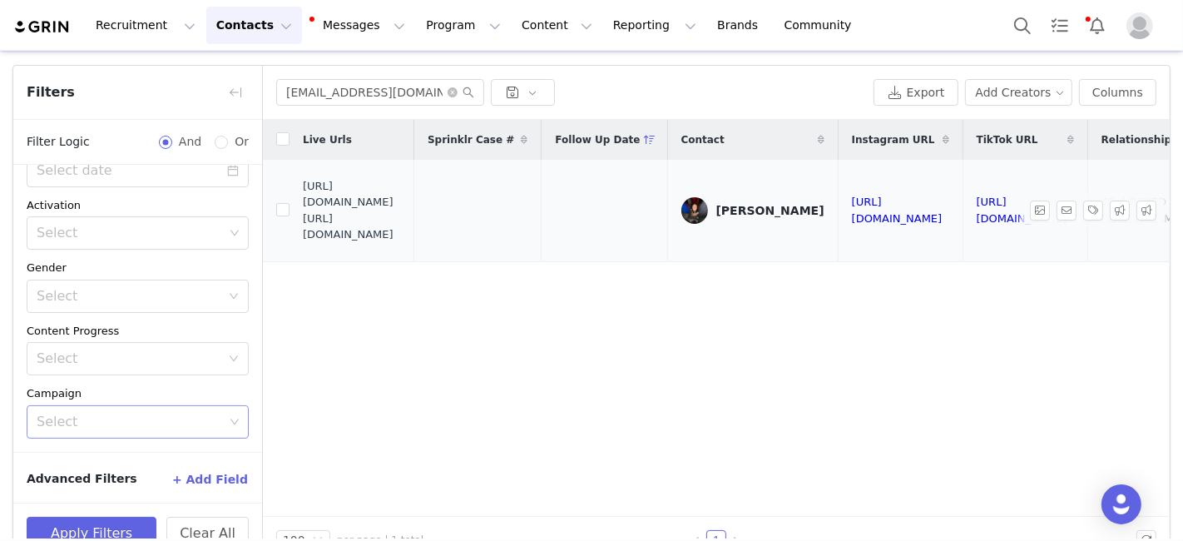
drag, startPoint x: 302, startPoint y: 207, endPoint x: 412, endPoint y: 238, distance: 114.0
click at [401, 240] on span "https://fashionnovadev.grin.live/a05d1a4a-47e5-4930-b06c-bd4e18be6a67 https://b…" at bounding box center [352, 210] width 98 height 65
click at [304, 99] on input "emmasullivan38@gmail.com" at bounding box center [380, 92] width 208 height 27
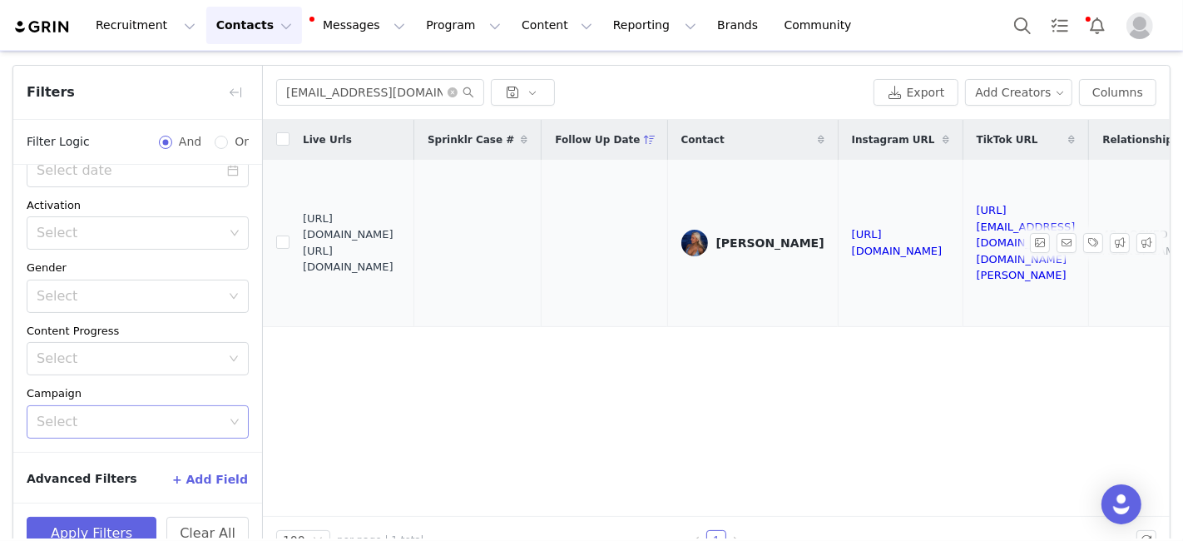
drag, startPoint x: 304, startPoint y: 226, endPoint x: 432, endPoint y: 261, distance: 132.8
click at [401, 260] on span "https://fashionnovadev.grin.live/0e63e97d-3ab0-4cac-b5fc-671d731ee854 https://b…" at bounding box center [352, 242] width 98 height 65
click at [307, 94] on input "Sophiecarollo20@gmail.com" at bounding box center [380, 92] width 208 height 27
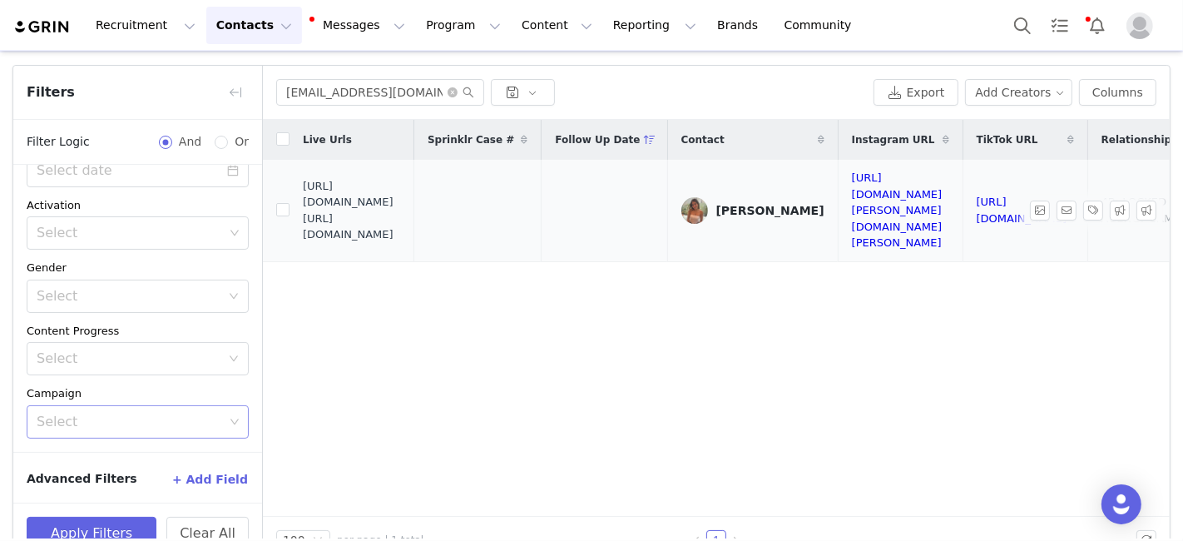
drag, startPoint x: 303, startPoint y: 209, endPoint x: 447, endPoint y: 249, distance: 149.3
click at [401, 243] on span "https://fashionnovadev.grin.live/8486971c-38bb-4449-b478-66465686ceca https://b…" at bounding box center [352, 210] width 98 height 65
click at [315, 81] on input "unicorn7.vp@gmail.com" at bounding box center [380, 92] width 208 height 27
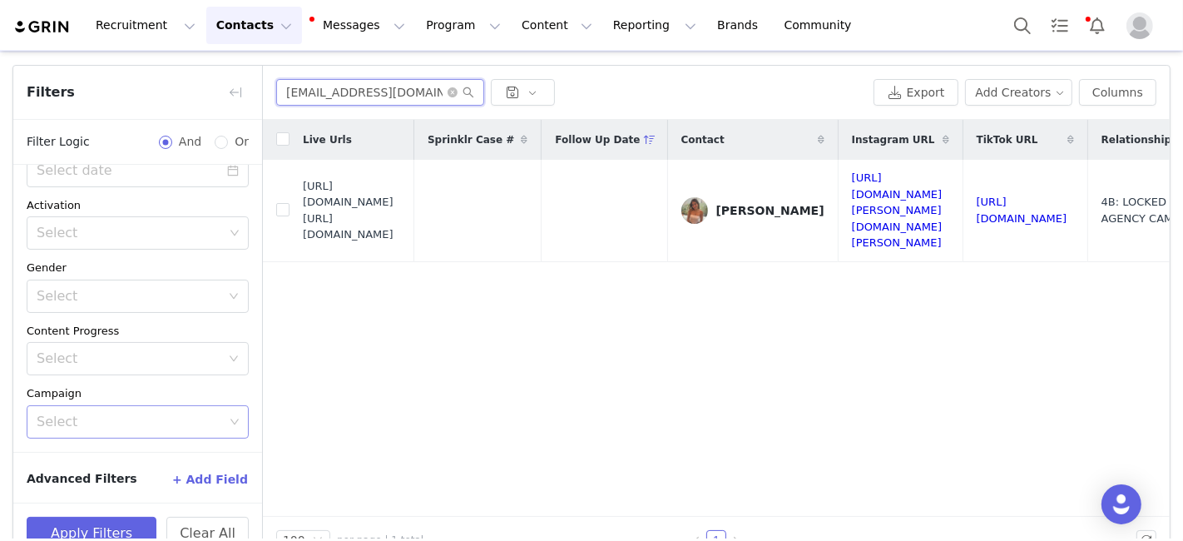
click at [315, 81] on input "unicorn7.vp@gmail.com" at bounding box center [380, 92] width 208 height 27
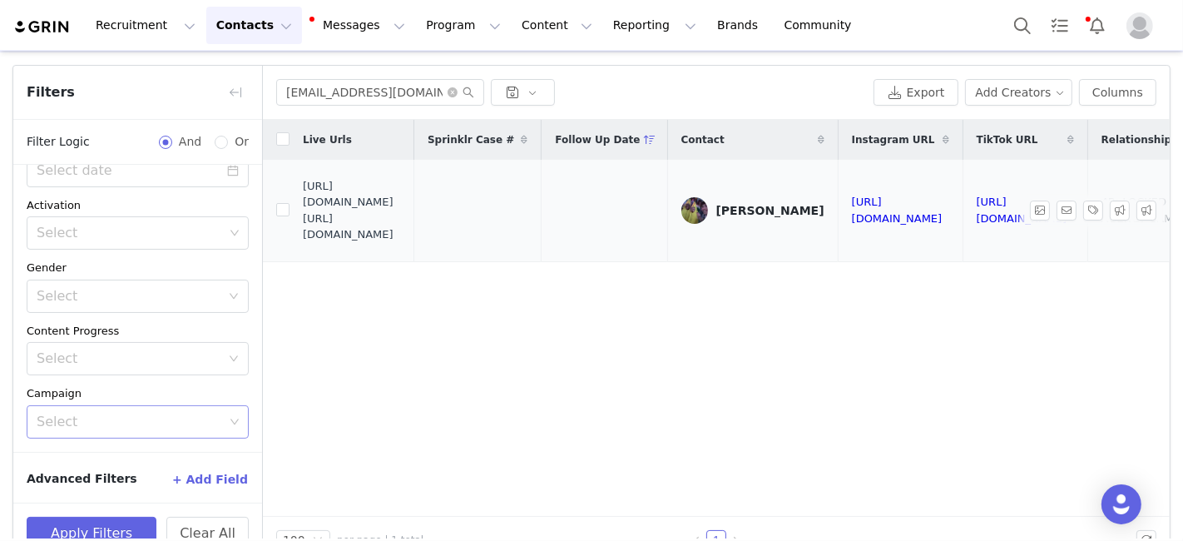
drag, startPoint x: 304, startPoint y: 204, endPoint x: 444, endPoint y: 242, distance: 145.7
click at [401, 242] on span "https://fashionnovadev.grin.live/d90e3d79-a375-40a6-b9d9-51ac7079e6fe https://b…" at bounding box center [352, 210] width 98 height 65
click at [411, 91] on input "giannacasamassina@gmail.com" at bounding box center [380, 92] width 208 height 27
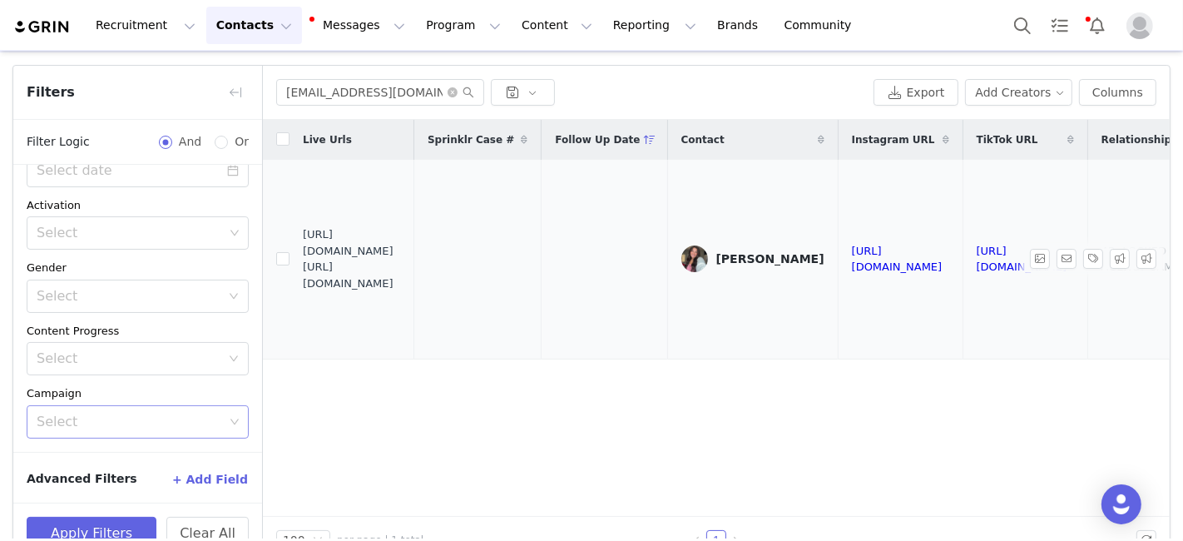
drag, startPoint x: 299, startPoint y: 250, endPoint x: 353, endPoint y: 260, distance: 54.2
click at [353, 260] on td "https://fashionnovadev.grin.live/05b9ce4a-76dc-4898-981c-78f70f6ad7f1 https://b…" at bounding box center [351, 259] width 125 height 199
click at [353, 260] on span "https://fashionnovadev.grin.live/05b9ce4a-76dc-4898-981c-78f70f6ad7f1 https://b…" at bounding box center [352, 258] width 98 height 65
click at [300, 251] on td "https://fashionnovadev.grin.live/05b9ce4a-76dc-4898-981c-78f70f6ad7f1 https://b…" at bounding box center [351, 259] width 125 height 199
drag, startPoint x: 303, startPoint y: 250, endPoint x: 383, endPoint y: 276, distance: 84.2
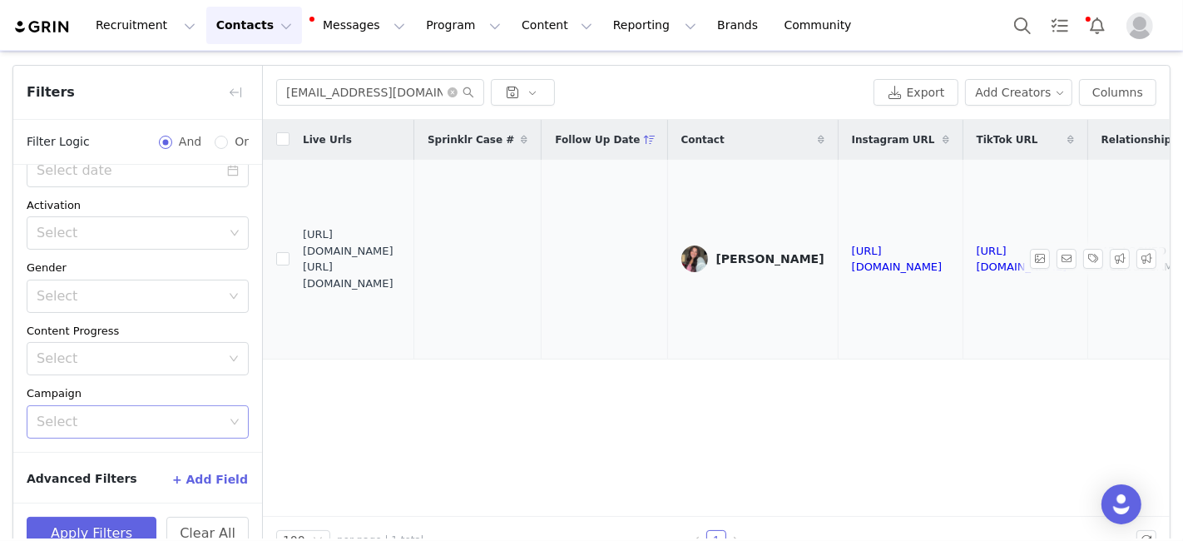
click at [401, 284] on span "https://fashionnovadev.grin.live/05b9ce4a-76dc-4898-981c-78f70f6ad7f1 https://b…" at bounding box center [352, 258] width 98 height 65
click at [329, 89] on input "emilysperdutobusiness@gmail.com" at bounding box center [380, 92] width 208 height 27
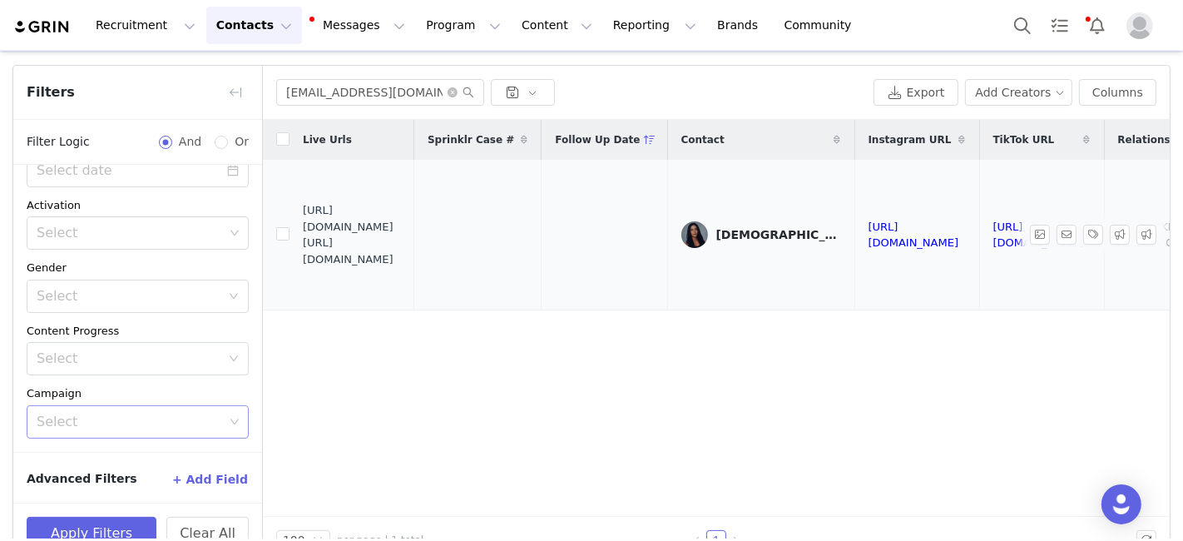
drag, startPoint x: 304, startPoint y: 225, endPoint x: 442, endPoint y: 262, distance: 143.1
click at [401, 262] on span "https://fashionnovadev.grin.live/b0aff9ef-2a4d-4108-acf3-a9c11fee25a5 https://b…" at bounding box center [352, 234] width 98 height 65
click at [365, 87] on input "Amerturi226@gmail.com" at bounding box center [380, 92] width 208 height 27
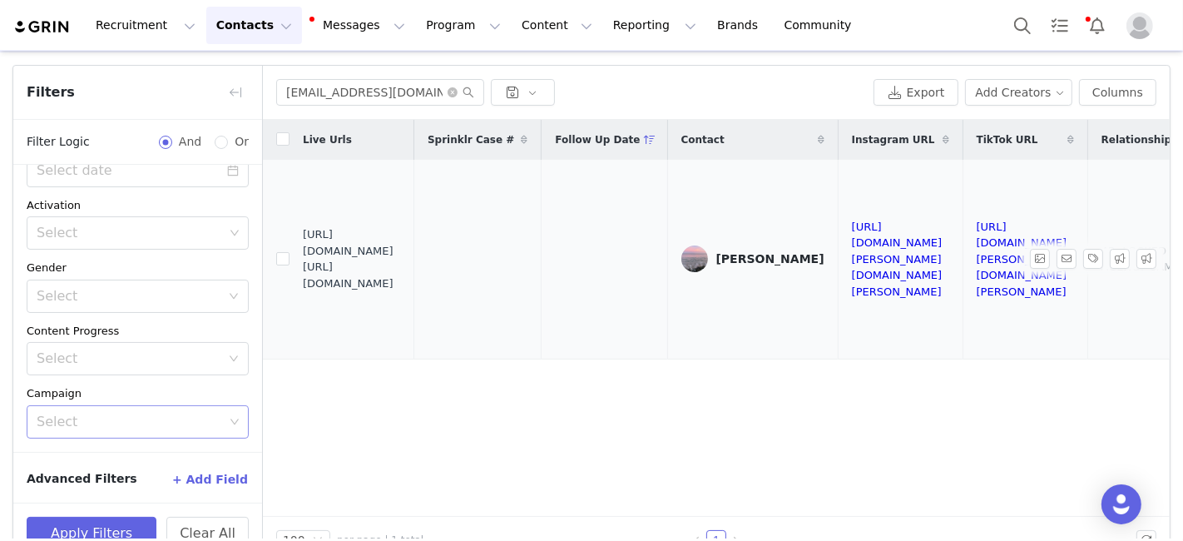
drag, startPoint x: 304, startPoint y: 243, endPoint x: 412, endPoint y: 271, distance: 111.0
click at [401, 271] on span "https://fashionnovadev.grin.live/74fe9c7e-c658-4cbc-9b32-673ec3a7cf6e https://b…" at bounding box center [352, 258] width 98 height 65
click at [305, 83] on input "sadiedewhirst70@gmail.com" at bounding box center [380, 92] width 208 height 27
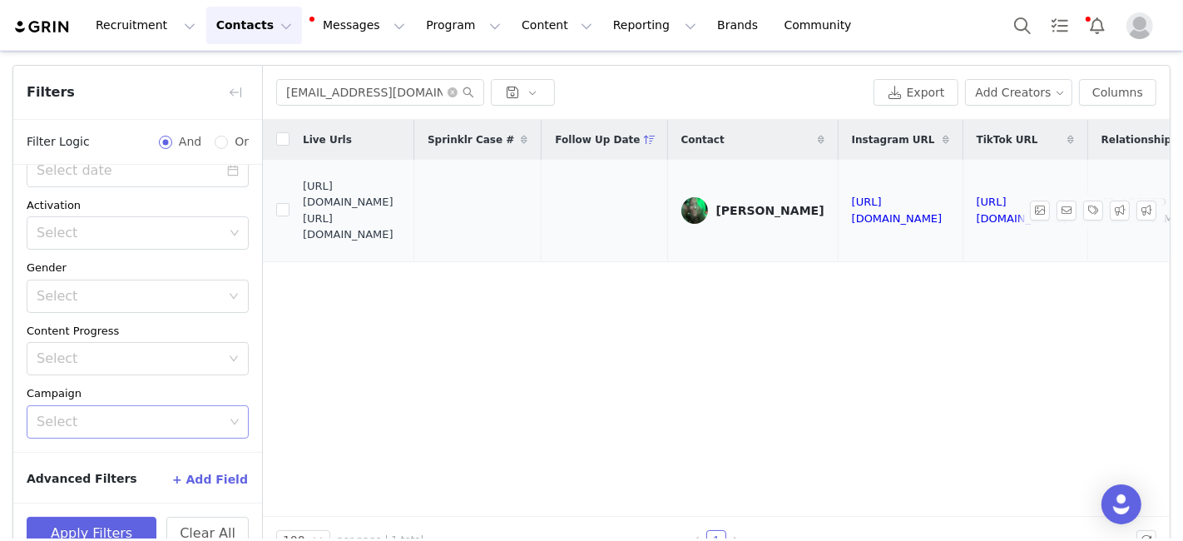
drag, startPoint x: 303, startPoint y: 209, endPoint x: 424, endPoint y: 240, distance: 125.3
click at [401, 240] on span "https://fashionnovadev.grin.live/39771f05-5363-4d13-8e20-3f692865dea1 https://b…" at bounding box center [352, 210] width 98 height 65
click at [331, 91] on input "lucylenealchapman1@gmail.com" at bounding box center [380, 92] width 208 height 27
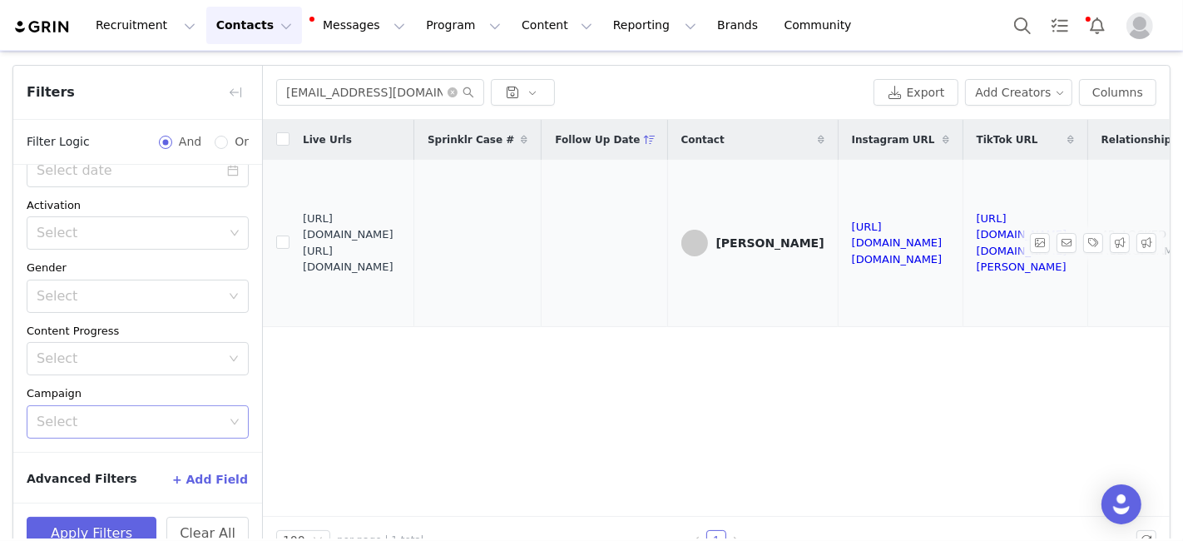
drag, startPoint x: 305, startPoint y: 222, endPoint x: 434, endPoint y: 256, distance: 133.4
click at [401, 256] on span "https://fashionnovadev.grin.live/b6d4b2d6-38a3-4970-88b7-dceb692039d9 https://b…" at bounding box center [352, 242] width 98 height 65
click at [309, 91] on input "mia.dietrich11@gmail.com" at bounding box center [380, 92] width 208 height 27
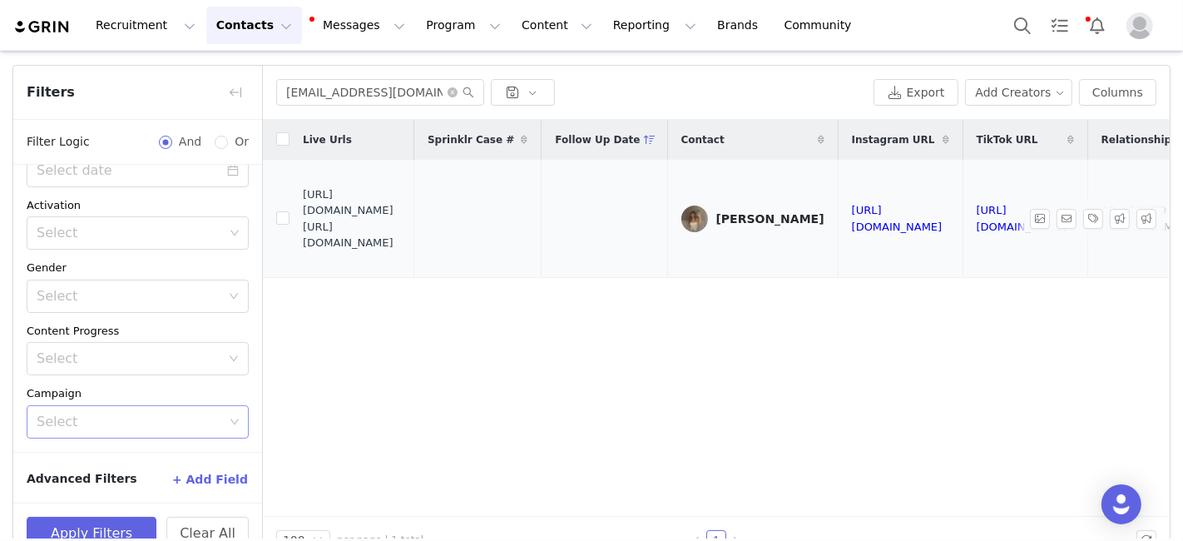
drag, startPoint x: 304, startPoint y: 210, endPoint x: 421, endPoint y: 244, distance: 121.3
click at [401, 241] on span "https://fashionnovadev.grin.live/858ed728-0cd2-4c57-ba1c-9028a06bf9d4 https://b…" at bounding box center [352, 218] width 98 height 65
click at [315, 94] on input "gianicole6204@gmail.com" at bounding box center [380, 92] width 208 height 27
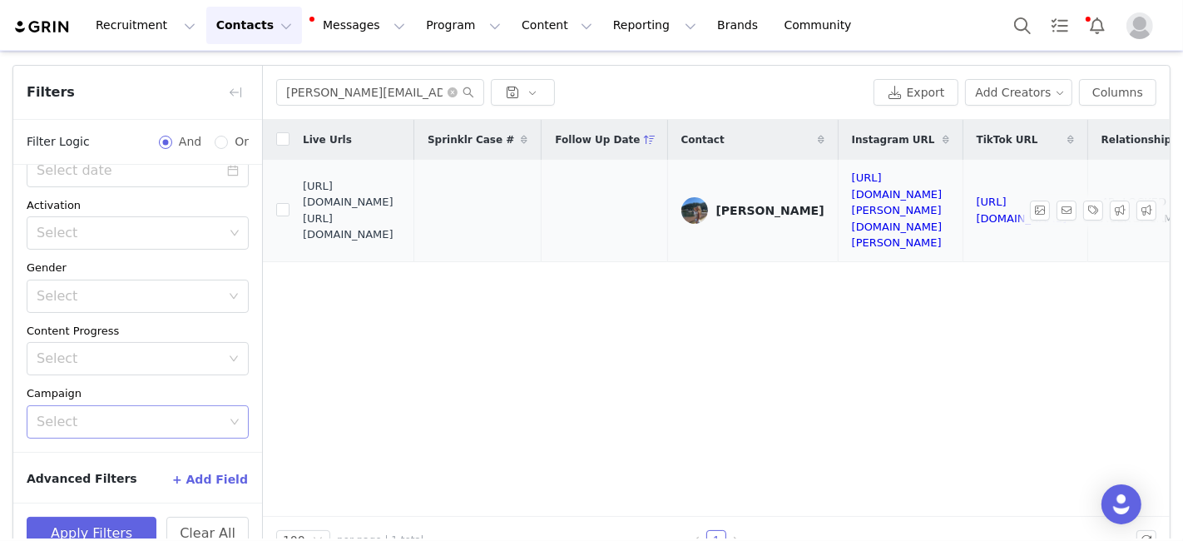
drag, startPoint x: 304, startPoint y: 210, endPoint x: 406, endPoint y: 241, distance: 107.1
click at [401, 241] on span "https://fashionnovadev.grin.live/44d5dab4-1886-4f8d-bac6-b21ead3ec7f0 https://b…" at bounding box center [352, 210] width 98 height 65
click at [349, 94] on input "Kiersten.Potenciano@icloud.com" at bounding box center [380, 92] width 208 height 27
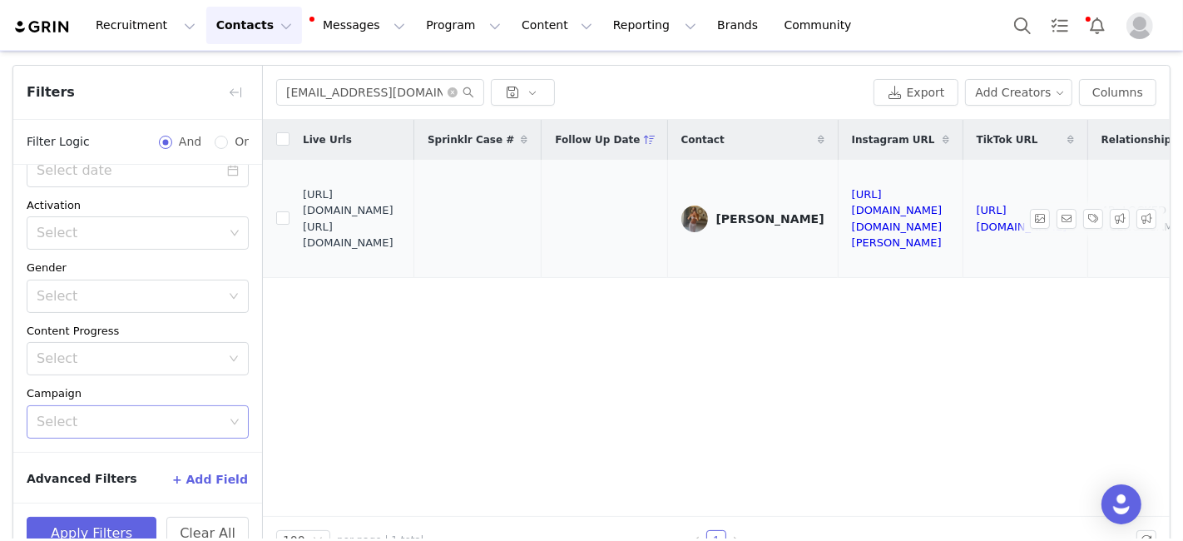
drag, startPoint x: 304, startPoint y: 209, endPoint x: 419, endPoint y: 240, distance: 119.1
click at [401, 242] on span "https://fashionnovadev.grin.live/2ae33892-de9d-4eb4-a2d4-97d04da75aac https://b…" at bounding box center [352, 218] width 98 height 65
click at [339, 84] on input "avarosegoldschmidt@gmail.com" at bounding box center [380, 92] width 208 height 27
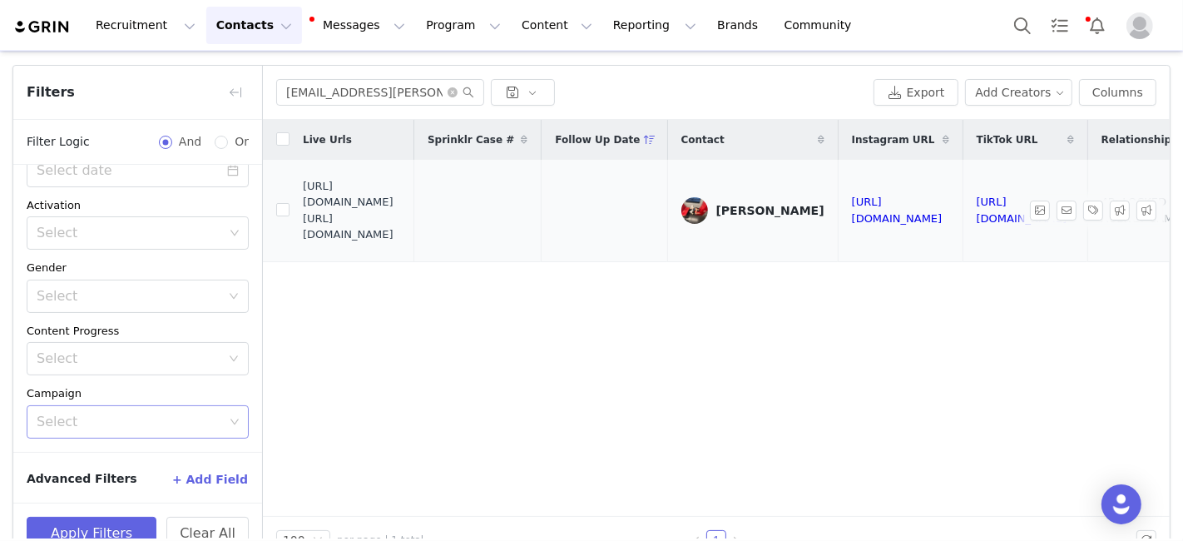
drag, startPoint x: 304, startPoint y: 209, endPoint x: 437, endPoint y: 238, distance: 136.2
click at [401, 237] on span "https://fashionnovadev.grin.live/13e299d5-6e3e-4e5d-a070-5ddd6de7fea7 https://b…" at bounding box center [352, 210] width 98 height 65
click at [333, 82] on input "aisha.doxey@icloud.com" at bounding box center [380, 92] width 208 height 27
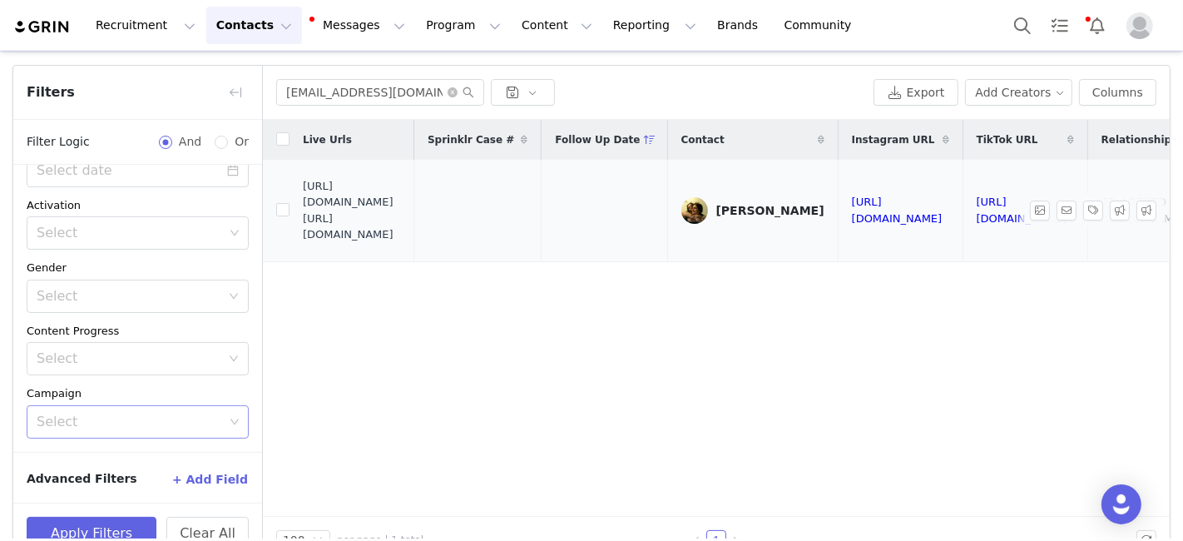
drag, startPoint x: 304, startPoint y: 210, endPoint x: 438, endPoint y: 240, distance: 137.2
click at [401, 240] on span "https://fashionnovadev.grin.live/076f5a8d-a26c-4db3-a5a8-b3d8766aa167 https://b…" at bounding box center [352, 210] width 98 height 65
click at [351, 91] on input "amckinstry656@gmail.com" at bounding box center [380, 92] width 208 height 27
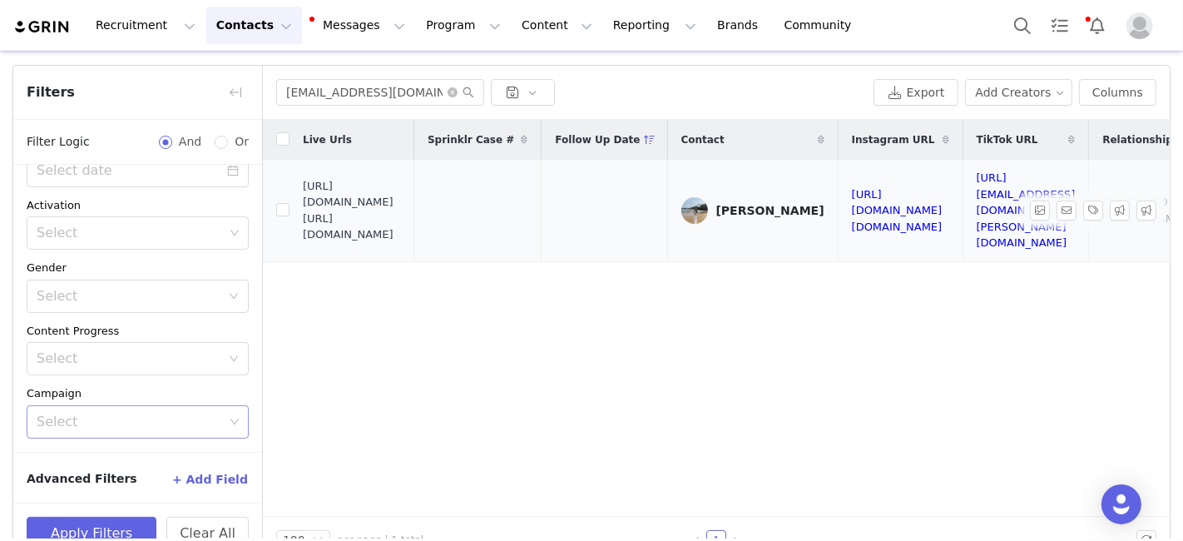
drag, startPoint x: 302, startPoint y: 210, endPoint x: 426, endPoint y: 241, distance: 127.7
click at [401, 241] on span "https://fashionnovadev.grin.live/dc789bbc-d221-4afa-929b-4dcdde015df5 https://b…" at bounding box center [352, 210] width 98 height 65
click at [306, 211] on span "https://fashionnovadev.grin.live/dc789bbc-d221-4afa-929b-4dcdde015df5 https://b…" at bounding box center [352, 210] width 98 height 65
drag, startPoint x: 304, startPoint y: 211, endPoint x: 414, endPoint y: 241, distance: 113.8
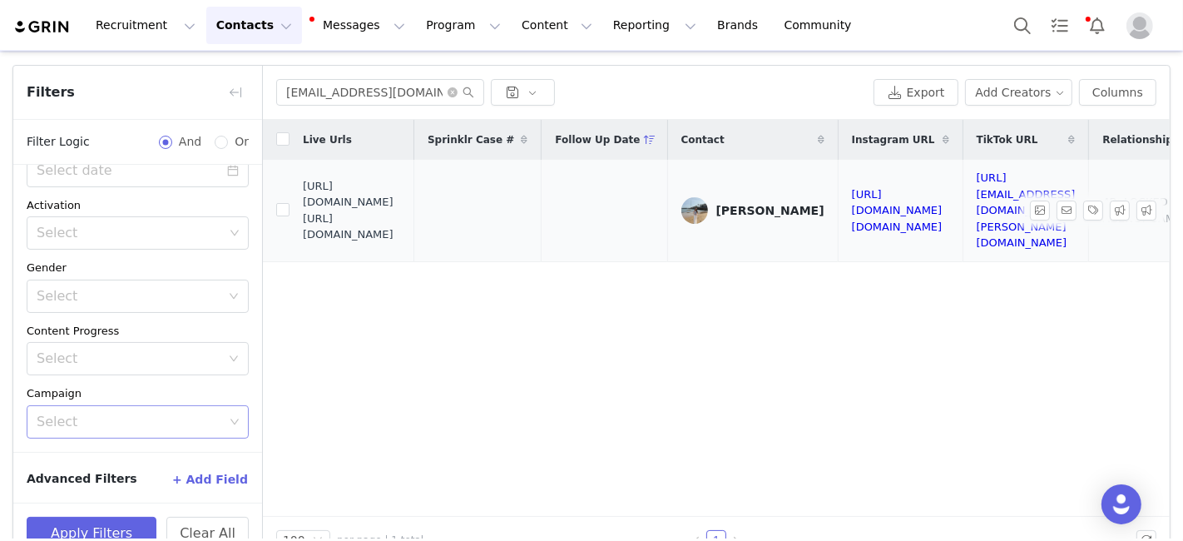
click at [401, 243] on span "https://fashionnovadev.grin.live/dc789bbc-d221-4afa-929b-4dcdde015df5 https://b…" at bounding box center [352, 210] width 98 height 65
click at [302, 82] on input "audreyadamonis07@gmail.com" at bounding box center [380, 92] width 208 height 27
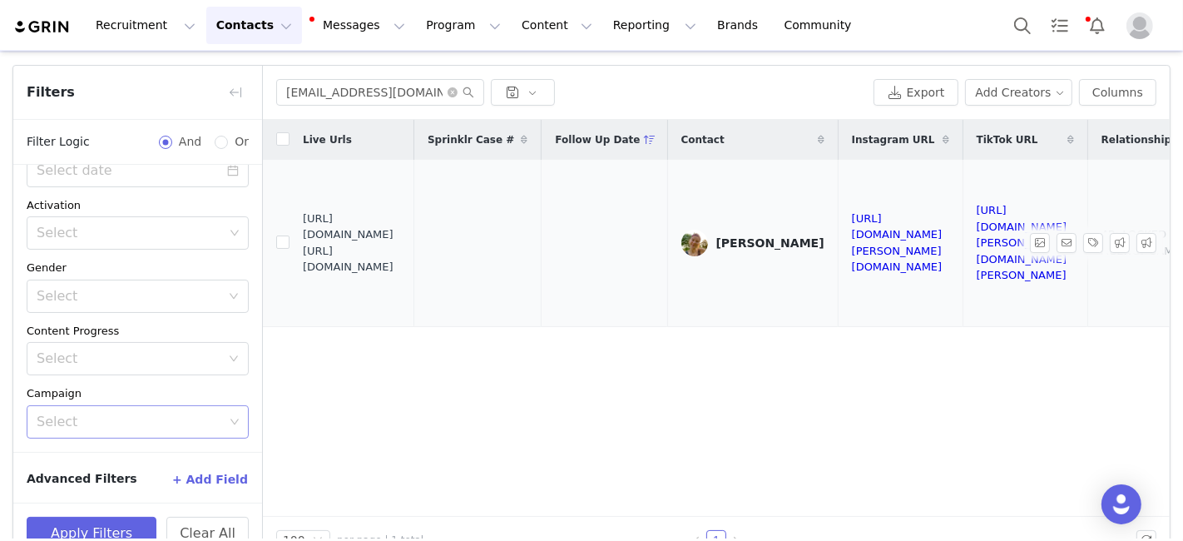
drag, startPoint x: 303, startPoint y: 229, endPoint x: 433, endPoint y: 254, distance: 133.0
click at [401, 254] on span "https://fashionnovadev.grin.live/431c2f51-a375-4fa8-8331-883ef5c45b53 https://b…" at bounding box center [352, 242] width 98 height 65
click at [317, 91] on input "Kperks2023@gmail.com" at bounding box center [380, 92] width 208 height 27
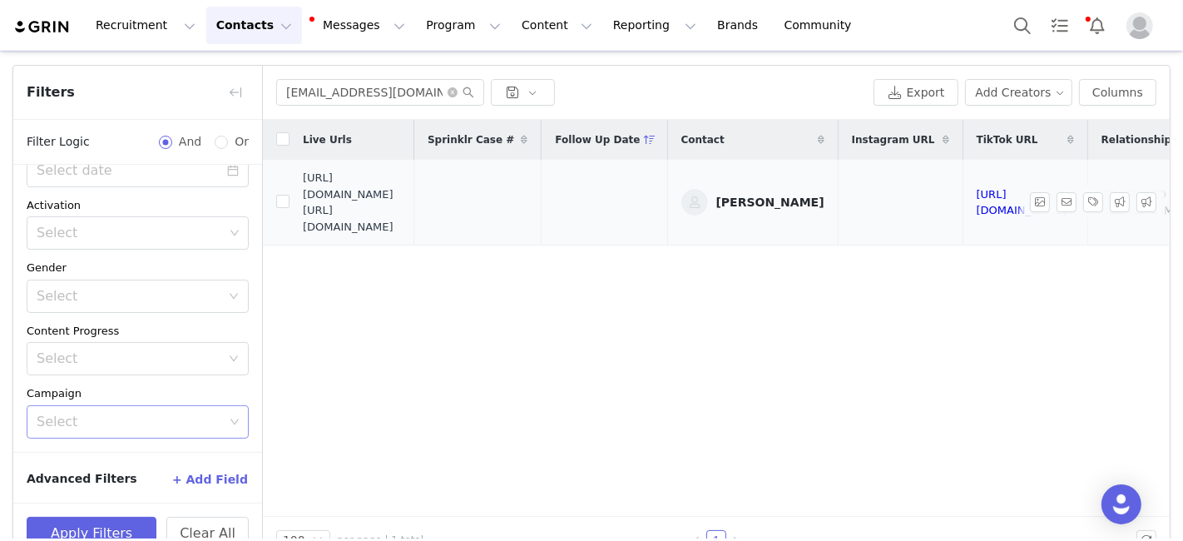
drag, startPoint x: 304, startPoint y: 210, endPoint x: 438, endPoint y: 239, distance: 137.9
click at [401, 235] on span "https://fashionnovadev.grin.live/4a70cc32-f13d-4096-87d2-65b97714f12e https://b…" at bounding box center [352, 202] width 98 height 65
click at [335, 96] on input "t.abdo15@icloud.com" at bounding box center [380, 92] width 208 height 27
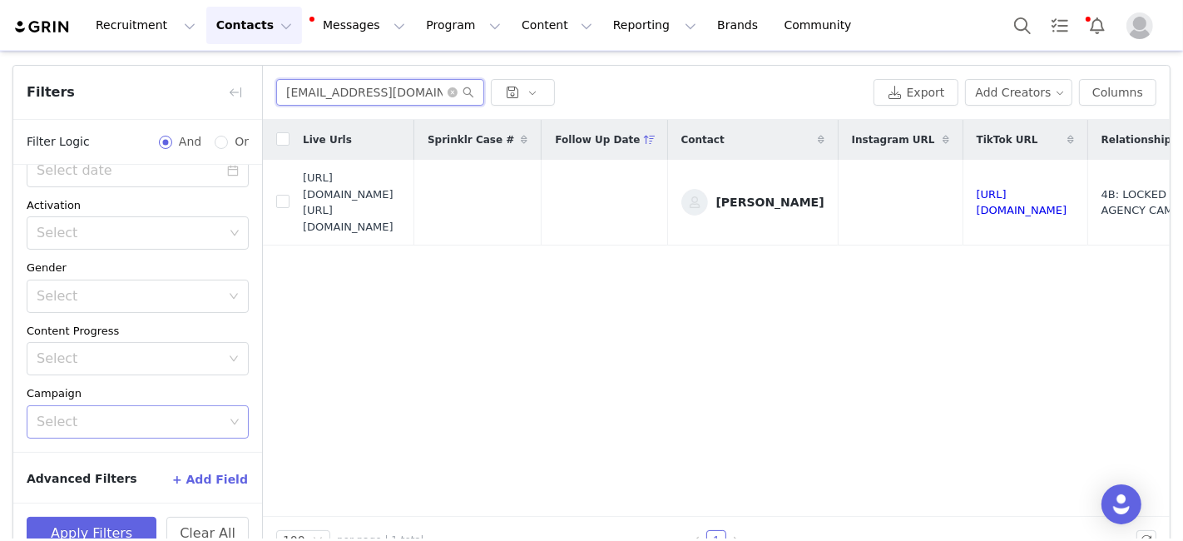
click at [335, 96] on input "t.abdo15@icloud.com" at bounding box center [380, 92] width 208 height 27
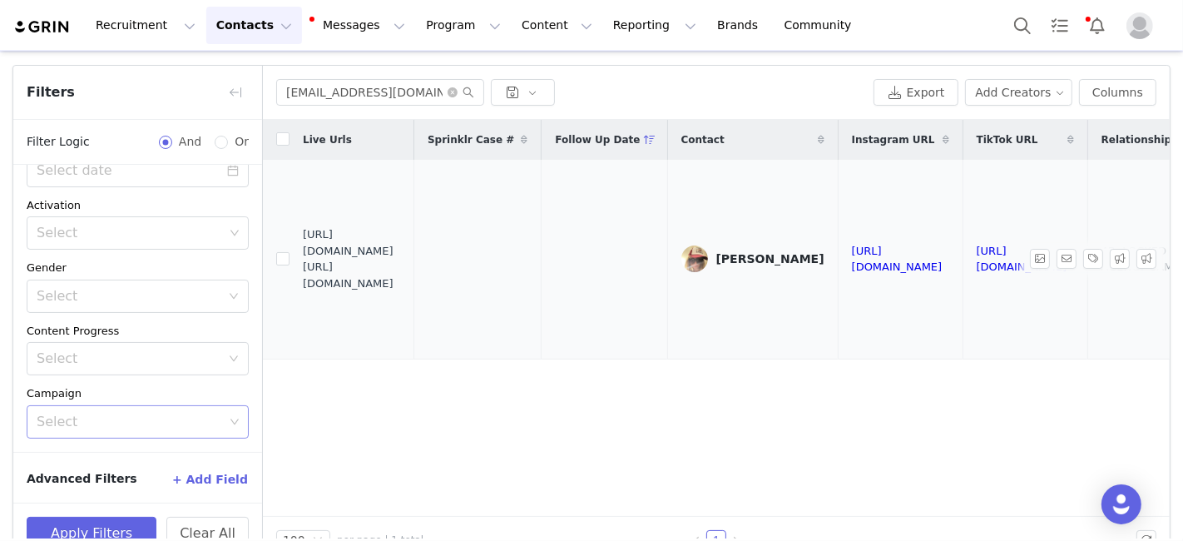
drag, startPoint x: 303, startPoint y: 248, endPoint x: 425, endPoint y: 276, distance: 125.5
click at [401, 276] on span "https://fashionnovadev.grin.live/ceb50050-c3e9-418d-a918-f41b8a26f65e https://b…" at bounding box center [352, 258] width 98 height 65
click at [339, 87] on input "ffking321@gmail.com" at bounding box center [380, 92] width 208 height 27
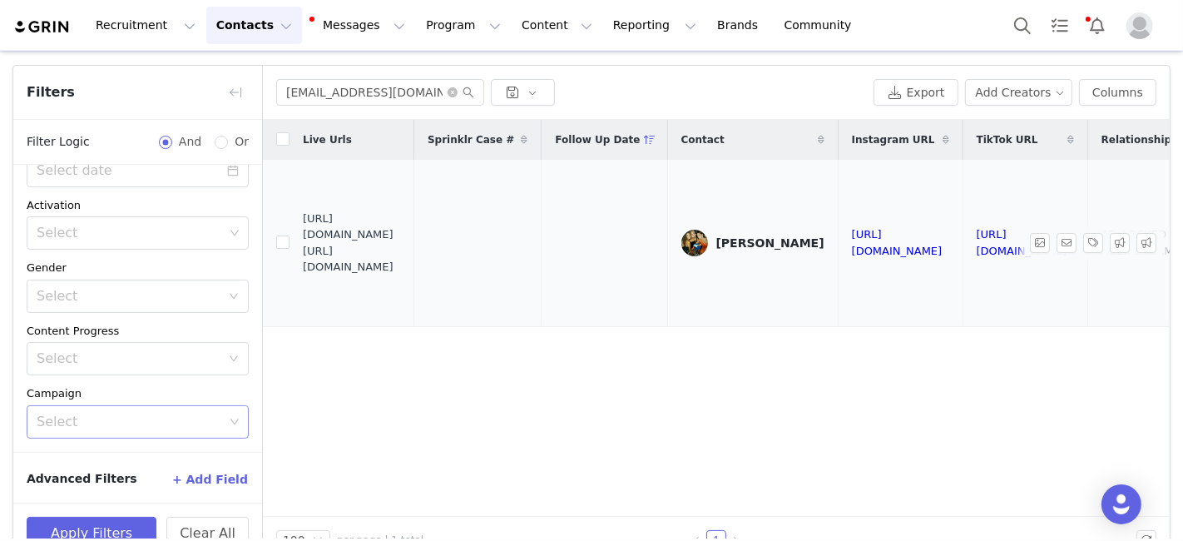
drag, startPoint x: 304, startPoint y: 226, endPoint x: 434, endPoint y: 251, distance: 132.1
click at [401, 250] on span "https://fashionnovadev.grin.live/4b1ceb6b-aecf-4855-9f3a-0d2806731841 https://b…" at bounding box center [352, 242] width 98 height 65
click at [324, 96] on input "aarupeco@icloud.com" at bounding box center [380, 92] width 208 height 27
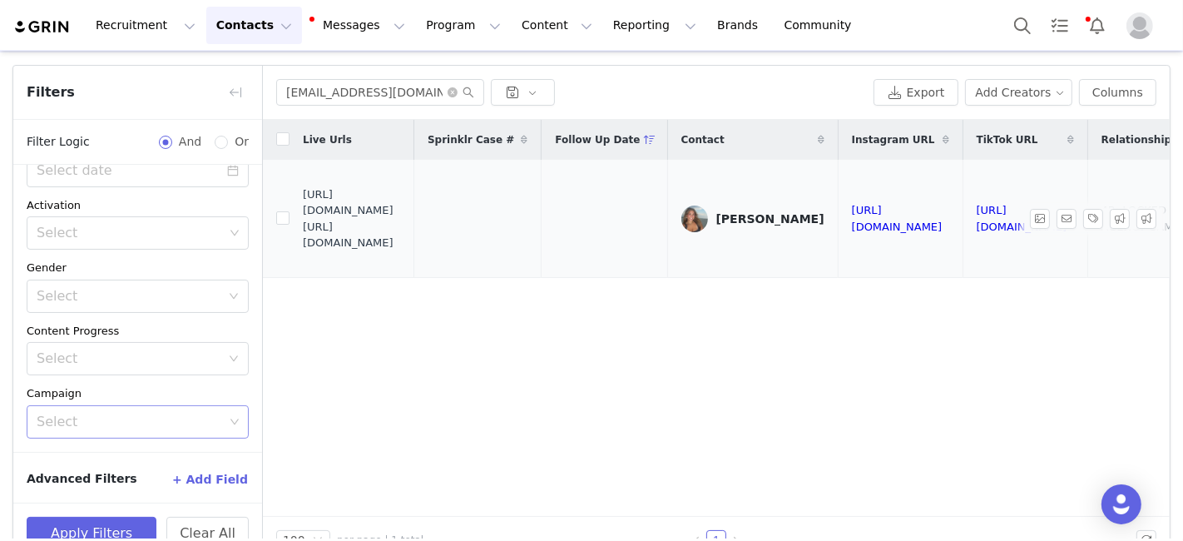
drag, startPoint x: 303, startPoint y: 208, endPoint x: 421, endPoint y: 240, distance: 122.3
click at [401, 240] on span "https://fashionnovadev.grin.live/45599fae-90b7-4dfd-9d2b-73ffc413e1b6 https://b…" at bounding box center [352, 218] width 98 height 65
click at [339, 92] on input "gomeghan11@gmail.com" at bounding box center [380, 92] width 208 height 27
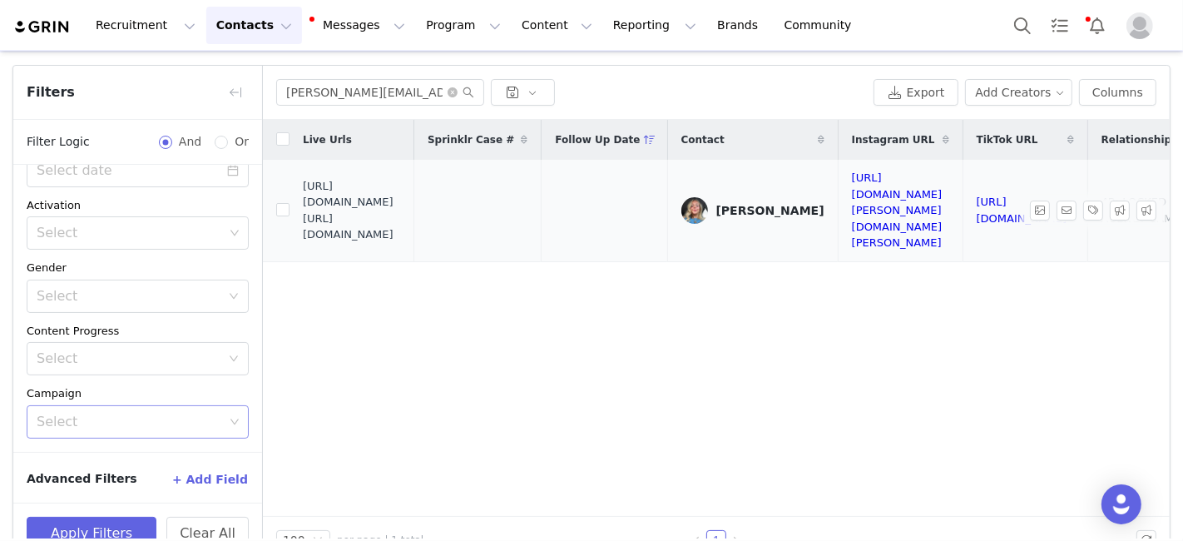
drag, startPoint x: 305, startPoint y: 210, endPoint x: 430, endPoint y: 243, distance: 129.1
click at [401, 242] on span "https://fashionnovadev.grin.live/6de827cd-22b4-4feb-9abe-7b36aa5603d7 https://b…" at bounding box center [352, 210] width 98 height 65
click at [319, 100] on input "kinsey.ferguson@gmail.com" at bounding box center [380, 92] width 208 height 27
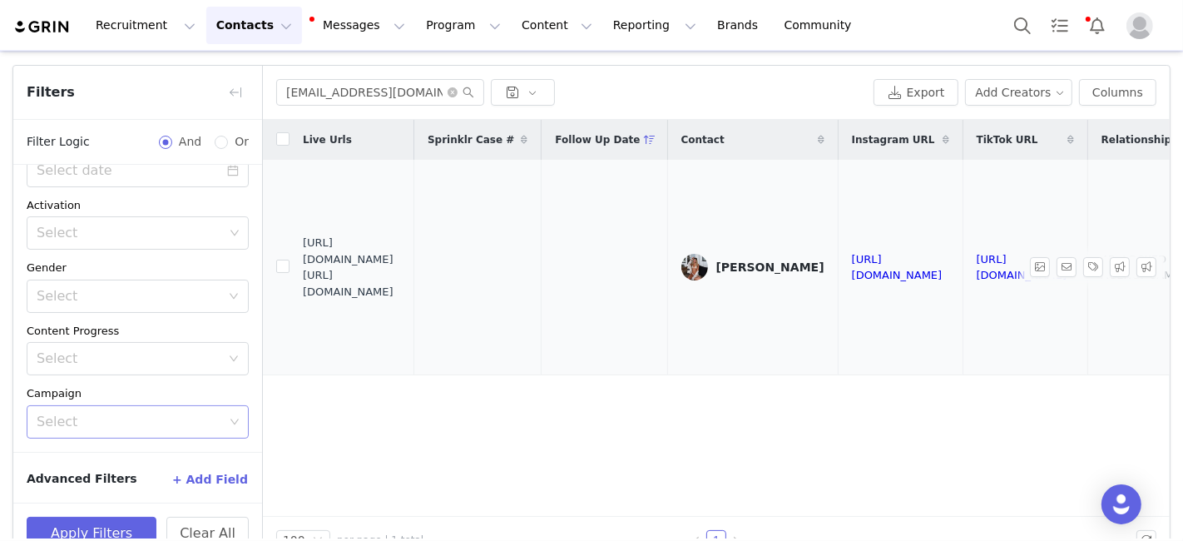
drag, startPoint x: 303, startPoint y: 250, endPoint x: 431, endPoint y: 284, distance: 132.3
click at [401, 284] on span "https://fashionnovadev.grin.live/27dc90f1-b48e-4954-9d41-cd06261fe529 https://b…" at bounding box center [352, 267] width 98 height 65
click at [331, 87] on input "laurenwesch@gmail.com" at bounding box center [380, 92] width 208 height 27
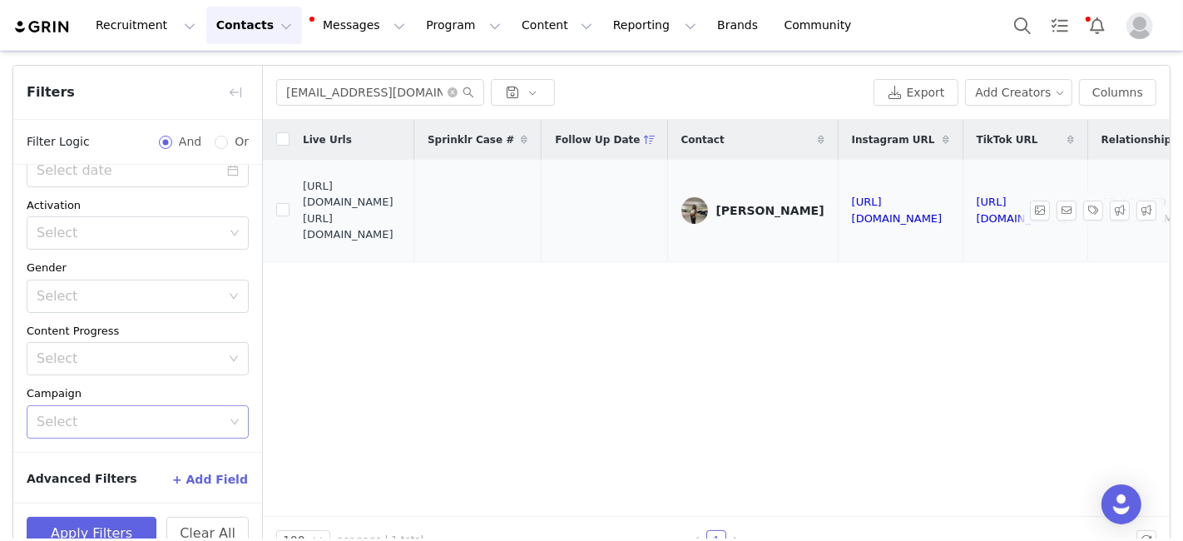
drag, startPoint x: 302, startPoint y: 207, endPoint x: 445, endPoint y: 247, distance: 148.5
click at [401, 243] on span "https://fashionnovadev.grin.live/53d65c7b-58c9-4296-9d90-5f286fc589dd https://b…" at bounding box center [352, 210] width 98 height 65
drag, startPoint x: 426, startPoint y: 245, endPoint x: 304, endPoint y: 210, distance: 127.2
click at [304, 210] on span "https://fashionnovadev.grin.live/53d65c7b-58c9-4296-9d90-5f286fc589dd https://b…" at bounding box center [352, 210] width 98 height 65
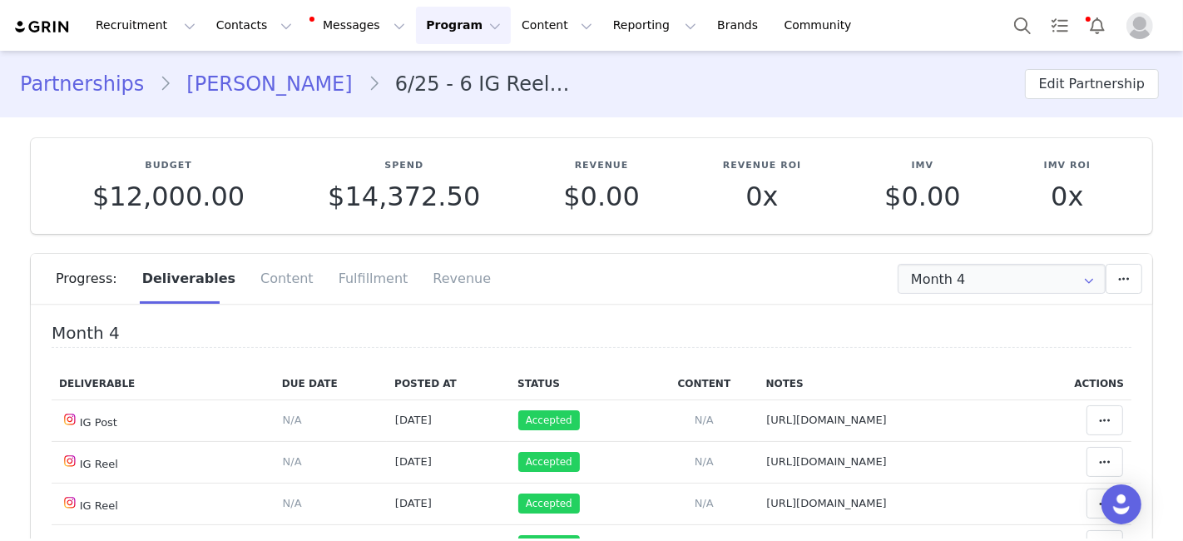
click at [423, 31] on button "Program Program" at bounding box center [463, 25] width 95 height 37
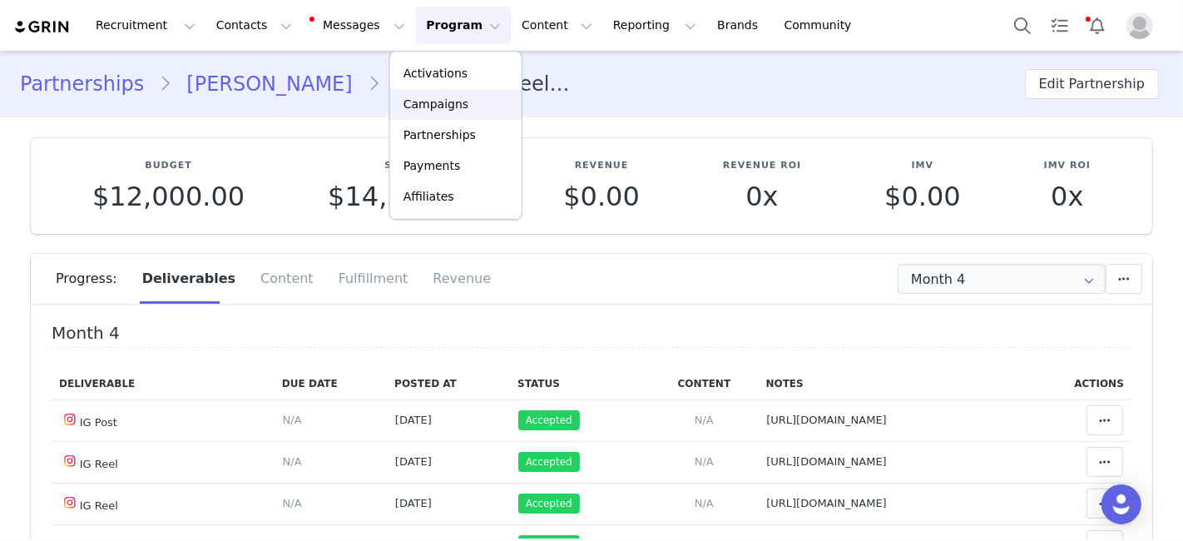
click at [449, 110] on p "Campaigns" at bounding box center [435, 104] width 65 height 17
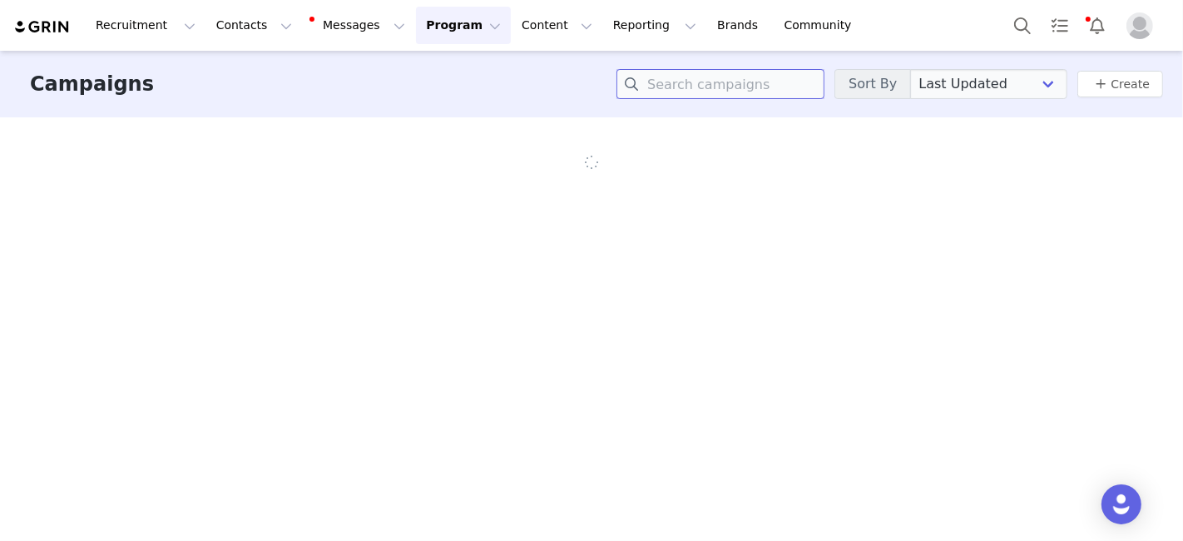
click at [700, 86] on input at bounding box center [720, 84] width 208 height 30
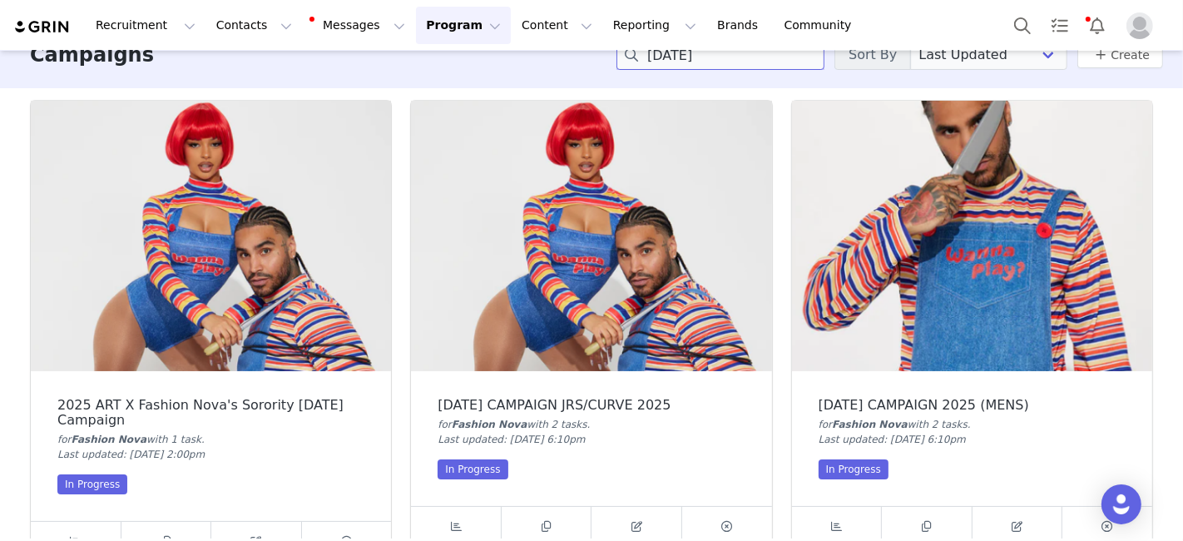
scroll to position [57, 0]
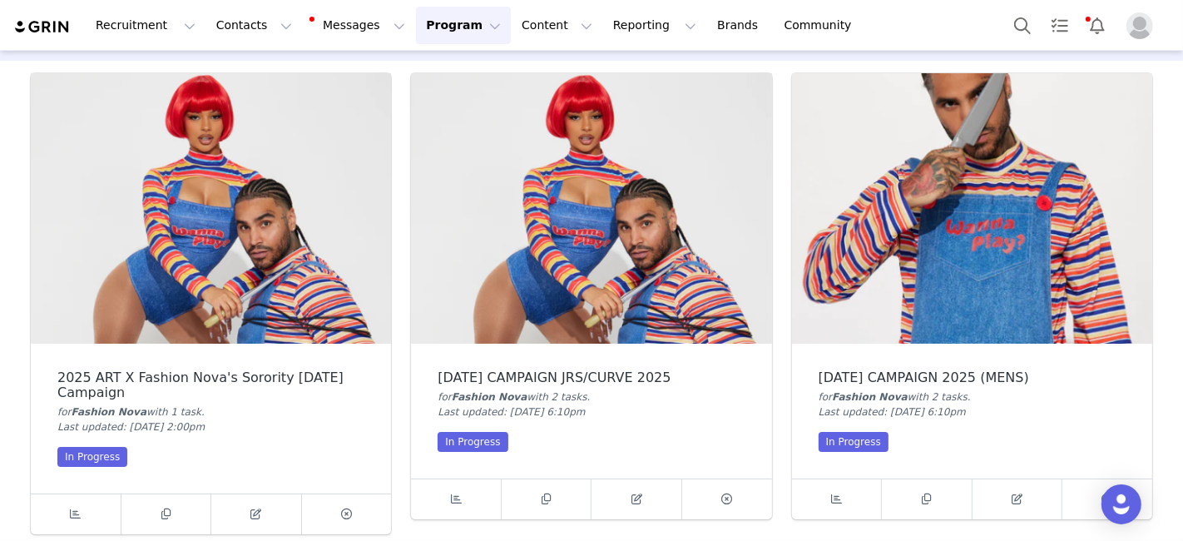
type input "halloween"
click at [254, 269] on img at bounding box center [211, 208] width 360 height 270
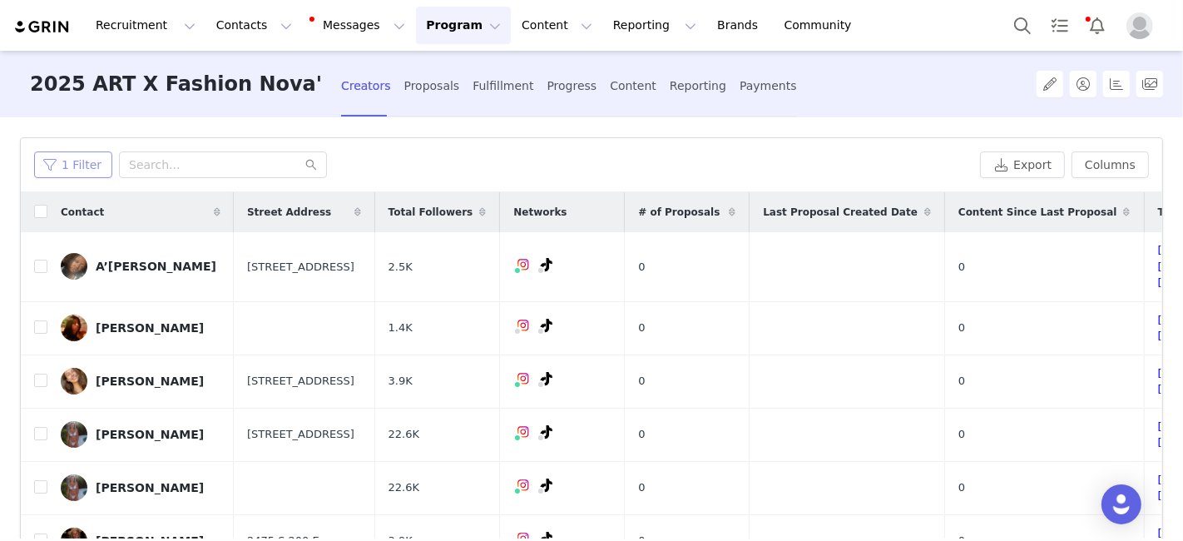
click at [67, 161] on button "1 Filter" at bounding box center [73, 164] width 78 height 27
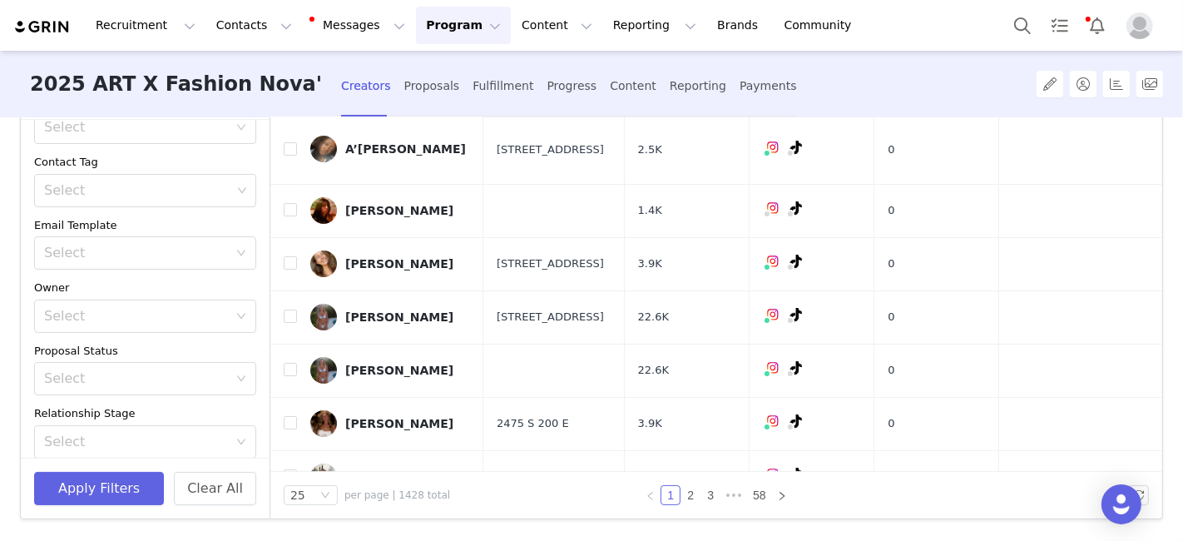
scroll to position [233, 0]
drag, startPoint x: 199, startPoint y: 423, endPoint x: 199, endPoint y: 410, distance: 13.3
click at [199, 423] on button "+ Add Field" at bounding box center [217, 433] width 77 height 27
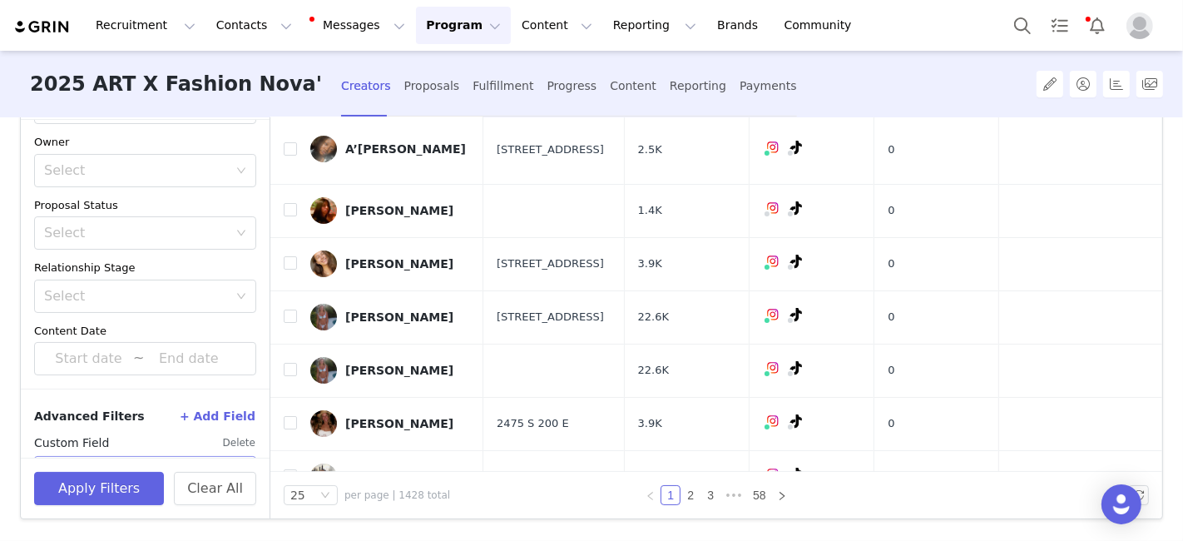
scroll to position [299, 0]
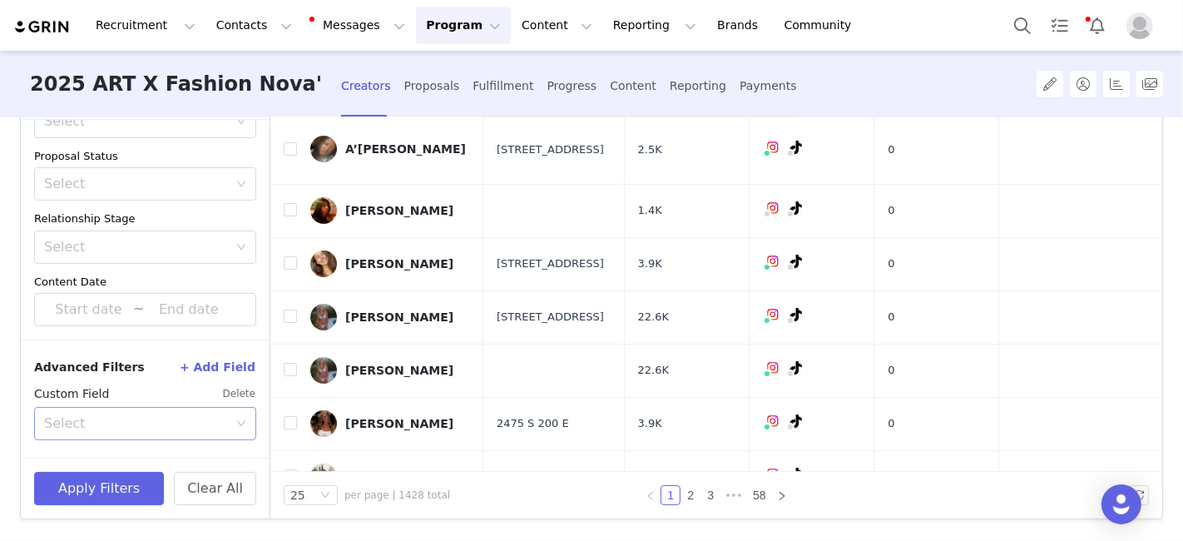
click at [102, 426] on div "Select" at bounding box center [136, 423] width 184 height 17
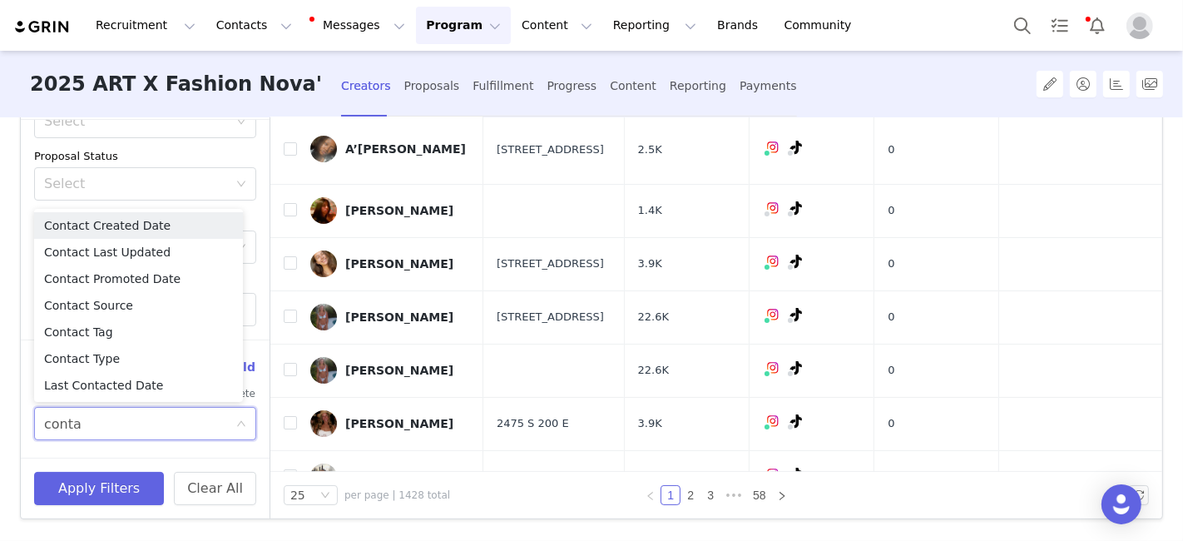
type input "contac"
click at [73, 329] on li "Contact Tag" at bounding box center [138, 332] width 209 height 27
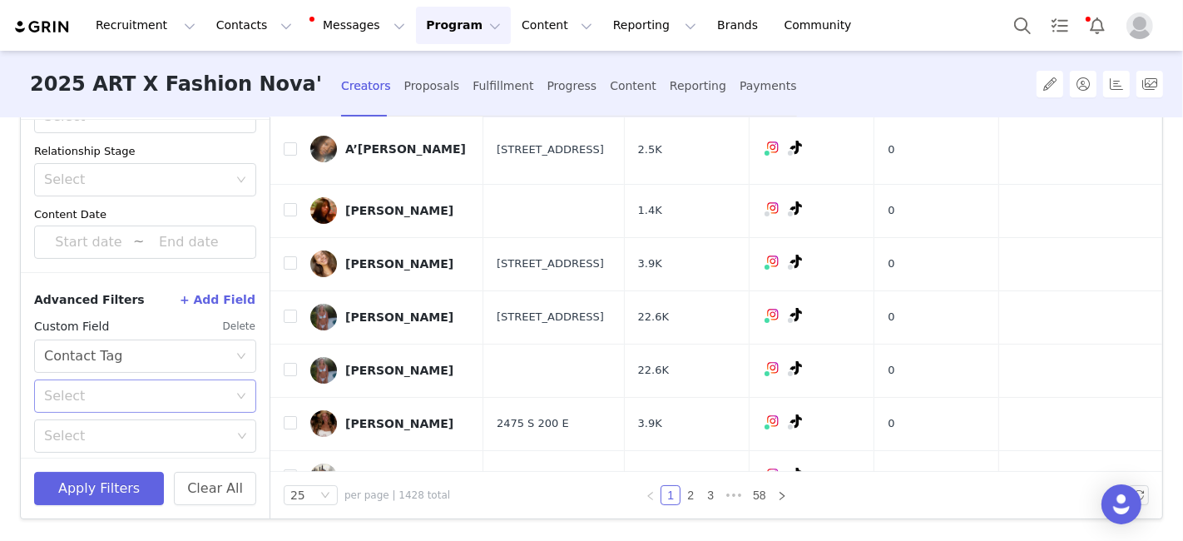
scroll to position [373, 0]
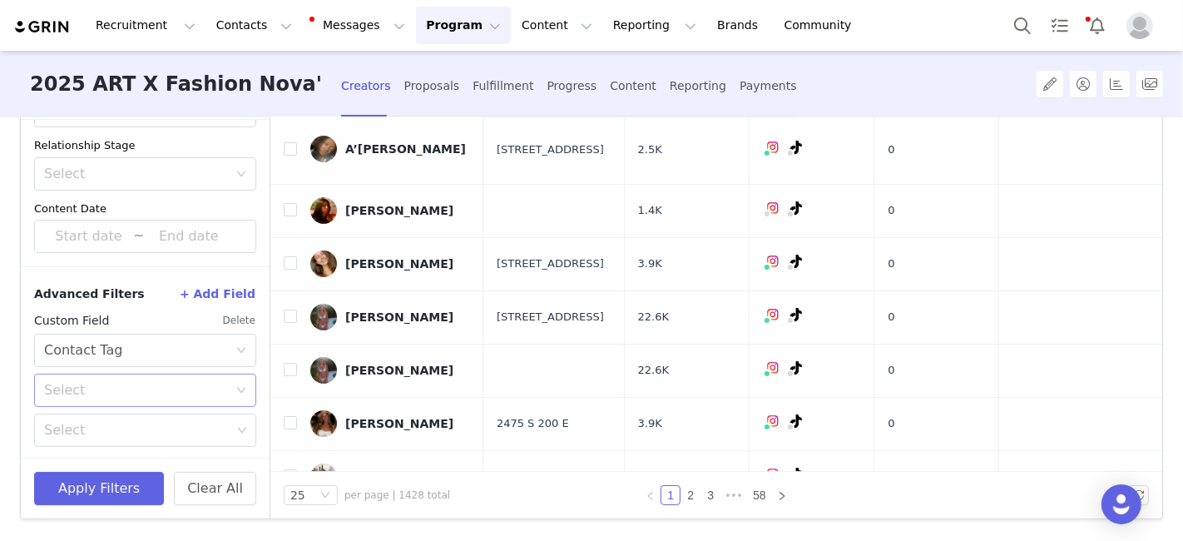
click at [98, 397] on div "Select" at bounding box center [139, 390] width 191 height 32
click at [74, 449] on li "Is not" at bounding box center [138, 451] width 209 height 27
click at [87, 430] on div "Select" at bounding box center [137, 430] width 187 height 17
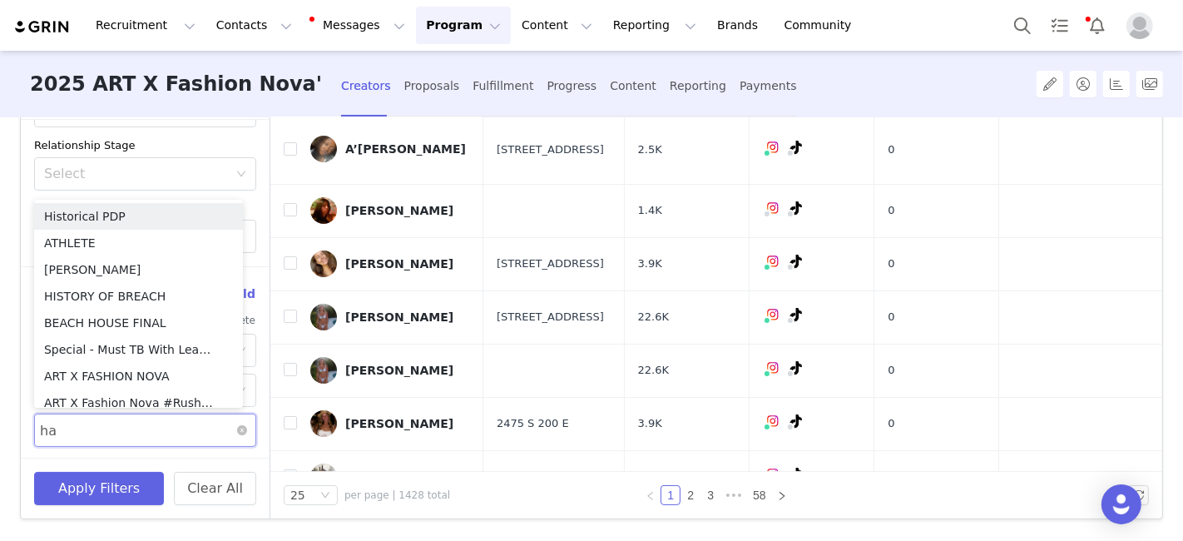
type input "hal"
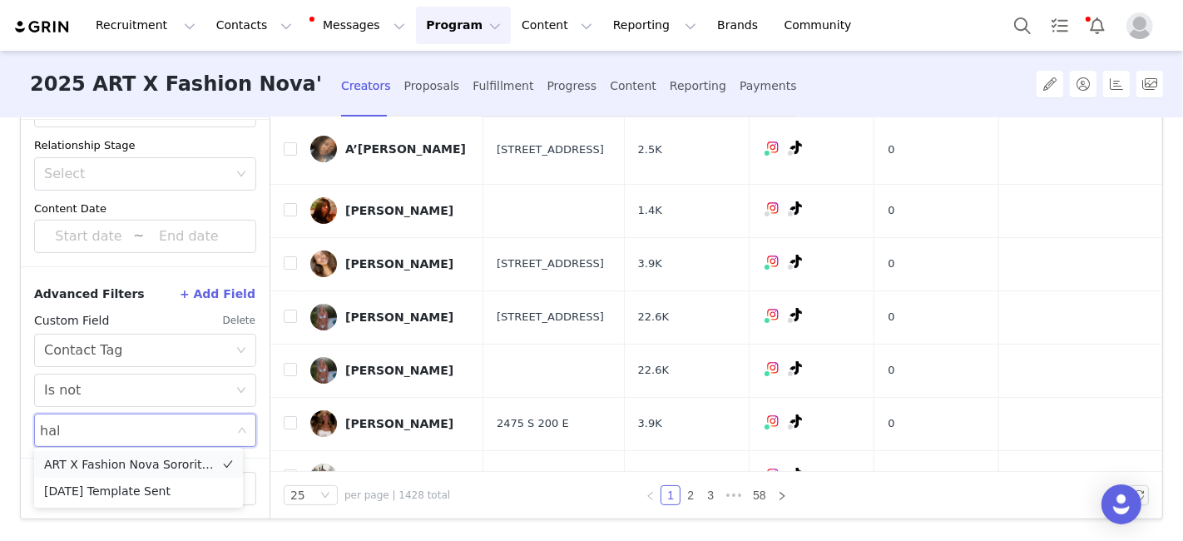
click at [99, 457] on li "ART X Fashion Nova Sorority Halloween 2024" at bounding box center [138, 464] width 209 height 27
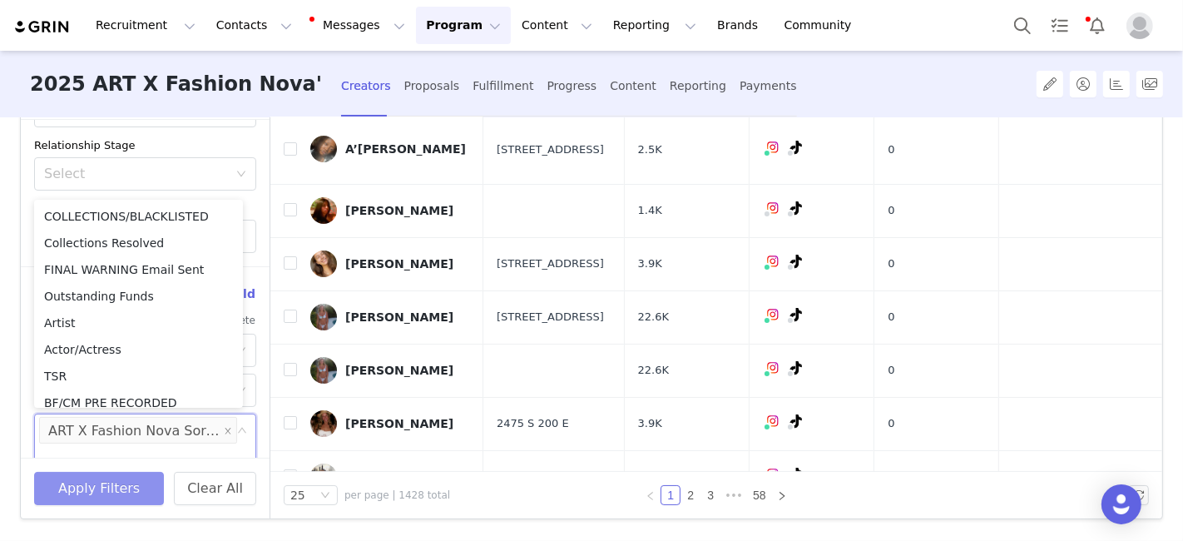
click at [94, 486] on button "Apply Filters" at bounding box center [99, 488] width 130 height 33
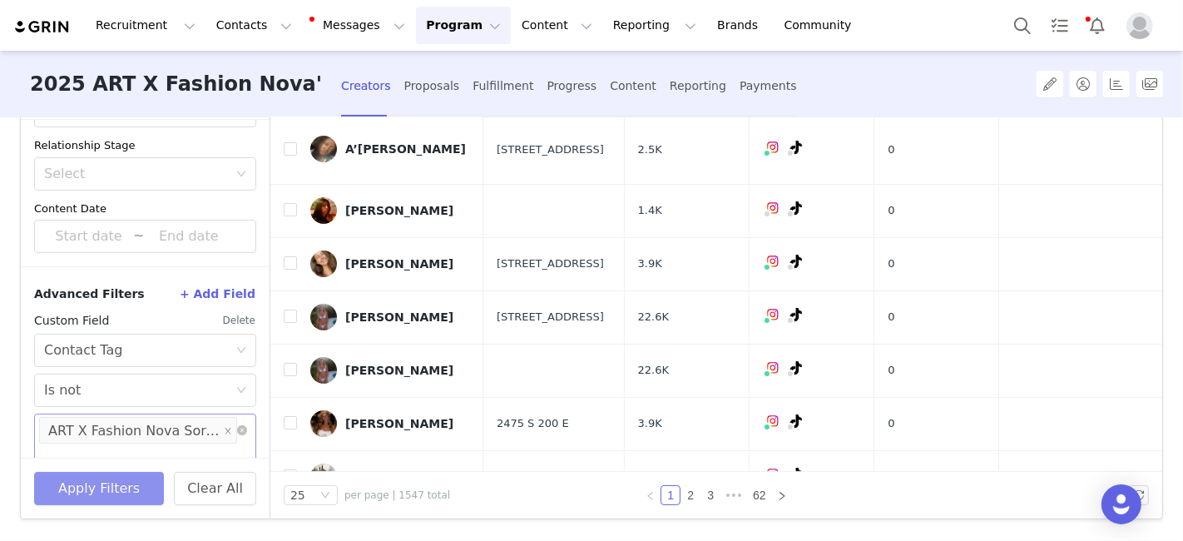
click at [153, 431] on div "ART X Fashion Nova Sorority Halloween 2024" at bounding box center [133, 431] width 171 height 27
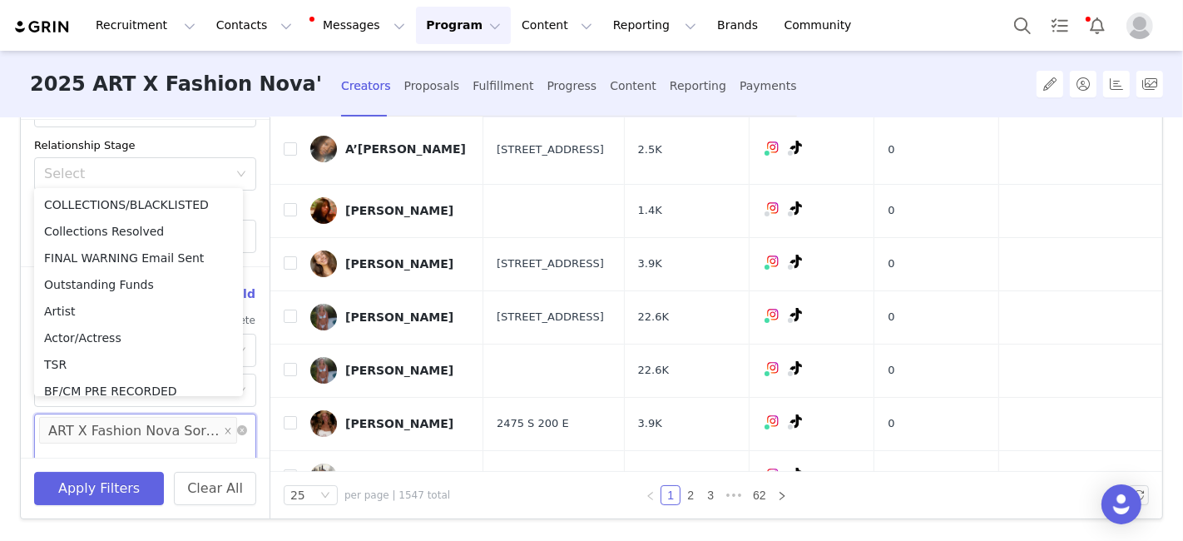
scroll to position [940, 0]
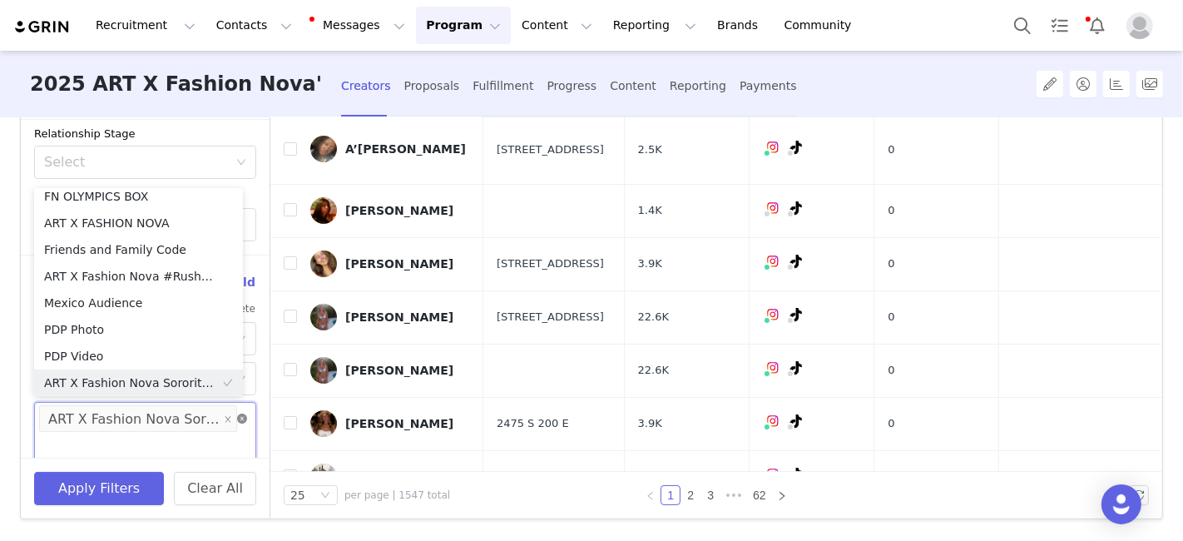
click at [237, 416] on icon "icon: close-circle" at bounding box center [242, 418] width 10 height 10
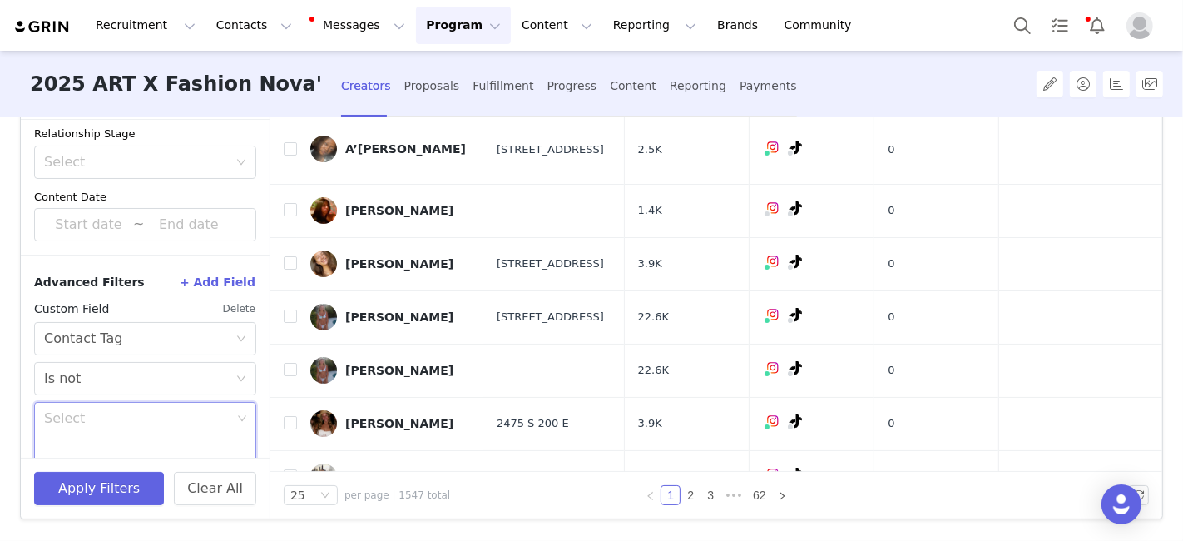
scroll to position [373, 0]
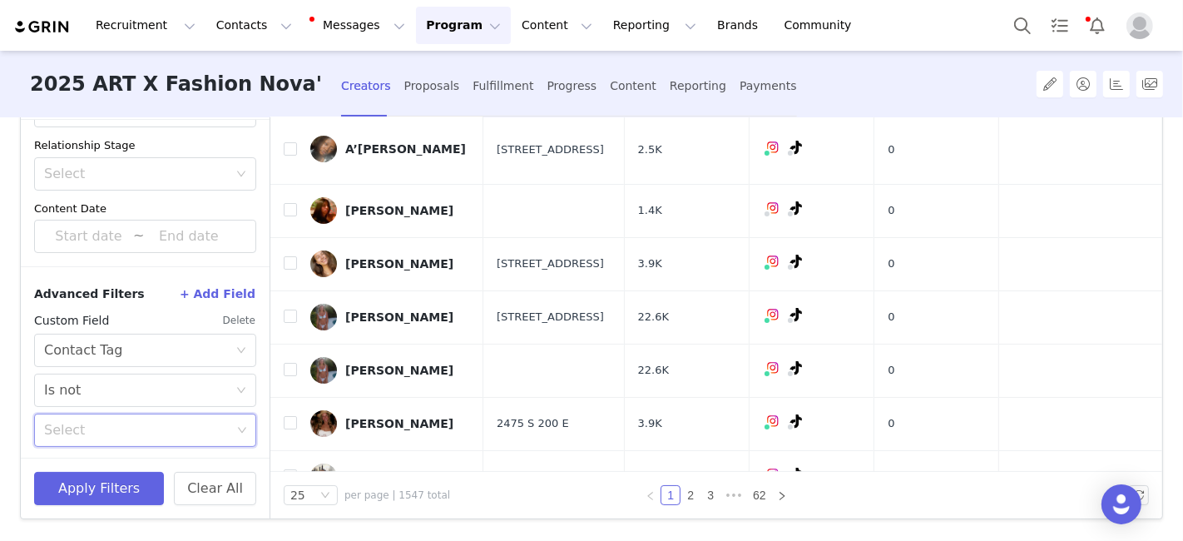
click at [146, 424] on div "Select" at bounding box center [137, 430] width 187 height 17
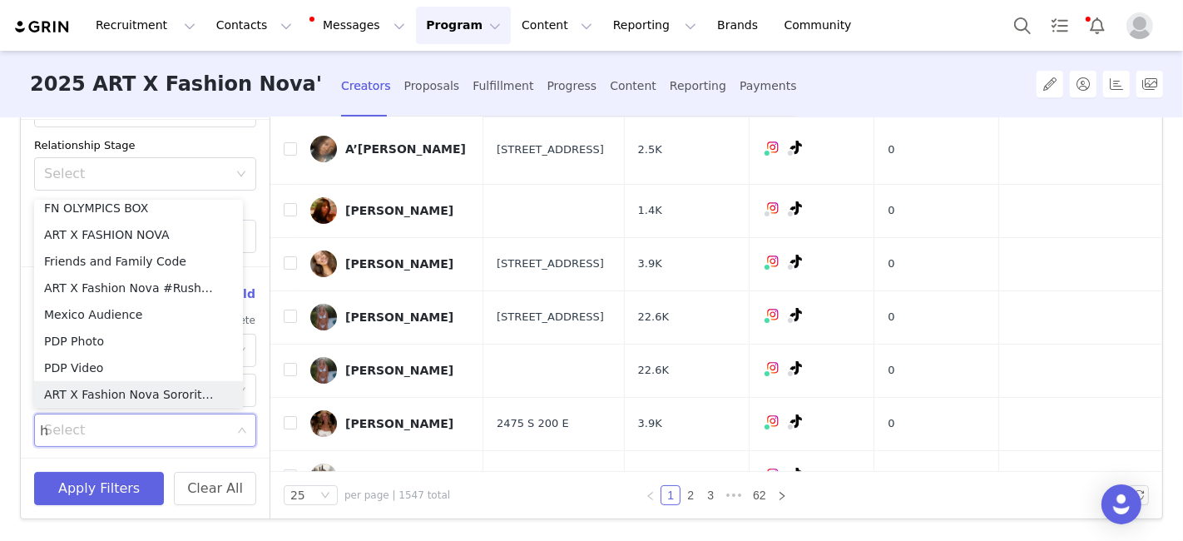
scroll to position [2, 0]
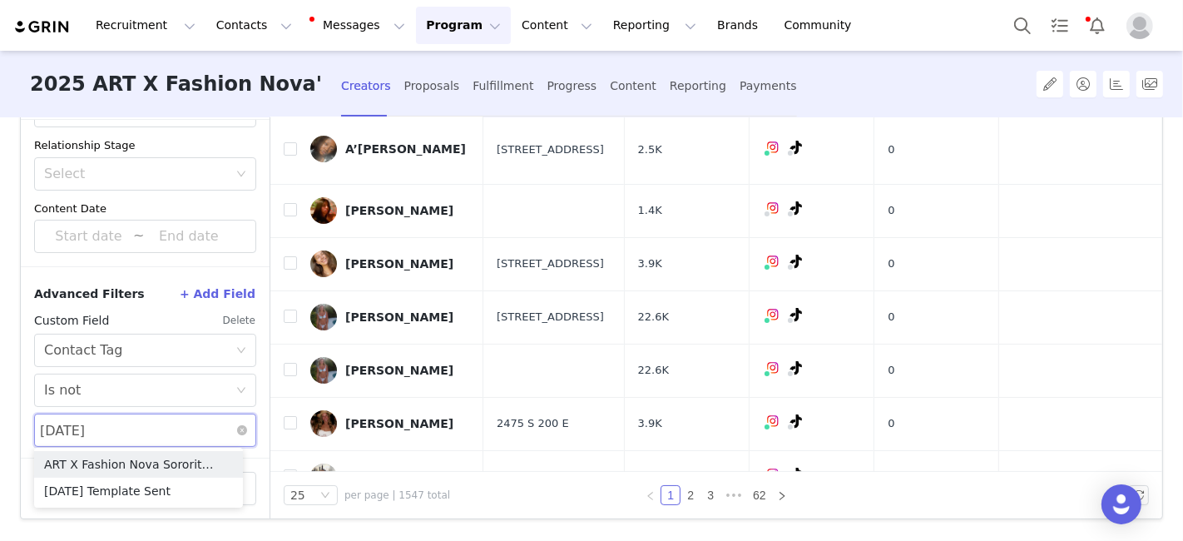
type input "halloween"
click at [142, 423] on div "Select halloween halloween" at bounding box center [139, 430] width 200 height 32
click at [142, 423] on div "Select" at bounding box center [137, 430] width 187 height 17
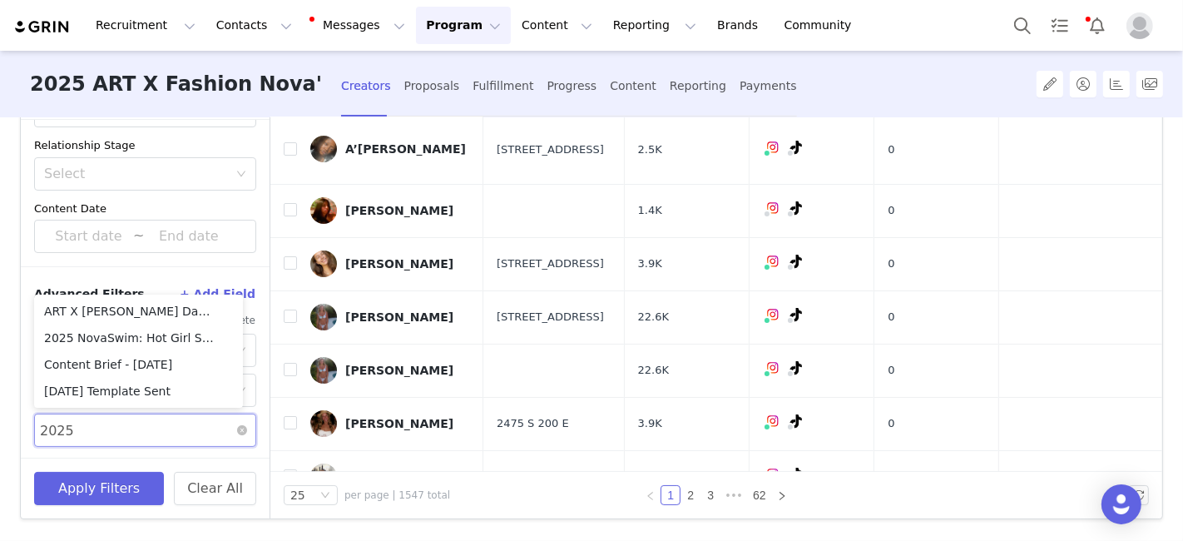
type input "2025"
click at [82, 422] on div "Select 2025 2025" at bounding box center [139, 430] width 200 height 32
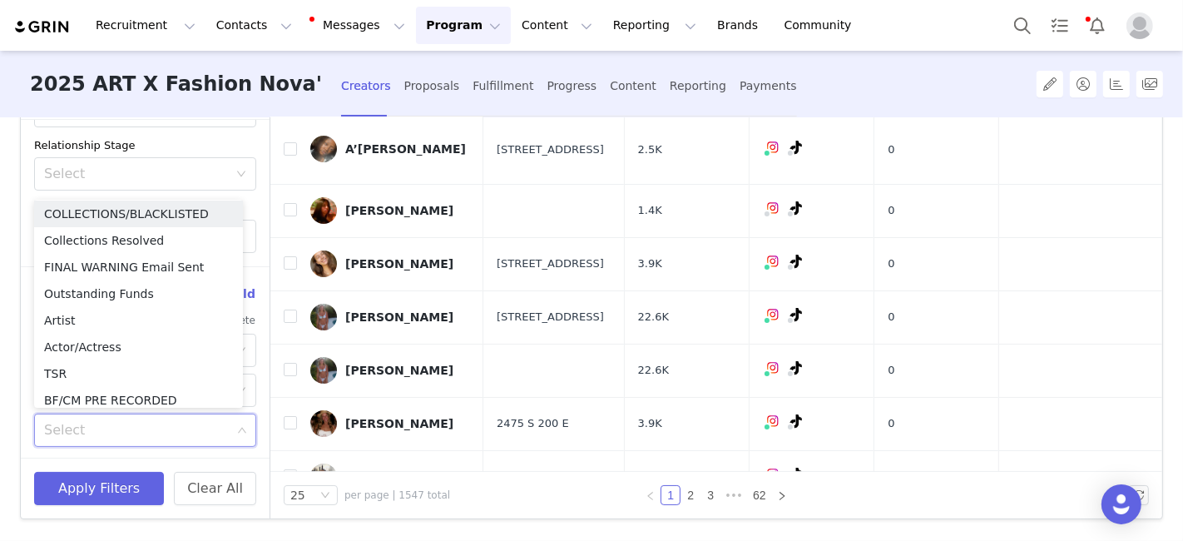
click at [82, 422] on div "Select" at bounding box center [139, 430] width 200 height 32
click at [163, 447] on div "Advanced Filters + Add Field Custom Field Delete Select Contact Tag Select Is n…" at bounding box center [145, 363] width 249 height 194
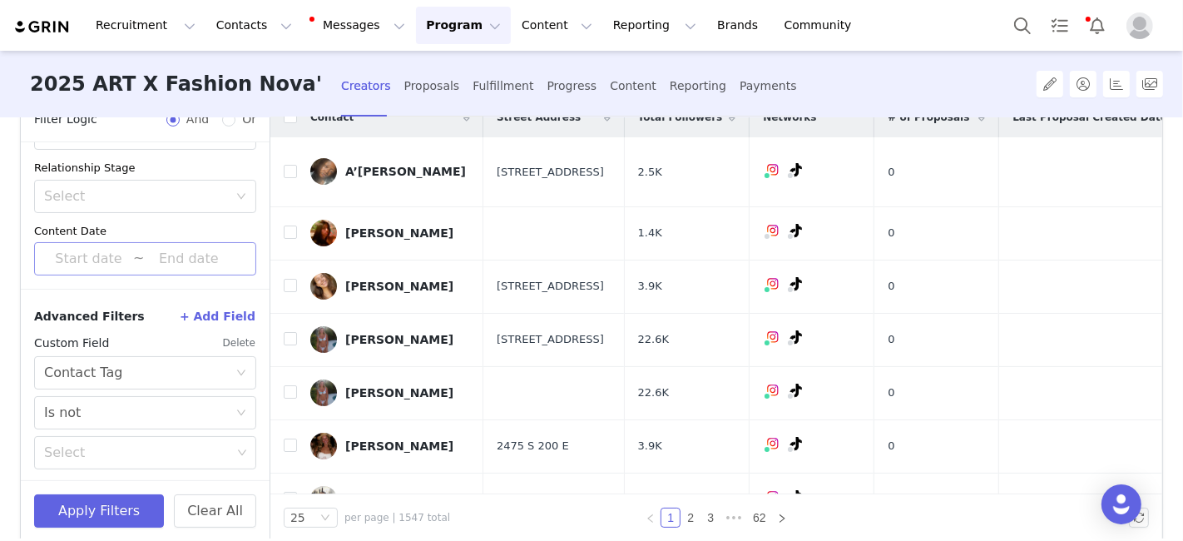
scroll to position [103, 0]
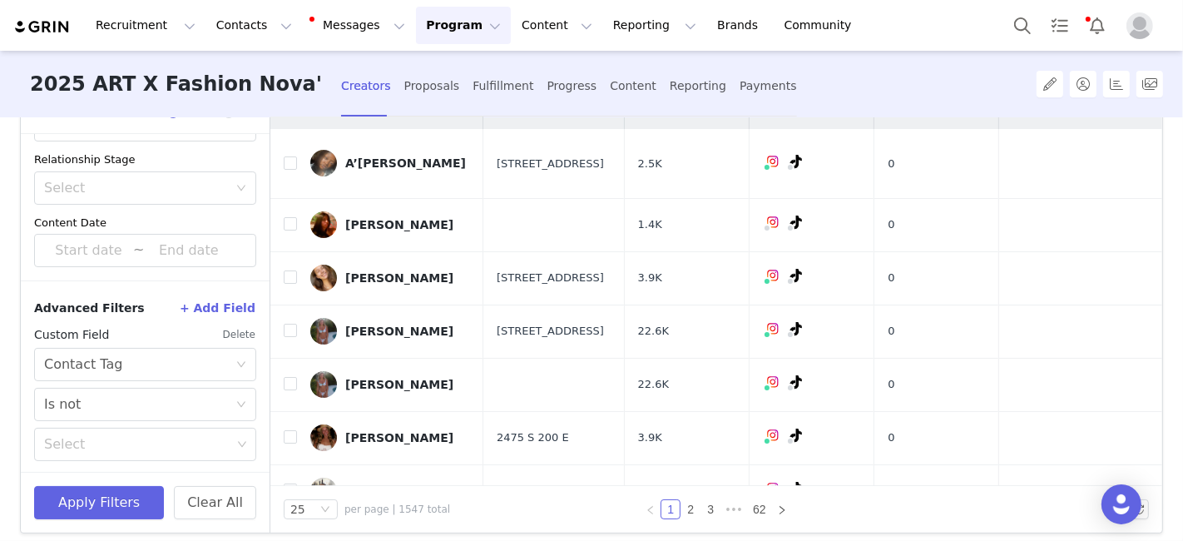
click at [225, 331] on button "Delete" at bounding box center [239, 334] width 34 height 27
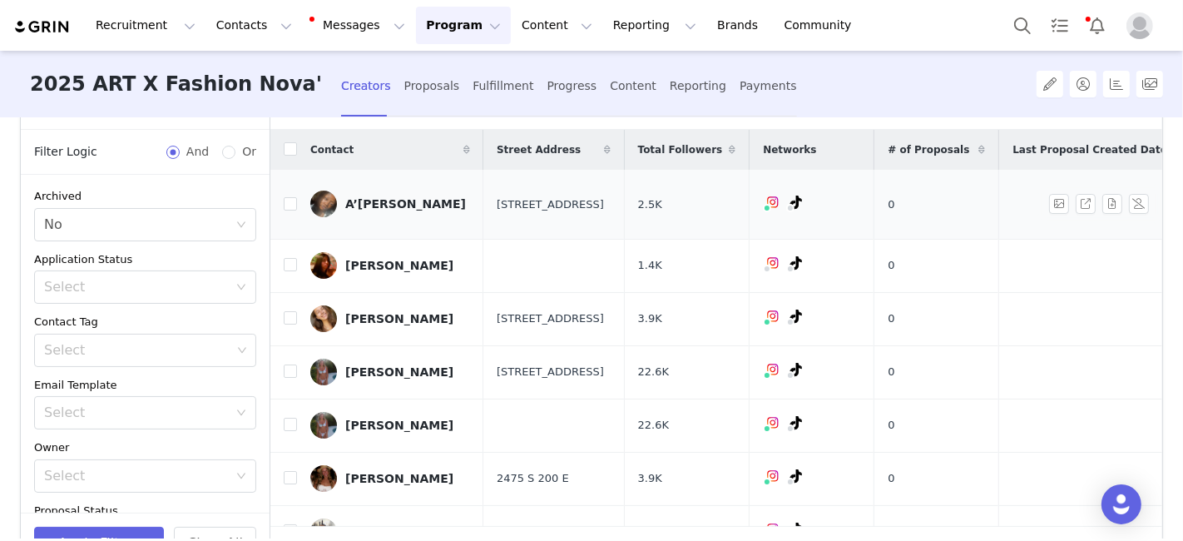
scroll to position [0, 0]
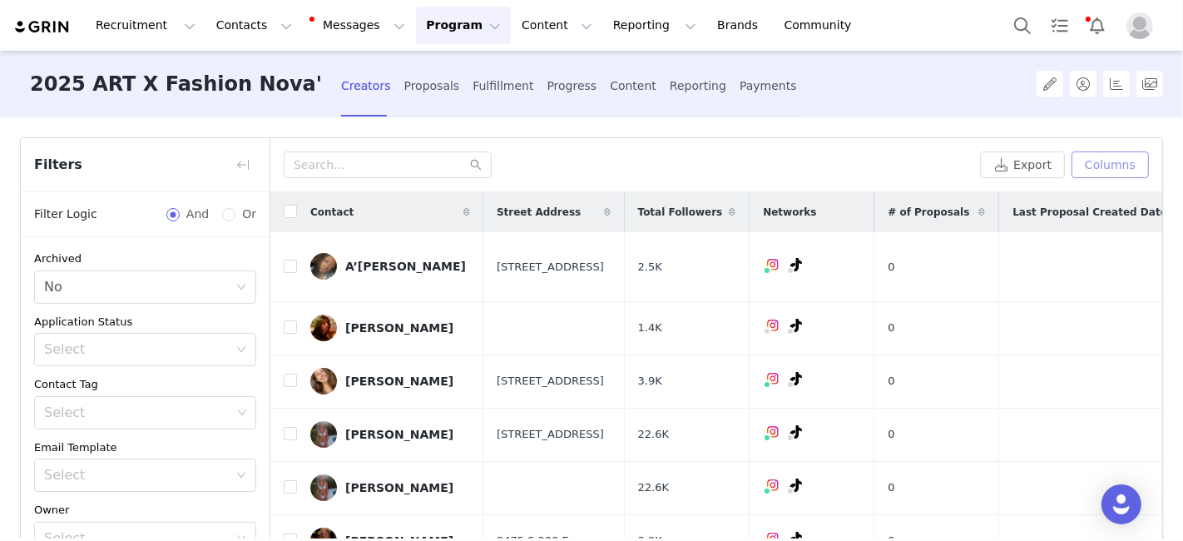
click at [1093, 167] on button "Columns" at bounding box center [1109, 164] width 77 height 27
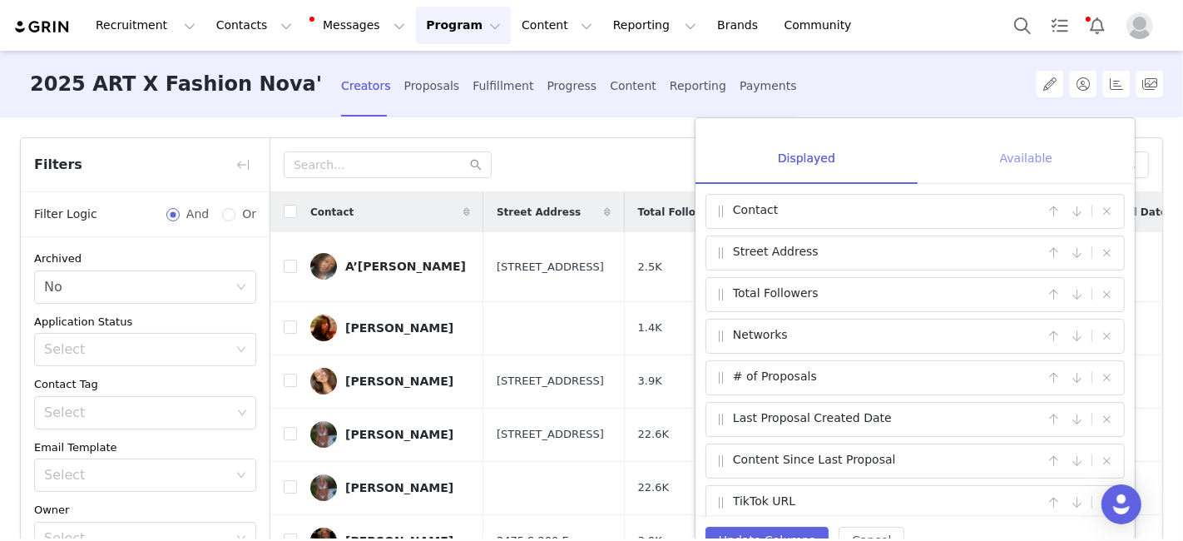
click at [1036, 154] on div "Available" at bounding box center [1025, 157] width 217 height 53
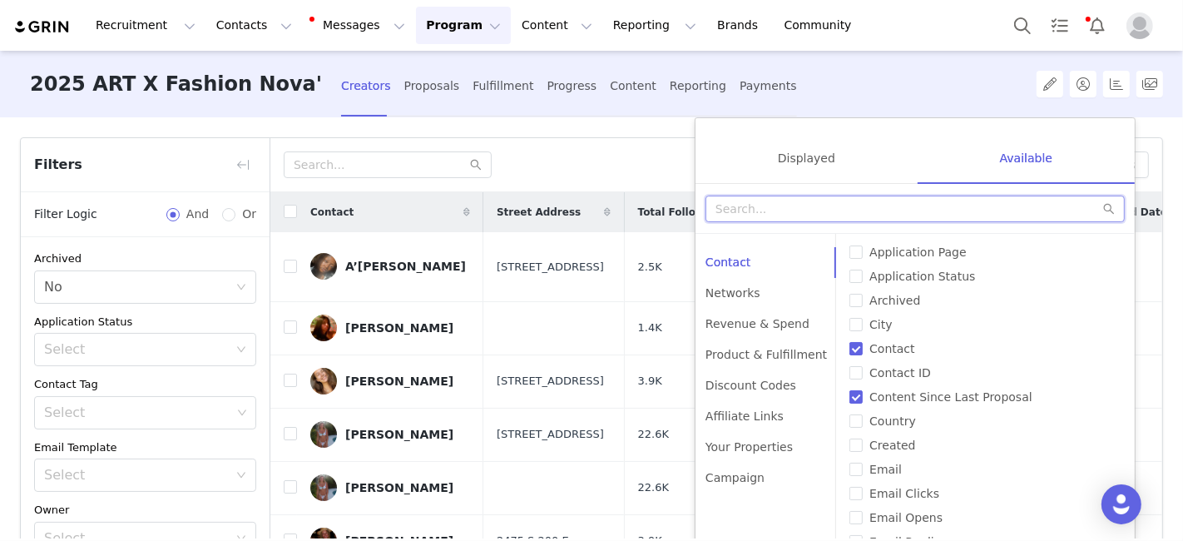
click at [786, 219] on input "text" at bounding box center [914, 208] width 419 height 27
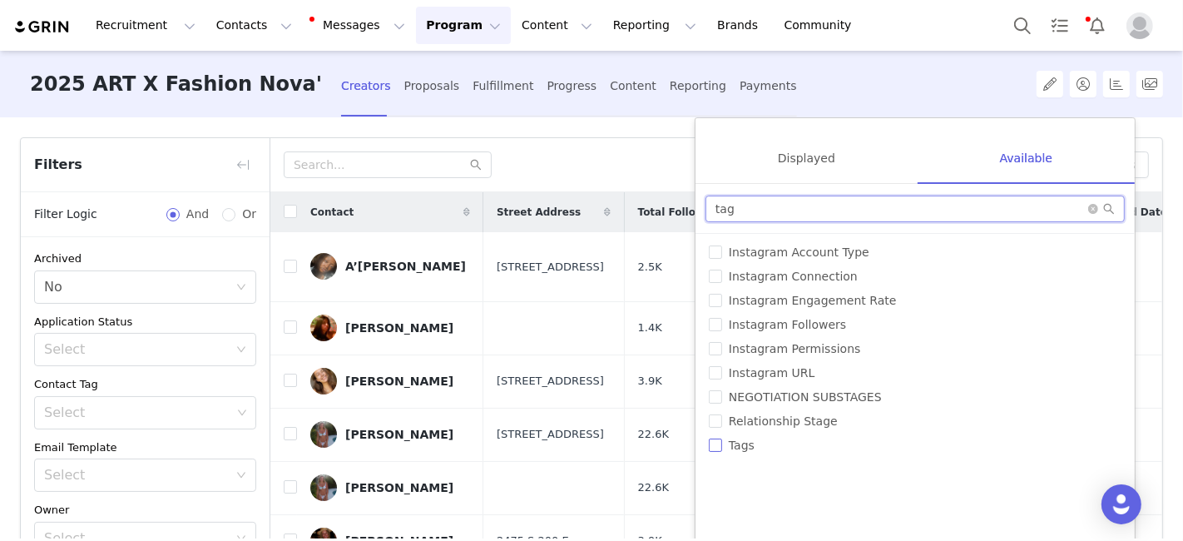
type input "tag"
click at [726, 445] on span "Tags" at bounding box center [741, 444] width 39 height 13
click at [722, 445] on input "Tags" at bounding box center [715, 444] width 13 height 13
checkbox input "true"
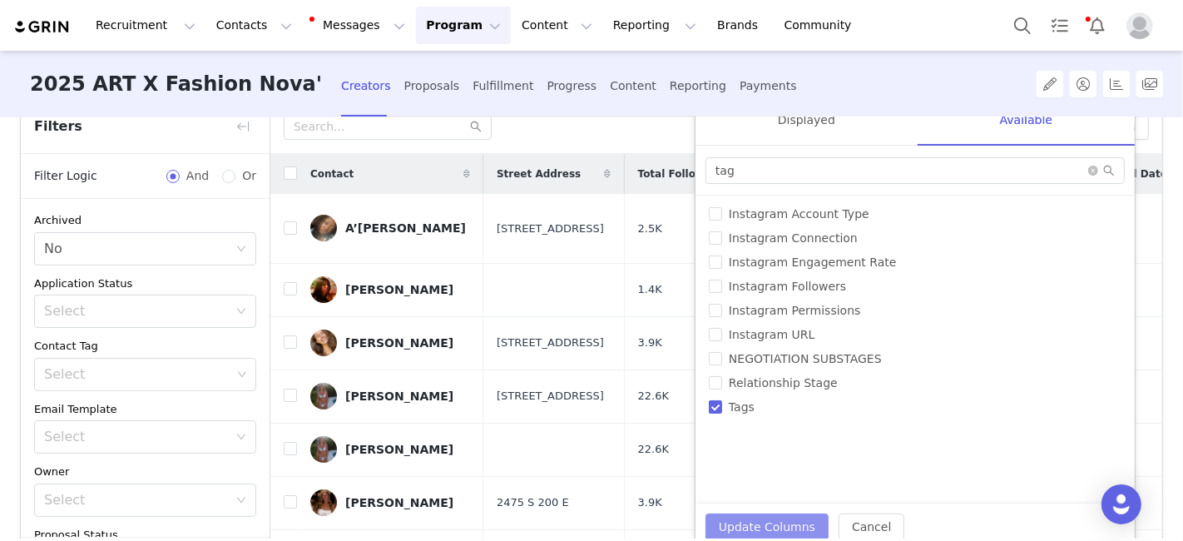
scroll to position [117, 0]
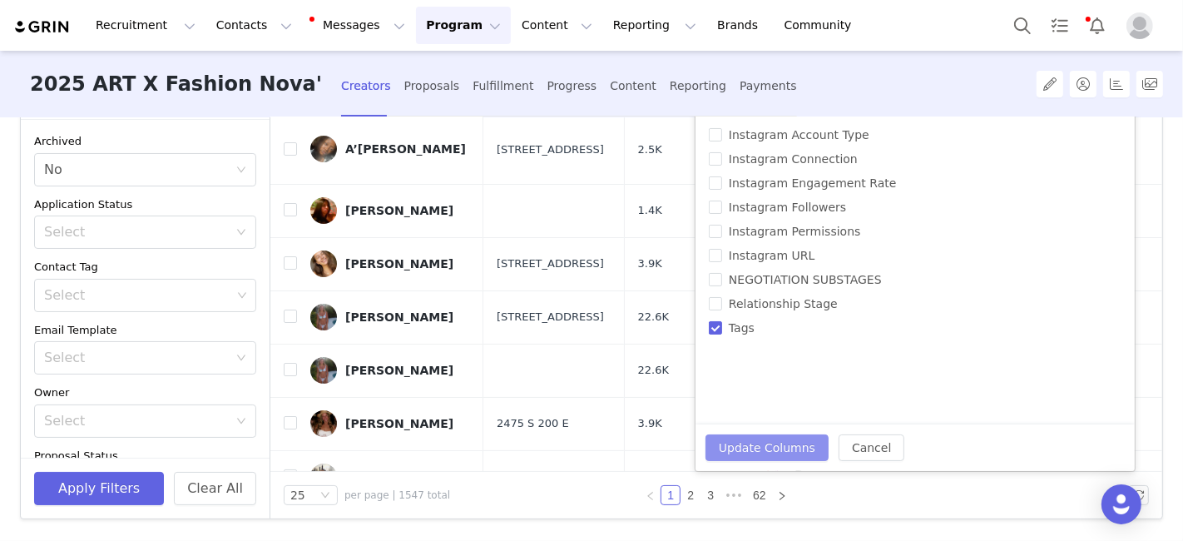
click at [736, 447] on button "Update Columns" at bounding box center [766, 447] width 123 height 27
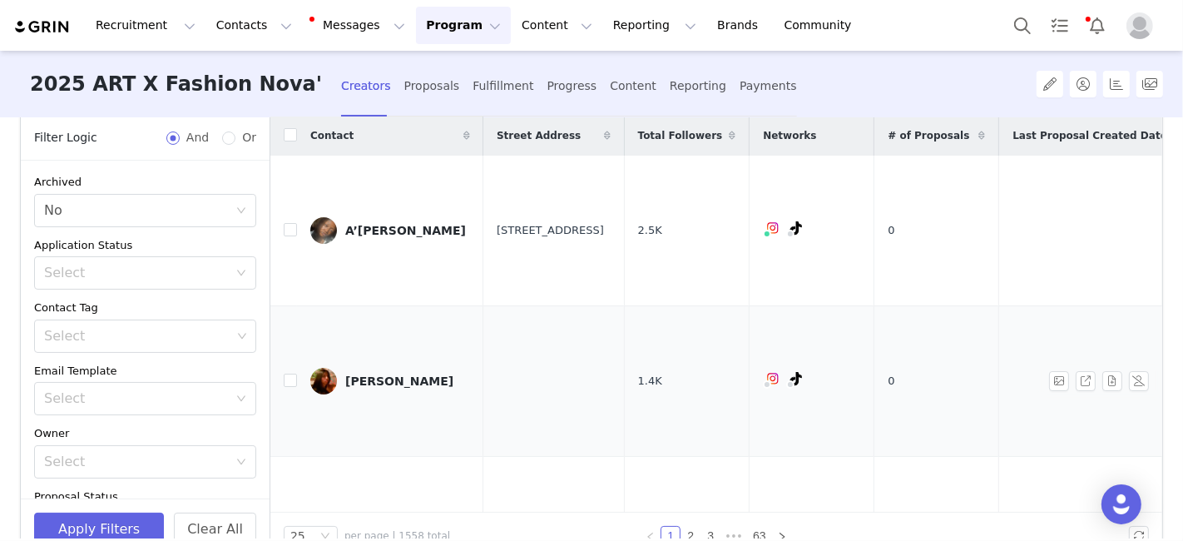
scroll to position [0, 0]
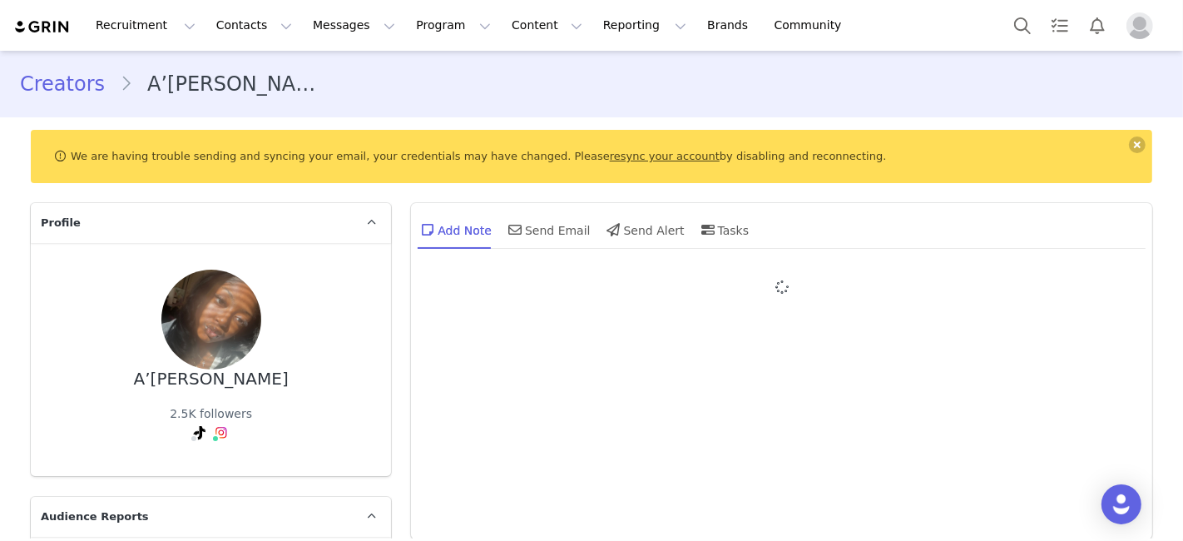
type input "+1 ([GEOGRAPHIC_DATA])"
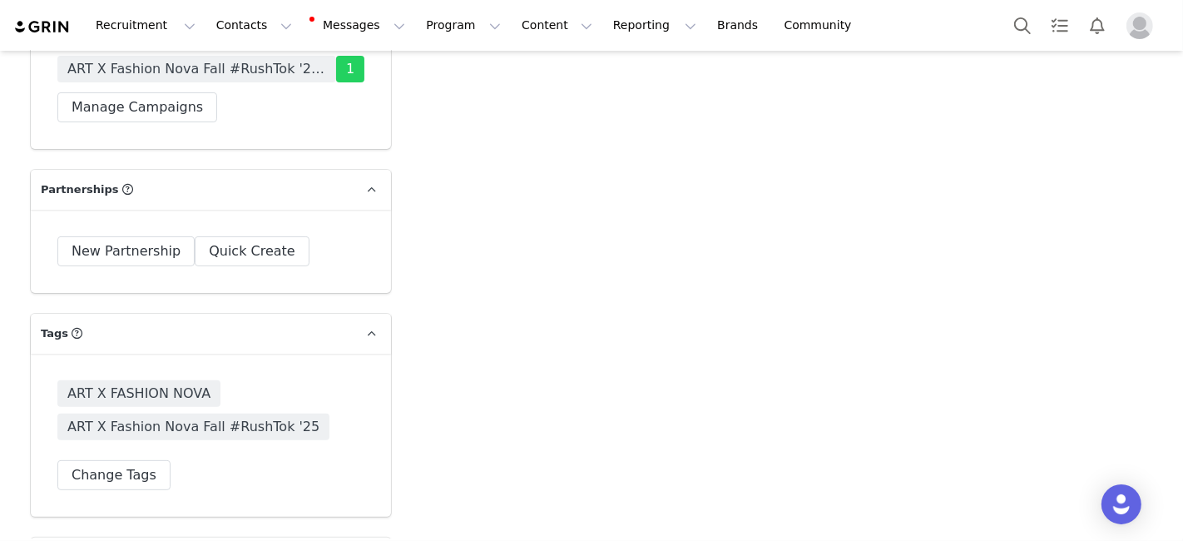
scroll to position [5708, 0]
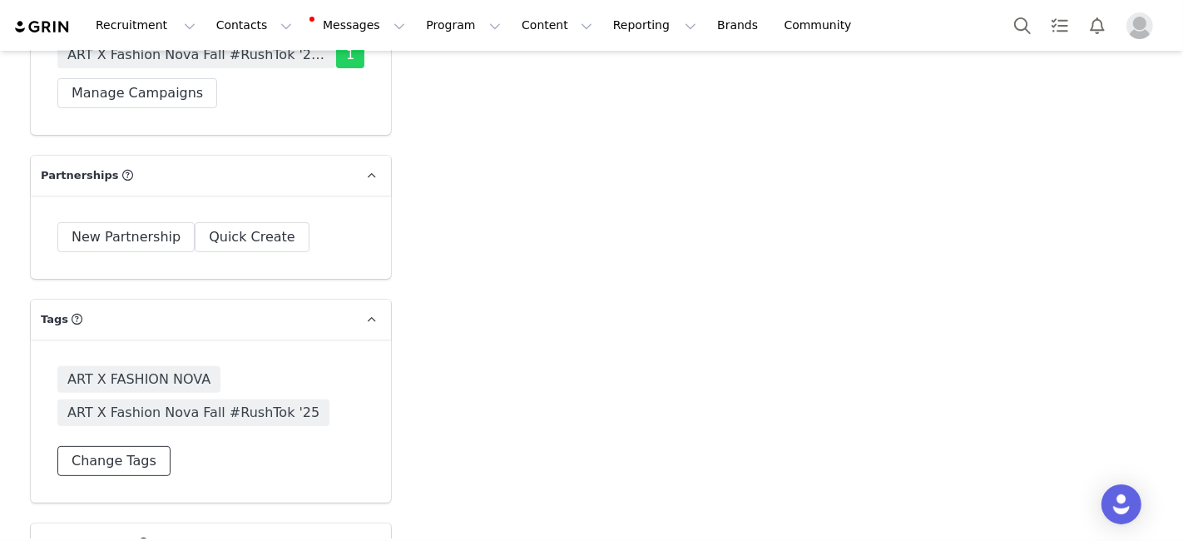
click at [121, 446] on button "Change Tags" at bounding box center [113, 461] width 113 height 30
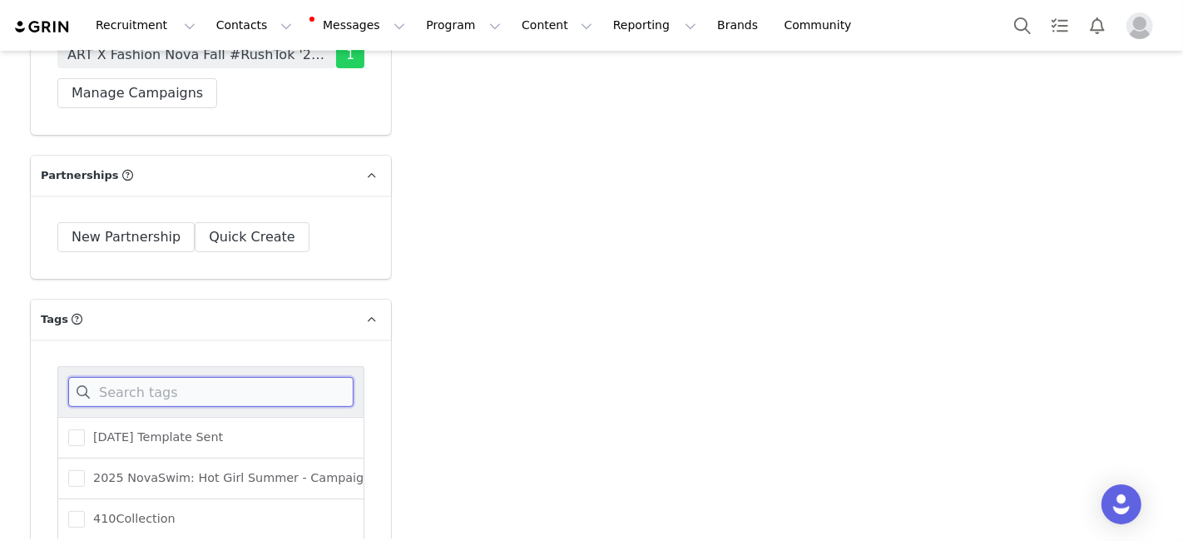
click at [145, 377] on input at bounding box center [210, 392] width 285 height 30
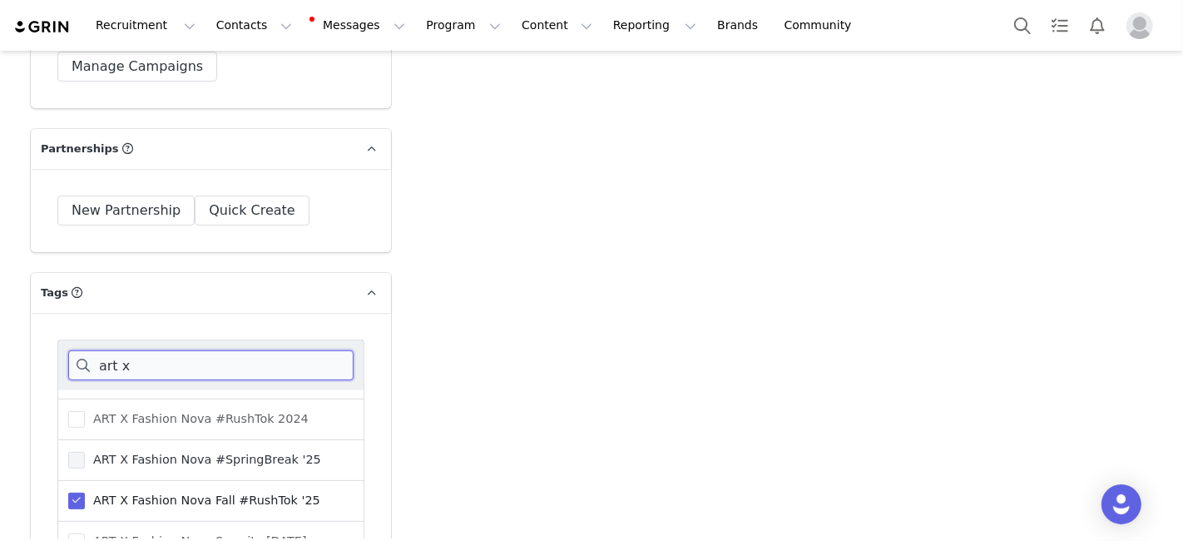
scroll to position [5757, 0]
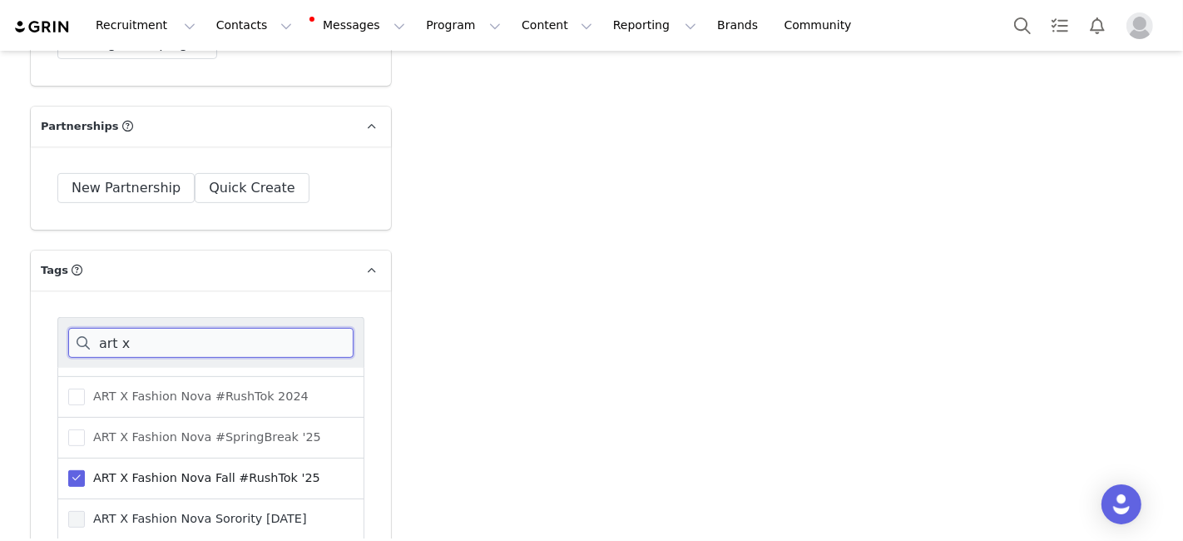
type input "art x"
drag, startPoint x: 87, startPoint y: 462, endPoint x: 476, endPoint y: 436, distance: 390.2
click at [180, 470] on span "ART X Fashion Nova Fall #RushTok '25" at bounding box center [202, 478] width 235 height 16
click at [85, 470] on input "ART X Fashion Nova Fall #RushTok '25" at bounding box center [85, 470] width 0 height 0
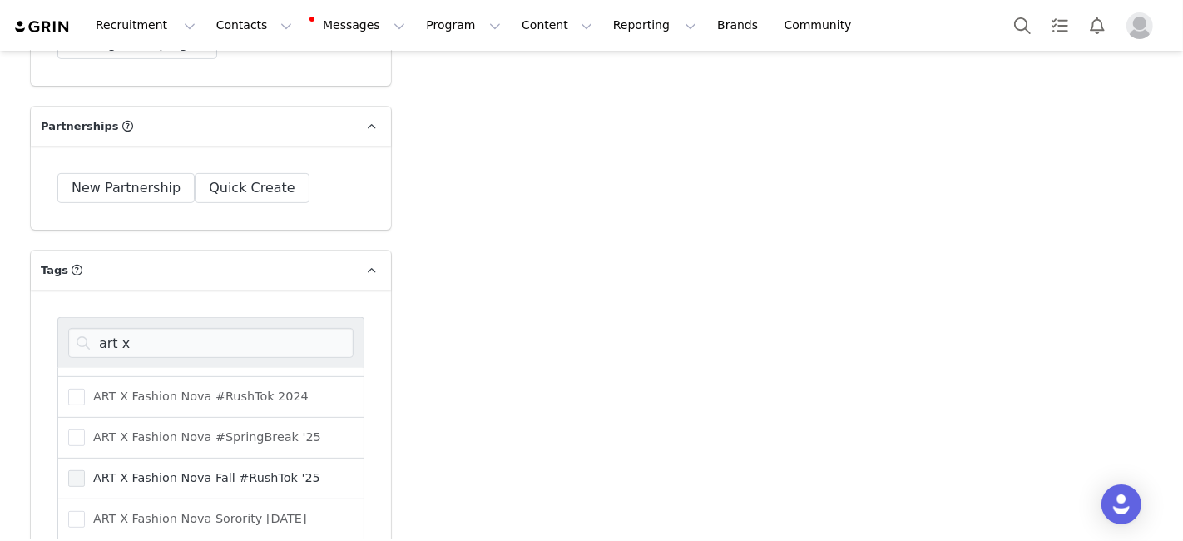
click at [180, 470] on span "ART X Fashion Nova Fall #RushTok '25" at bounding box center [202, 478] width 235 height 16
click at [85, 470] on input "ART X Fashion Nova Fall #RushTok '25" at bounding box center [85, 470] width 0 height 0
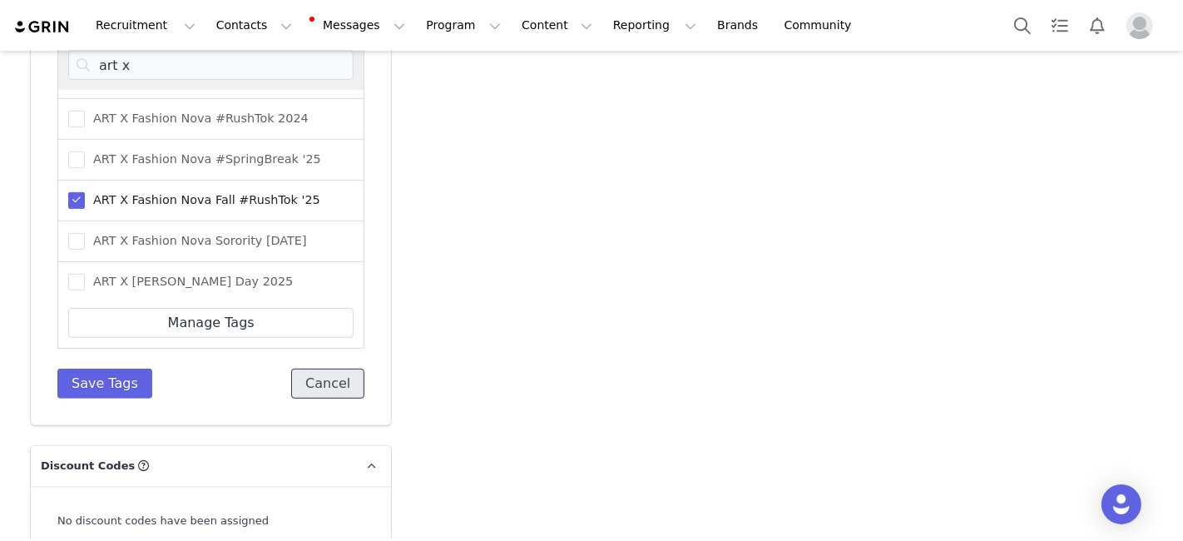
click at [331, 368] on button "Cancel" at bounding box center [327, 383] width 73 height 30
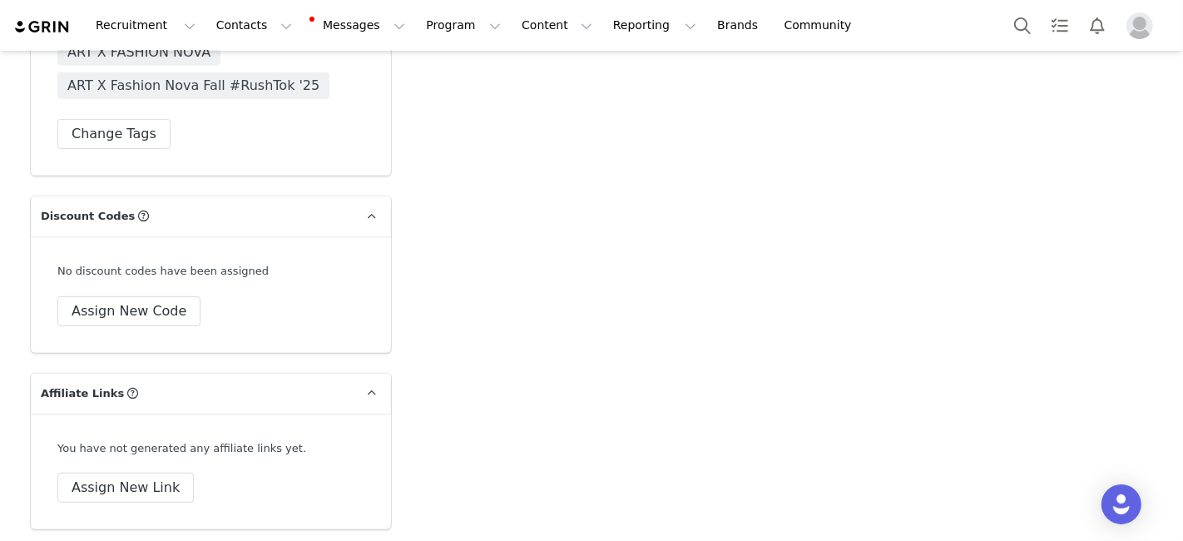
scroll to position [5397, 0]
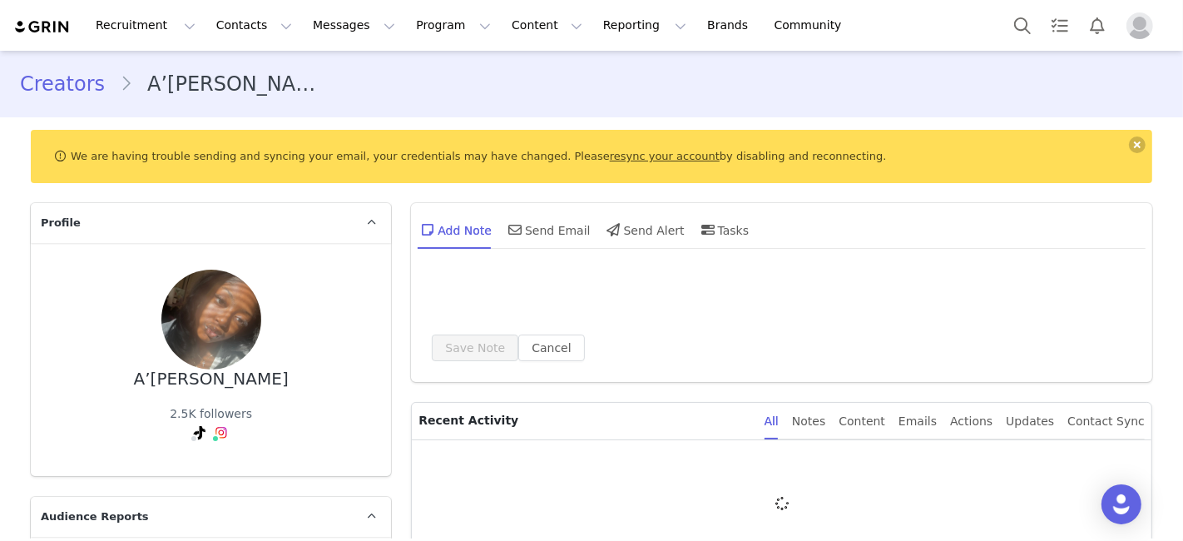
type input "+1 ([GEOGRAPHIC_DATA])"
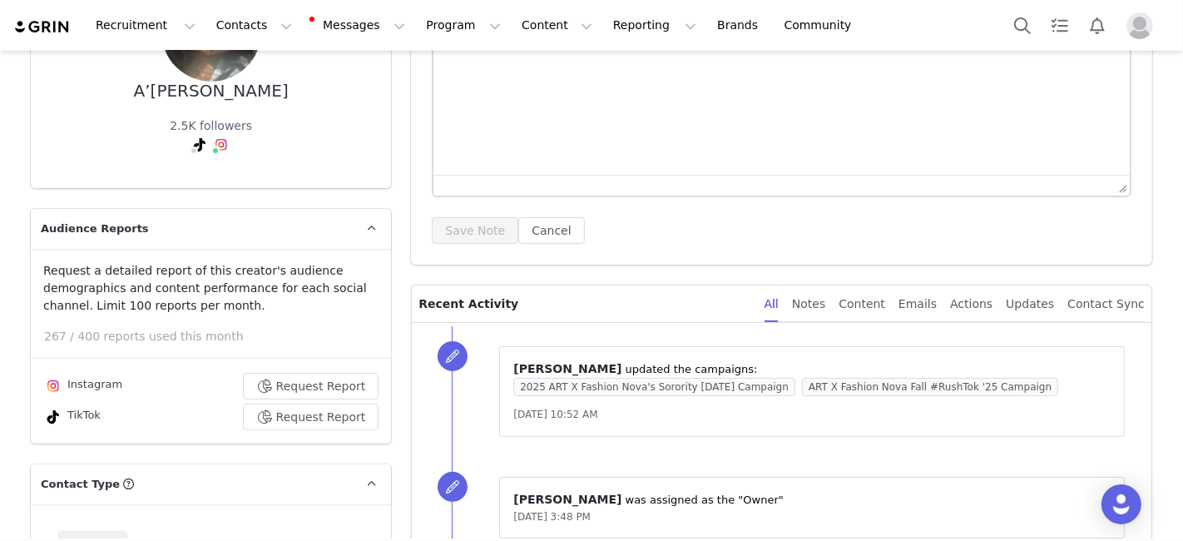
scroll to position [418, 0]
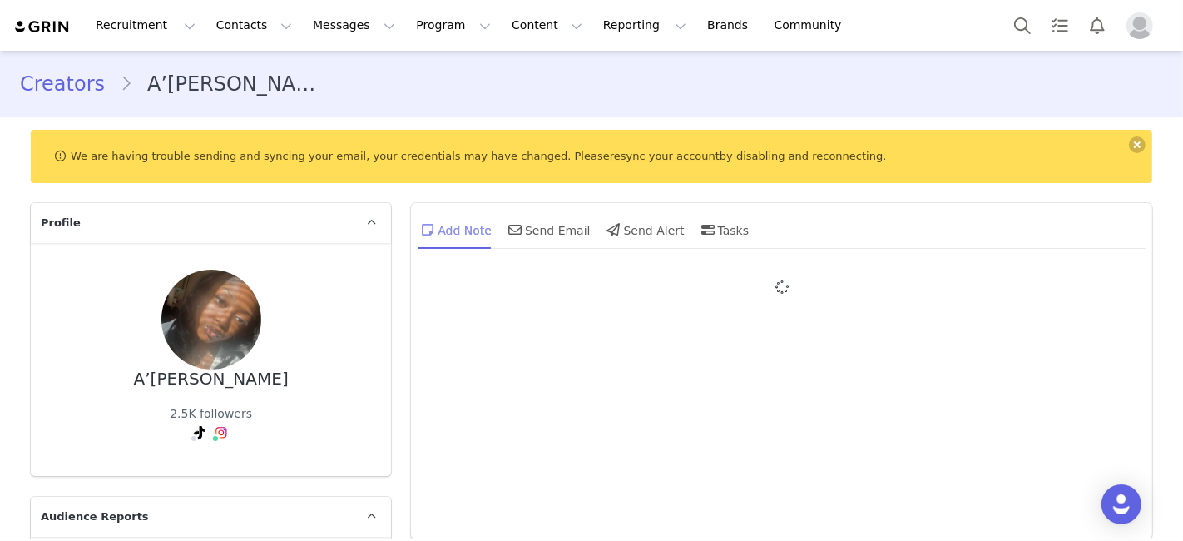
type input "+1 ([GEOGRAPHIC_DATA])"
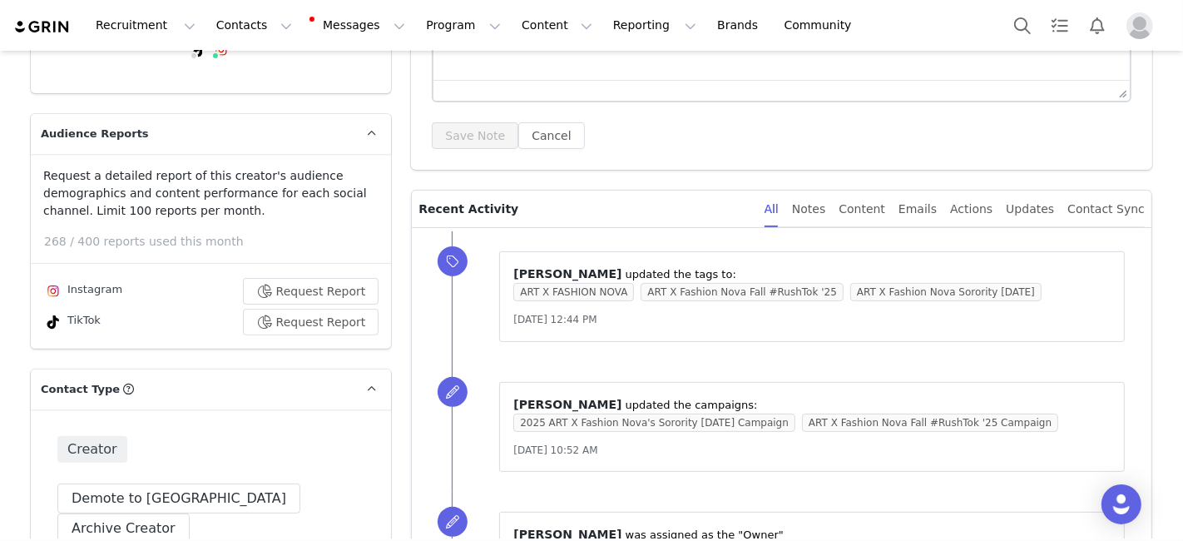
scroll to position [399, 0]
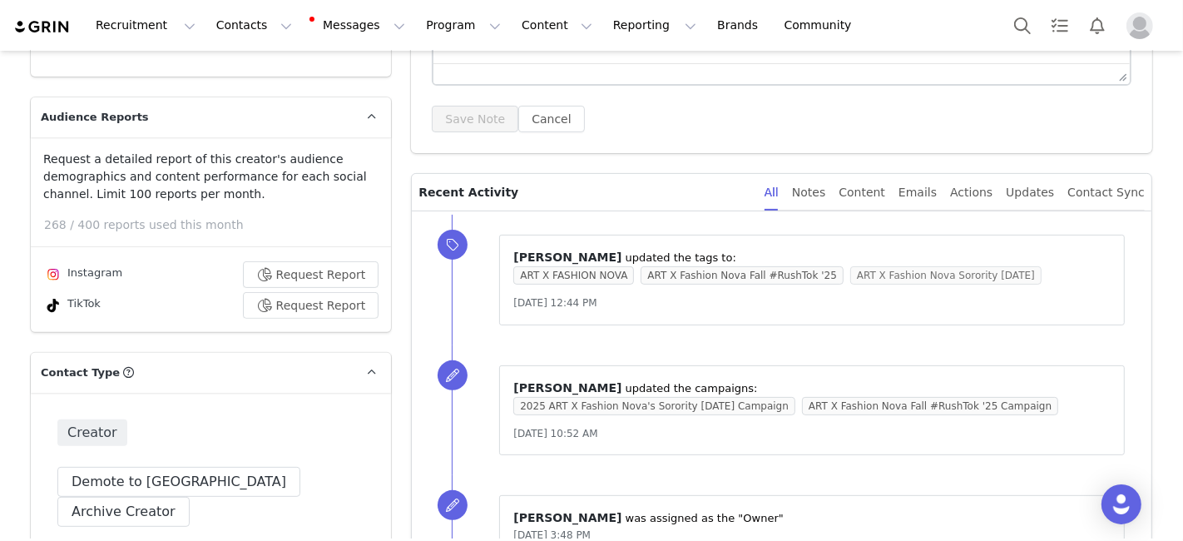
click at [865, 269] on span "ART X Fashion Nova Sorority [DATE]" at bounding box center [945, 275] width 191 height 18
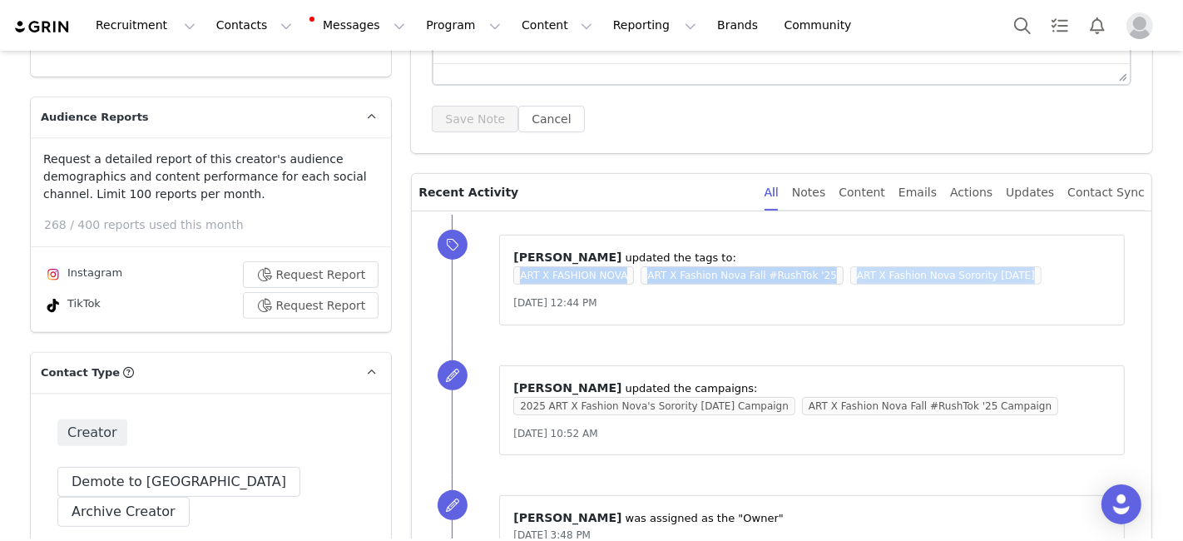
click at [865, 269] on span "ART X Fashion Nova Sorority [DATE]" at bounding box center [945, 275] width 191 height 18
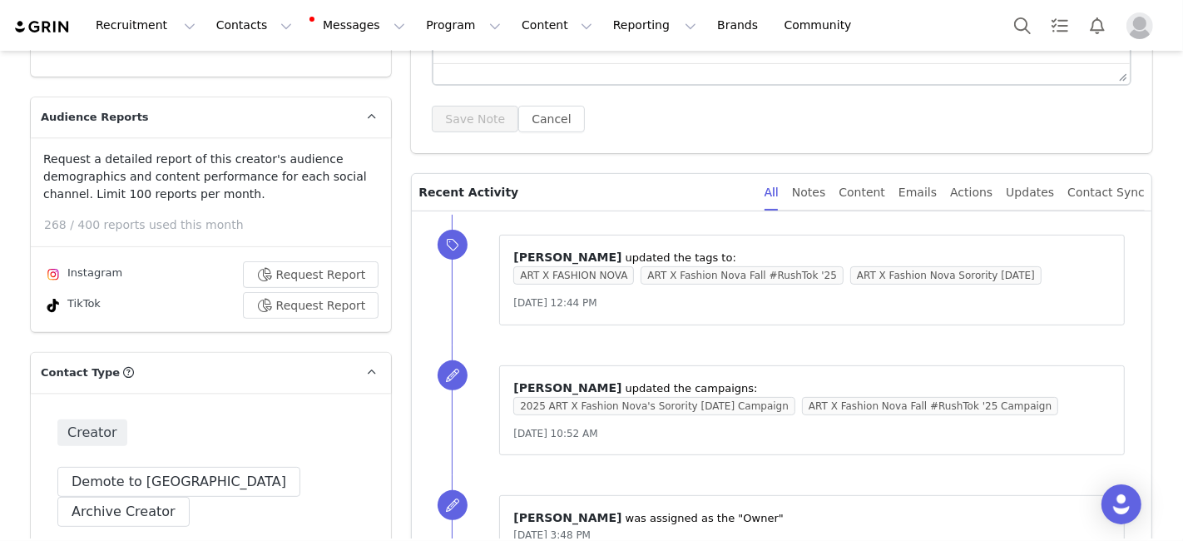
click at [835, 304] on div "[DATE] 12:44 PM" at bounding box center [811, 302] width 597 height 17
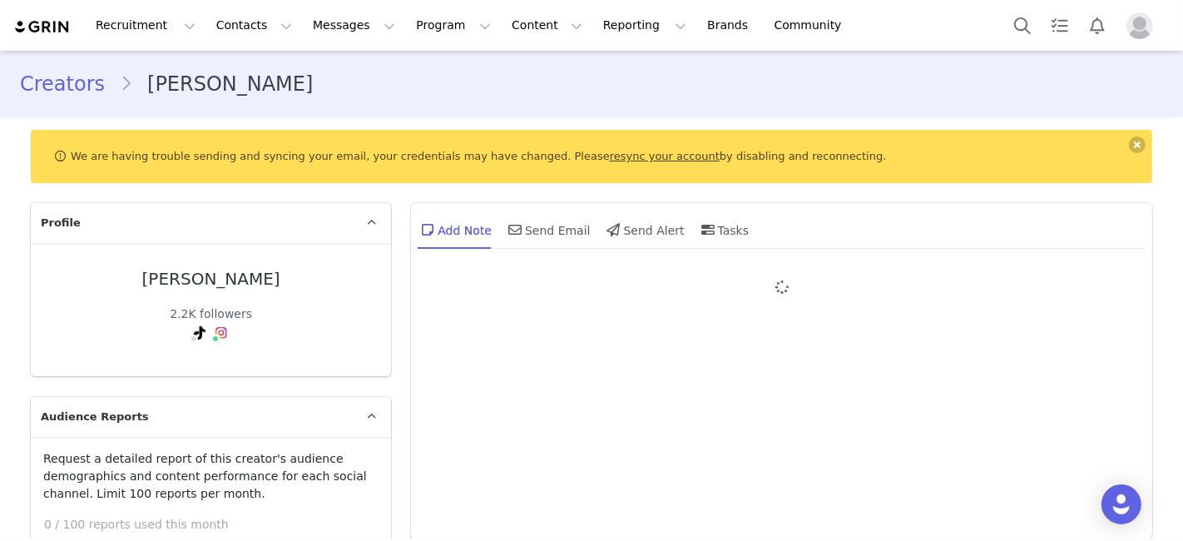
type input "+1 ([GEOGRAPHIC_DATA])"
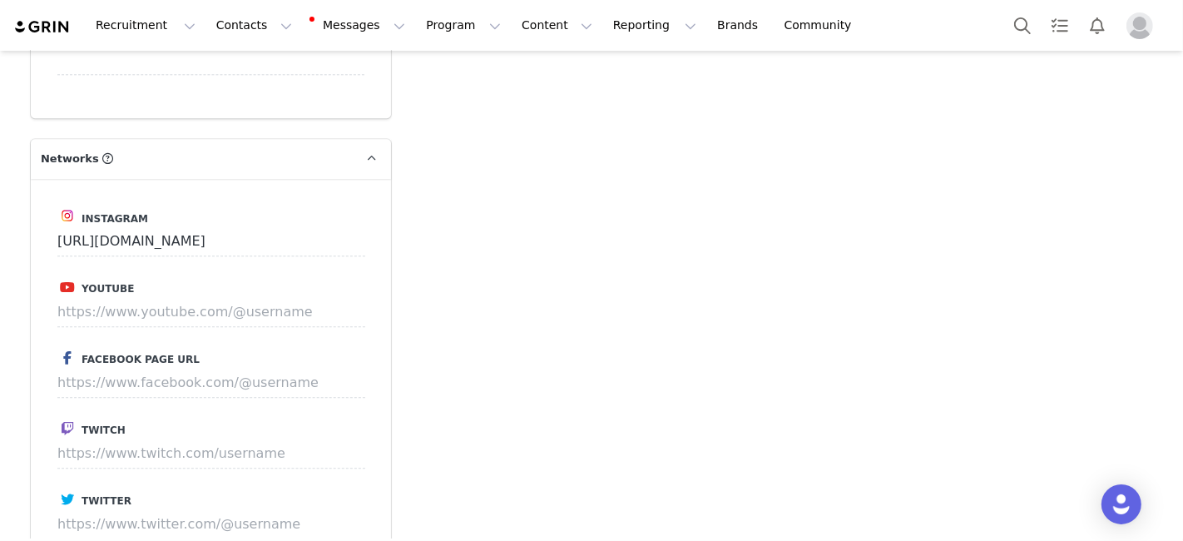
scroll to position [3691, 0]
click at [292, 227] on input "https://www.instagram.com/marissacaniano" at bounding box center [211, 242] width 308 height 30
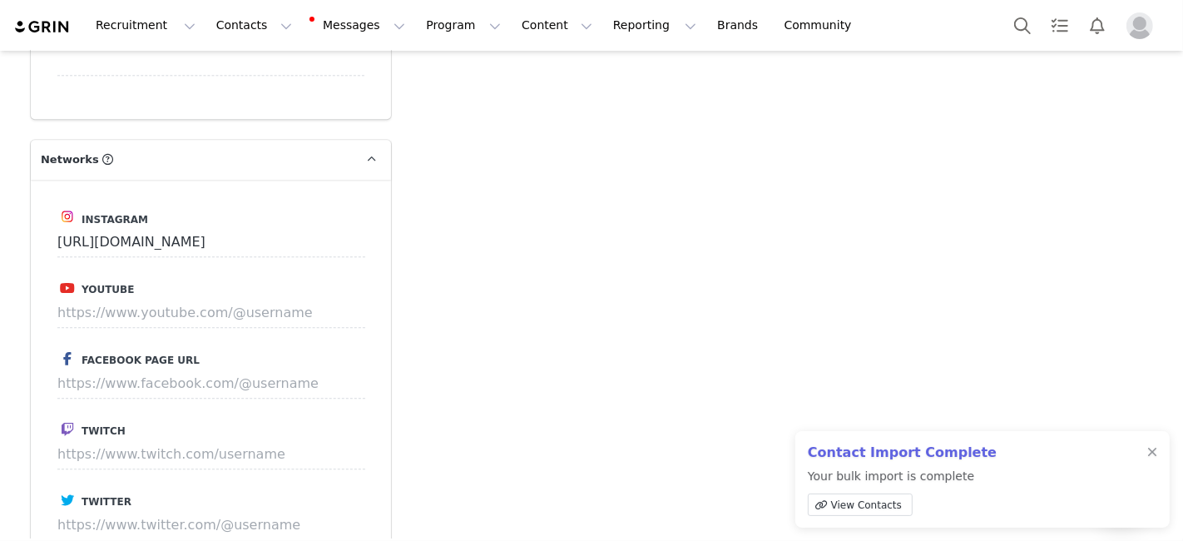
click at [880, 509] on span "View Contacts" at bounding box center [866, 504] width 71 height 15
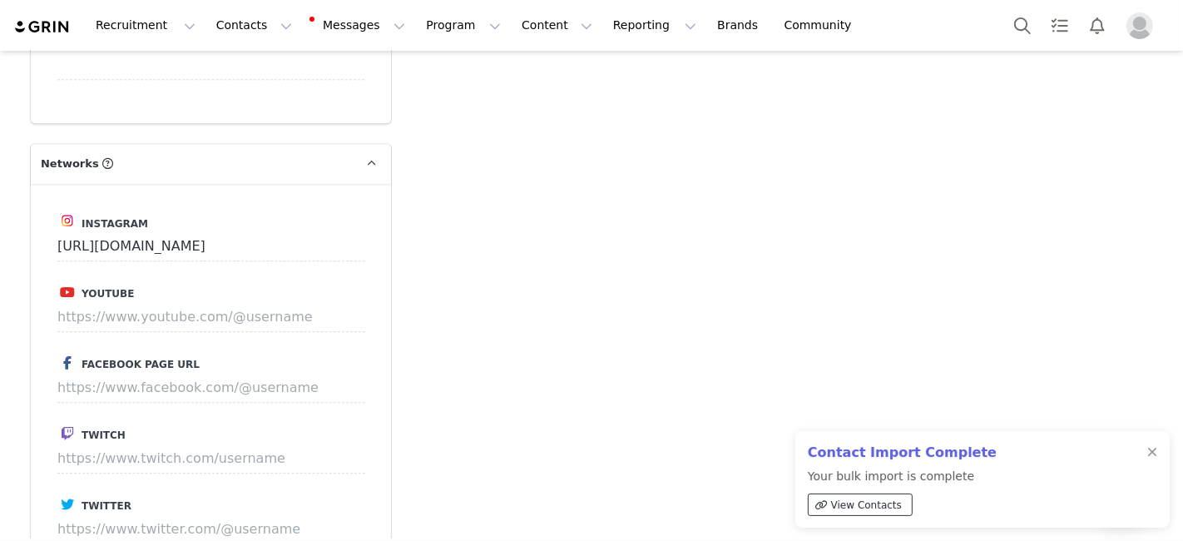
scroll to position [3089, 0]
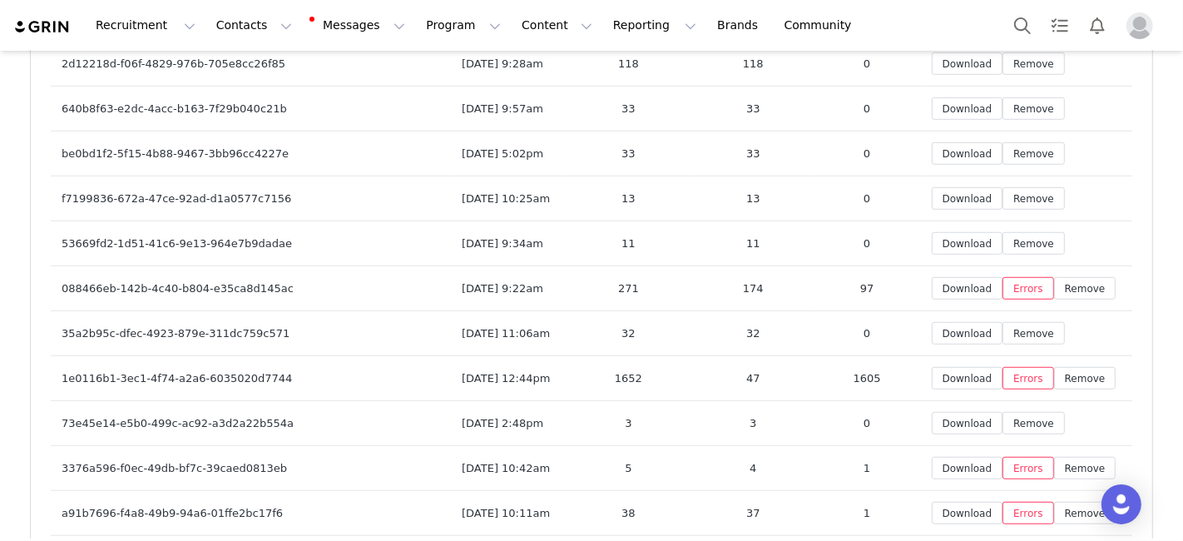
scroll to position [6268, 0]
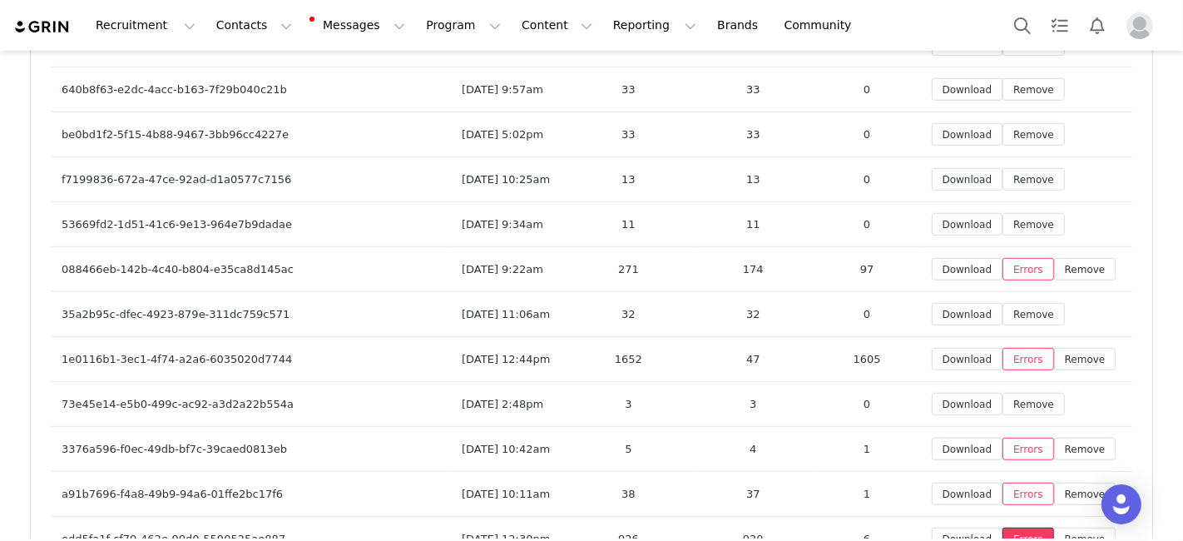
click at [1023, 527] on button "Errors" at bounding box center [1028, 538] width 52 height 22
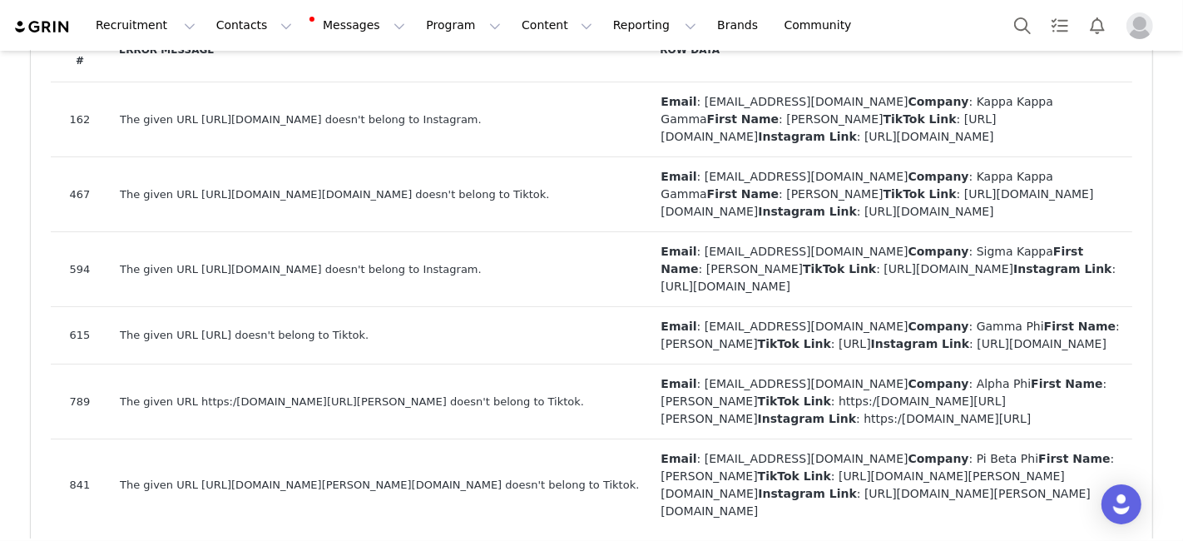
scroll to position [140, 0]
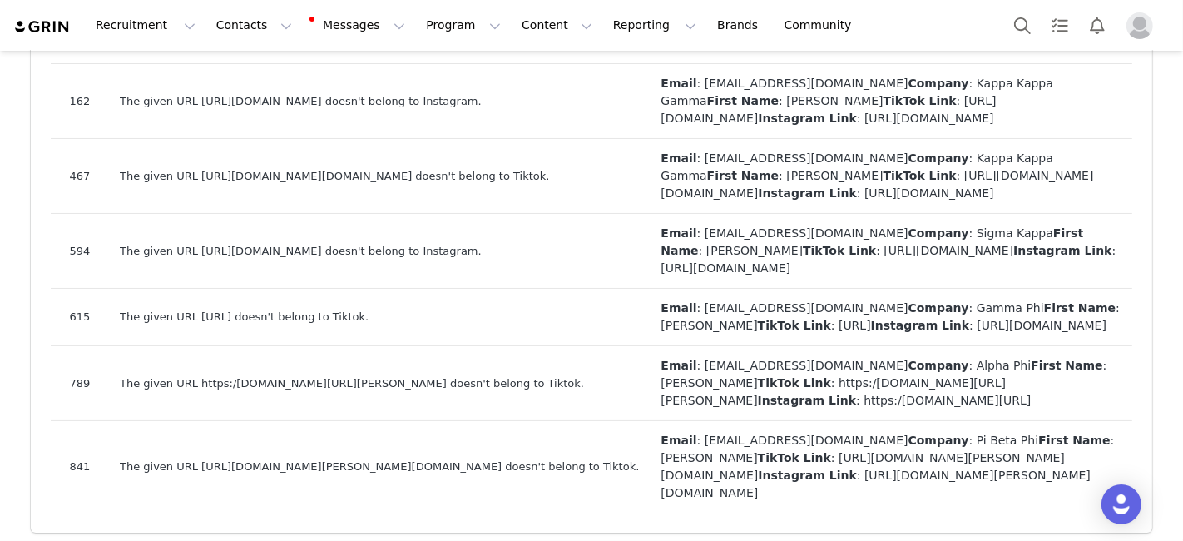
click at [345, 458] on div "The given URL [URL][DOMAIN_NAME][PERSON_NAME][DOMAIN_NAME] doesn't belong to Ti…" at bounding box center [379, 466] width 519 height 17
copy div "[PERSON_NAME]"
drag, startPoint x: 413, startPoint y: 457, endPoint x: 314, endPoint y: 456, distance: 99.8
click at [314, 458] on div "The given URL [URL][DOMAIN_NAME][PERSON_NAME][DOMAIN_NAME] doesn't belong to Ti…" at bounding box center [379, 466] width 519 height 17
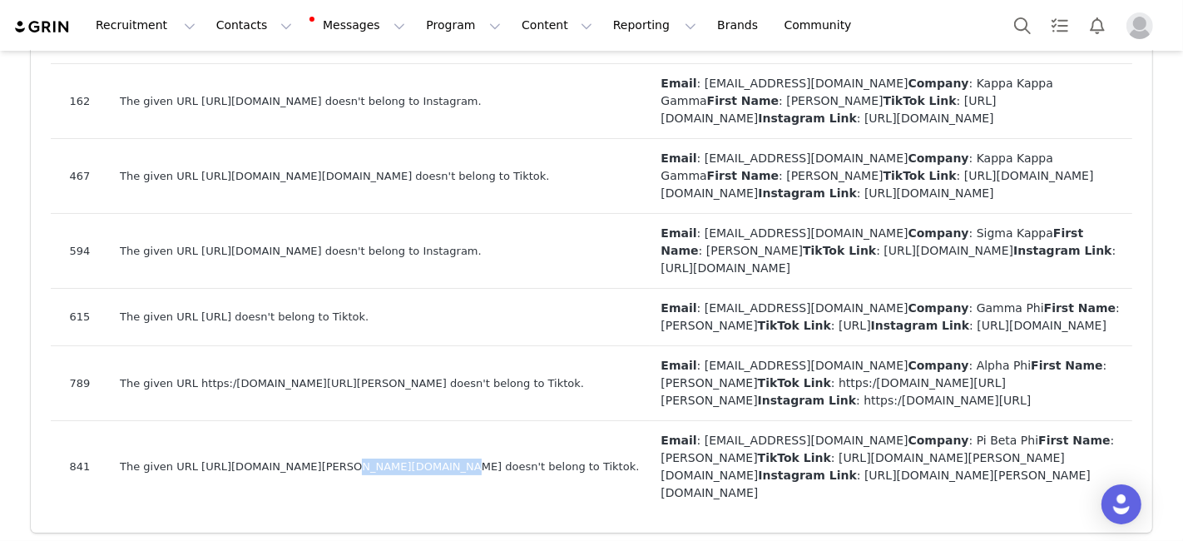
copy div "[PERSON_NAME].bausman_"
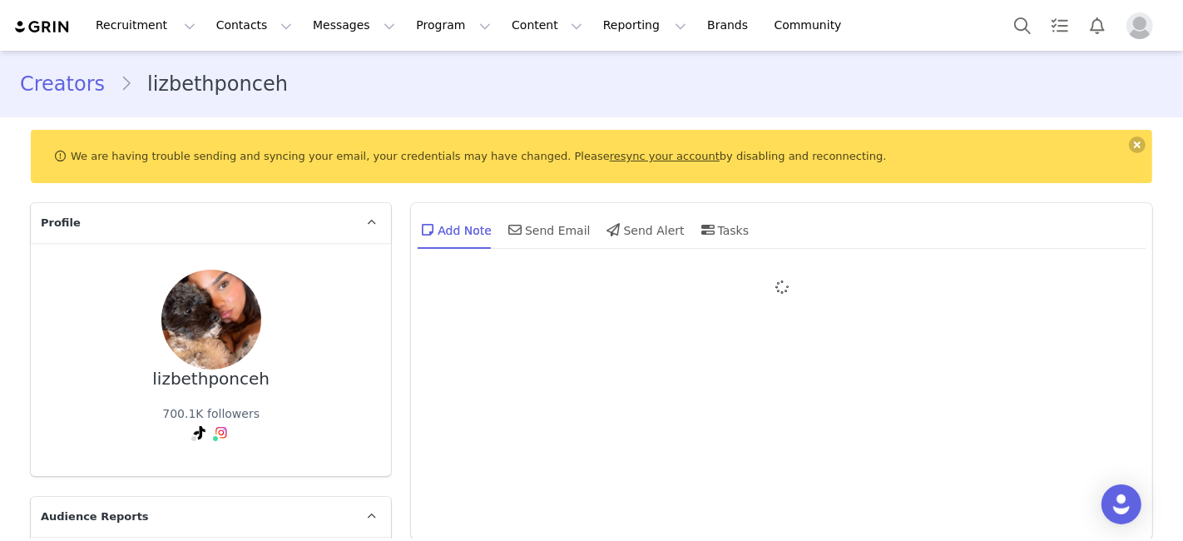
type input "+1 ([GEOGRAPHIC_DATA])"
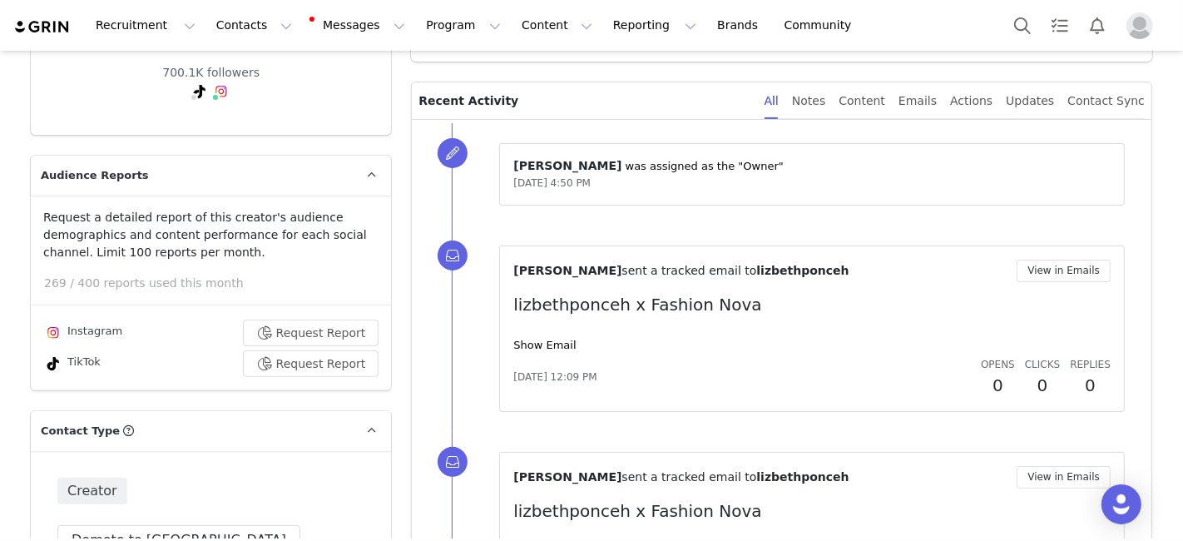
scroll to position [349, 0]
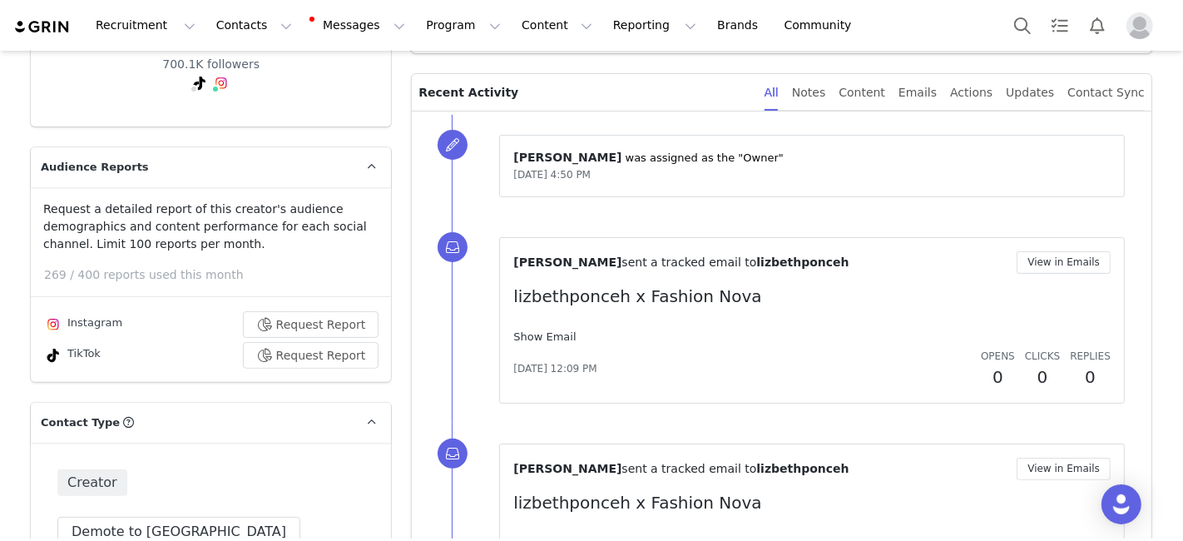
click at [523, 331] on link "Show Email" at bounding box center [544, 336] width 62 height 12
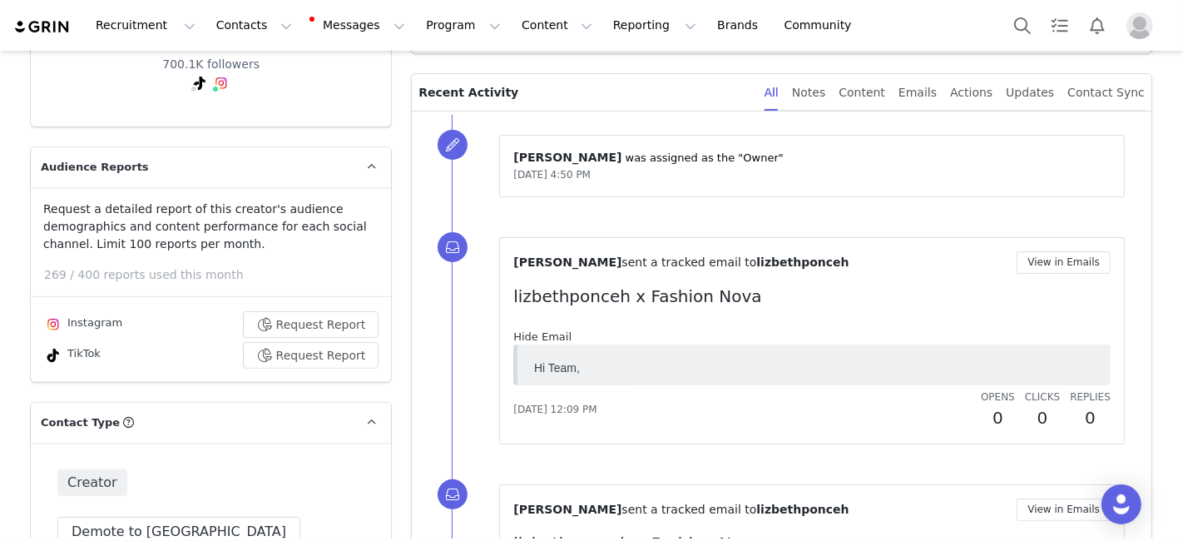
scroll to position [0, 0]
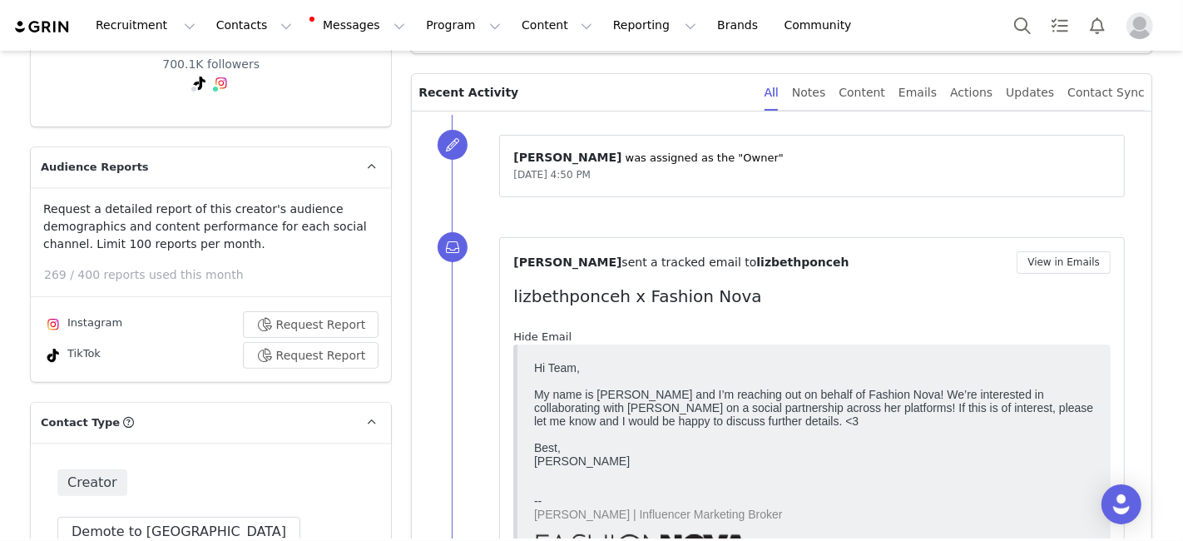
click at [523, 331] on link "Hide Email" at bounding box center [542, 336] width 58 height 12
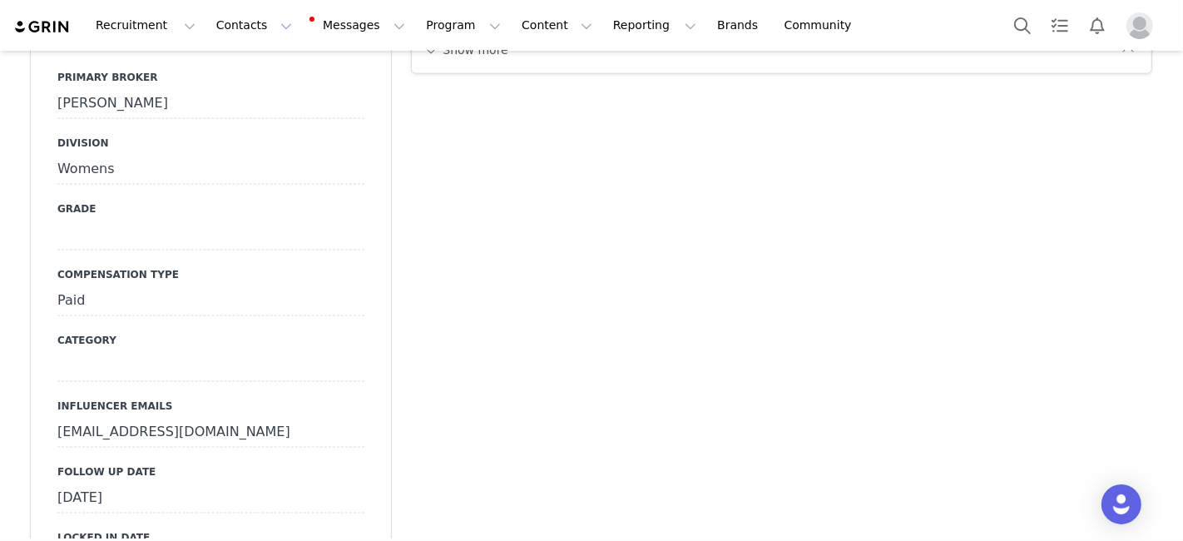
scroll to position [2130, 0]
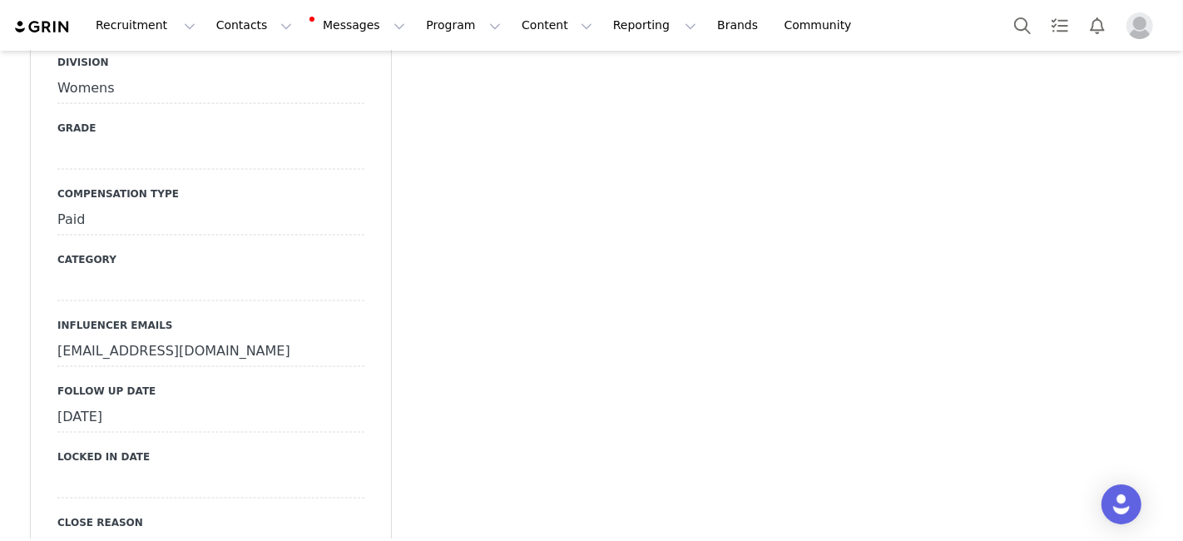
click at [185, 337] on div "lizbethponcee@gmail.com" at bounding box center [210, 352] width 307 height 30
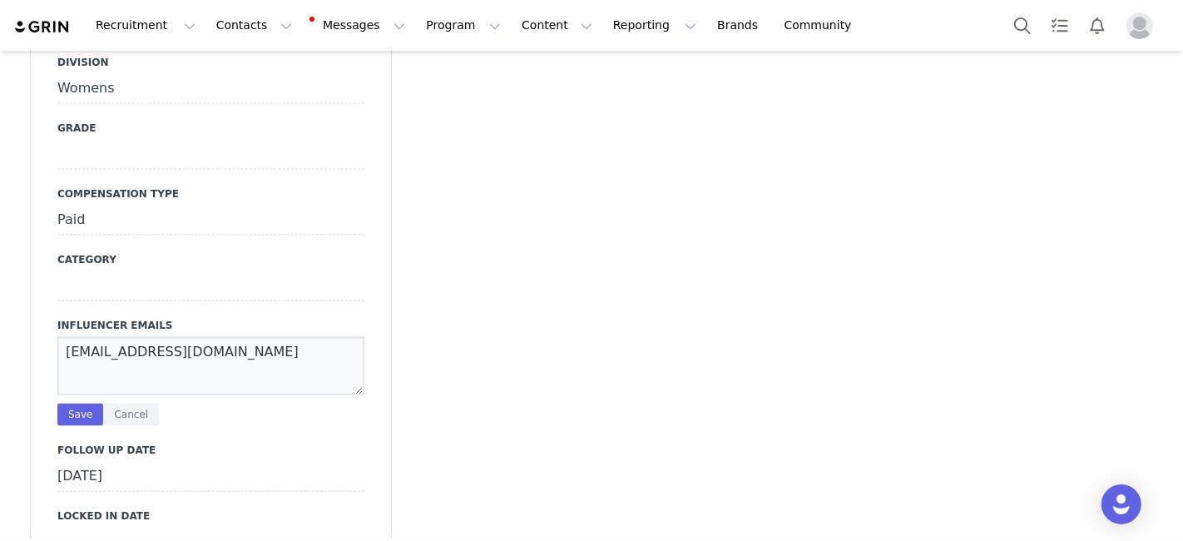
click at [185, 337] on textarea "lizbethponcee@gmail.com" at bounding box center [210, 366] width 307 height 58
click at [177, 337] on textarea "lizbethponcee@gmail.com" at bounding box center [210, 366] width 307 height 58
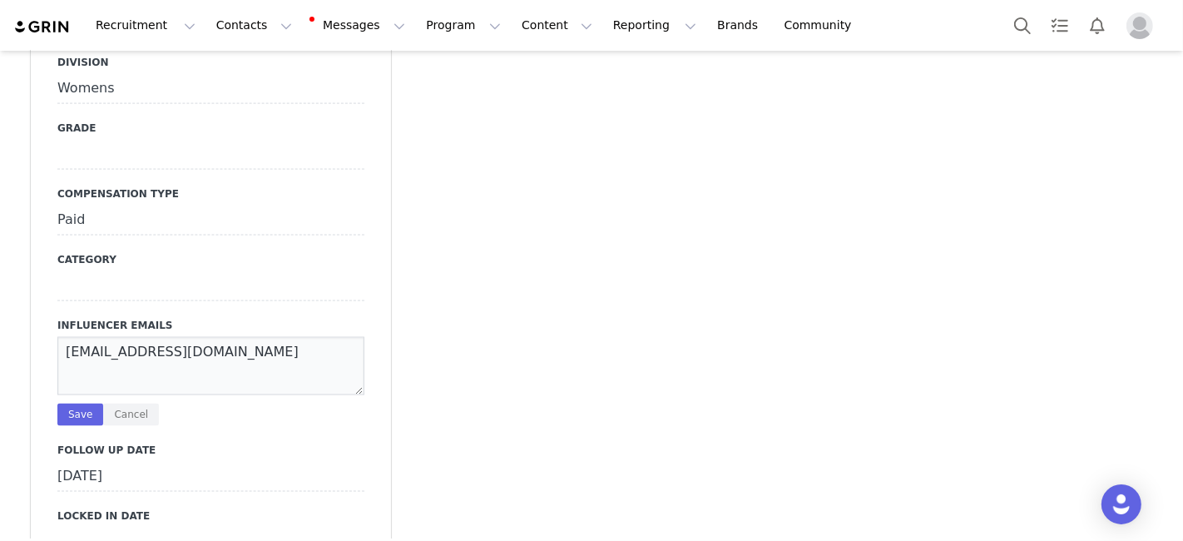
click at [139, 337] on textarea "lizbethponcee@gmail.com" at bounding box center [210, 366] width 307 height 58
click at [185, 337] on textarea "lizbethponcee@gmail.com" at bounding box center [210, 366] width 307 height 58
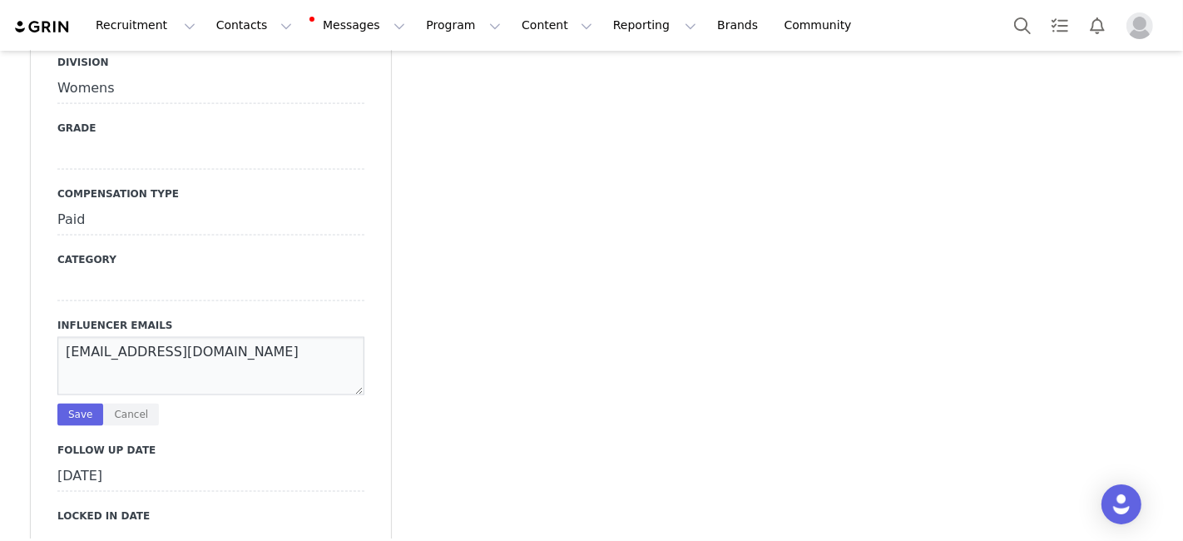
click at [185, 337] on textarea "lizbethponcee@gmail.com" at bounding box center [210, 366] width 307 height 58
click at [140, 337] on textarea "lizbethponcee@gmail.com" at bounding box center [210, 366] width 307 height 58
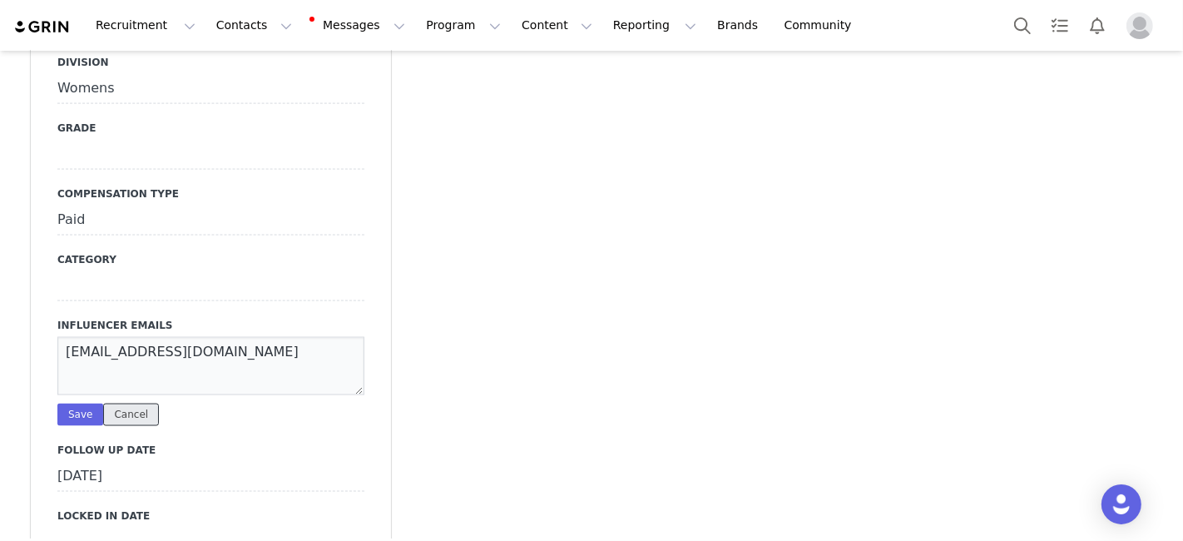
click at [118, 403] on button "Cancel" at bounding box center [131, 414] width 56 height 22
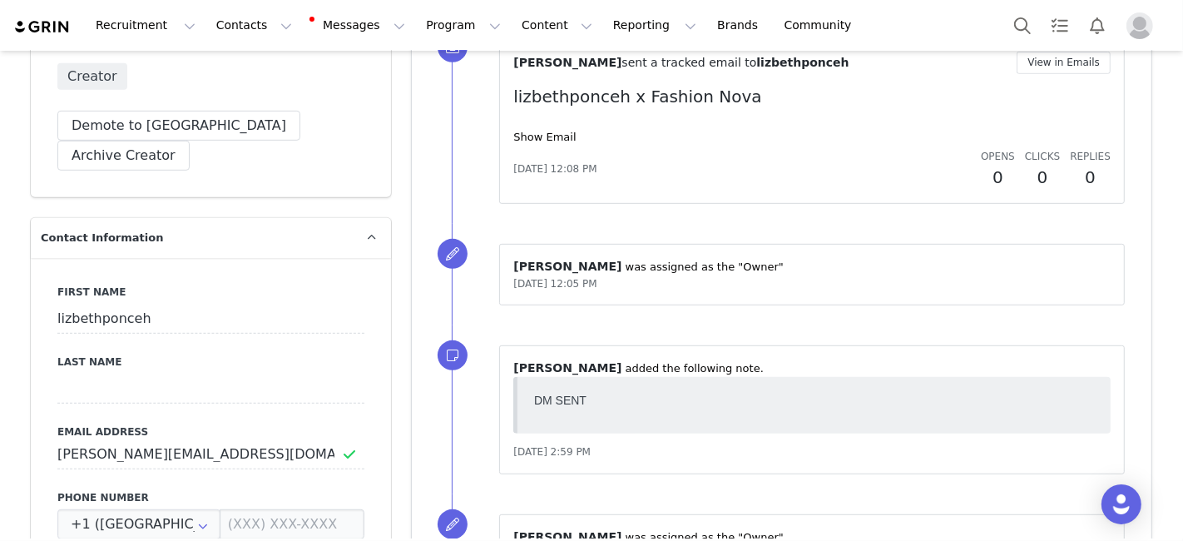
scroll to position [672, 0]
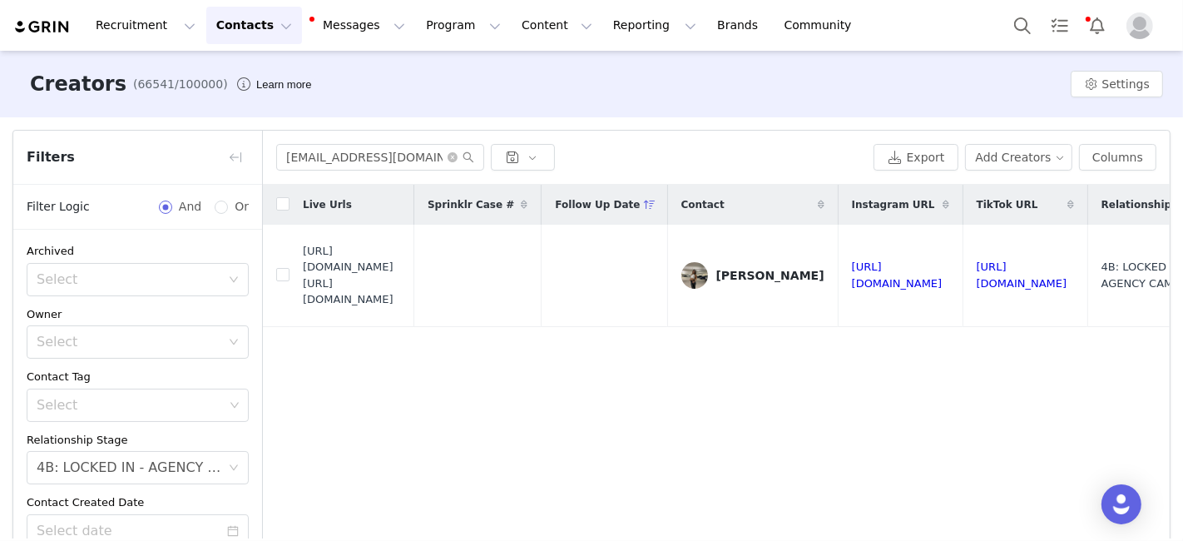
scroll to position [295, 0]
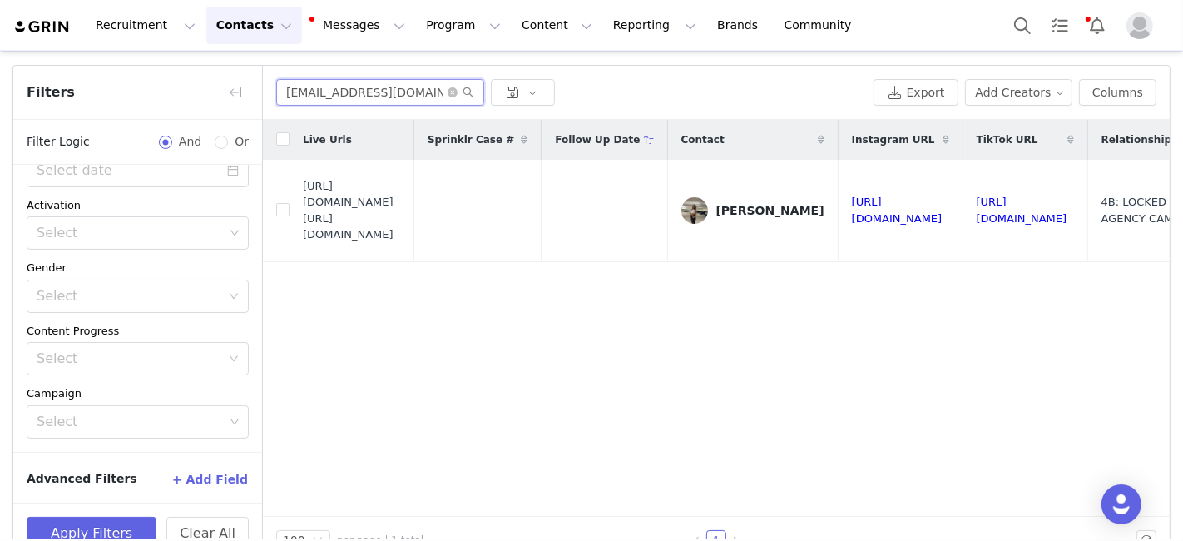
click at [319, 82] on input "[EMAIL_ADDRESS][DOMAIN_NAME]" at bounding box center [380, 92] width 208 height 27
paste input "erm2023"
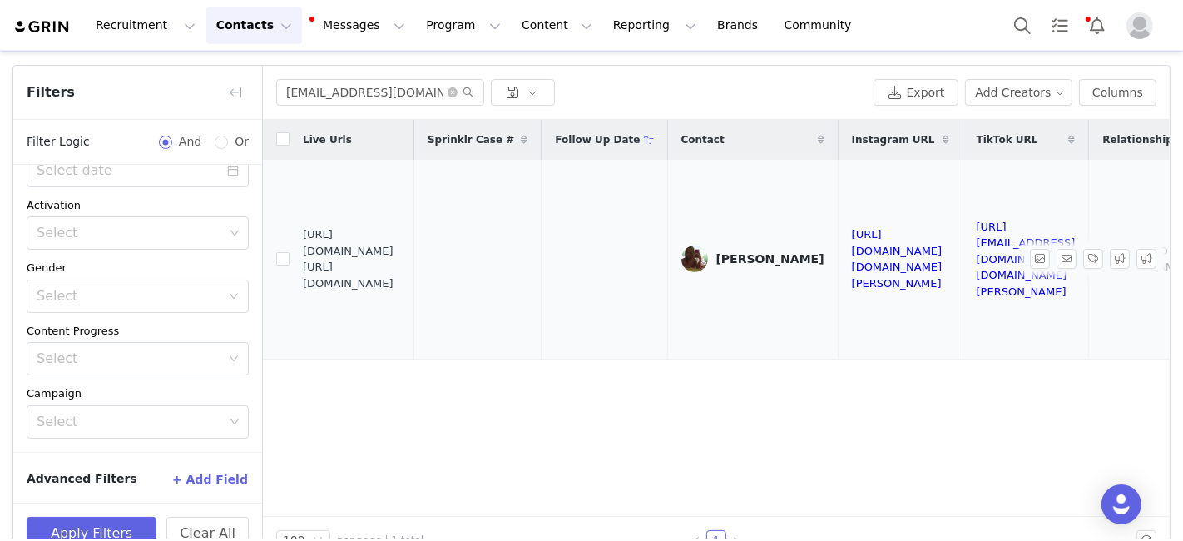
drag, startPoint x: 304, startPoint y: 247, endPoint x: 433, endPoint y: 282, distance: 134.4
click at [401, 282] on span "[URL][DOMAIN_NAME] [URL][DOMAIN_NAME]" at bounding box center [352, 258] width 98 height 65
copy span "[URL][DOMAIN_NAME]"
click at [310, 94] on input "[EMAIL_ADDRESS][DOMAIN_NAME]" at bounding box center [380, 92] width 208 height 27
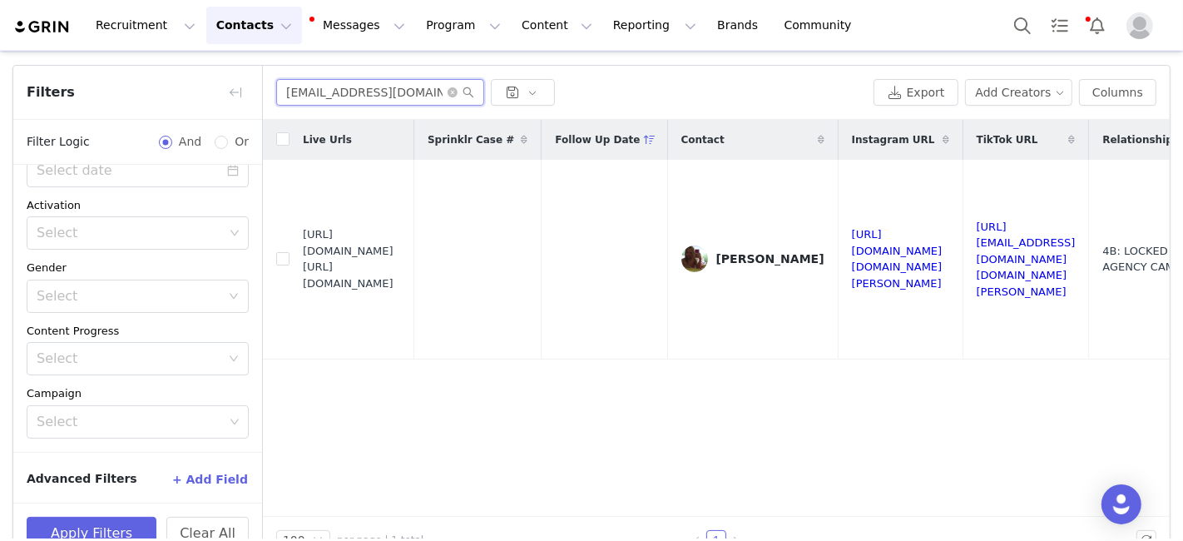
click at [310, 94] on input "[EMAIL_ADDRESS][DOMAIN_NAME]" at bounding box center [380, 92] width 208 height 27
paste input "bellamarie2024"
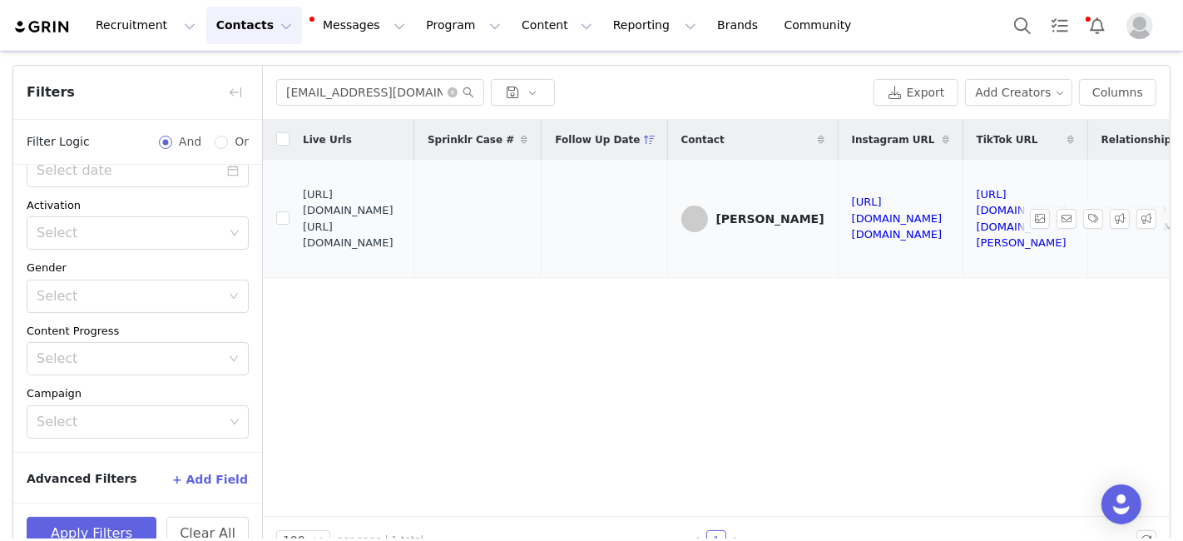
drag, startPoint x: 304, startPoint y: 210, endPoint x: 415, endPoint y: 240, distance: 115.6
click at [401, 240] on span "[URL][DOMAIN_NAME] [URL][DOMAIN_NAME]" at bounding box center [352, 218] width 98 height 65
copy span "[URL][DOMAIN_NAME]"
click at [319, 88] on input "[EMAIL_ADDRESS][DOMAIN_NAME]" at bounding box center [380, 92] width 208 height 27
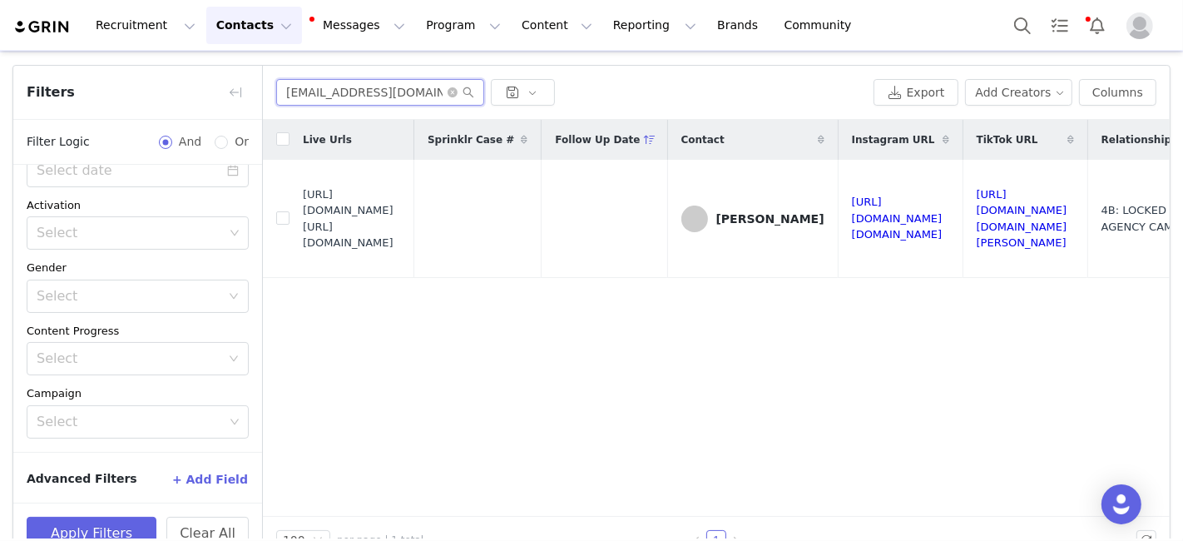
click at [319, 88] on input "[EMAIL_ADDRESS][DOMAIN_NAME]" at bounding box center [380, 92] width 208 height 27
paste input "[EMAIL_ADDRESS]"
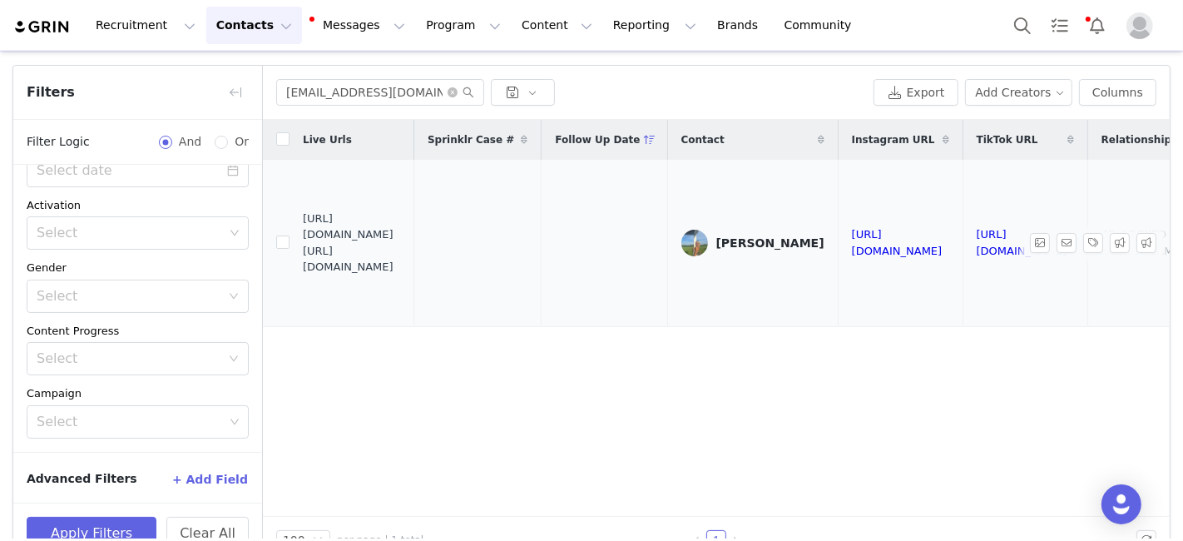
drag, startPoint x: 302, startPoint y: 237, endPoint x: 397, endPoint y: 264, distance: 98.5
click at [397, 264] on span "[URL][DOMAIN_NAME] [URL][DOMAIN_NAME]" at bounding box center [352, 242] width 98 height 65
click at [398, 264] on span "[URL][DOMAIN_NAME] [URL][DOMAIN_NAME]" at bounding box center [352, 242] width 98 height 65
drag, startPoint x: 417, startPoint y: 269, endPoint x: 303, endPoint y: 238, distance: 118.0
click at [303, 238] on span "[URL][DOMAIN_NAME] [URL][DOMAIN_NAME]" at bounding box center [352, 242] width 98 height 65
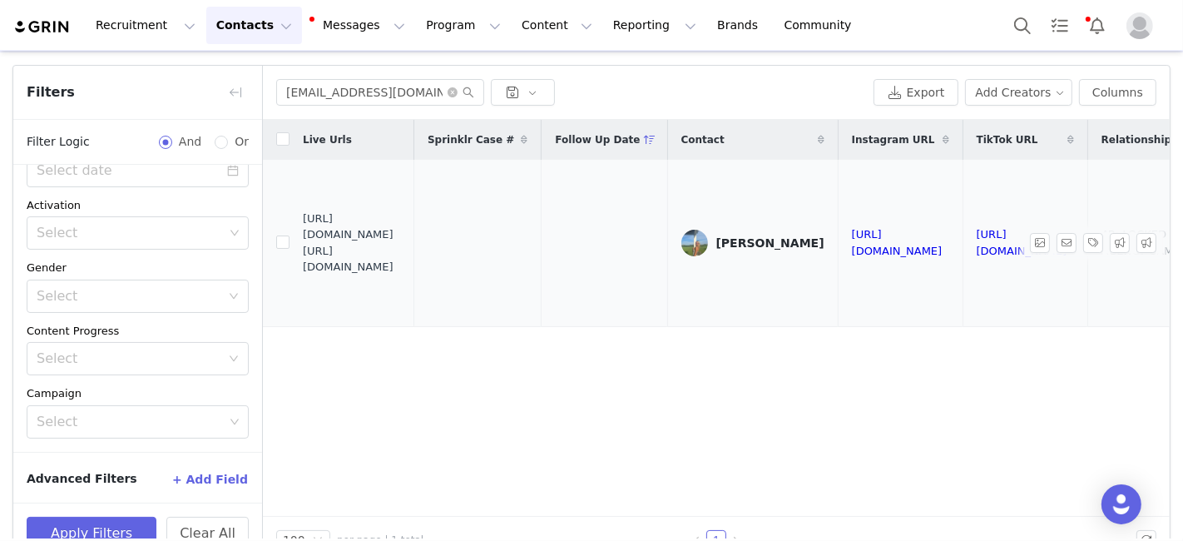
copy span "[URL][DOMAIN_NAME]"
click at [328, 98] on input "[EMAIL_ADDRESS][DOMAIN_NAME]" at bounding box center [380, 92] width 208 height 27
paste input "[EMAIL_ADDRESS]"
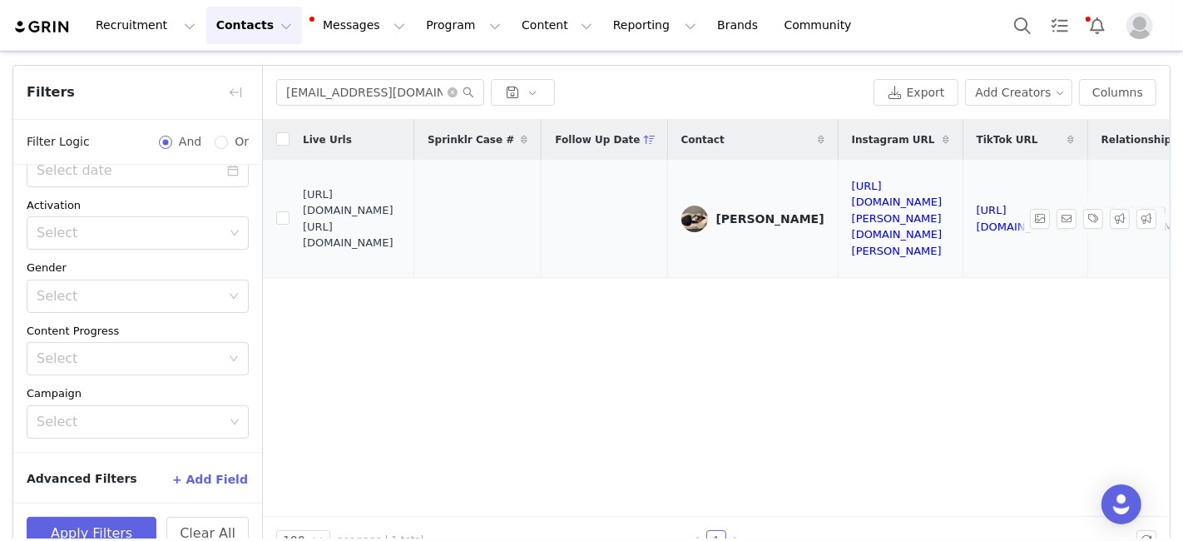
drag, startPoint x: 304, startPoint y: 210, endPoint x: 418, endPoint y: 243, distance: 117.7
click at [401, 243] on span "[URL][DOMAIN_NAME] [URL][DOMAIN_NAME]" at bounding box center [352, 218] width 98 height 65
copy span "[URL][DOMAIN_NAME]"
click at [307, 100] on input "[EMAIL_ADDRESS][DOMAIN_NAME]" at bounding box center [380, 92] width 208 height 27
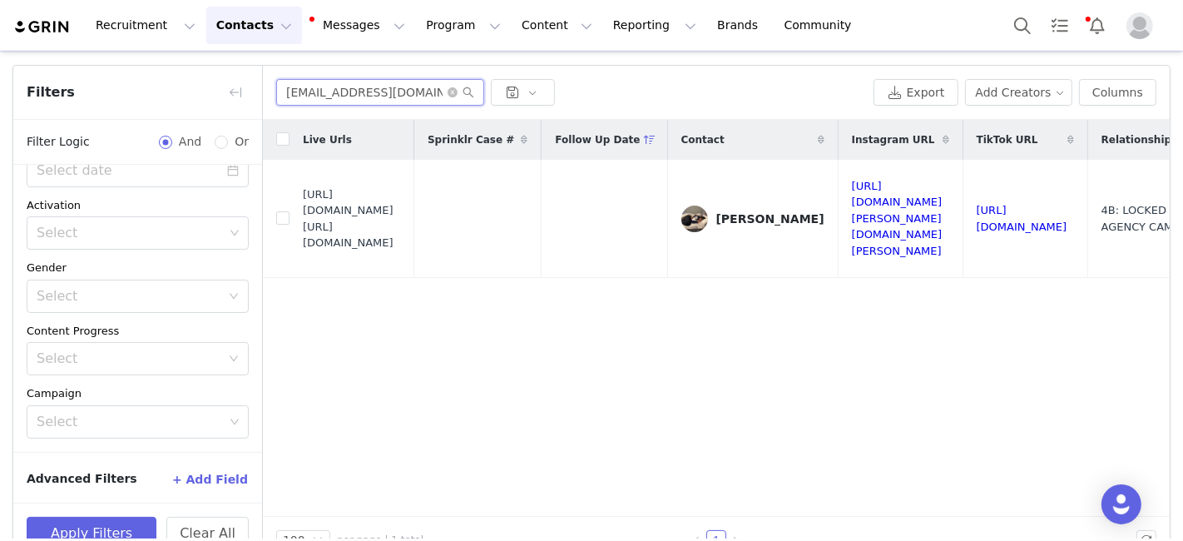
click at [307, 100] on input "[EMAIL_ADDRESS][DOMAIN_NAME]" at bounding box center [380, 92] width 208 height 27
paste input "emilyventurarecinos"
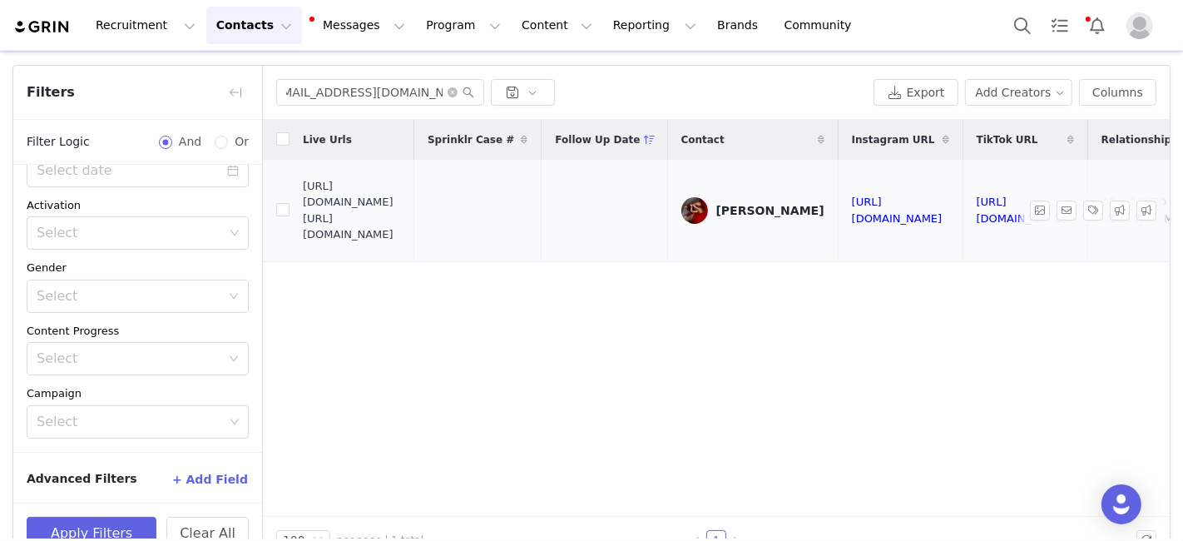
scroll to position [0, 0]
drag, startPoint x: 304, startPoint y: 210, endPoint x: 440, endPoint y: 250, distance: 141.9
click at [414, 250] on td "[URL][DOMAIN_NAME] [URL][DOMAIN_NAME]" at bounding box center [351, 210] width 125 height 101
copy span "[URL][DOMAIN_NAME]"
click at [317, 87] on input "[EMAIL_ADDRESS][DOMAIN_NAME]" at bounding box center [380, 92] width 208 height 27
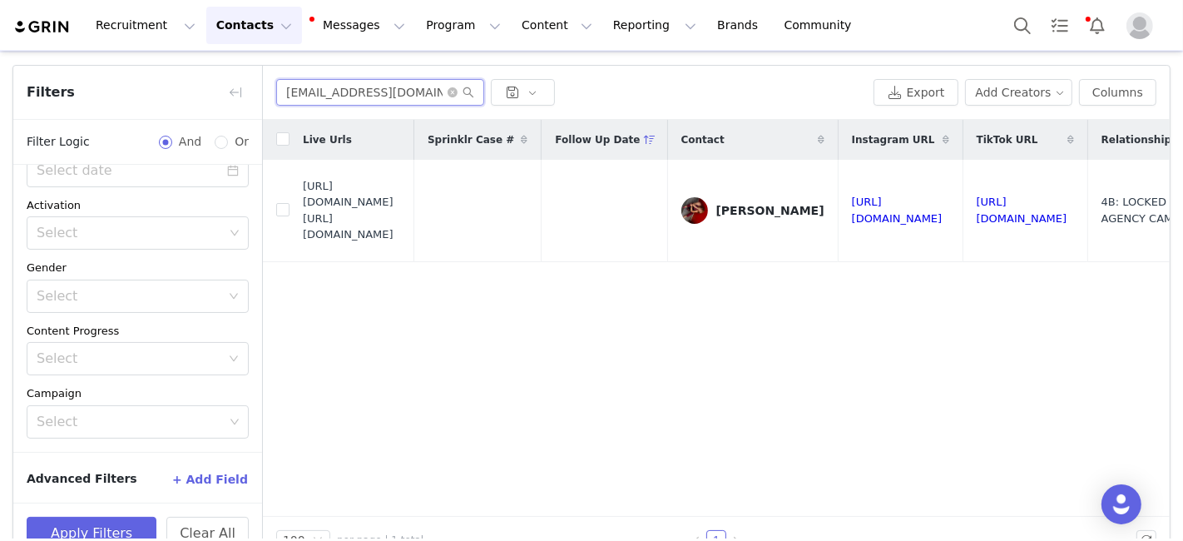
click at [317, 87] on input "[EMAIL_ADDRESS][DOMAIN_NAME]" at bounding box center [380, 92] width 208 height 27
paste input "[PERSON_NAME].mitchell72"
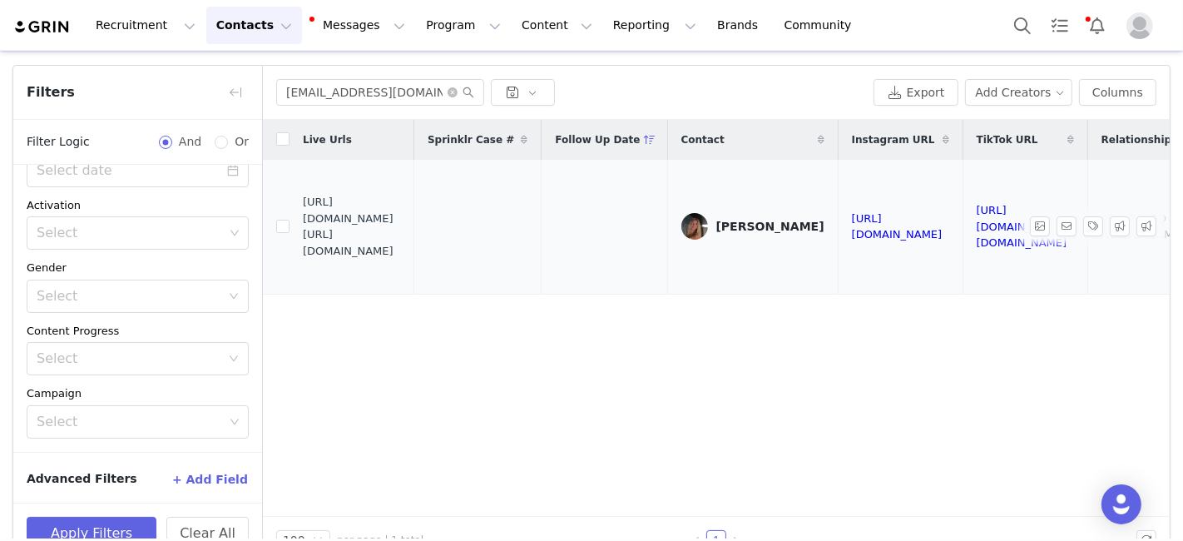
drag, startPoint x: 305, startPoint y: 226, endPoint x: 425, endPoint y: 263, distance: 125.2
click at [401, 259] on span "[URL][DOMAIN_NAME] [URL][DOMAIN_NAME]" at bounding box center [352, 226] width 98 height 65
drag, startPoint x: 427, startPoint y: 259, endPoint x: 305, endPoint y: 228, distance: 125.3
click at [305, 228] on span "https://fashionnovadev.grin.live/ced53346-77ad-4818-96b2-542468747c70 https://b…" at bounding box center [352, 226] width 98 height 65
copy span "https://babe.nova-influencer.com/ced53346-77ad-4818-96b2-542468747c70"
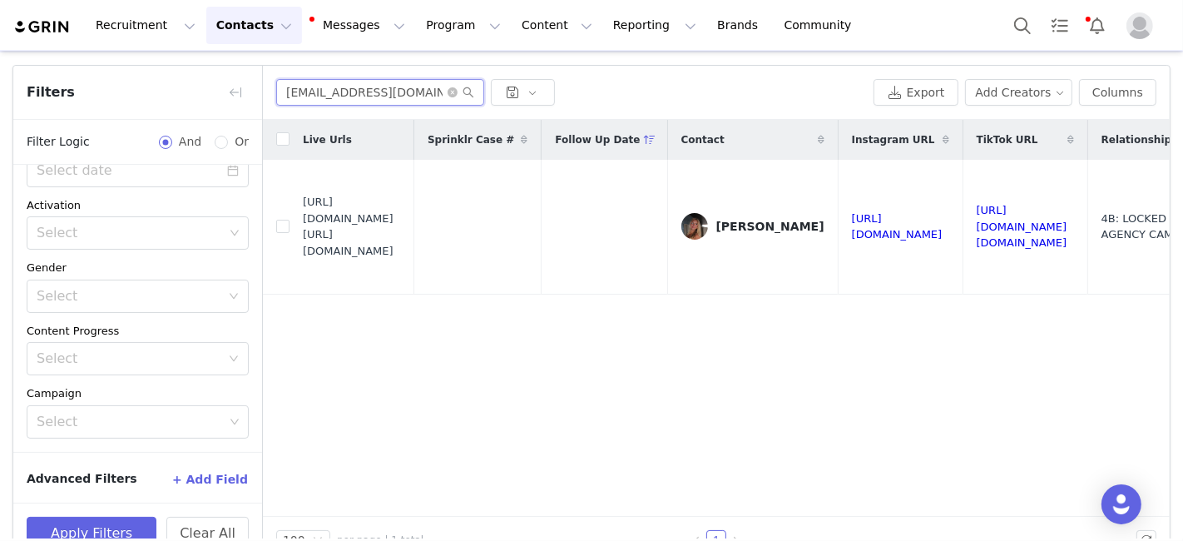
click at [311, 88] on input "ashleyy.mitchell72@gmail.com" at bounding box center [380, 92] width 208 height 27
paste input "scarmack34"
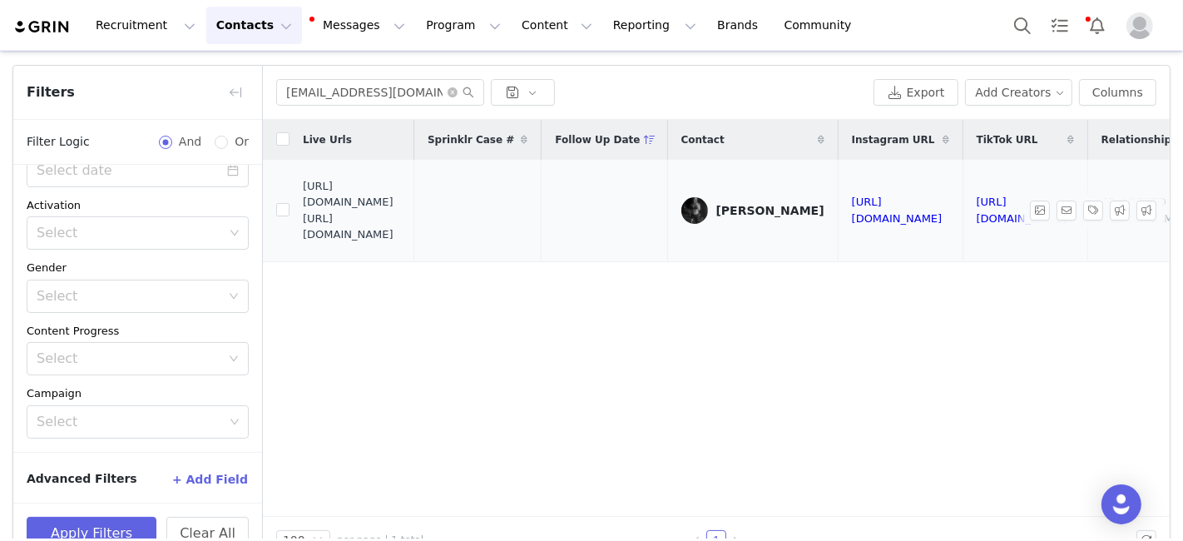
drag, startPoint x: 303, startPoint y: 211, endPoint x: 426, endPoint y: 240, distance: 126.3
click at [401, 240] on span "https://fashionnovadev.grin.live/a775c5a8-6520-4316-ae17-c9dd475d43c0 https://b…" at bounding box center [352, 210] width 98 height 65
copy span "https://babe.nova-influencer.com/a775c5a8-6520-4316-ae17-c9dd475d43c0"
click at [329, 93] on input "scarmack34@gmail.com" at bounding box center [380, 92] width 208 height 27
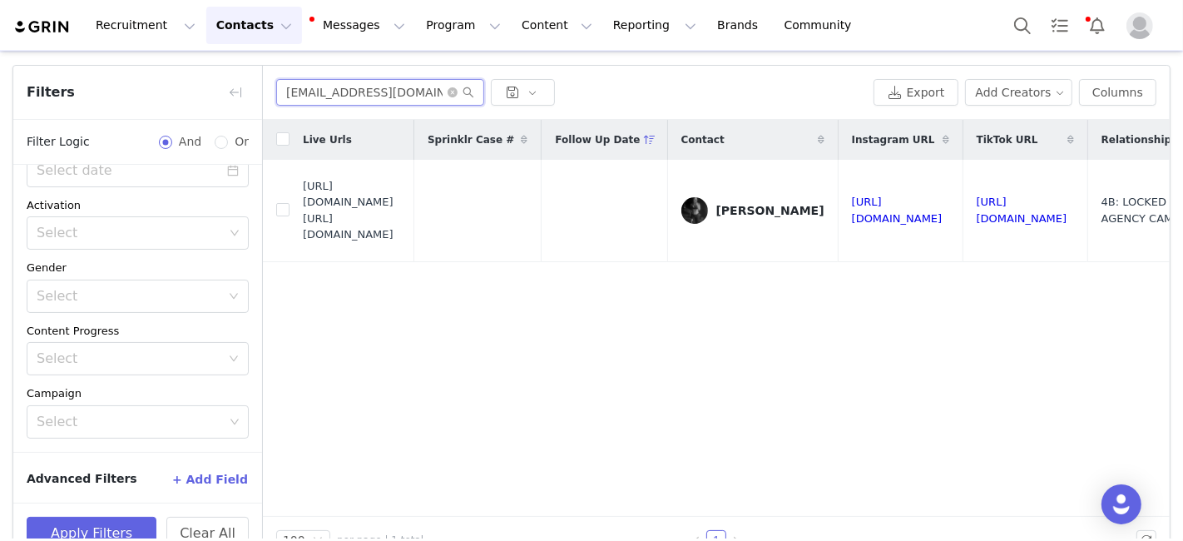
click at [329, 93] on input "scarmack34@gmail.com" at bounding box center [380, 92] width 208 height 27
paste input "adieblickenstaff"
drag, startPoint x: 311, startPoint y: 213, endPoint x: 388, endPoint y: 231, distance: 78.7
click at [401, 238] on span "https://fashionnovadev.grin.live/510f5497-3b4f-474b-9090-ef148c7c58e9 https://b…" at bounding box center [352, 210] width 98 height 65
copy span "https://babe.nova-influencer.com/510f5497-3b4f-474b-9090-ef148c7c58e9"
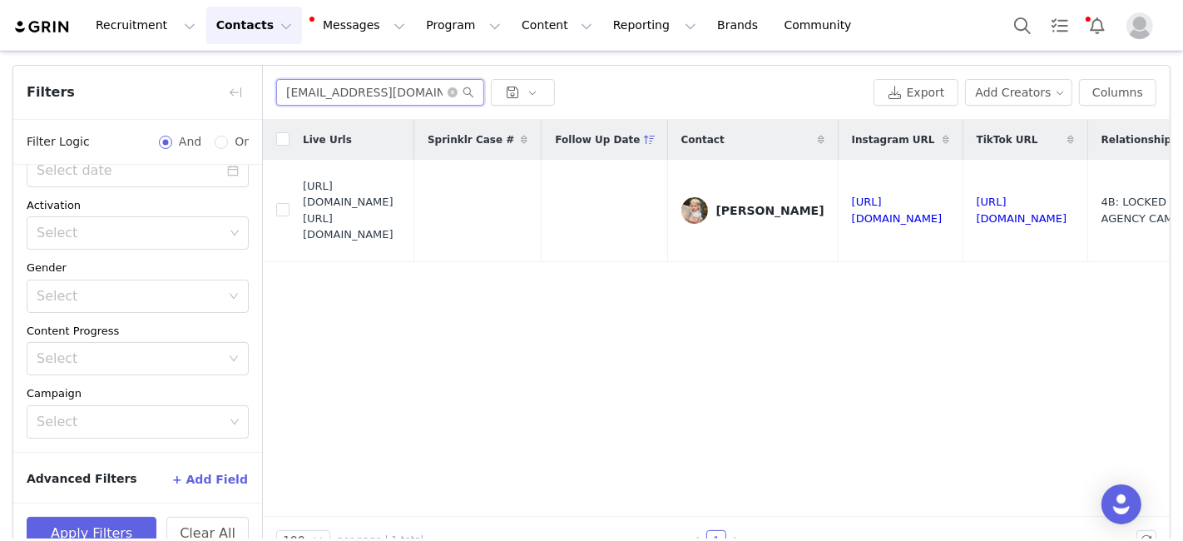
click at [347, 86] on input "sadieblickenstaff@gmail.com" at bounding box center [380, 92] width 208 height 27
paste input "tatumharris000"
drag, startPoint x: 304, startPoint y: 210, endPoint x: 438, endPoint y: 240, distance: 136.4
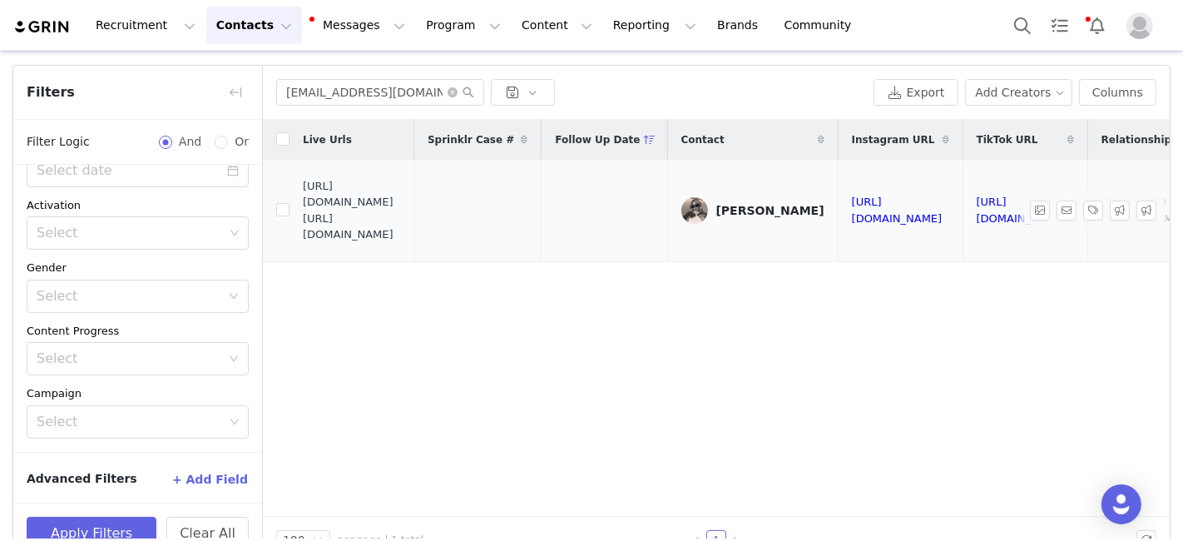
click at [401, 240] on span "https://fashionnovadev.grin.live/2022c580-c893-45bb-8c1e-3270d5075ceb https://b…" at bounding box center [352, 210] width 98 height 65
copy span "https://babe.nova-influencer.com/2022c580-c893-45bb-8c1e-3270d5075ceb"
click at [325, 88] on input "tatumharris000@gmail.com" at bounding box center [380, 92] width 208 height 27
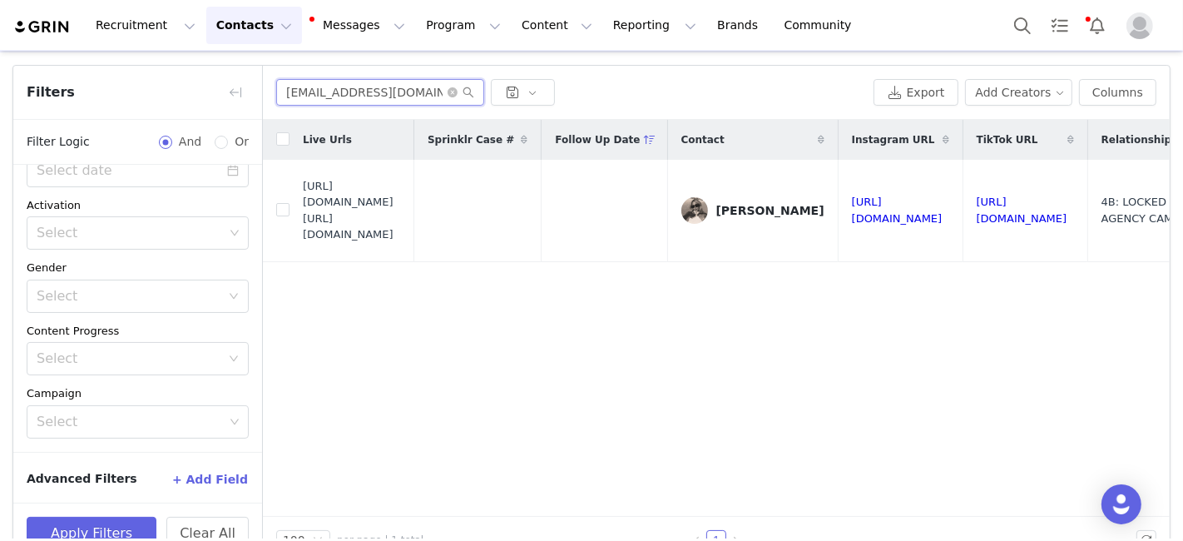
paste input "cami.sinal@yahoo"
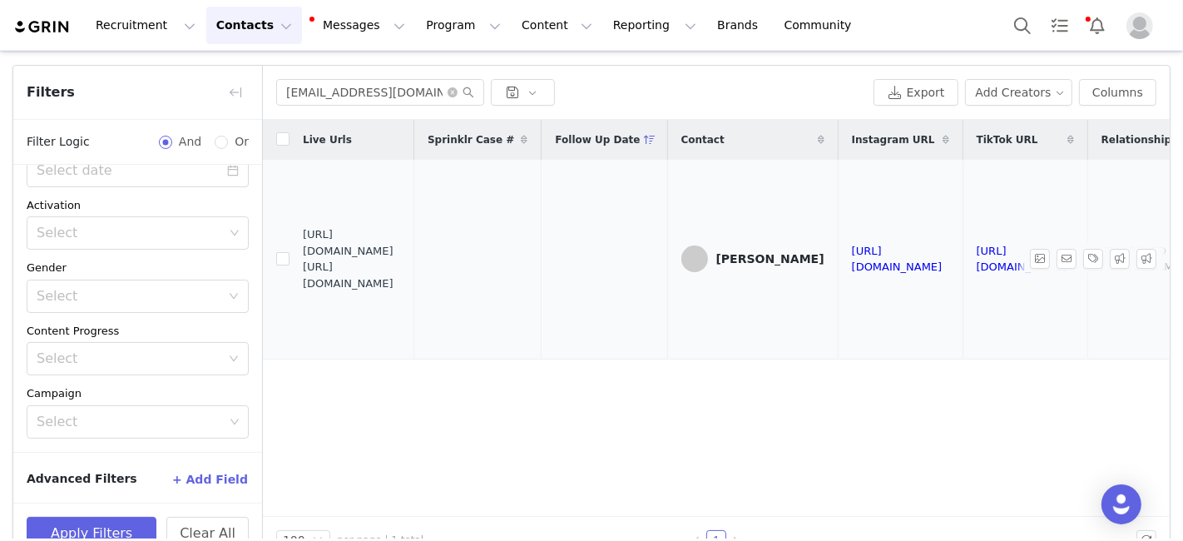
drag, startPoint x: 302, startPoint y: 244, endPoint x: 458, endPoint y: 280, distance: 160.6
click at [401, 280] on span "https://fashionnovadev.grin.live/09469066-c5b8-45aa-bfd0-4352843bc74d https://b…" at bounding box center [352, 258] width 98 height 65
drag, startPoint x: 302, startPoint y: 242, endPoint x: 450, endPoint y: 286, distance: 154.5
click at [414, 286] on td "https://fashionnovadev.grin.live/09469066-c5b8-45aa-bfd0-4352843bc74d https://b…" at bounding box center [351, 259] width 125 height 199
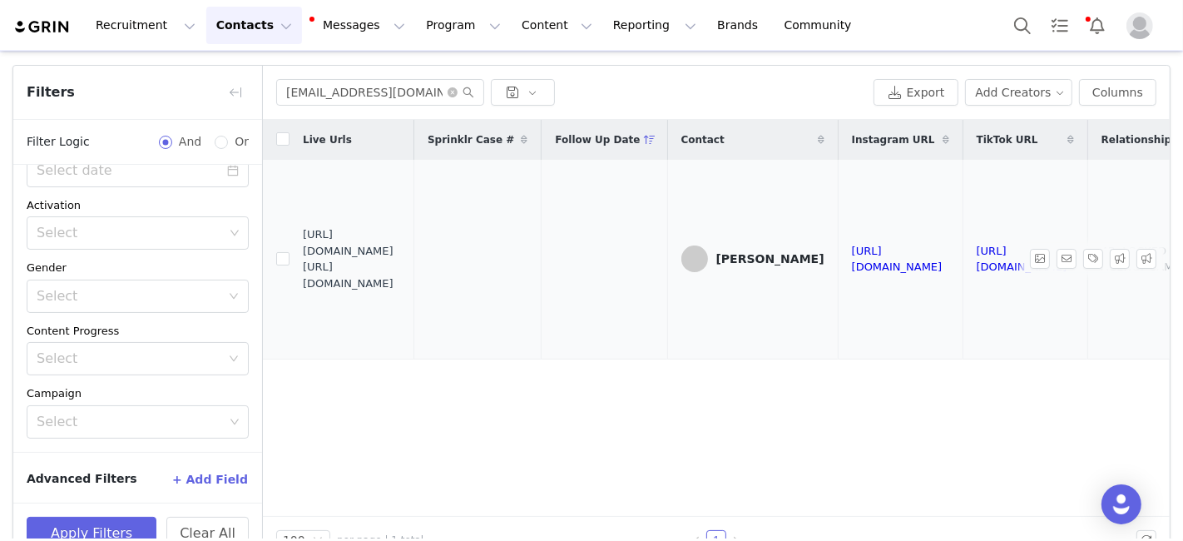
click at [414, 286] on td "https://fashionnovadev.grin.live/09469066-c5b8-45aa-bfd0-4352843bc74d https://b…" at bounding box center [351, 259] width 125 height 199
drag, startPoint x: 303, startPoint y: 240, endPoint x: 422, endPoint y: 274, distance: 124.0
click at [401, 274] on span "https://fashionnovadev.grin.live/09469066-c5b8-45aa-bfd0-4352843bc74d https://b…" at bounding box center [352, 258] width 98 height 65
copy span "https://babe.nova-influencer.com/09469066-c5b8-45aa-bfd0-4352843bc74d"
click at [330, 77] on div "cami.sinal@yahoo.com Export Add Creators Columns" at bounding box center [716, 93] width 907 height 54
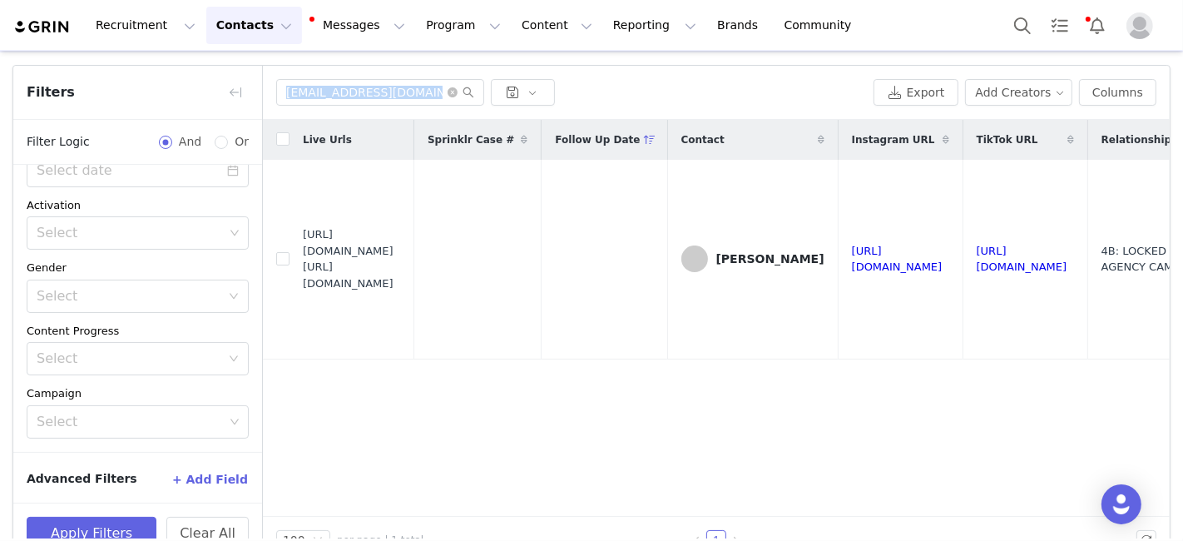
click at [330, 77] on div "cami.sinal@yahoo.com Export Add Creators Columns" at bounding box center [716, 93] width 907 height 54
click at [329, 85] on input "cami.sinal@yahoo.com" at bounding box center [380, 92] width 208 height 27
paste input "lauren.maoury@gmail"
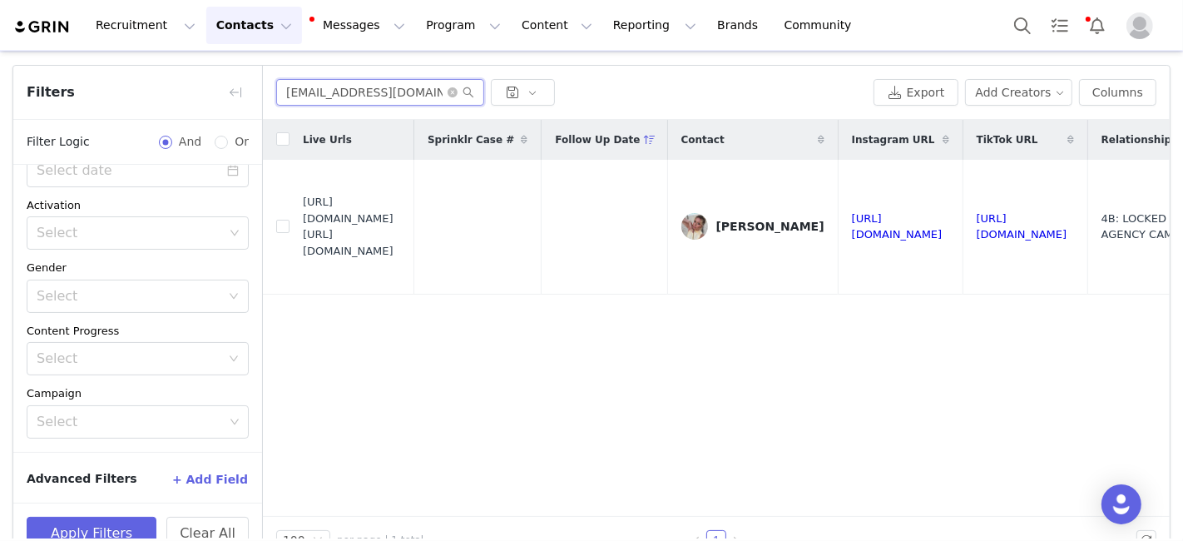
scroll to position [68, 0]
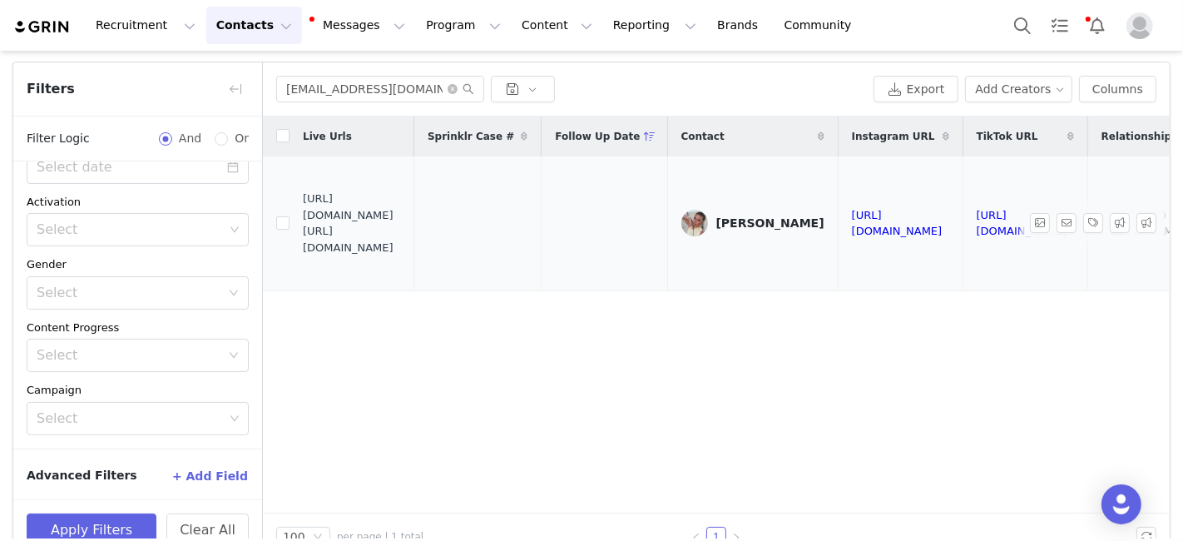
drag, startPoint x: 304, startPoint y: 224, endPoint x: 438, endPoint y: 258, distance: 138.2
click at [401, 255] on span "https://fashionnovadev.grin.live/90173e73-2892-4db1-846a-33da4b49b3e6 https://b…" at bounding box center [352, 222] width 98 height 65
click at [329, 80] on input "lauren.maoury@gmail.com" at bounding box center [380, 89] width 208 height 27
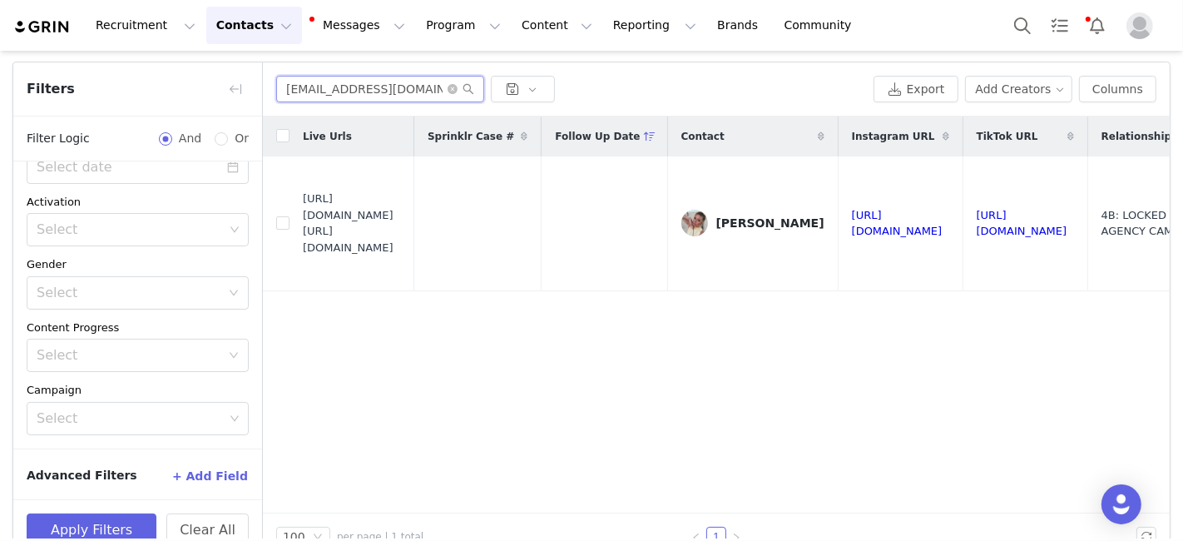
paste input "Skylerlong2005"
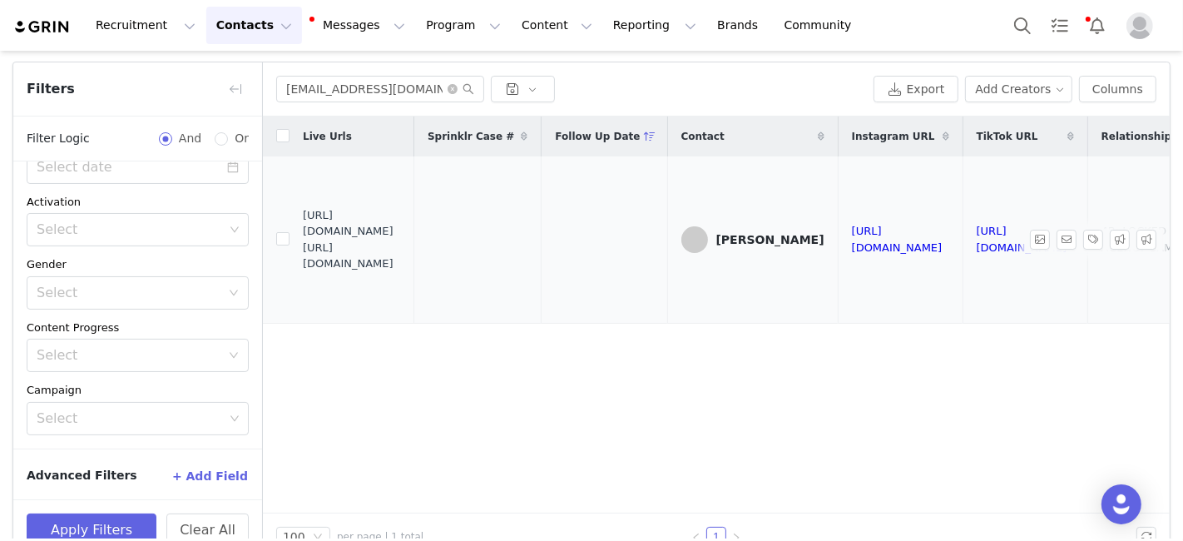
drag, startPoint x: 304, startPoint y: 220, endPoint x: 428, endPoint y: 250, distance: 127.5
click at [401, 250] on span "https://fashionnovadev.grin.live/34edb893-7db4-4d61-9bd7-0bc174f62f05 https://b…" at bounding box center [352, 239] width 98 height 65
click at [324, 88] on input "Skylerlong2005@gmail.com" at bounding box center [380, 89] width 208 height 27
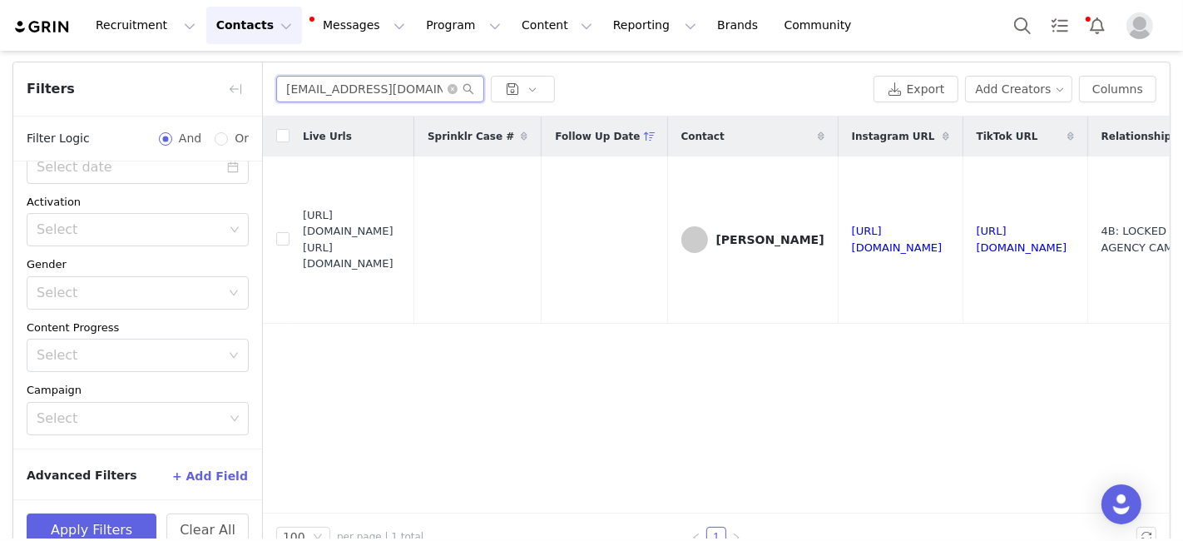
paste input "emilycan1813"
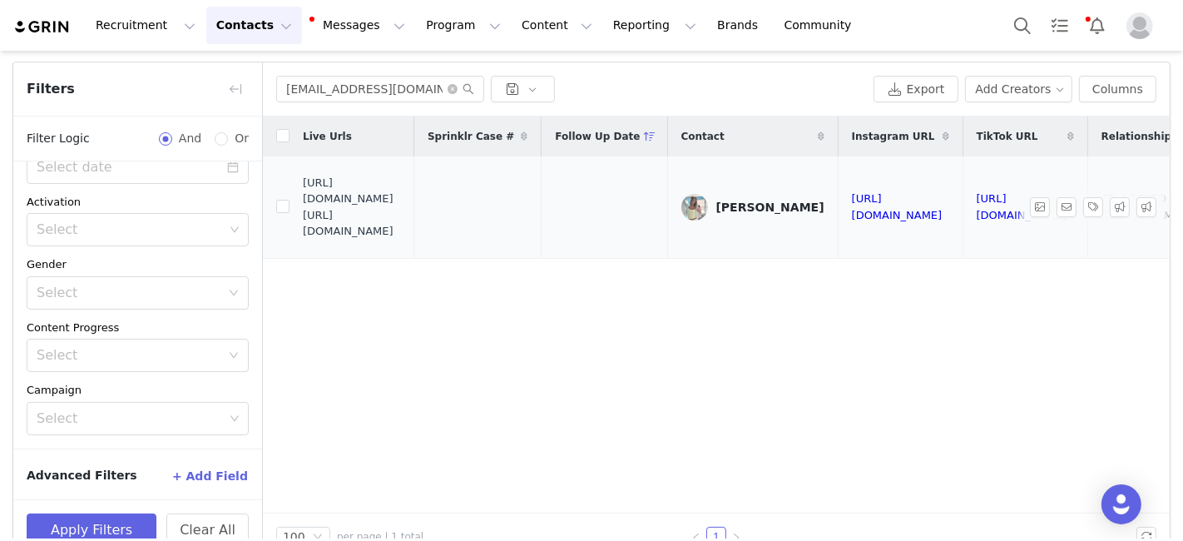
drag, startPoint x: 303, startPoint y: 200, endPoint x: 417, endPoint y: 237, distance: 119.7
click at [401, 240] on span "https://fashionnovadev.grin.live/4700a656-7372-4aef-bfc3-c18889837f10 https://b…" at bounding box center [352, 207] width 98 height 65
click at [299, 81] on input "emilycan1813@gmail.com" at bounding box center [380, 89] width 208 height 27
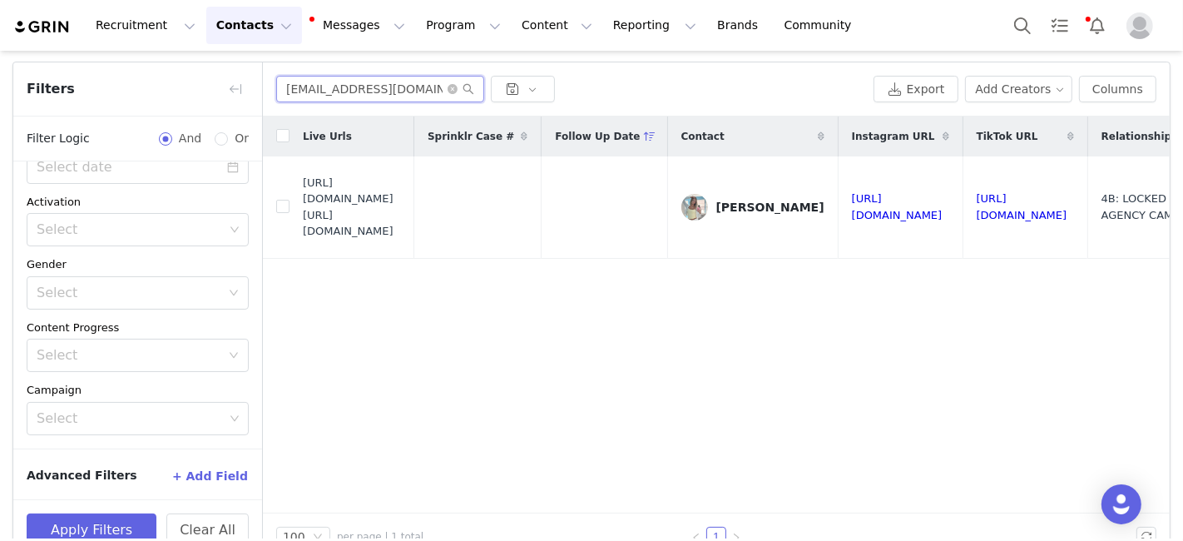
paste input "avacyr01"
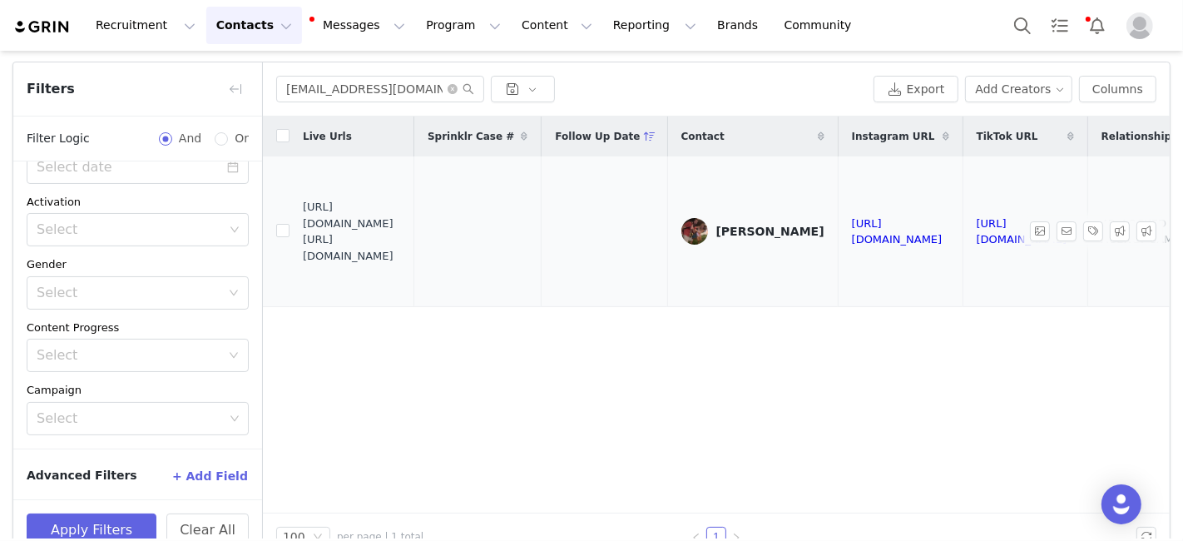
drag, startPoint x: 303, startPoint y: 230, endPoint x: 444, endPoint y: 265, distance: 145.7
click at [401, 264] on span "https://fashionnovadev.grin.live/5a1c5078-4515-4c8a-93aa-ecb96ec5249b https://b…" at bounding box center [352, 231] width 98 height 65
click at [342, 82] on input "avacyr01@gmail.com" at bounding box center [380, 89] width 208 height 27
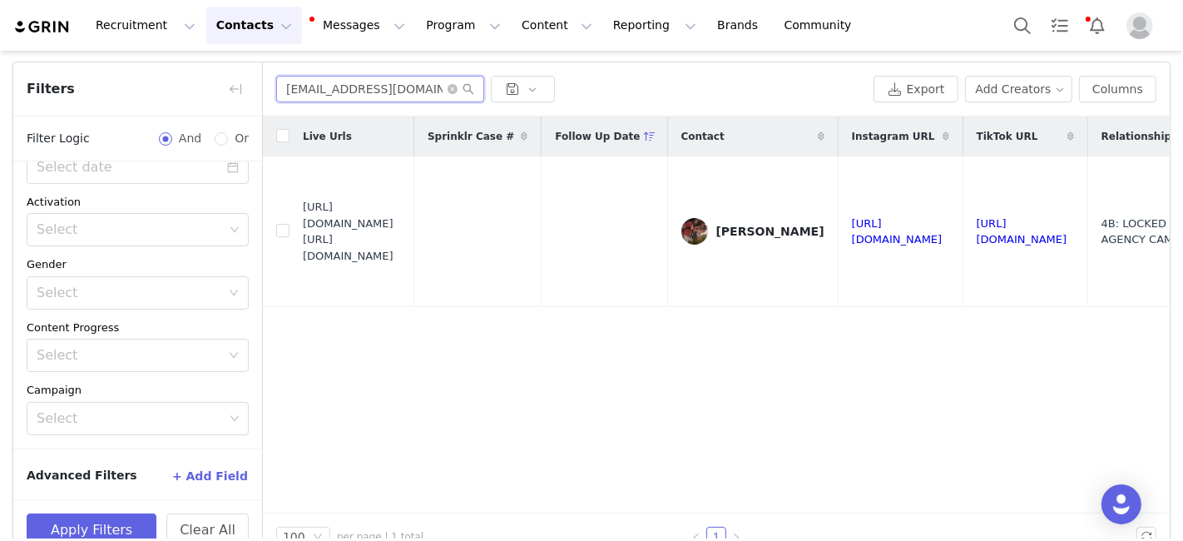
paste input "nnacclifford@yahoo"
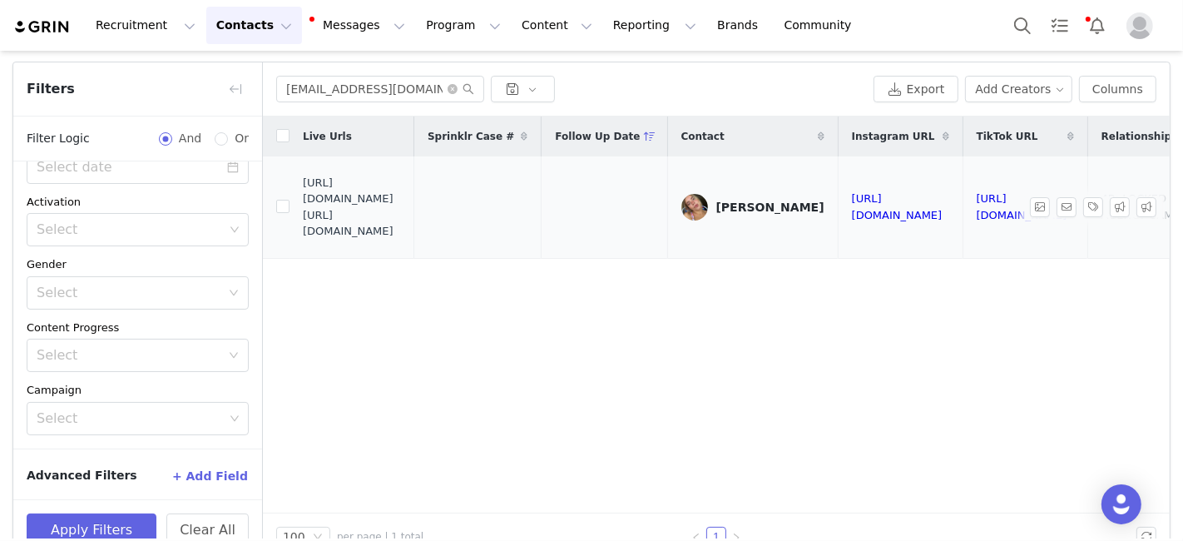
drag, startPoint x: 304, startPoint y: 205, endPoint x: 413, endPoint y: 236, distance: 114.0
click at [401, 238] on span "https://fashionnovadev.grin.live/02f66f23-dfec-4f65-8ae6-aa0d8b9e25da https://b…" at bounding box center [352, 207] width 98 height 65
click at [323, 77] on input "annacclifford@yahoo.com" at bounding box center [380, 89] width 208 height 27
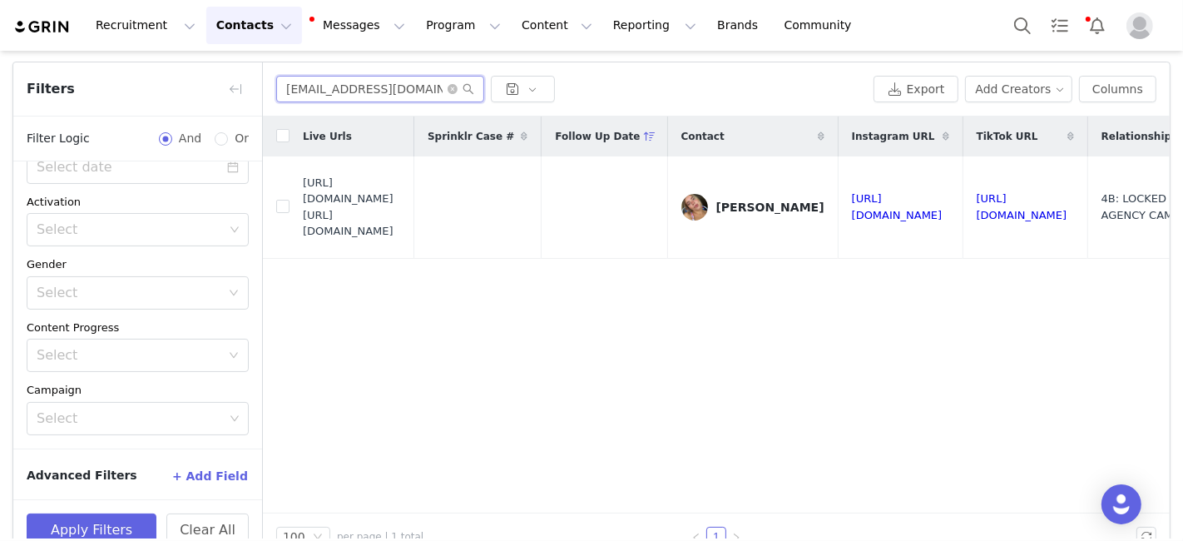
paste input "sophiamonteforte1@gmail"
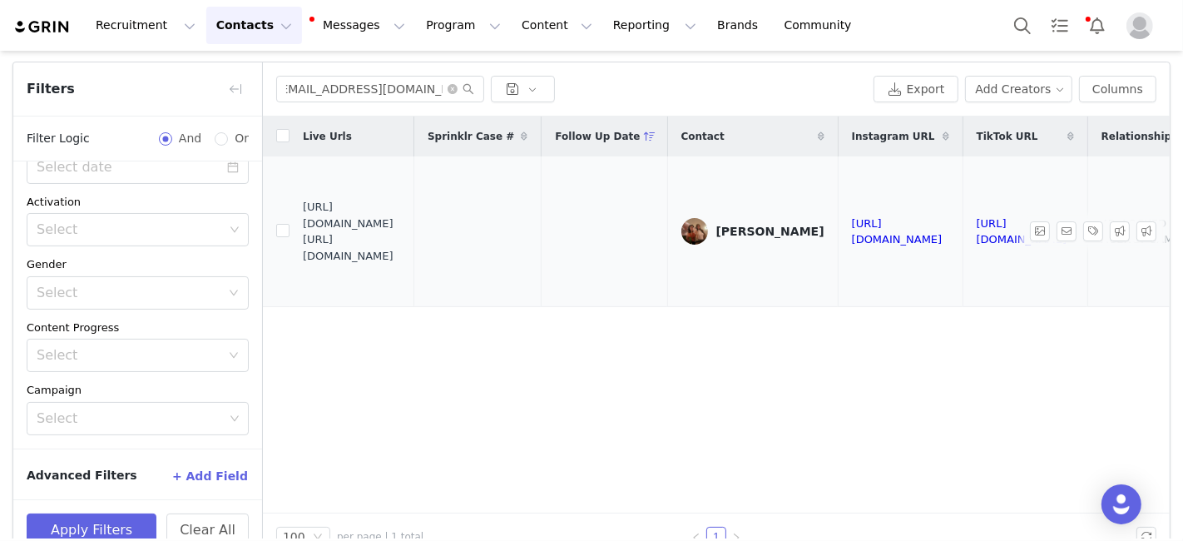
scroll to position [0, 0]
drag, startPoint x: 305, startPoint y: 223, endPoint x: 427, endPoint y: 247, distance: 123.8
click at [401, 247] on span "https://fashionnovadev.grin.live/74d42098-2eeb-45c9-a8ff-ab2a6472f1cb https://b…" at bounding box center [352, 231] width 98 height 65
drag, startPoint x: 413, startPoint y: 251, endPoint x: 303, endPoint y: 223, distance: 114.2
click at [303, 223] on span "https://fashionnovadev.grin.live/74d42098-2eeb-45c9-a8ff-ab2a6472f1cb https://b…" at bounding box center [352, 231] width 98 height 65
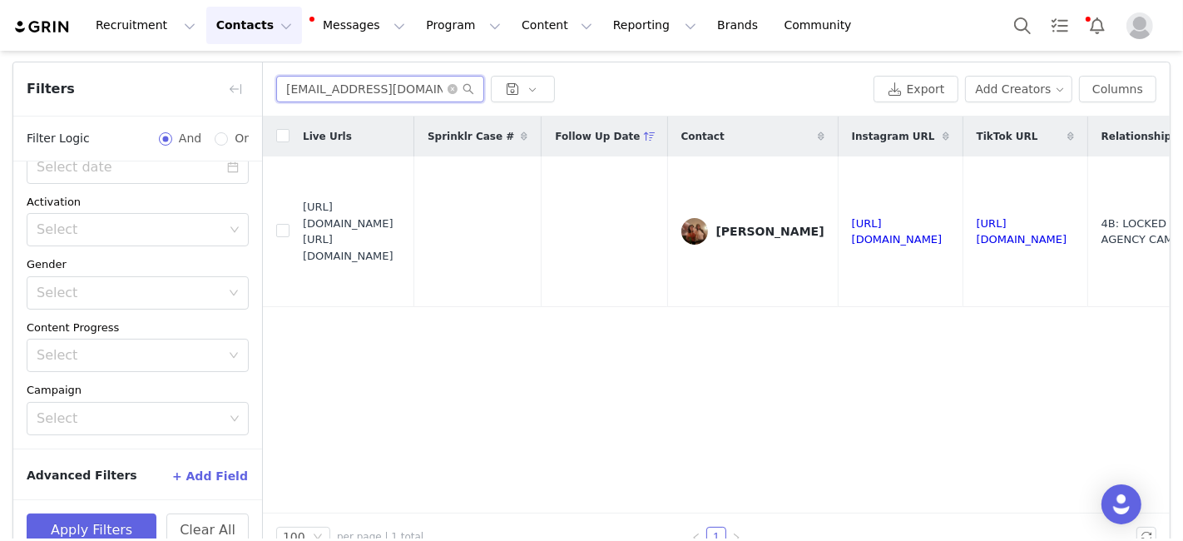
click at [317, 81] on input "sophiamonteforte1@gmail.com" at bounding box center [380, 89] width 208 height 27
paste input "imgirl@verizon.net"
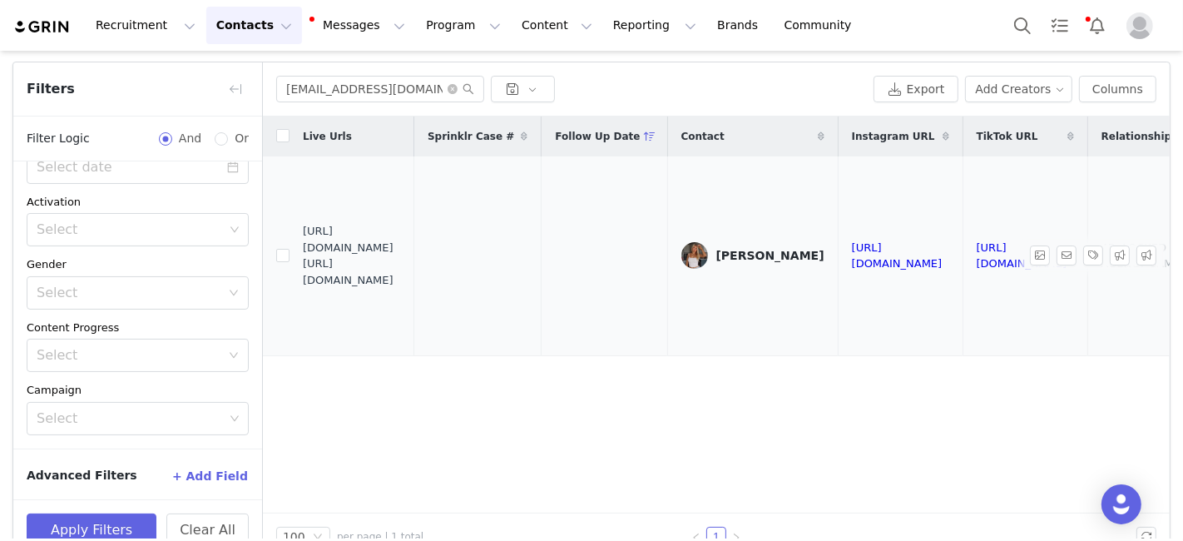
drag, startPoint x: 303, startPoint y: 245, endPoint x: 421, endPoint y: 277, distance: 122.3
click at [401, 277] on span "https://fashionnovadev.grin.live/cad8dcc2-aa21-4706-a5c4-fd8655a7426a https://b…" at bounding box center [352, 255] width 98 height 65
click at [344, 87] on input "simgirl@verizon.net" at bounding box center [380, 89] width 208 height 27
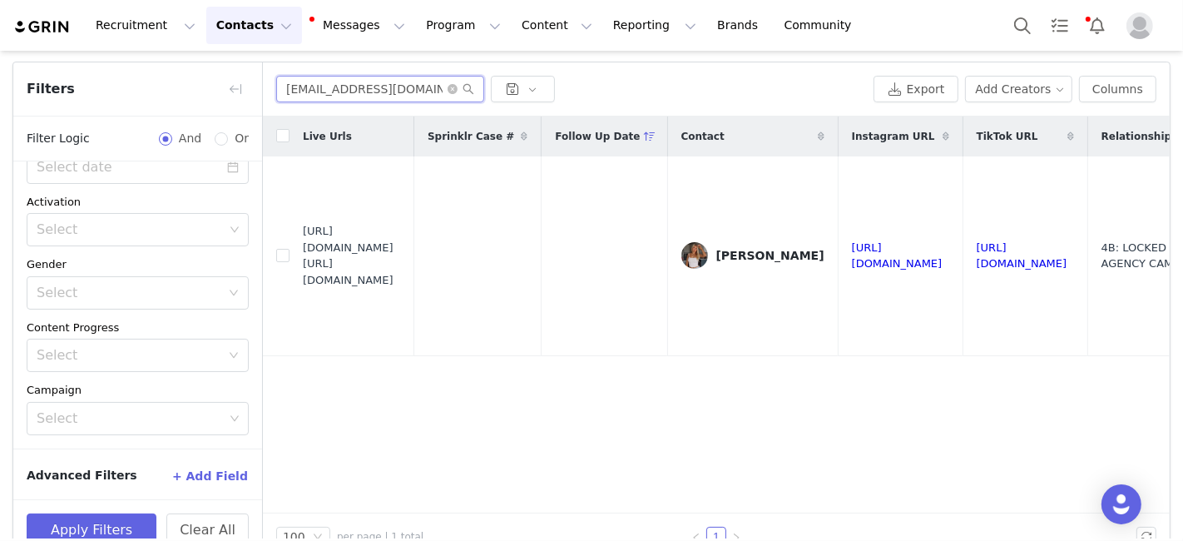
paste input "lilyrosewhitehead07@icloud.com"
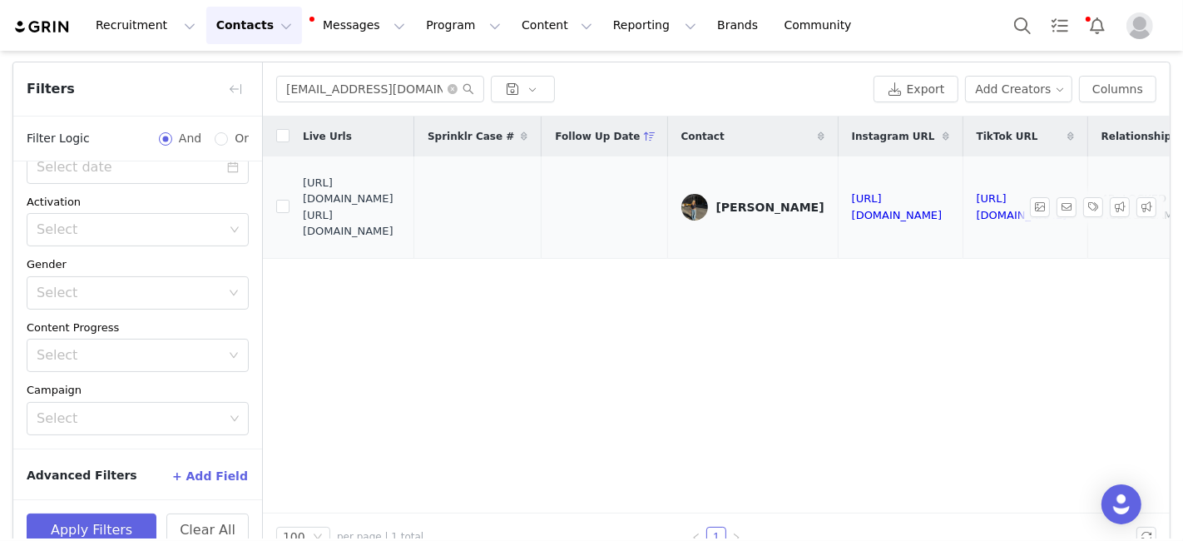
drag, startPoint x: 303, startPoint y: 203, endPoint x: 423, endPoint y: 231, distance: 123.1
click at [401, 231] on span "https://fashionnovadev.grin.live/bf7d9055-04c1-4e93-819b-5530e8695d51 https://b…" at bounding box center [352, 207] width 98 height 65
click at [348, 89] on input "lilyrosewhitehead07@icloud.com" at bounding box center [380, 89] width 208 height 27
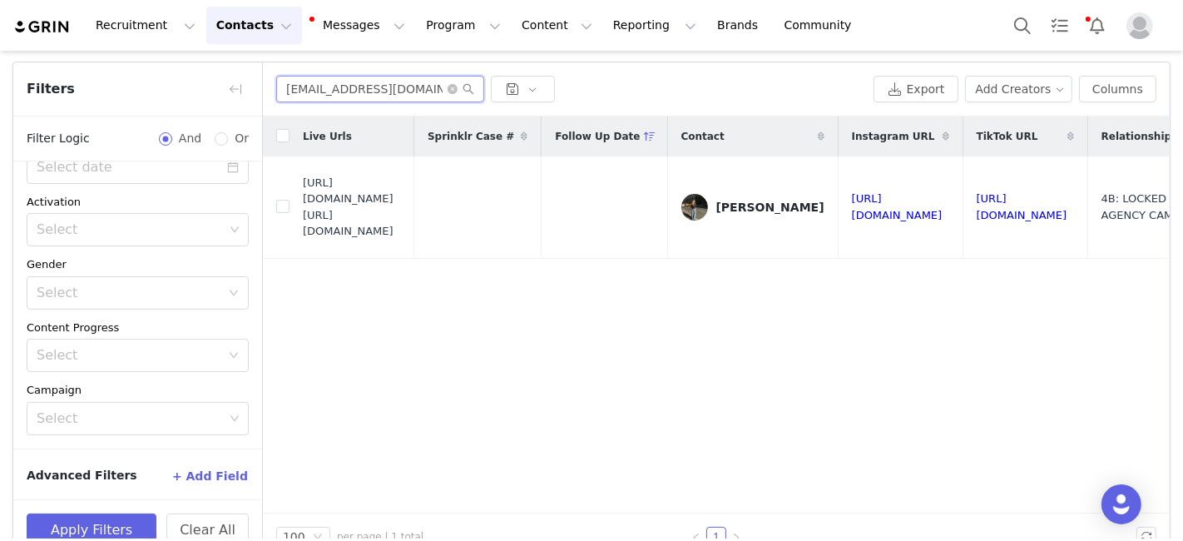
paste input "angies19872@gmail"
drag, startPoint x: 303, startPoint y: 205, endPoint x: 418, endPoint y: 231, distance: 117.8
click at [401, 231] on span "https://fashionnovadev.grin.live/6a7c3533-9d24-4bf6-a5fc-31af1732a343 https://b…" at bounding box center [352, 207] width 98 height 65
drag, startPoint x: 303, startPoint y: 205, endPoint x: 415, endPoint y: 234, distance: 115.8
click at [401, 234] on span "https://fashionnovadev.grin.live/6a7c3533-9d24-4bf6-a5fc-31af1732a343 https://b…" at bounding box center [352, 207] width 98 height 65
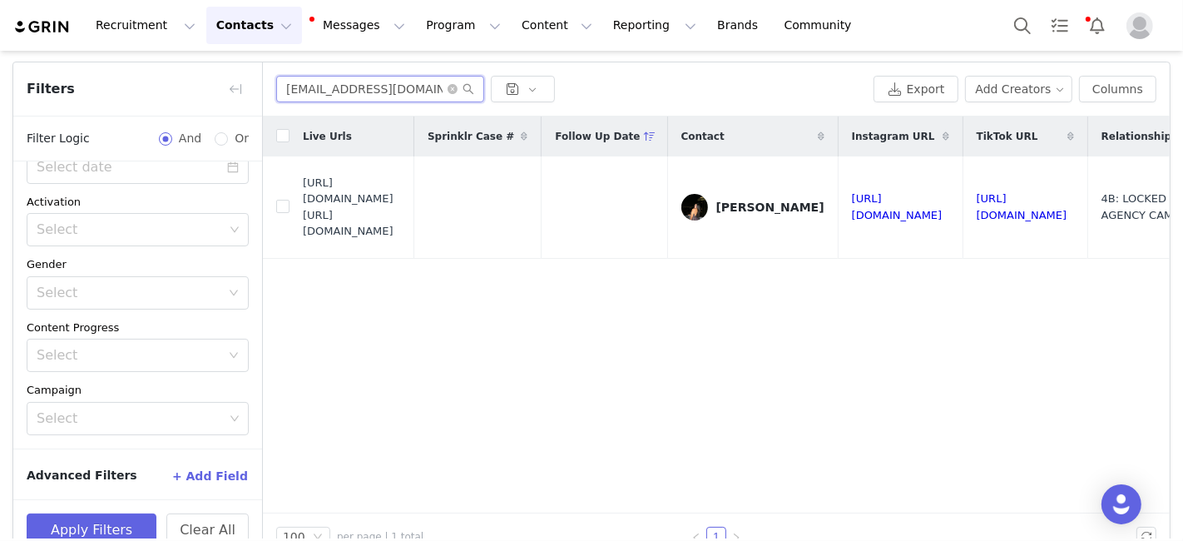
click at [309, 86] on input "angies19872@gmail.com" at bounding box center [380, 89] width 208 height 27
paste input "sierrahelfrich27"
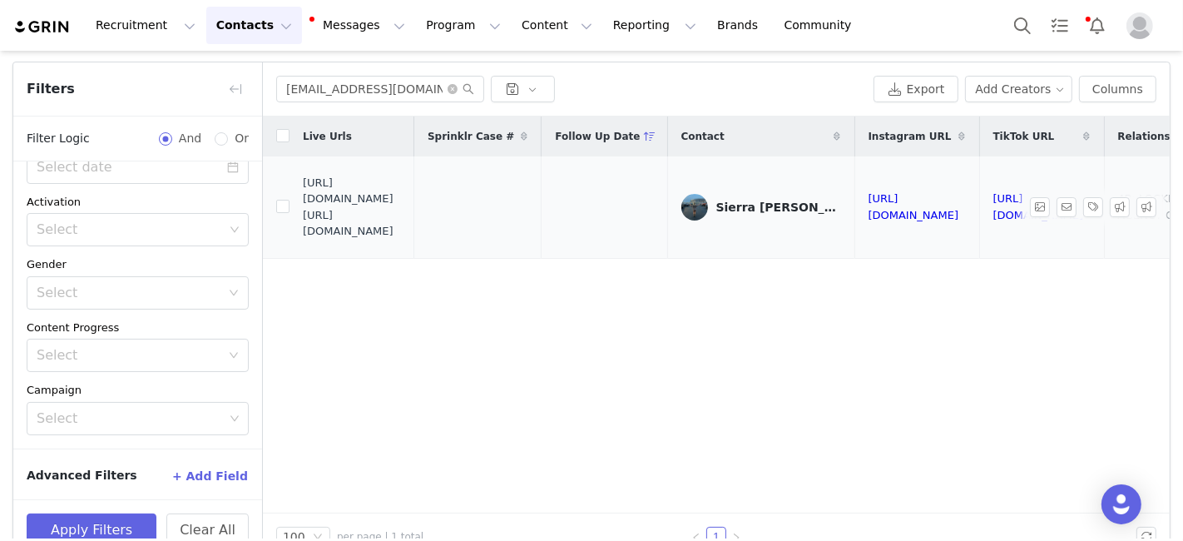
drag, startPoint x: 305, startPoint y: 208, endPoint x: 418, endPoint y: 238, distance: 117.0
click at [401, 238] on span "https://fashionnovadev.grin.live/c831e4e7-cf42-4cab-be5f-ddb87c0e8886 https://b…" at bounding box center [352, 207] width 98 height 65
drag, startPoint x: 303, startPoint y: 209, endPoint x: 421, endPoint y: 236, distance: 121.3
click at [401, 236] on span "https://fashionnovadev.grin.live/c831e4e7-cf42-4cab-be5f-ddb87c0e8886 https://b…" at bounding box center [352, 207] width 98 height 65
click at [312, 85] on input "sierrahelfrich27@gmail.com" at bounding box center [380, 89] width 208 height 27
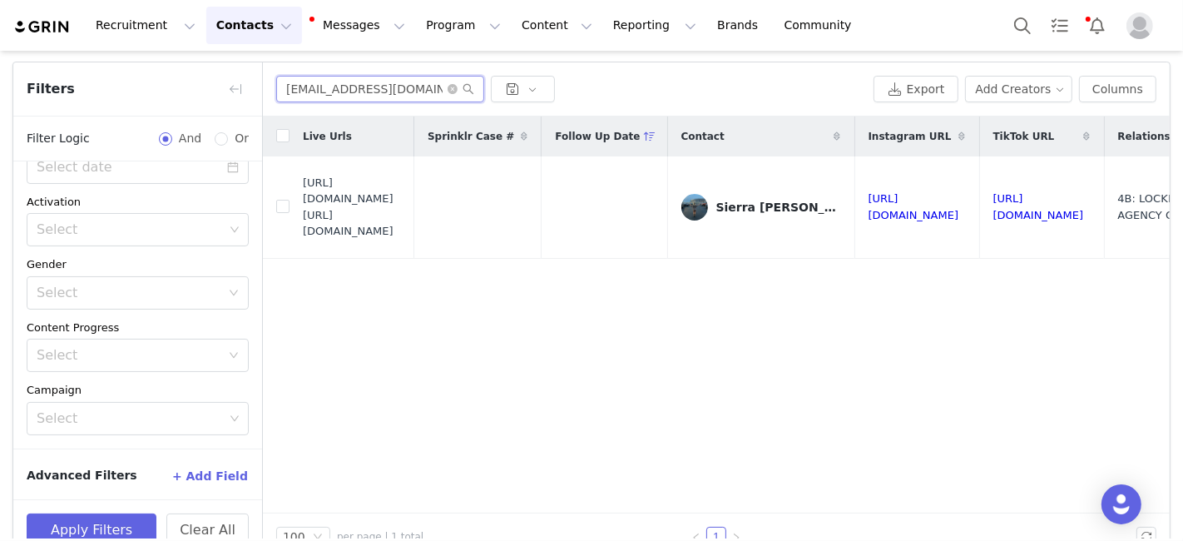
click at [312, 85] on input "sierrahelfrich27@gmail.com" at bounding box center [380, 89] width 208 height 27
paste input "rachelrajkumar3"
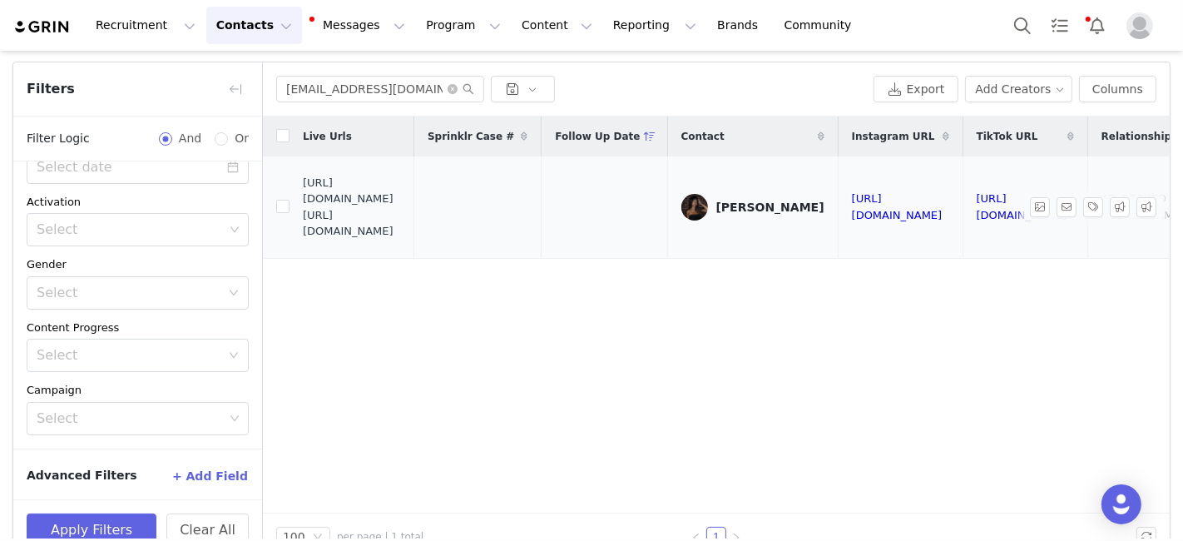
drag, startPoint x: 305, startPoint y: 209, endPoint x: 423, endPoint y: 244, distance: 123.2
click at [401, 240] on span "https://fashionnovadev.grin.live/badb99f2-515a-4365-b757-1861b0588820 https://b…" at bounding box center [352, 207] width 98 height 65
click at [329, 95] on input "rachelrajkumar3@gmail.com" at bounding box center [380, 89] width 208 height 27
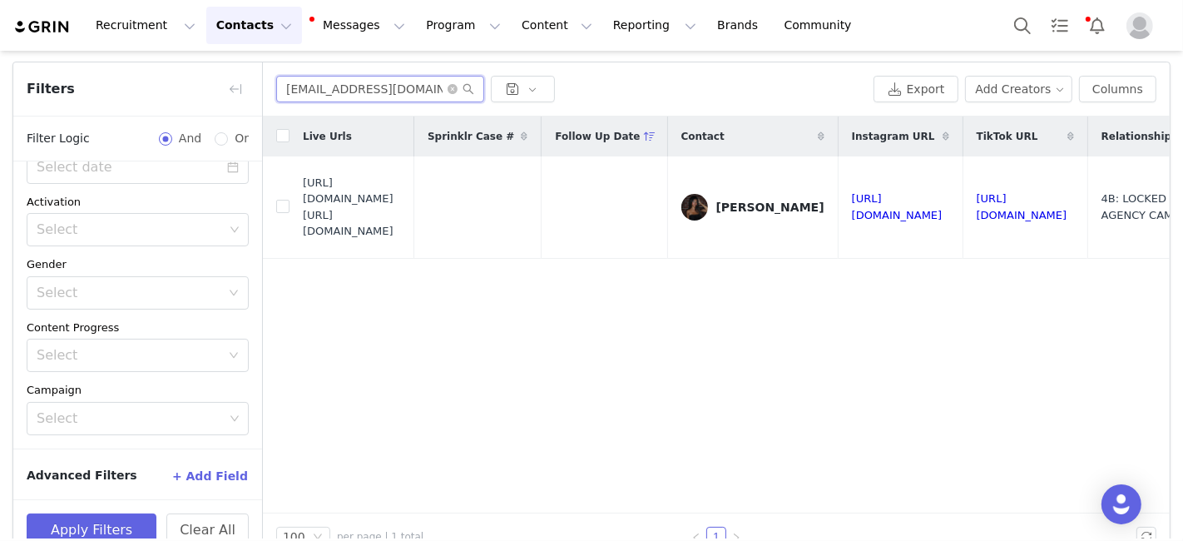
paste input "joylu007"
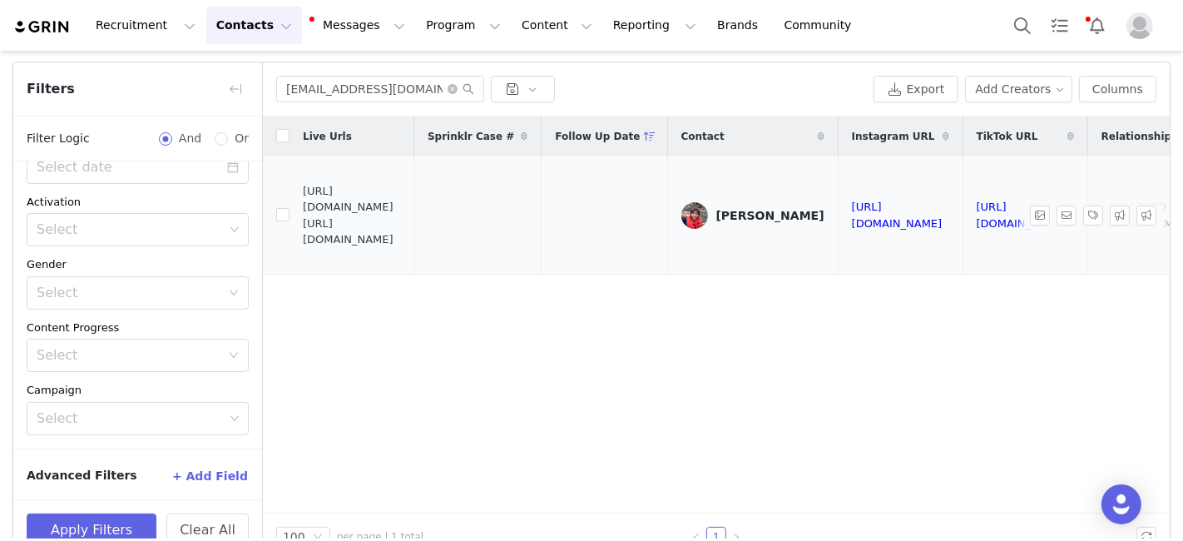
drag, startPoint x: 303, startPoint y: 205, endPoint x: 442, endPoint y: 239, distance: 143.0
click at [401, 239] on span "https://fashionnovadev.grin.live/7a7c9d70-50a9-4274-86dd-df026b9be1e2 https://b…" at bounding box center [352, 215] width 98 height 65
click at [311, 93] on input "joylu007@gmail.com" at bounding box center [380, 89] width 208 height 27
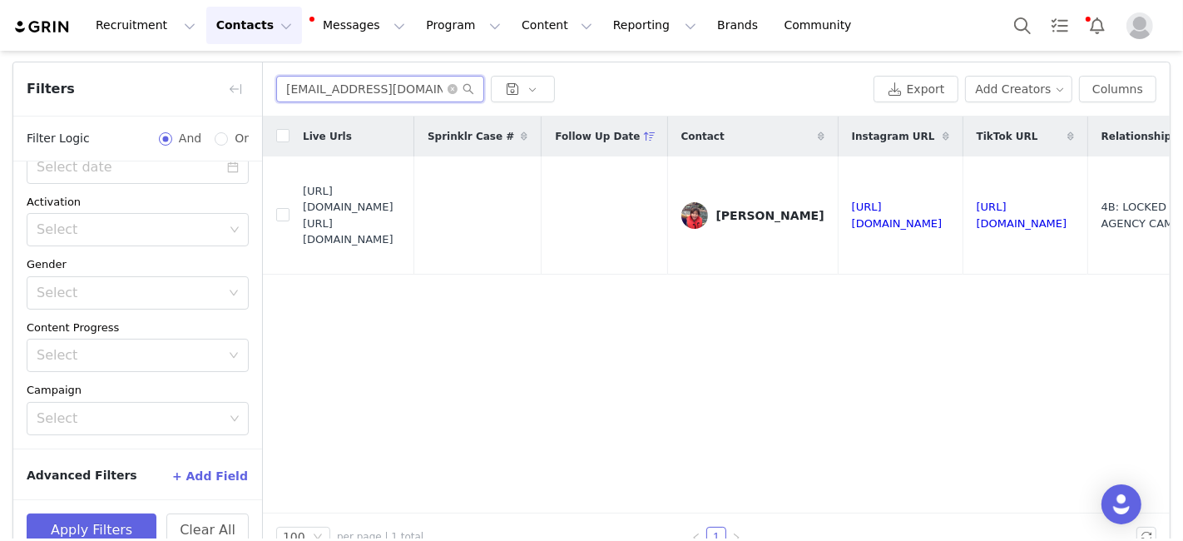
paste input "Jordanaspitzer"
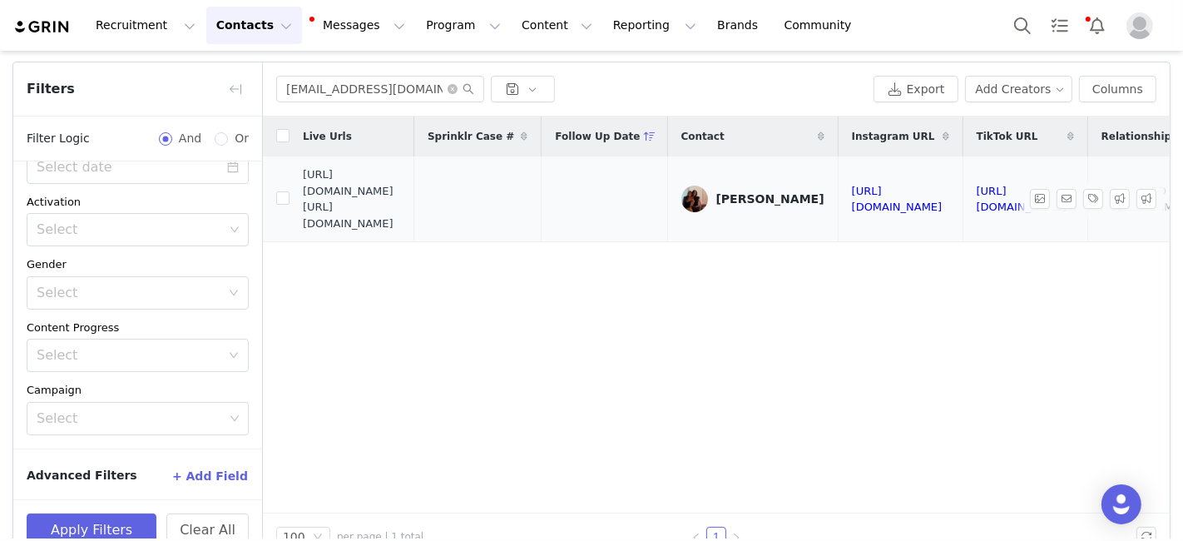
drag, startPoint x: 304, startPoint y: 205, endPoint x: 424, endPoint y: 239, distance: 124.3
click at [401, 231] on span "https://fashionnovadev.grin.live/bfbe3c17-3758-4037-b66d-0011e1bdec68 https://b…" at bounding box center [352, 198] width 98 height 65
click at [315, 87] on input "Jordanaspitzer@gmail.com" at bounding box center [380, 89] width 208 height 27
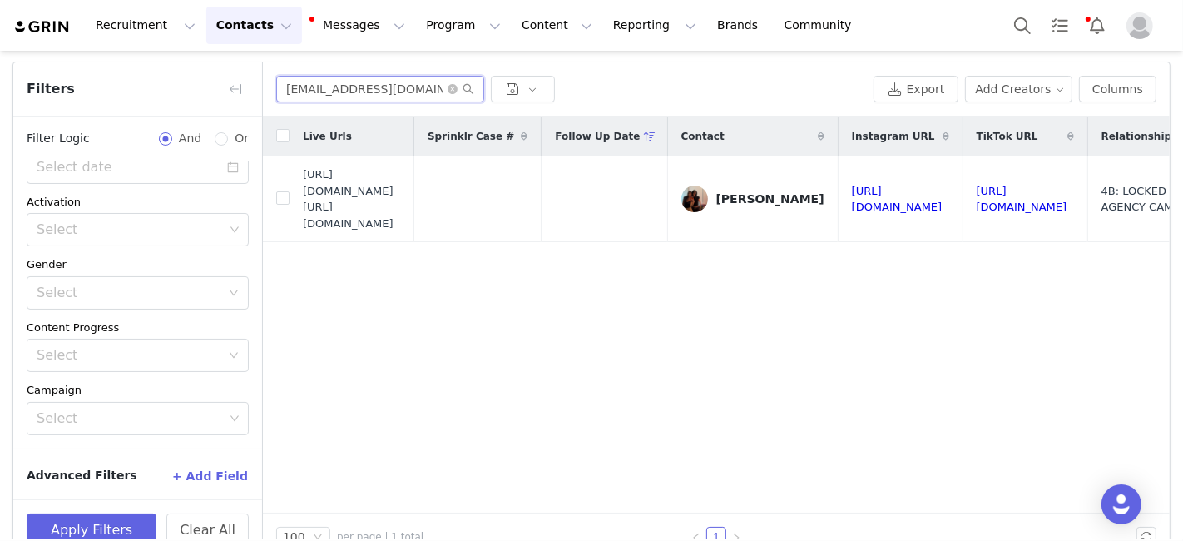
click at [315, 87] on input "Jordanaspitzer@gmail.com" at bounding box center [380, 89] width 208 height 27
paste input "alliefinkbeiner15"
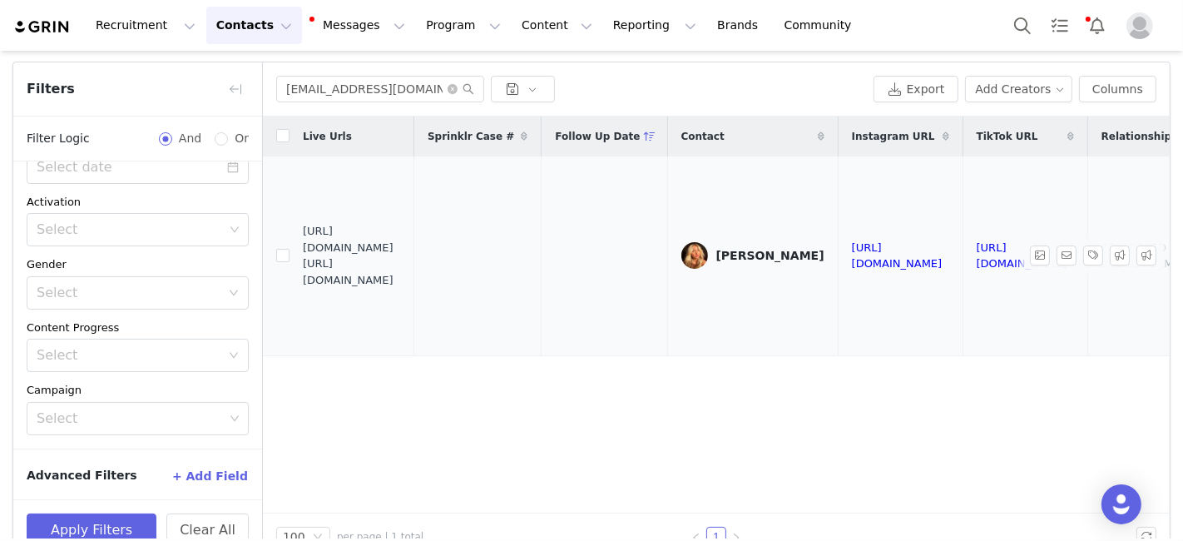
drag, startPoint x: 304, startPoint y: 249, endPoint x: 433, endPoint y: 284, distance: 133.6
click at [401, 284] on span "https://fashionnovadev.grin.live/b15bb007-c4db-4372-b2d0-abb4518861fd https://b…" at bounding box center [352, 255] width 98 height 65
click at [299, 78] on input "alliefinkbeiner15@gmail.com" at bounding box center [380, 89] width 208 height 27
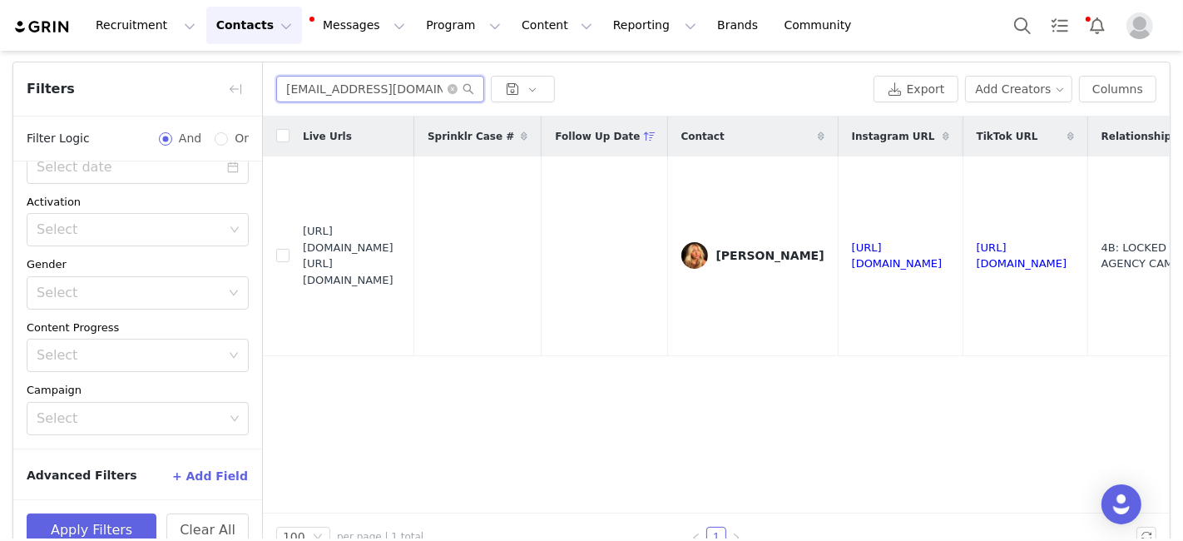
paste input "qccampbell4"
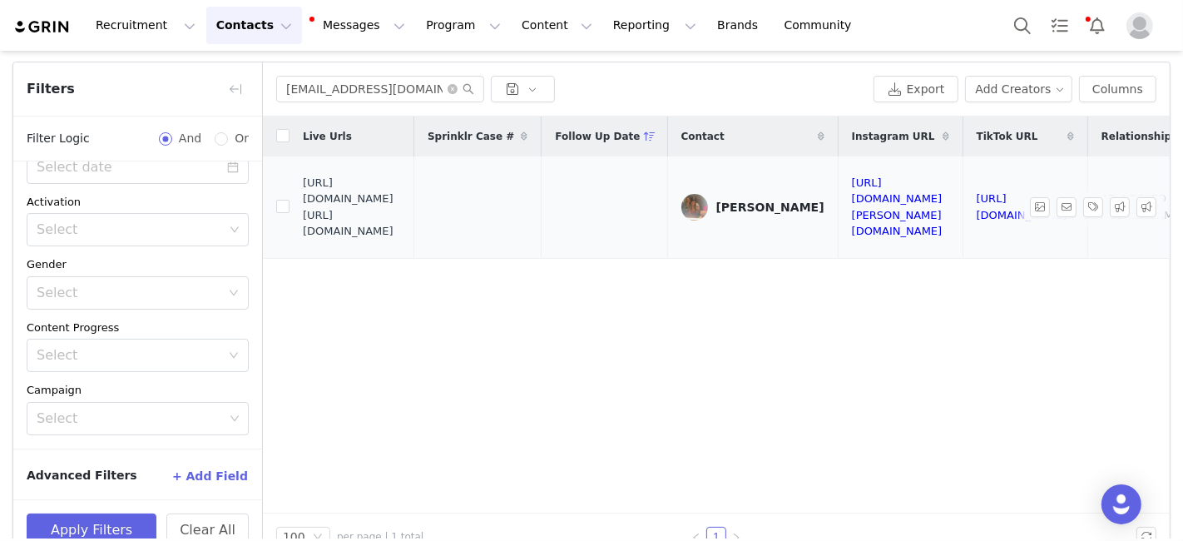
drag, startPoint x: 304, startPoint y: 207, endPoint x: 428, endPoint y: 239, distance: 127.9
click at [401, 239] on span "https://fashionnovadev.grin.live/5baa686f-4b42-4499-95cd-cac5a148b505 https://b…" at bounding box center [352, 207] width 98 height 65
click at [353, 86] on input "qccampbell4@gmail.com" at bounding box center [380, 89] width 208 height 27
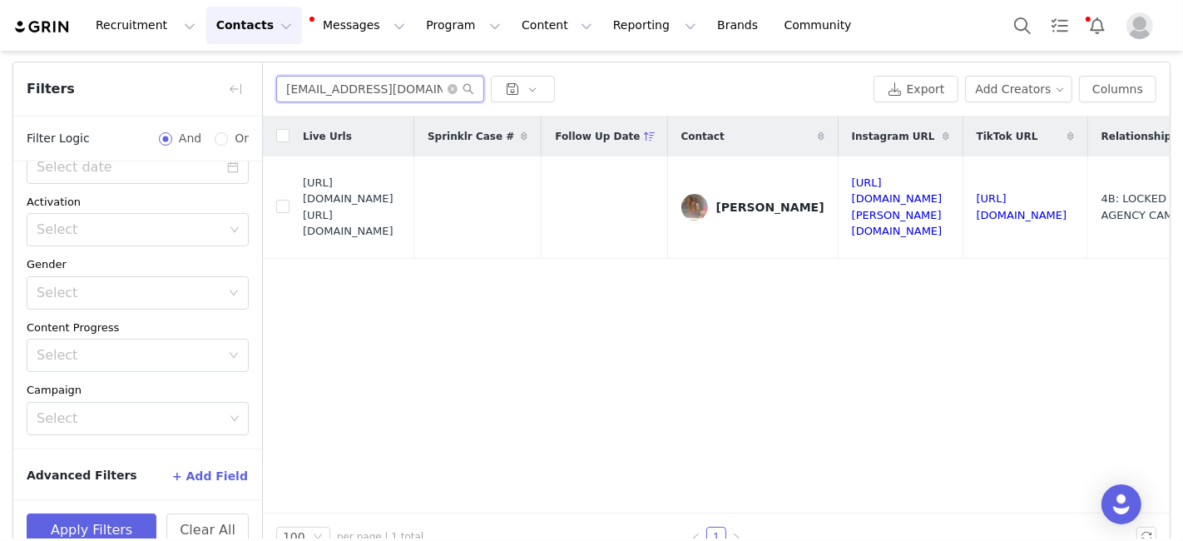
paste input "Kejones0618"
drag, startPoint x: 304, startPoint y: 205, endPoint x: 419, endPoint y: 239, distance: 120.3
click at [401, 239] on span "https://fashionnovadev.grin.live/3b965d4f-d942-4f46-b75d-b9c02678950a https://b…" at bounding box center [352, 207] width 98 height 65
click at [349, 90] on input "Kejones0618@gmail.com" at bounding box center [380, 89] width 208 height 27
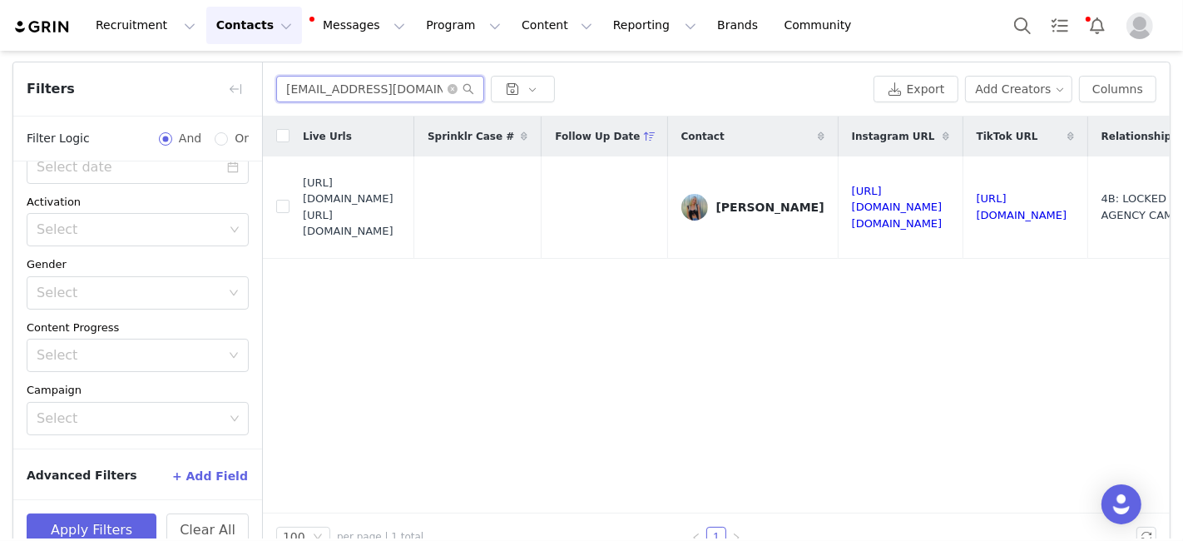
click at [349, 90] on input "Kejones0618@gmail.com" at bounding box center [380, 89] width 208 height 27
paste input "Juliagadaleta2"
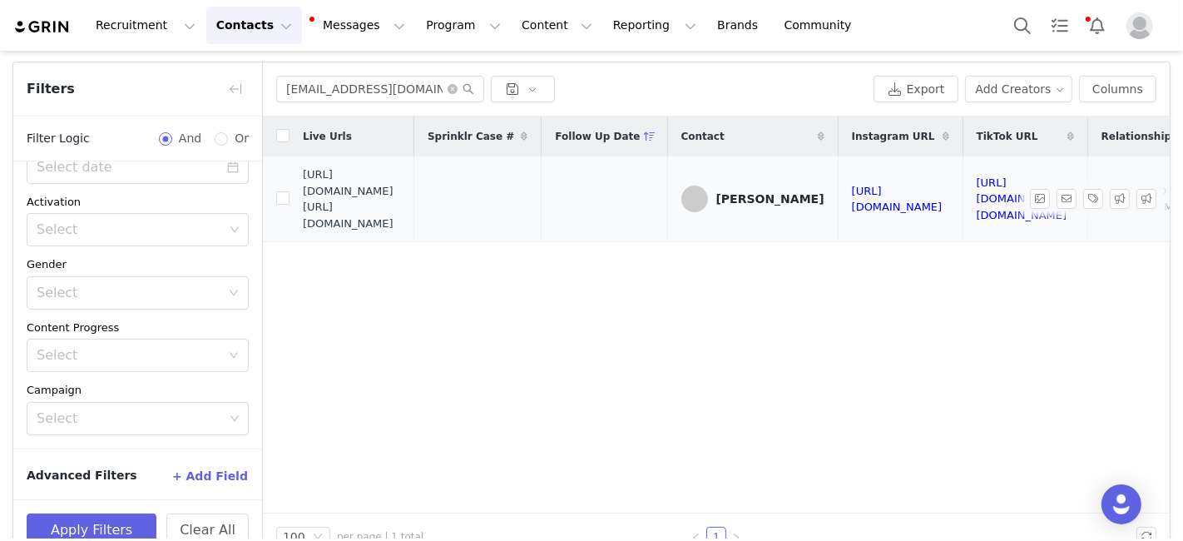
drag, startPoint x: 304, startPoint y: 210, endPoint x: 400, endPoint y: 239, distance: 100.5
click at [401, 231] on span "https://fashionnovadev.grin.live/0a5738d7-27c4-4487-9a1a-85e090d6745b https://b…" at bounding box center [352, 198] width 98 height 65
click at [329, 80] on input "Juliagadaleta2@gmail.com" at bounding box center [380, 89] width 208 height 27
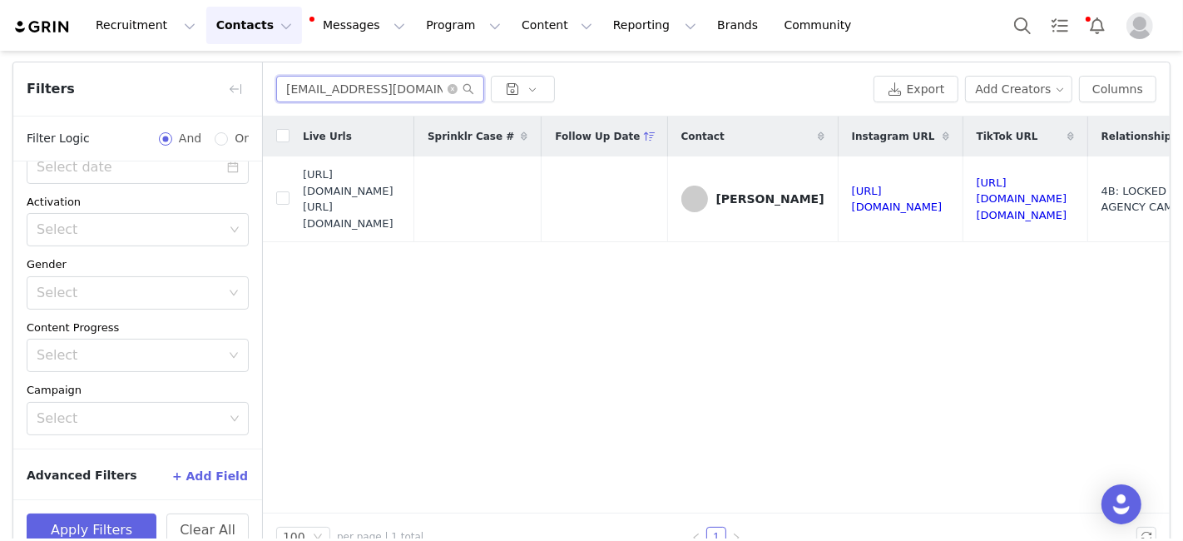
paste input "mclhanks15"
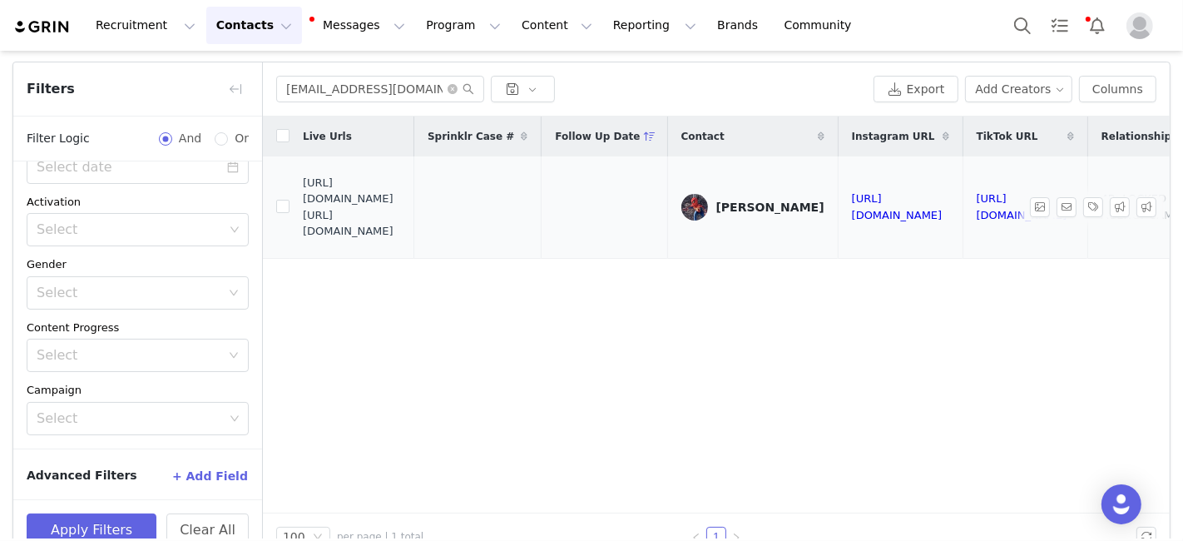
click at [301, 204] on td "https://fashionnovadev.grin.live/042261a7-ba3c-4389-82cb-3370375d311c https://b…" at bounding box center [351, 206] width 125 height 101
drag, startPoint x: 303, startPoint y: 205, endPoint x: 413, endPoint y: 235, distance: 114.8
click at [401, 236] on span "https://fashionnovadev.grin.live/042261a7-ba3c-4389-82cb-3370375d311c https://b…" at bounding box center [352, 207] width 98 height 65
click at [329, 85] on input "mclhanks15@gmail.com" at bounding box center [380, 89] width 208 height 27
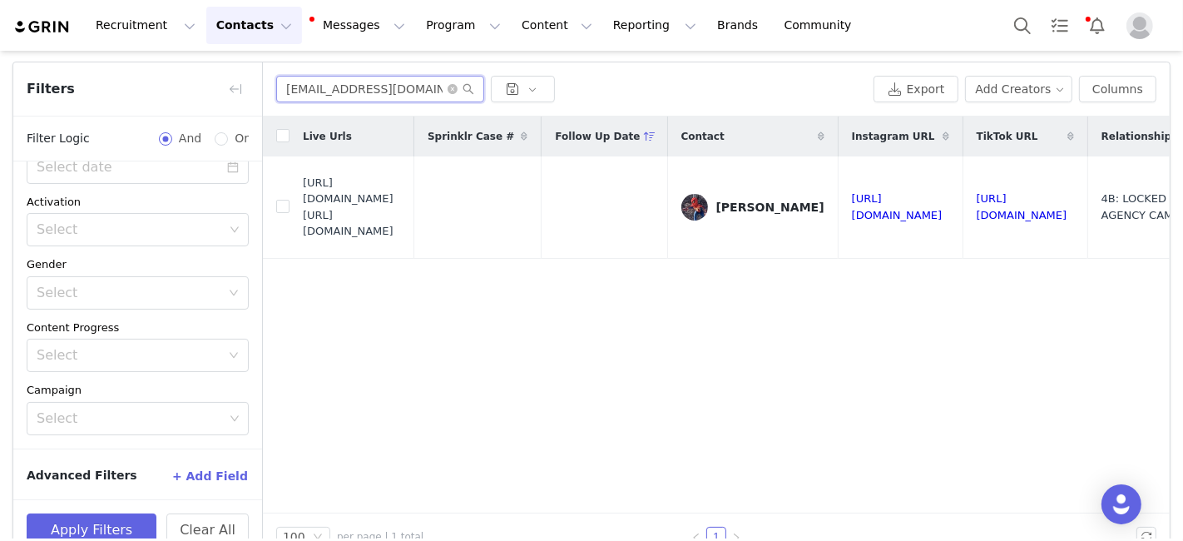
click at [329, 85] on input "mclhanks15@gmail.com" at bounding box center [380, 89] width 208 height 27
paste input "dessanti@yahoo"
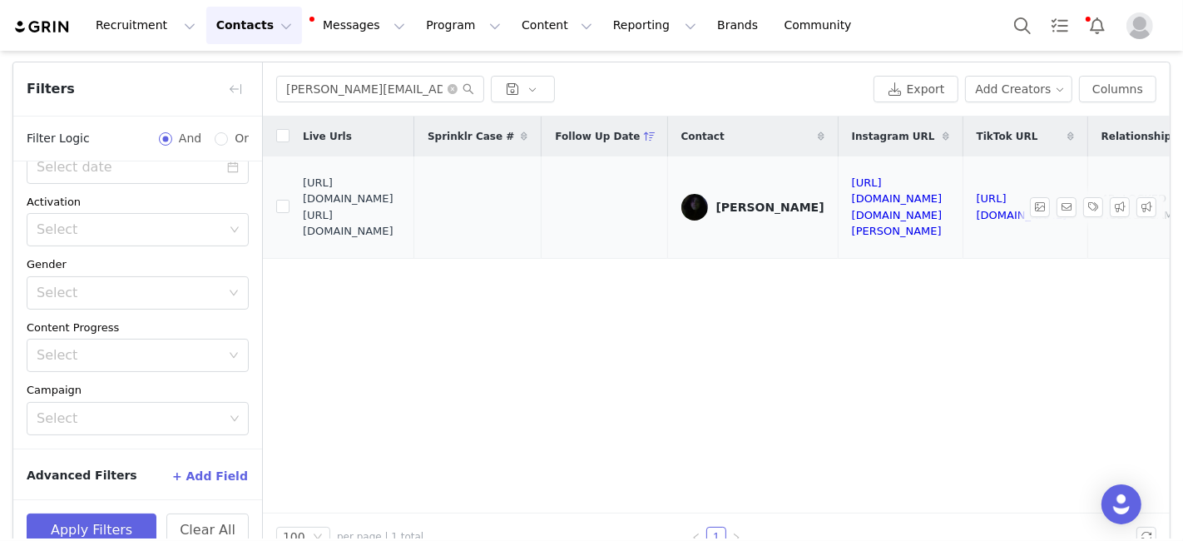
drag, startPoint x: 302, startPoint y: 204, endPoint x: 427, endPoint y: 233, distance: 128.1
click at [401, 233] on span "https://fashionnovadev.grin.live/6365f5fb-f11e-4cd5-a22b-56ca0954bb3d https://b…" at bounding box center [352, 207] width 98 height 65
drag, startPoint x: 423, startPoint y: 239, endPoint x: 304, endPoint y: 210, distance: 121.6
click at [304, 210] on span "https://fashionnovadev.grin.live/6365f5fb-f11e-4cd5-a22b-56ca0954bb3d https://b…" at bounding box center [352, 207] width 98 height 65
click at [319, 72] on div "dessanti@yahoo.com Export Add Creators Columns" at bounding box center [716, 89] width 907 height 54
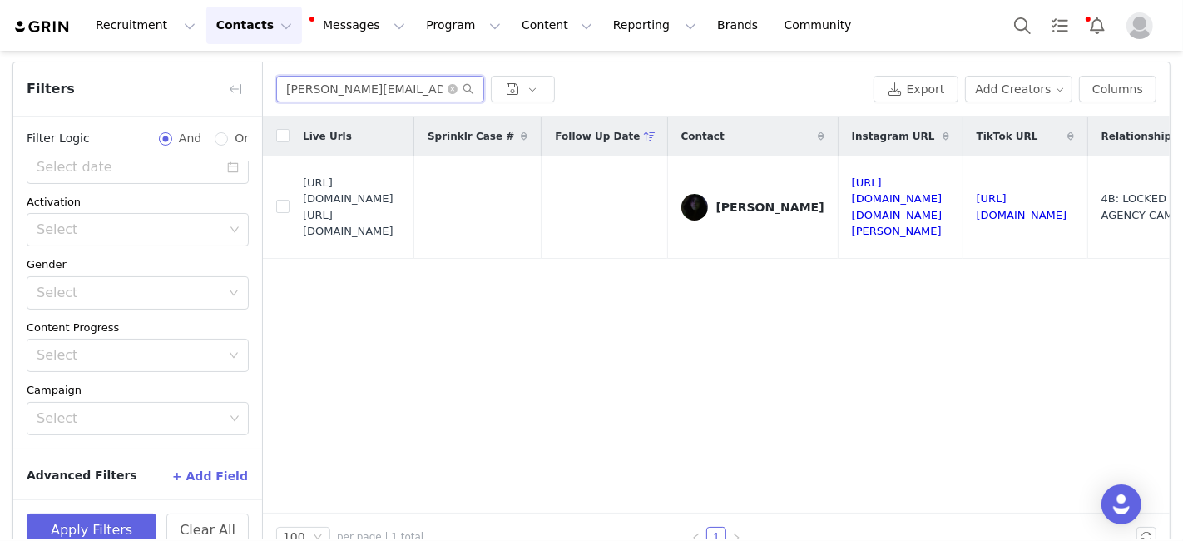
click at [320, 76] on input "dessanti@yahoo.com" at bounding box center [380, 89] width 208 height 27
paste input "edkinmia@gmail"
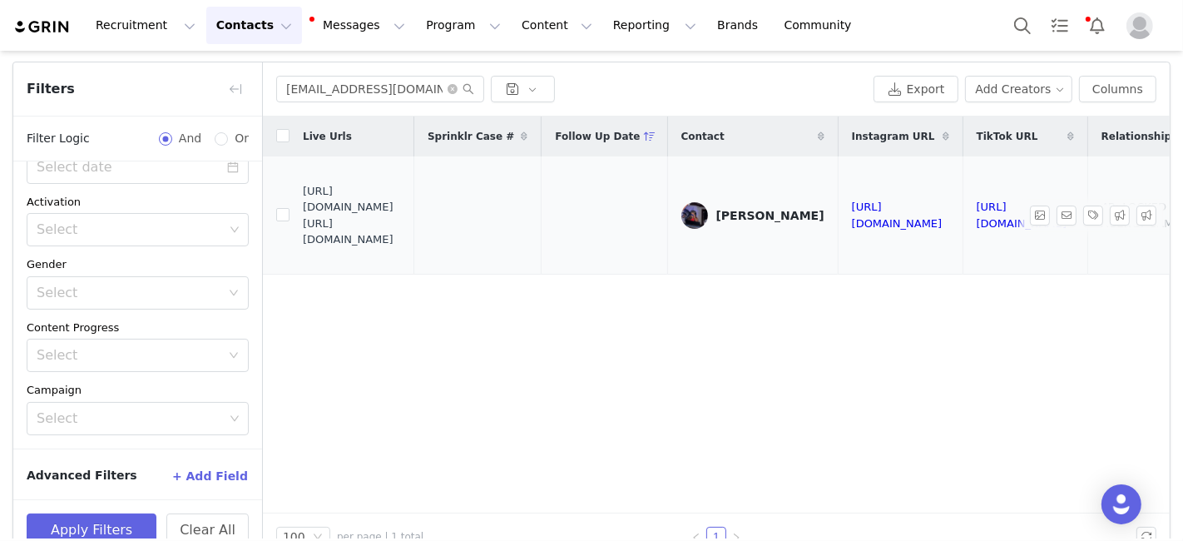
drag, startPoint x: 303, startPoint y: 202, endPoint x: 425, endPoint y: 239, distance: 127.6
click at [401, 239] on span "https://fashionnovadev.grin.live/1691a78e-0b35-4b90-96c2-d42d1c45d891 https://b…" at bounding box center [352, 215] width 98 height 65
click at [347, 104] on div "edkinmia@gmail.com Export Add Creators Columns" at bounding box center [716, 89] width 907 height 54
click at [344, 89] on input "edkinmia@gmail.com" at bounding box center [380, 89] width 208 height 27
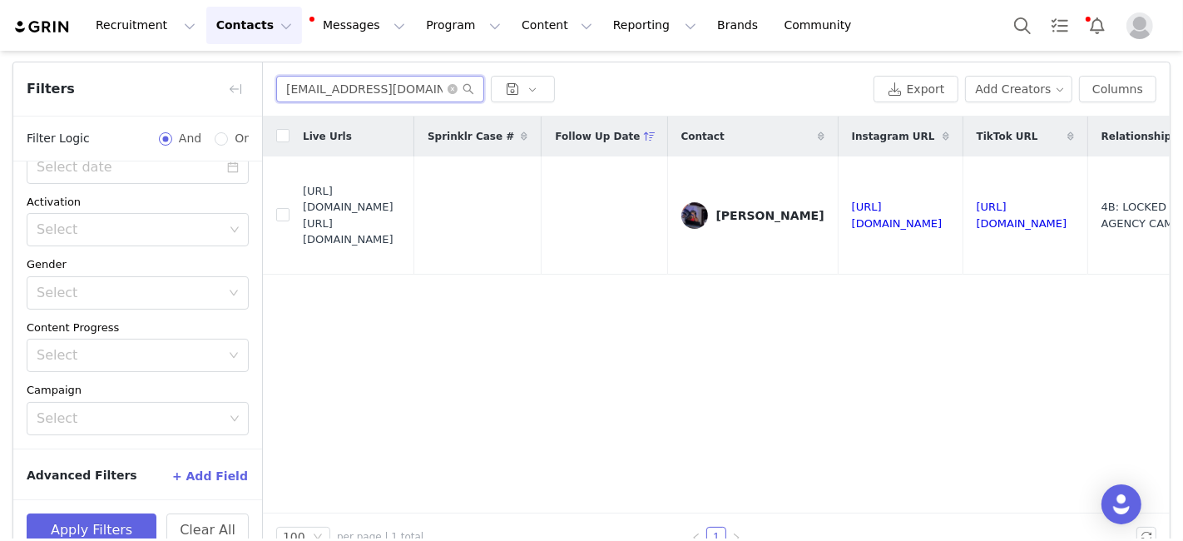
click at [344, 89] on input "edkinmia@gmail.com" at bounding box center [380, 89] width 208 height 27
paste input "samanthamullen21"
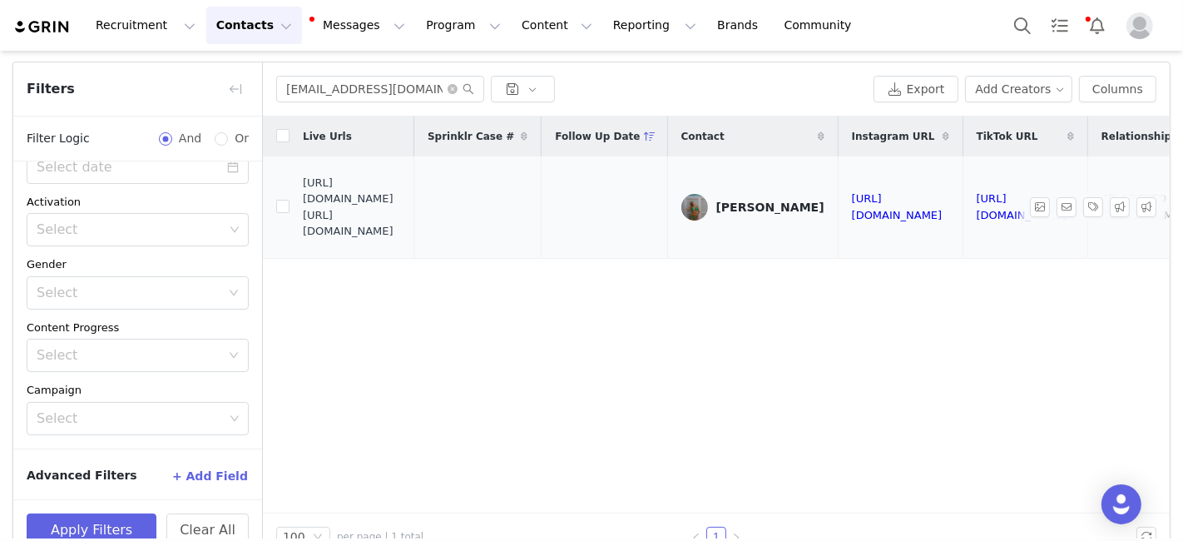
drag, startPoint x: 304, startPoint y: 204, endPoint x: 423, endPoint y: 235, distance: 122.9
click at [401, 235] on span "https://fashionnovadev.grin.live/f9259840-17b6-443e-9e01-2eae125c99ef https://b…" at bounding box center [352, 207] width 98 height 65
click at [363, 86] on input "samanthamullen21@gmail.com" at bounding box center [380, 89] width 208 height 27
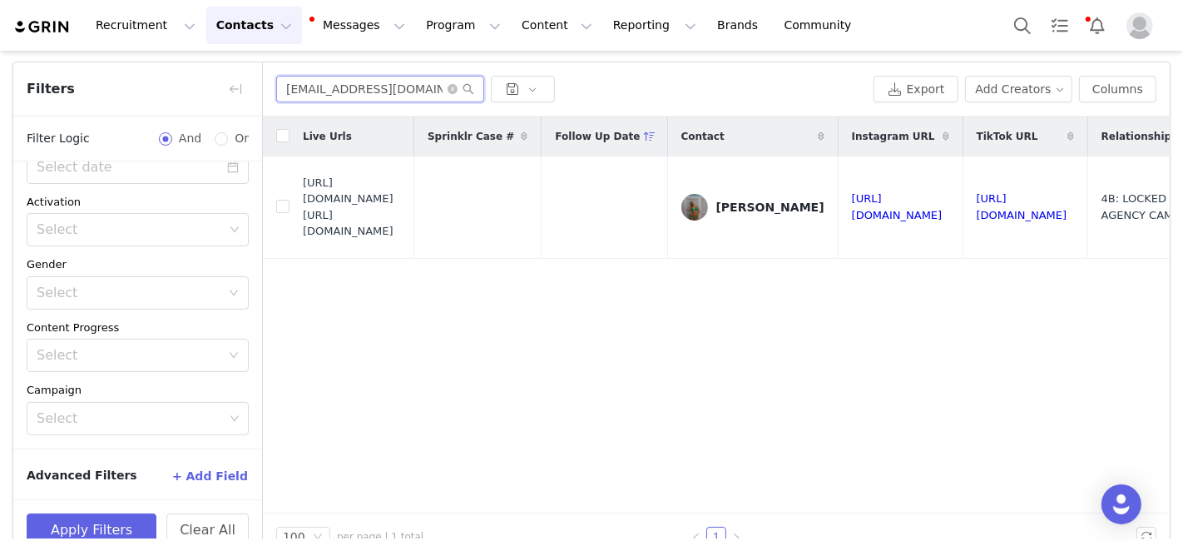
paste input "Isabella2785d"
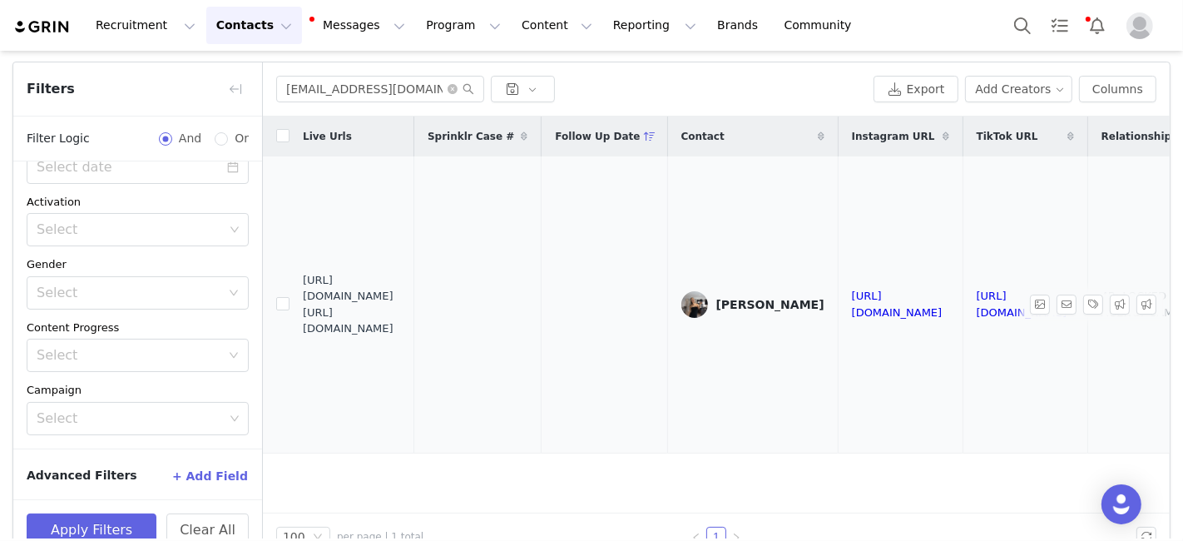
drag, startPoint x: 302, startPoint y: 289, endPoint x: 363, endPoint y: 299, distance: 62.2
click at [364, 299] on span "https://fashionnovadev.grin.live/89d12637-34c6-4937-b026-e7840e5c8840 https://b…" at bounding box center [352, 304] width 98 height 65
click at [303, 292] on span "https://fashionnovadev.grin.live/89d12637-34c6-4937-b026-e7840e5c8840 https://b…" at bounding box center [352, 304] width 98 height 65
drag, startPoint x: 303, startPoint y: 292, endPoint x: 410, endPoint y: 318, distance: 110.4
click at [401, 316] on span "https://fashionnovadev.grin.live/89d12637-34c6-4937-b026-e7840e5c8840 https://b…" at bounding box center [352, 304] width 98 height 65
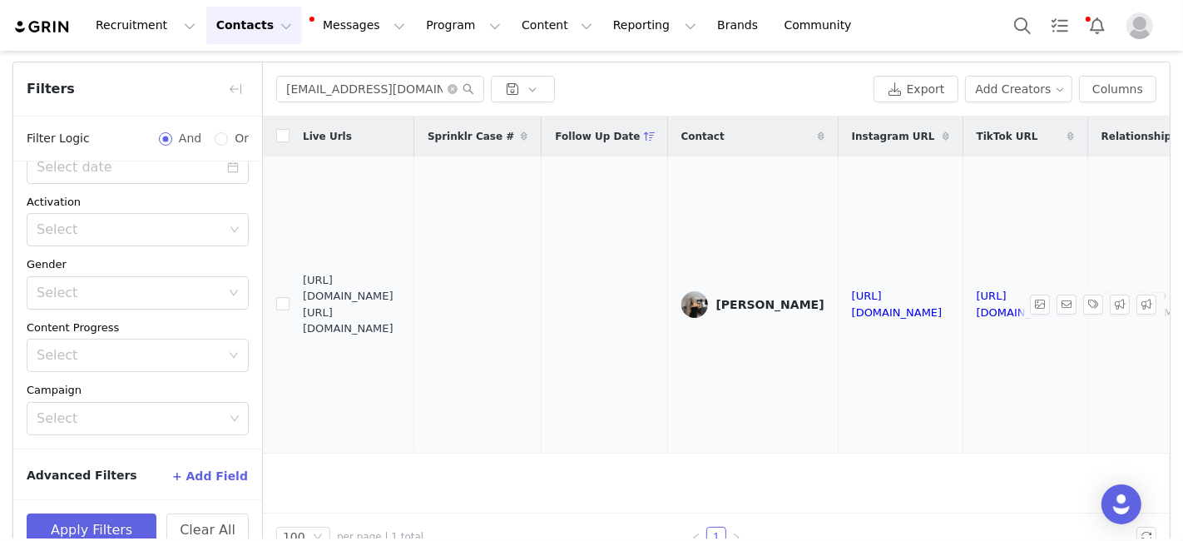
drag, startPoint x: 423, startPoint y: 326, endPoint x: 304, endPoint y: 299, distance: 122.9
click at [304, 299] on span "https://fashionnovadev.grin.live/89d12637-34c6-4937-b026-e7840e5c8840 https://b…" at bounding box center [352, 304] width 98 height 65
click at [340, 94] on input "Isabella2785d@gmail.com" at bounding box center [380, 89] width 208 height 27
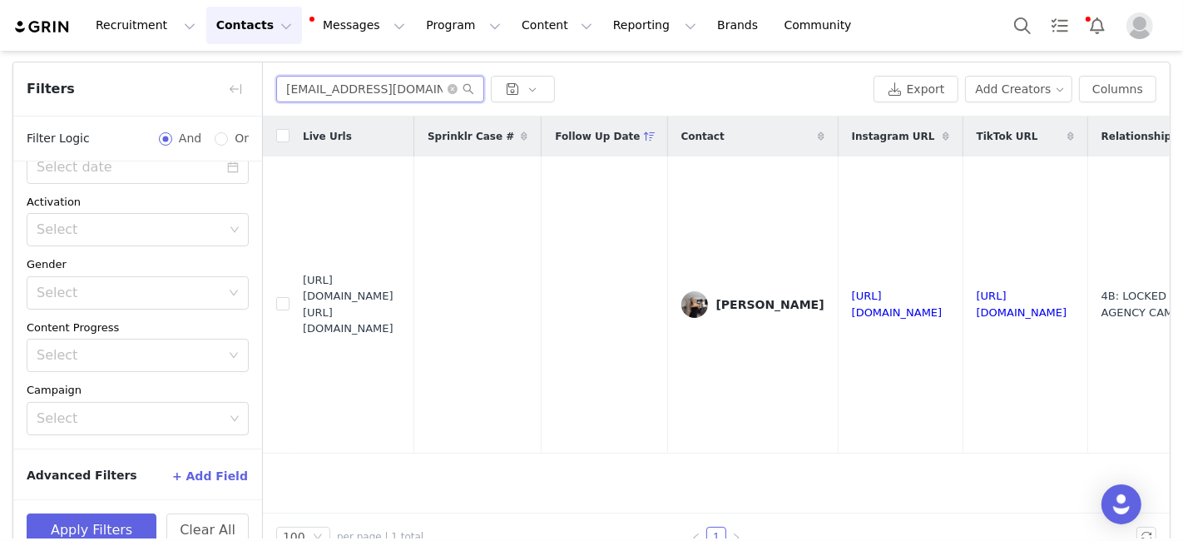
paste input "analiserydberg123"
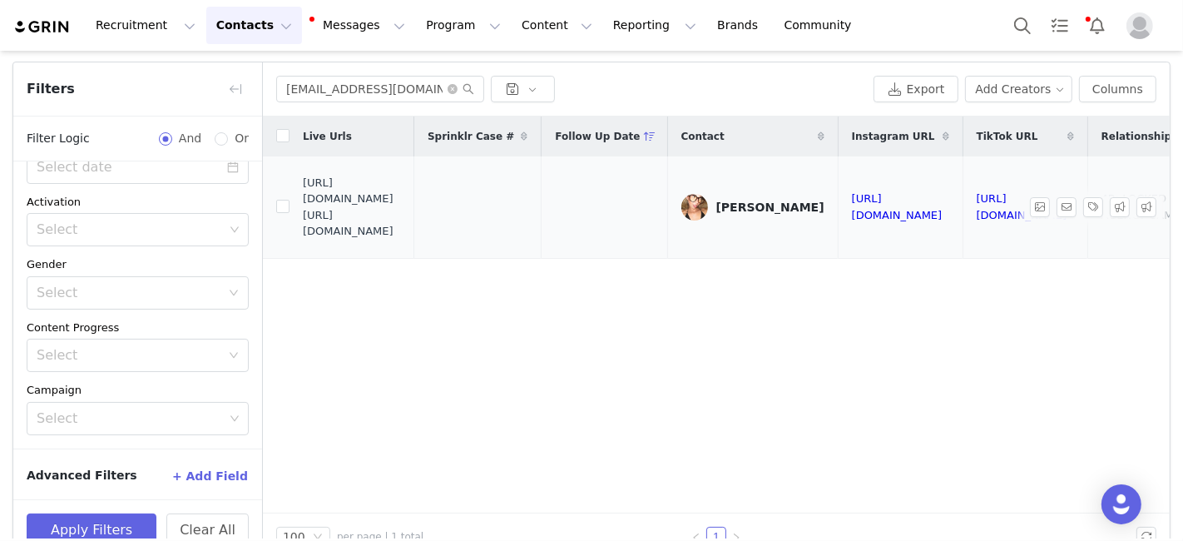
drag, startPoint x: 302, startPoint y: 207, endPoint x: 417, endPoint y: 233, distance: 117.6
click at [401, 233] on span "https://fashionnovadev.grin.live/76957da4-abdd-4e96-895c-f48b39b08825 https://b…" at bounding box center [352, 207] width 98 height 65
drag, startPoint x: 417, startPoint y: 235, endPoint x: 304, endPoint y: 210, distance: 115.8
click at [304, 210] on span "https://fashionnovadev.grin.live/76957da4-abdd-4e96-895c-f48b39b08825 https://b…" at bounding box center [352, 207] width 98 height 65
click at [317, 82] on input "analiserydberg123@gmail.com" at bounding box center [380, 89] width 208 height 27
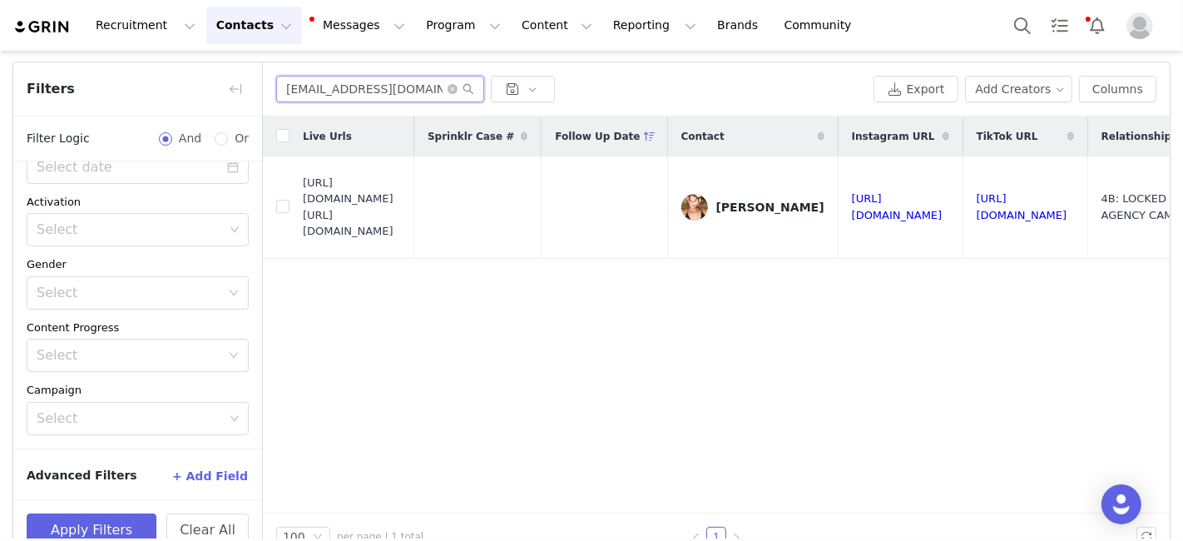
click at [317, 82] on input "analiserydberg123@gmail.com" at bounding box center [380, 89] width 208 height 27
paste input "cusackkennedy"
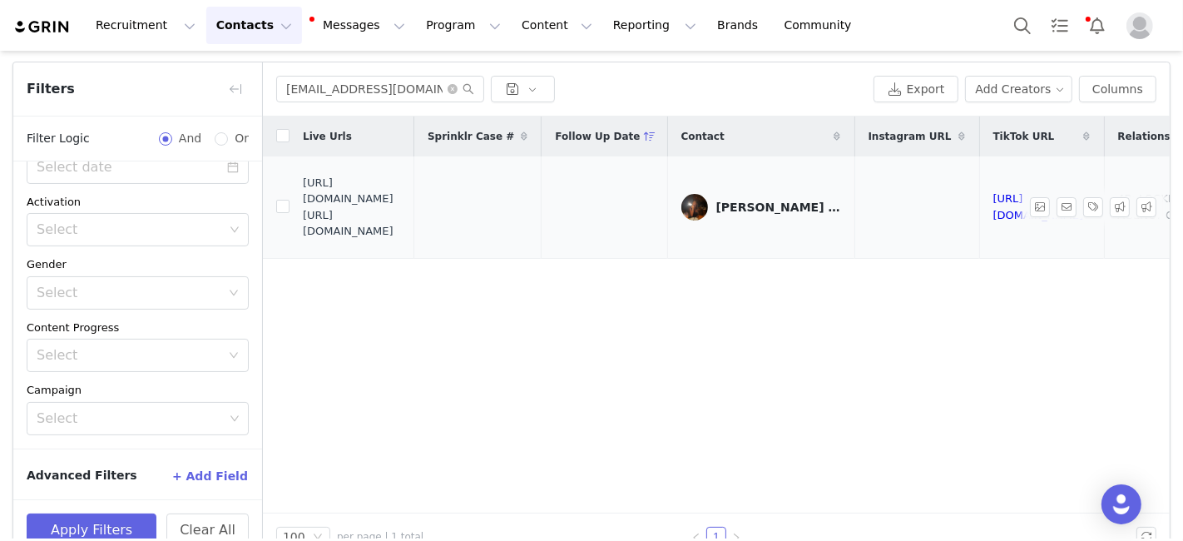
drag, startPoint x: 300, startPoint y: 207, endPoint x: 368, endPoint y: 219, distance: 68.4
click at [368, 219] on td "https://fashionnovadev.grin.live/cc920f7d-6e20-4460-b937-d505ff07cdd6 https://b…" at bounding box center [351, 206] width 125 height 101
click at [368, 219] on span "https://fashionnovadev.grin.live/cc920f7d-6e20-4460-b937-d505ff07cdd6 https://b…" at bounding box center [352, 207] width 98 height 65
drag, startPoint x: 319, startPoint y: 205, endPoint x: 412, endPoint y: 235, distance: 97.6
click at [401, 235] on span "https://fashionnovadev.grin.live/cc920f7d-6e20-4460-b937-d505ff07cdd6 https://b…" at bounding box center [352, 207] width 98 height 65
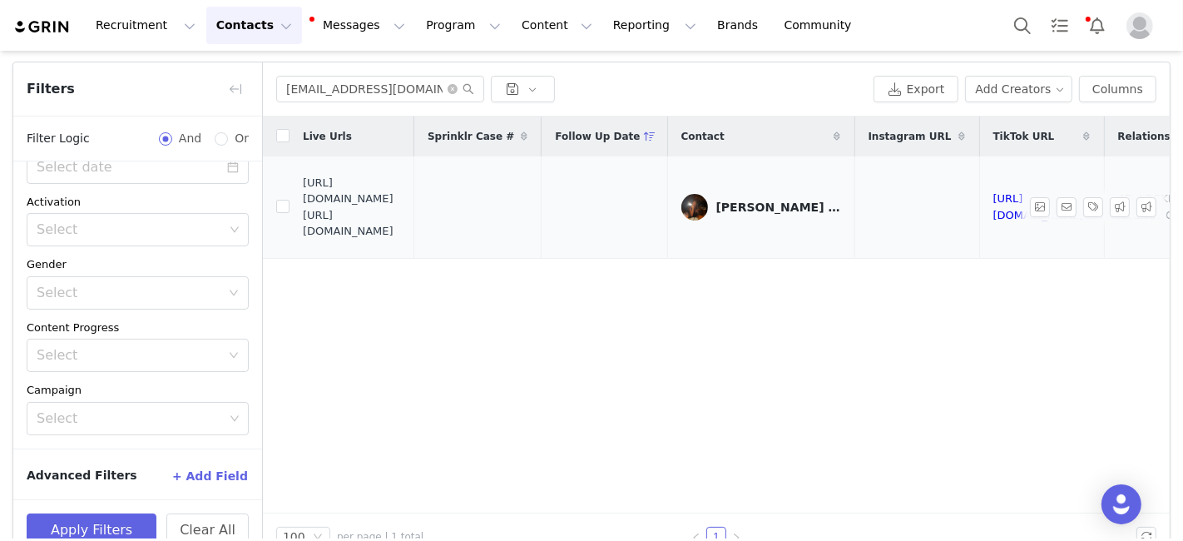
drag, startPoint x: 412, startPoint y: 235, endPoint x: 304, endPoint y: 205, distance: 111.2
click at [304, 205] on span "https://fashionnovadev.grin.live/cc920f7d-6e20-4460-b937-d505ff07cdd6 https://b…" at bounding box center [352, 207] width 98 height 65
click at [327, 87] on input "cusackkennedy@gmail.com" at bounding box center [380, 89] width 208 height 27
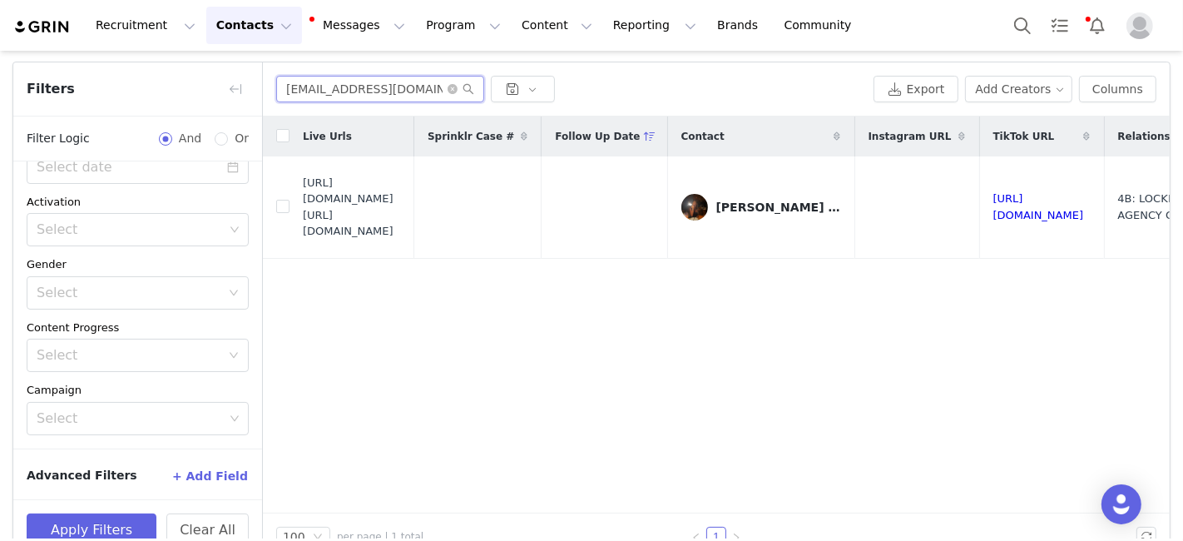
paste input "mjensonbair"
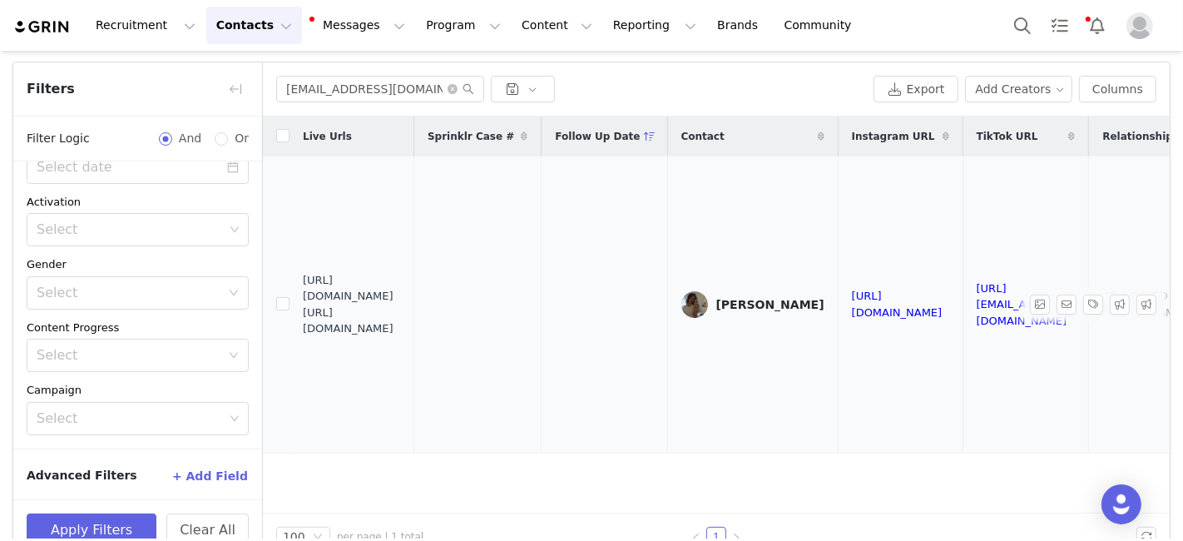
drag, startPoint x: 305, startPoint y: 287, endPoint x: 426, endPoint y: 316, distance: 124.1
click at [401, 316] on span "https://fashionnovadev.grin.live/24b73fc2-5387-4dd2-ad61-cc9aaec50460 https://b…" at bounding box center [352, 304] width 98 height 65
click at [321, 82] on input "mjensonbair@gmail.com" at bounding box center [380, 89] width 208 height 27
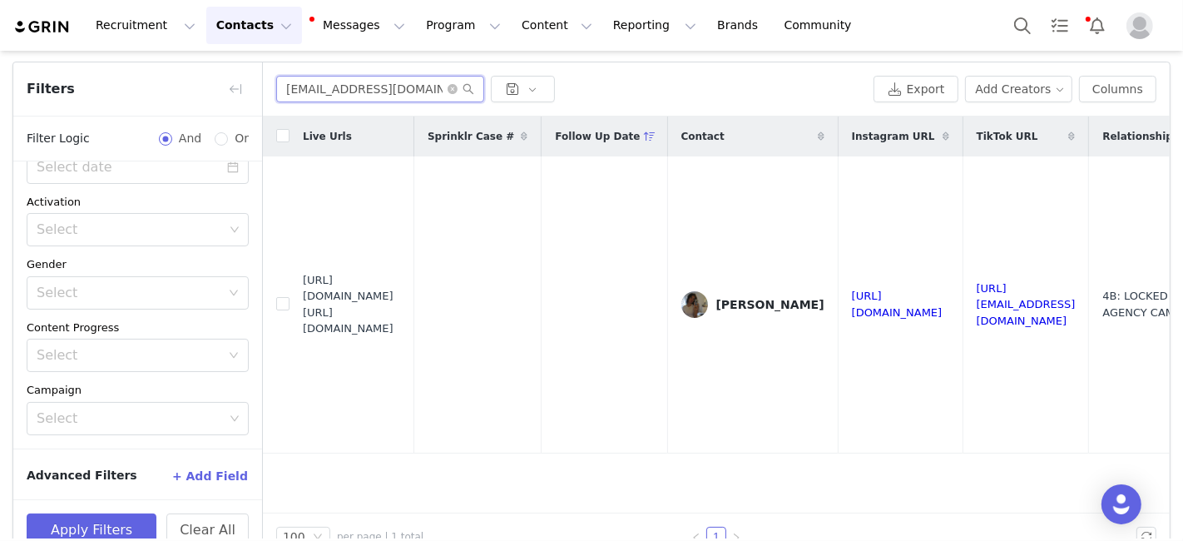
paste input "ogbarragan2006"
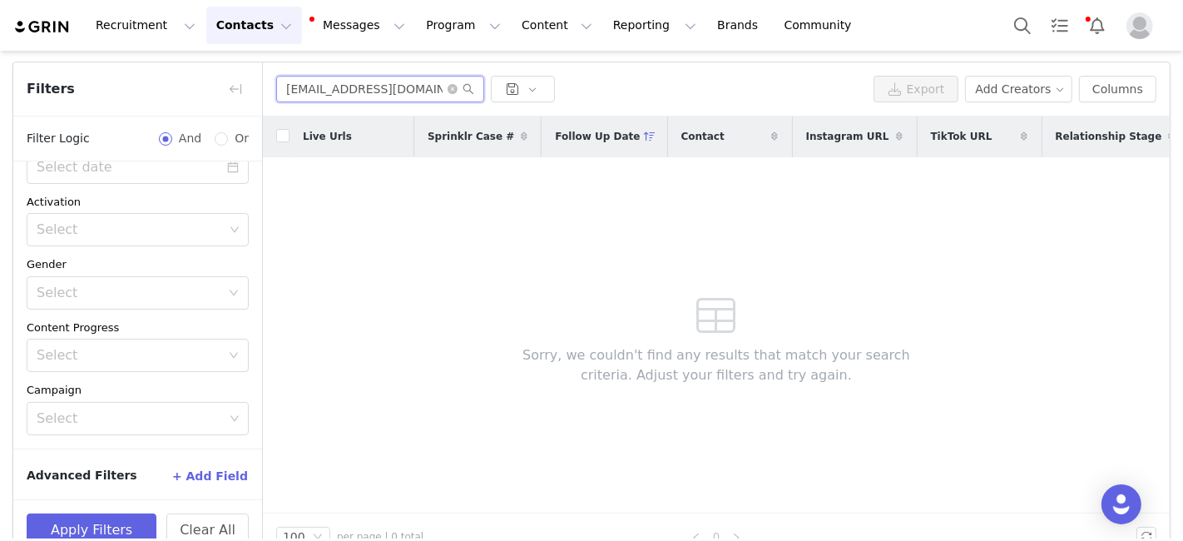
click at [398, 84] on input "ogbarragan2006@gmail.com" at bounding box center [380, 89] width 208 height 27
paste input "Olivia Barragan"
click at [290, 83] on input "Olivia Barragan" at bounding box center [380, 89] width 208 height 27
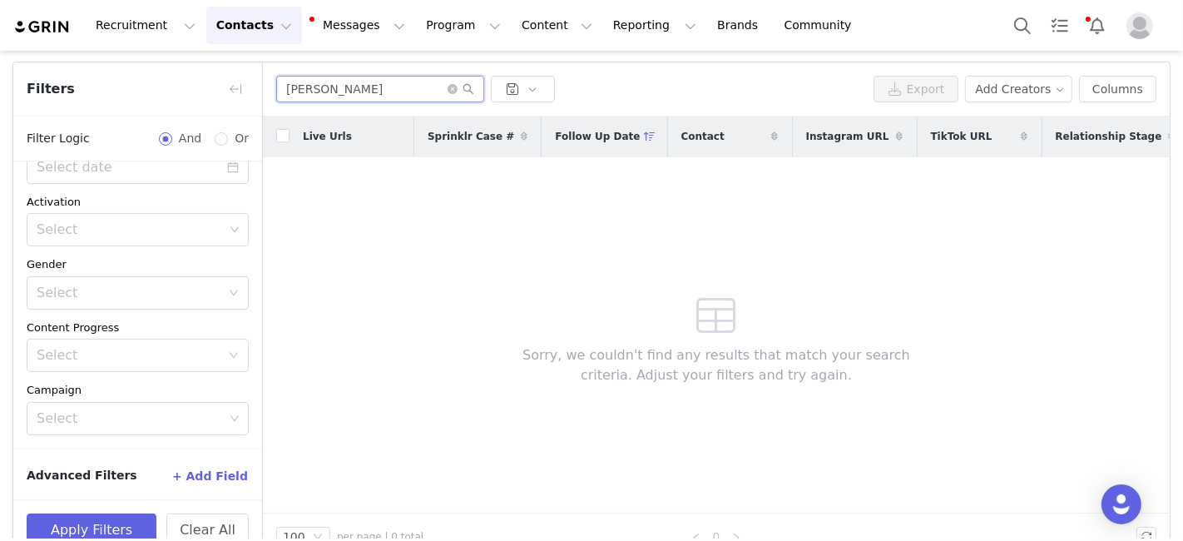
click at [290, 83] on input "Olivia Barragan" at bounding box center [380, 89] width 208 height 27
paste input "charlize.x.andrews@gmail.com"
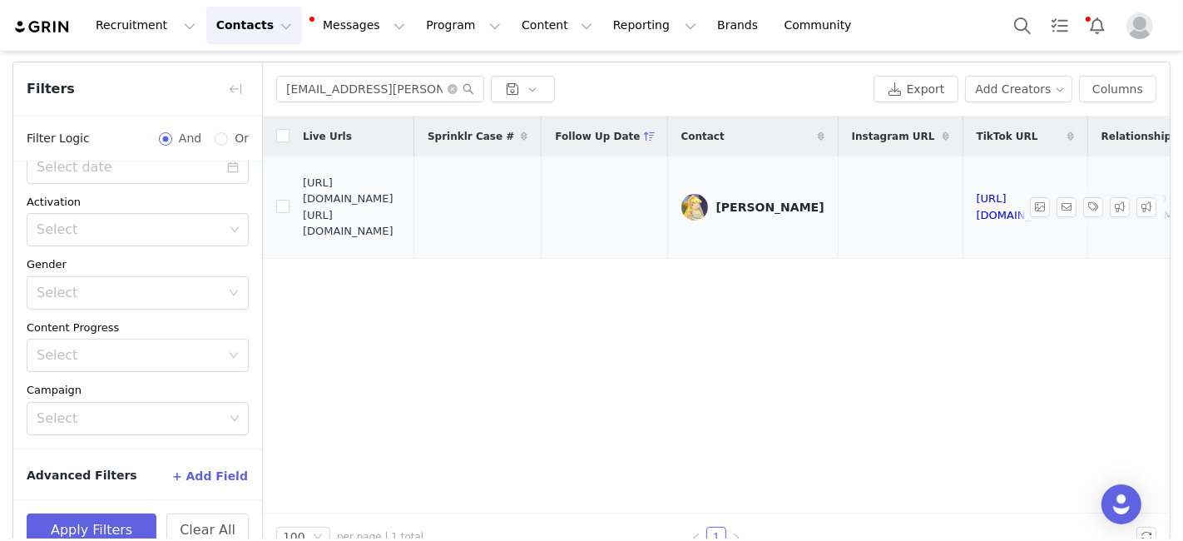
drag, startPoint x: 304, startPoint y: 206, endPoint x: 423, endPoint y: 231, distance: 120.7
click at [401, 231] on span "https://fashionnovadev.grin.live/e3cc3208-1f44-44e7-9862-537817c8a457 https://b…" at bounding box center [352, 207] width 98 height 65
click at [314, 88] on input "charlize.x.andrews@gmail.com" at bounding box center [380, 89] width 208 height 27
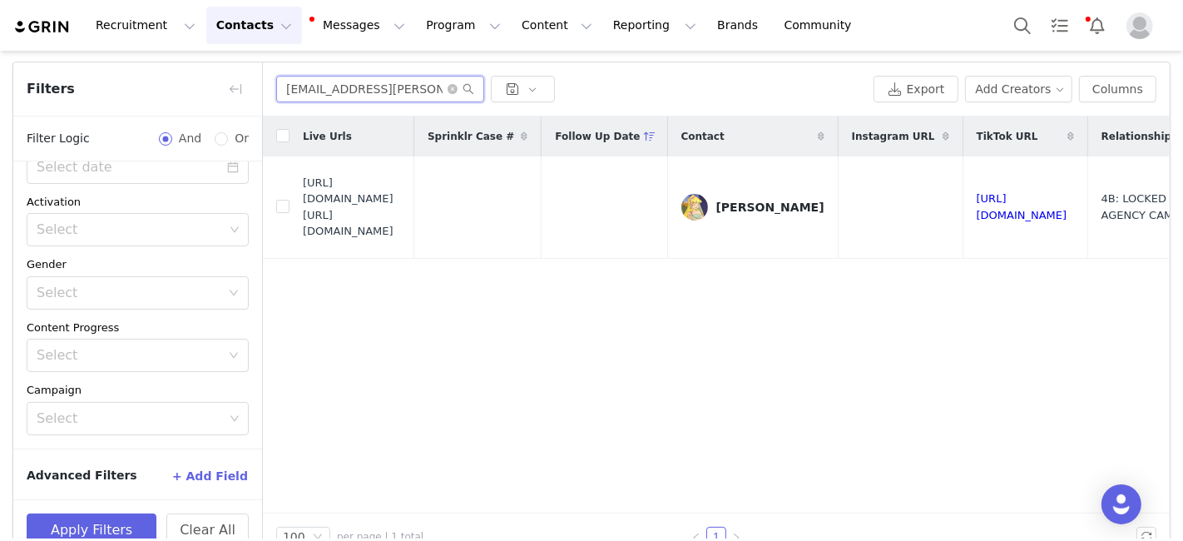
type input "v"
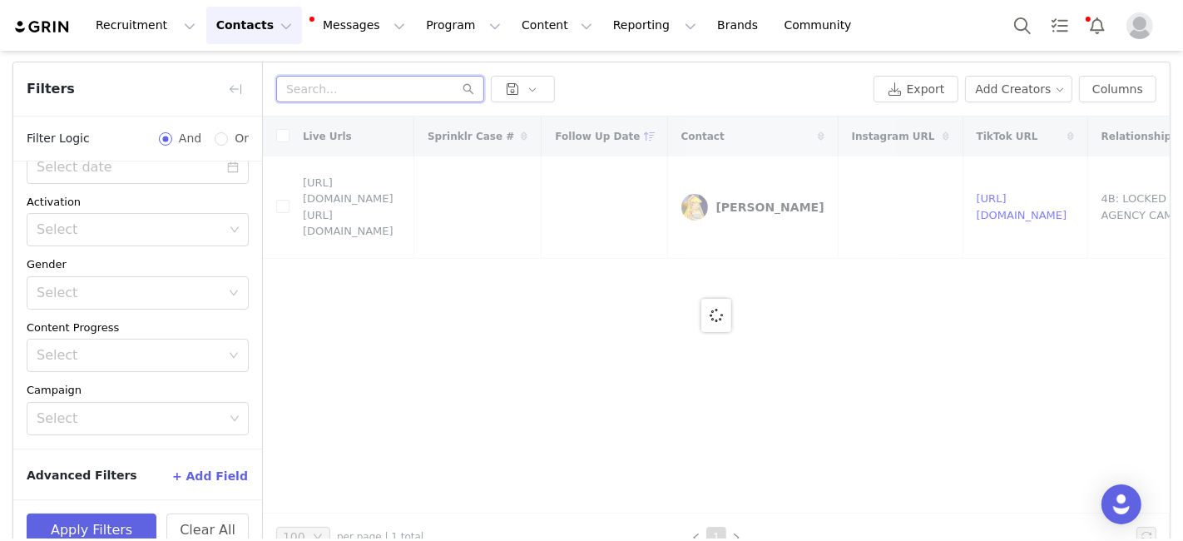
paste input "Anielaross@icloud.com"
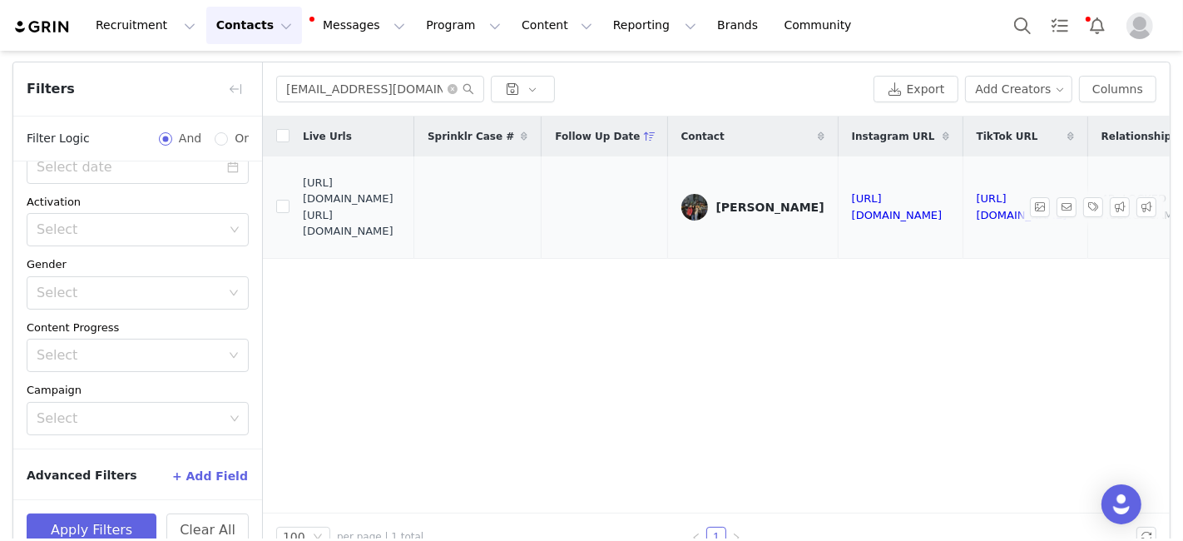
drag, startPoint x: 309, startPoint y: 205, endPoint x: 406, endPoint y: 237, distance: 101.5
click at [401, 236] on span "https://fashionnovadev.grin.live/7a94a292-6f53-43ac-afd9-4fbb32b189ae https://b…" at bounding box center [352, 207] width 98 height 65
click at [326, 82] on input "Anielaross@icloud.com" at bounding box center [380, 89] width 208 height 27
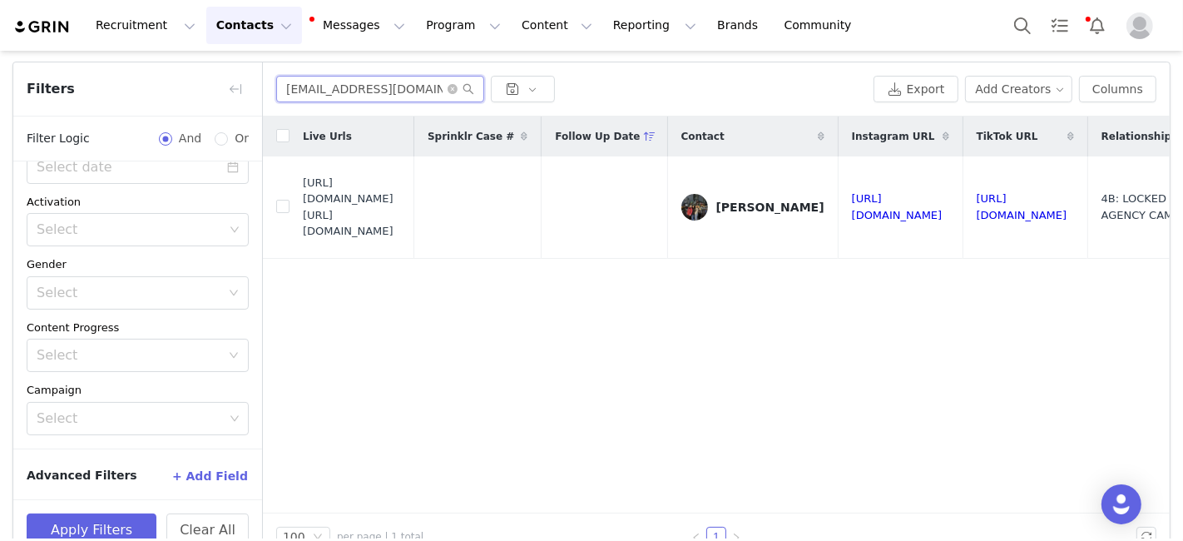
paste input "Drewg1@verizon.net"
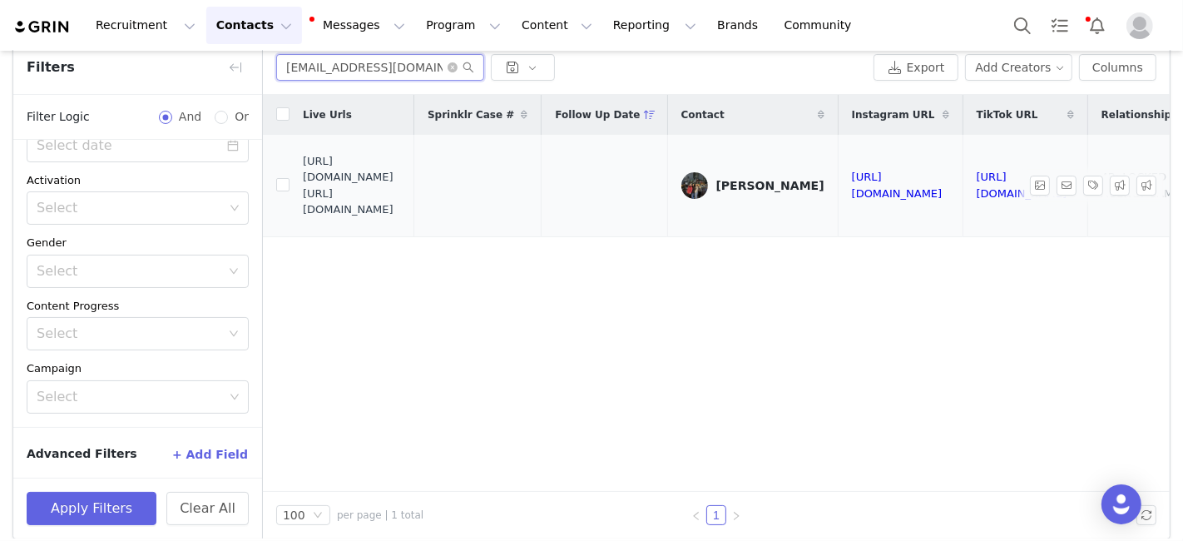
scroll to position [92, 0]
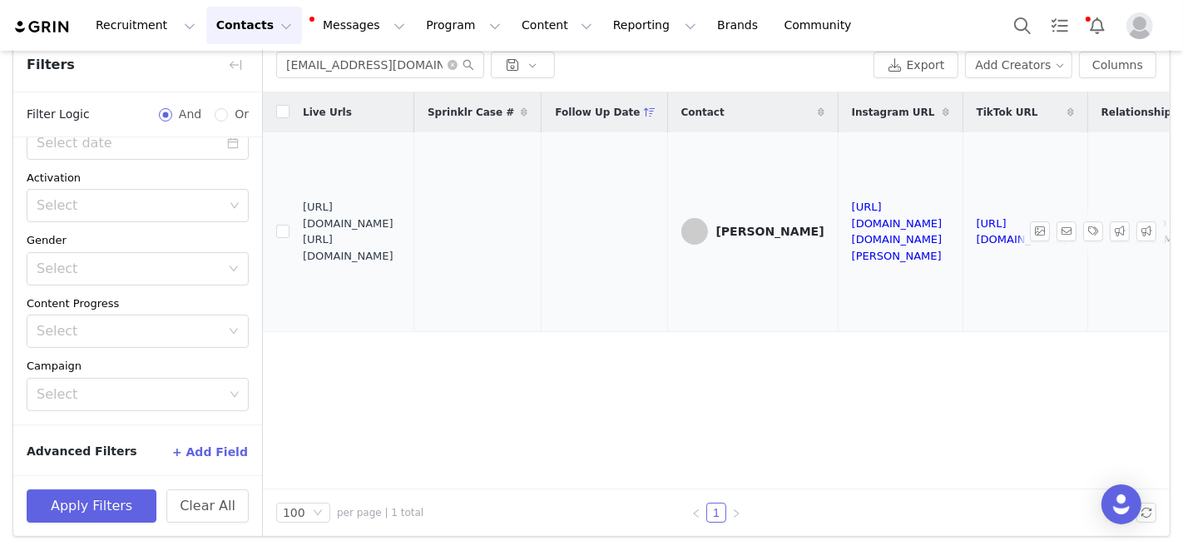
drag, startPoint x: 304, startPoint y: 224, endPoint x: 436, endPoint y: 260, distance: 136.4
click at [401, 260] on span "https://fashionnovadev.grin.live/1b3b225b-ef4c-4292-ae83-40c260d137b4 https://b…" at bounding box center [352, 231] width 98 height 65
click at [320, 68] on input "Drewg1@verizon.net" at bounding box center [380, 65] width 208 height 27
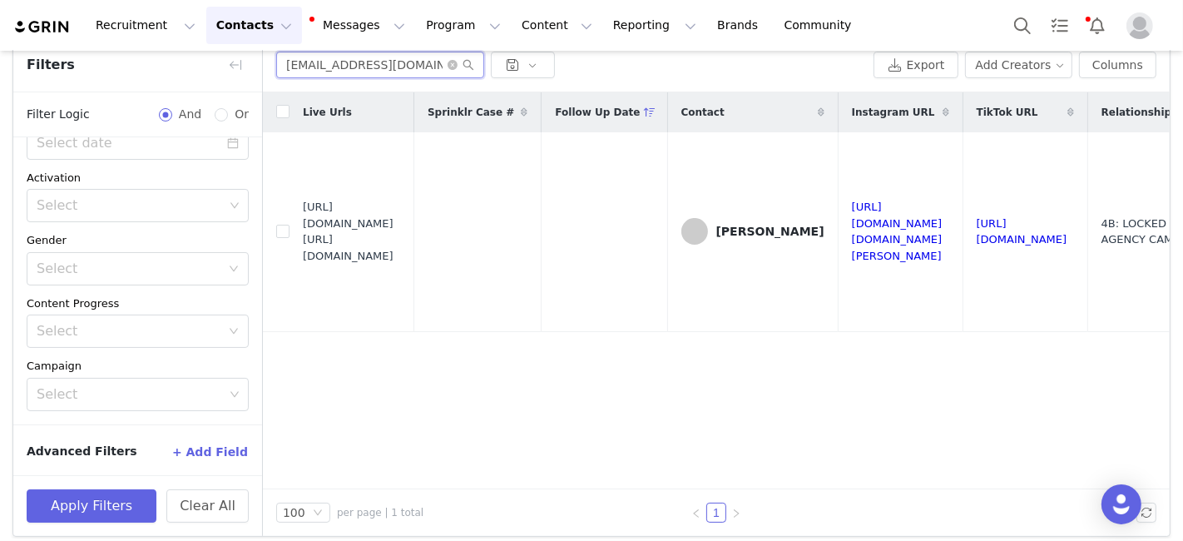
paste input "molliekingsley@gmail.com"
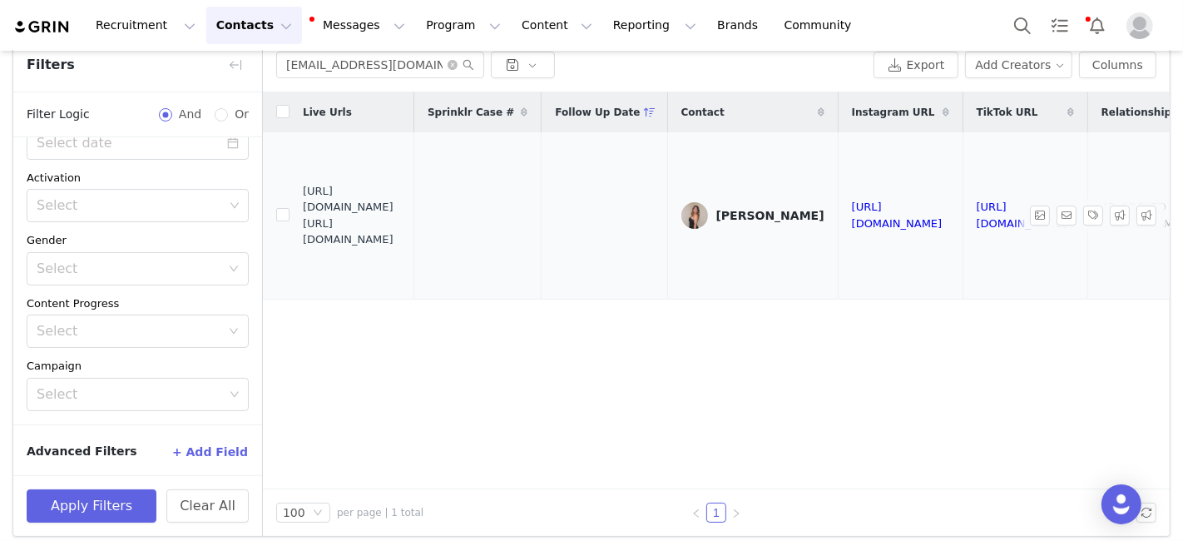
drag, startPoint x: 302, startPoint y: 197, endPoint x: 421, endPoint y: 235, distance: 124.9
click at [401, 235] on span "https://fashionnovadev.grin.live/46ac85c3-d9b2-4812-98e6-4771d0a27c23 https://b…" at bounding box center [352, 215] width 98 height 65
drag, startPoint x: 421, startPoint y: 235, endPoint x: 304, endPoint y: 203, distance: 121.7
click at [304, 203] on span "https://fashionnovadev.grin.live/46ac85c3-d9b2-4812-98e6-4771d0a27c23 https://b…" at bounding box center [352, 215] width 98 height 65
click at [339, 61] on input "molliekingsley@gmail.com" at bounding box center [380, 65] width 208 height 27
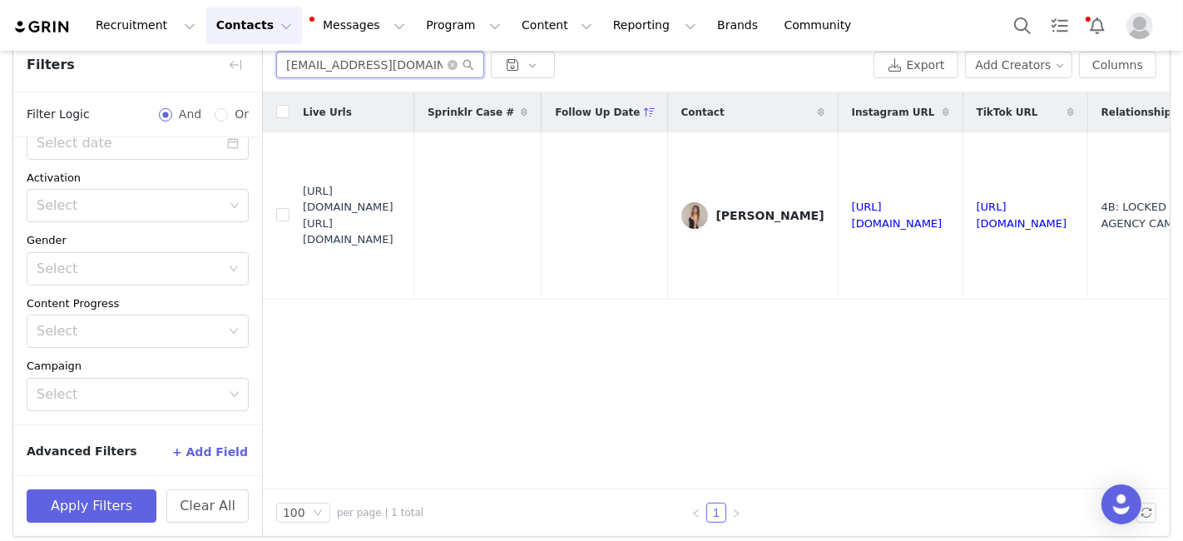
click at [339, 61] on input "molliekingsley@gmail.com" at bounding box center [380, 65] width 208 height 27
paste input "siennasteer@icloud"
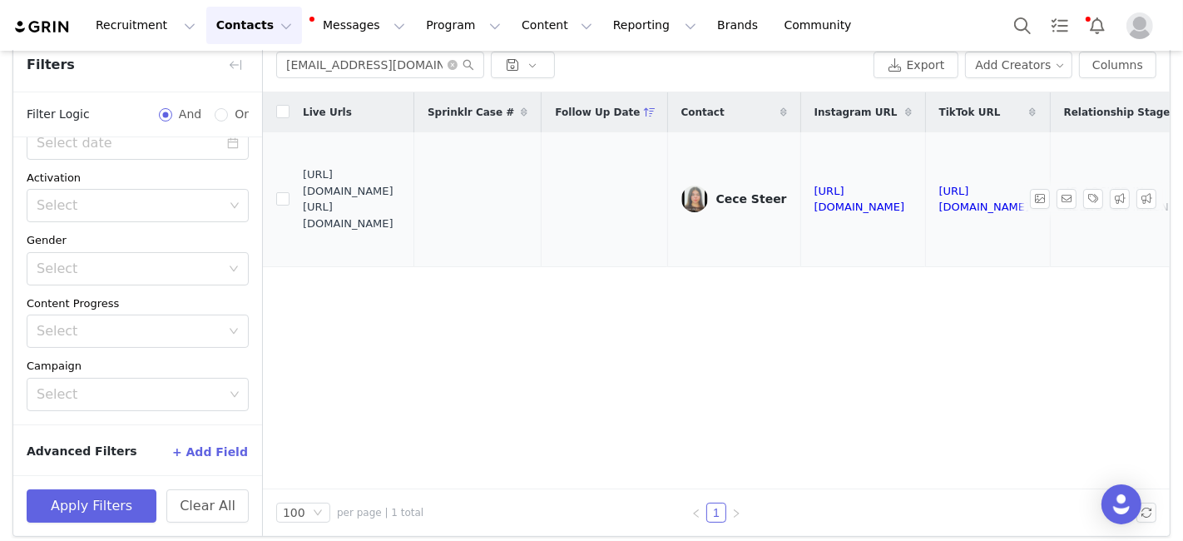
drag, startPoint x: 303, startPoint y: 190, endPoint x: 435, endPoint y: 226, distance: 137.0
click at [401, 226] on span "https://fashionnovadev.grin.live/202c526a-8880-4daa-91be-bd20e3f39b58 https://b…" at bounding box center [352, 198] width 98 height 65
click at [320, 69] on input "siennasteer@icloud.com" at bounding box center [380, 65] width 208 height 27
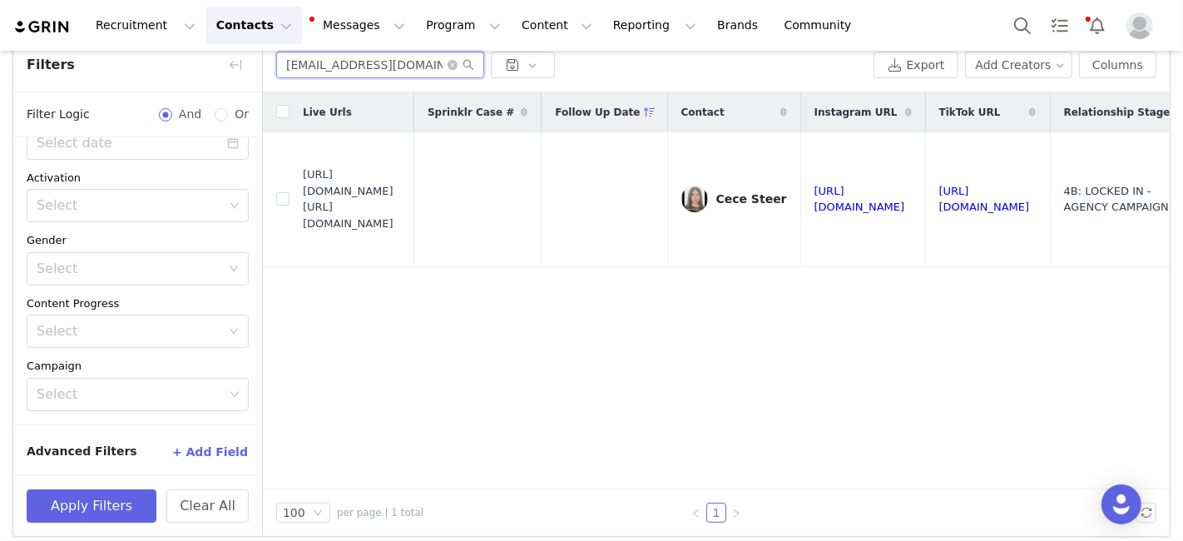
paste input "rileykfink@gmail"
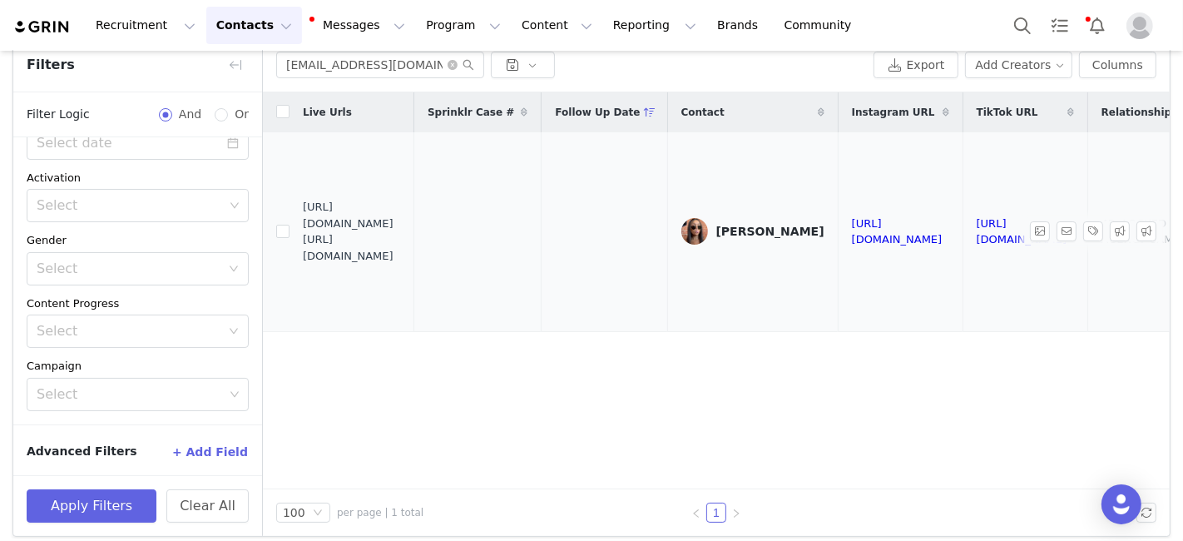
drag, startPoint x: 304, startPoint y: 225, endPoint x: 384, endPoint y: 250, distance: 83.7
click at [401, 255] on span "https://fashionnovadev.grin.live/6920597e-3f0a-468c-832a-d6e79e89efab https://b…" at bounding box center [352, 231] width 98 height 65
click at [371, 67] on input "rileykfink@gmail.com" at bounding box center [380, 65] width 208 height 27
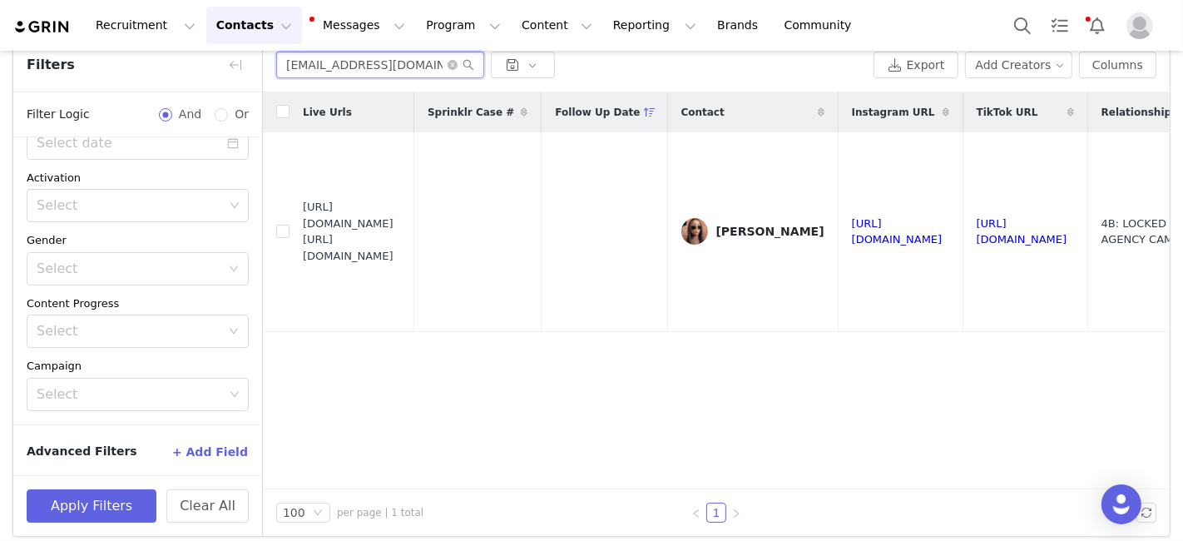
paste input "elizar0303"
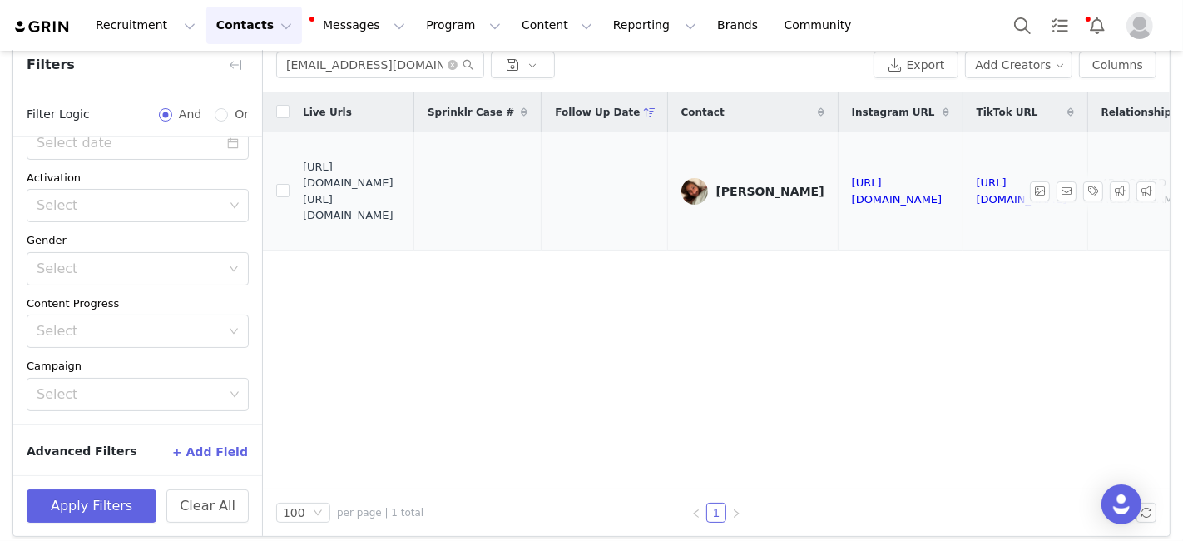
drag, startPoint x: 305, startPoint y: 184, endPoint x: 410, endPoint y: 205, distance: 107.0
click at [401, 203] on span "https://fashionnovadev.grin.live/b81d4b83-48cd-4956-9bb5-f5c827cccfee https://b…" at bounding box center [352, 191] width 98 height 65
drag, startPoint x: 303, startPoint y: 182, endPoint x: 431, endPoint y: 212, distance: 131.5
click at [401, 211] on span "https://fashionnovadev.grin.live/b81d4b83-48cd-4956-9bb5-f5c827cccfee https://b…" at bounding box center [352, 191] width 98 height 65
click at [305, 65] on input "elizar0303@gmail.com" at bounding box center [380, 65] width 208 height 27
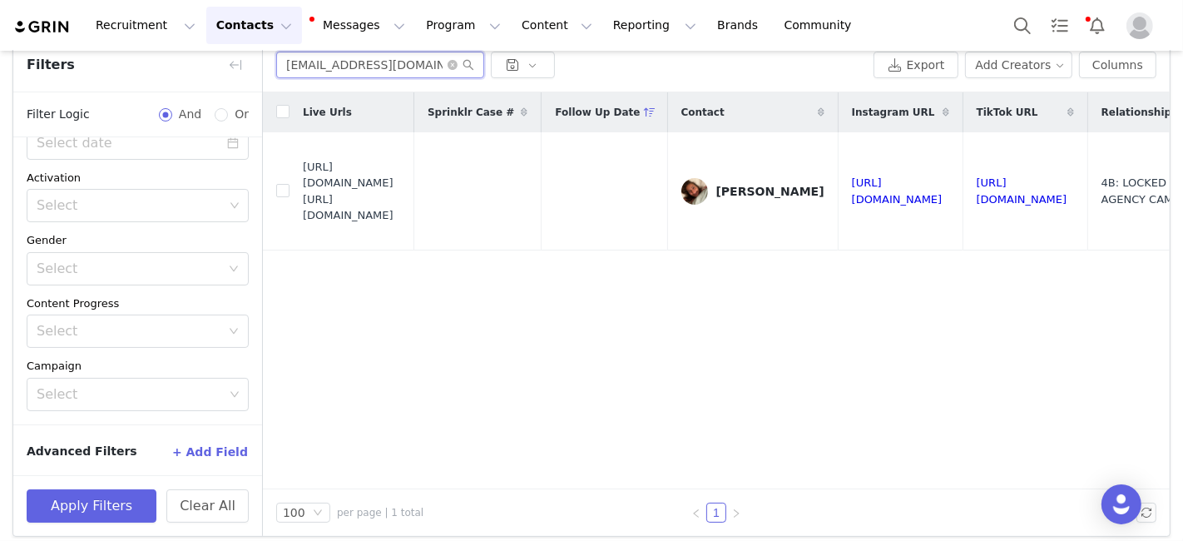
click at [305, 65] on input "elizar0303@gmail.com" at bounding box center [380, 65] width 208 height 27
paste input "campbellemma202"
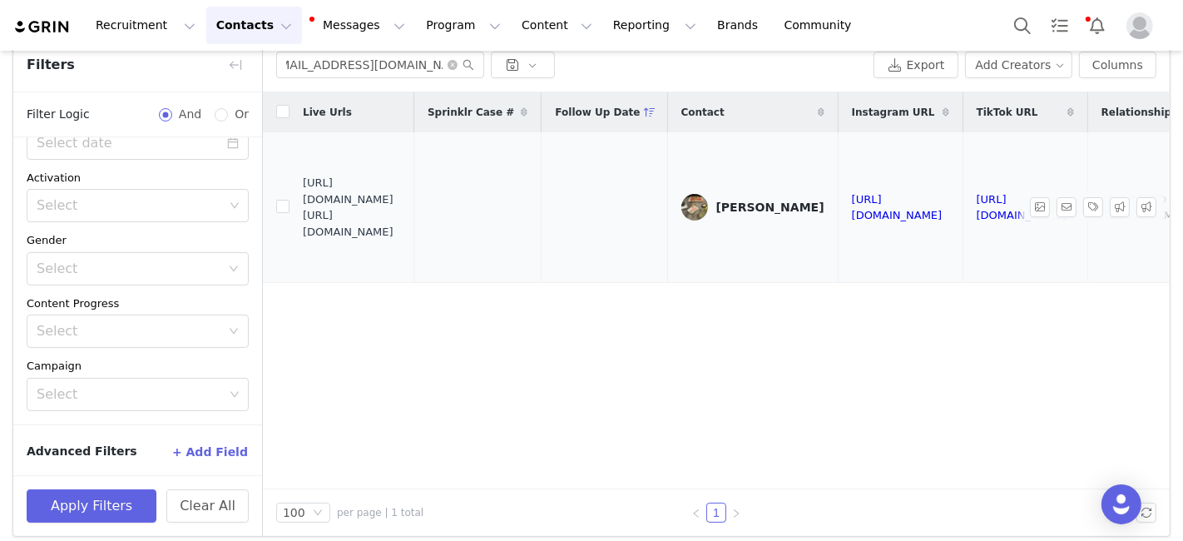
scroll to position [0, 0]
drag, startPoint x: 304, startPoint y: 209, endPoint x: 423, endPoint y: 235, distance: 121.9
click at [401, 235] on span "https://fashionnovadev.grin.live/481cafd6-3368-412c-a9dd-302df2f84b00 https://b…" at bounding box center [352, 207] width 98 height 65
click at [373, 67] on input "campbellemma2023@gmail.com" at bounding box center [380, 65] width 208 height 27
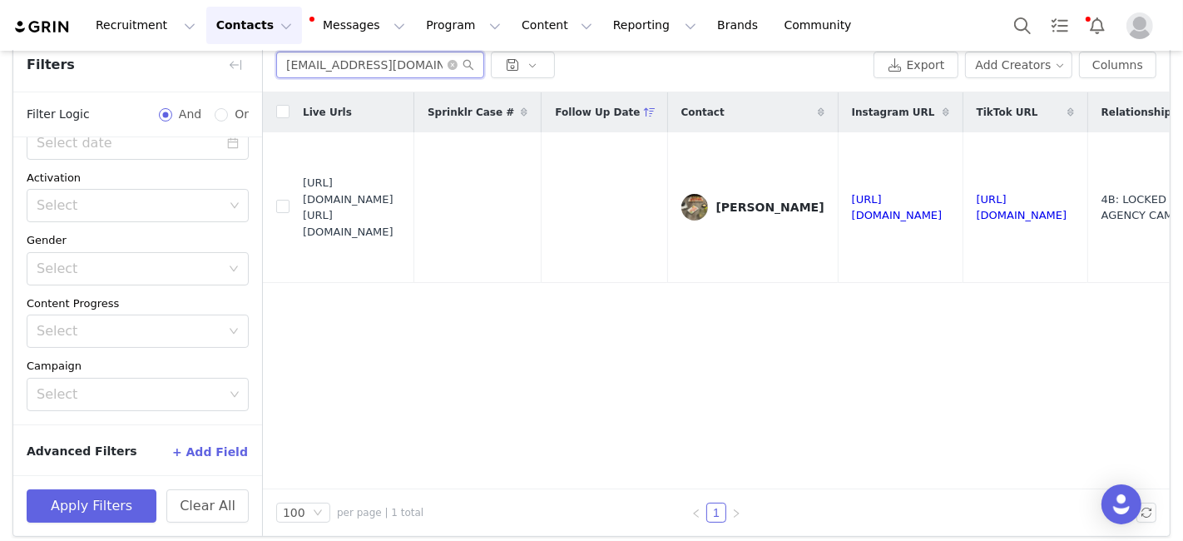
click at [373, 67] on input "campbellemma2023@gmail.com" at bounding box center [380, 65] width 208 height 27
type input "v"
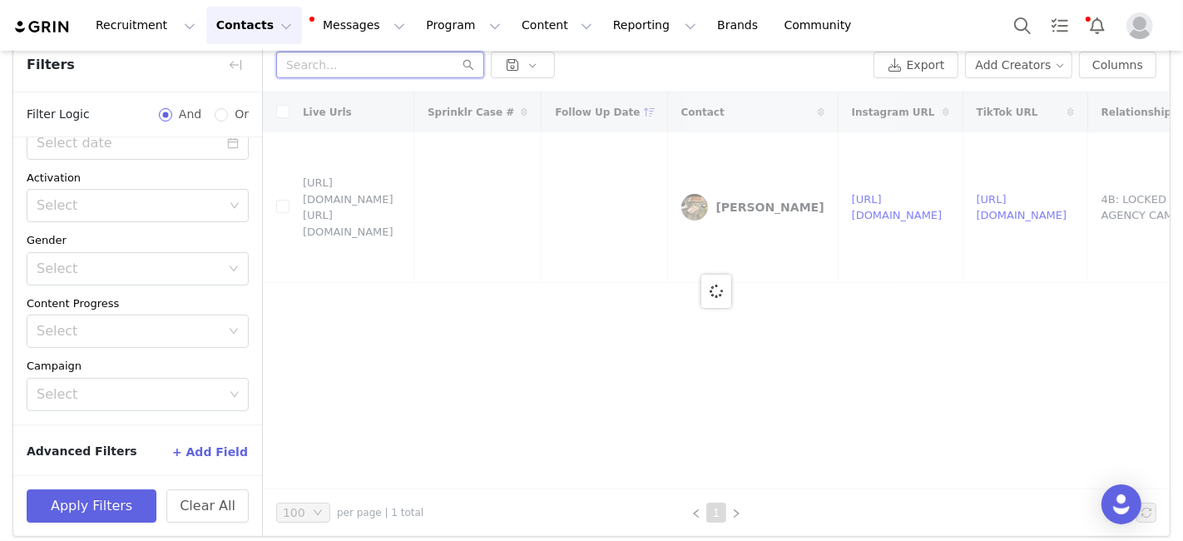
paste input "amandabrookeahearn@icloud.com"
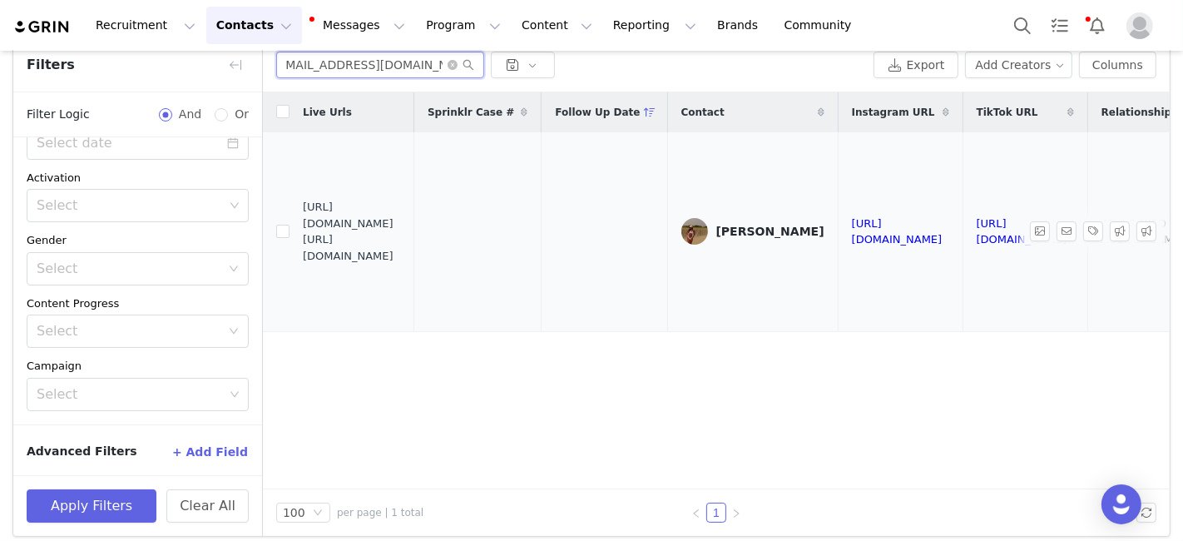
type input "amandabrookeahearn@icloud.com"
drag, startPoint x: 303, startPoint y: 220, endPoint x: 434, endPoint y: 255, distance: 135.8
click at [401, 254] on span "https://fashionnovadev.grin.live/6a92b867-0e8e-4cce-86e1-4a24df2fc367 https://b…" at bounding box center [352, 231] width 98 height 65
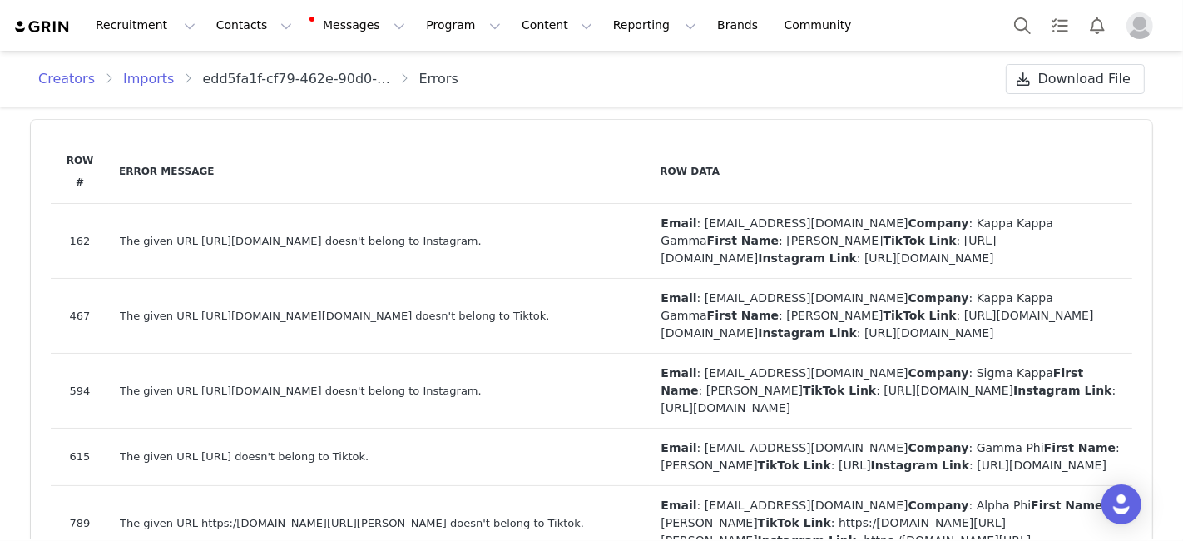
scroll to position [140, 0]
